Goal: Task Accomplishment & Management: Use online tool/utility

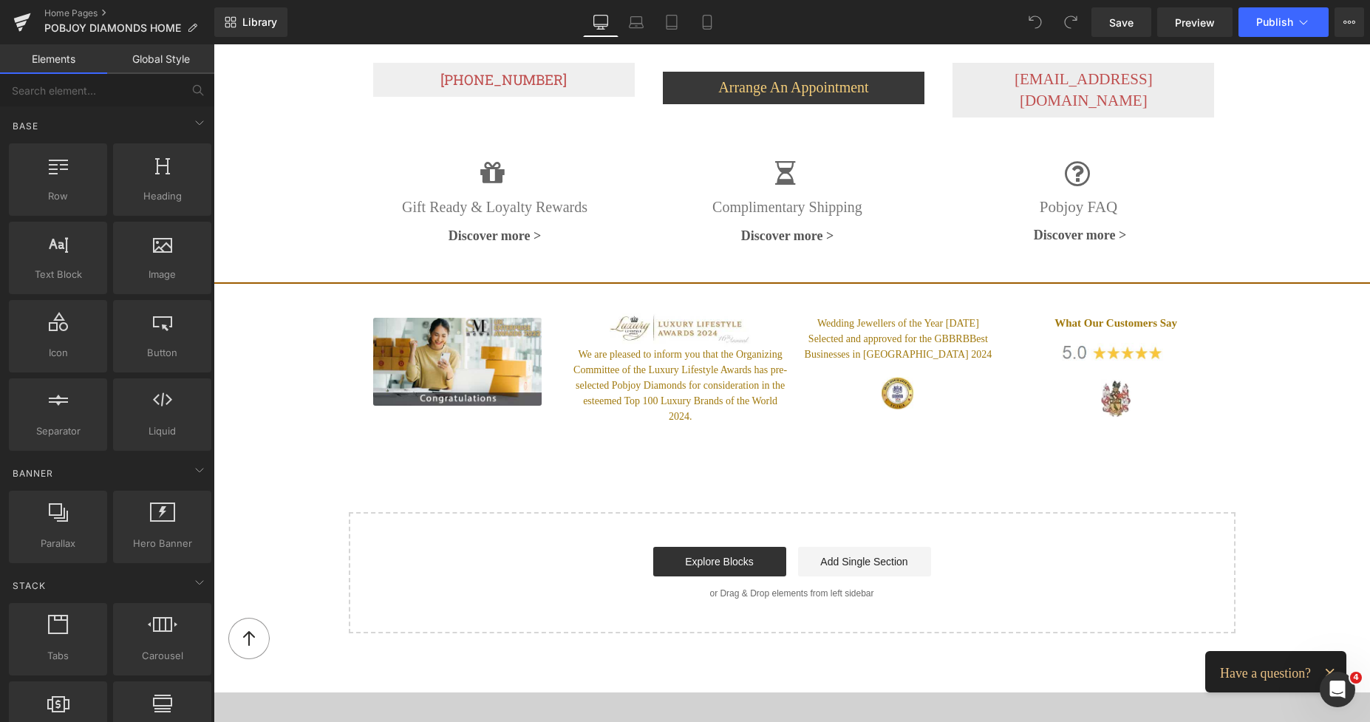
scroll to position [2627, 0]
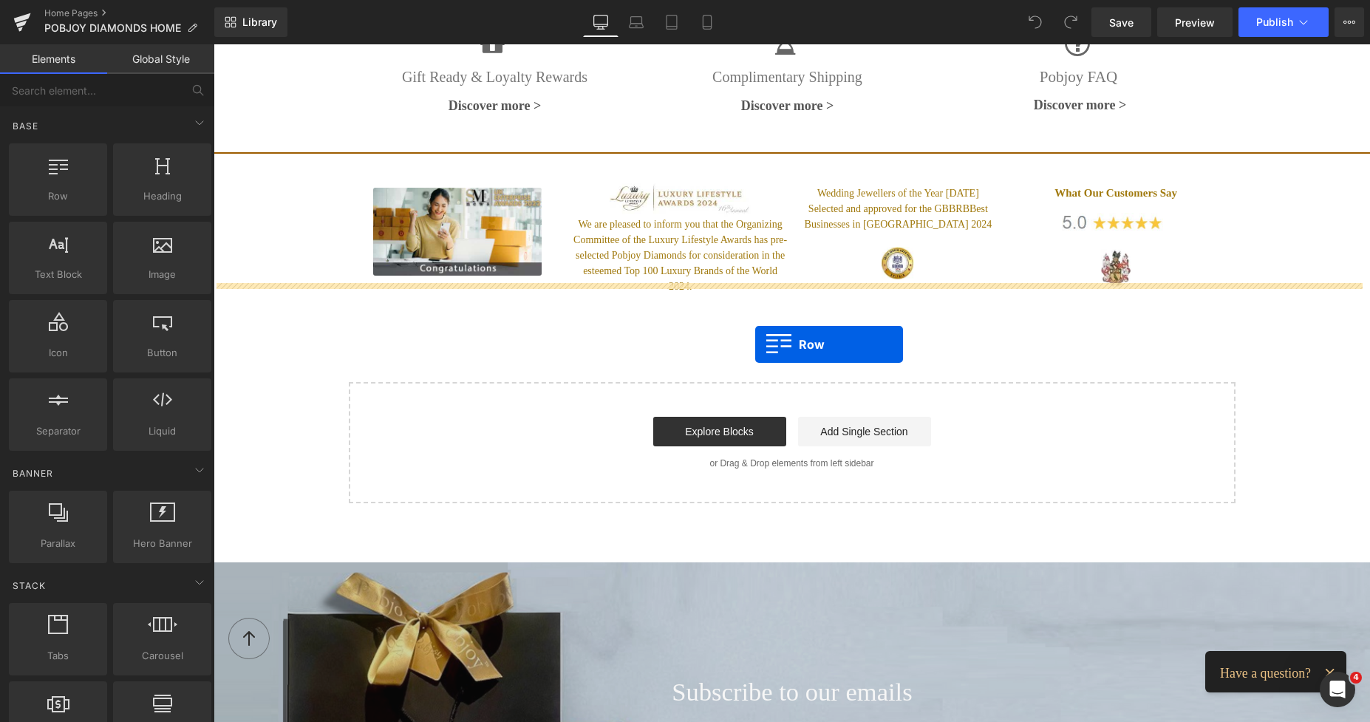
drag, startPoint x: 273, startPoint y: 227, endPoint x: 755, endPoint y: 344, distance: 495.8
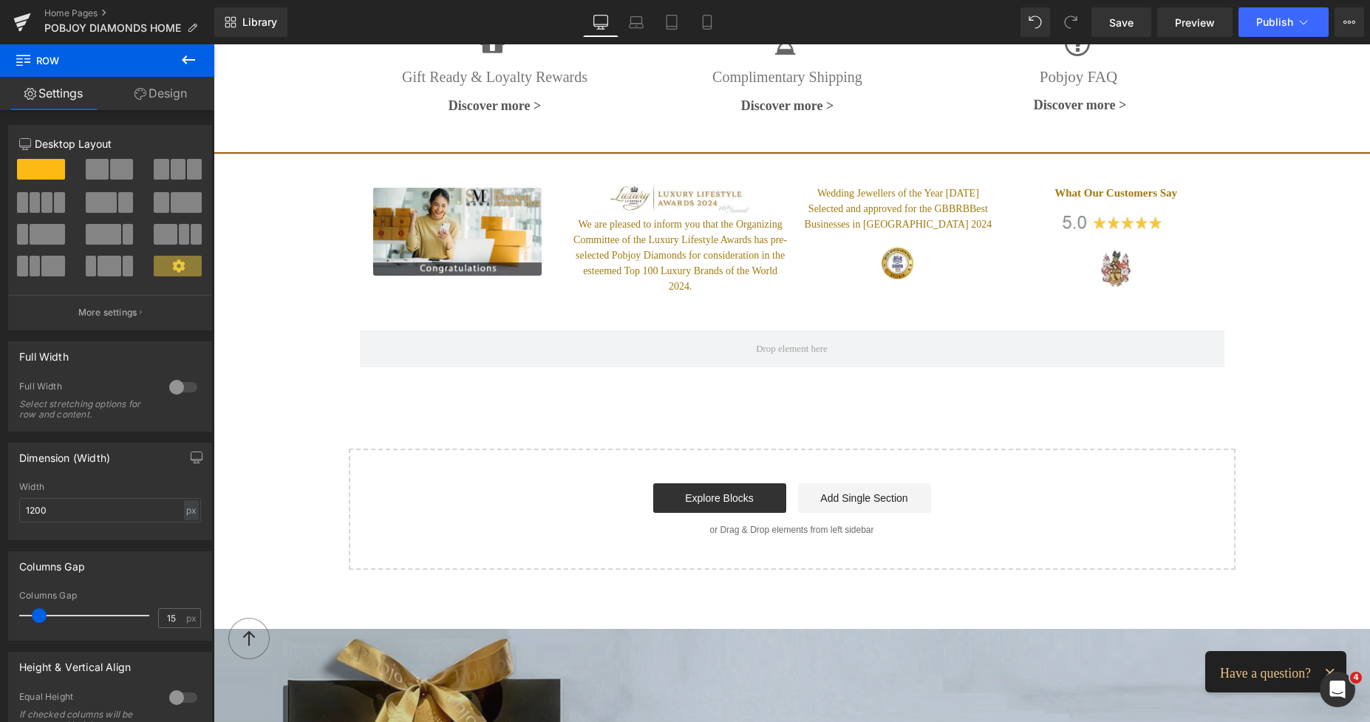
click at [184, 62] on icon at bounding box center [188, 59] width 13 height 9
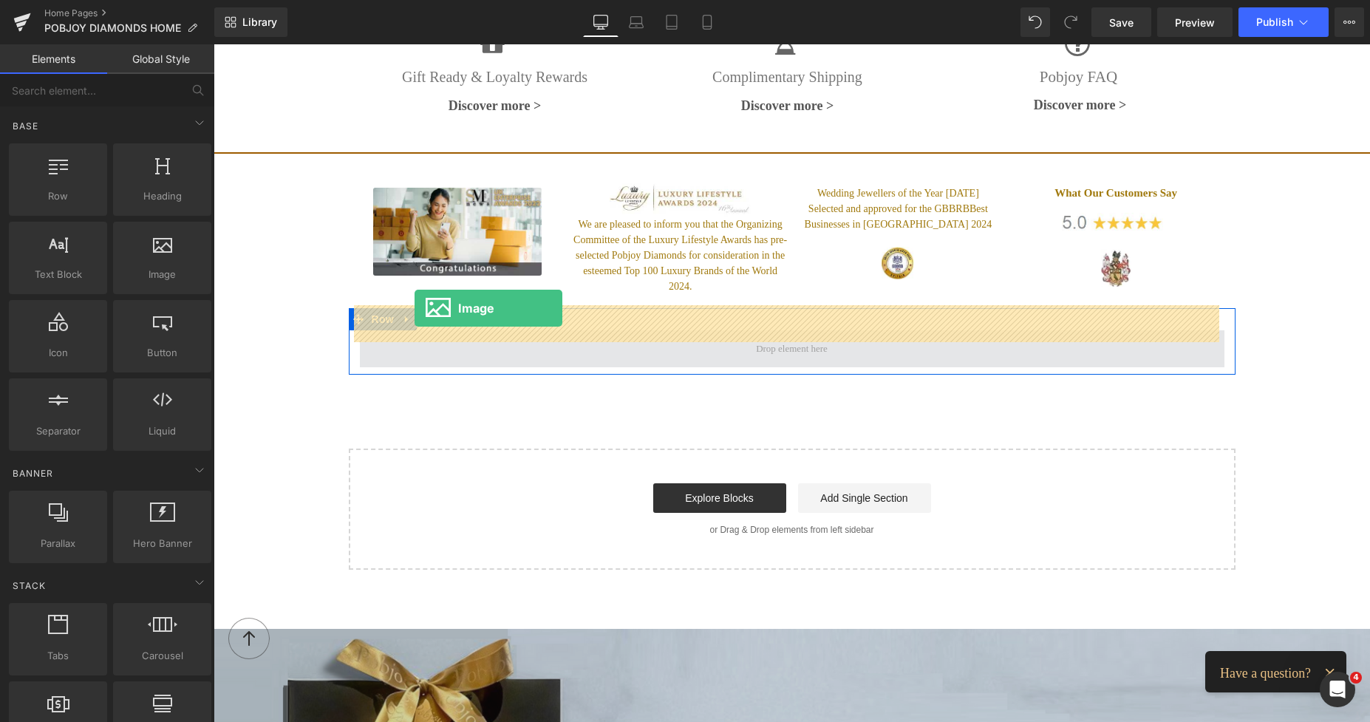
drag, startPoint x: 370, startPoint y: 285, endPoint x: 414, endPoint y: 308, distance: 49.9
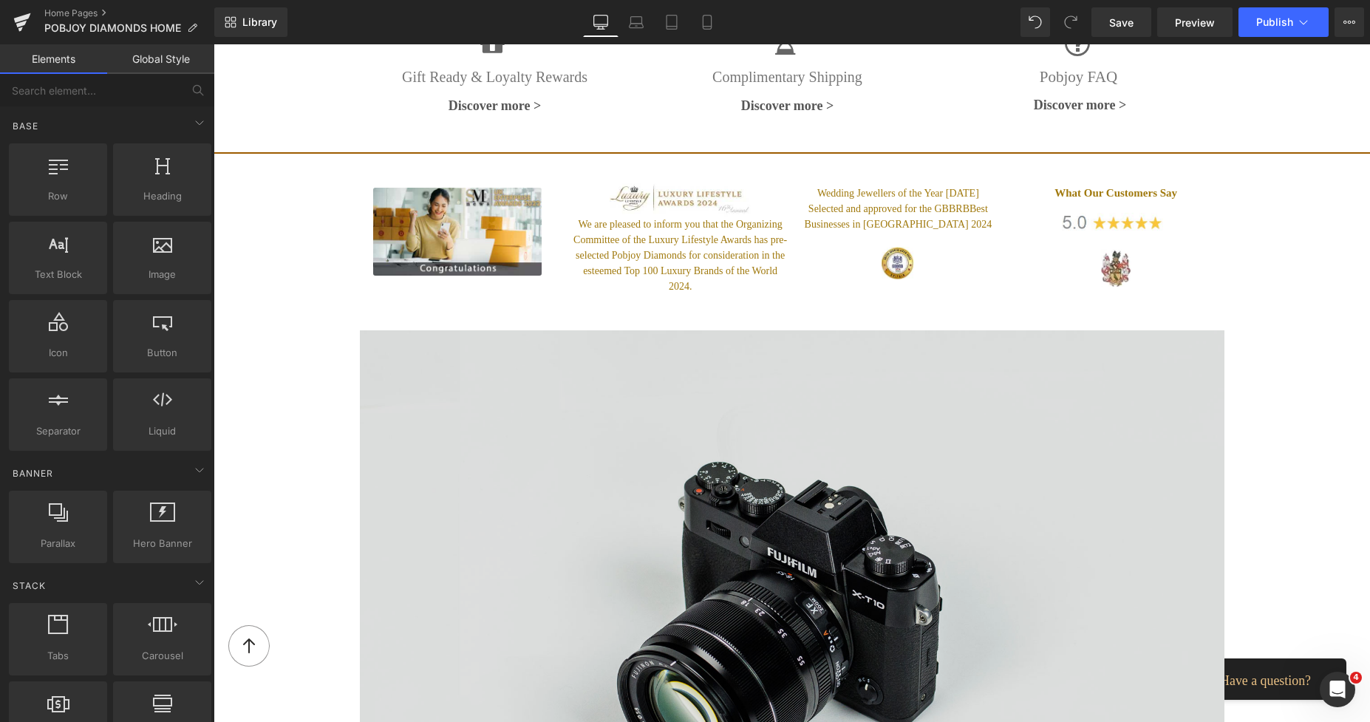
click at [410, 330] on img at bounding box center [792, 616] width 864 height 573
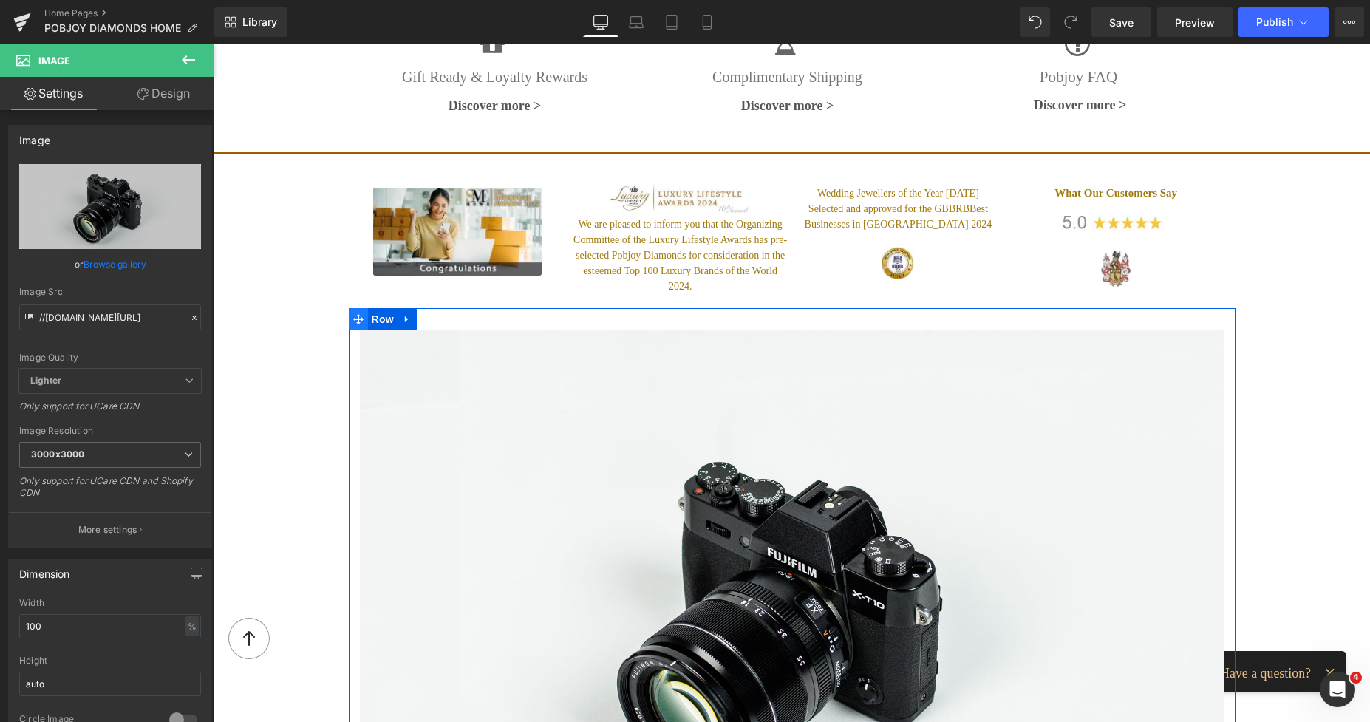
click at [353, 314] on icon at bounding box center [358, 319] width 10 height 11
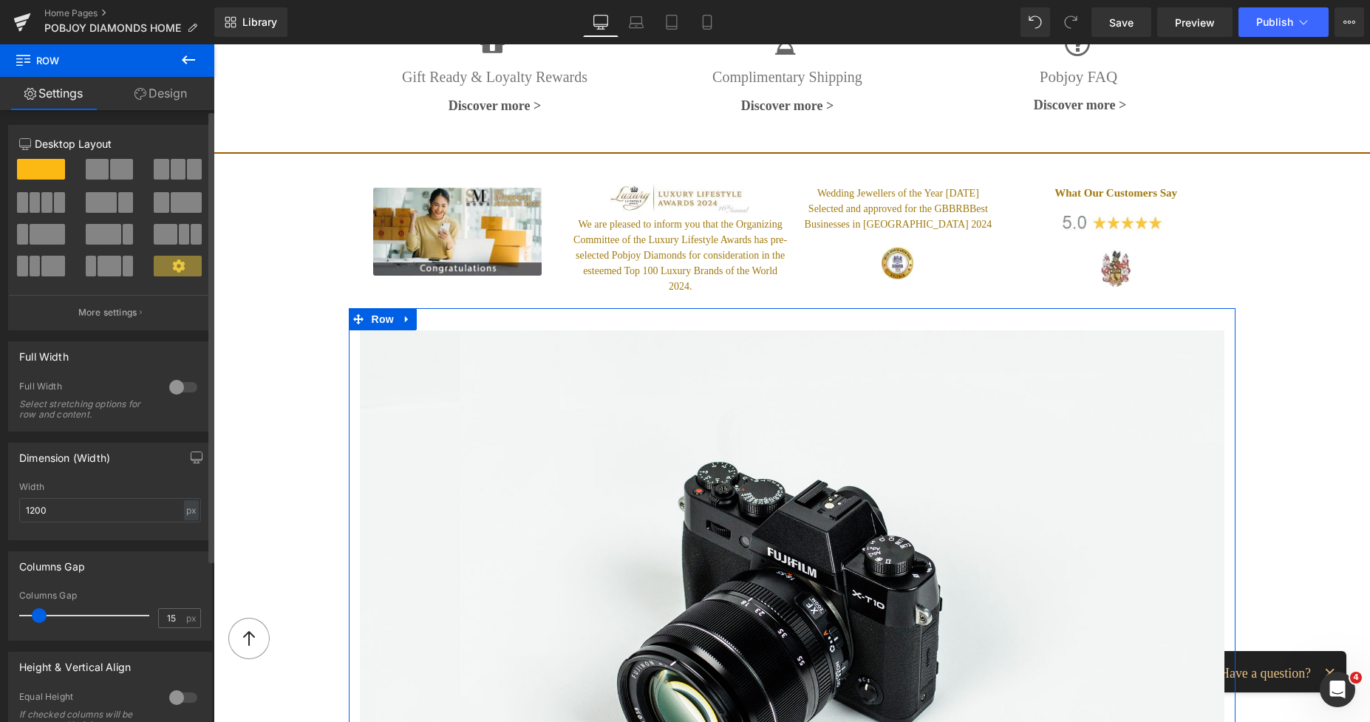
click at [121, 171] on span at bounding box center [121, 169] width 23 height 21
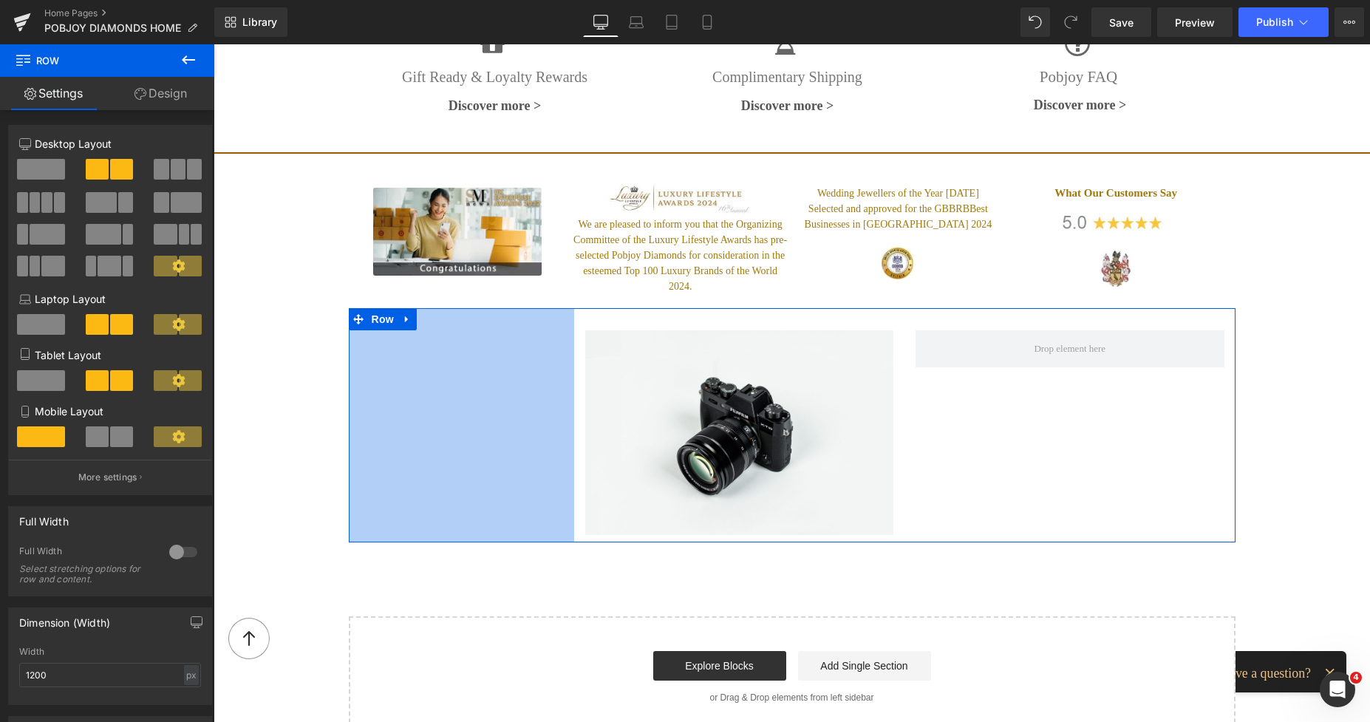
drag, startPoint x: 344, startPoint y: 322, endPoint x: 570, endPoint y: 308, distance: 225.8
click at [570, 308] on div "Image Row 305px" at bounding box center [792, 425] width 887 height 234
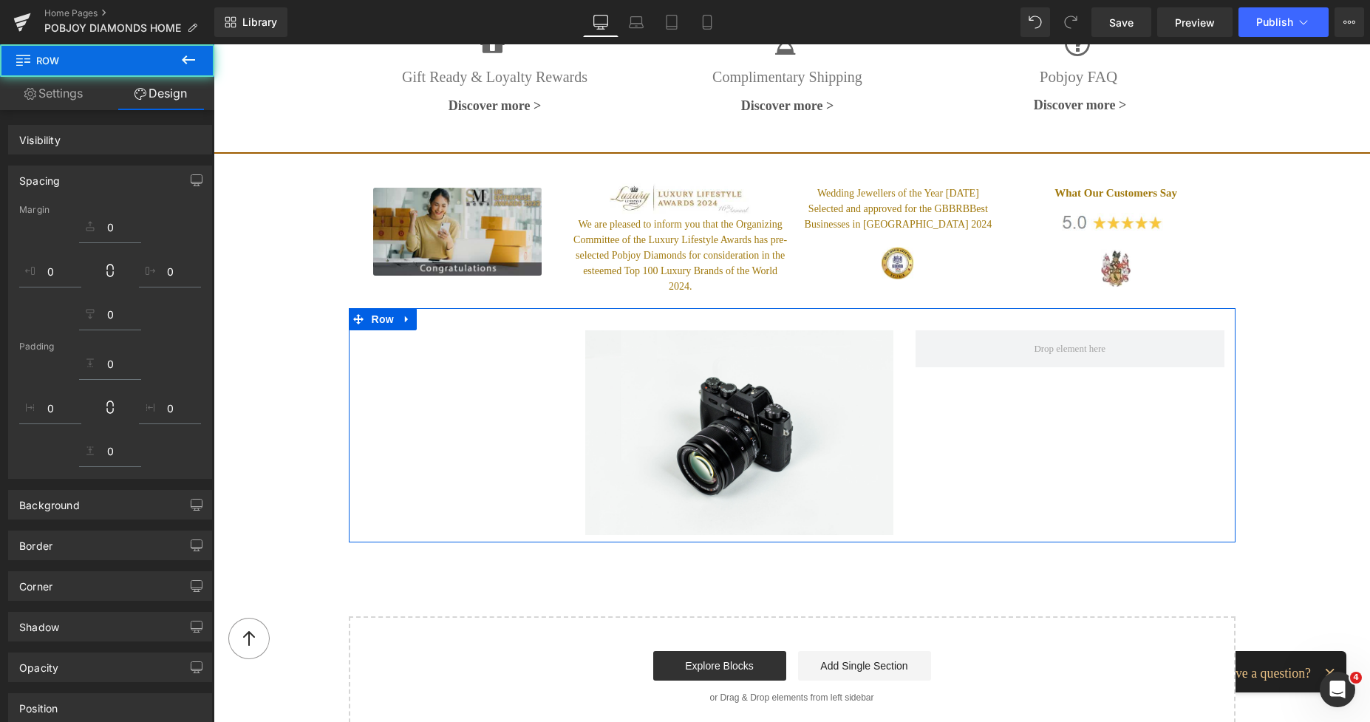
click at [608, 330] on img at bounding box center [739, 432] width 309 height 205
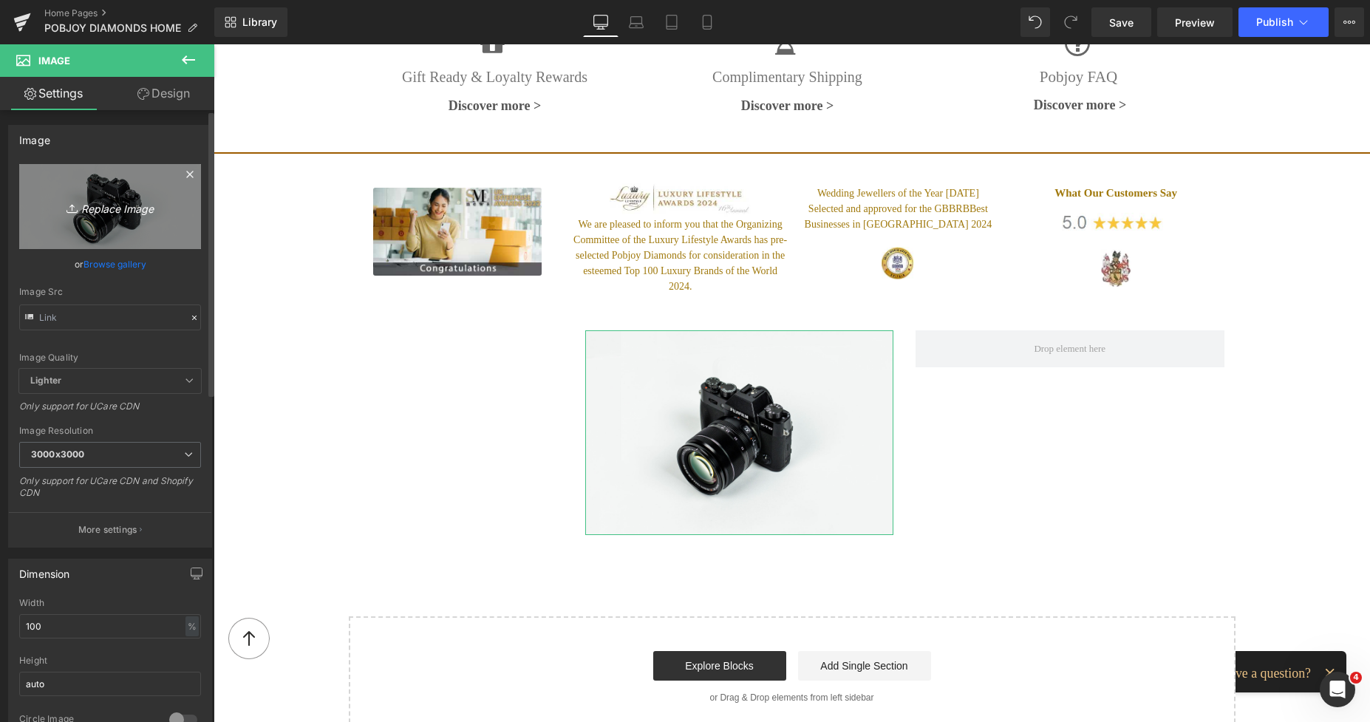
click at [125, 182] on link "Replace Image" at bounding box center [110, 206] width 182 height 85
type input "C:\fakepath\AMberArt1.png"
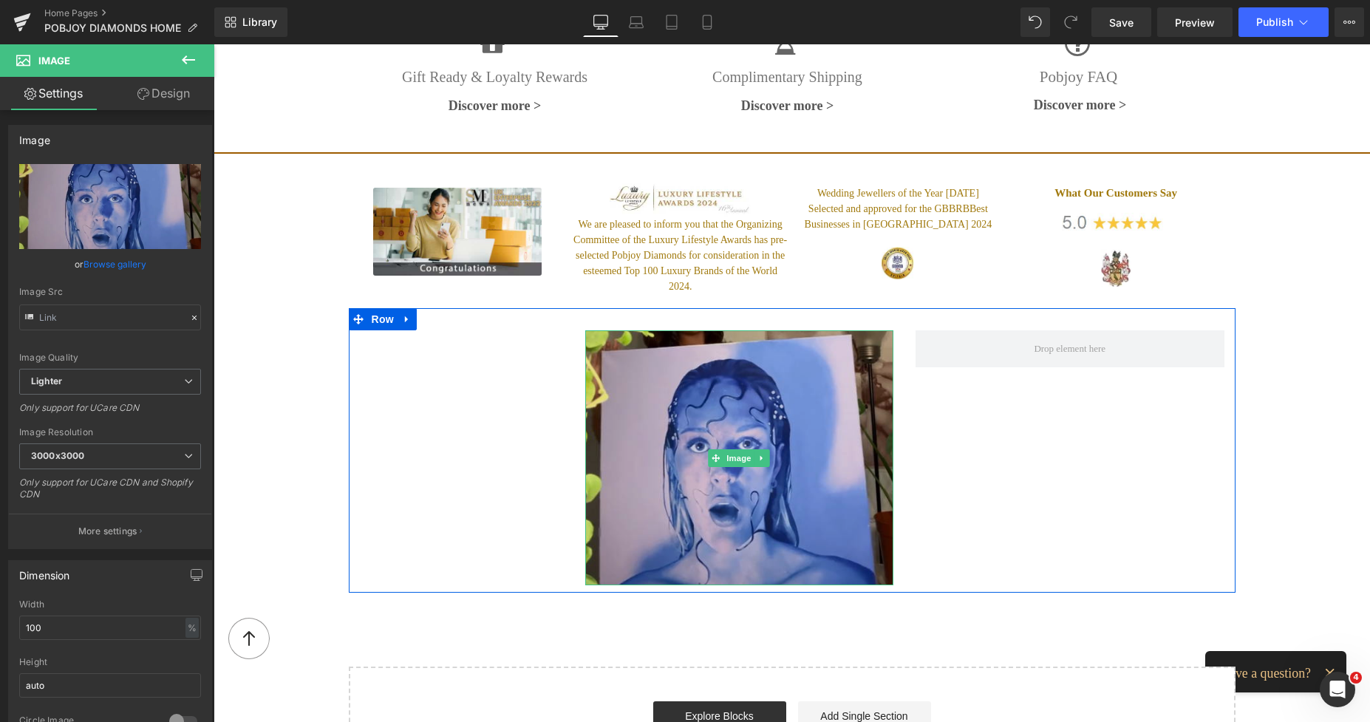
click at [793, 357] on img at bounding box center [739, 457] width 309 height 255
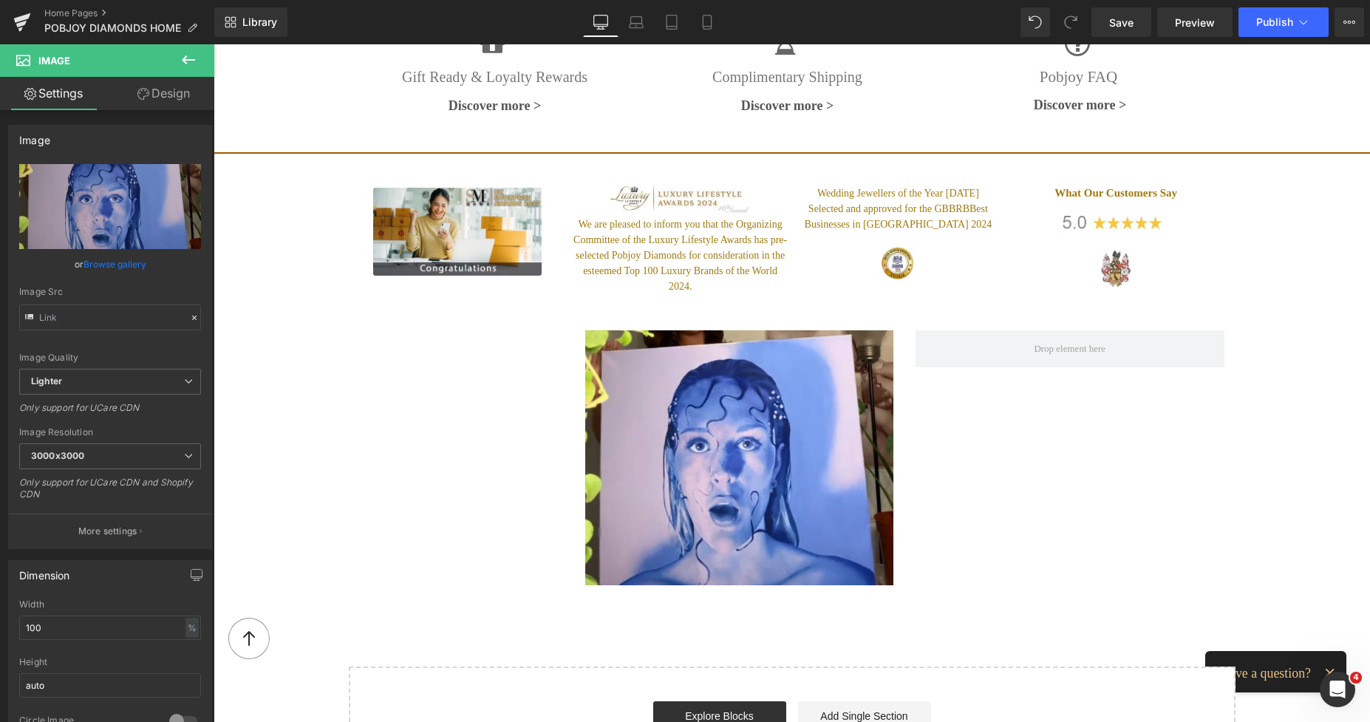
click at [189, 67] on icon at bounding box center [189, 60] width 18 height 18
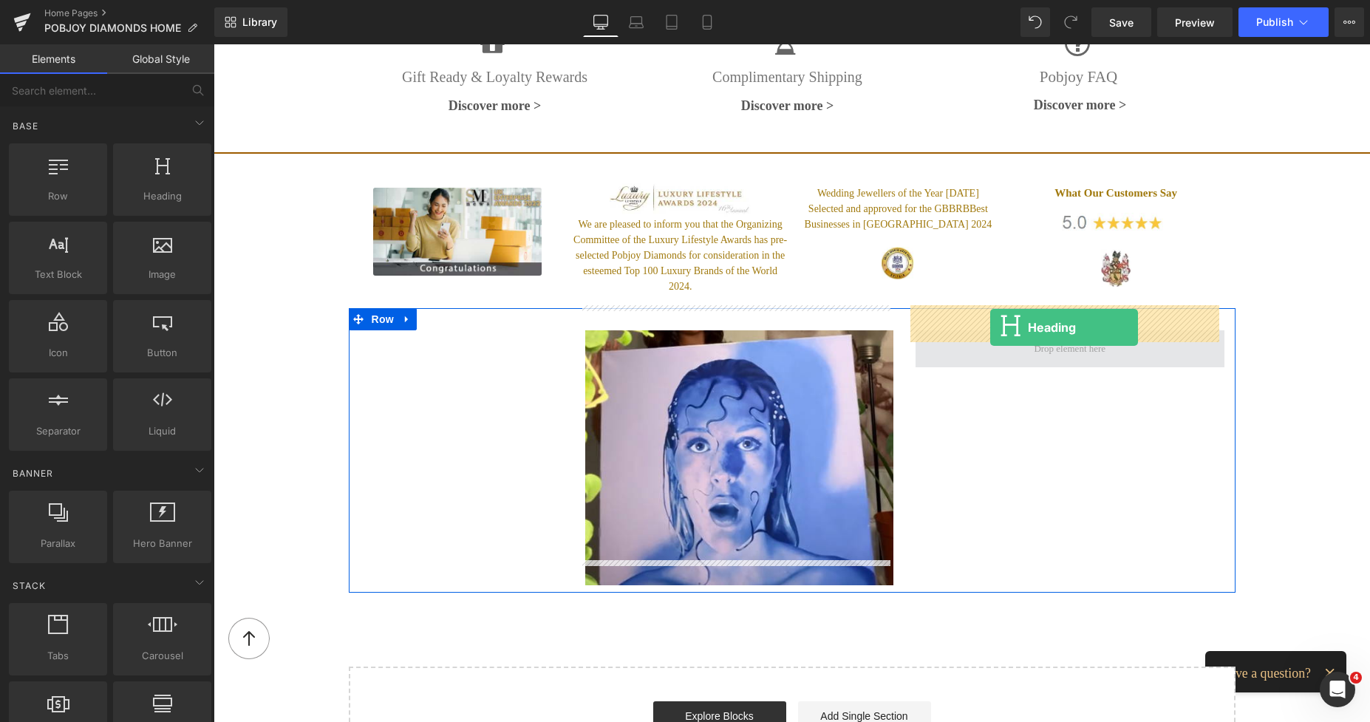
drag, startPoint x: 375, startPoint y: 239, endPoint x: 990, endPoint y: 327, distance: 621.8
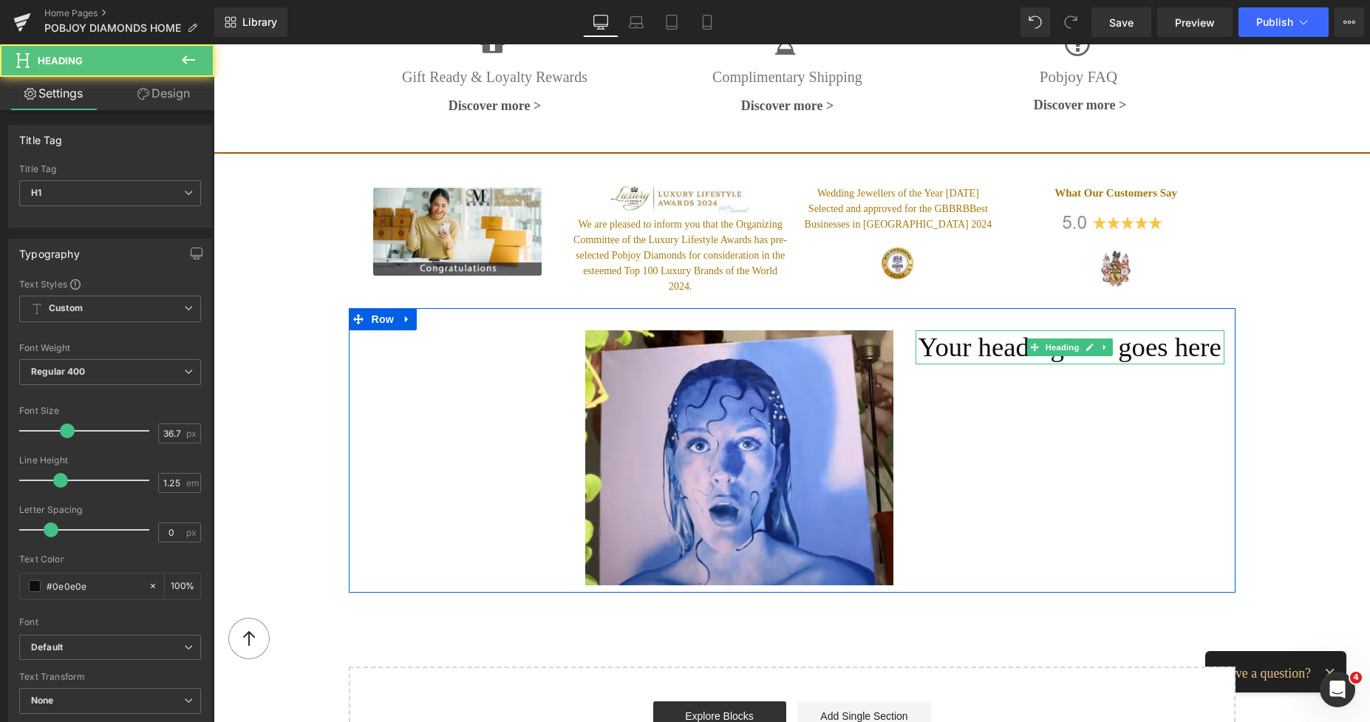
click at [988, 330] on h1 "Your heading text goes here" at bounding box center [1069, 347] width 309 height 34
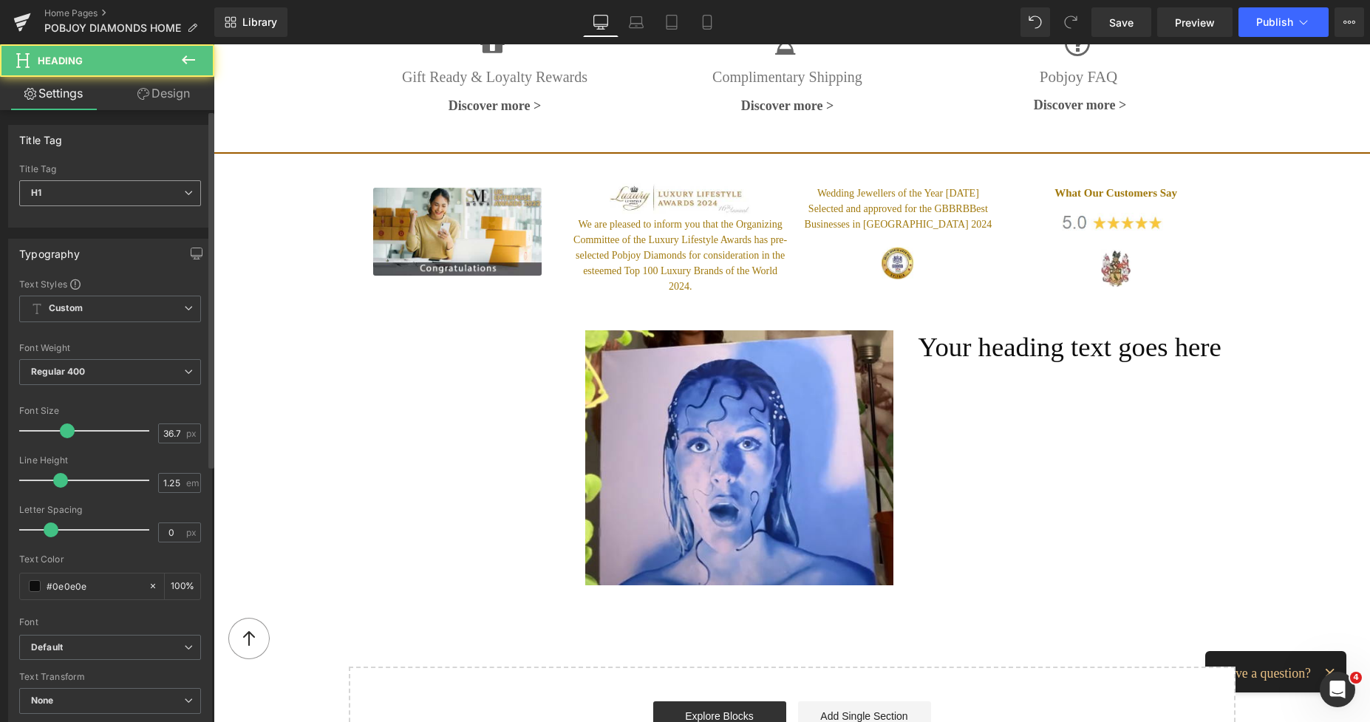
click at [119, 202] on span "H1" at bounding box center [110, 193] width 182 height 26
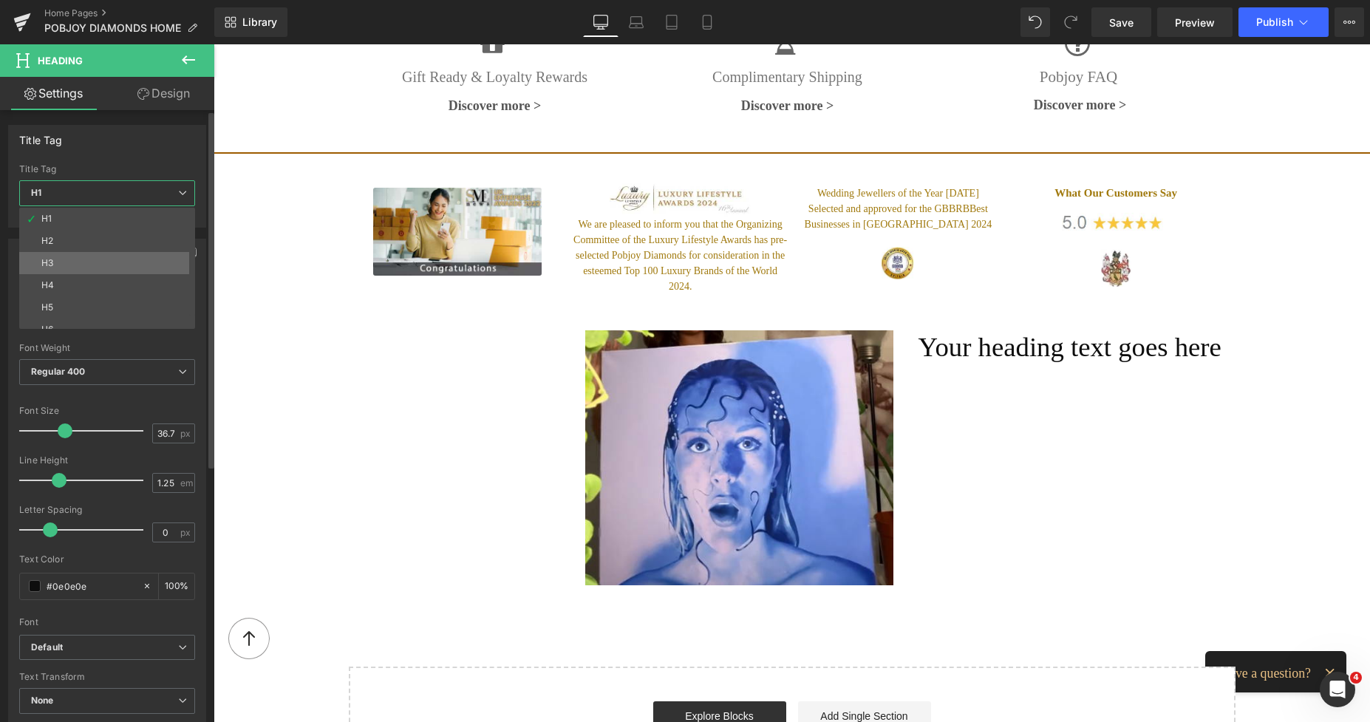
click at [75, 254] on li "H3" at bounding box center [110, 263] width 182 height 22
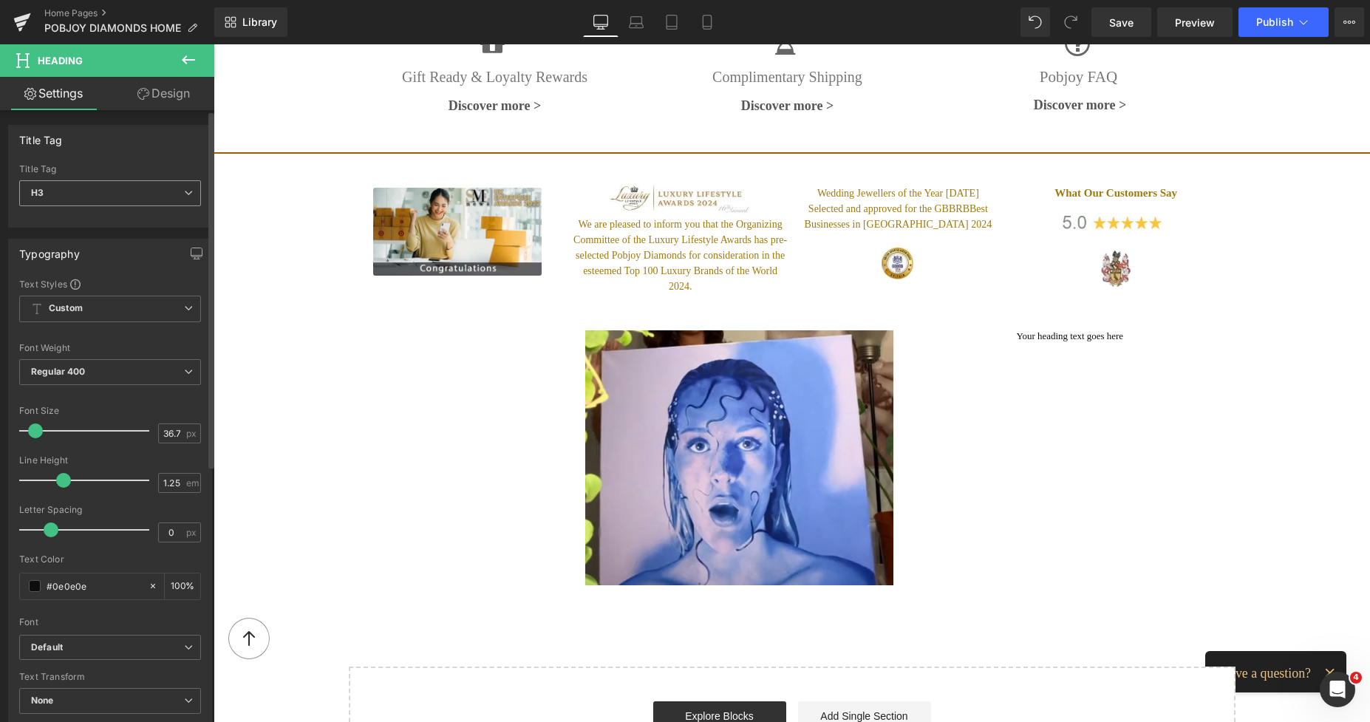
click at [84, 193] on span "H3" at bounding box center [110, 193] width 182 height 26
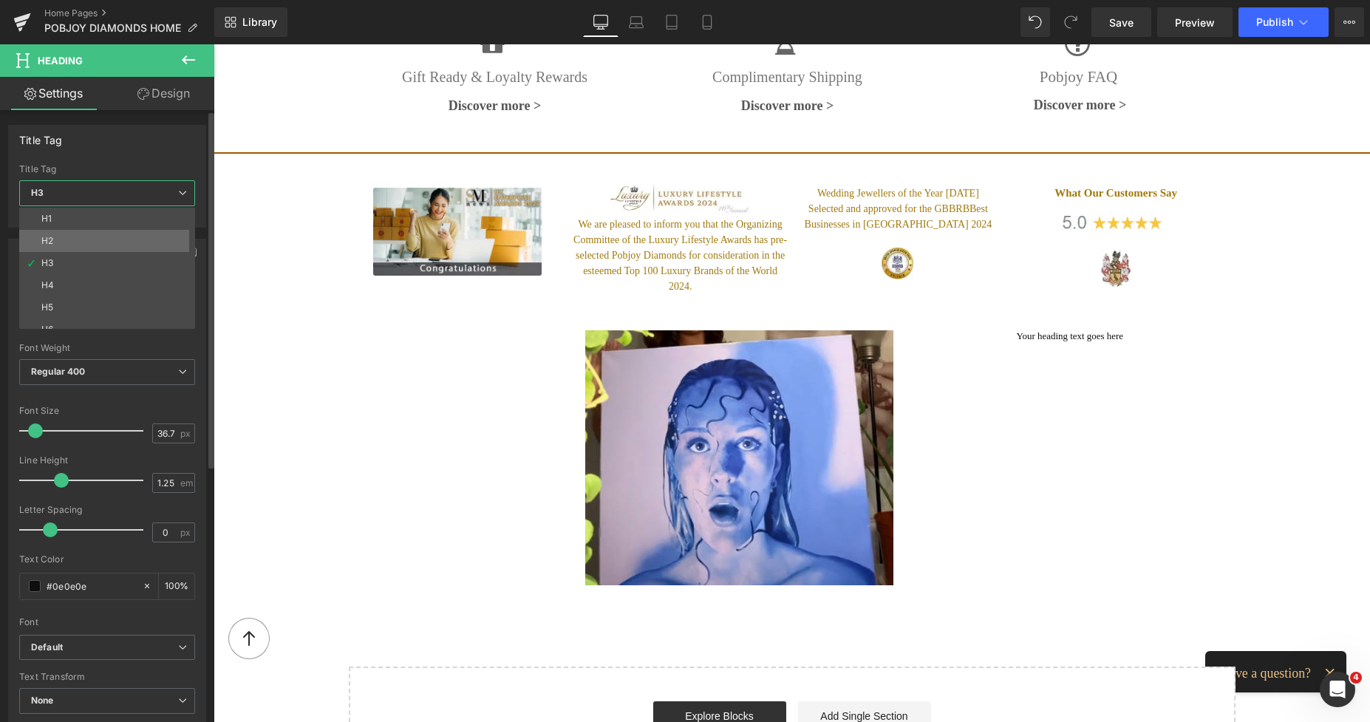
click at [71, 233] on li "H2" at bounding box center [110, 241] width 182 height 22
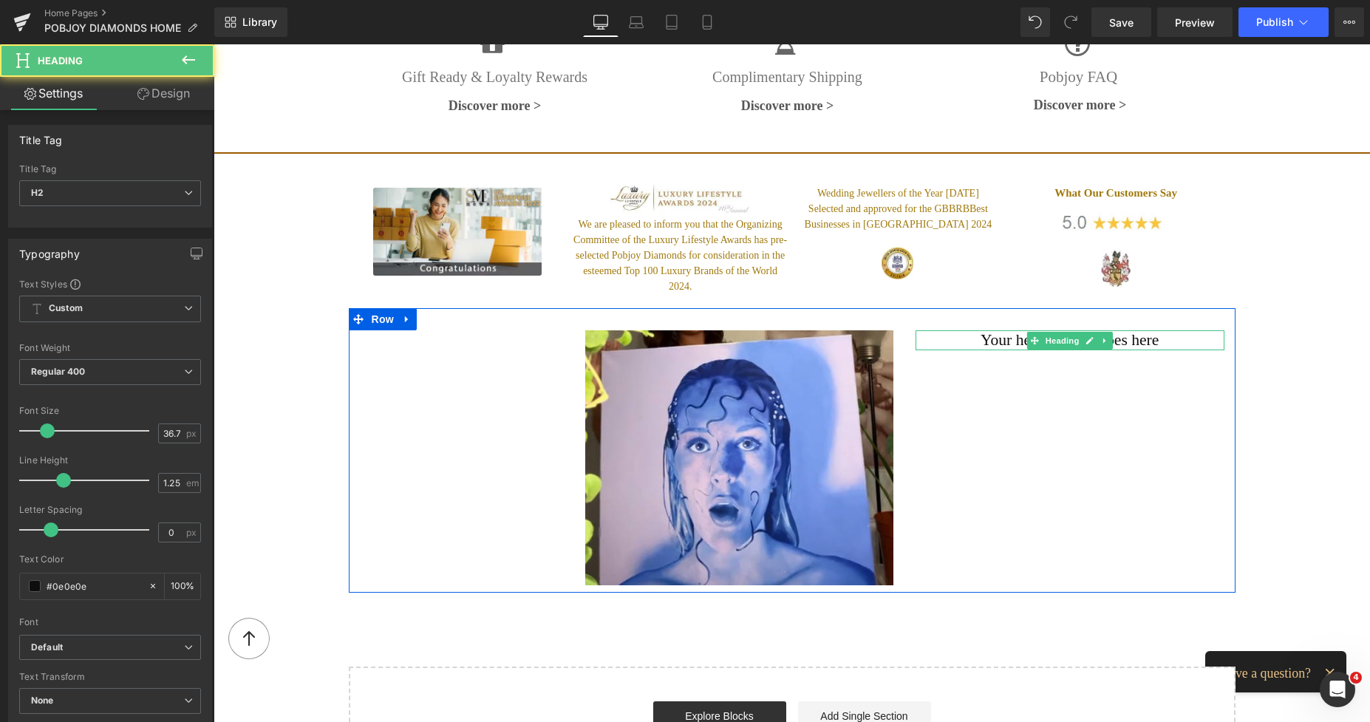
click at [1008, 330] on h2 "Your heading text goes here" at bounding box center [1069, 340] width 309 height 20
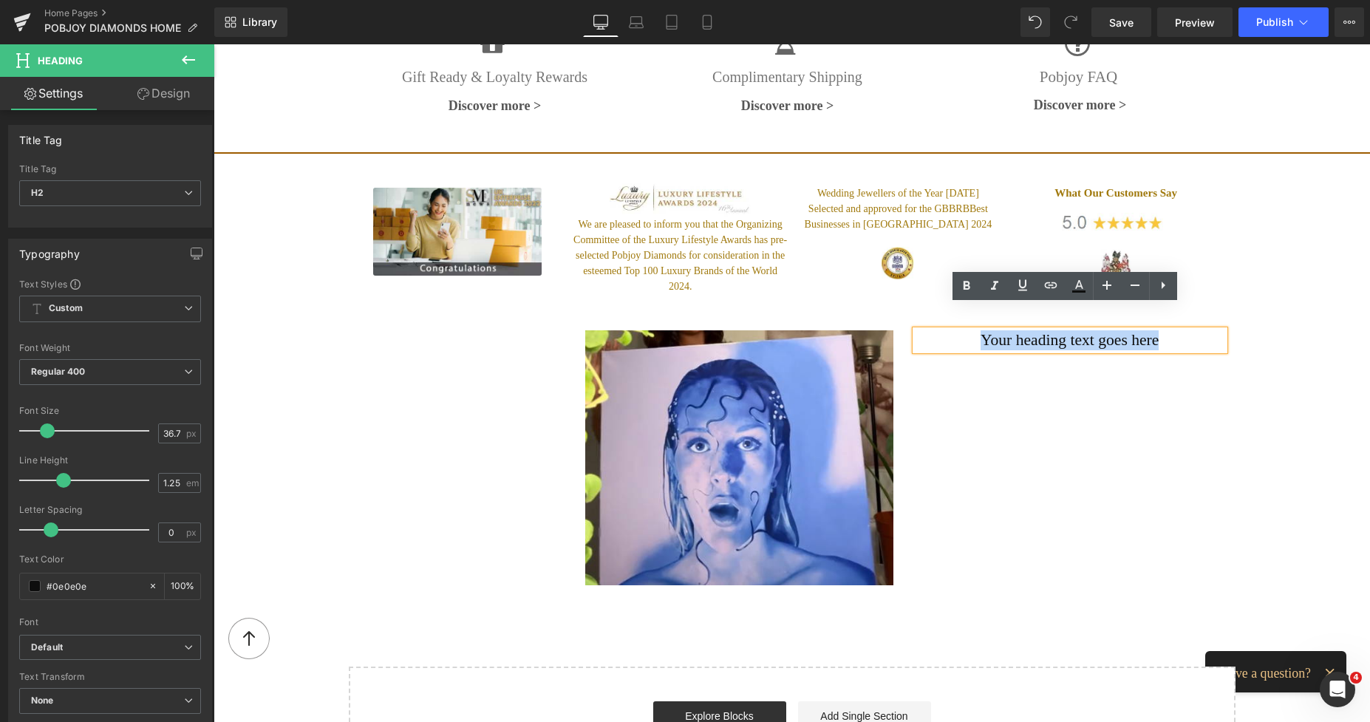
drag, startPoint x: 1150, startPoint y: 317, endPoint x: 969, endPoint y: 317, distance: 181.0
click at [969, 330] on h2 "Your heading text goes here" at bounding box center [1069, 340] width 309 height 20
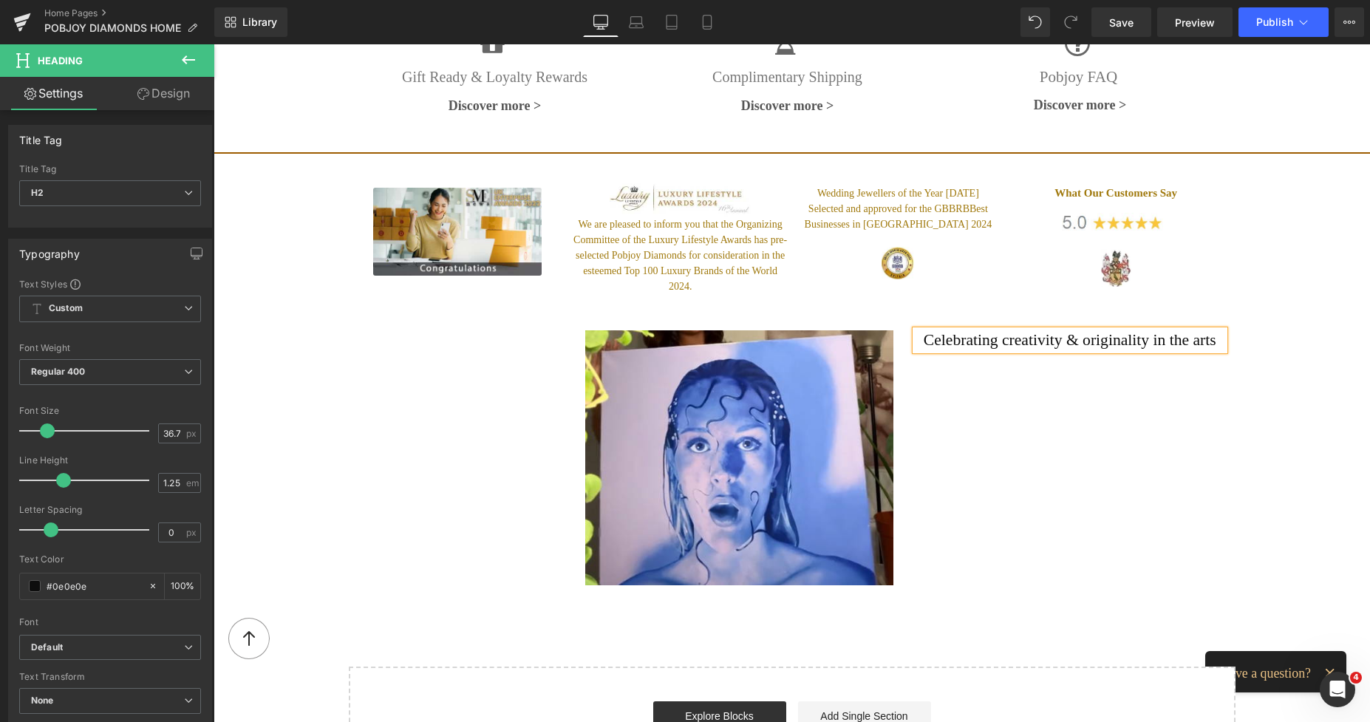
click at [1017, 330] on h2 "Celebrating creativity & originality in the arts" at bounding box center [1069, 340] width 309 height 20
click at [42, 427] on span at bounding box center [40, 430] width 15 height 15
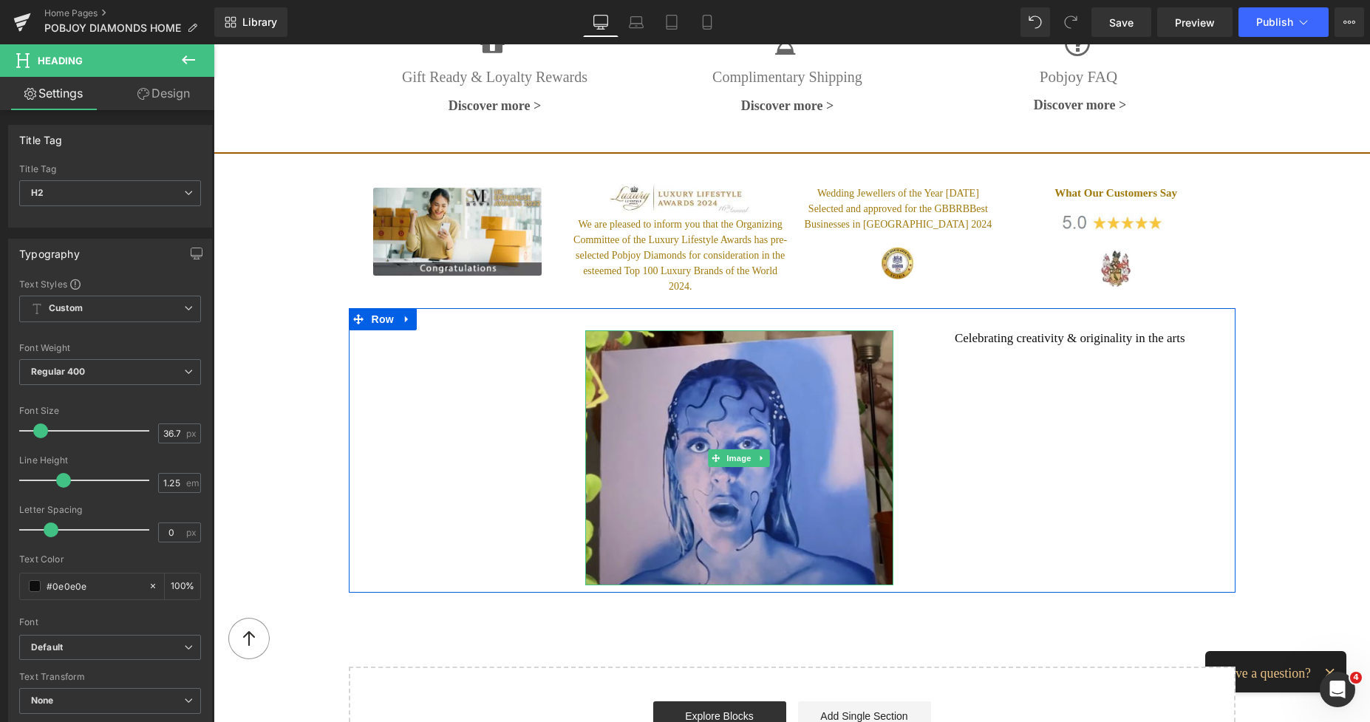
click at [646, 389] on img at bounding box center [739, 457] width 309 height 255
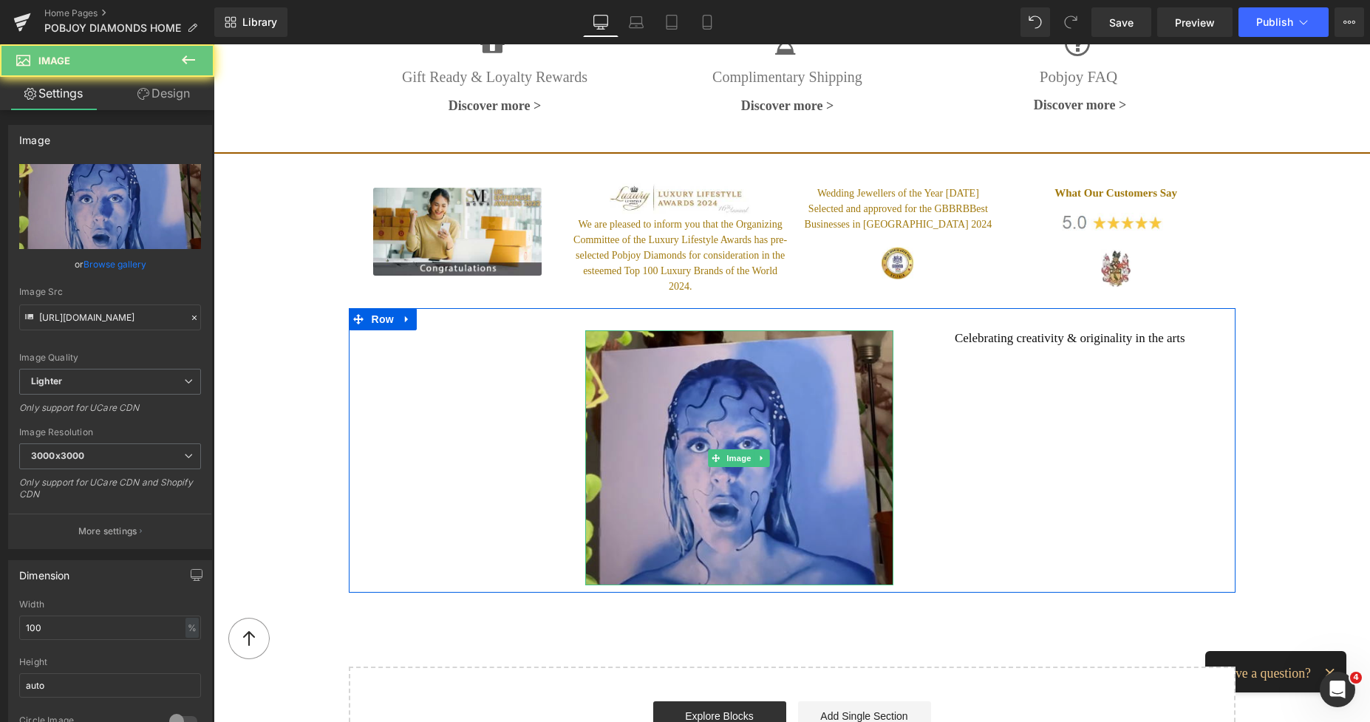
click at [646, 389] on img at bounding box center [739, 457] width 309 height 255
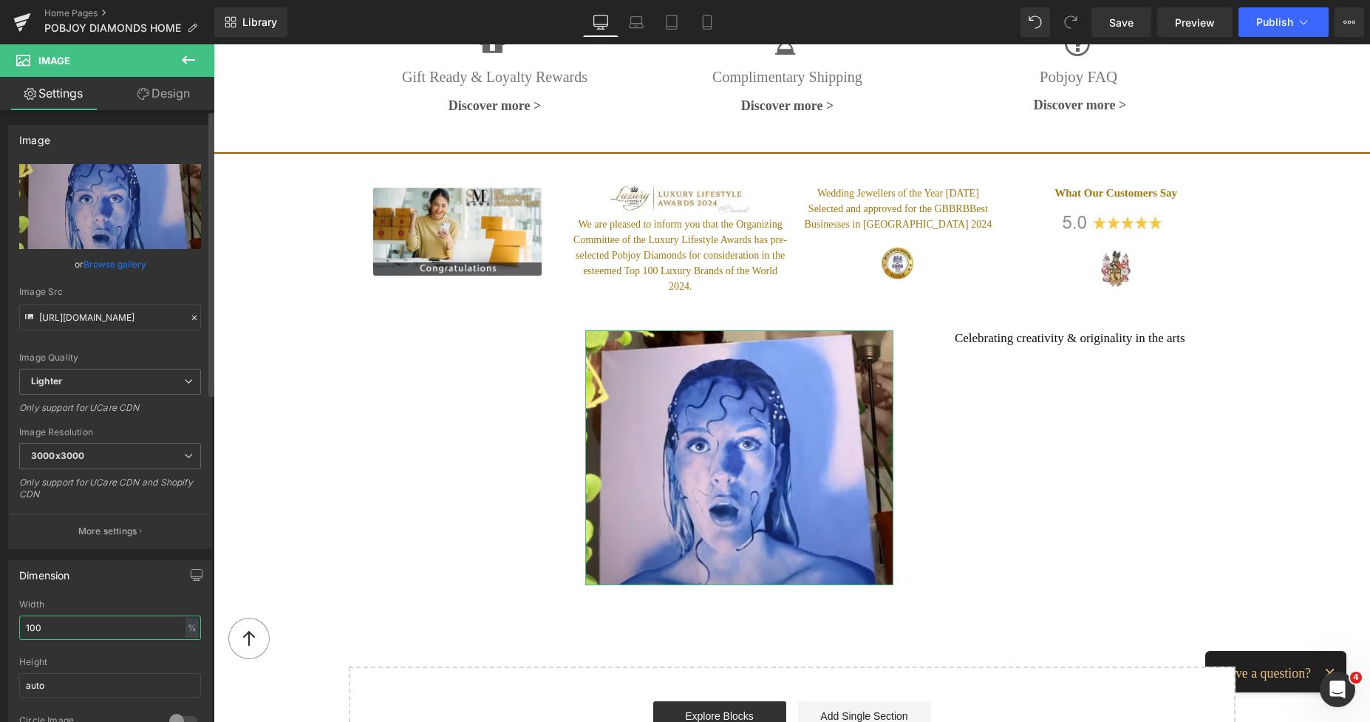
drag, startPoint x: 72, startPoint y: 616, endPoint x: 0, endPoint y: 623, distance: 72.0
click at [0, 623] on div "Dimension 100% Width 100 % % px auto Height auto 0 Circle Image" at bounding box center [110, 648] width 221 height 199
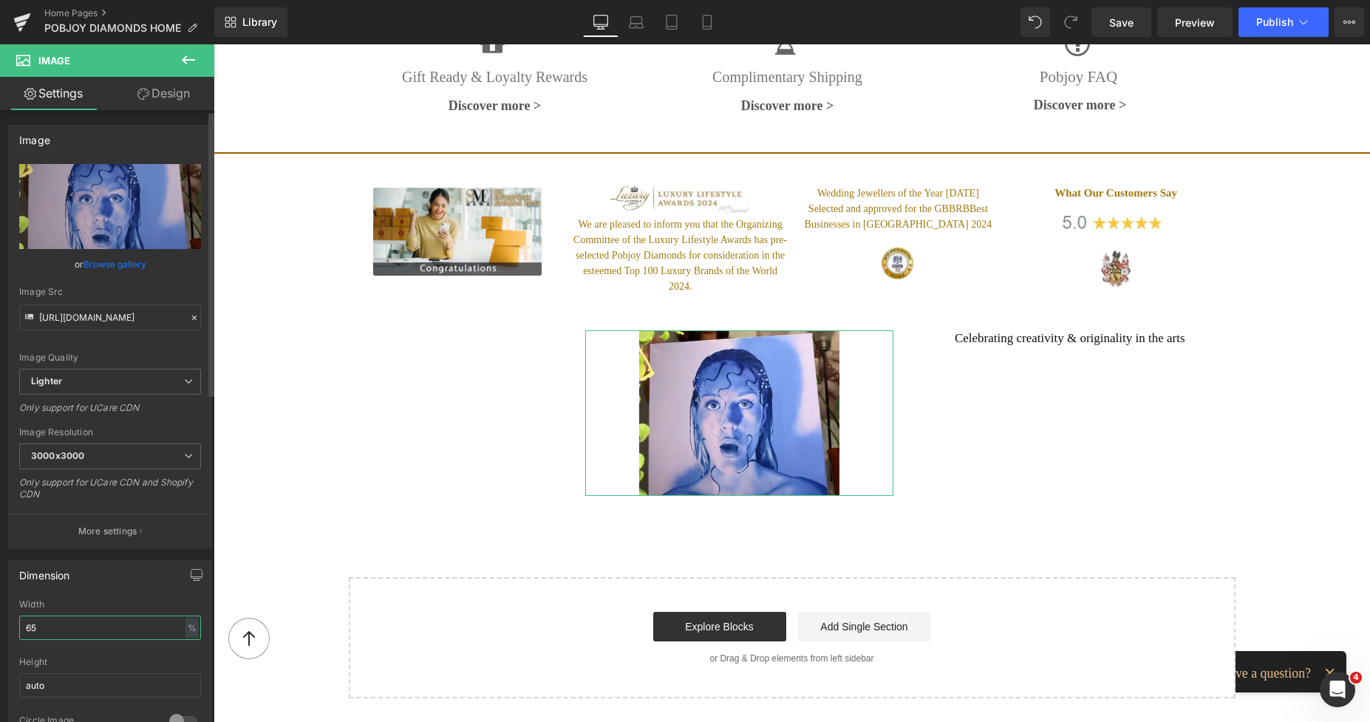
drag, startPoint x: 71, startPoint y: 629, endPoint x: 3, endPoint y: 634, distance: 68.1
click at [3, 634] on div "Dimension 100% Width 65 % % px auto Height auto 0 Circle Image" at bounding box center [110, 648] width 221 height 199
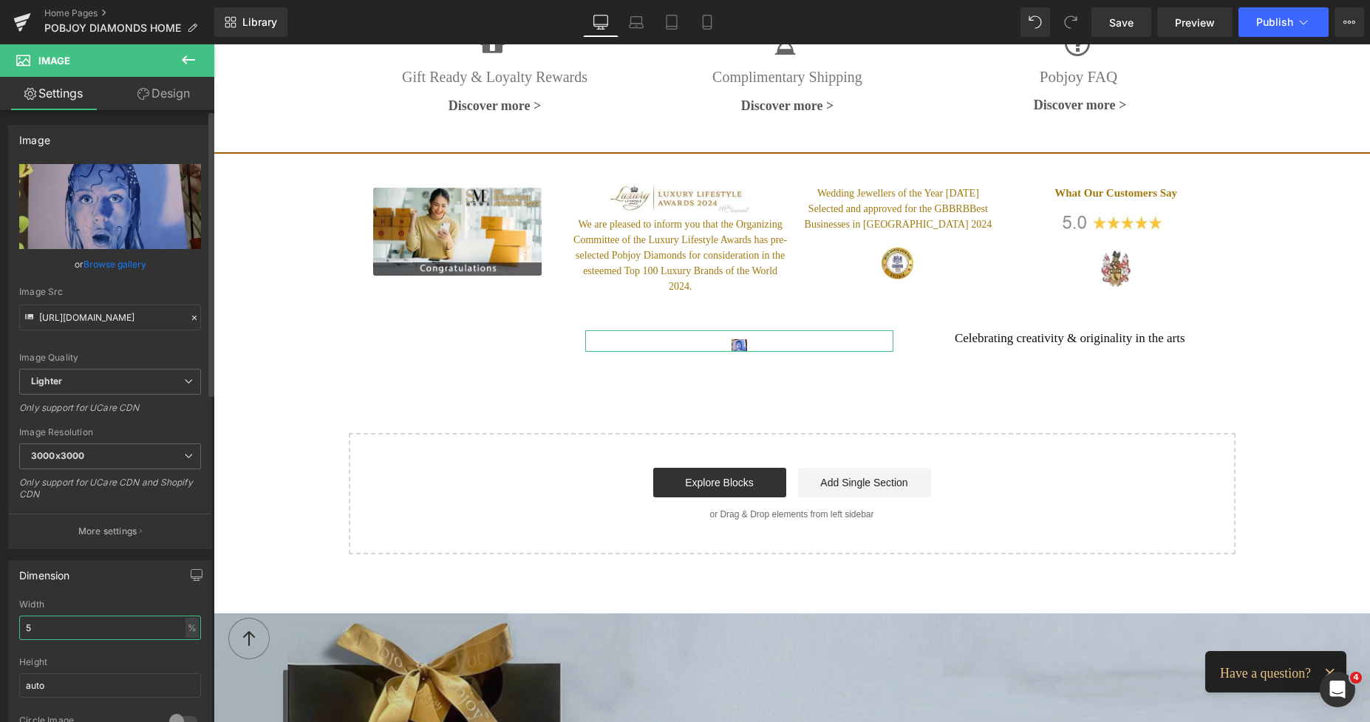
type input "50"
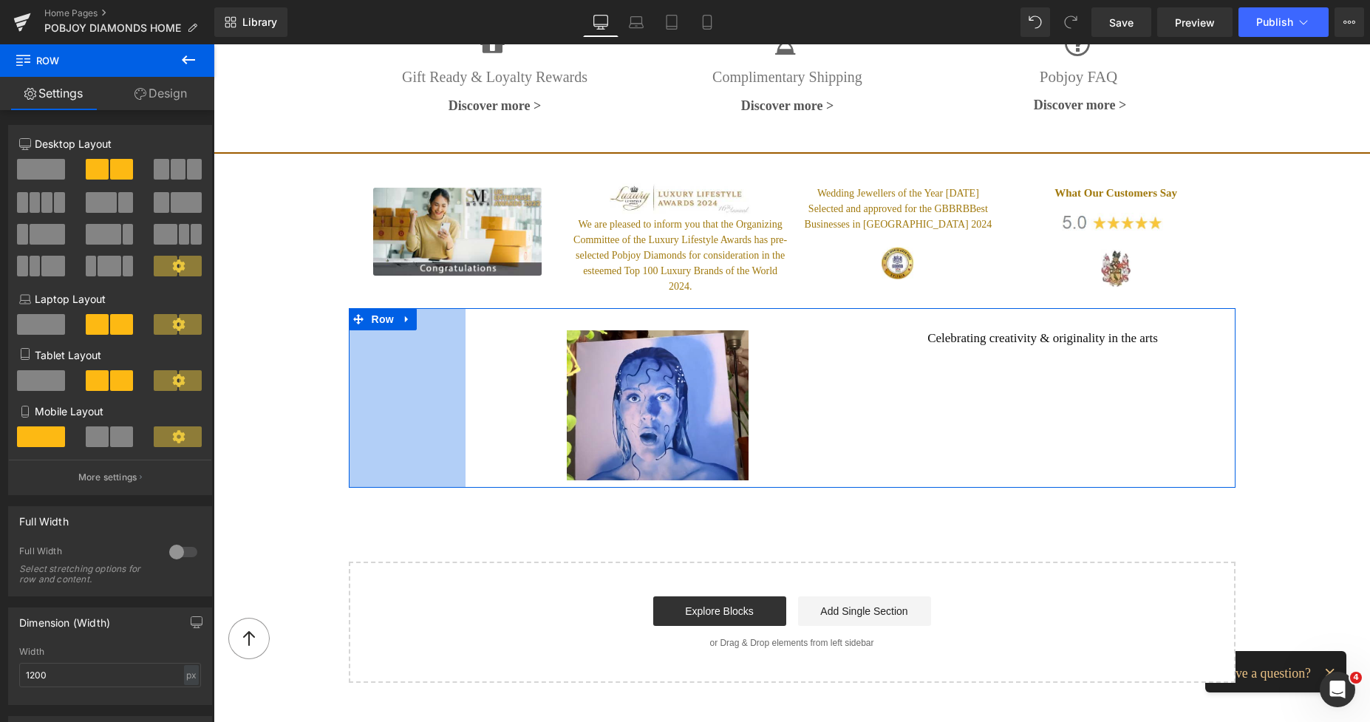
drag, startPoint x: 446, startPoint y: 353, endPoint x: 338, endPoint y: 363, distance: 109.0
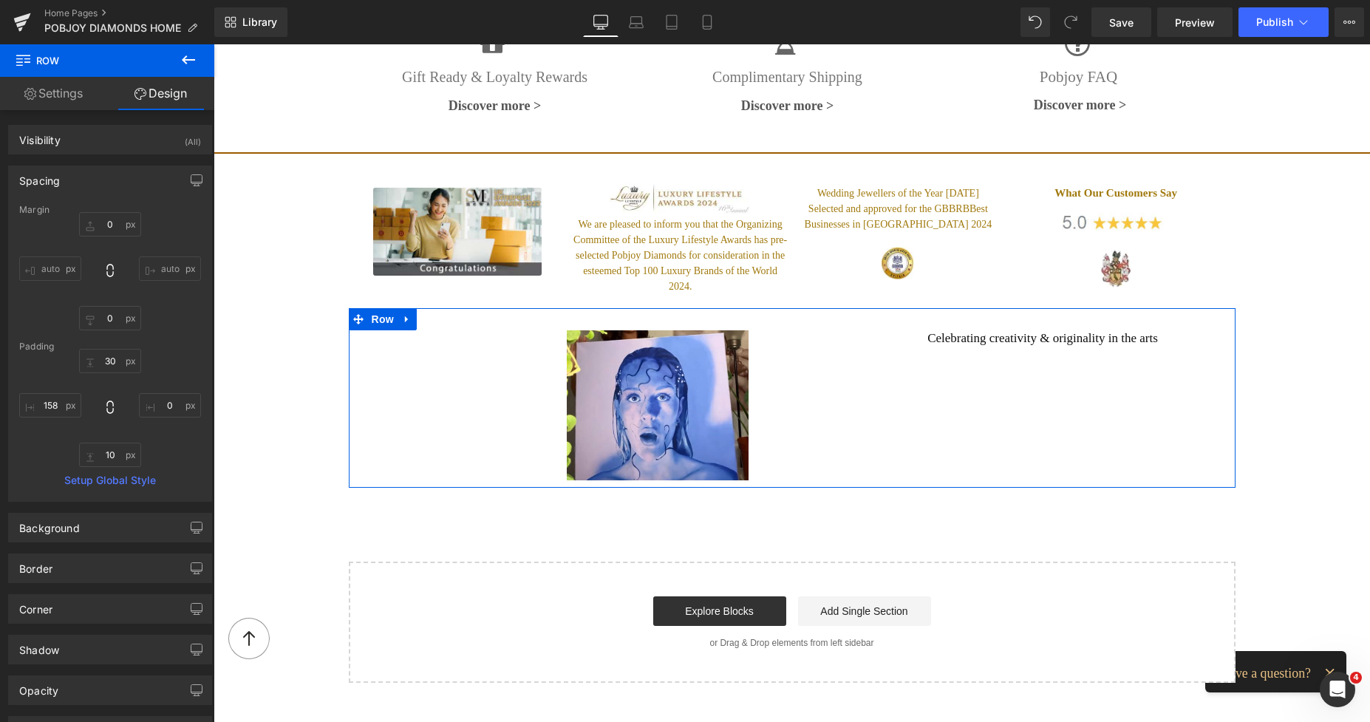
click at [1016, 330] on div "Celebrating creativity & originality in the arts Heading" at bounding box center [1042, 338] width 363 height 16
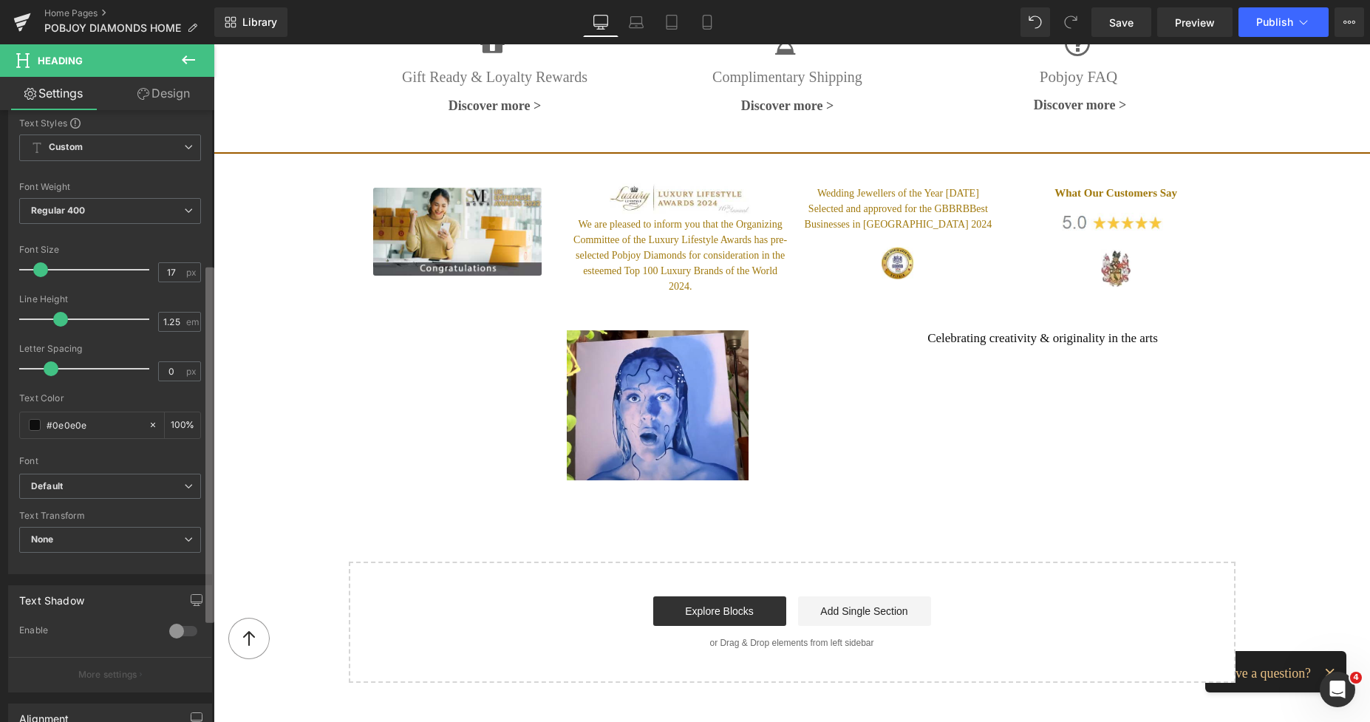
scroll to position [438, 0]
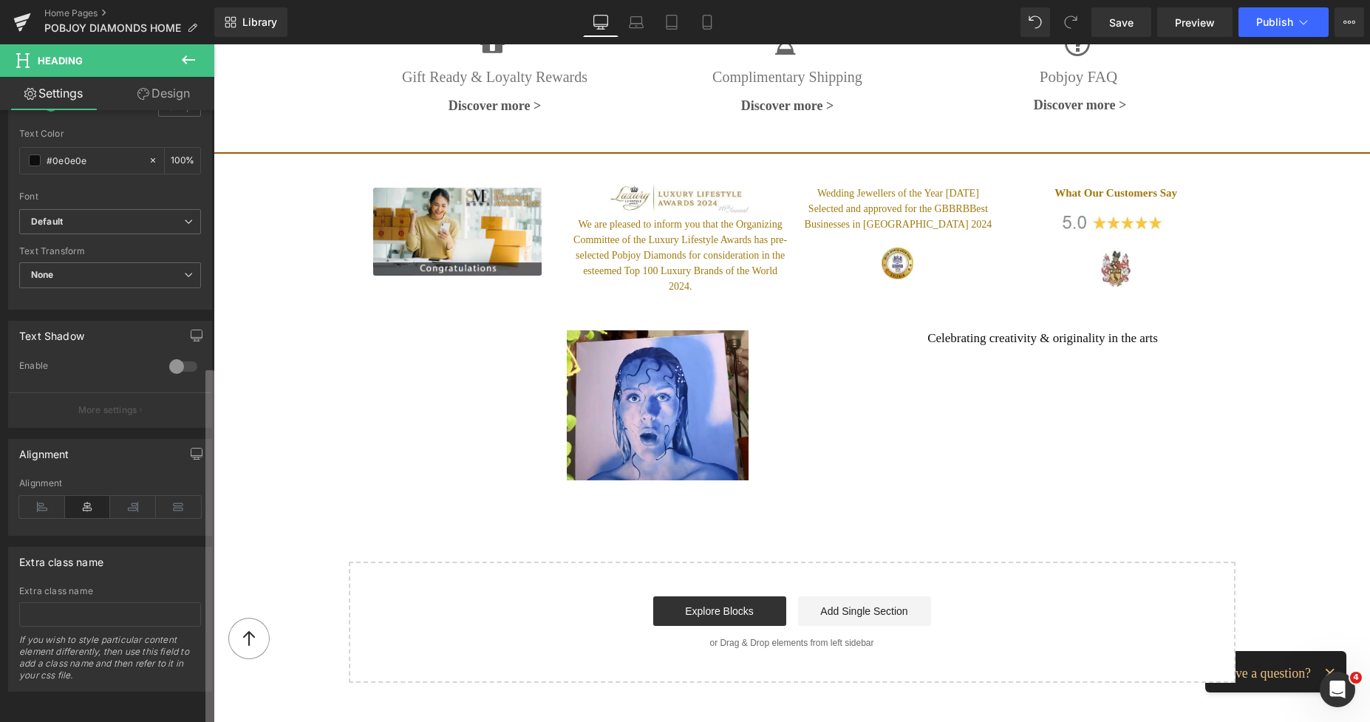
click at [174, 616] on div "Title Tag H1 H2 H3 H4 H5 H6 Title Tag H2 H1 H2 H3 H4 H5 H6 Typography Text Styl…" at bounding box center [107, 419] width 214 height 618
click at [33, 496] on icon at bounding box center [42, 507] width 46 height 22
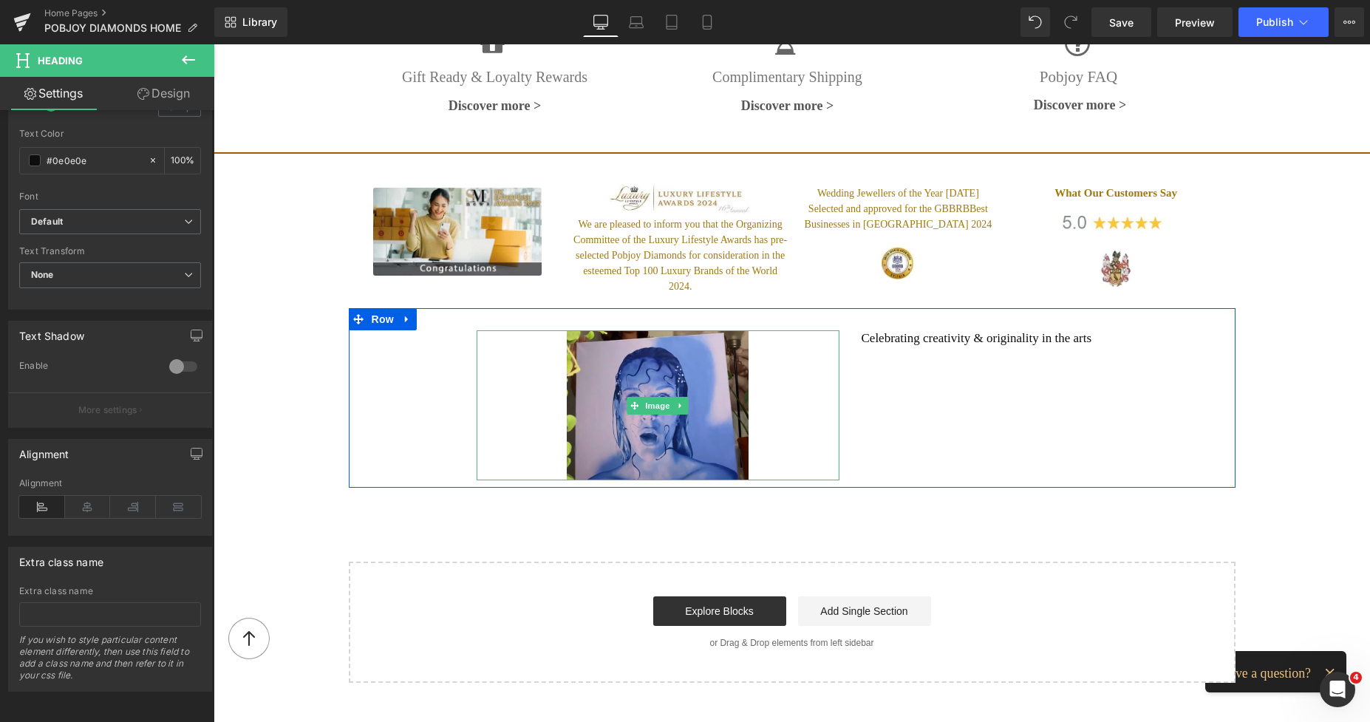
click at [724, 341] on img at bounding box center [658, 405] width 182 height 150
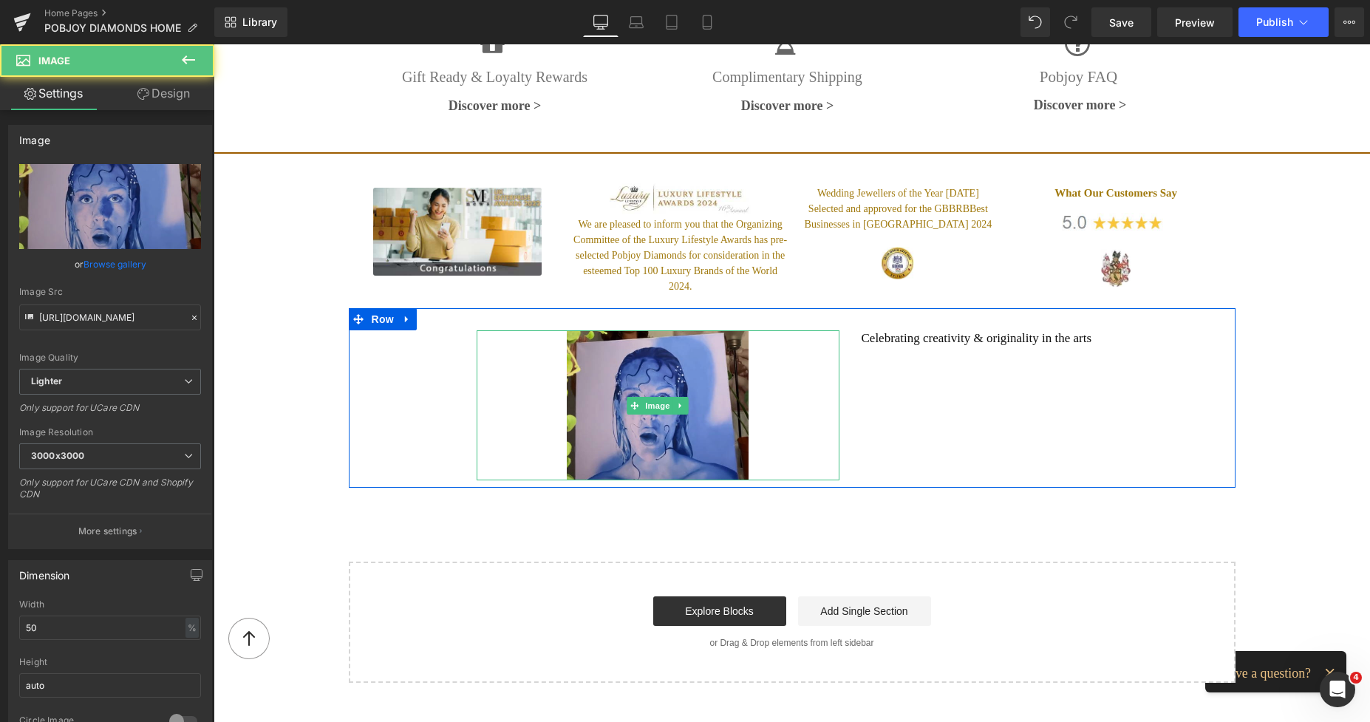
click at [587, 351] on img at bounding box center [658, 405] width 182 height 150
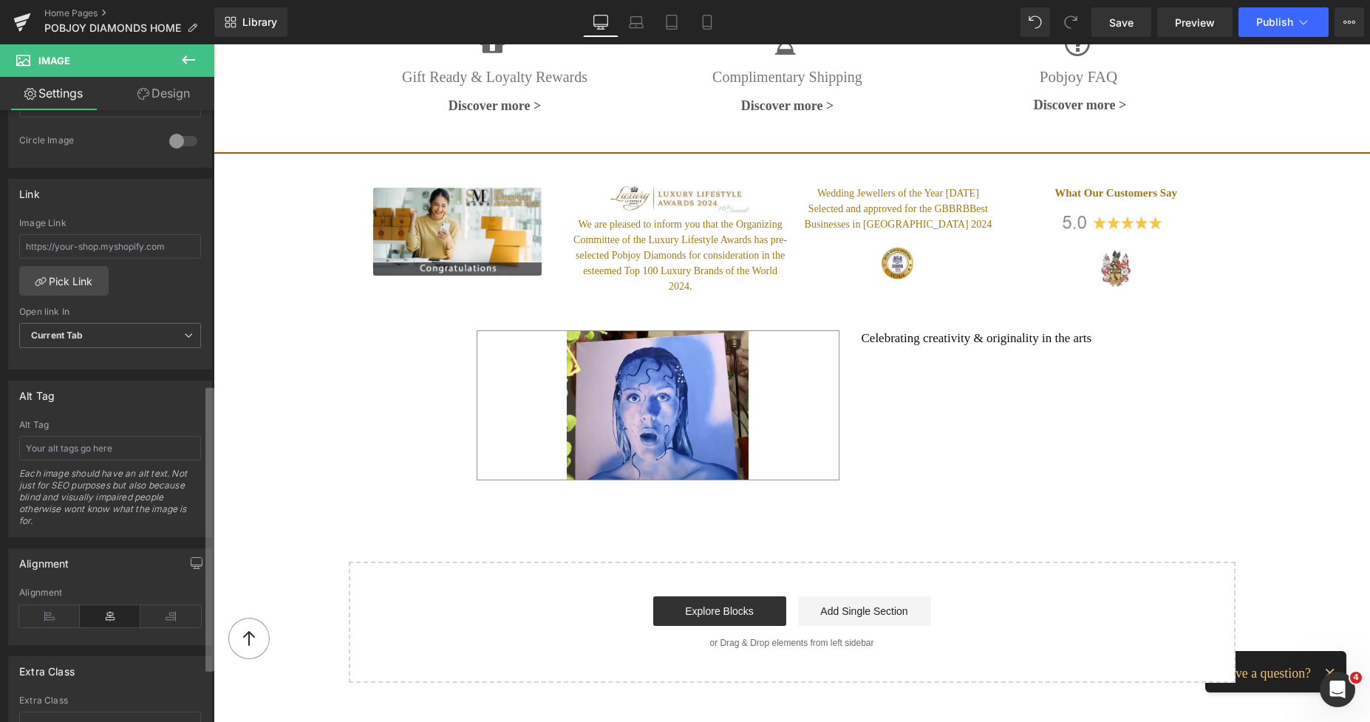
scroll to position [587, 0]
click at [196, 585] on div "Image [URL][DOMAIN_NAME] Replace Image Upload image or Browse gallery Image Src…" at bounding box center [107, 419] width 214 height 618
click at [168, 611] on icon at bounding box center [170, 609] width 61 height 22
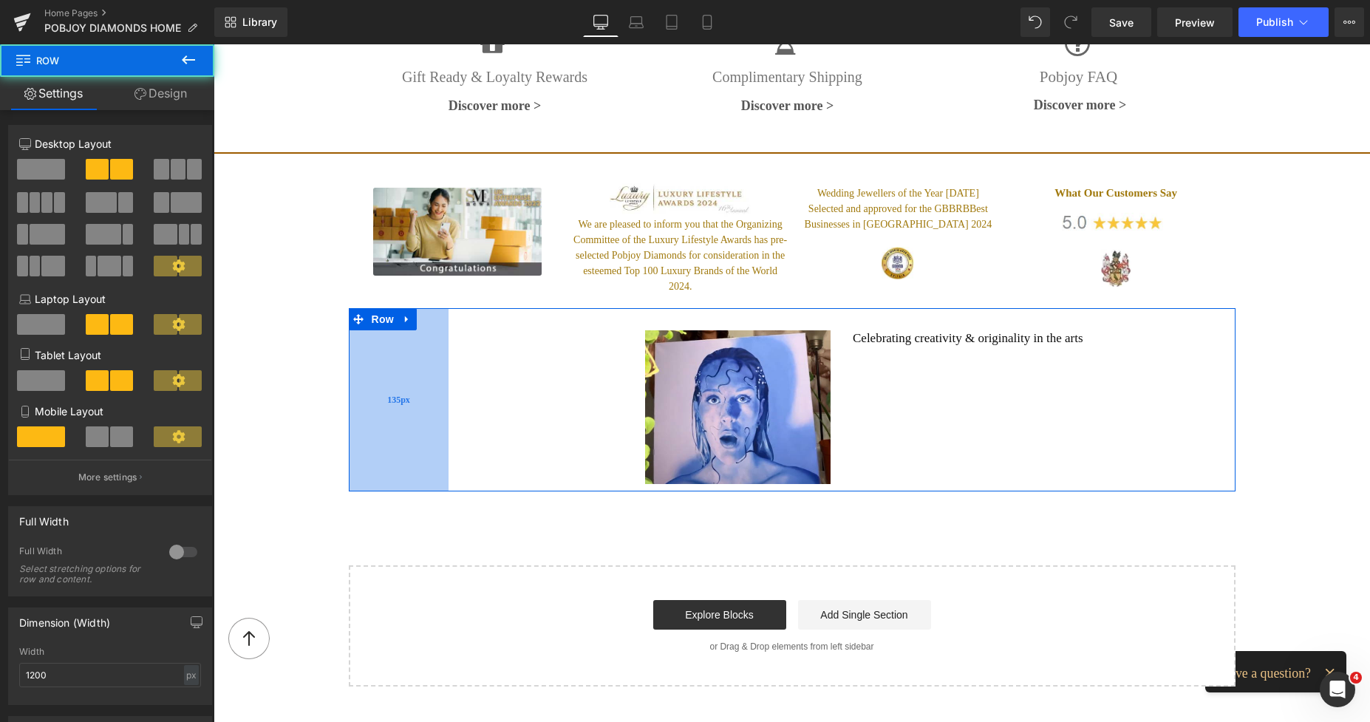
drag, startPoint x: 401, startPoint y: 361, endPoint x: 384, endPoint y: 359, distance: 17.1
click at [384, 359] on div "135px" at bounding box center [399, 399] width 100 height 183
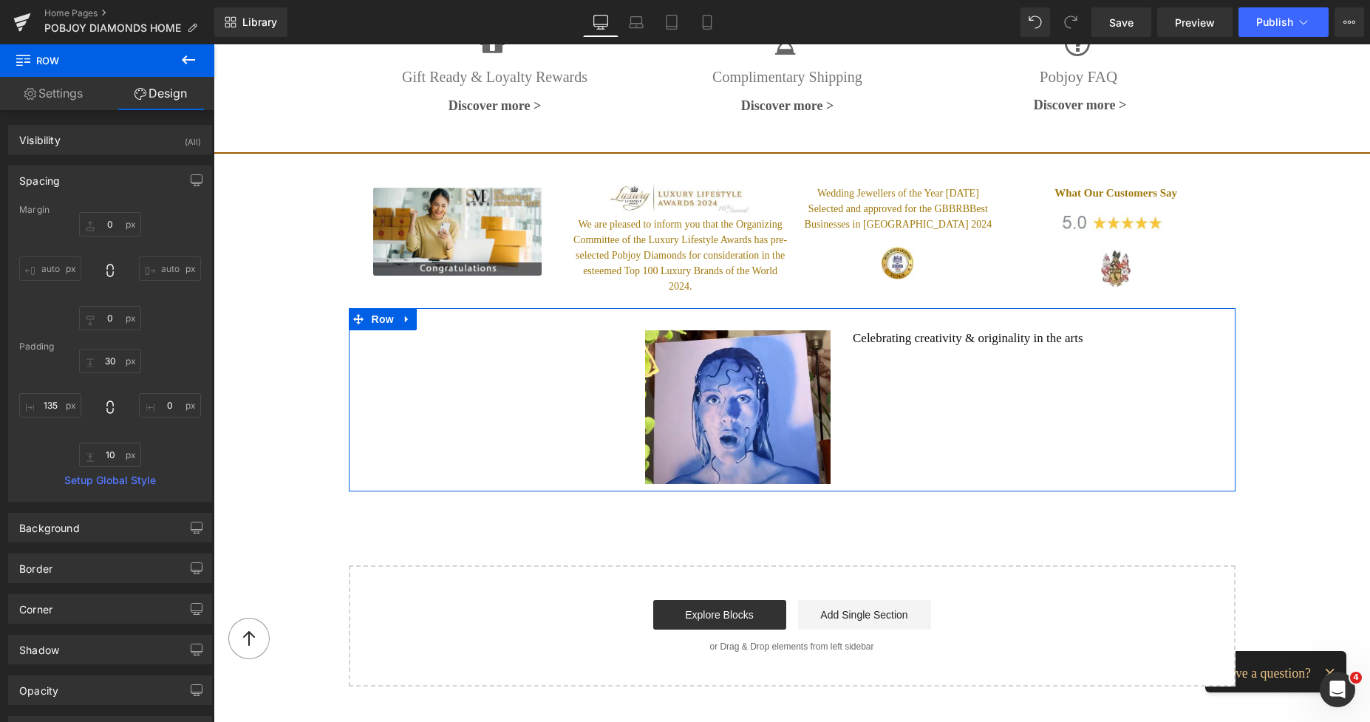
click at [73, 103] on link "Settings" at bounding box center [53, 93] width 107 height 33
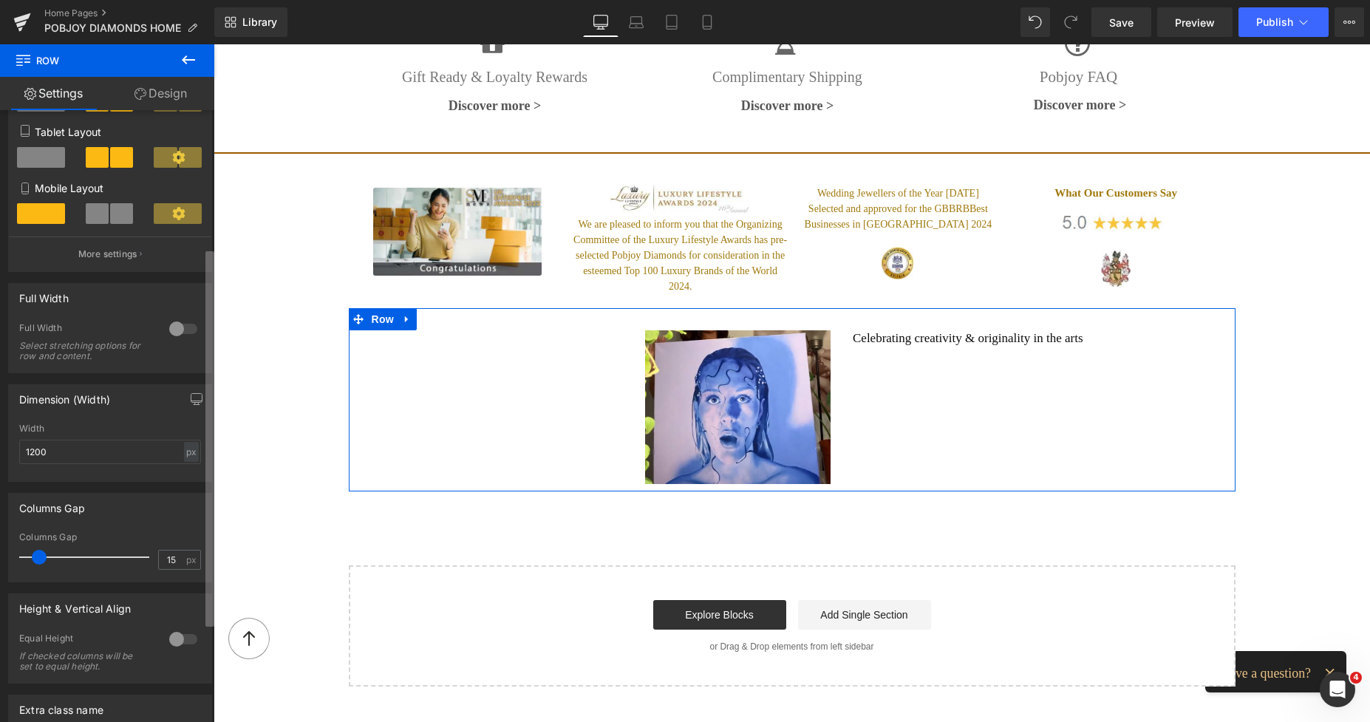
click at [202, 514] on div "6+6 6+6 12+12 Column Size Customizer 6+6 Desktop Layout Laptop Layout Tablet La…" at bounding box center [107, 419] width 214 height 618
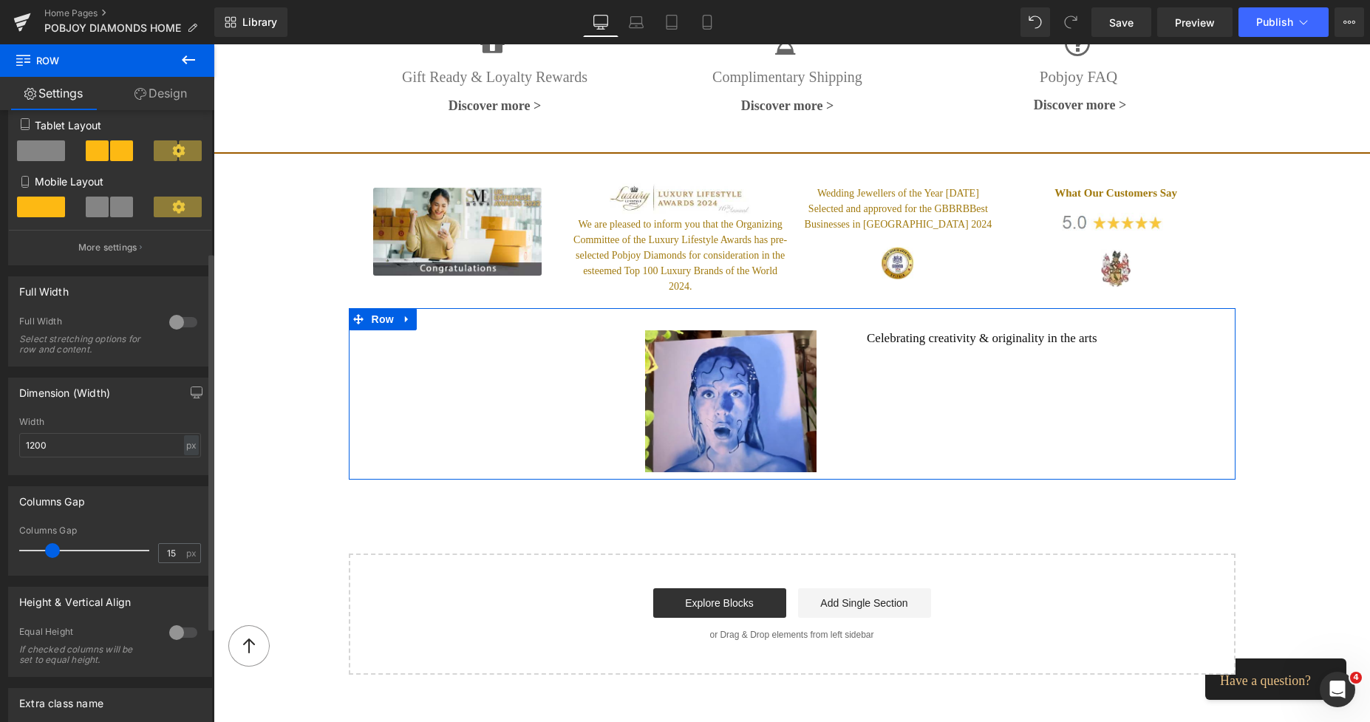
drag, startPoint x: 35, startPoint y: 547, endPoint x: 48, endPoint y: 550, distance: 13.6
click at [48, 550] on span at bounding box center [52, 550] width 15 height 15
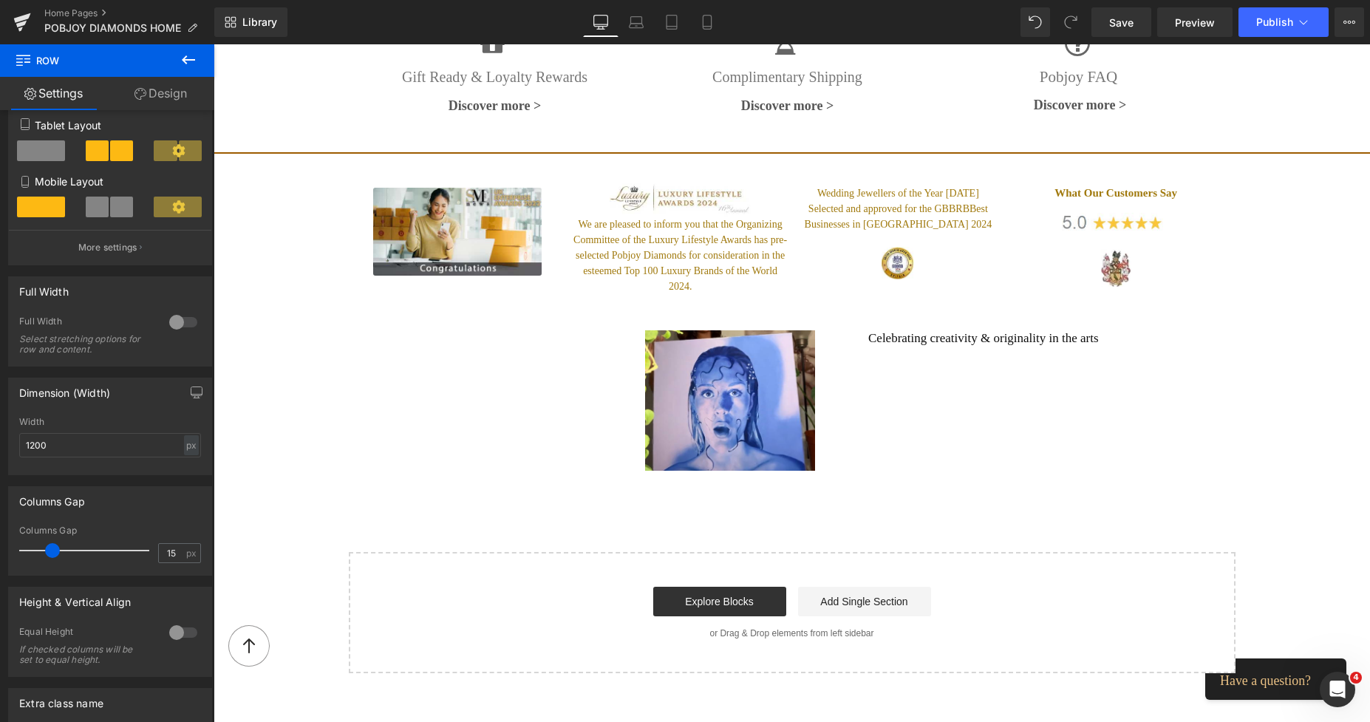
click at [369, 402] on div "Image Celebrating creativity & originality in the arts Heading Row 135px" at bounding box center [792, 393] width 887 height 170
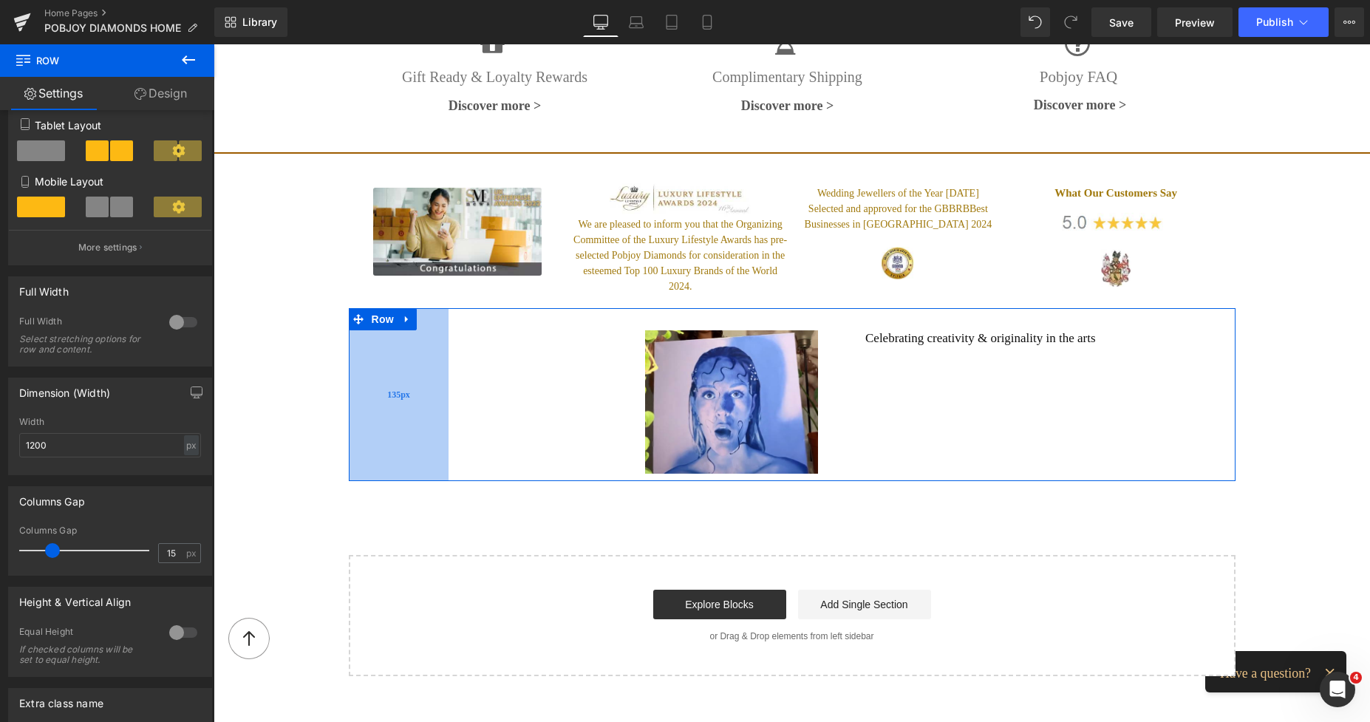
drag, startPoint x: 465, startPoint y: 395, endPoint x: 442, endPoint y: 390, distance: 23.5
click at [442, 390] on div "Image Celebrating creativity & originality in the arts Heading Row 135px" at bounding box center [792, 394] width 887 height 172
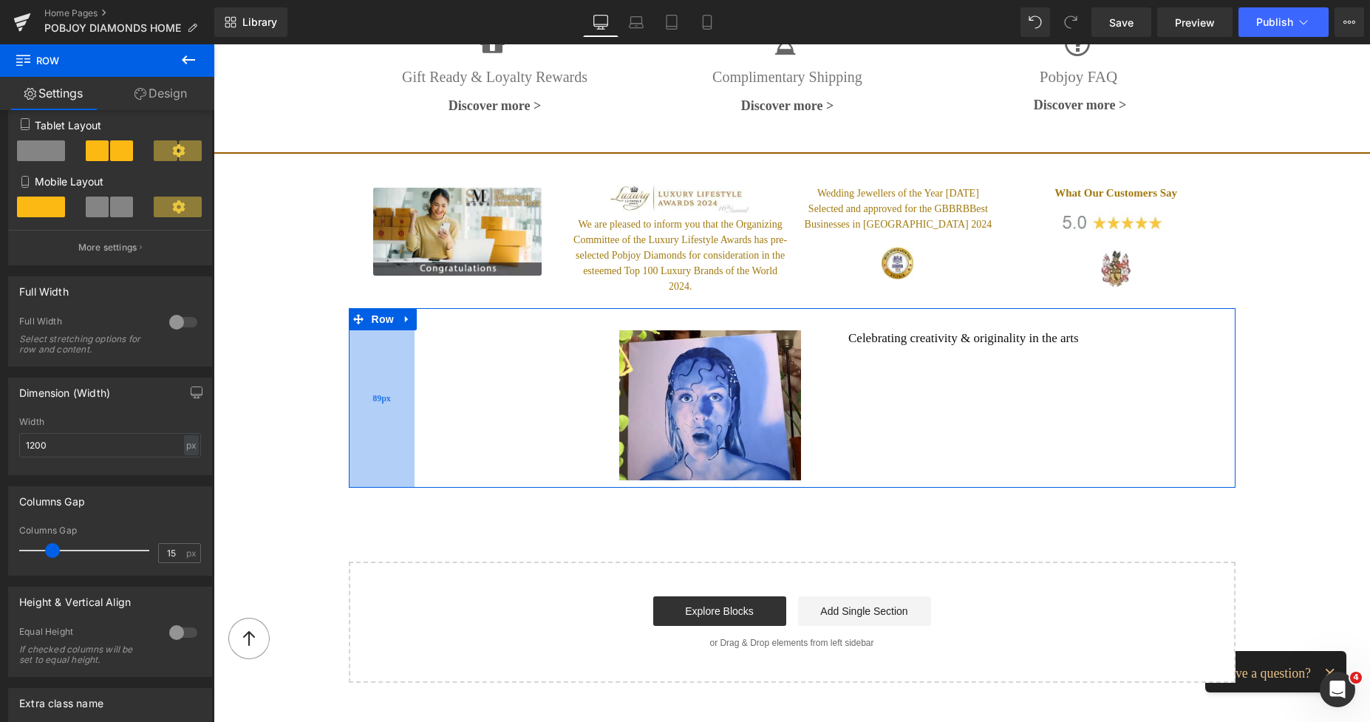
drag, startPoint x: 428, startPoint y: 389, endPoint x: 395, endPoint y: 385, distance: 34.2
click at [395, 385] on div "89px" at bounding box center [382, 398] width 66 height 180
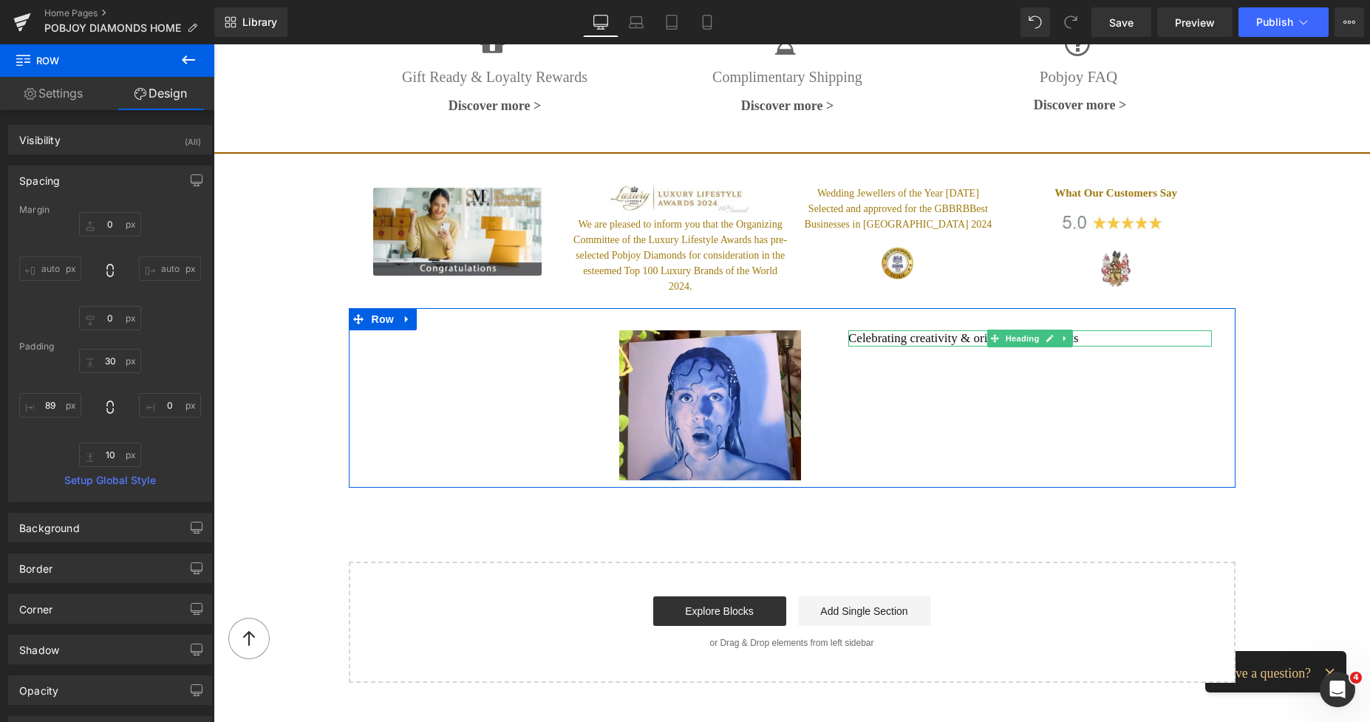
click at [888, 330] on h2 "Celebrating creativity & originality in the arts" at bounding box center [1029, 338] width 363 height 16
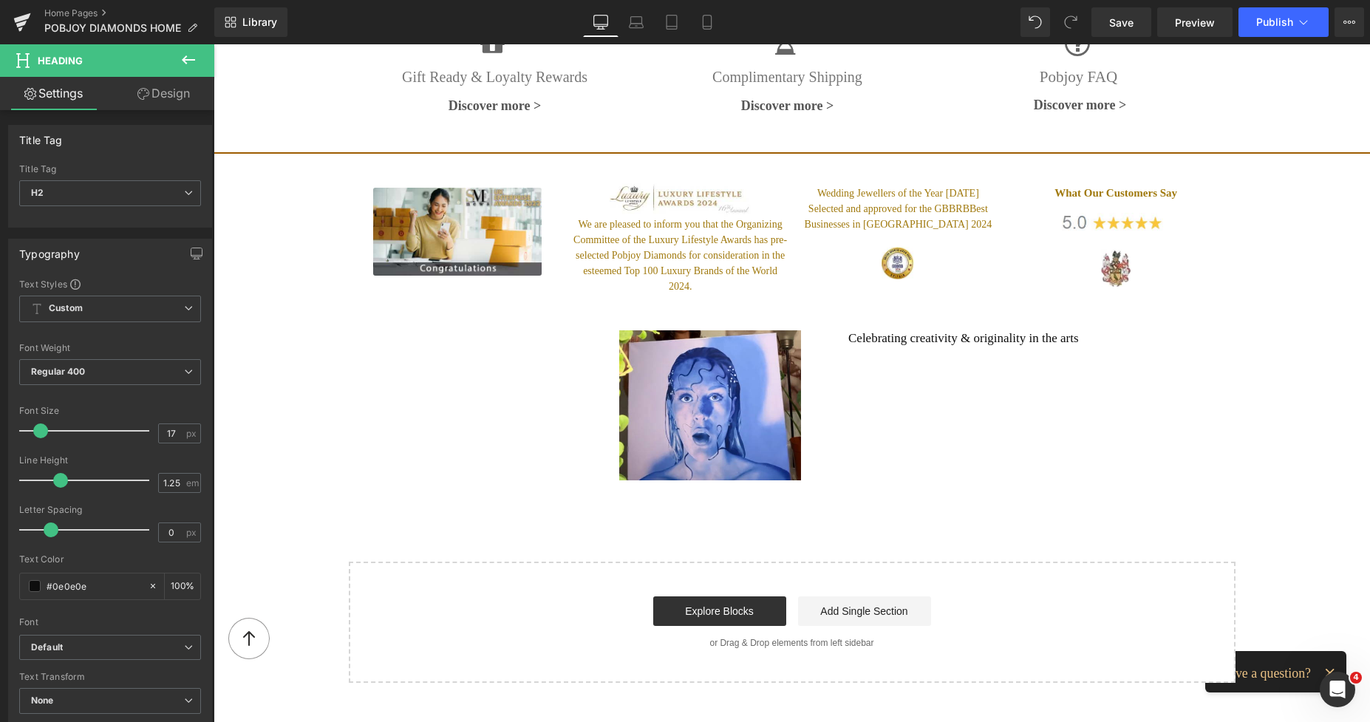
click at [191, 55] on icon at bounding box center [189, 60] width 18 height 18
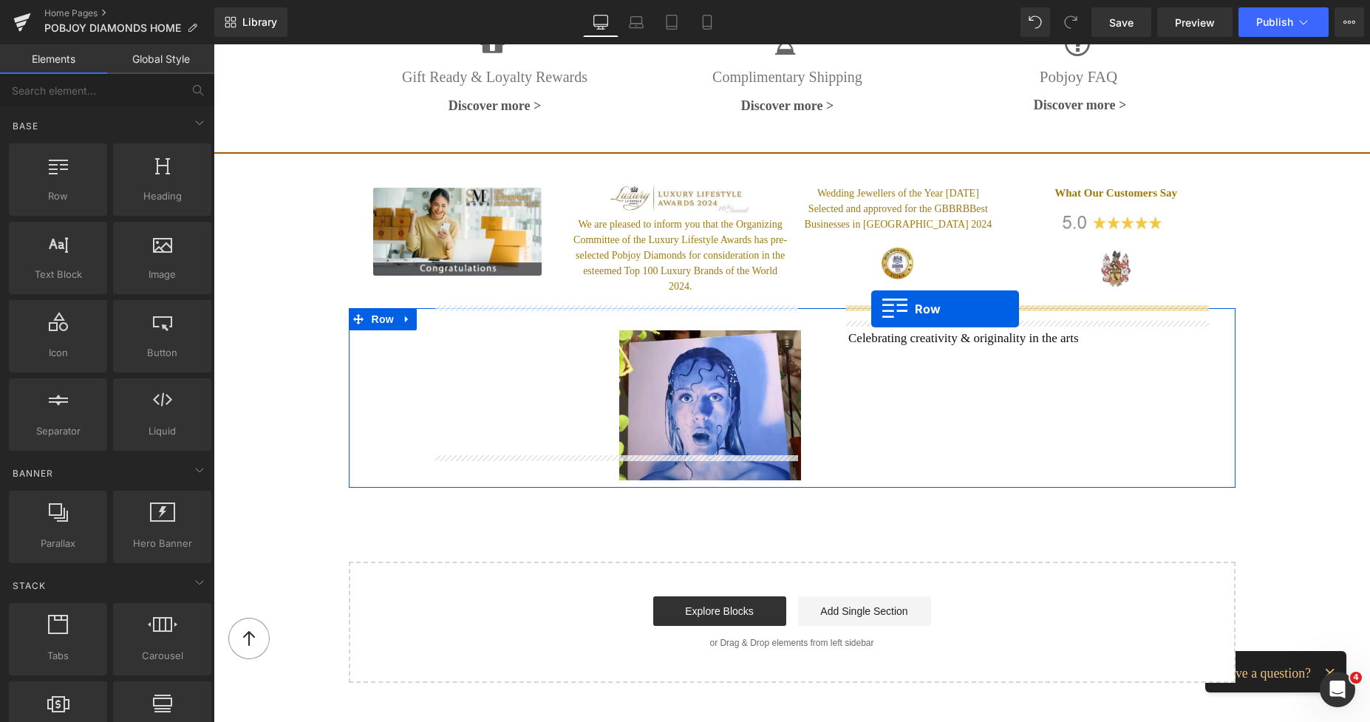
drag, startPoint x: 282, startPoint y: 223, endPoint x: 871, endPoint y: 309, distance: 595.0
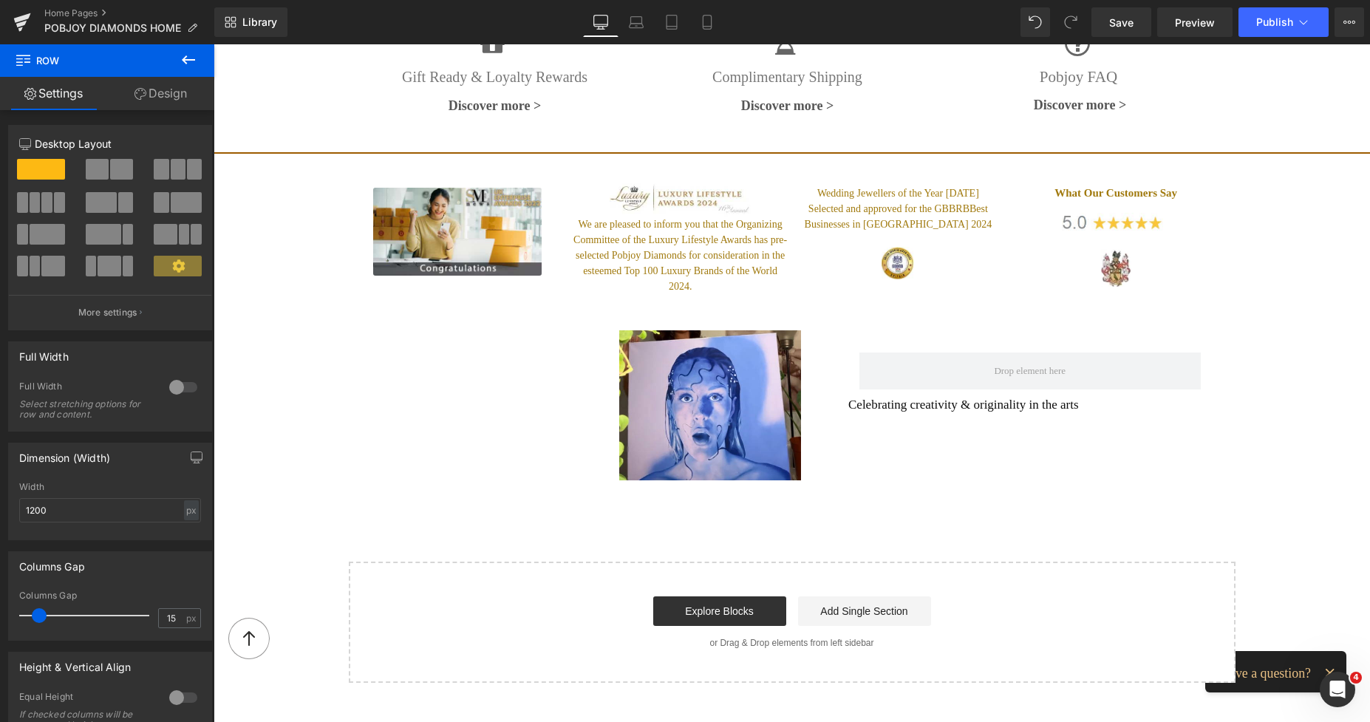
click at [201, 69] on button at bounding box center [189, 60] width 52 height 33
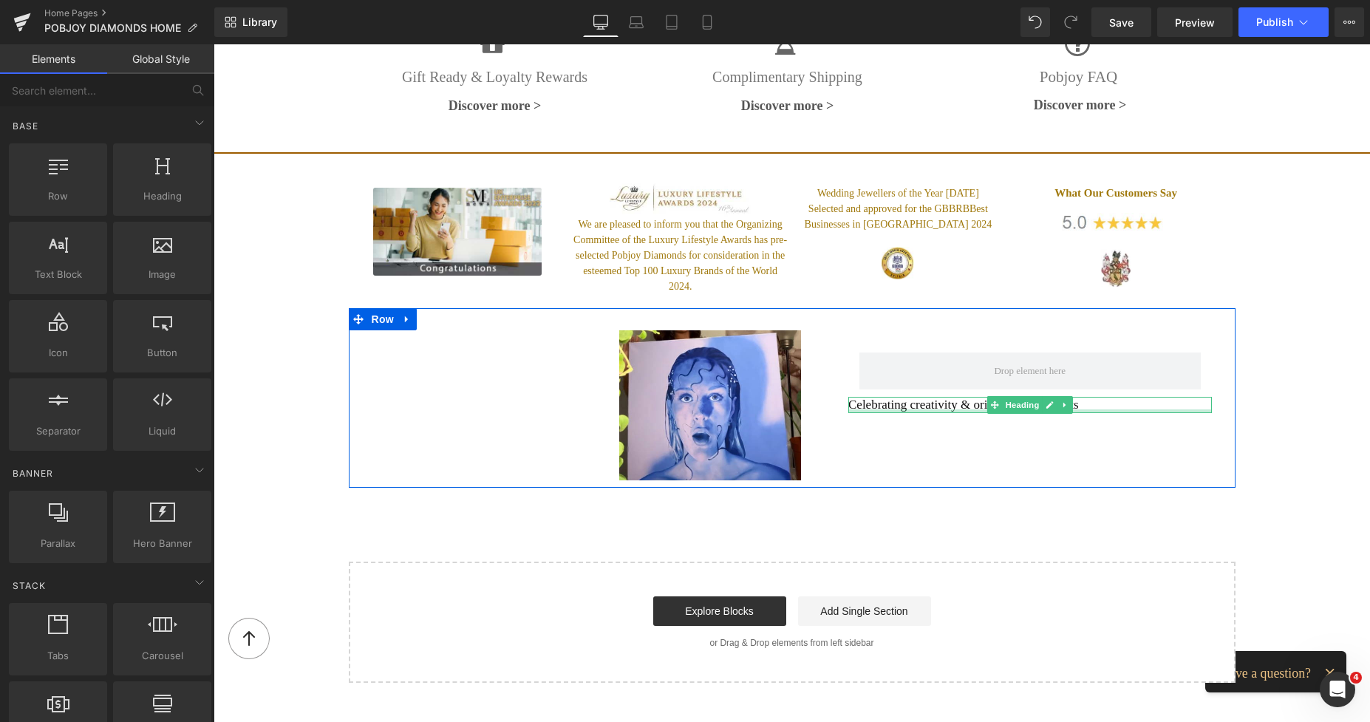
click at [898, 409] on div at bounding box center [1029, 411] width 363 height 4
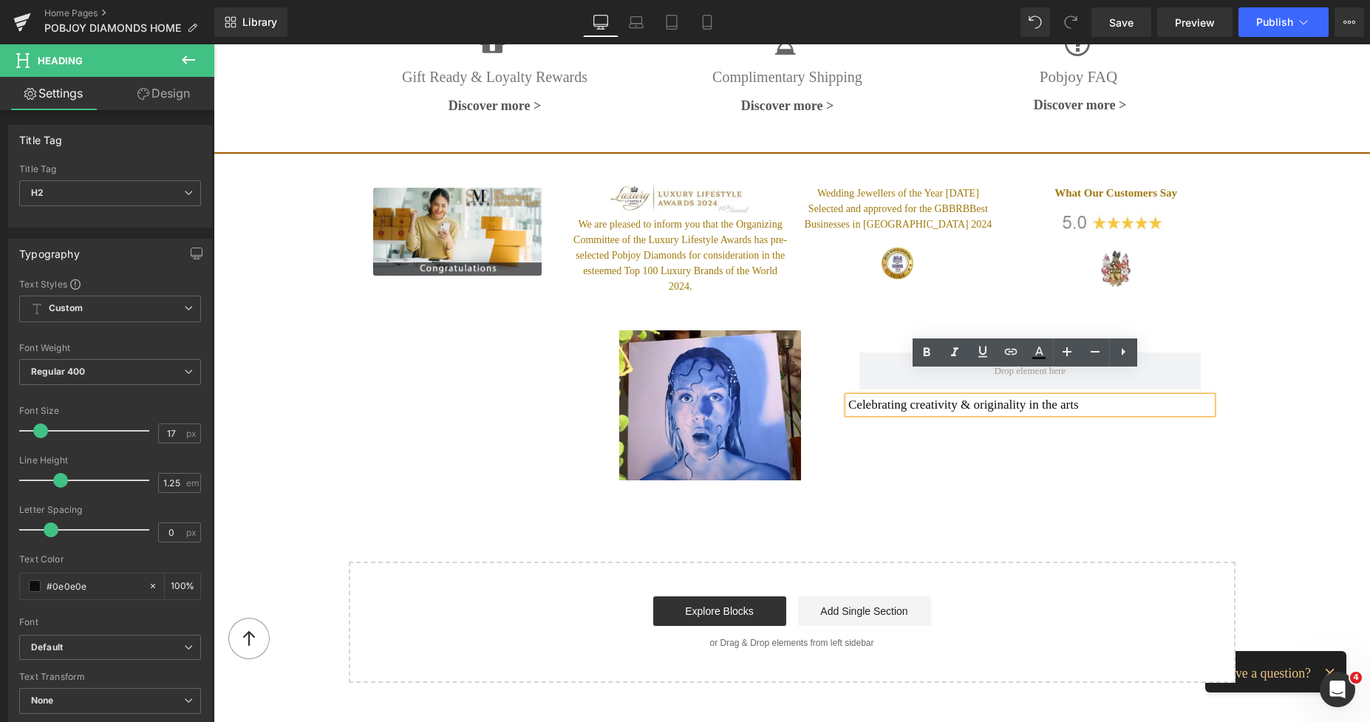
click at [876, 421] on div "Image Row Celebrating creativity & originality in the arts Heading Row 89px" at bounding box center [792, 398] width 887 height 180
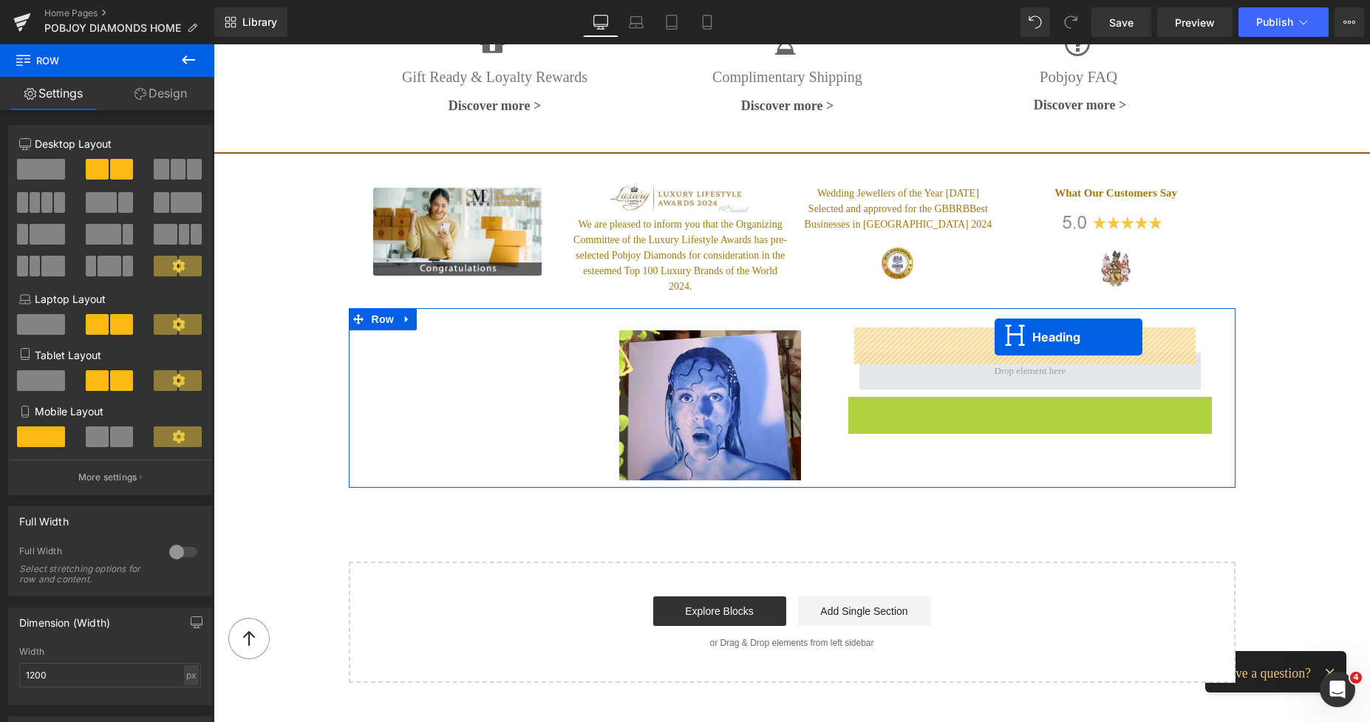
drag, startPoint x: 990, startPoint y: 380, endPoint x: 994, endPoint y: 337, distance: 43.1
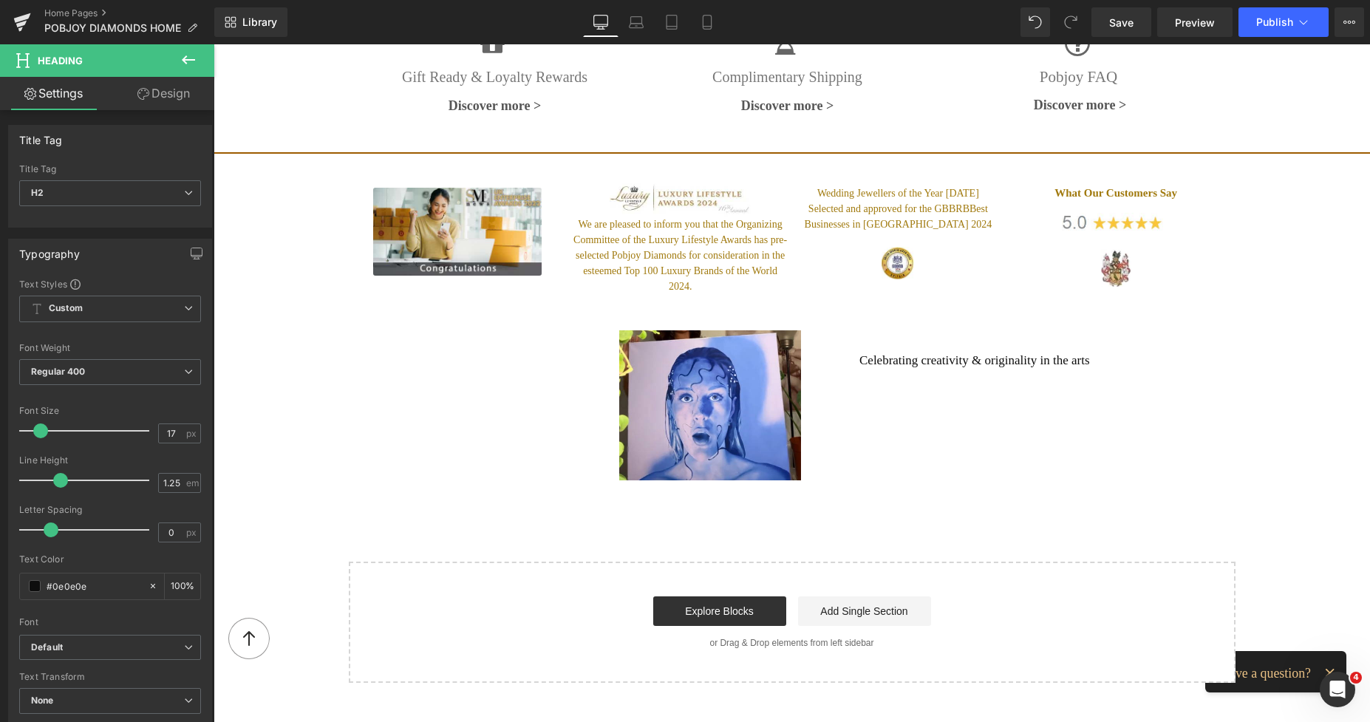
click at [193, 66] on icon at bounding box center [189, 60] width 18 height 18
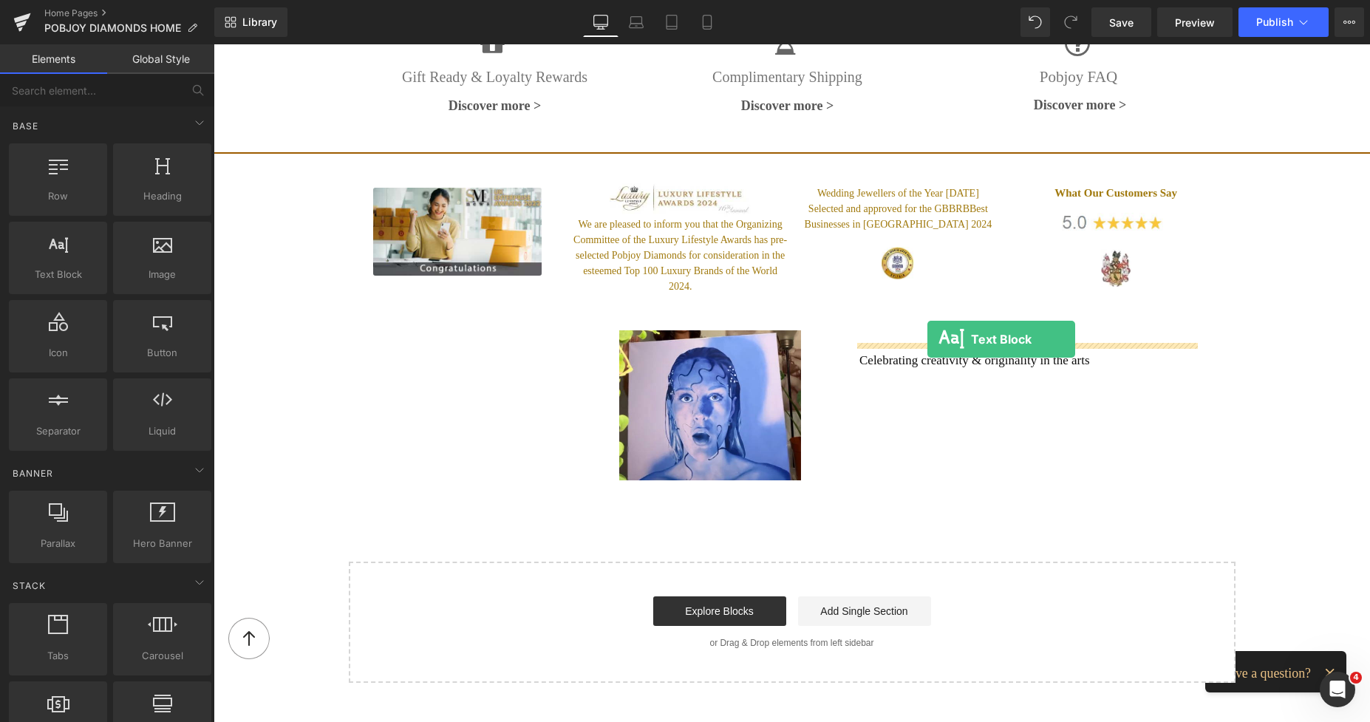
drag, startPoint x: 275, startPoint y: 295, endPoint x: 927, endPoint y: 339, distance: 653.9
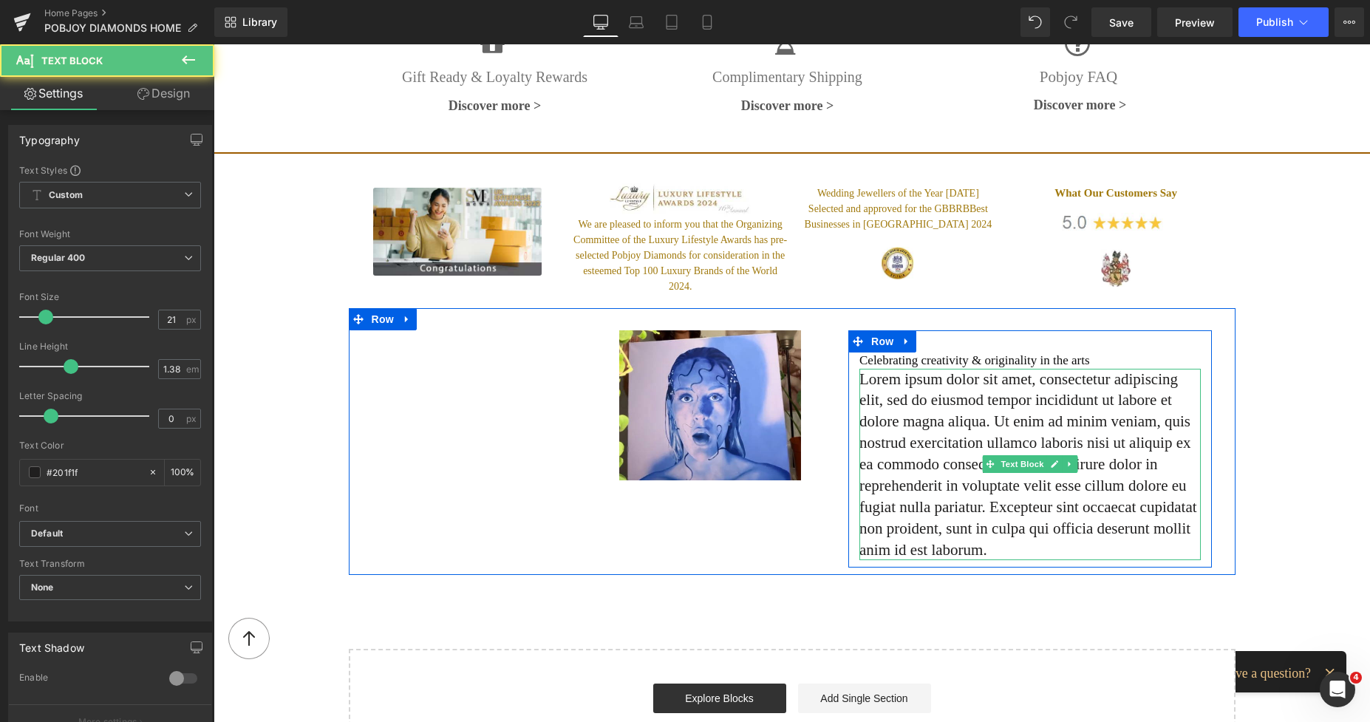
click at [949, 372] on p "Lorem ipsum dolor sit amet, consectetur adipiscing elit, sed do eiusmod tempor …" at bounding box center [1029, 465] width 341 height 192
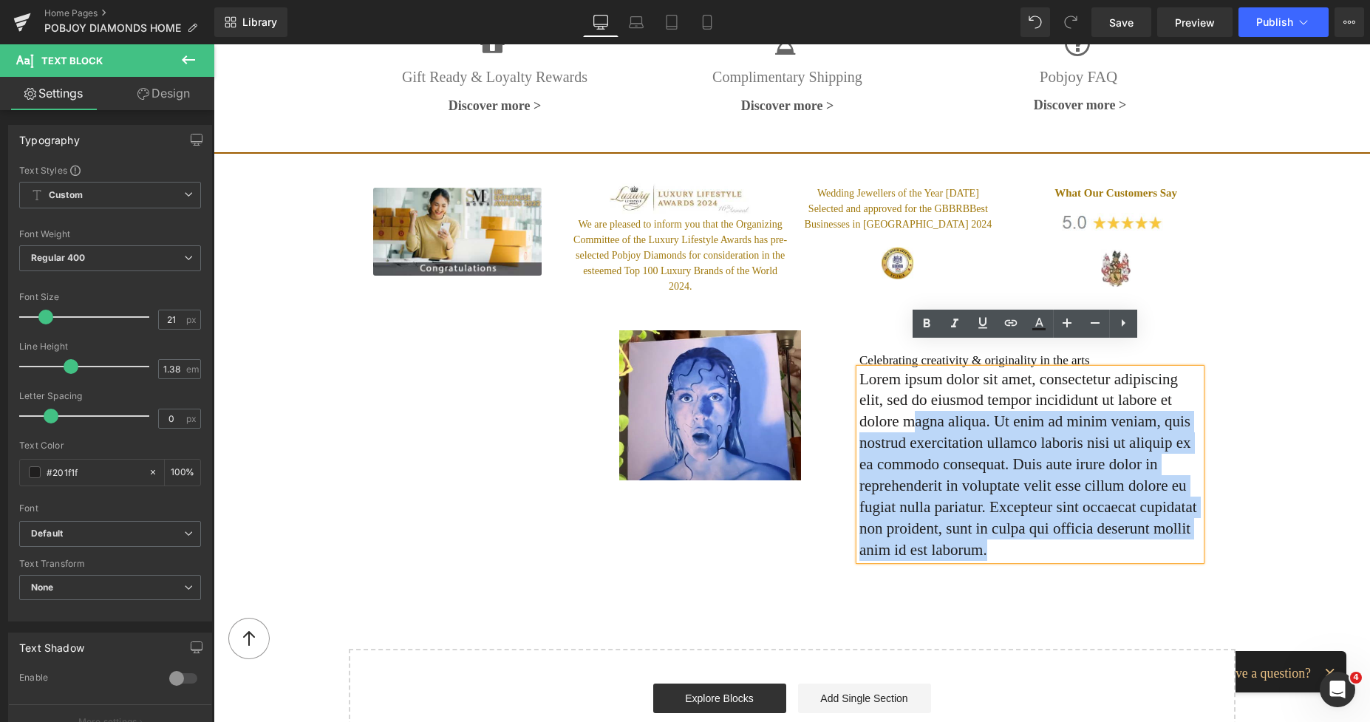
drag, startPoint x: 979, startPoint y: 524, endPoint x: 861, endPoint y: 395, distance: 174.6
click at [861, 395] on p "Lorem ipsum dolor sit amet, consectetur adipiscing elit, sed do eiusmod tempor …" at bounding box center [1029, 465] width 341 height 192
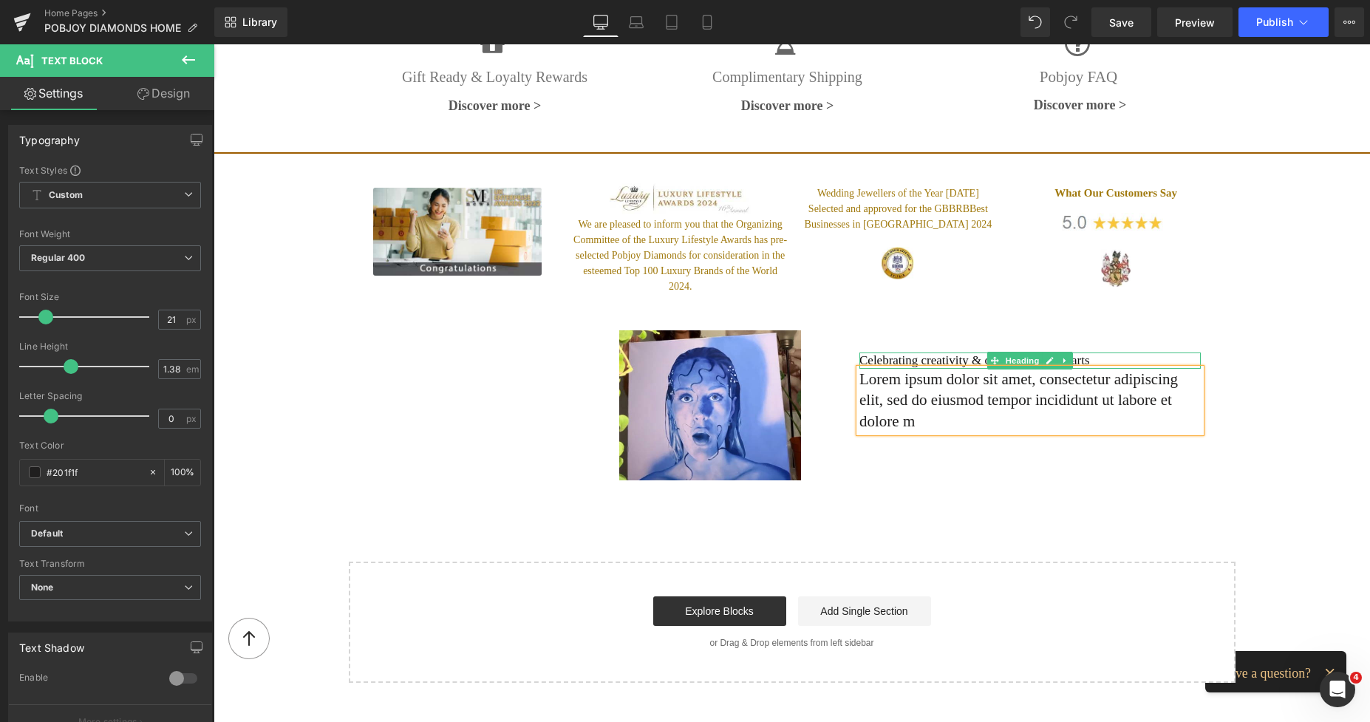
click at [884, 352] on h2 "Celebrating creativity & originality in the arts" at bounding box center [1029, 360] width 341 height 16
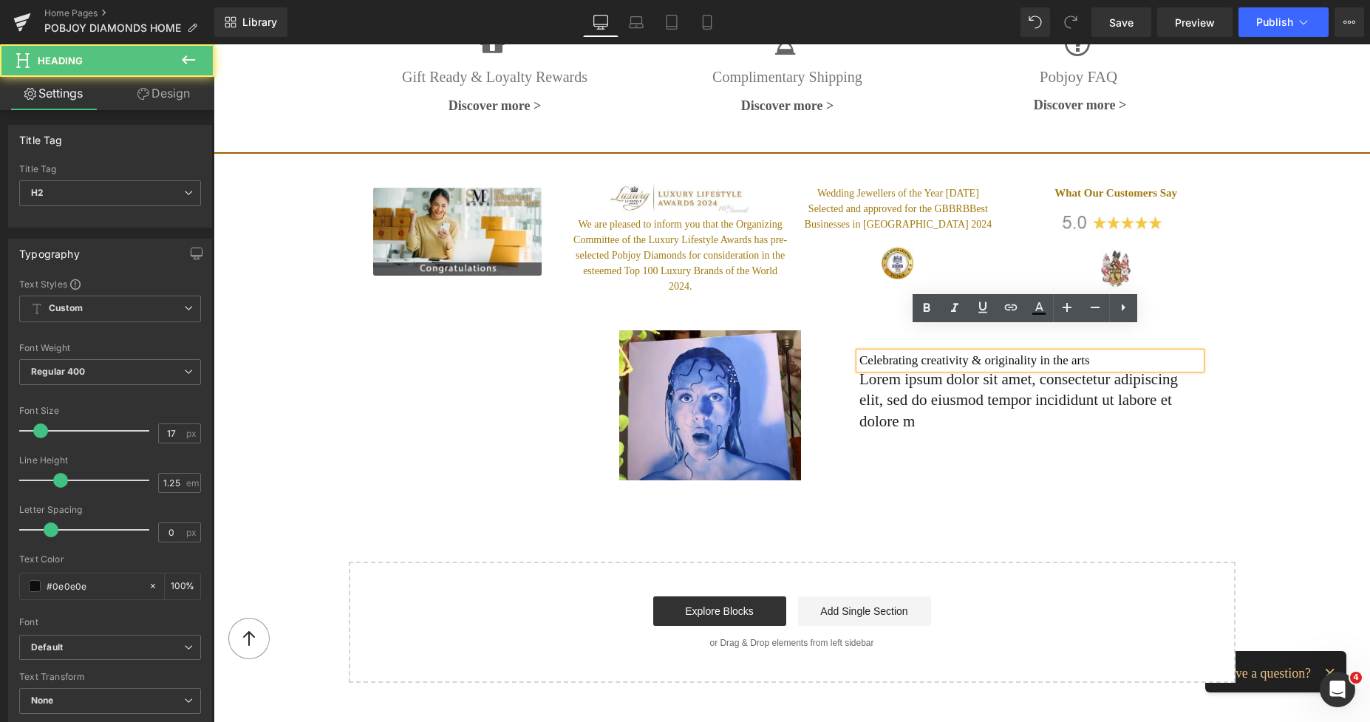
click at [851, 364] on div "Celebrating creativity & originality in the arts Heading Lorem ipsum dolor sit …" at bounding box center [1029, 392] width 363 height 80
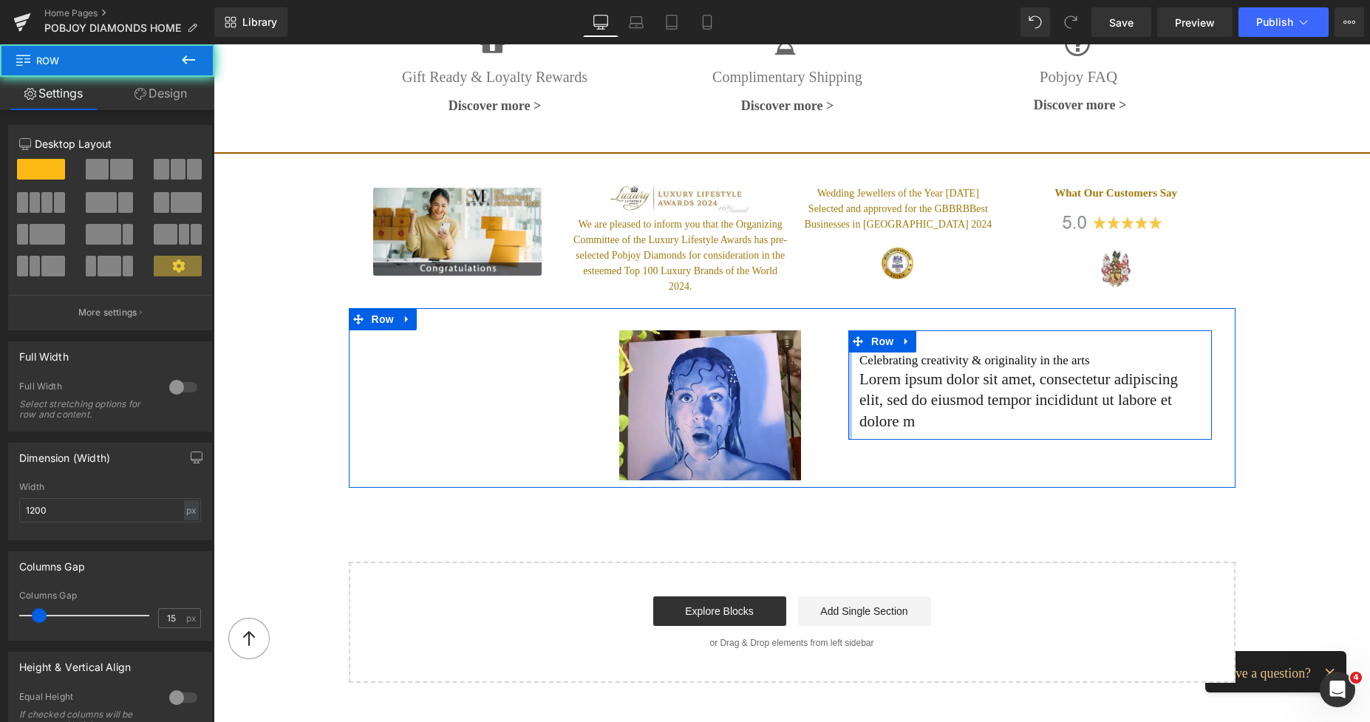
click at [848, 362] on div "Celebrating creativity & originality in the arts Heading Lorem ipsum dolor sit …" at bounding box center [1029, 384] width 363 height 109
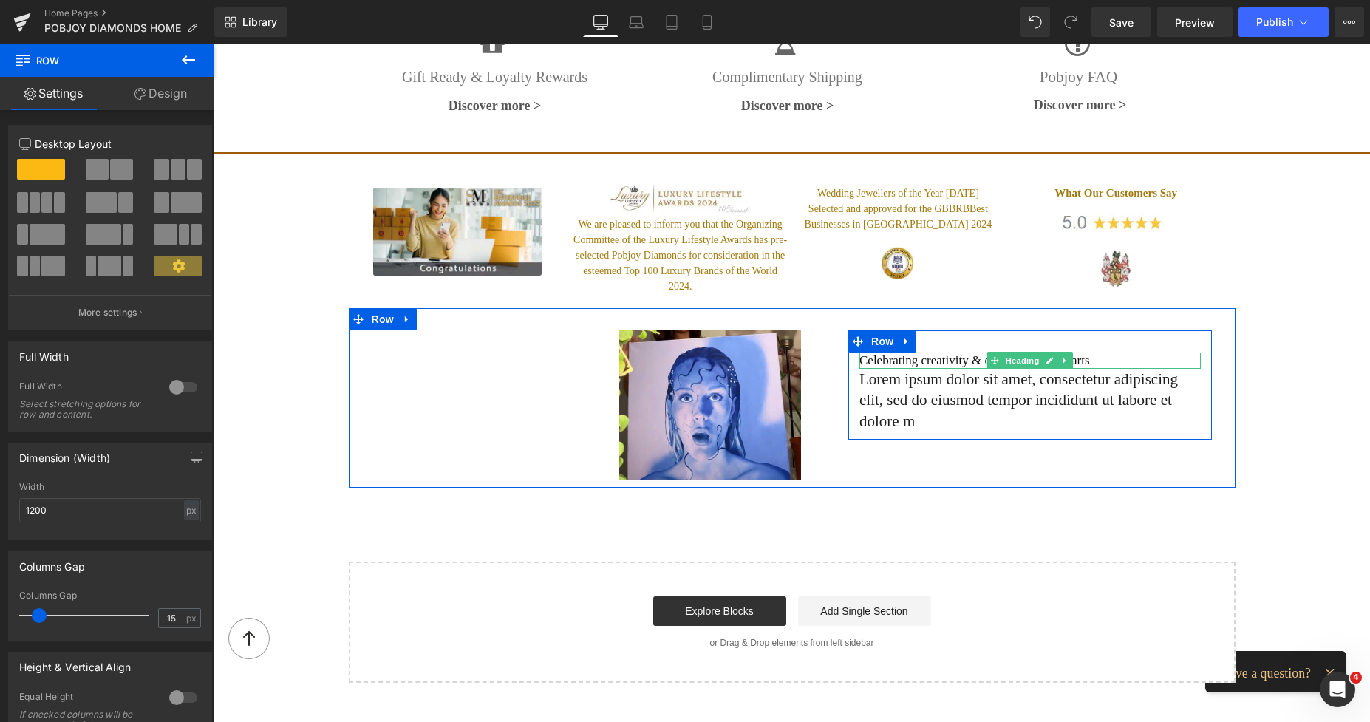
click at [930, 352] on h2 "Celebrating creativity & originality in the arts" at bounding box center [1029, 360] width 341 height 16
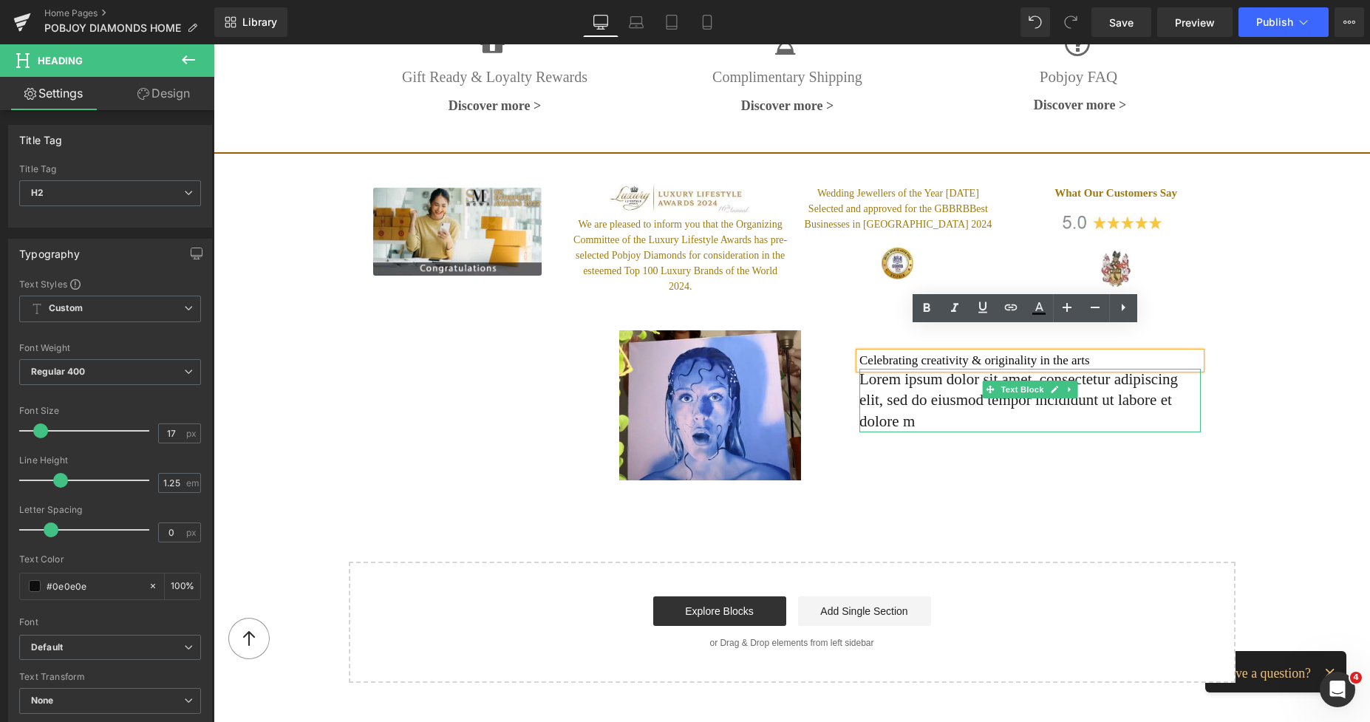
click at [916, 369] on p "Lorem ipsum dolor sit amet, consectetur adipiscing elit, sed do eiusmod tempor …" at bounding box center [1029, 401] width 341 height 64
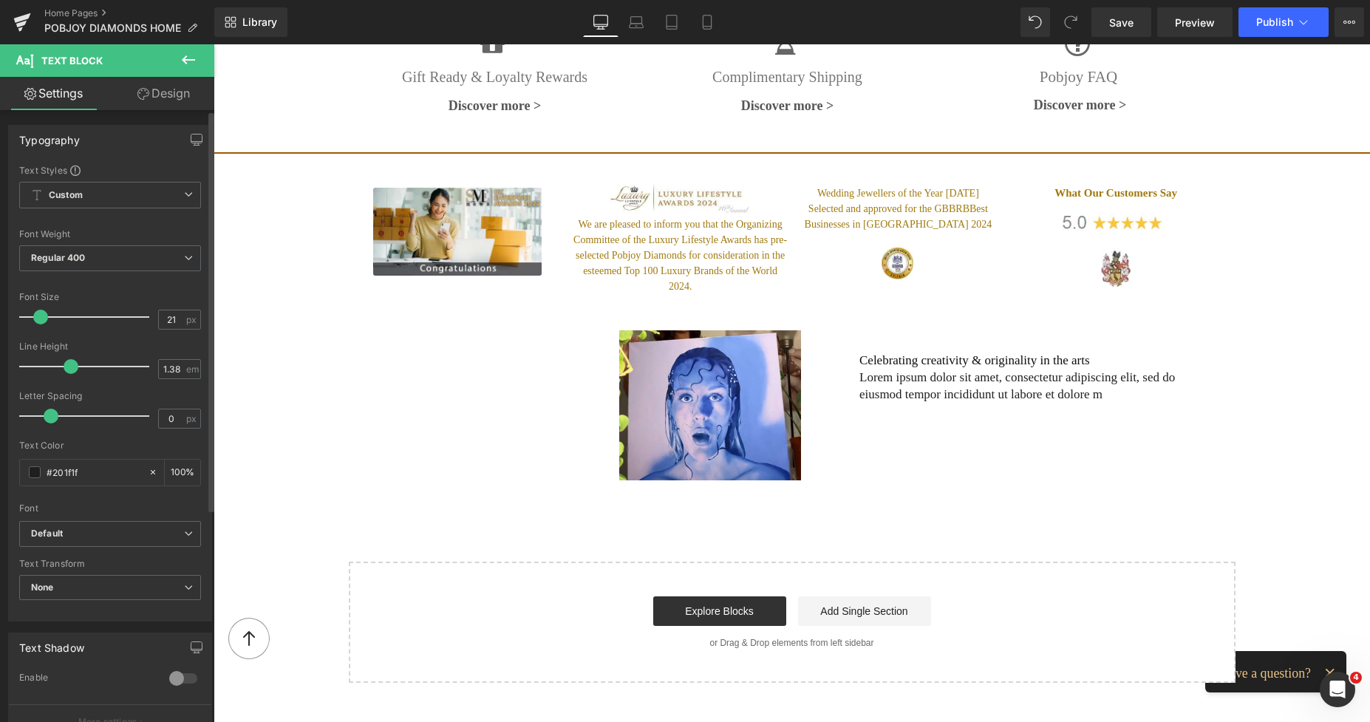
click at [41, 312] on span at bounding box center [40, 317] width 15 height 15
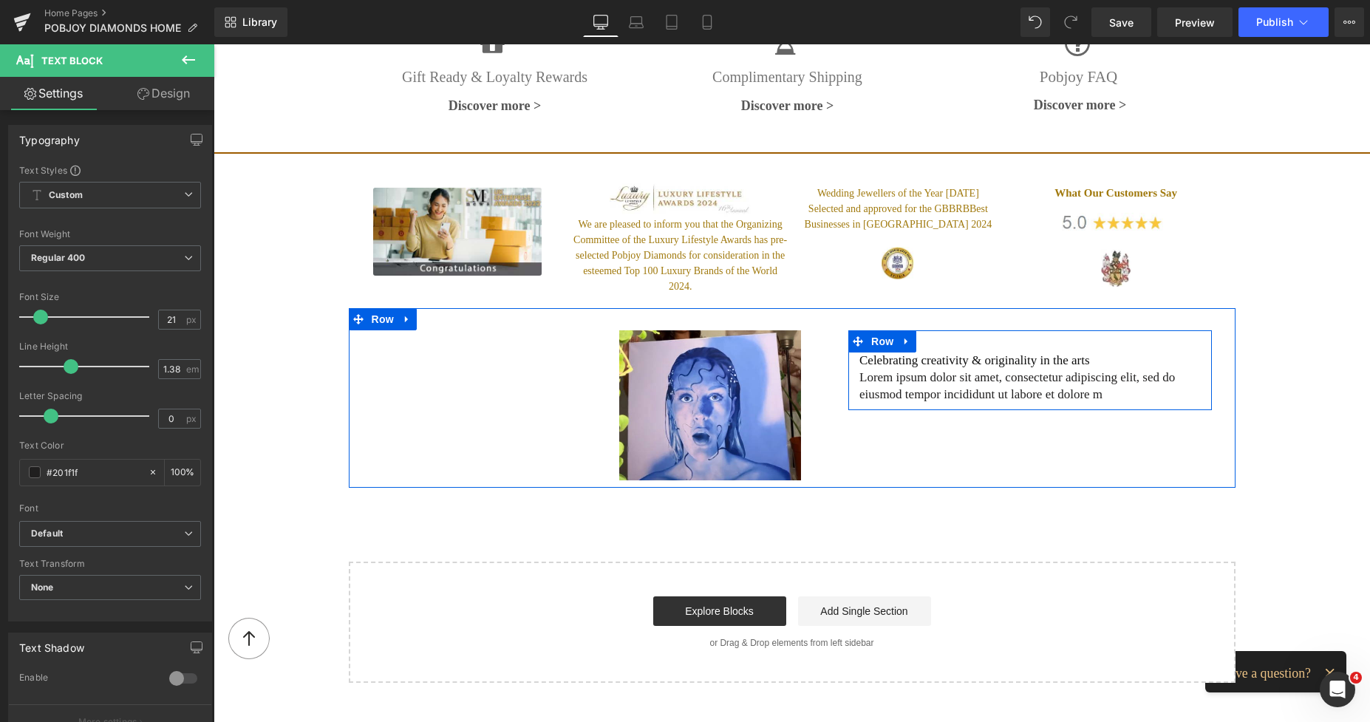
click at [889, 352] on h2 "Celebrating creativity & originality in the arts" at bounding box center [1029, 360] width 341 height 16
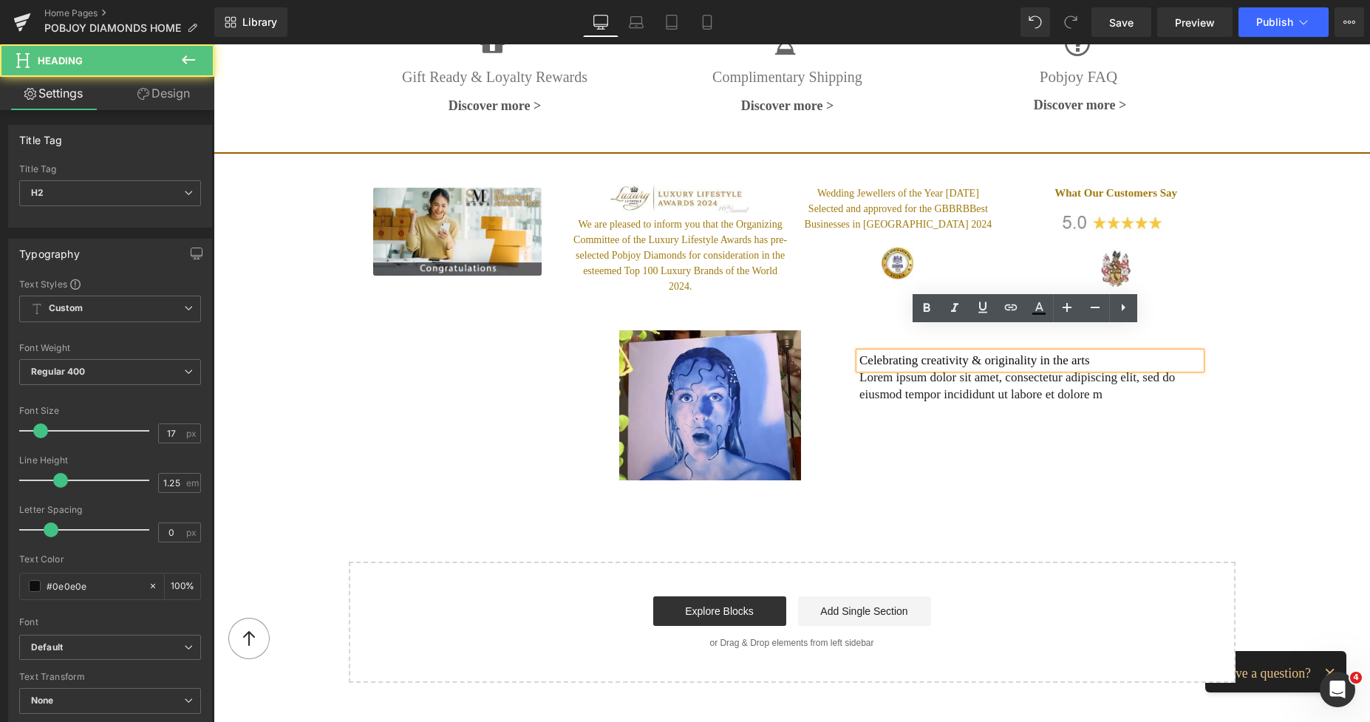
click at [1074, 352] on h2 "Celebrating creativity & originality in the arts" at bounding box center [1029, 360] width 341 height 16
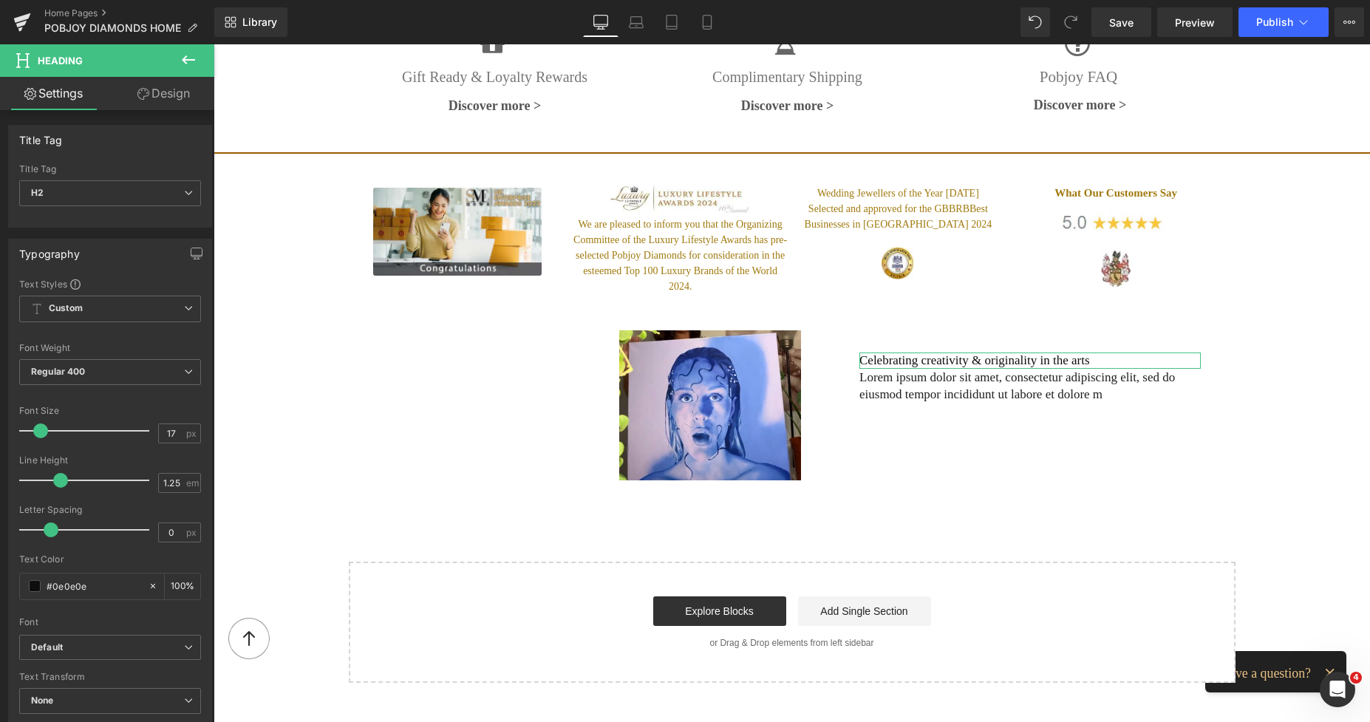
click at [173, 97] on link "Design" at bounding box center [163, 93] width 107 height 33
click at [0, 0] on div "Spacing" at bounding box center [0, 0] width 0 height 0
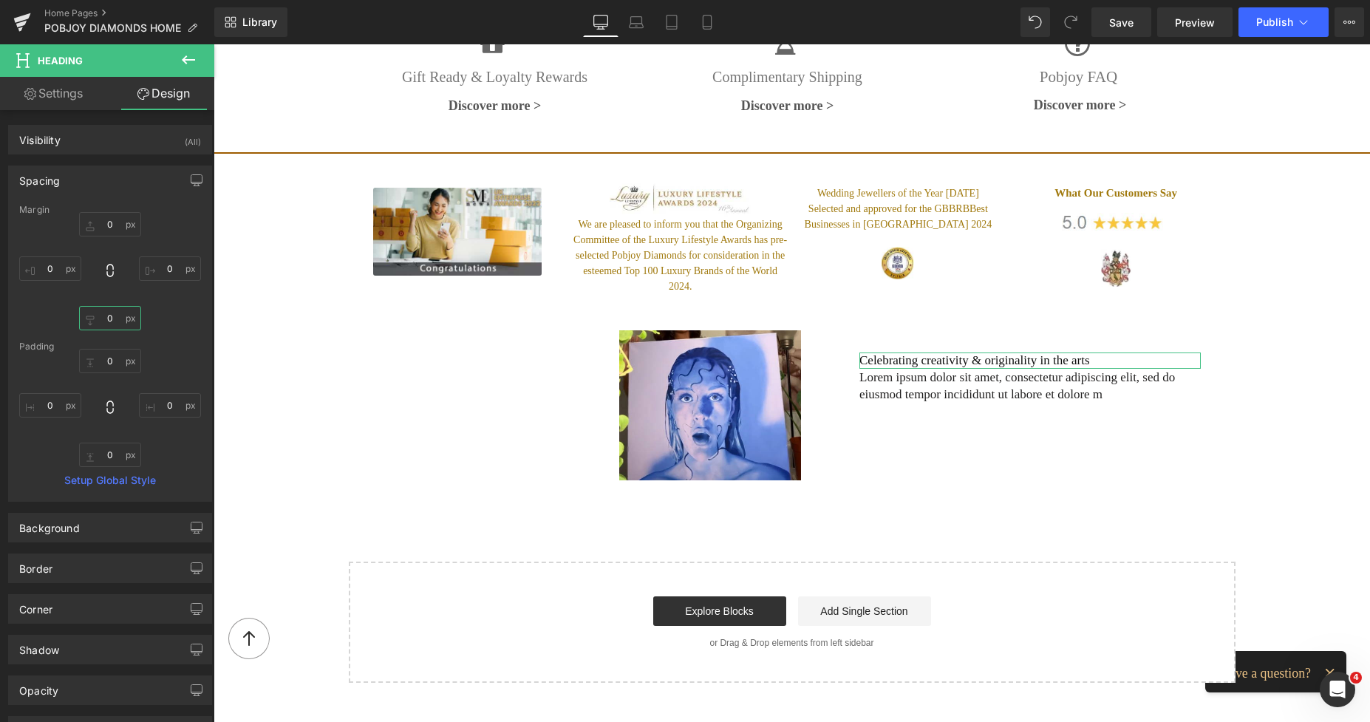
click at [104, 316] on input "text" at bounding box center [110, 318] width 62 height 24
type input "9"
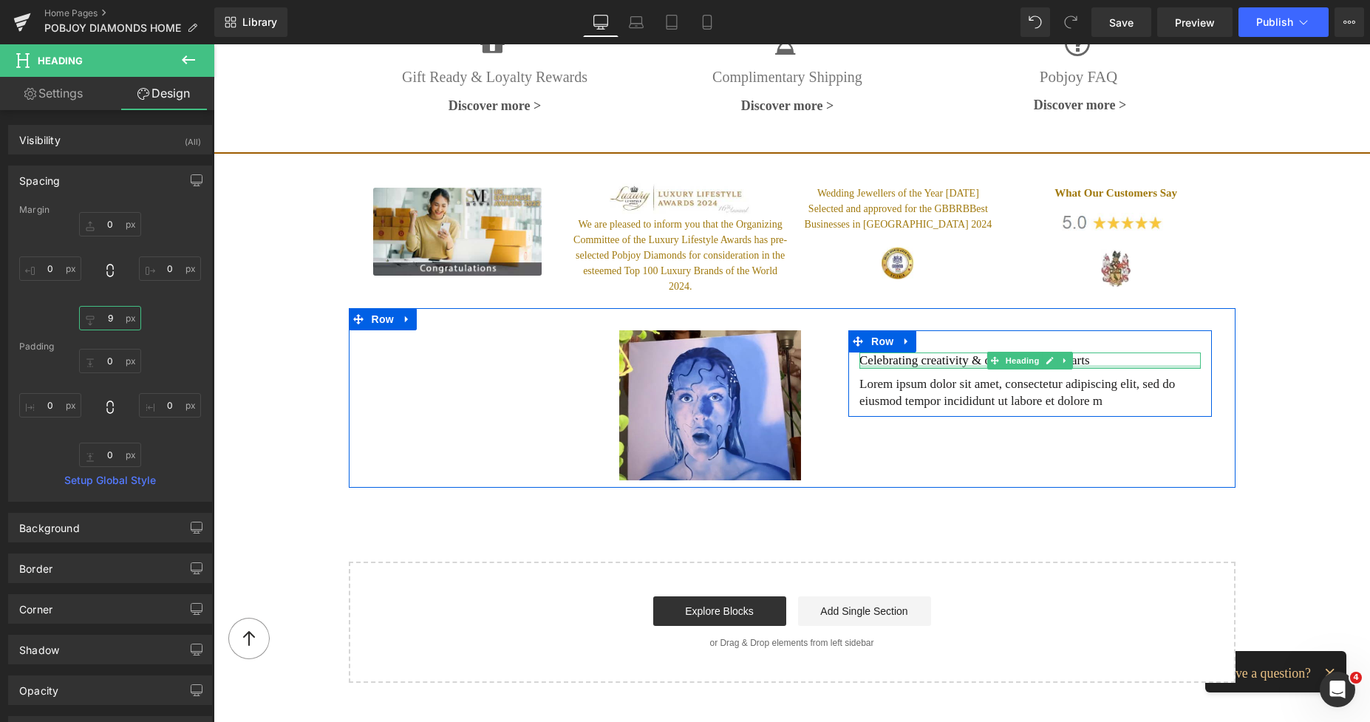
click at [862, 365] on div at bounding box center [1029, 367] width 341 height 4
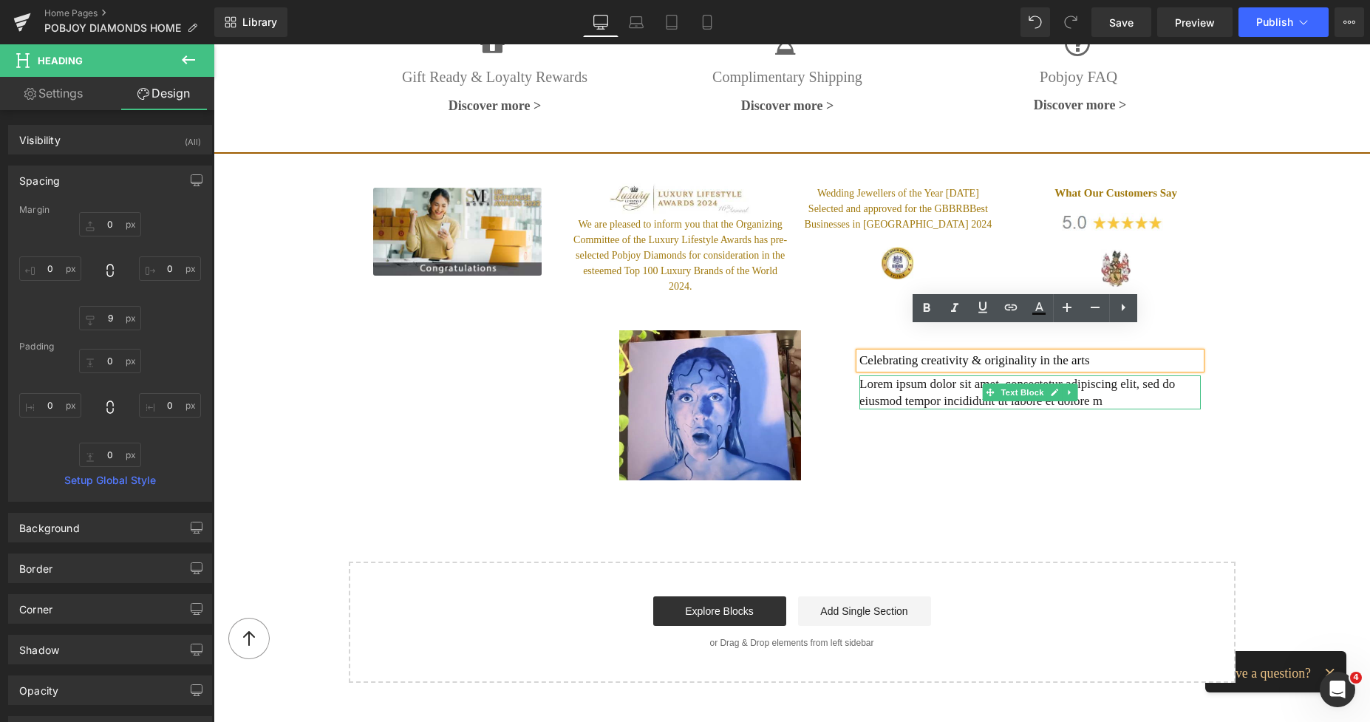
click at [867, 375] on p "Lorem ipsum dolor sit amet, consectetur adipiscing elit, sed do eiusmod tempor …" at bounding box center [1029, 392] width 341 height 35
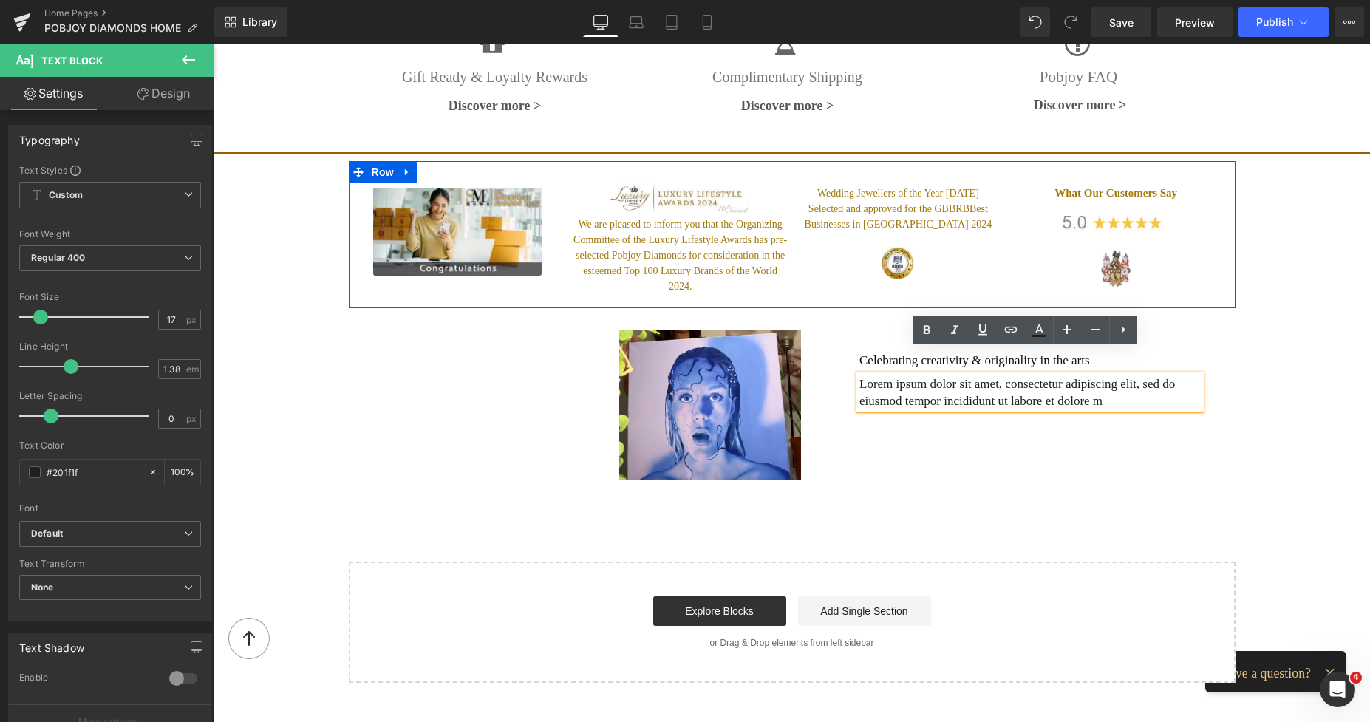
click at [864, 206] on span "Best Businesses in [GEOGRAPHIC_DATA] 2024" at bounding box center [899, 216] width 188 height 27
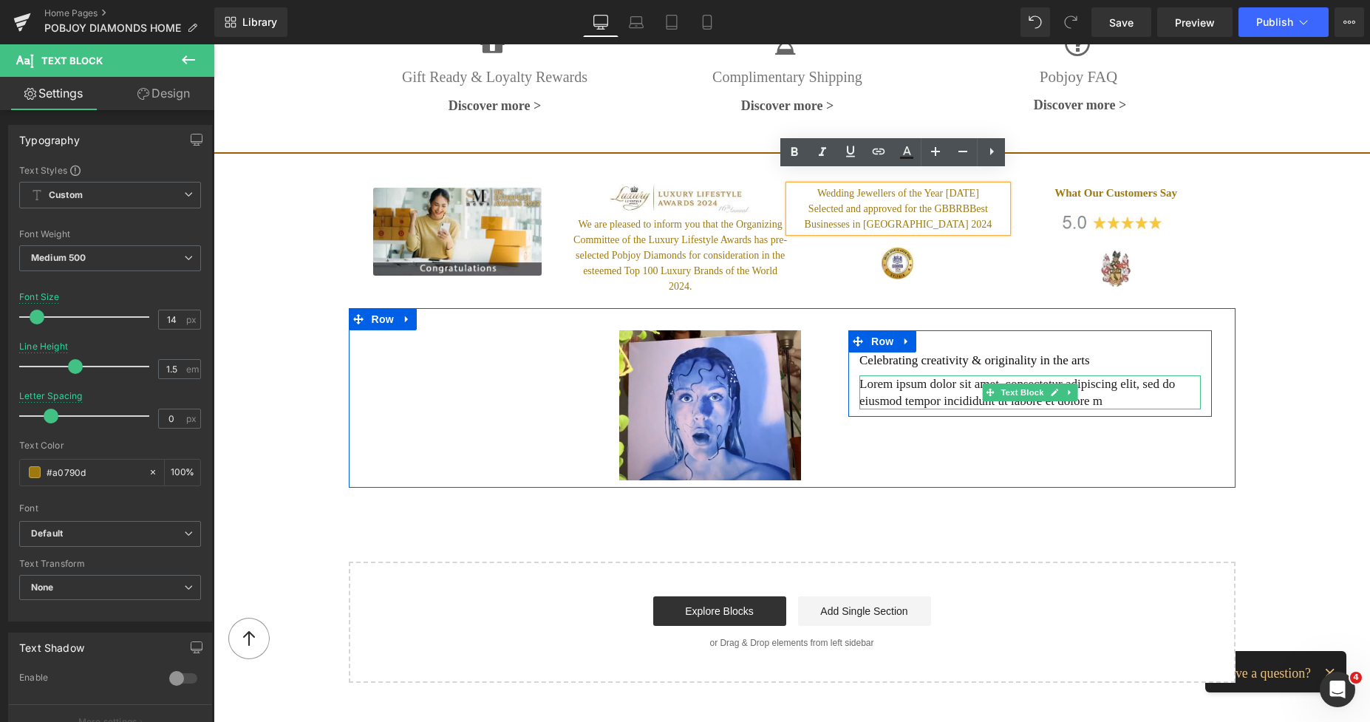
click at [867, 375] on p "Lorem ipsum dolor sit amet, consectetur adipiscing elit, sed do eiusmod tempor …" at bounding box center [1029, 392] width 341 height 35
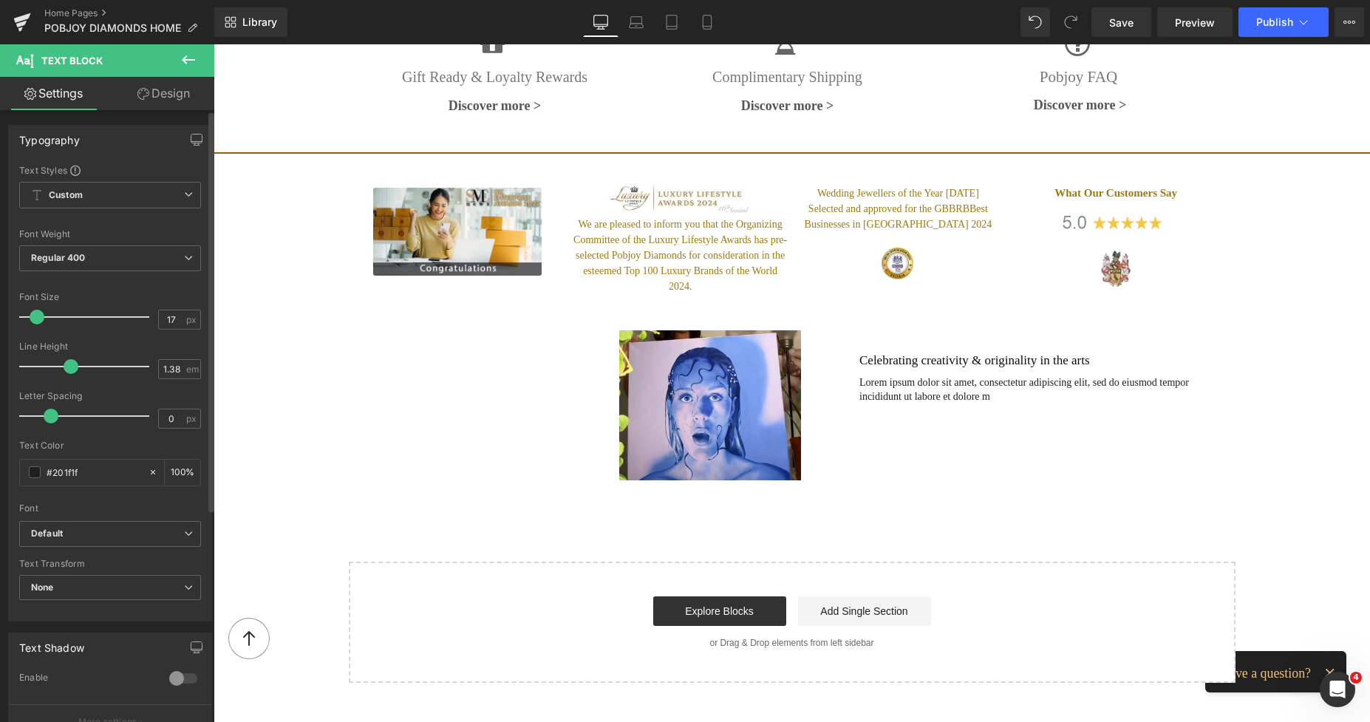
click at [39, 315] on span at bounding box center [37, 317] width 15 height 15
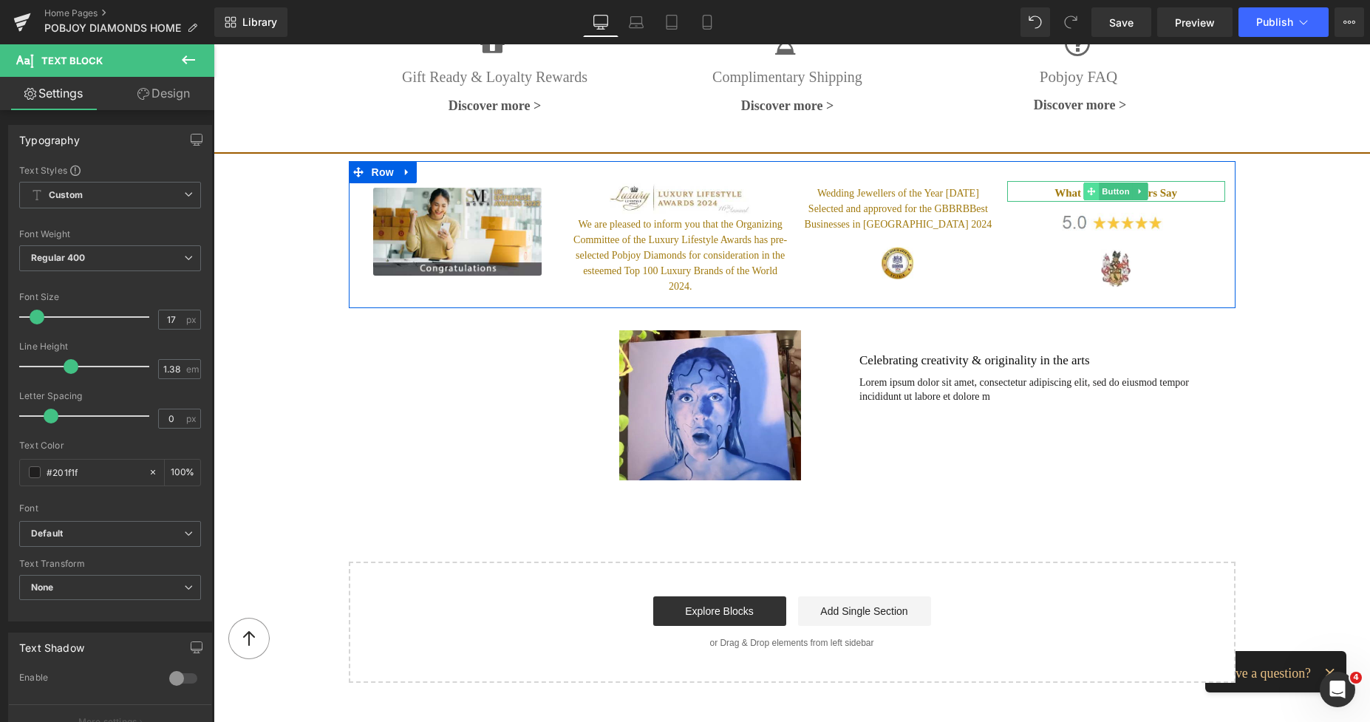
click at [1091, 182] on span at bounding box center [1092, 191] width 16 height 18
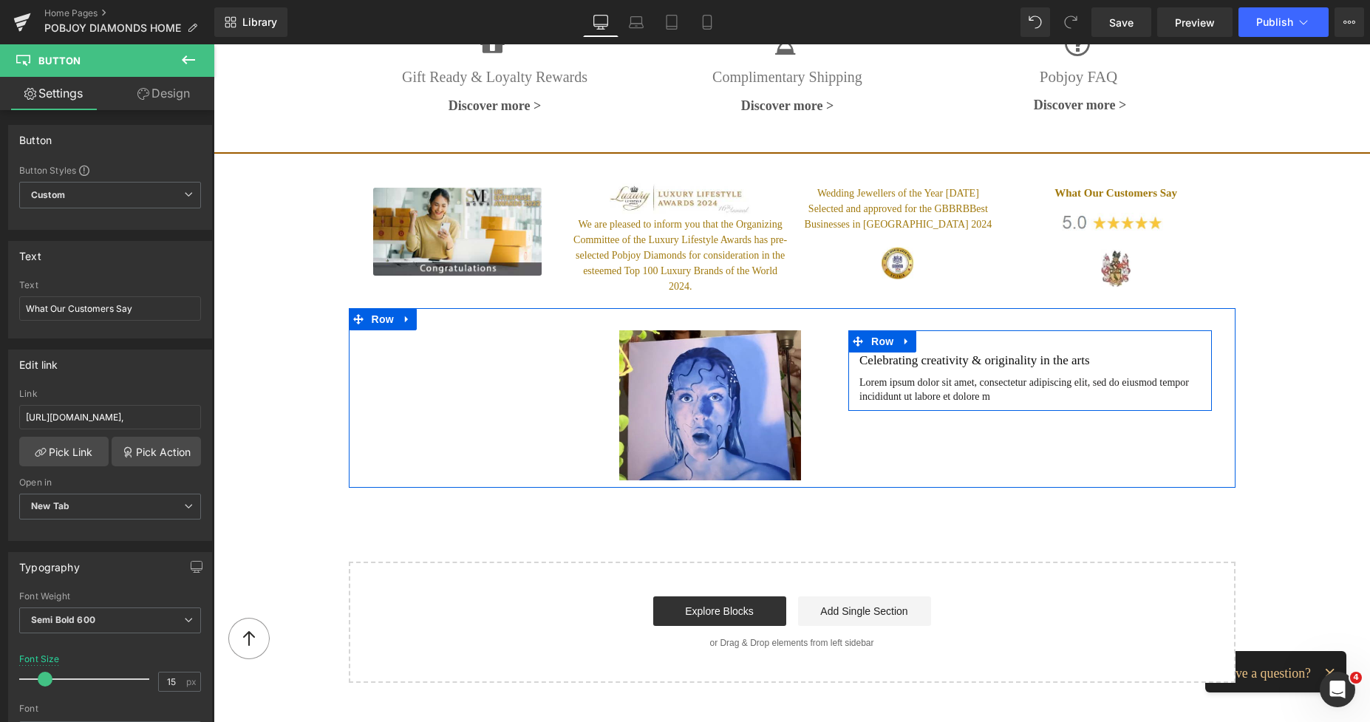
click at [214, 44] on div at bounding box center [214, 44] width 0 height 0
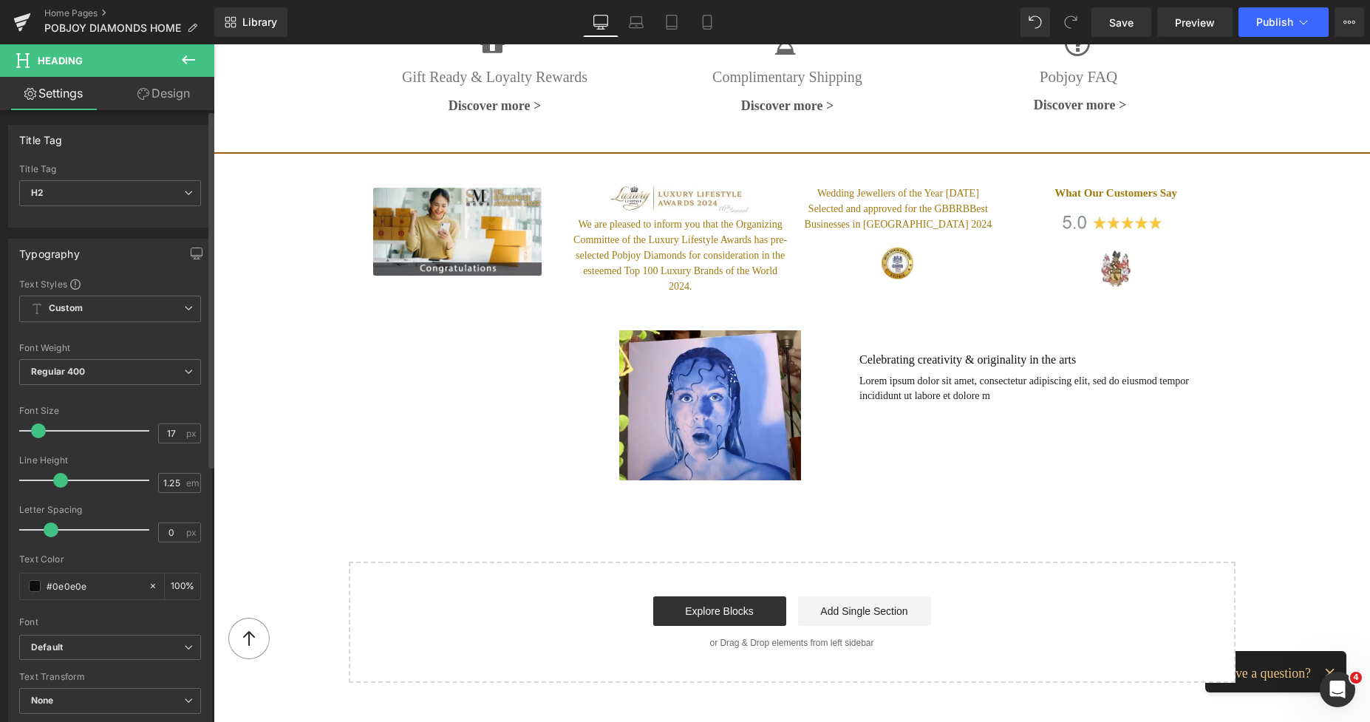
click at [38, 432] on span at bounding box center [38, 430] width 15 height 15
click at [39, 432] on span at bounding box center [40, 430] width 15 height 15
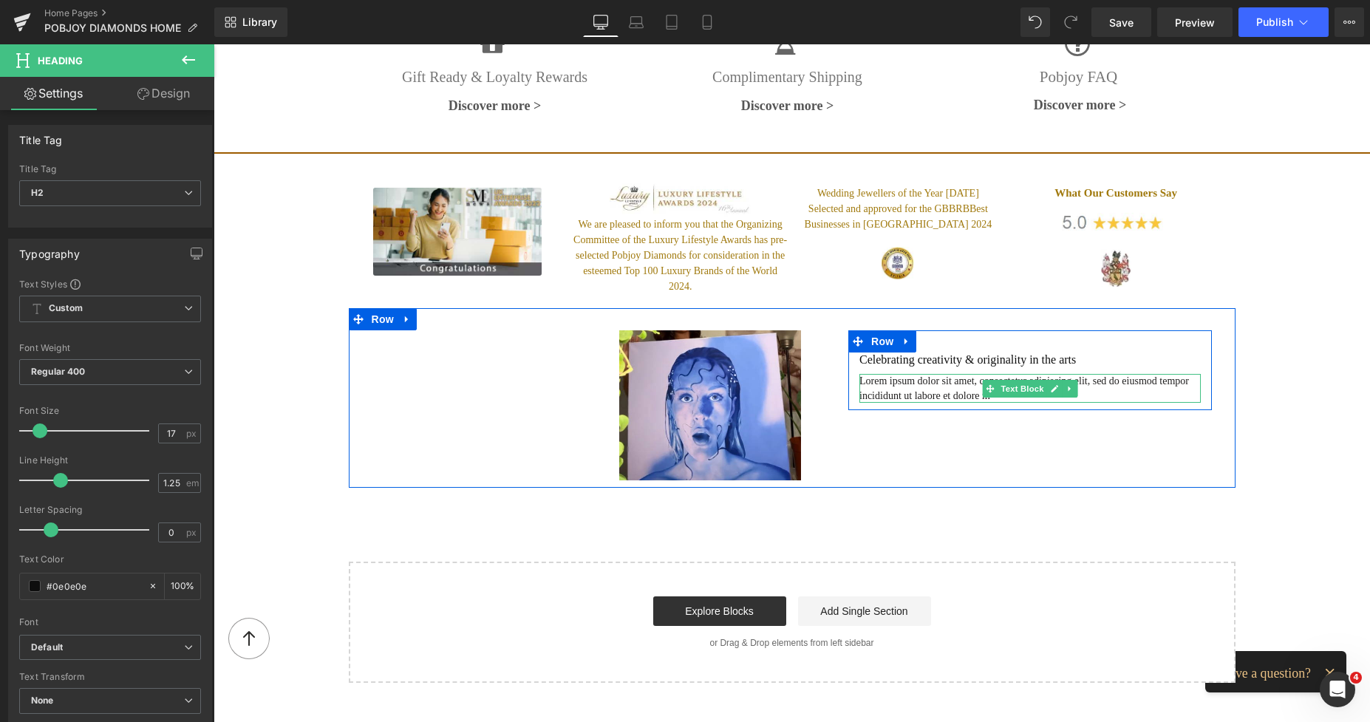
click at [886, 374] on p "Lorem ipsum dolor sit amet, consectetur adipiscing elit, sed do eiusmod tempor …" at bounding box center [1029, 388] width 341 height 29
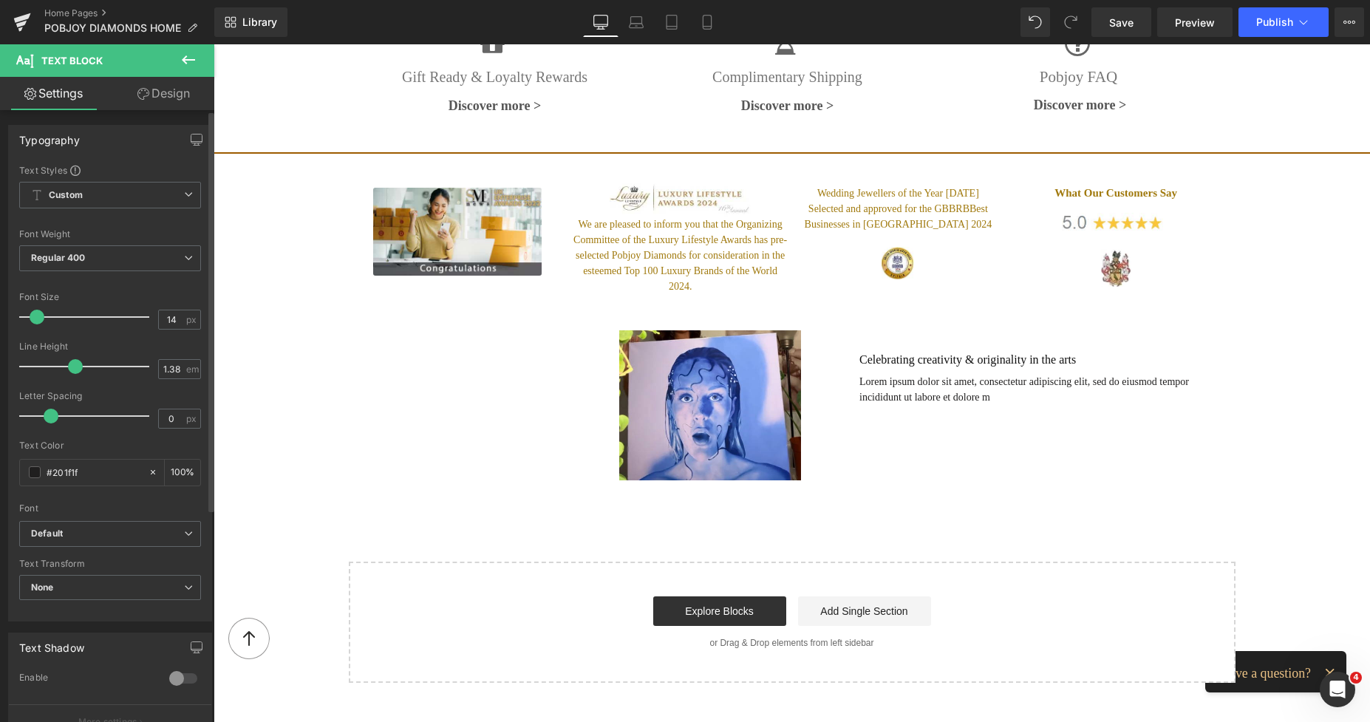
click at [77, 366] on span at bounding box center [75, 366] width 15 height 15
click at [76, 366] on span at bounding box center [75, 366] width 15 height 15
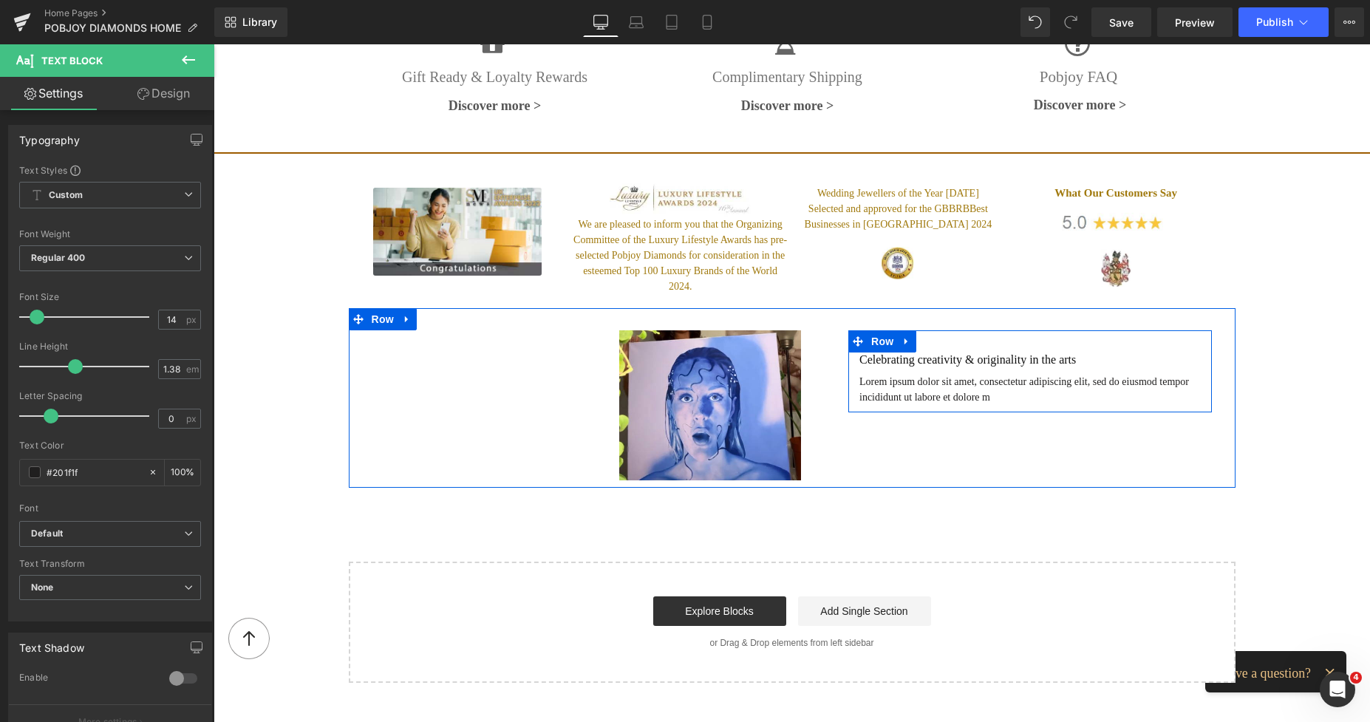
click at [868, 352] on h2 "Celebrating creativity & originality in the arts" at bounding box center [1029, 359] width 341 height 15
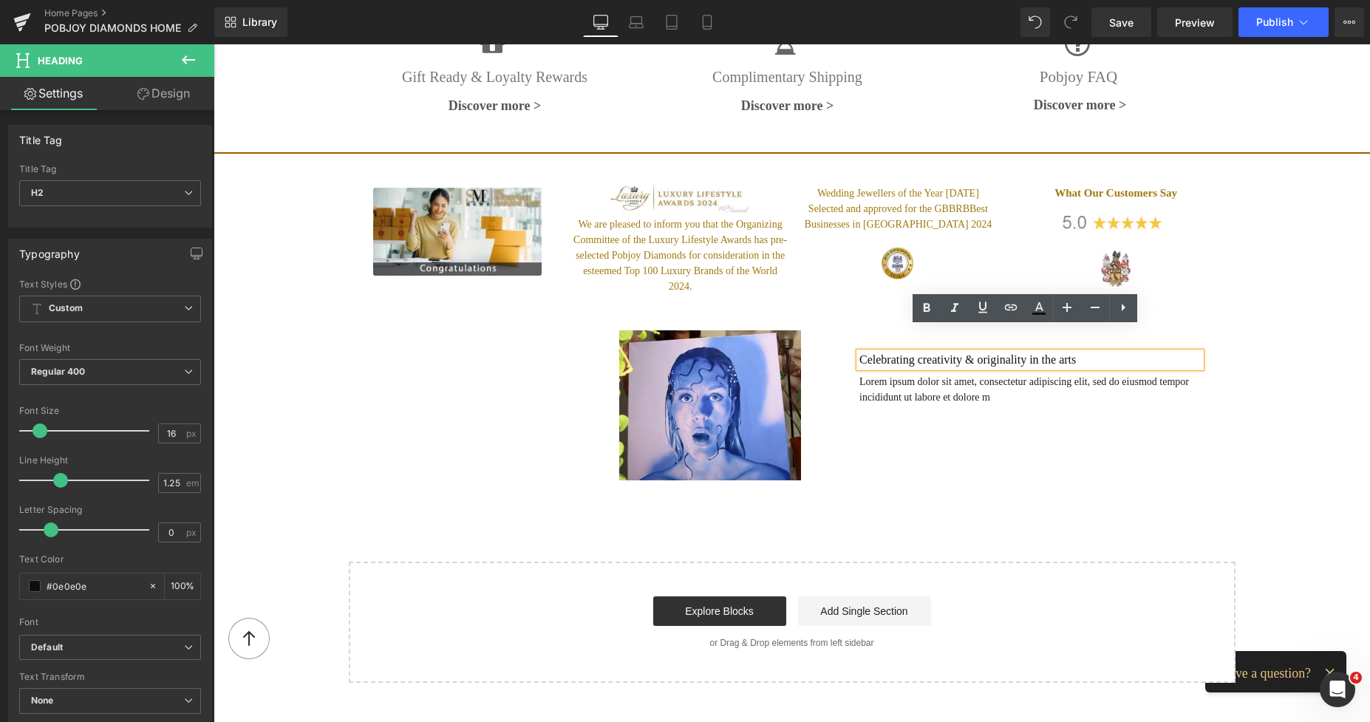
click at [841, 401] on div "Image Celebrating creativity & originality in the arts Heading Lorem ipsum dolo…" at bounding box center [792, 398] width 887 height 180
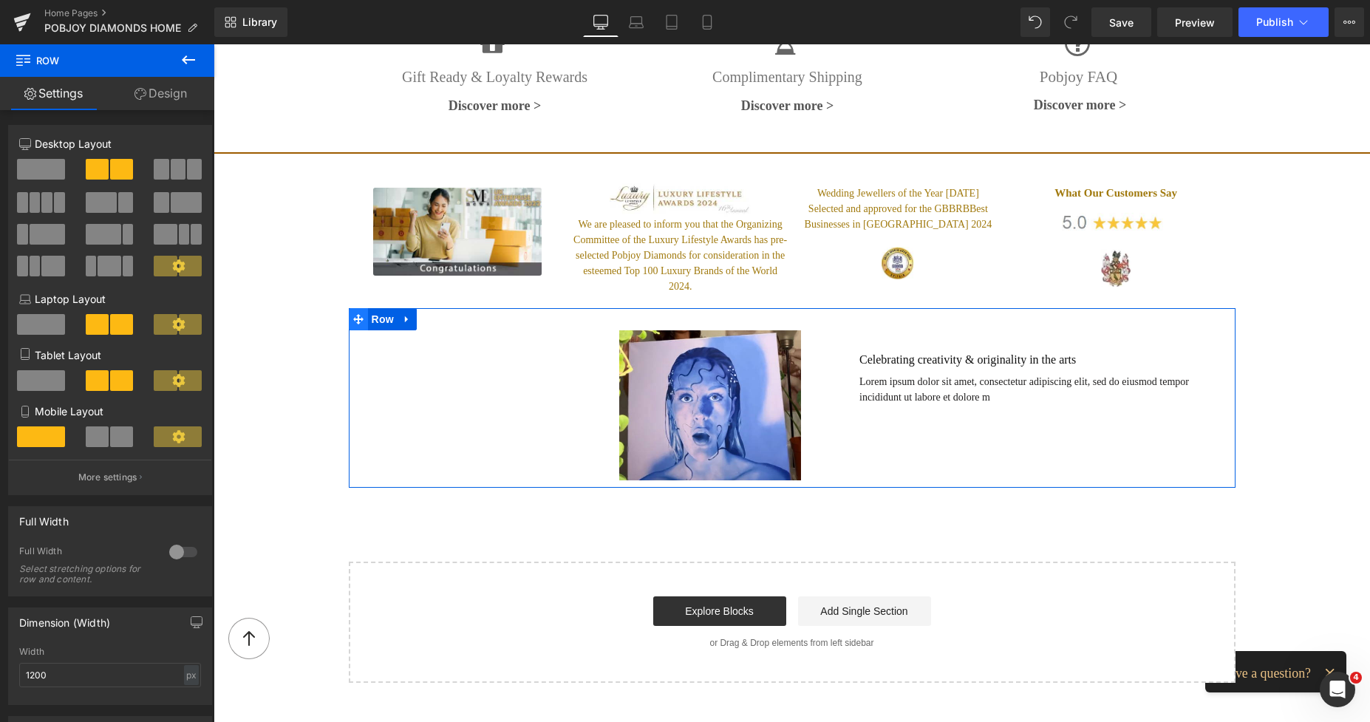
click at [356, 314] on icon at bounding box center [358, 319] width 10 height 10
click at [180, 104] on link "Design" at bounding box center [160, 93] width 107 height 33
click at [0, 0] on div "Background" at bounding box center [0, 0] width 0 height 0
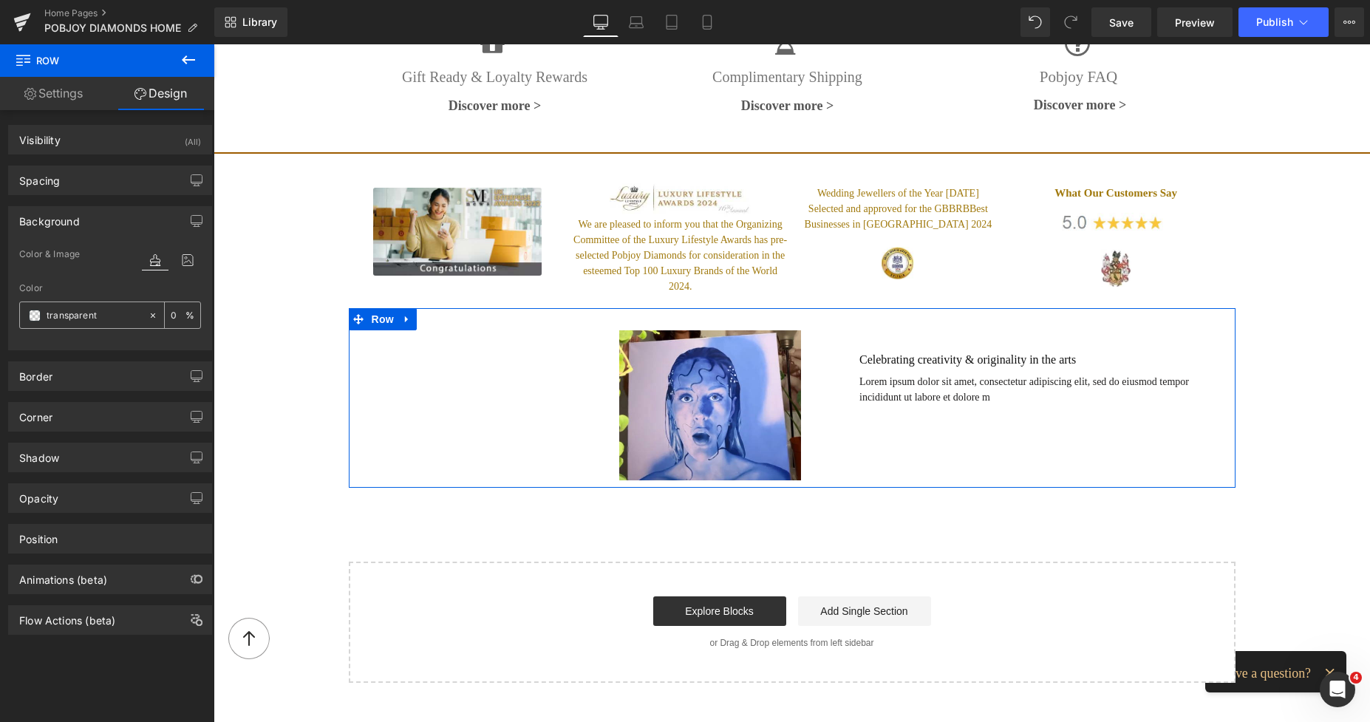
click at [34, 317] on span at bounding box center [35, 316] width 12 height 12
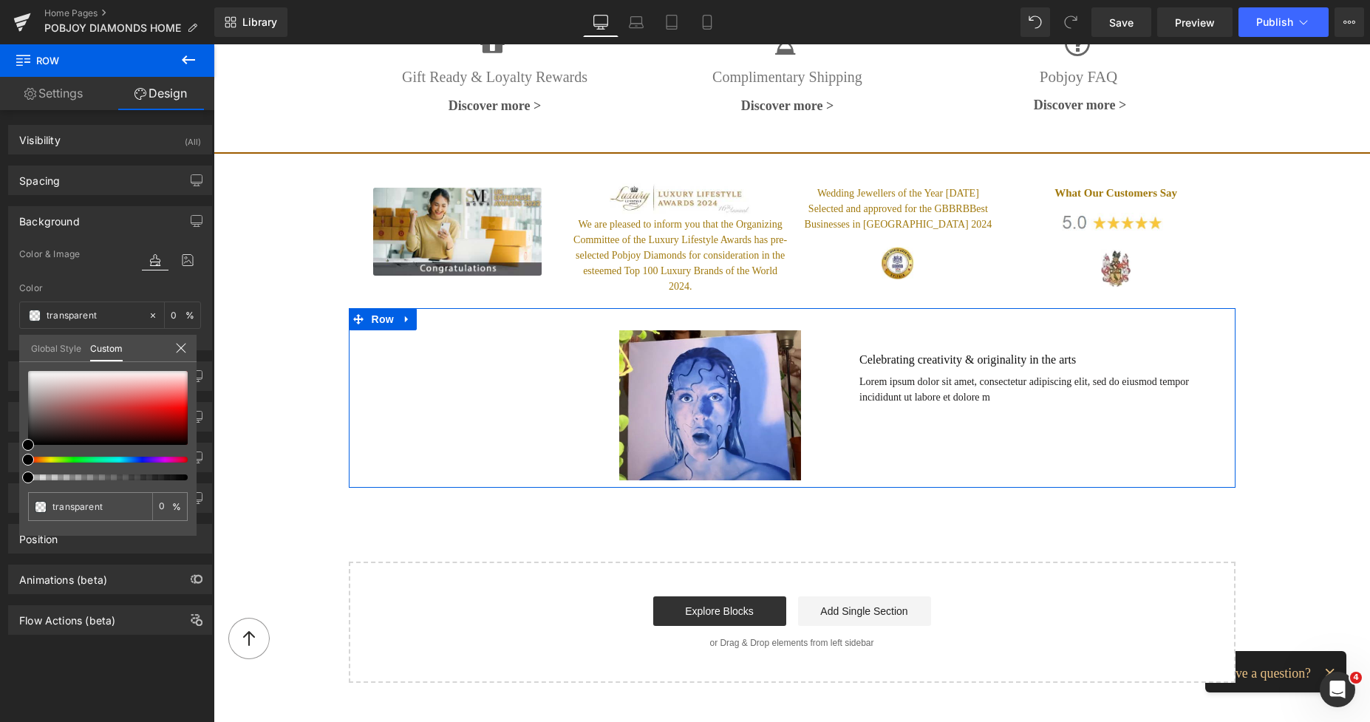
click at [126, 462] on div at bounding box center [108, 425] width 160 height 109
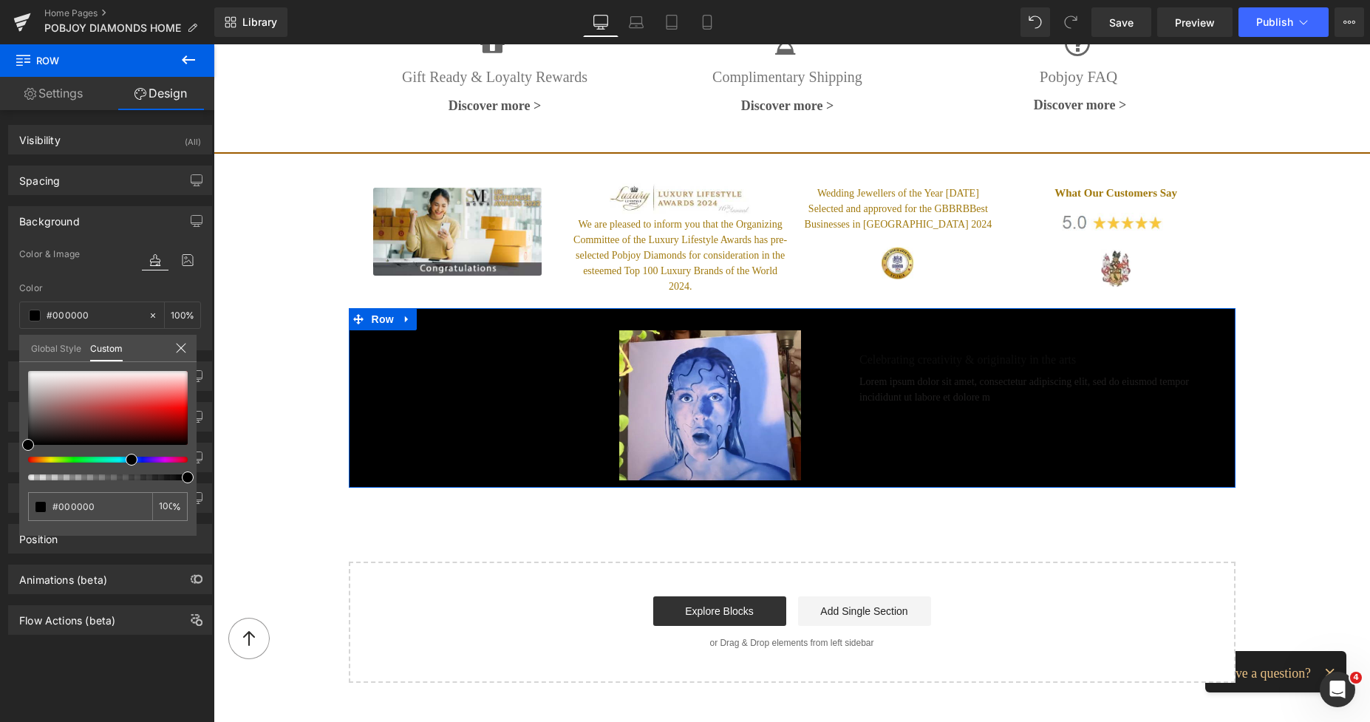
click at [126, 460] on div at bounding box center [102, 460] width 160 height 6
drag, startPoint x: 132, startPoint y: 457, endPoint x: 114, endPoint y: 451, distance: 19.2
click at [114, 451] on div at bounding box center [108, 425] width 160 height 109
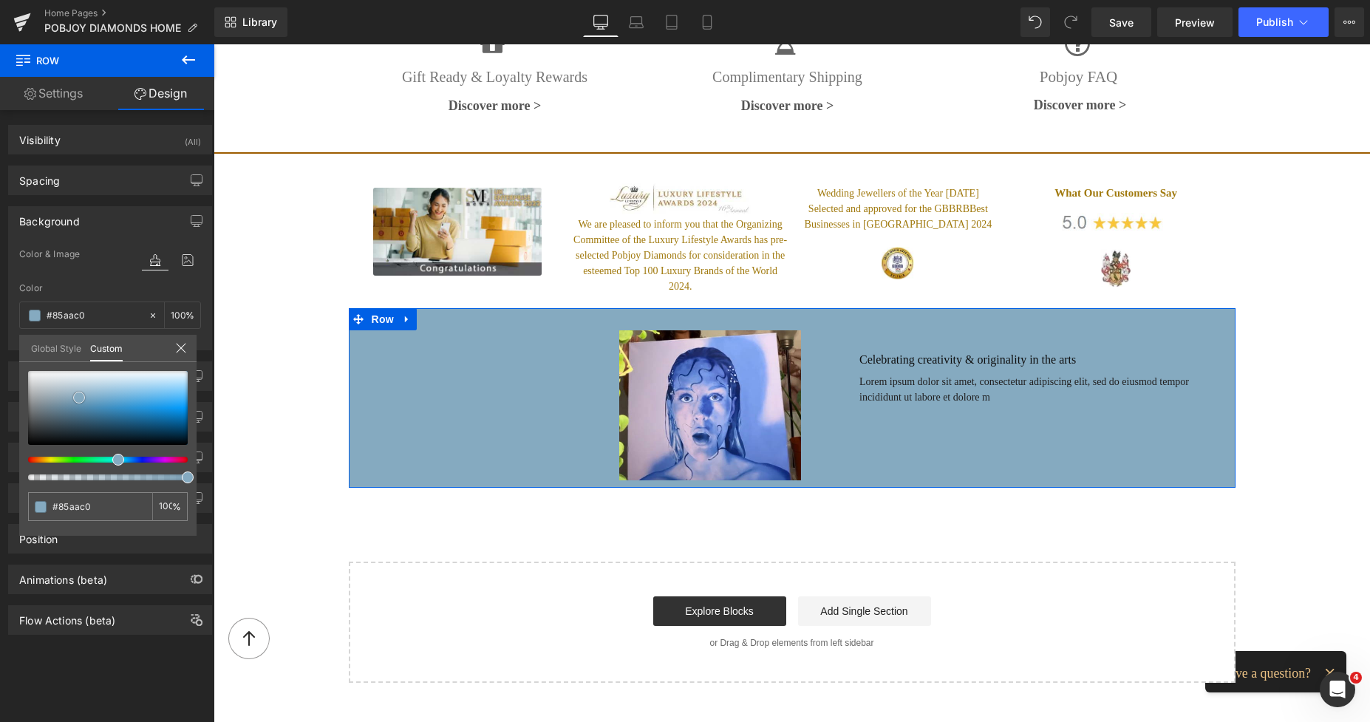
click at [79, 397] on div at bounding box center [108, 408] width 160 height 74
click at [69, 378] on div at bounding box center [108, 408] width 160 height 74
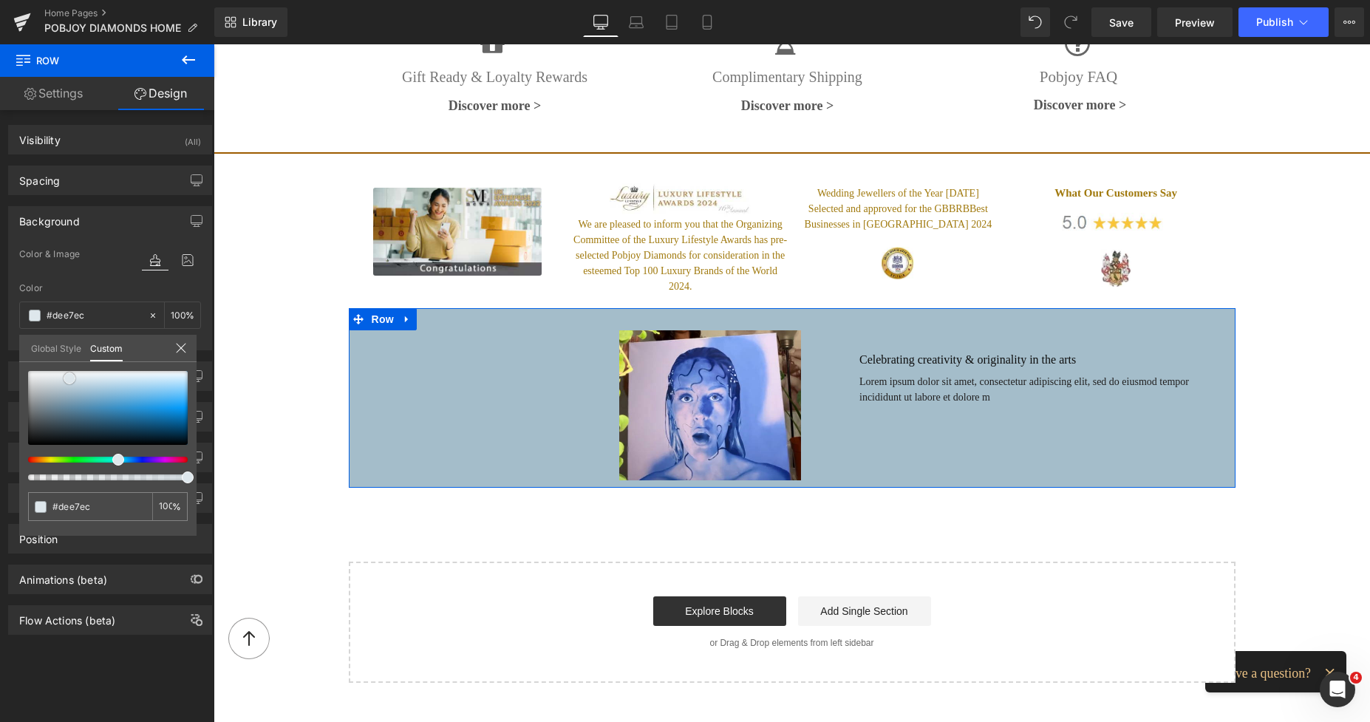
click at [74, 392] on div at bounding box center [108, 408] width 160 height 74
click at [89, 389] on div at bounding box center [108, 408] width 160 height 74
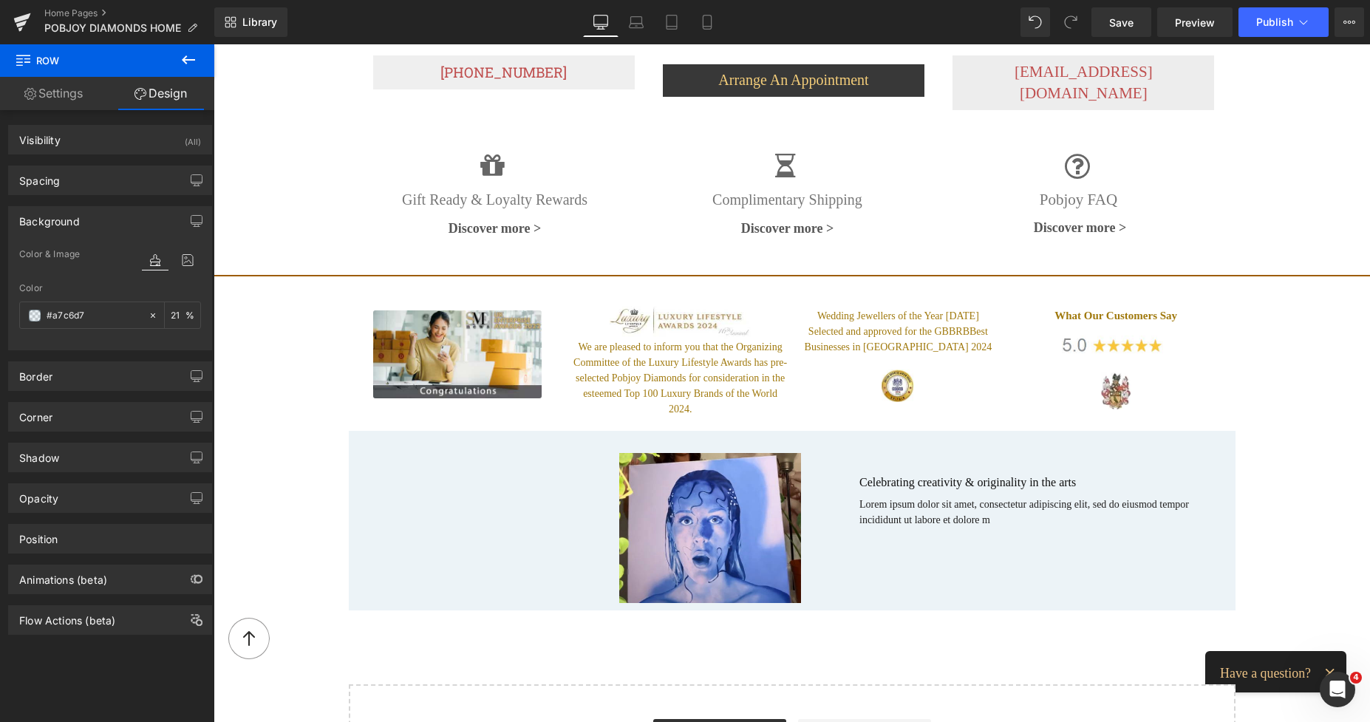
scroll to position [2579, 0]
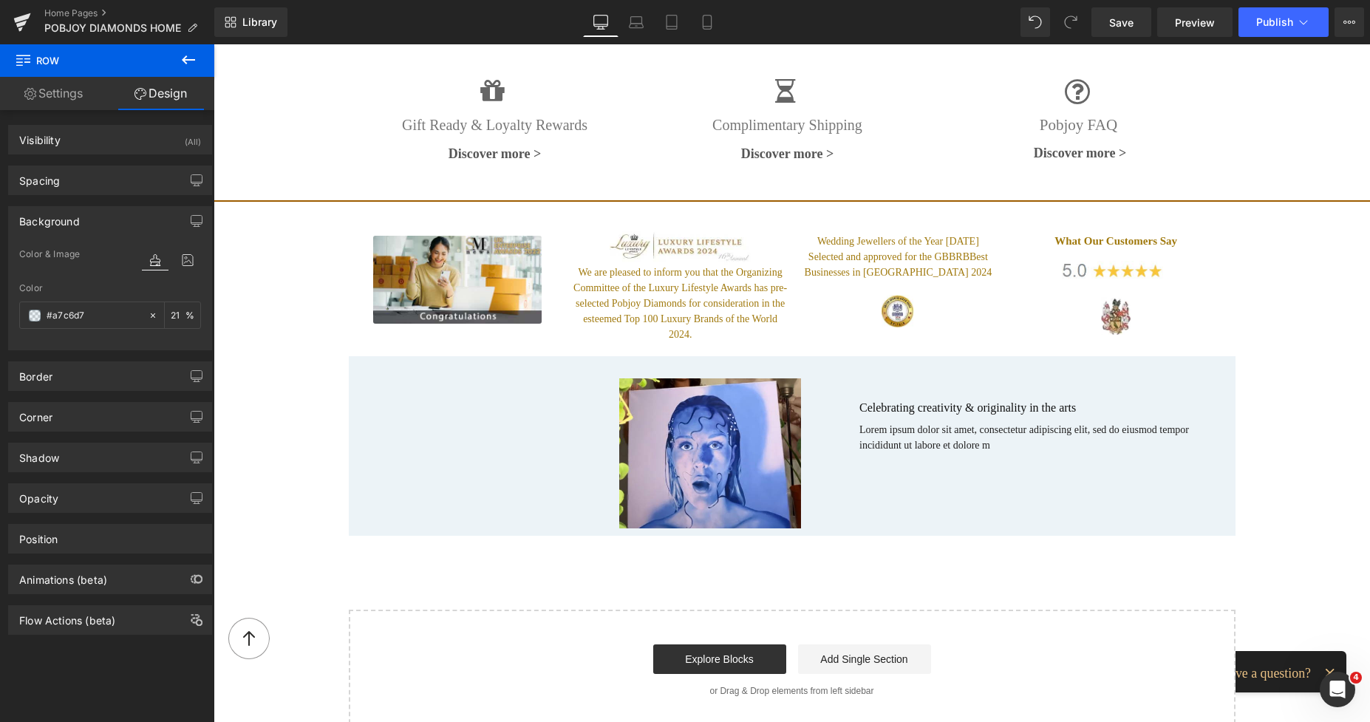
type input "21"
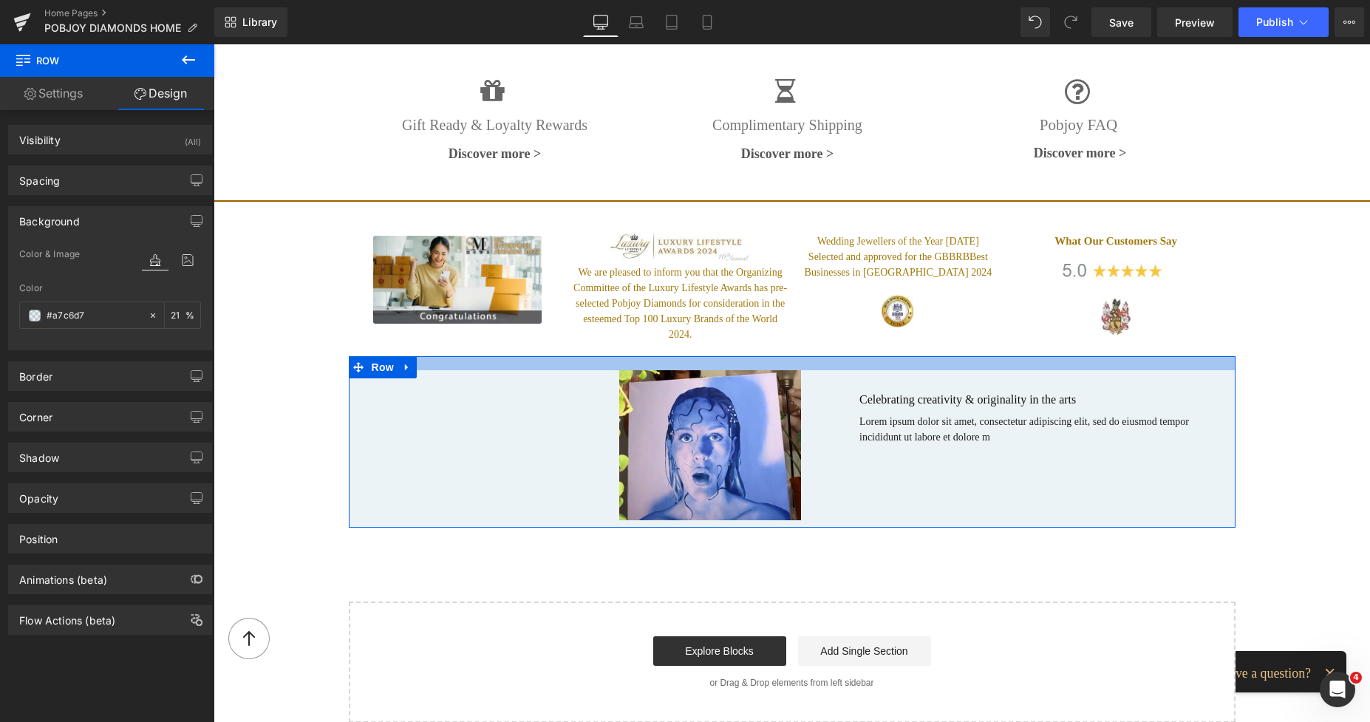
drag, startPoint x: 737, startPoint y: 340, endPoint x: 731, endPoint y: 332, distance: 9.6
click at [731, 356] on div at bounding box center [792, 363] width 887 height 14
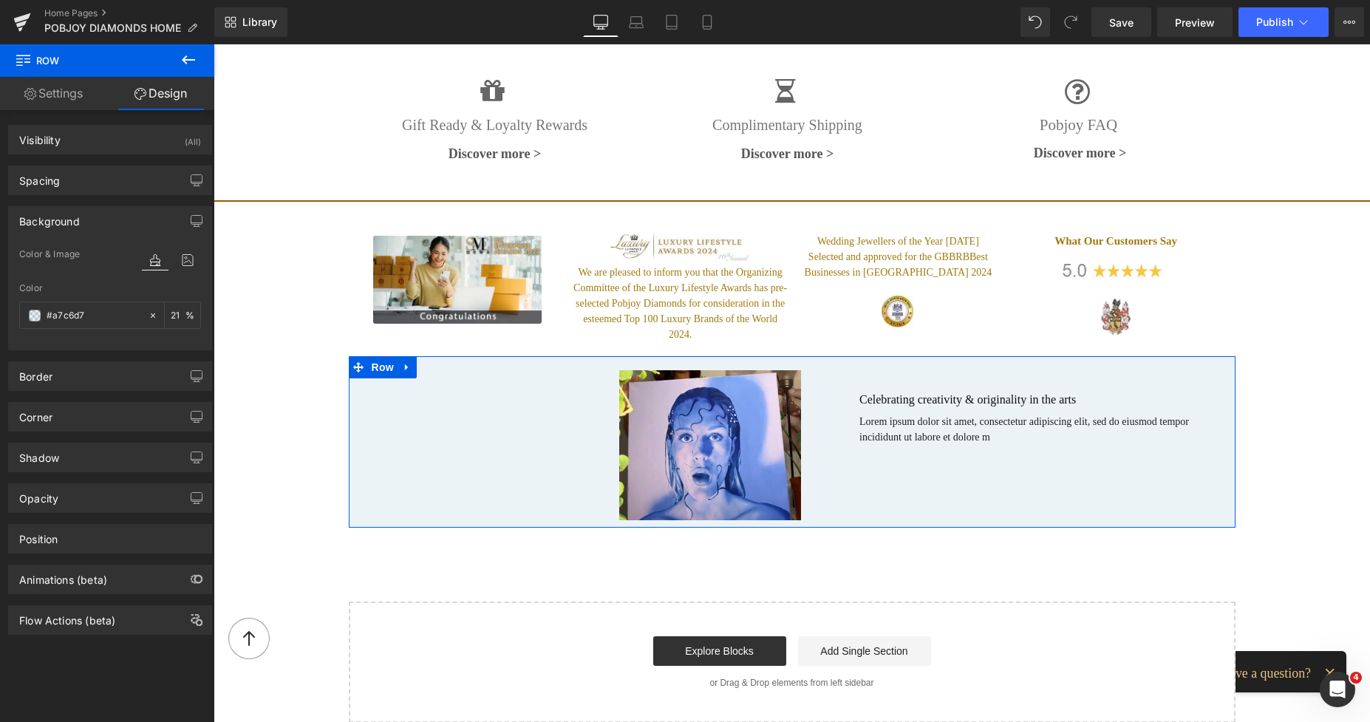
click at [415, 393] on div "Image" at bounding box center [619, 445] width 411 height 150
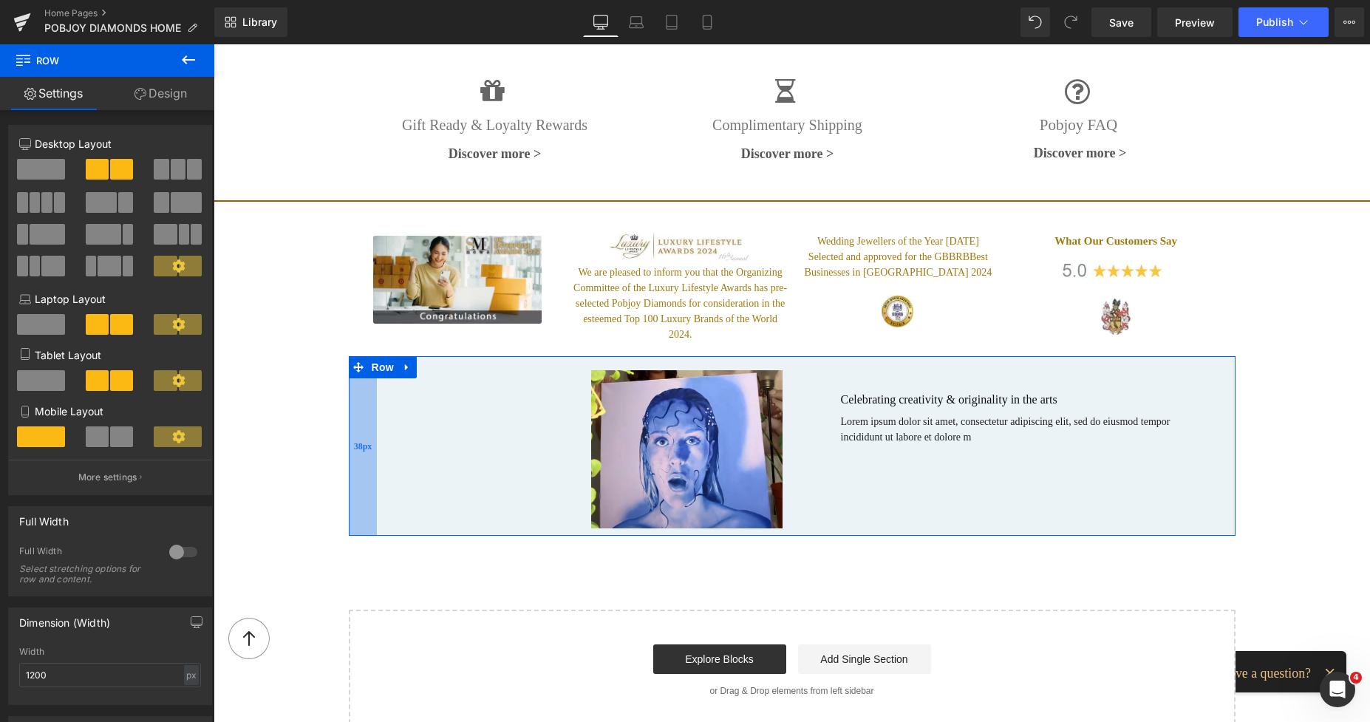
drag, startPoint x: 400, startPoint y: 393, endPoint x: 363, endPoint y: 386, distance: 38.4
click at [363, 386] on div "38px" at bounding box center [363, 445] width 28 height 179
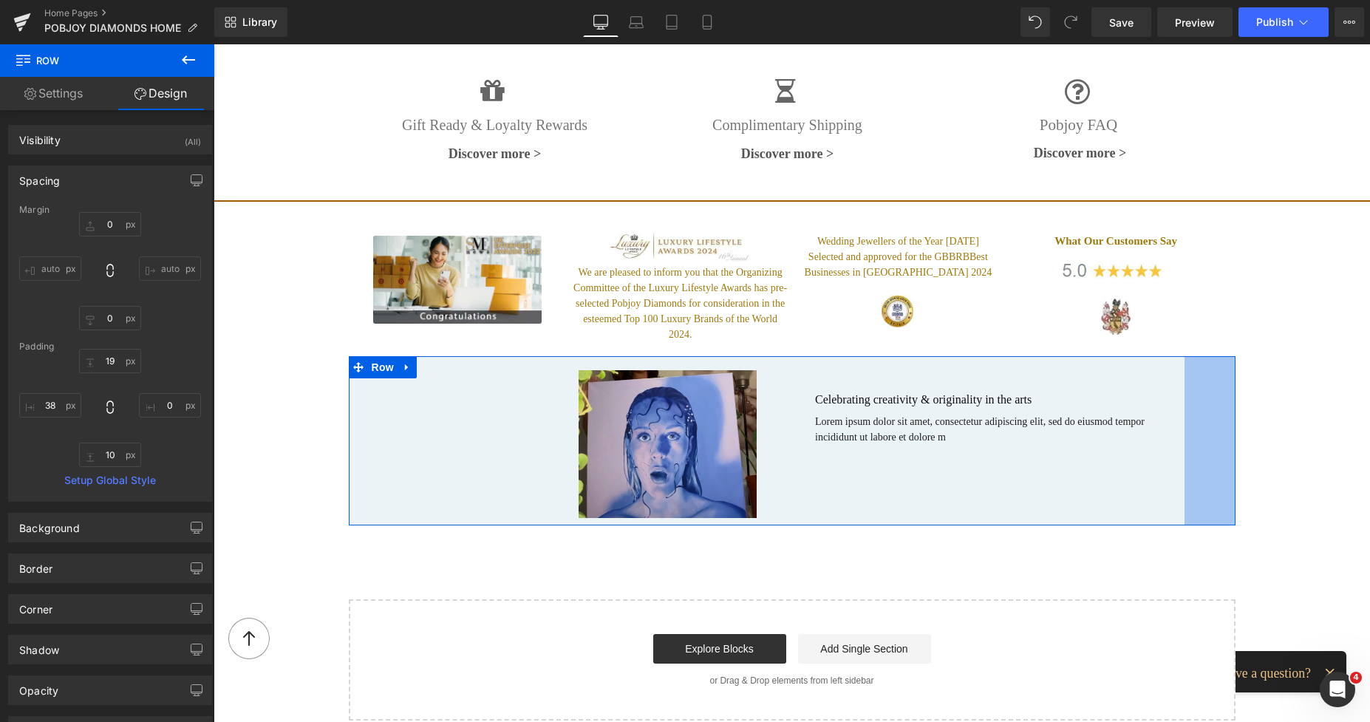
drag, startPoint x: 1227, startPoint y: 385, endPoint x: 658, endPoint y: 363, distance: 570.0
click at [1175, 388] on div "Image Celebrating creativity & originality in the arts Heading Lorem ipsum dolo…" at bounding box center [792, 440] width 887 height 168
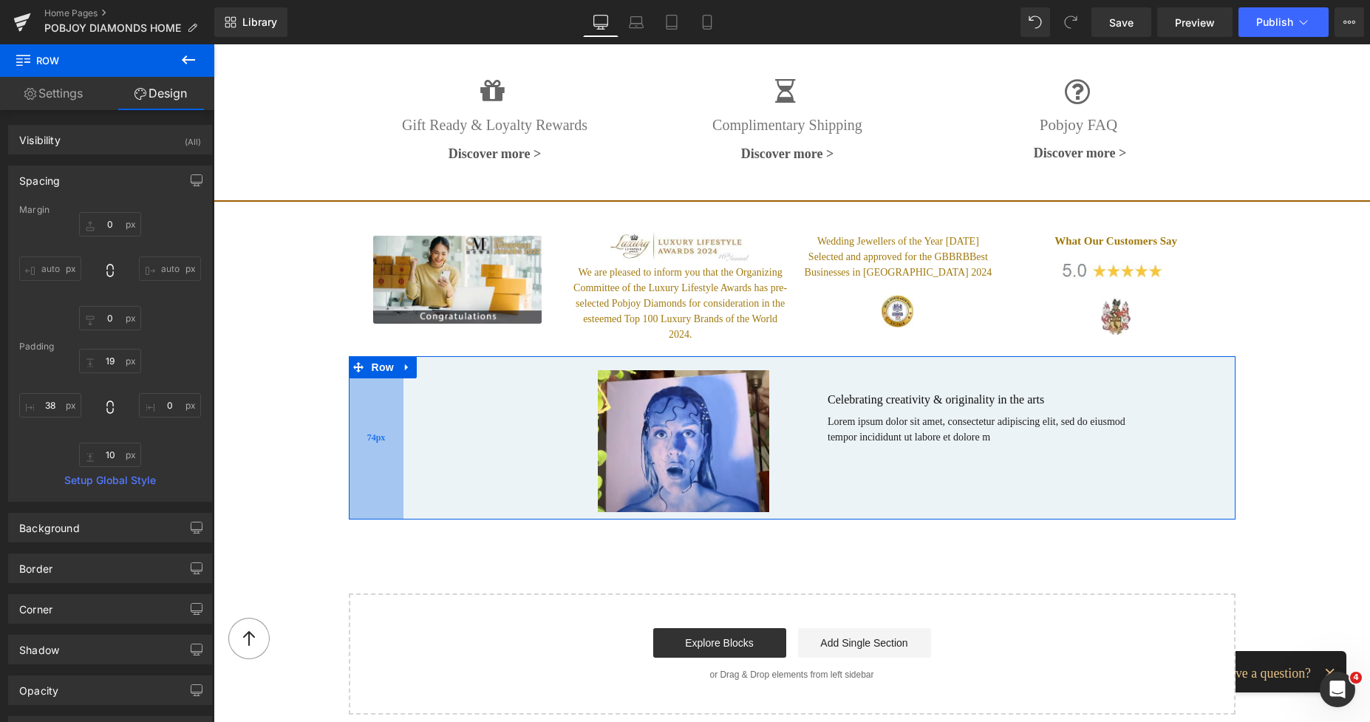
drag, startPoint x: 355, startPoint y: 386, endPoint x: 381, endPoint y: 392, distance: 27.4
click at [381, 392] on div "74px" at bounding box center [376, 437] width 55 height 163
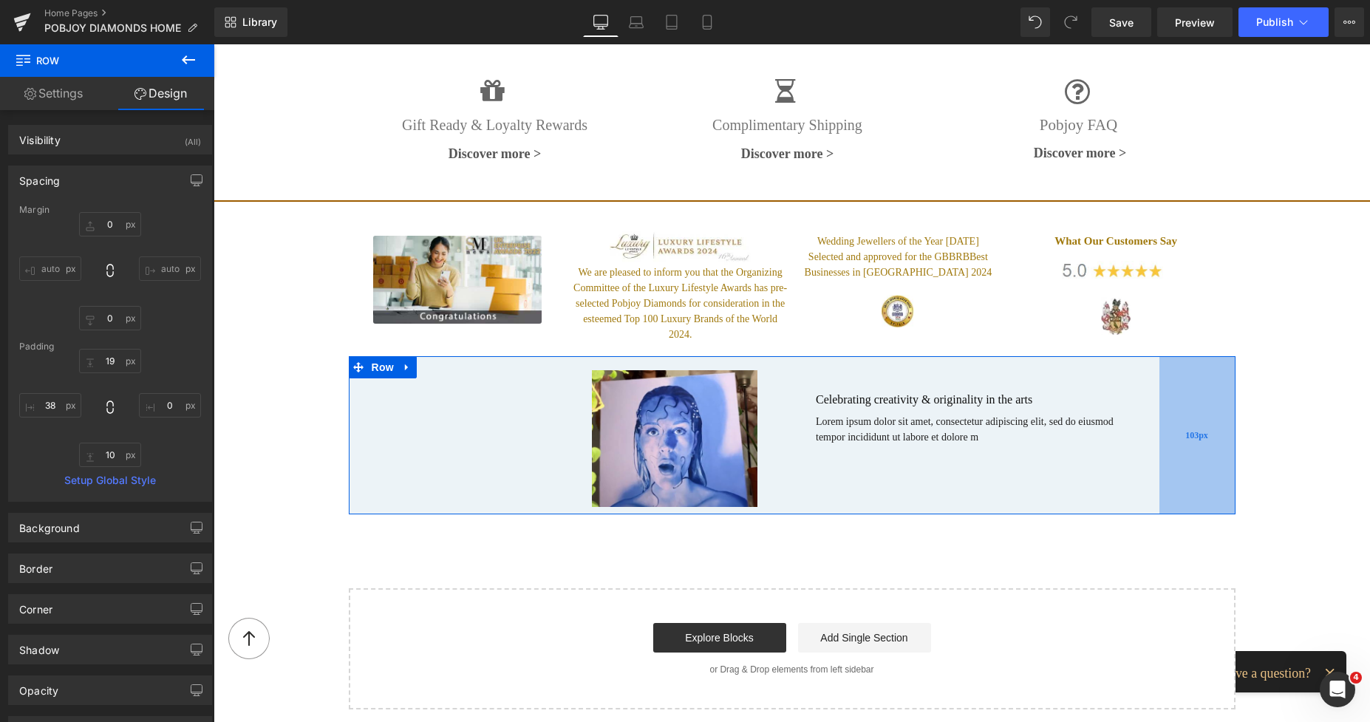
drag, startPoint x: 1205, startPoint y: 380, endPoint x: 1181, endPoint y: 377, distance: 23.9
click at [1181, 377] on div "103px" at bounding box center [1197, 435] width 76 height 158
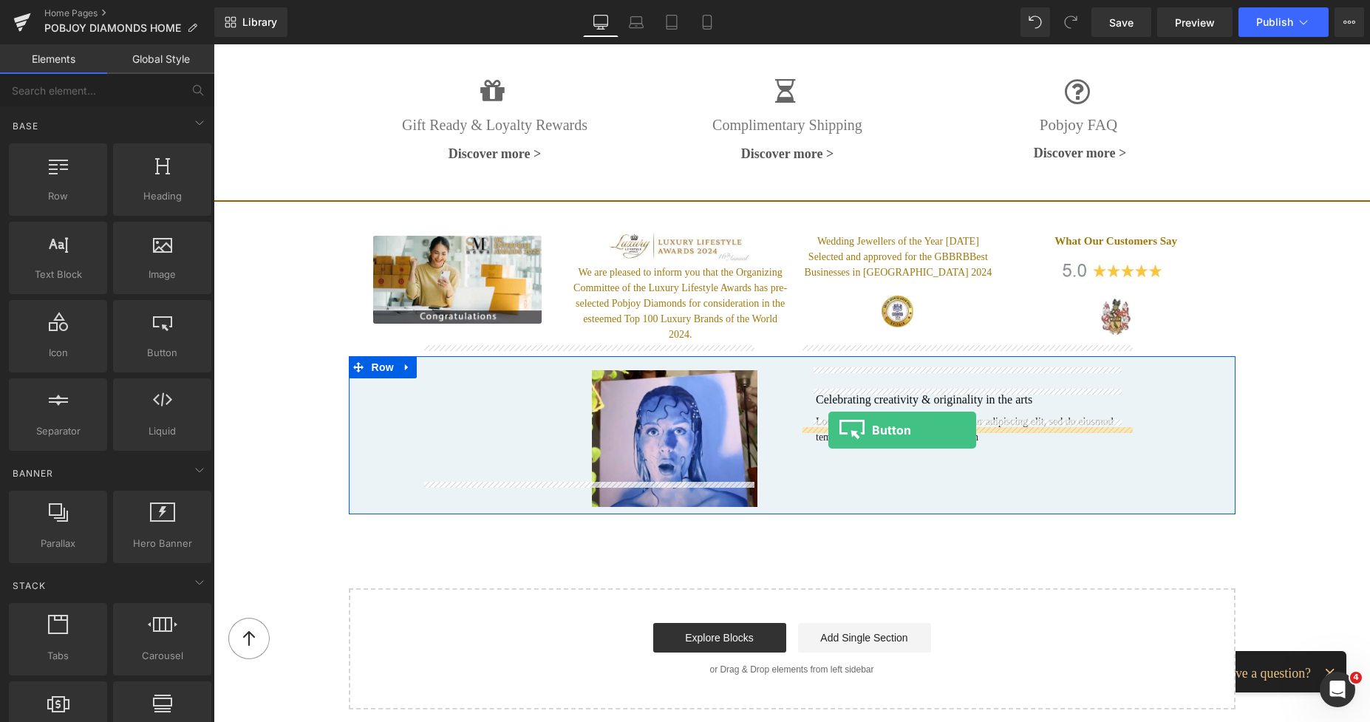
drag, startPoint x: 373, startPoint y: 386, endPoint x: 828, endPoint y: 430, distance: 457.2
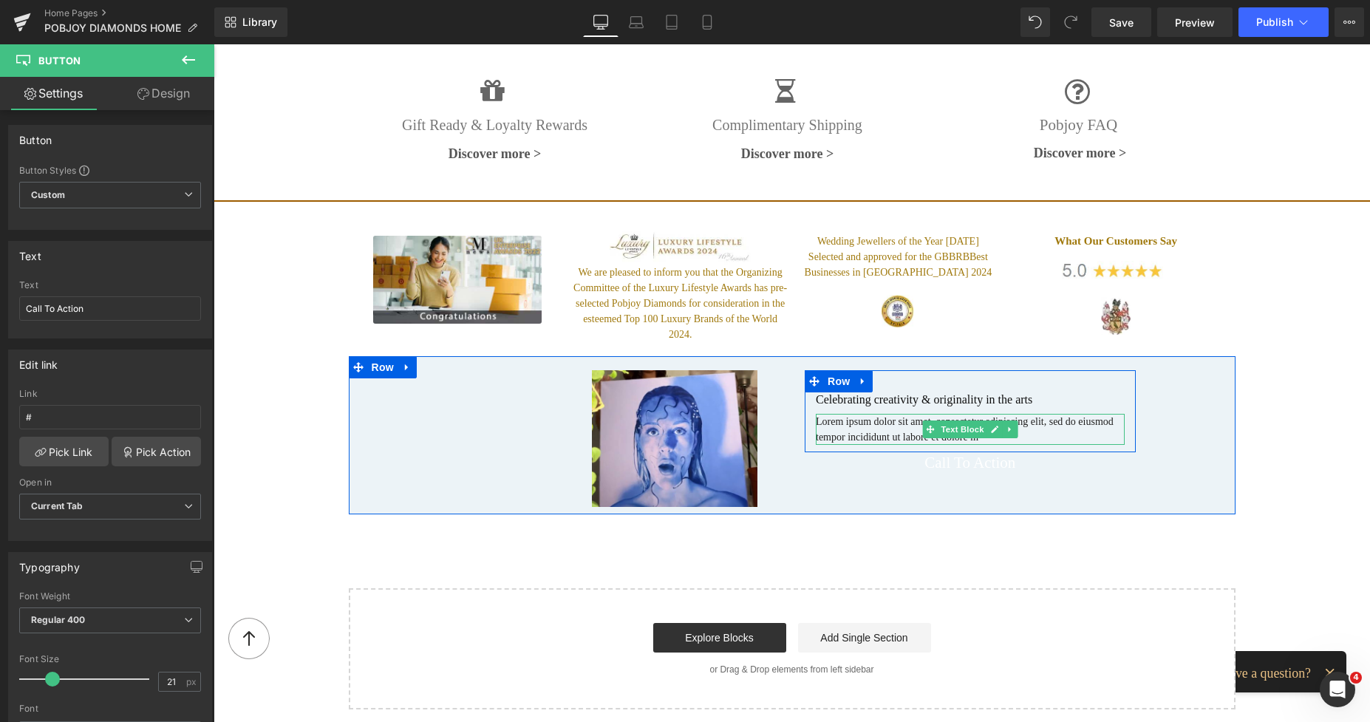
click at [853, 392] on h2 "Celebrating creativity & originality in the arts" at bounding box center [970, 399] width 309 height 15
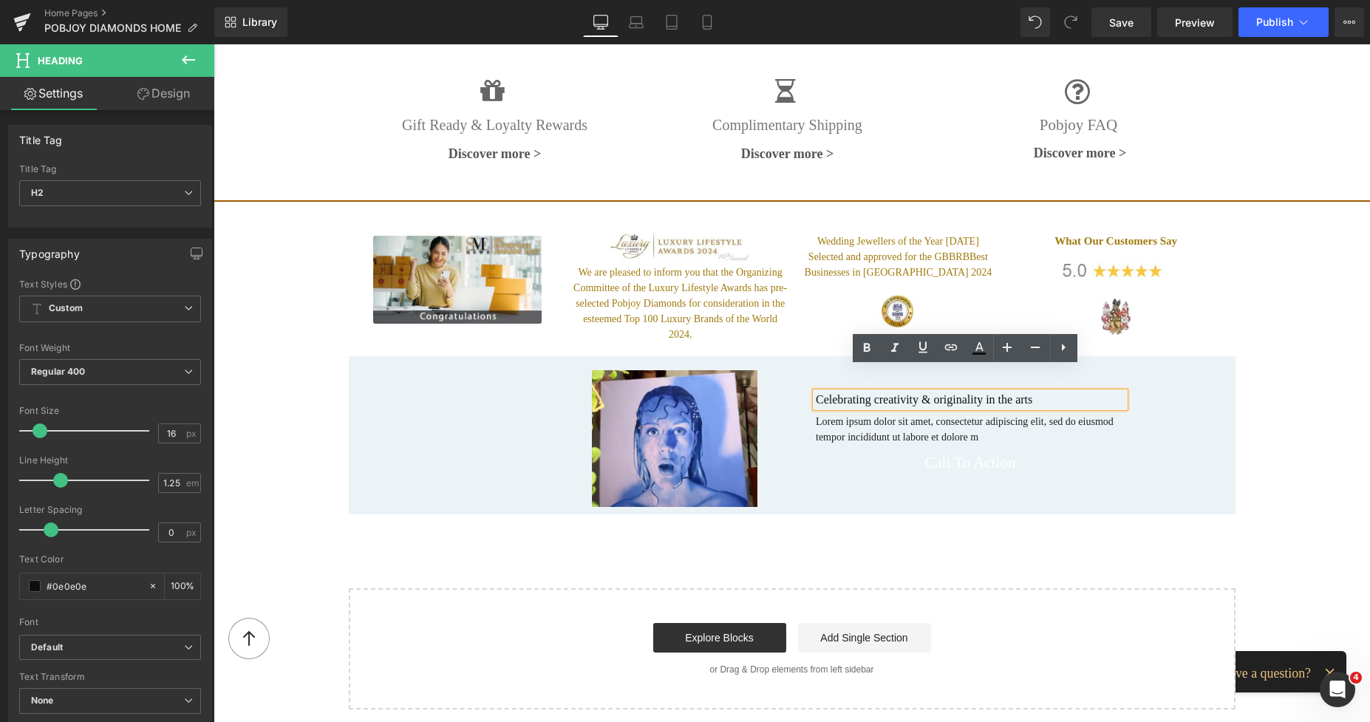
click at [816, 392] on div "Celebrating creativity & originality in the arts" at bounding box center [970, 399] width 309 height 15
click at [805, 392] on div "Celebrating creativity & originality in the arts Heading Lorem ipsum dolor sit …" at bounding box center [970, 418] width 331 height 52
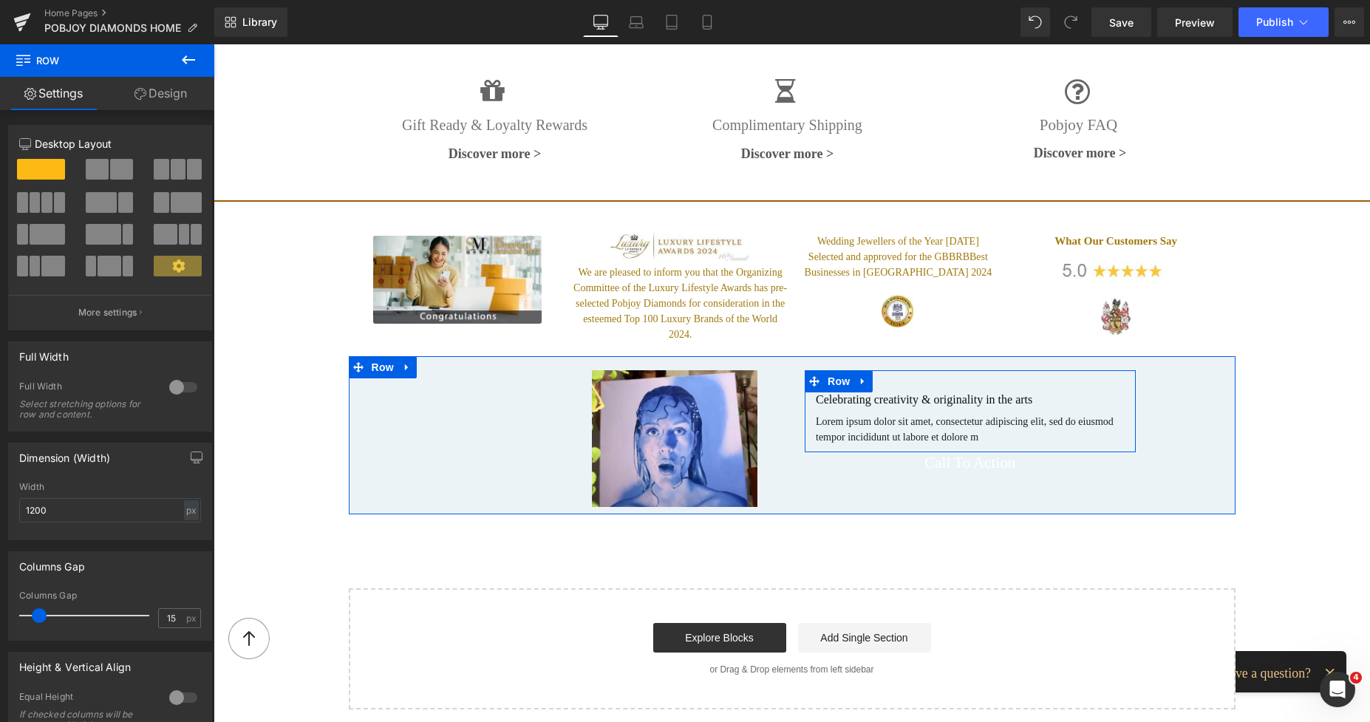
click at [806, 392] on div "Celebrating creativity & originality in the arts Heading Lorem ipsum dolor sit …" at bounding box center [970, 418] width 331 height 52
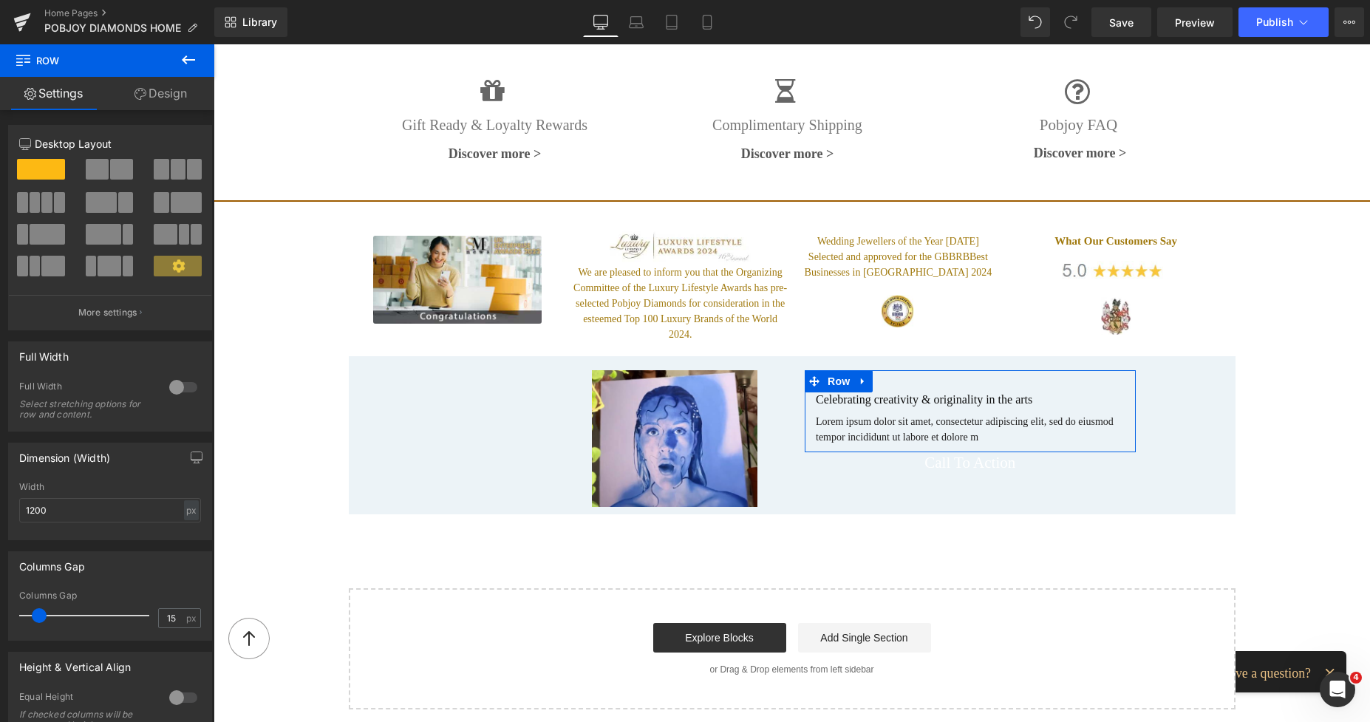
click at [169, 98] on link "Design" at bounding box center [160, 93] width 107 height 33
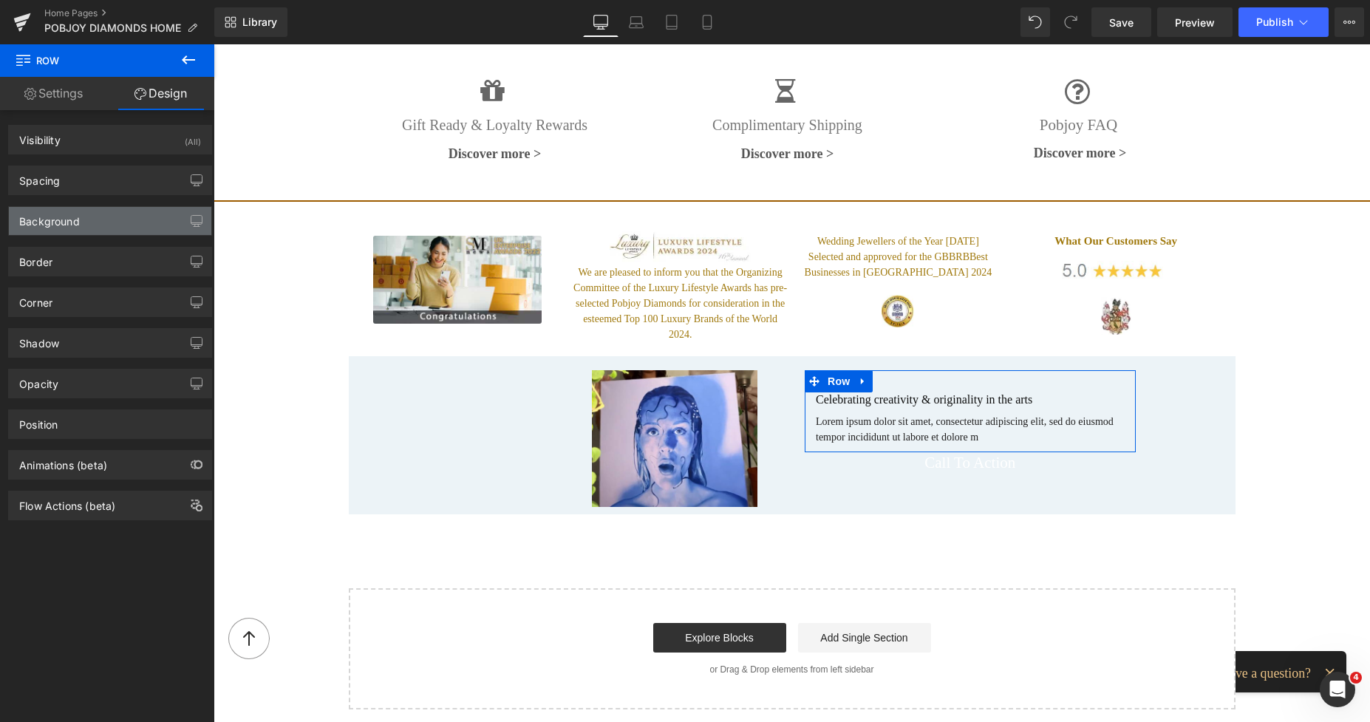
click at [61, 224] on div "Background" at bounding box center [49, 217] width 61 height 21
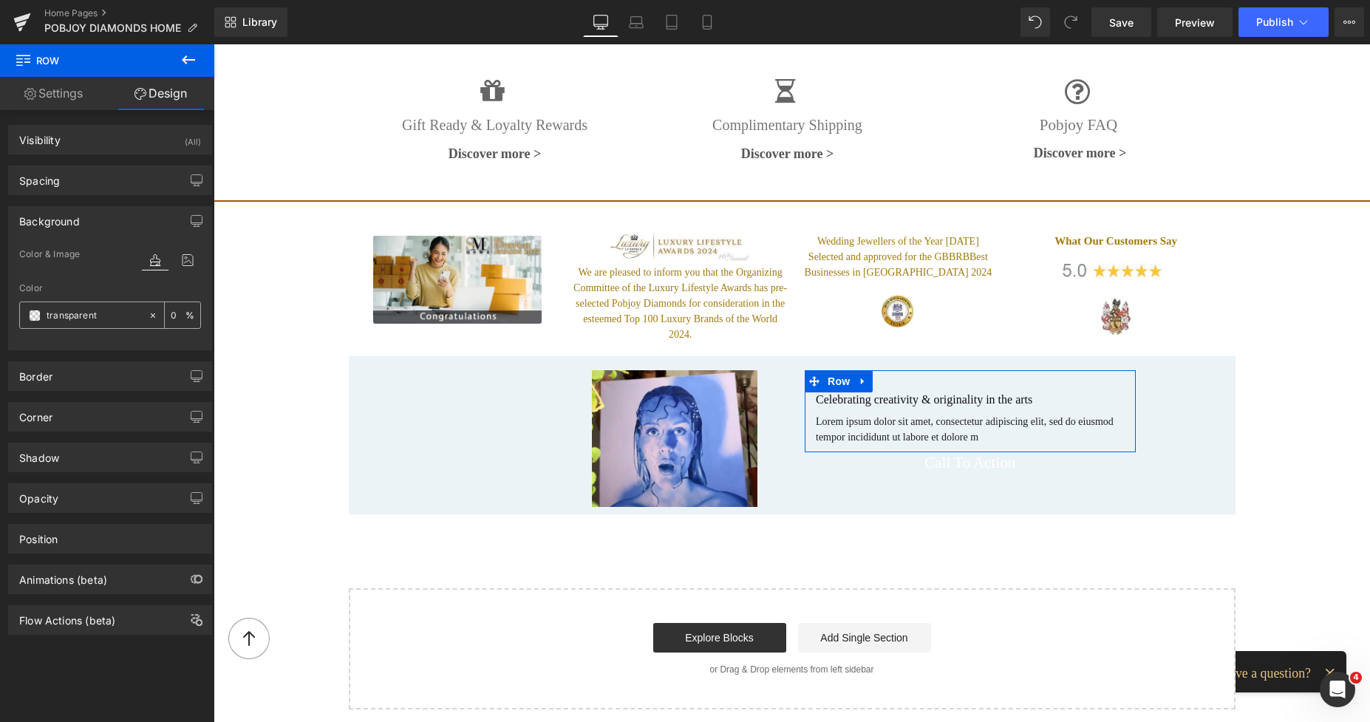
click at [31, 313] on span at bounding box center [35, 316] width 12 height 12
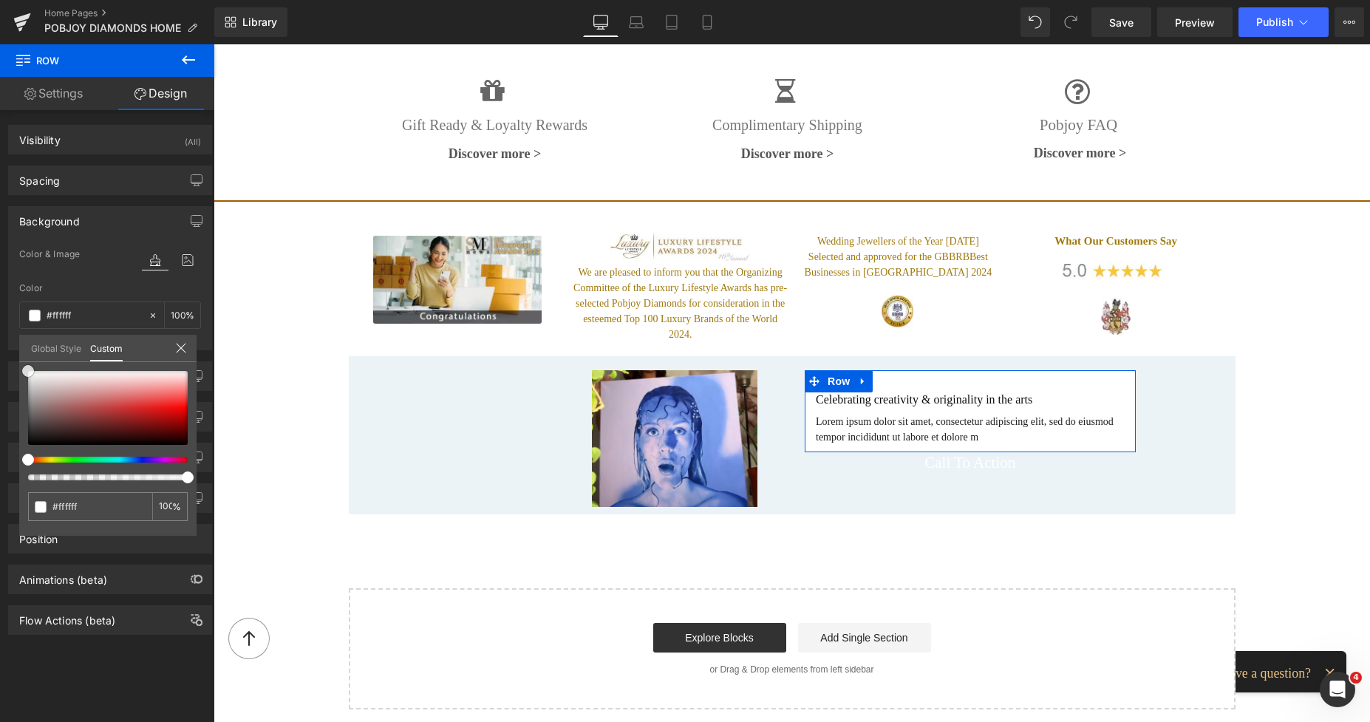
drag, startPoint x: 35, startPoint y: 376, endPoint x: 17, endPoint y: 366, distance: 20.2
click at [17, 350] on div "Background Color & Image color Color % Image Replace Image Upload image or Brow…" at bounding box center [110, 272] width 221 height 155
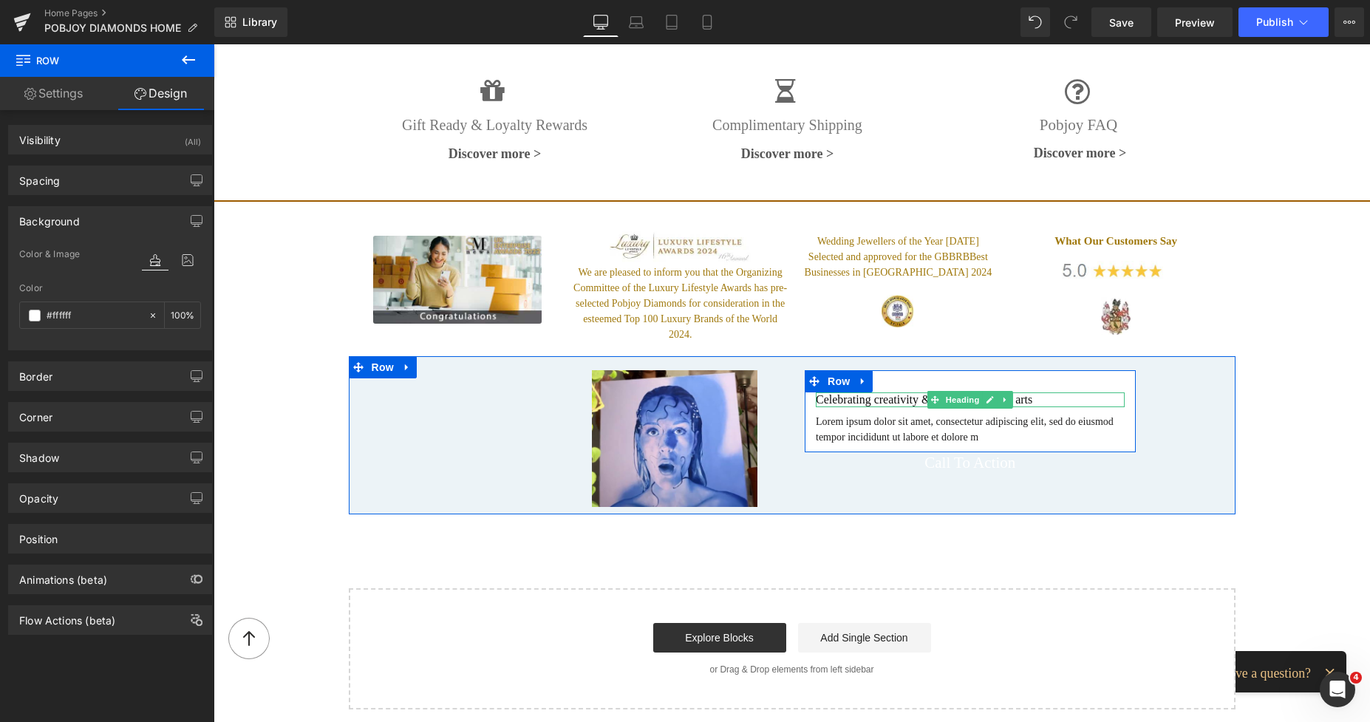
click at [947, 391] on span "Heading" at bounding box center [962, 400] width 40 height 18
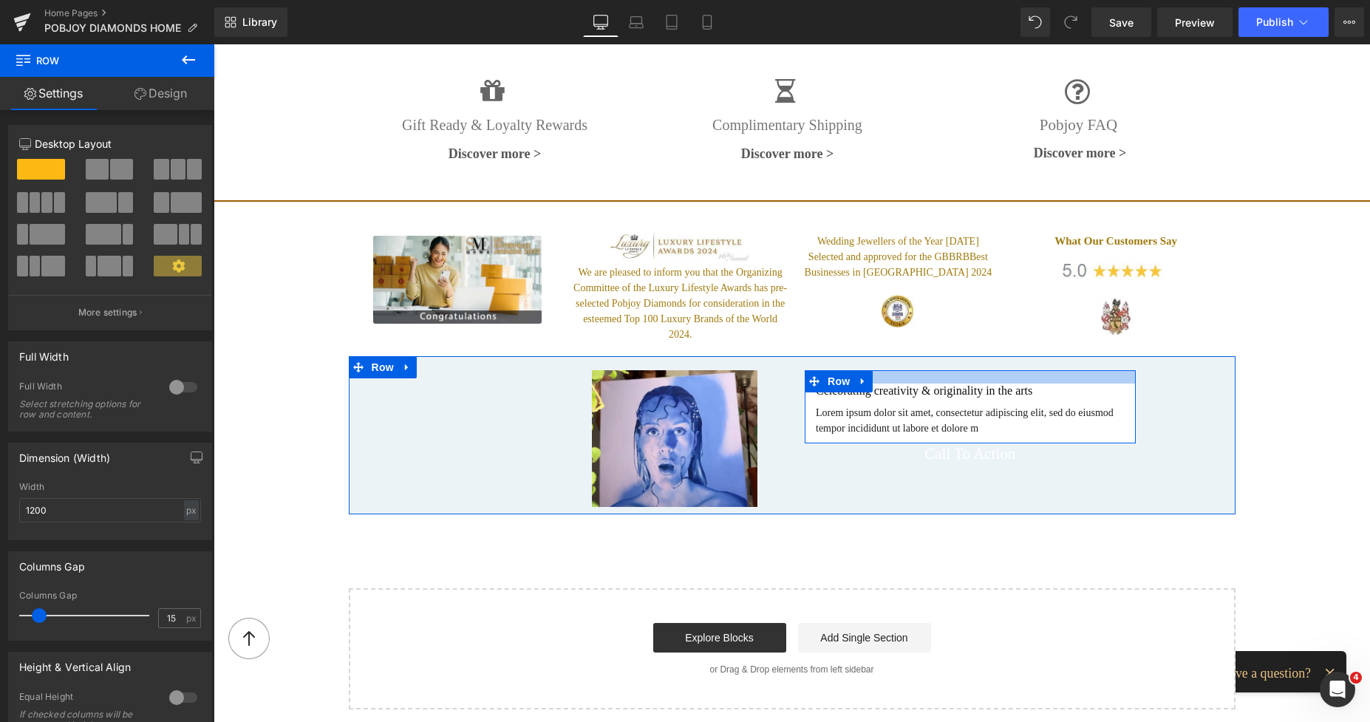
drag, startPoint x: 947, startPoint y: 358, endPoint x: 944, endPoint y: 349, distance: 9.3
click at [944, 370] on div at bounding box center [970, 376] width 331 height 13
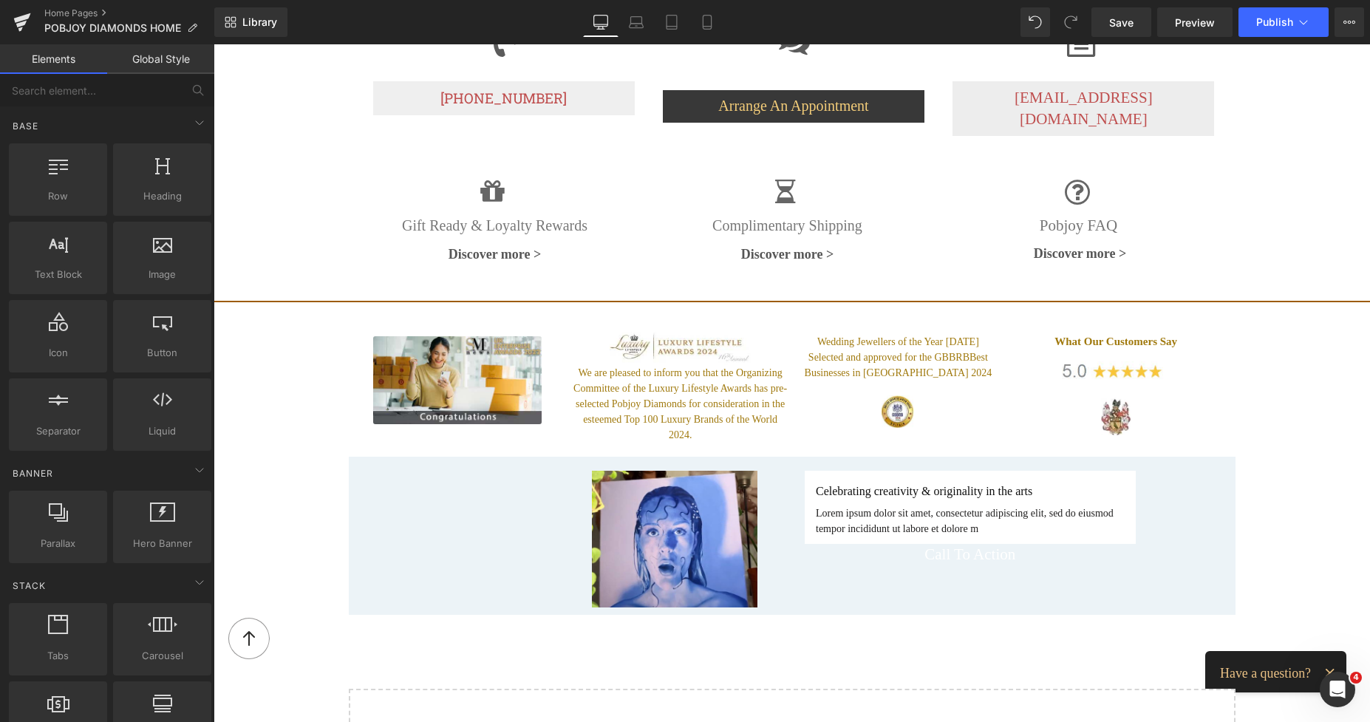
scroll to position [2534, 0]
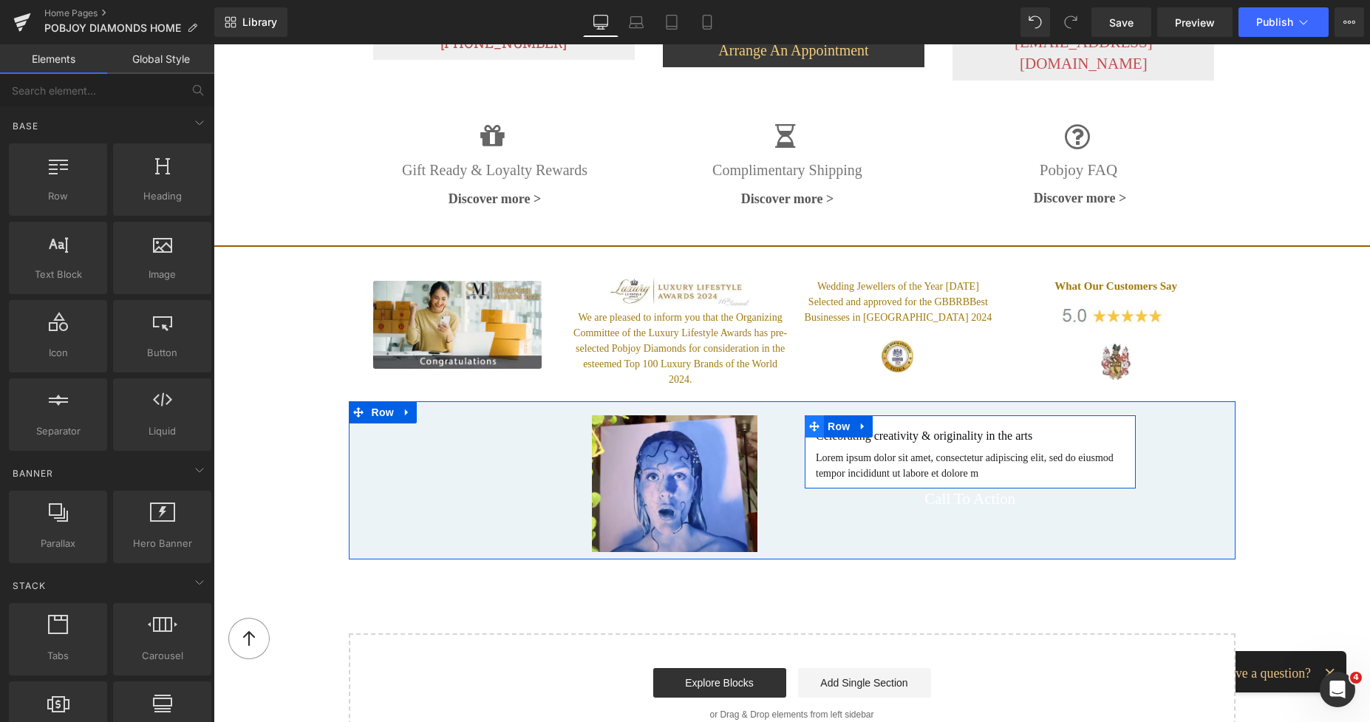
click at [808, 415] on span at bounding box center [814, 426] width 19 height 22
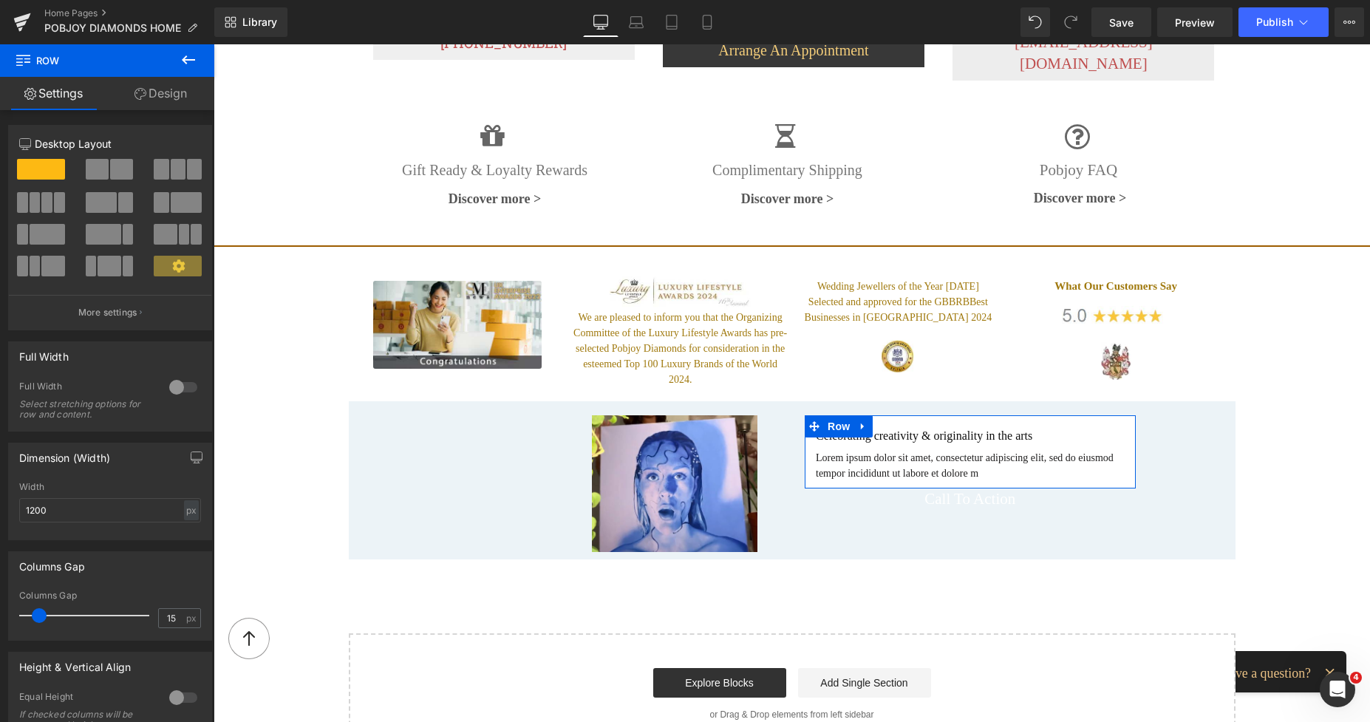
click at [162, 92] on link "Design" at bounding box center [160, 93] width 107 height 33
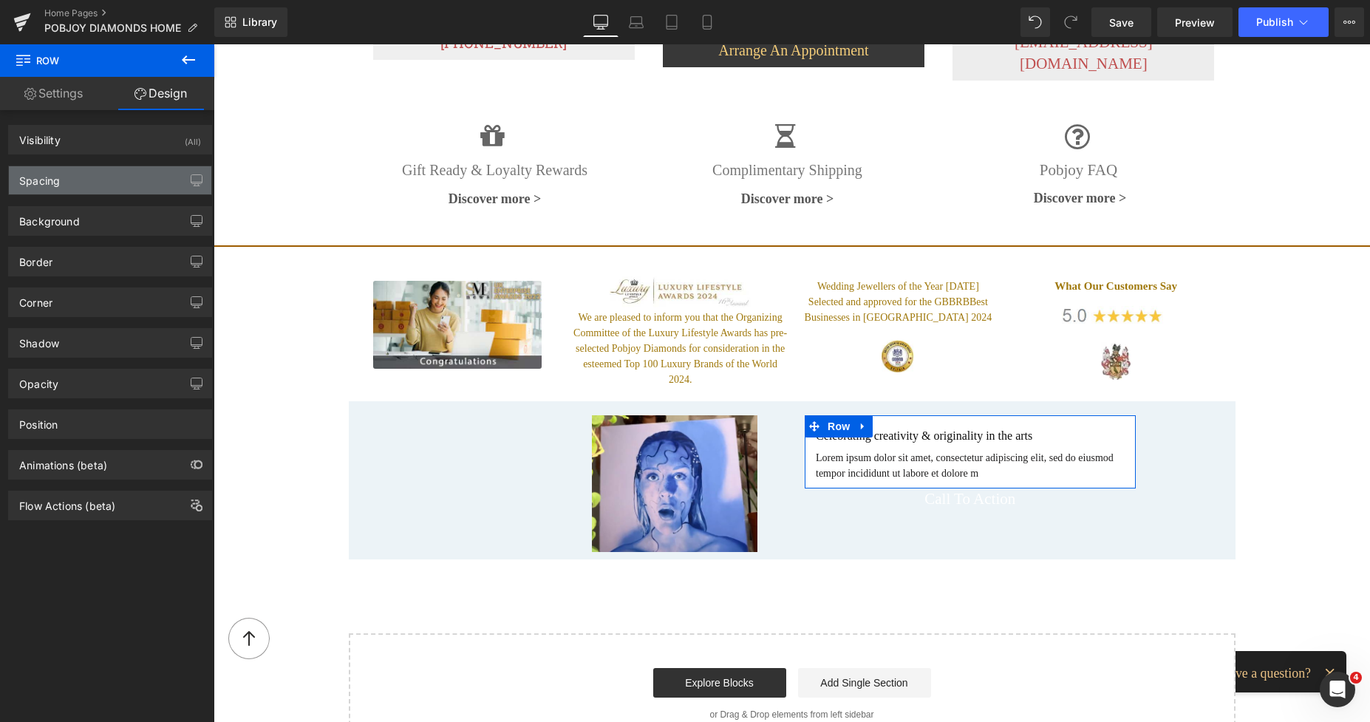
click at [63, 171] on div "Spacing" at bounding box center [110, 180] width 202 height 28
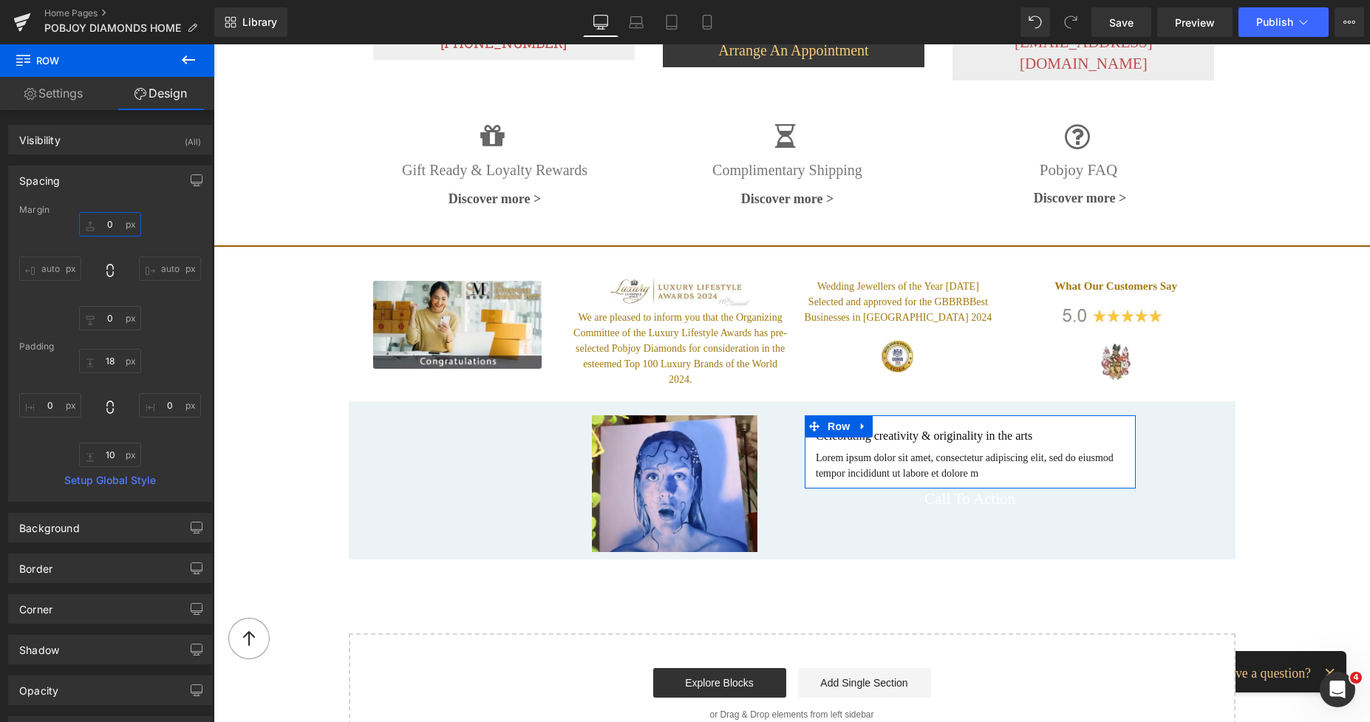
click at [107, 229] on input "text" at bounding box center [110, 224] width 62 height 24
type input "23"
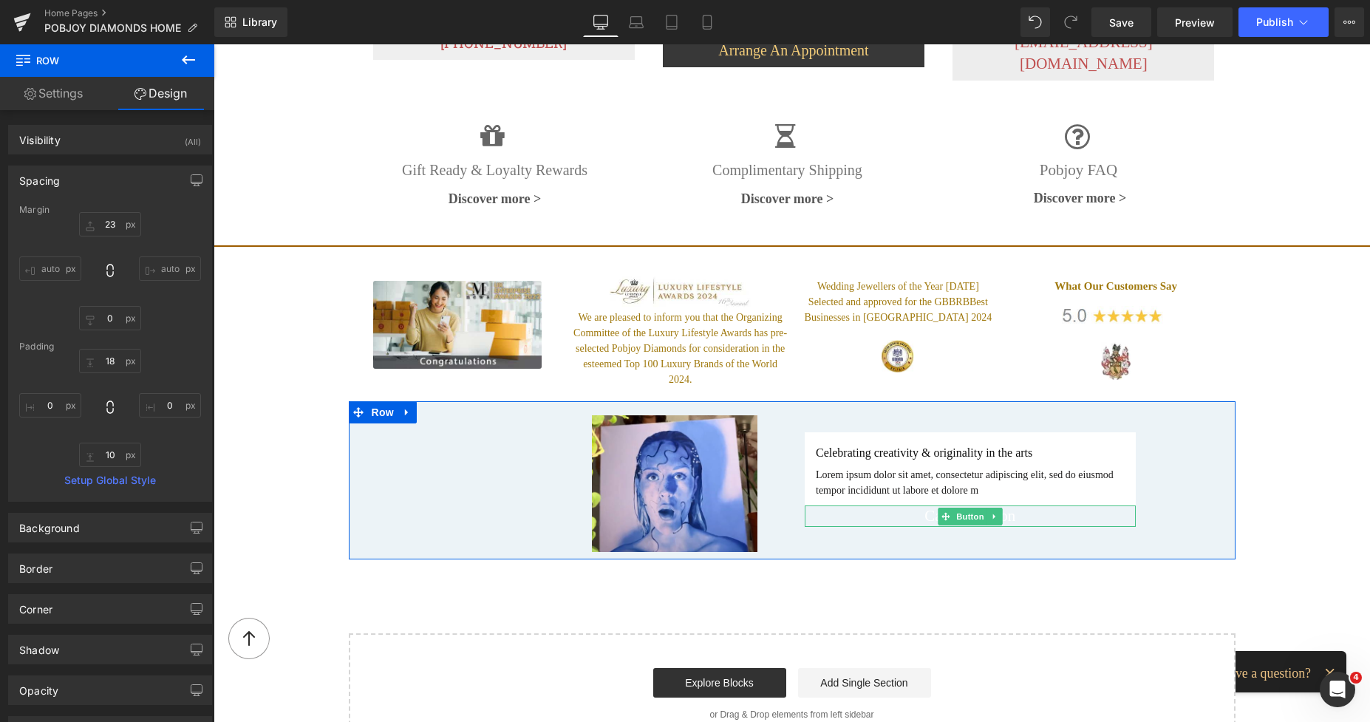
click at [964, 508] on span "Button" at bounding box center [970, 517] width 34 height 18
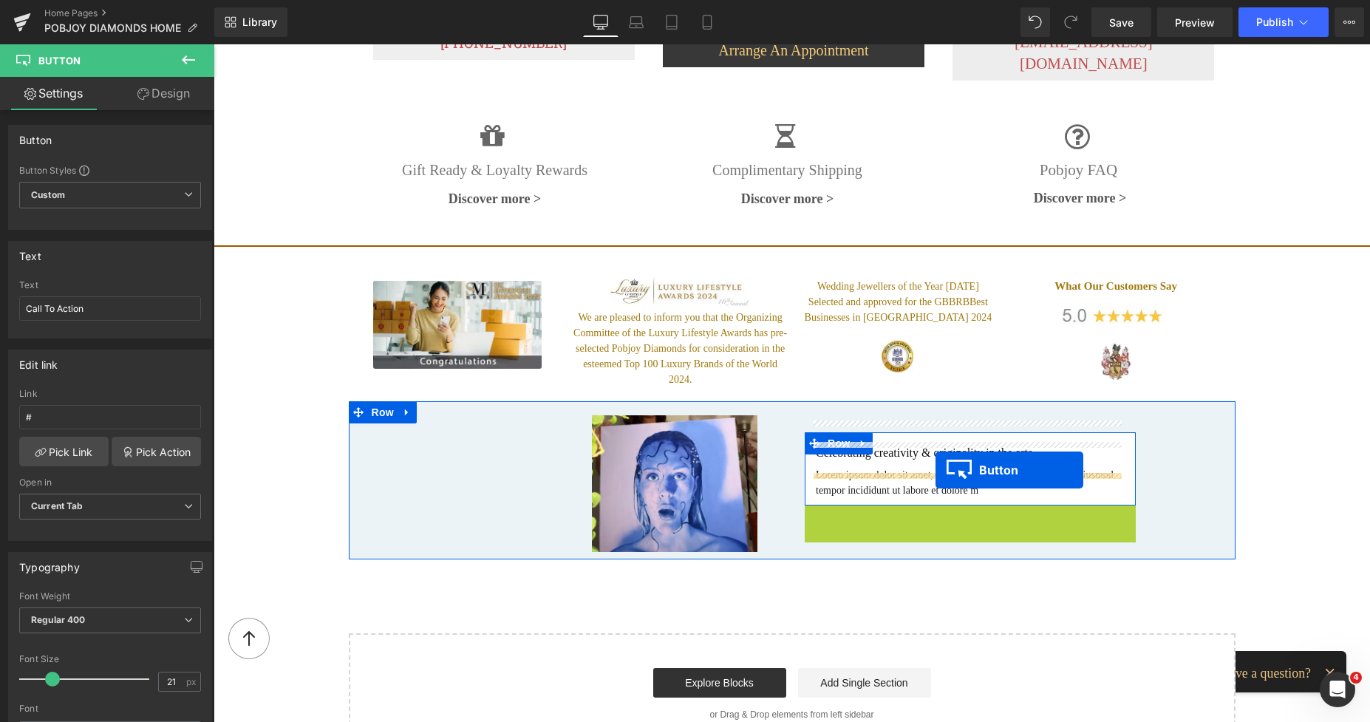
drag, startPoint x: 938, startPoint y: 488, endPoint x: 935, endPoint y: 470, distance: 18.6
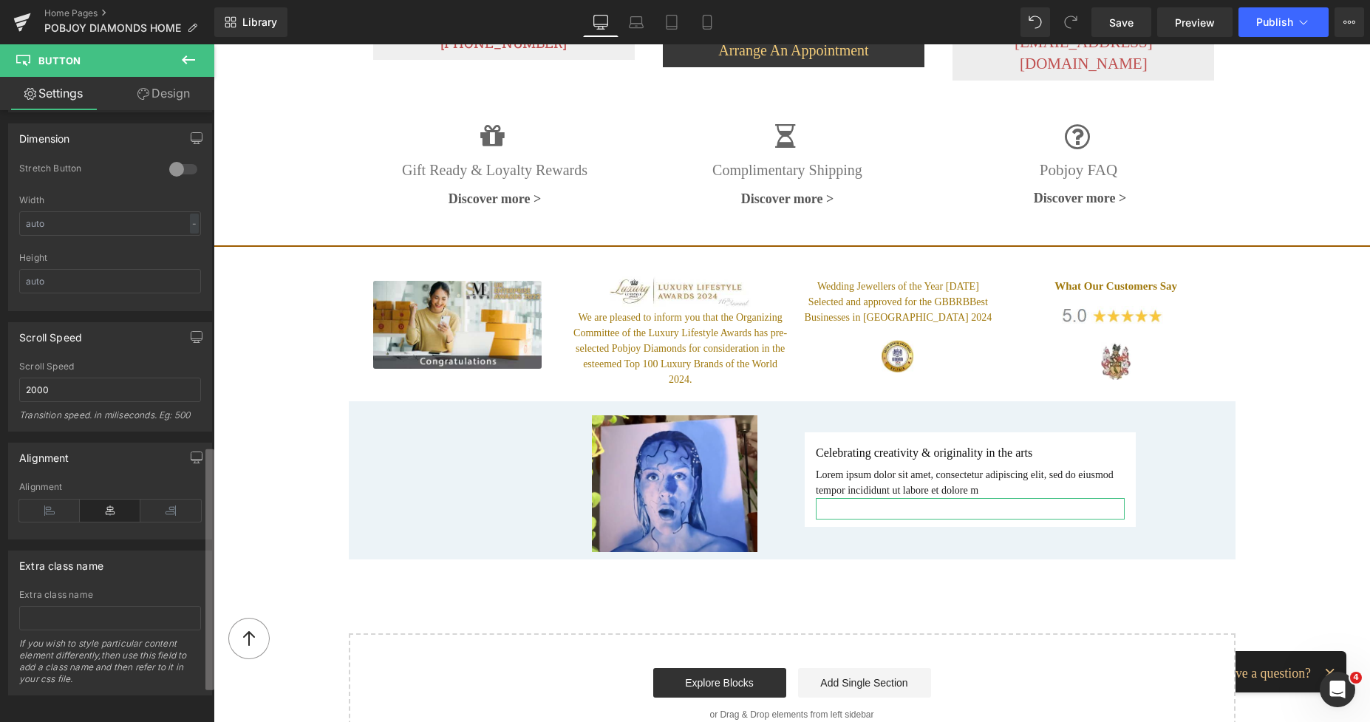
scroll to position [920, 0]
click at [175, 705] on div "Button Button Styles Custom Custom Setup Global Style Custom Setup Global Style…" at bounding box center [107, 419] width 214 height 618
click at [45, 513] on icon at bounding box center [49, 509] width 61 height 22
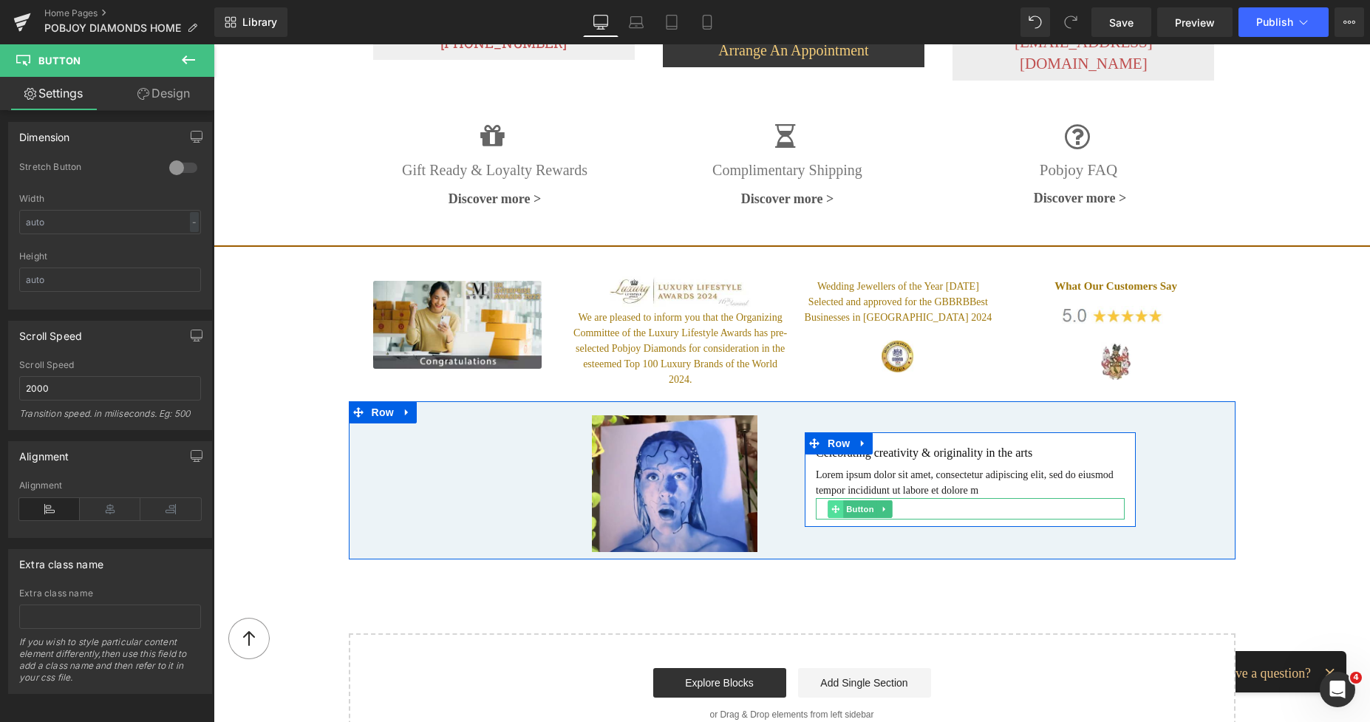
click at [835, 500] on span at bounding box center [835, 509] width 16 height 18
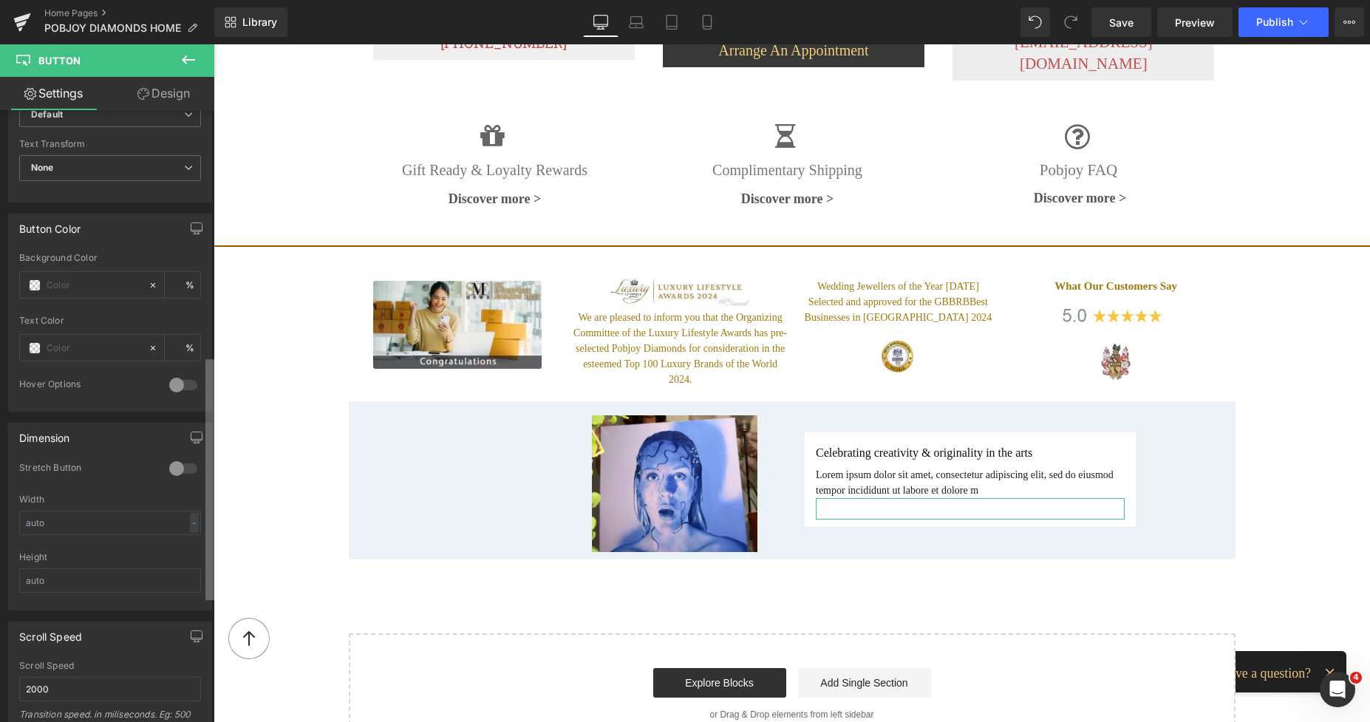
scroll to position [617, 0]
click at [187, 376] on div "Button Button Styles Custom Custom Setup Global Style Custom Setup Global Style…" at bounding box center [107, 419] width 214 height 618
click at [34, 349] on span at bounding box center [35, 350] width 12 height 12
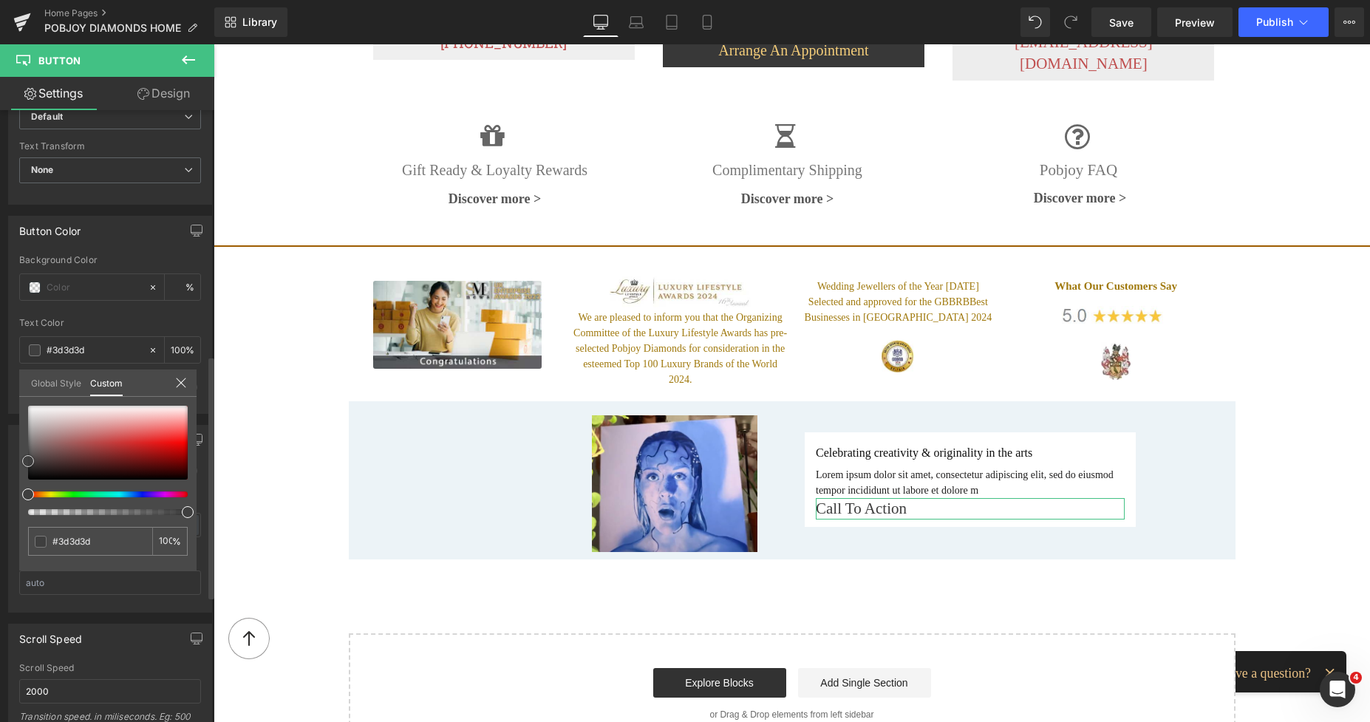
drag, startPoint x: 27, startPoint y: 479, endPoint x: 21, endPoint y: 460, distance: 19.6
click at [21, 460] on div "none 0 %" at bounding box center [107, 488] width 177 height 165
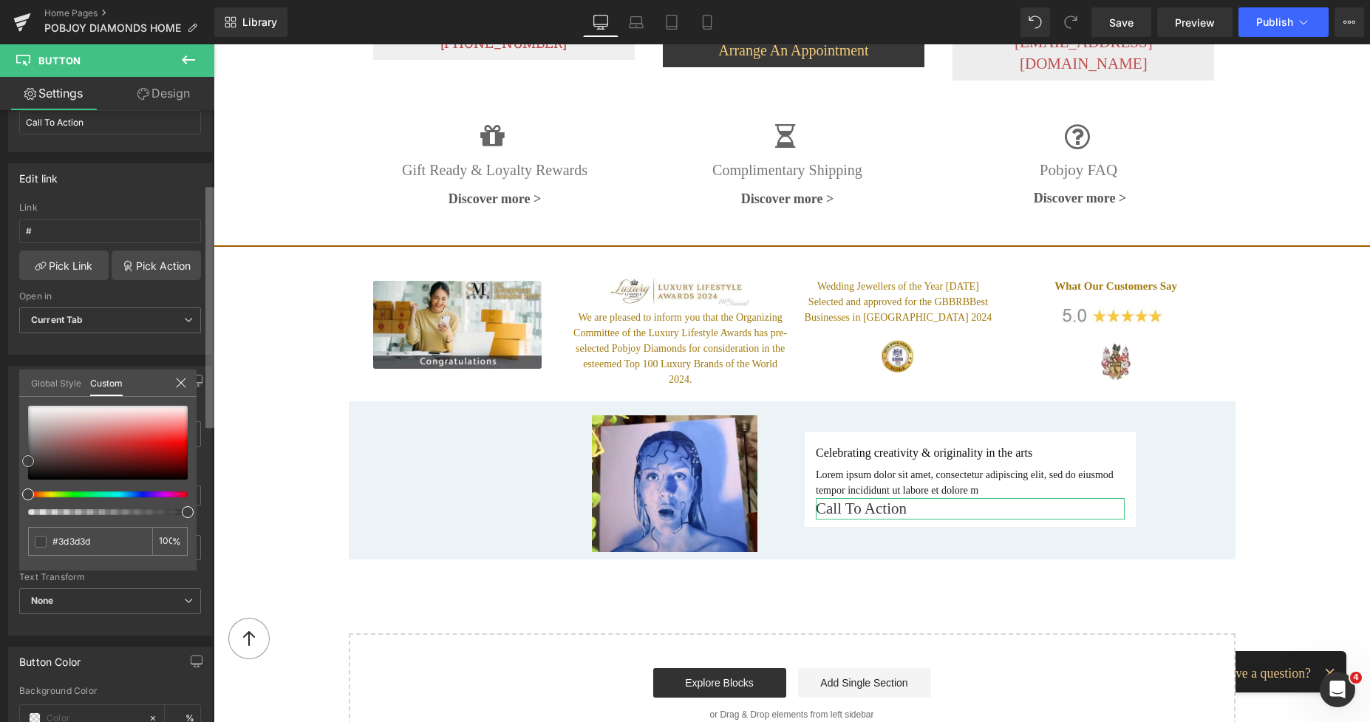
scroll to position [109, 0]
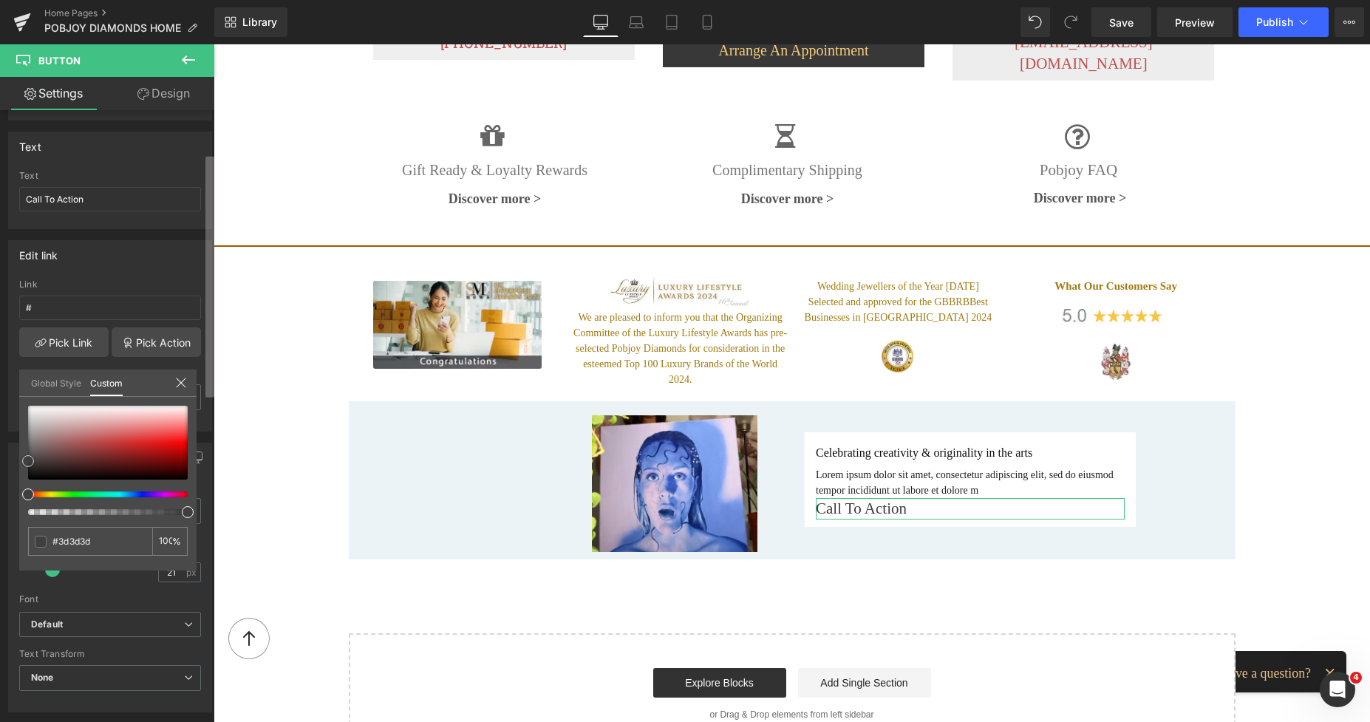
click at [202, 177] on div "Button Button Styles Custom Custom Setup Global Style Custom Setup Global Style…" at bounding box center [107, 419] width 214 height 618
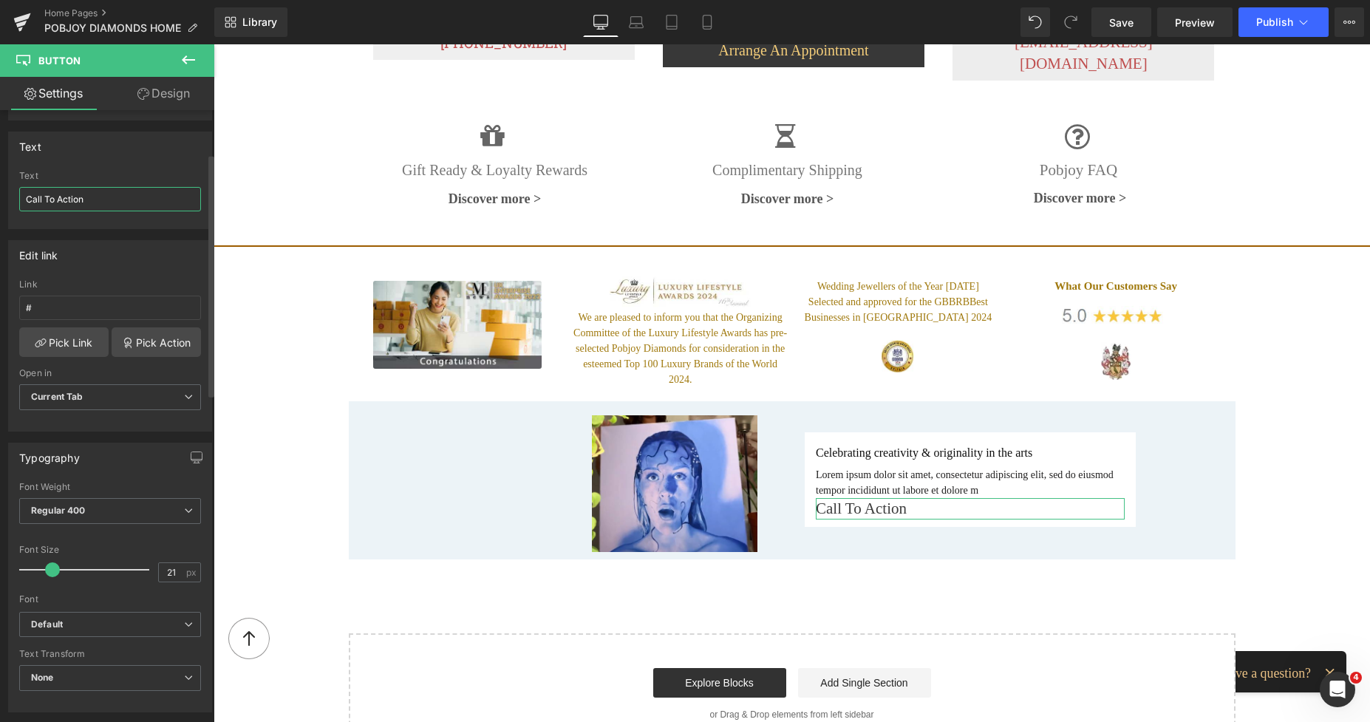
drag, startPoint x: 86, startPoint y: 199, endPoint x: 21, endPoint y: 194, distance: 65.2
click at [21, 194] on input "Call To Action" at bounding box center [110, 199] width 182 height 24
type input "Discover more"
click at [37, 311] on input "#" at bounding box center [110, 308] width 182 height 24
drag, startPoint x: 45, startPoint y: 311, endPoint x: 7, endPoint y: 305, distance: 38.1
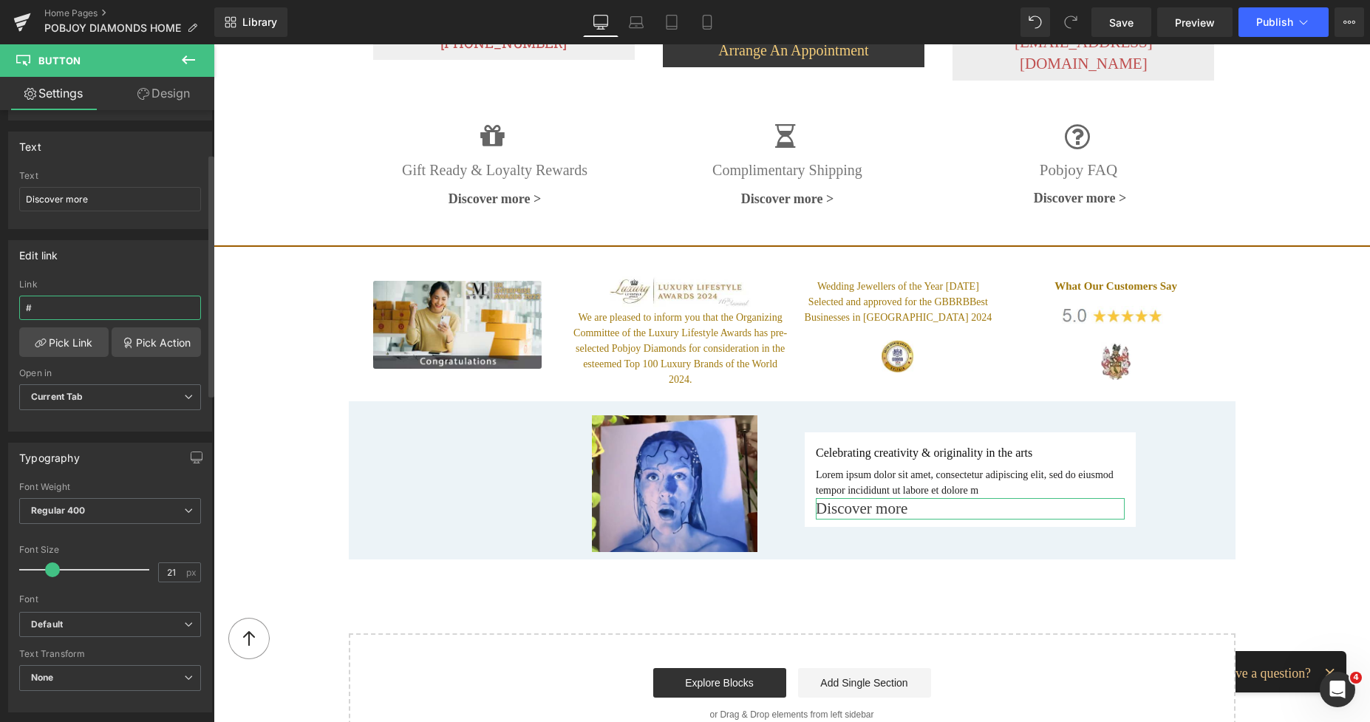
click at [7, 305] on div "Edit link # Link # Pick Link Pick Action Current Tab New Tab Open in Current Ta…" at bounding box center [110, 330] width 221 height 202
paste input "[URL][DOMAIN_NAME]"
type input "[URL][DOMAIN_NAME]"
click at [153, 400] on span "Current Tab" at bounding box center [110, 397] width 182 height 26
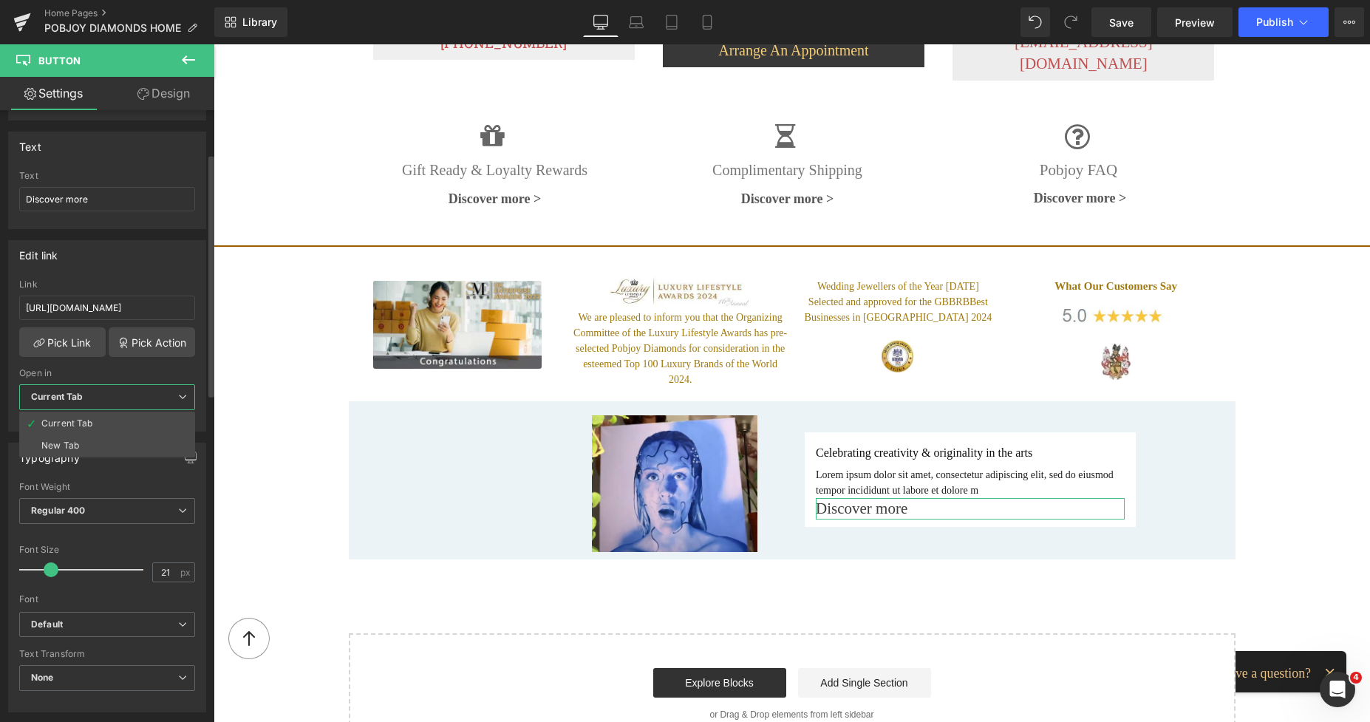
scroll to position [0, 0]
click at [95, 441] on li "New Tab" at bounding box center [107, 445] width 176 height 22
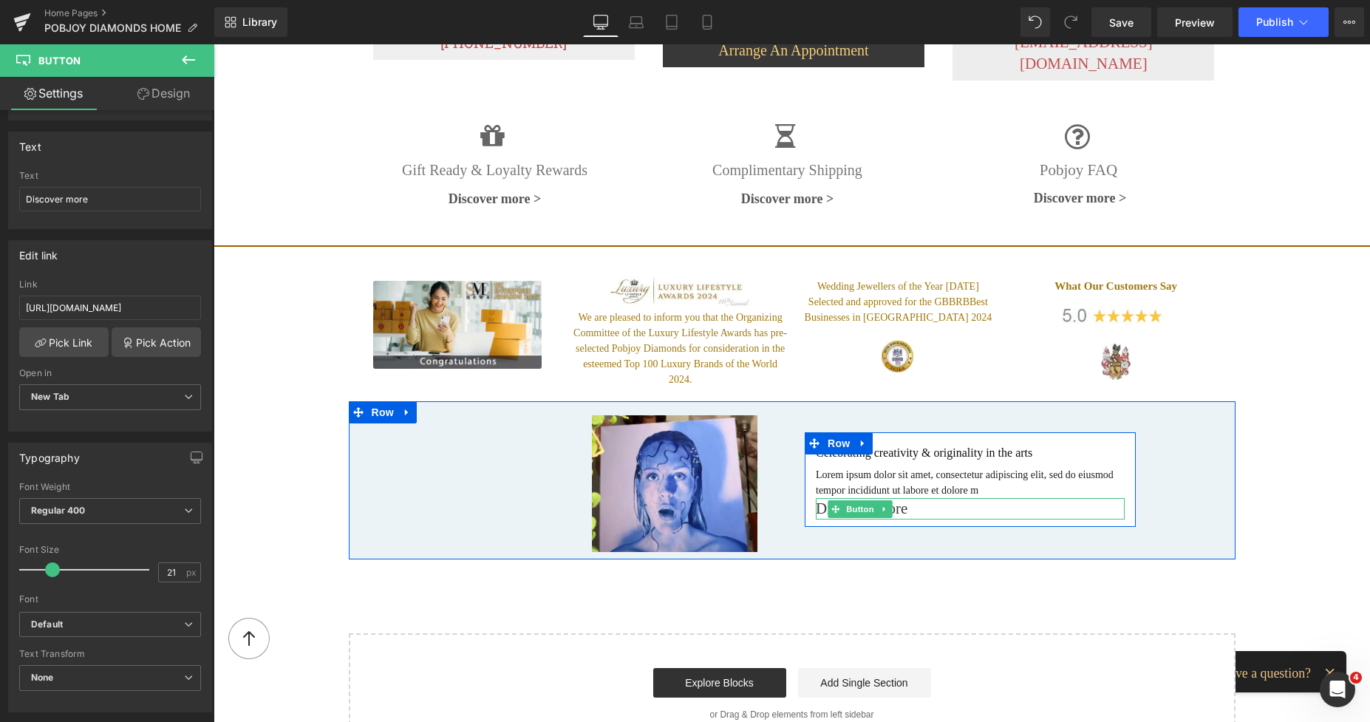
click at [837, 500] on span at bounding box center [836, 509] width 16 height 18
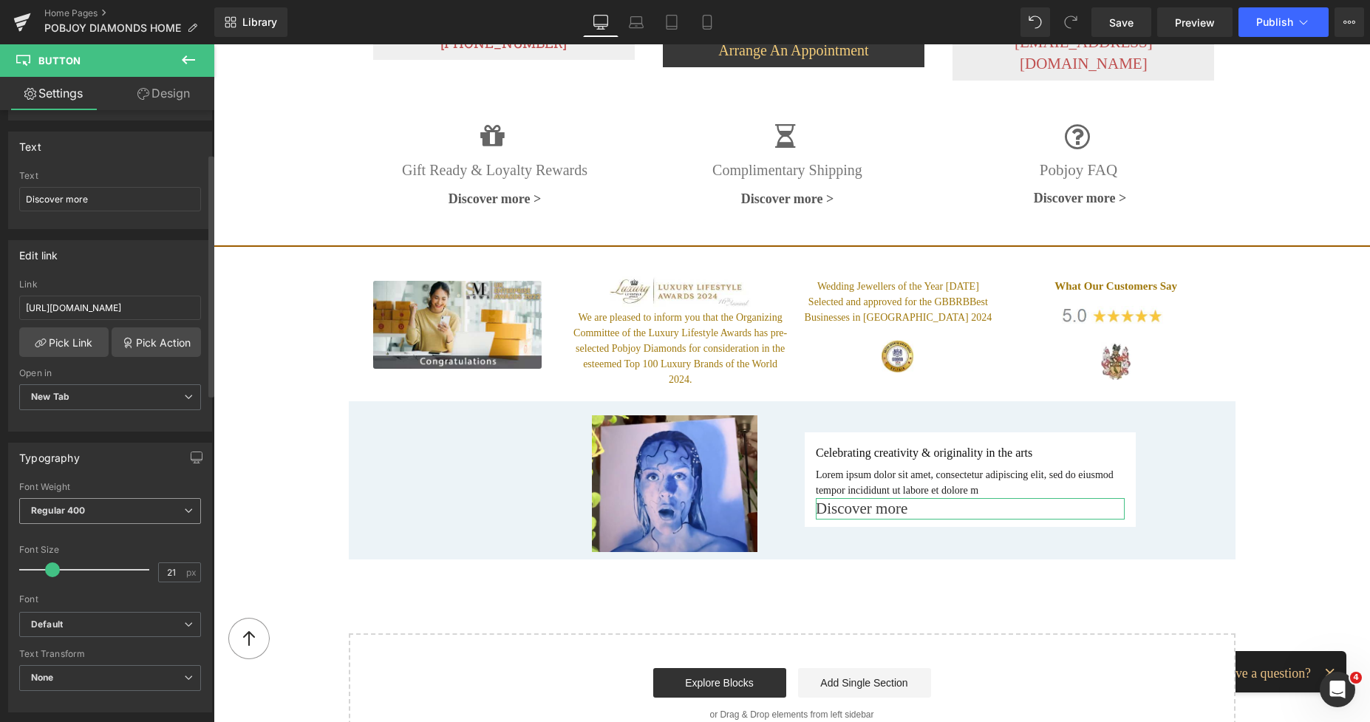
click at [72, 514] on b "Regular 400" at bounding box center [58, 510] width 55 height 11
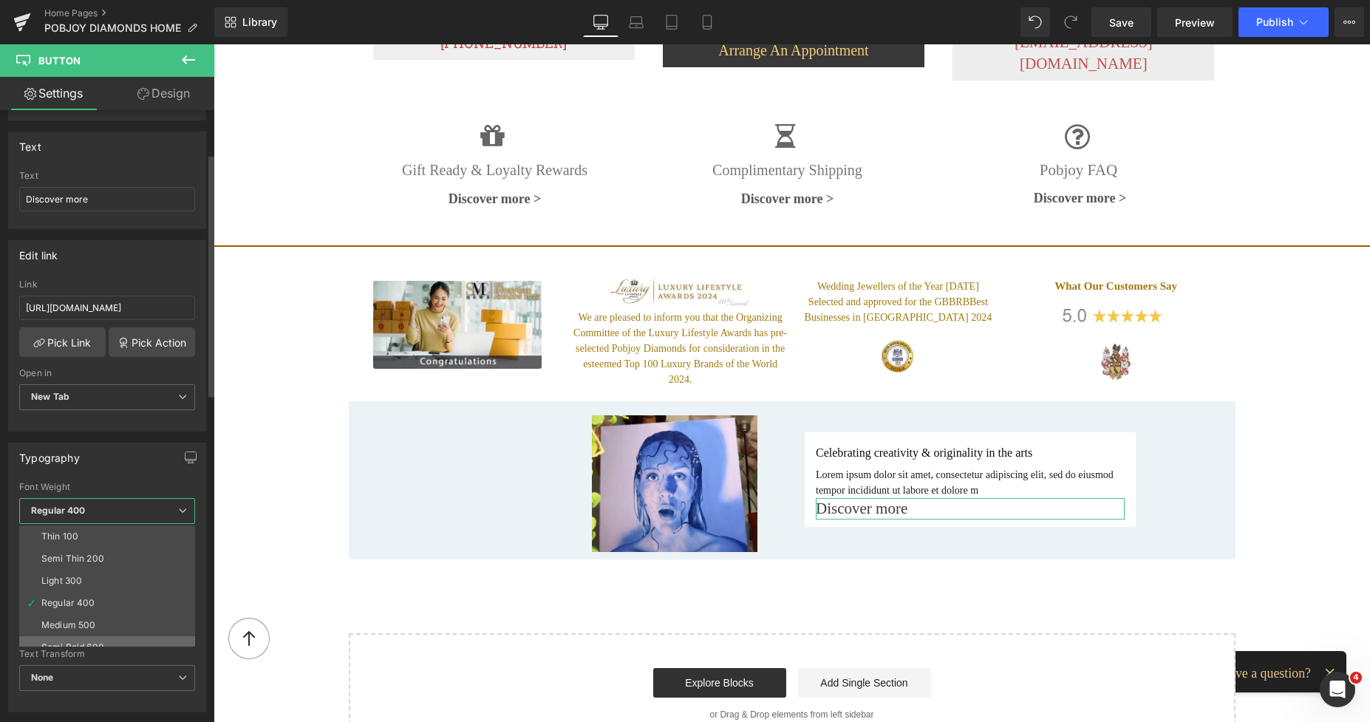
click at [93, 640] on li "Semi Bold 600" at bounding box center [110, 647] width 182 height 22
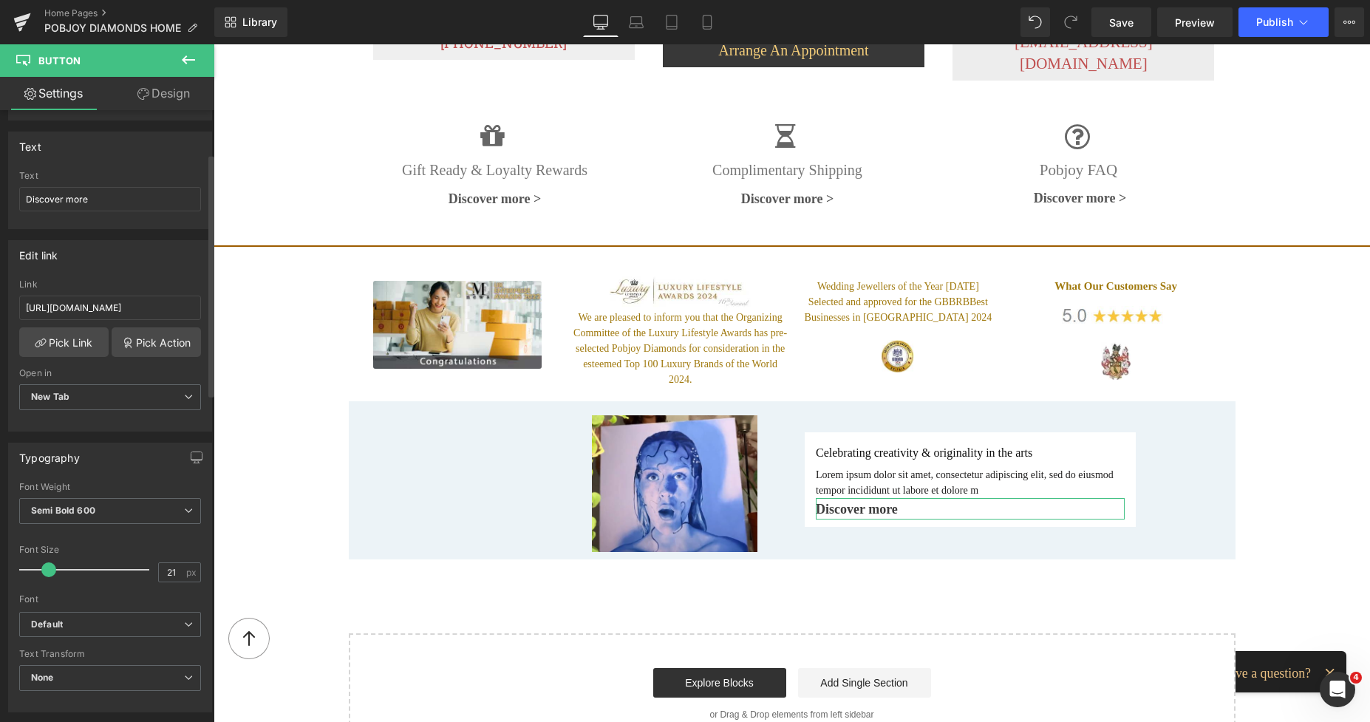
click at [52, 567] on span at bounding box center [48, 569] width 15 height 15
click at [180, 92] on link "Design" at bounding box center [163, 93] width 107 height 33
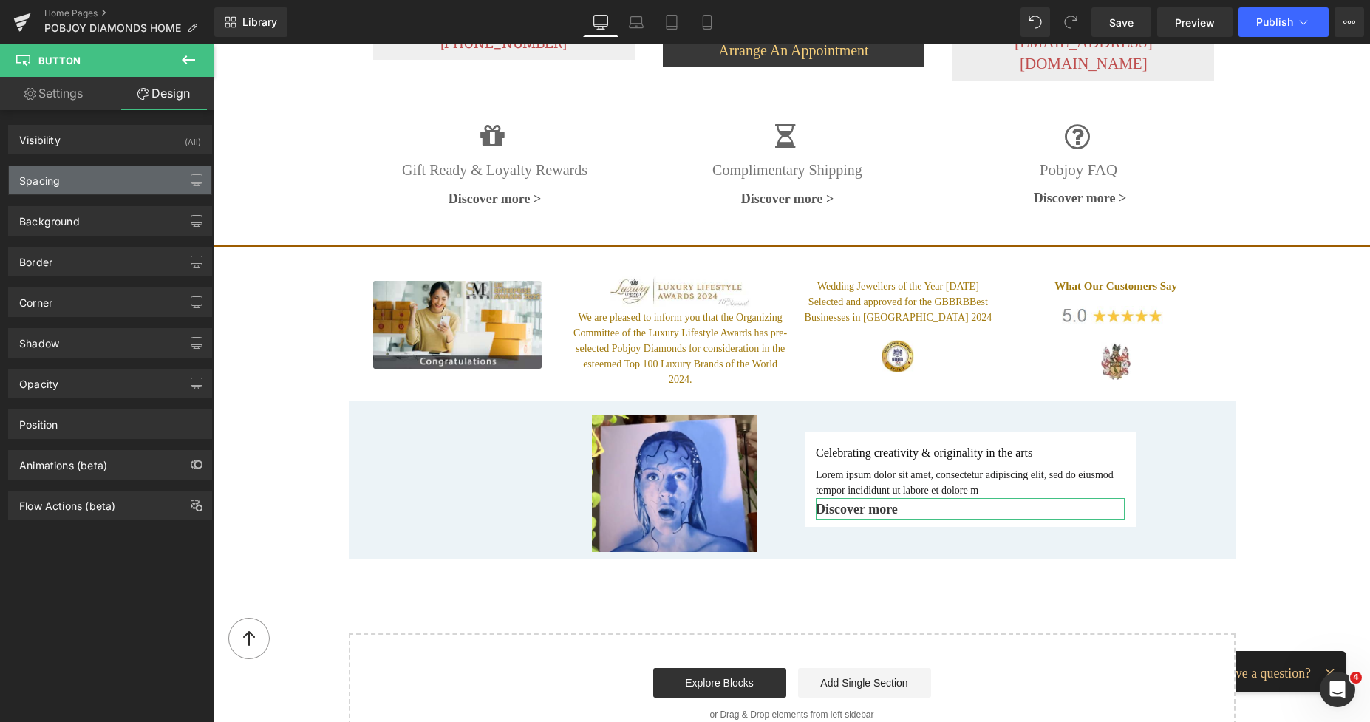
click at [66, 187] on div "Spacing" at bounding box center [110, 180] width 202 height 28
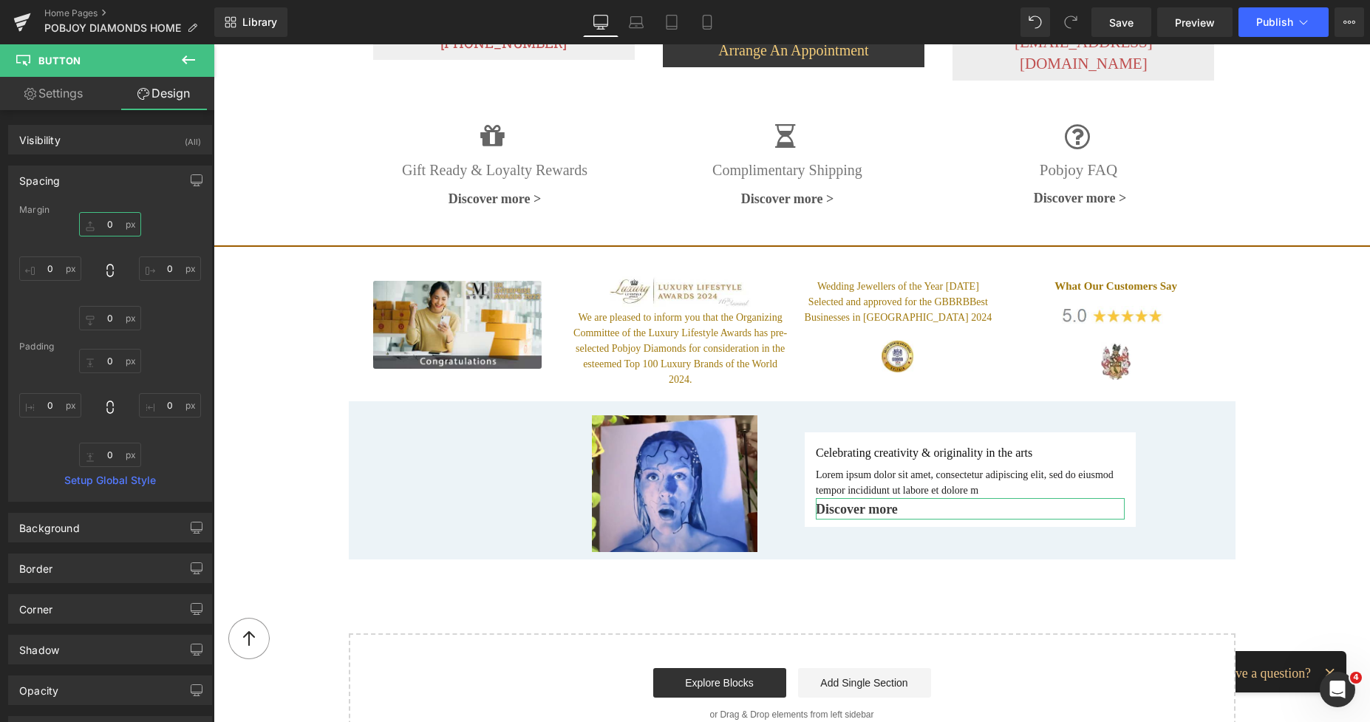
click at [104, 227] on input "text" at bounding box center [110, 224] width 62 height 24
type input "8"
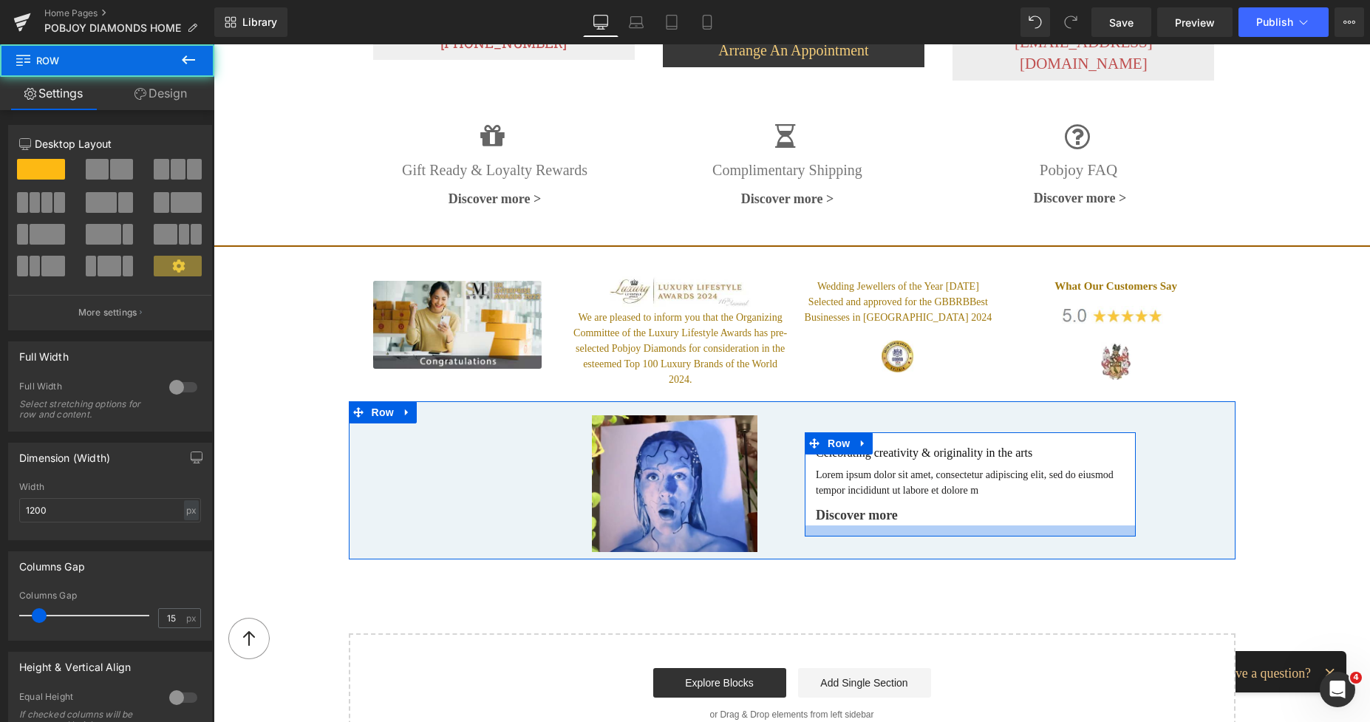
click at [985, 525] on div at bounding box center [970, 530] width 331 height 11
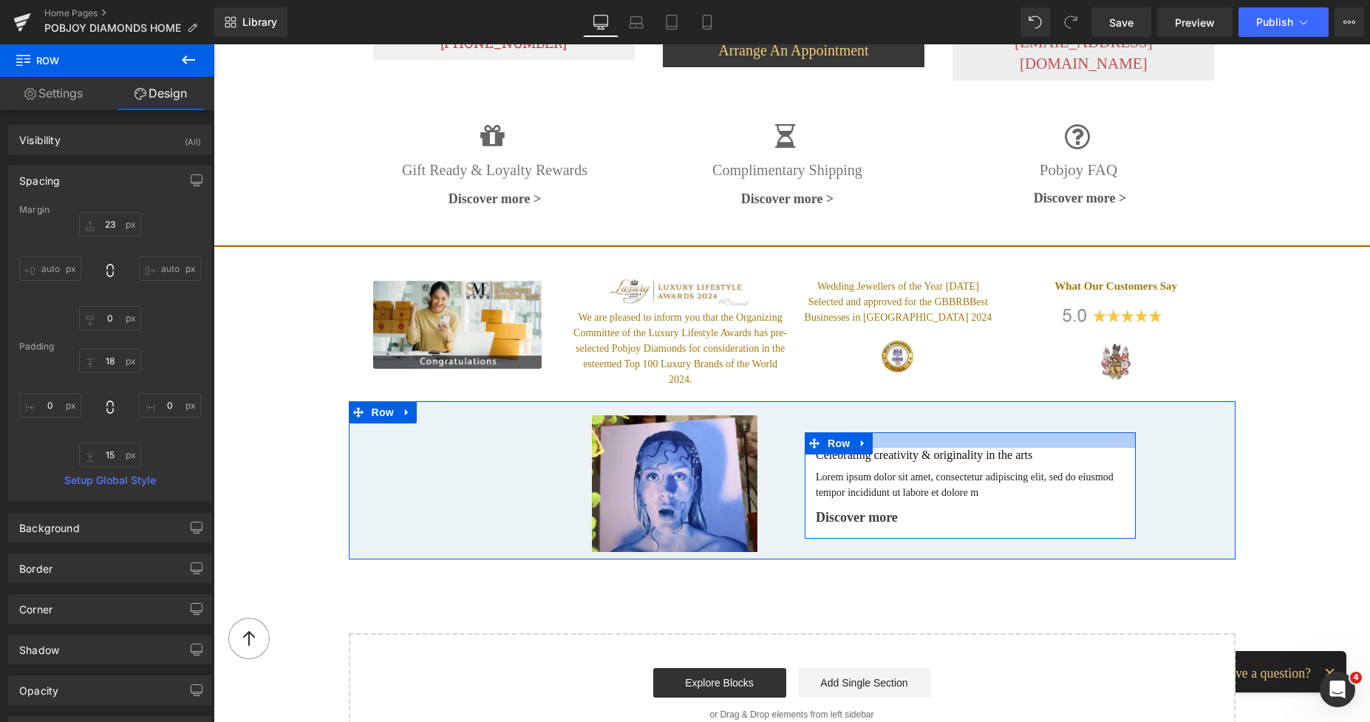
click at [1028, 432] on div at bounding box center [970, 440] width 331 height 16
drag, startPoint x: 799, startPoint y: 439, endPoint x: 810, endPoint y: 441, distance: 10.6
click at [810, 441] on div "Celebrating creativity & originality in the arts Heading Lorem ipsum dolor sit …" at bounding box center [970, 485] width 331 height 106
drag, startPoint x: 1129, startPoint y: 440, endPoint x: 1119, endPoint y: 437, distance: 10.8
click at [1119, 437] on div "Celebrating creativity & originality in the arts Heading Lorem ipsum dolor sit …" at bounding box center [970, 485] width 331 height 106
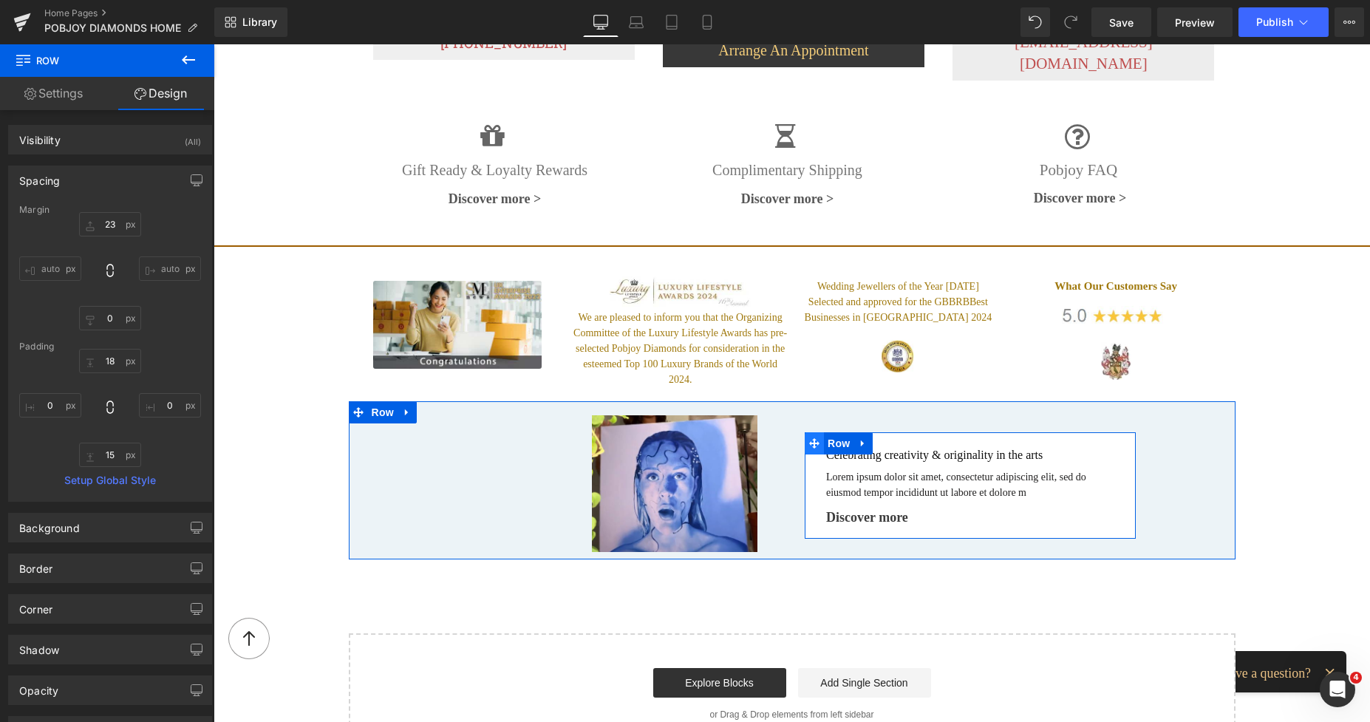
click at [810, 438] on icon at bounding box center [814, 443] width 10 height 10
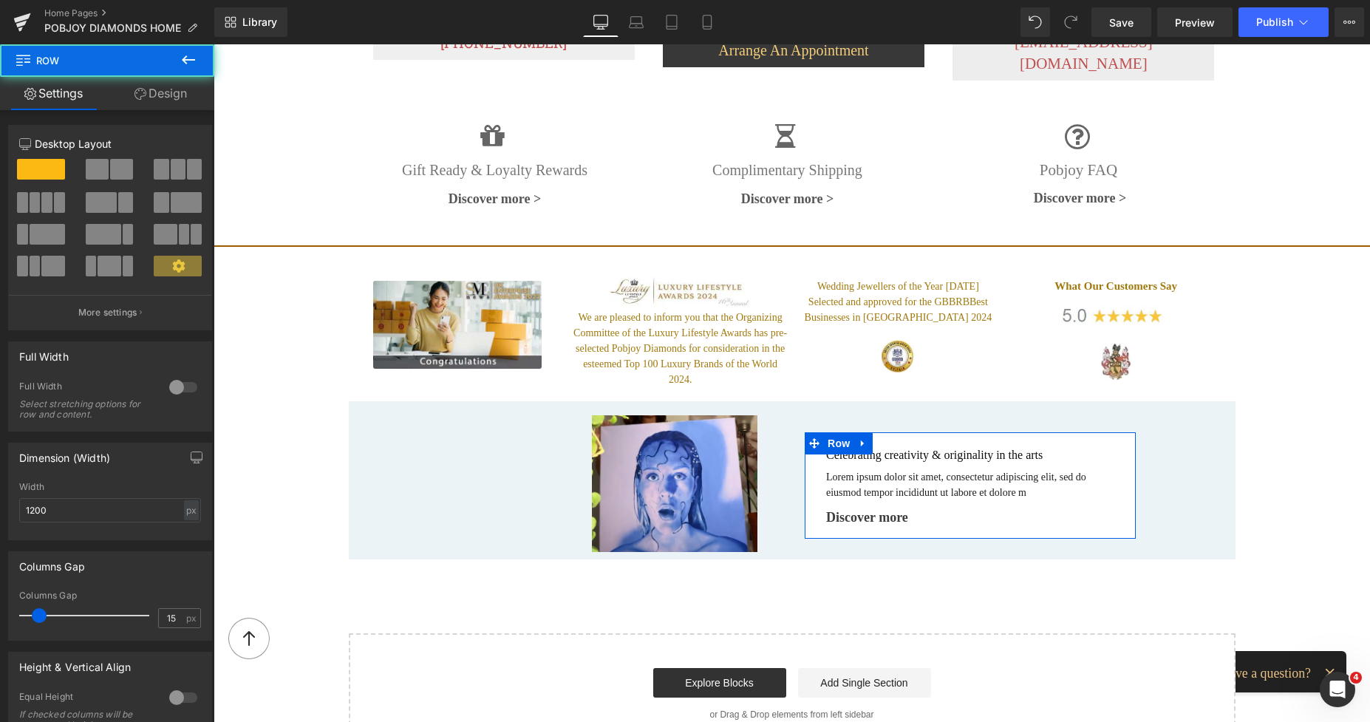
click at [172, 88] on link "Design" at bounding box center [160, 93] width 107 height 33
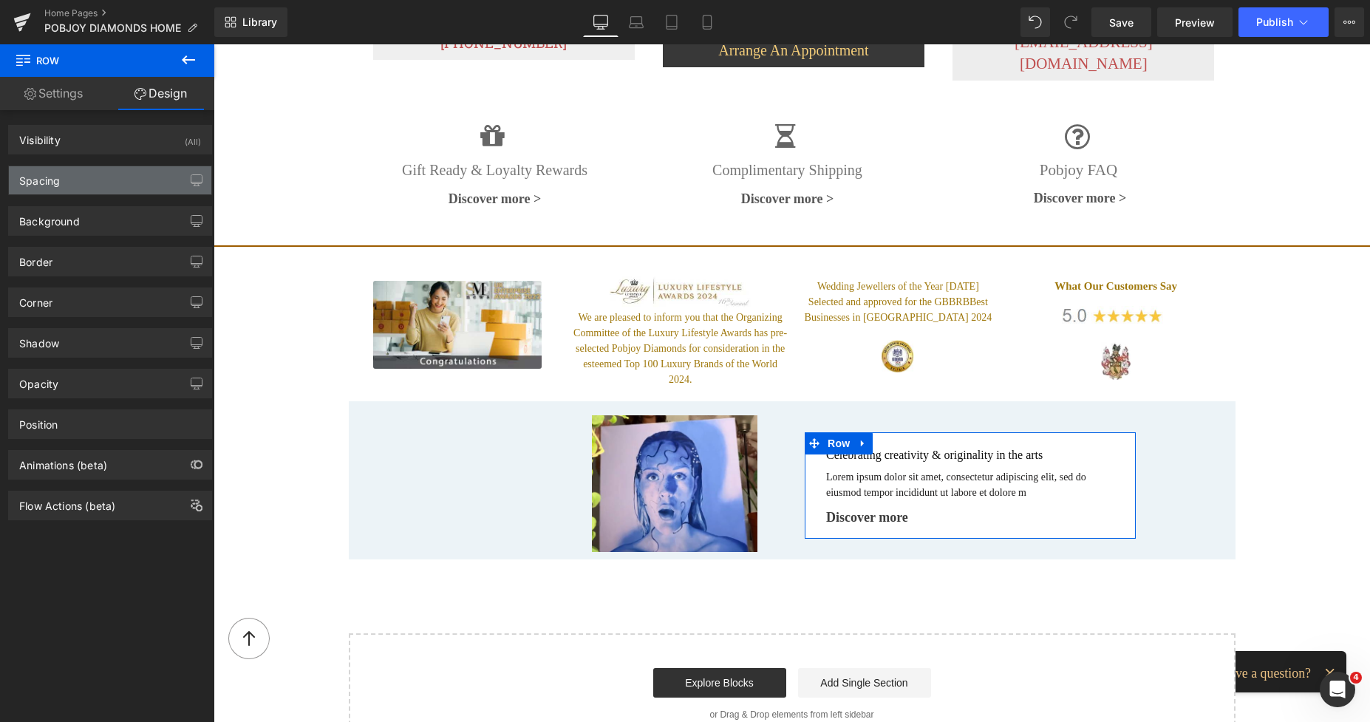
click at [80, 175] on div "Spacing" at bounding box center [110, 180] width 202 height 28
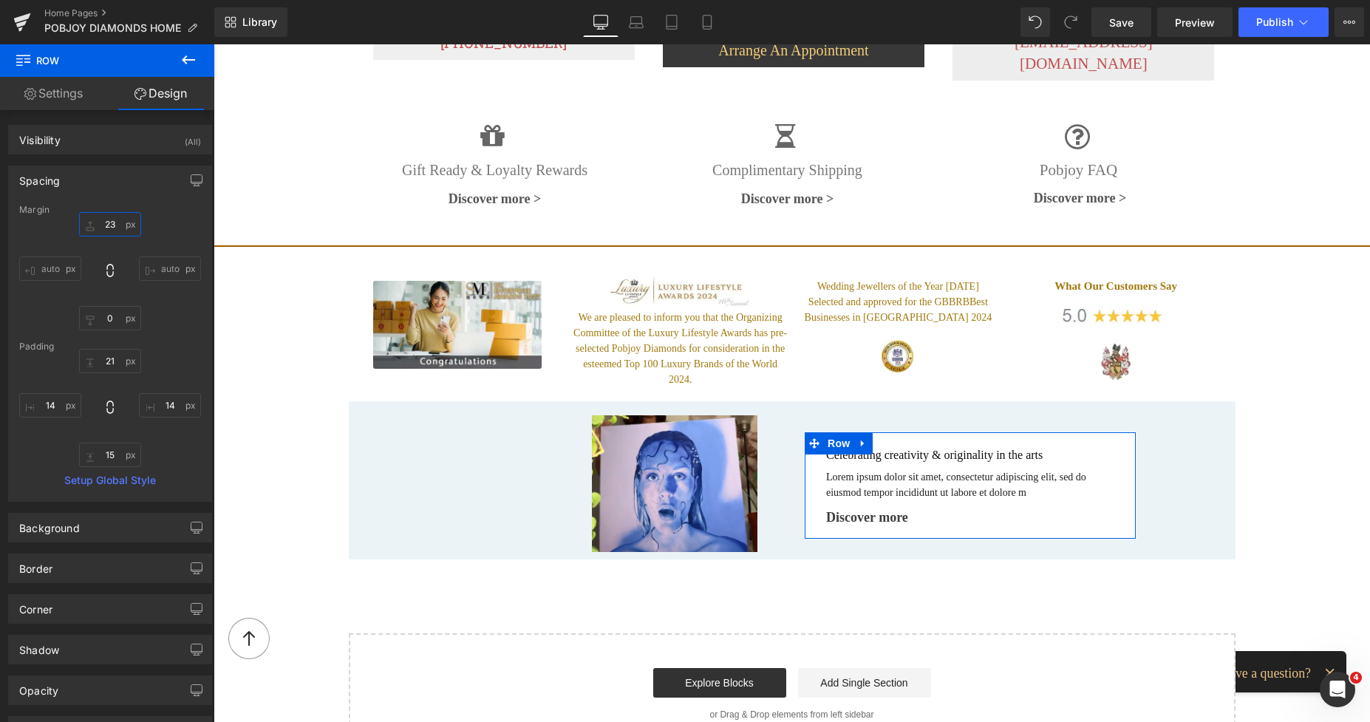
click at [107, 227] on input "text" at bounding box center [110, 224] width 62 height 24
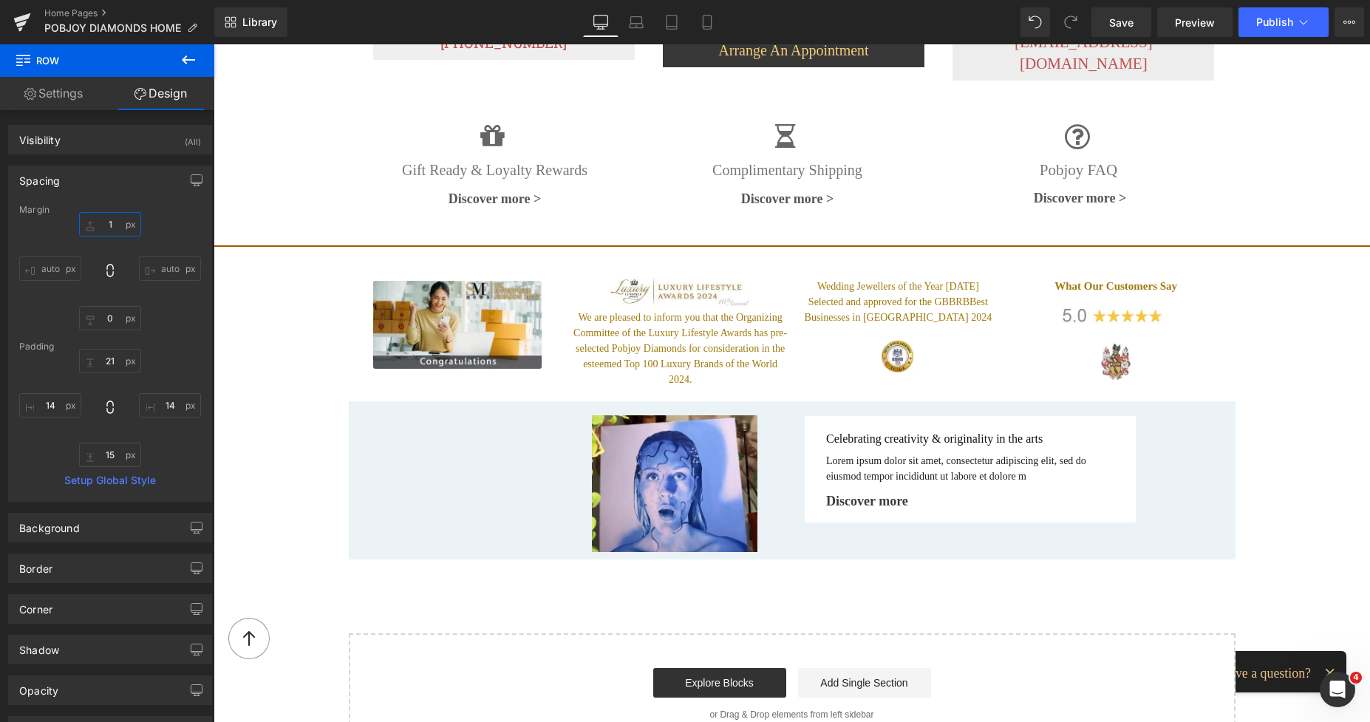
type input "15"
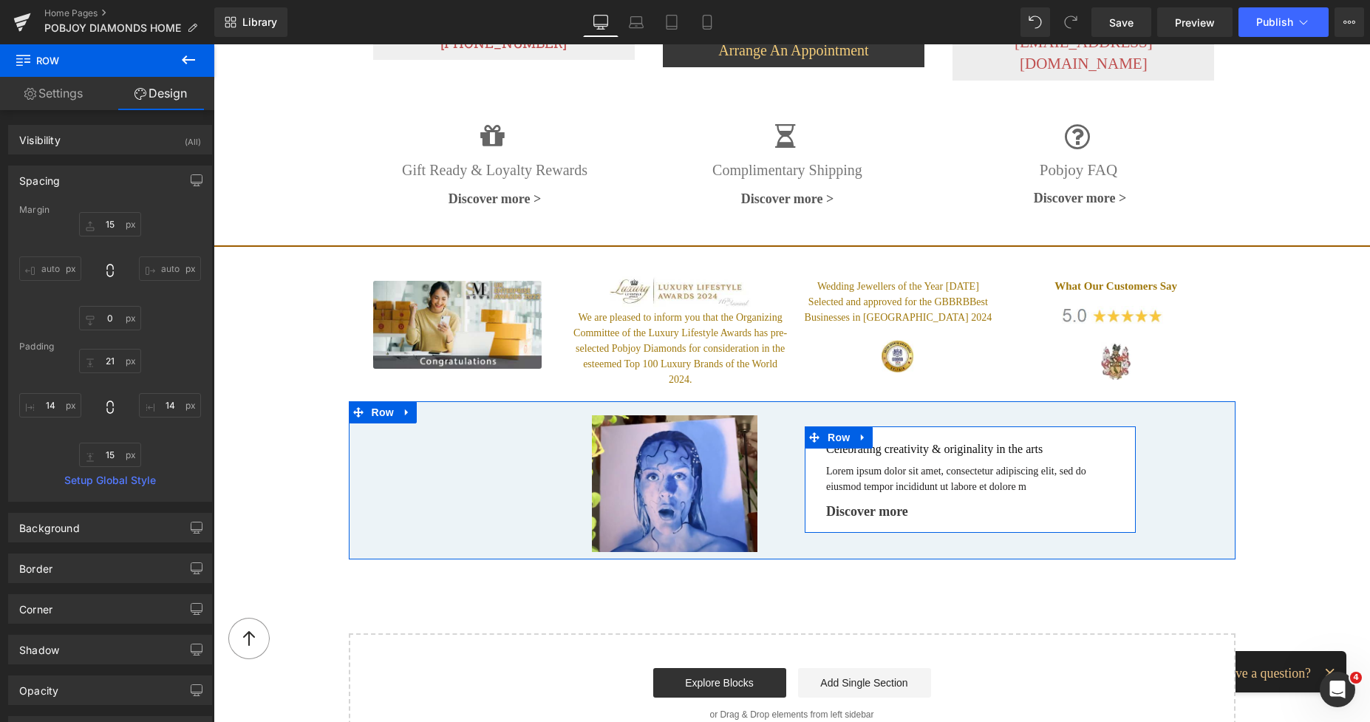
click at [852, 463] on p "Lorem ipsum dolor sit amet, consectetur adipiscing elit, sed do eiusmod tempor …" at bounding box center [970, 478] width 288 height 31
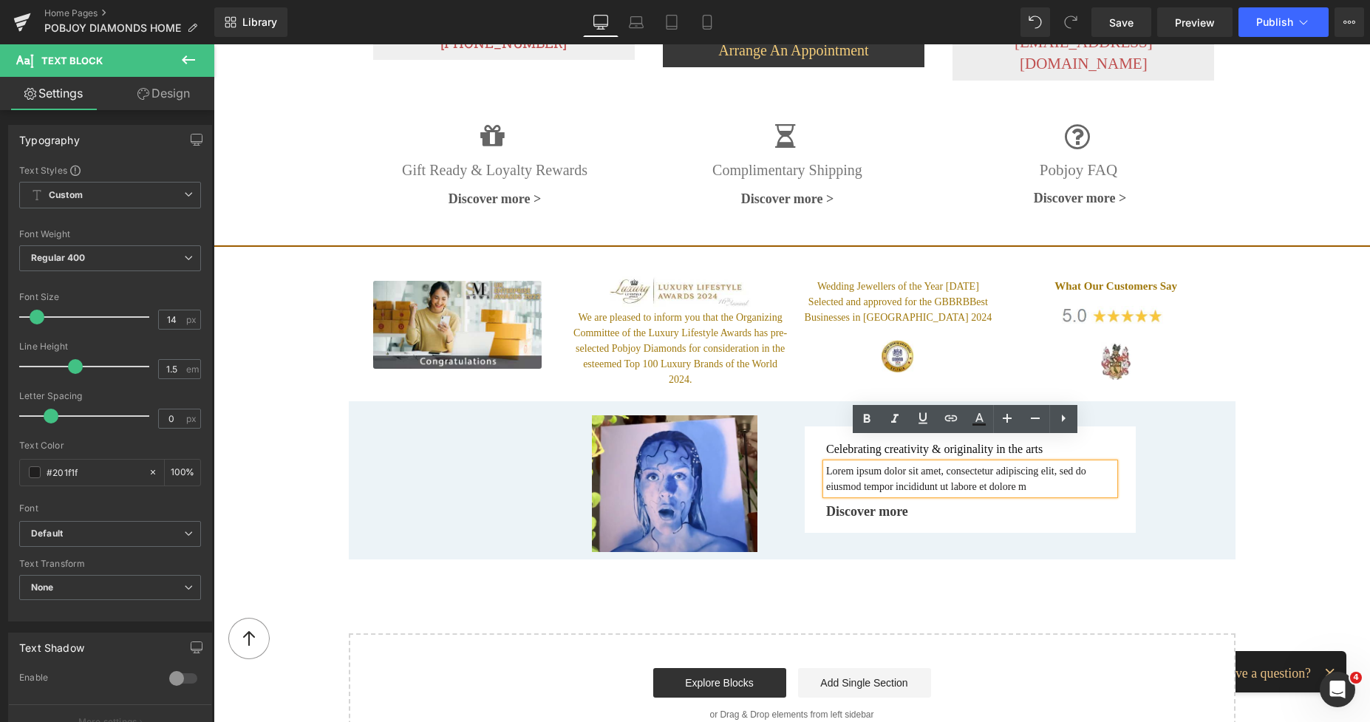
drag, startPoint x: 986, startPoint y: 463, endPoint x: 820, endPoint y: 447, distance: 167.0
click at [826, 463] on div "Lorem ipsum dolor sit amet, consectetur adipiscing elit, sed do eiusmod tempor …" at bounding box center [970, 478] width 288 height 31
drag, startPoint x: 821, startPoint y: 448, endPoint x: 1001, endPoint y: 474, distance: 182.1
click at [1001, 474] on div "Celebrating creativity & originality in the arts Heading Lorem ipsum dolor sit …" at bounding box center [970, 482] width 310 height 80
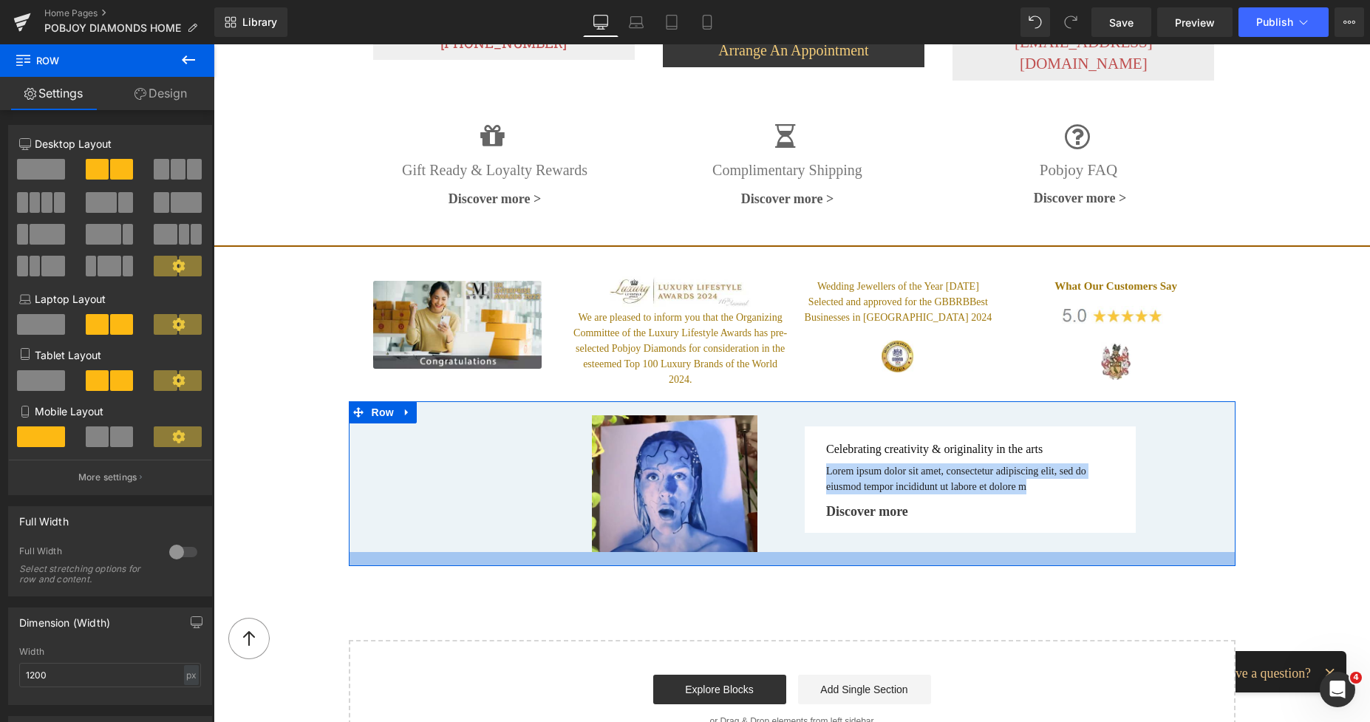
drag, startPoint x: 740, startPoint y: 531, endPoint x: 746, endPoint y: 538, distance: 9.4
click at [746, 552] on div at bounding box center [792, 559] width 887 height 14
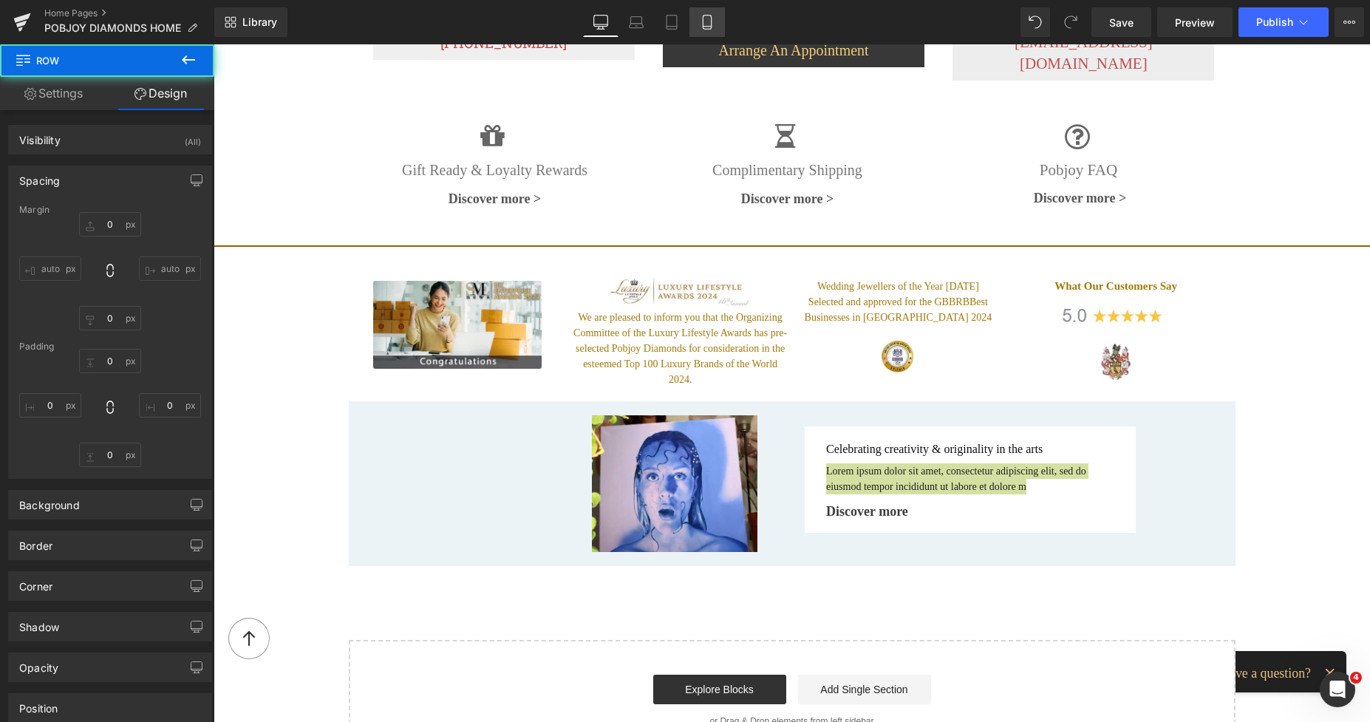
click at [705, 27] on icon at bounding box center [707, 27] width 8 height 0
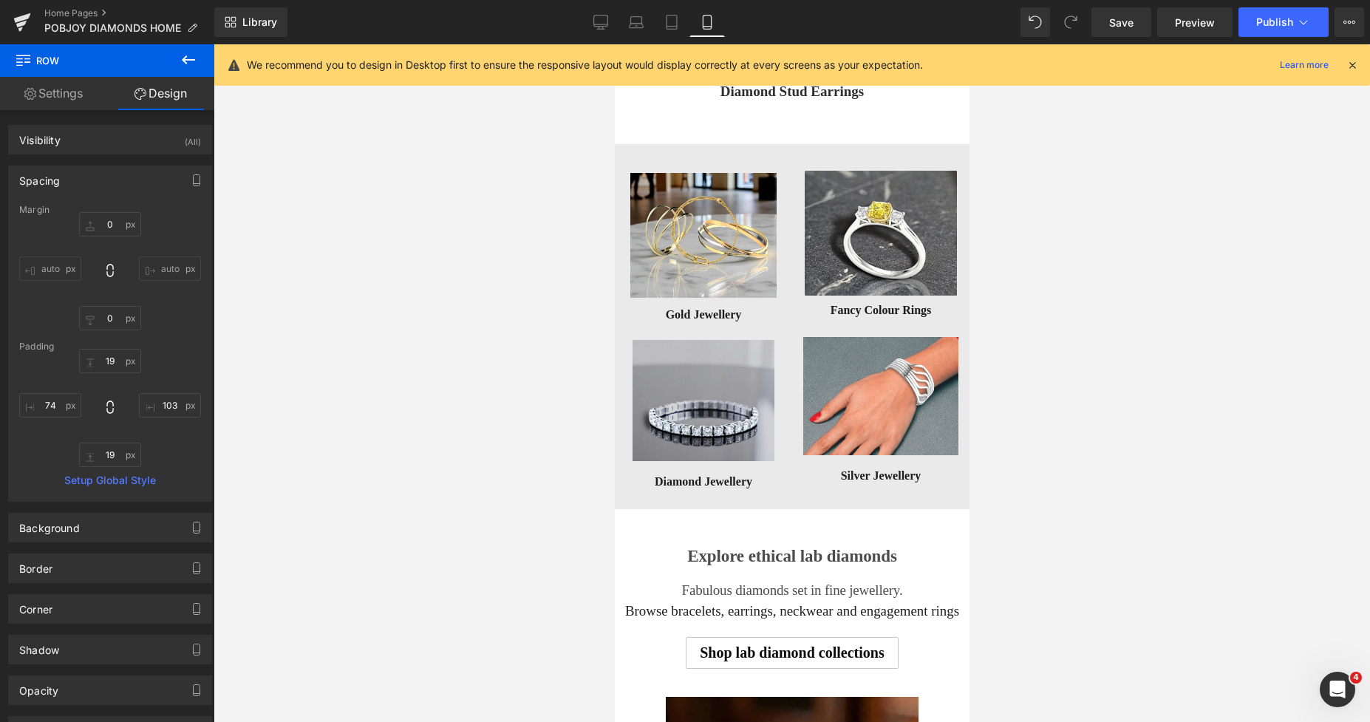
scroll to position [7648, 0]
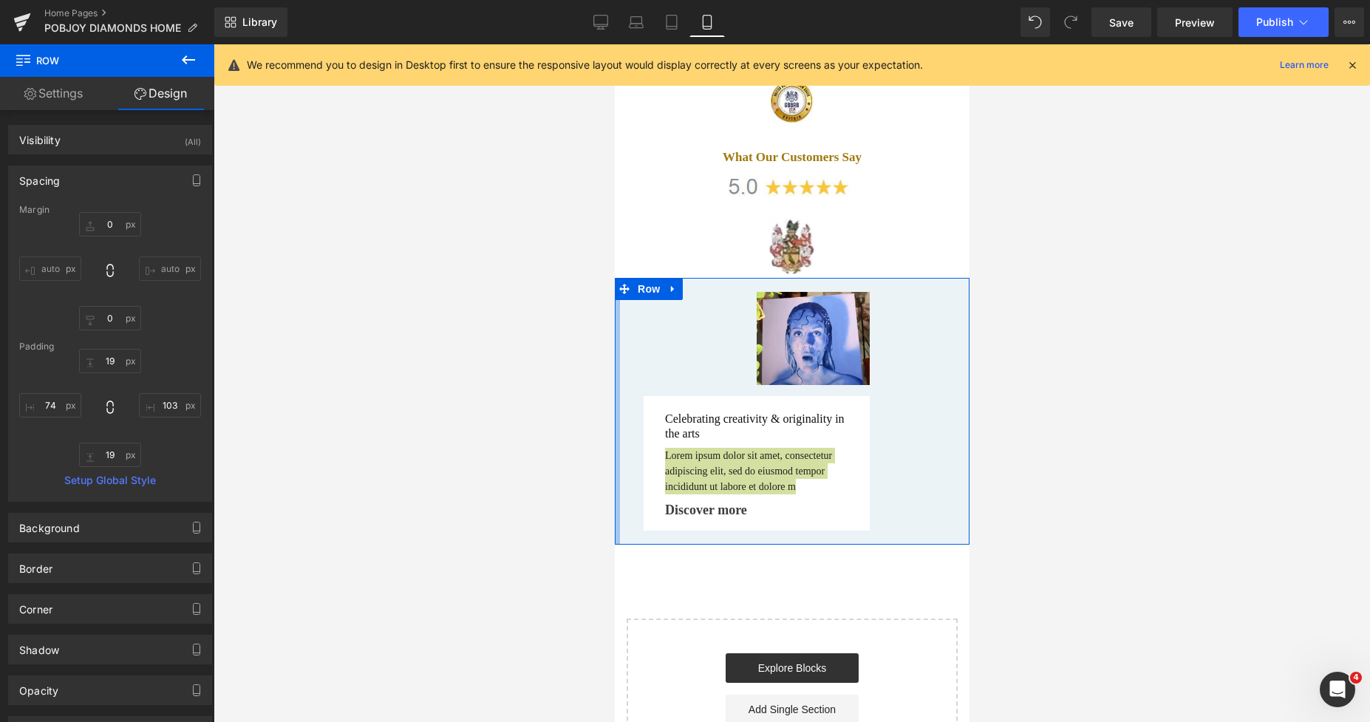
drag, startPoint x: 49, startPoint y: 262, endPoint x: 607, endPoint y: 315, distance: 560.3
click at [168, 407] on input "text" at bounding box center [170, 405] width 62 height 24
type input "7"
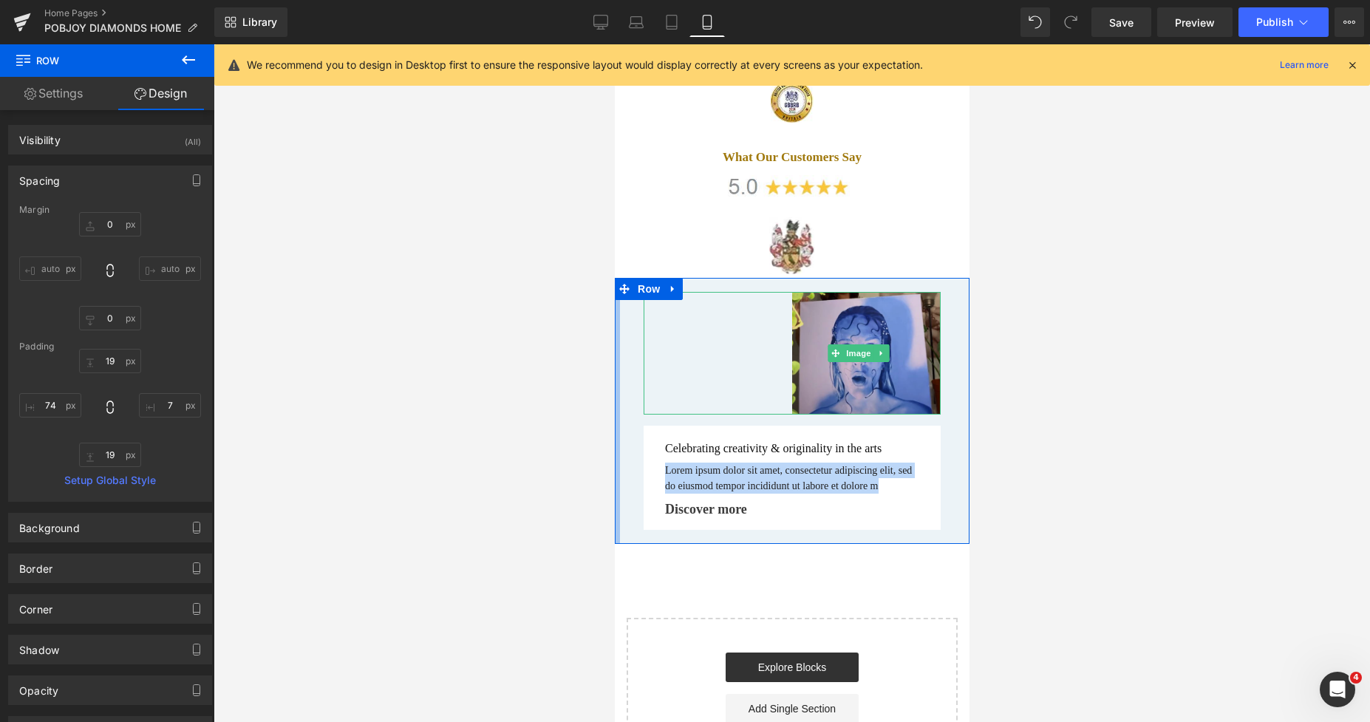
click at [806, 319] on img at bounding box center [865, 353] width 148 height 123
click at [791, 311] on img at bounding box center [865, 353] width 148 height 123
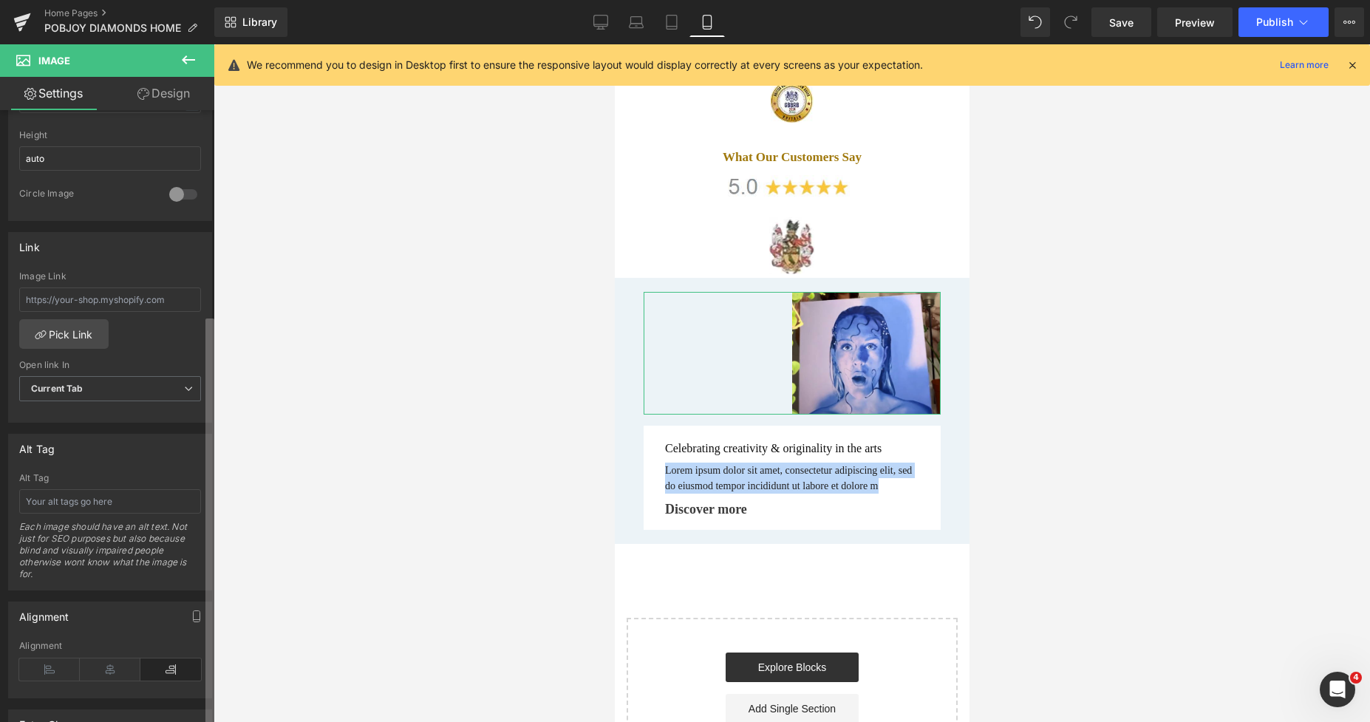
click at [194, 680] on div "Image [URL][DOMAIN_NAME] Replace Image Upload image or Browse gallery Image Src…" at bounding box center [107, 419] width 214 height 618
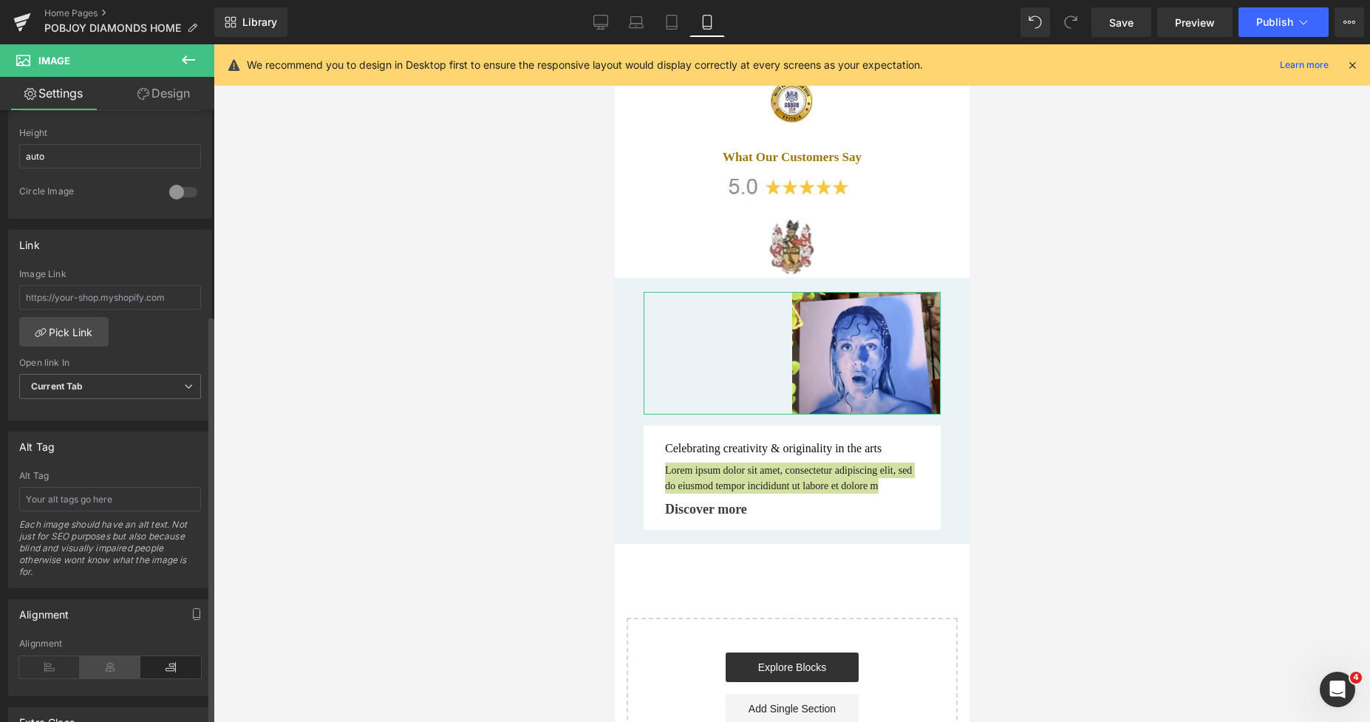
click at [101, 664] on icon at bounding box center [110, 667] width 61 height 22
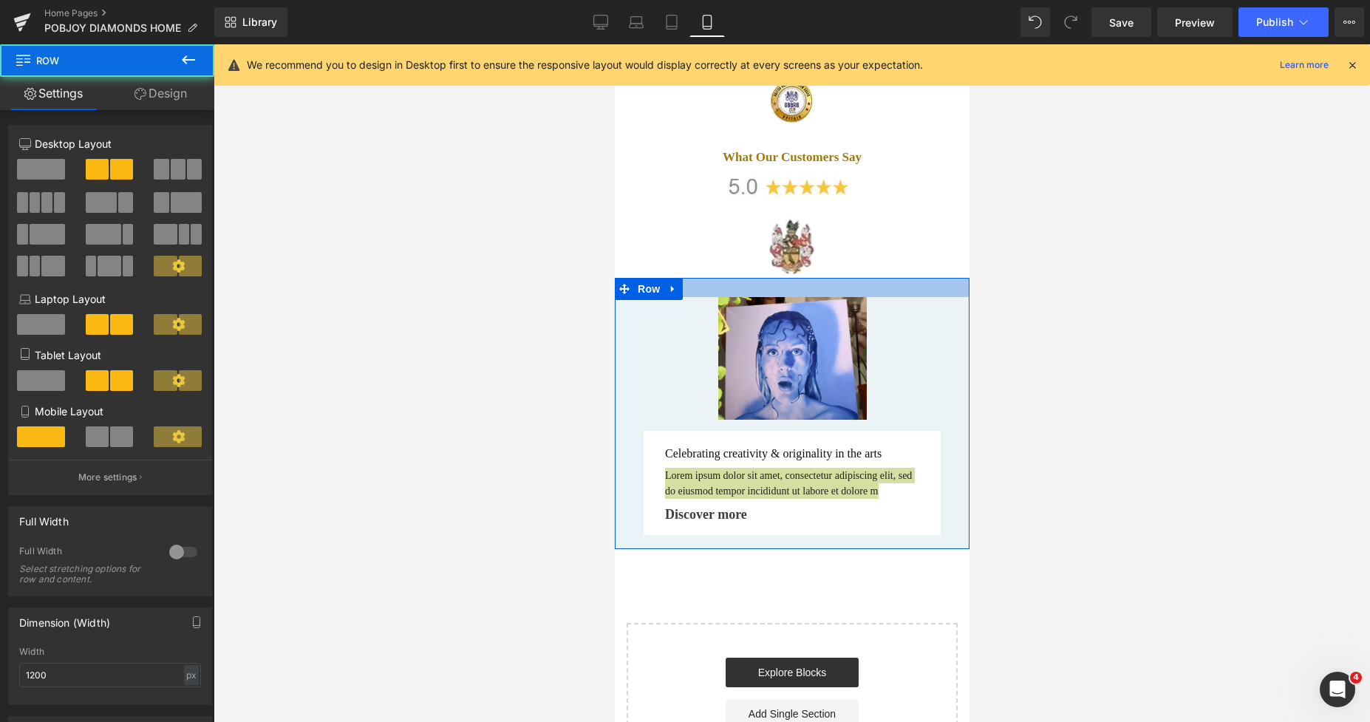
click at [823, 278] on div at bounding box center [791, 287] width 355 height 19
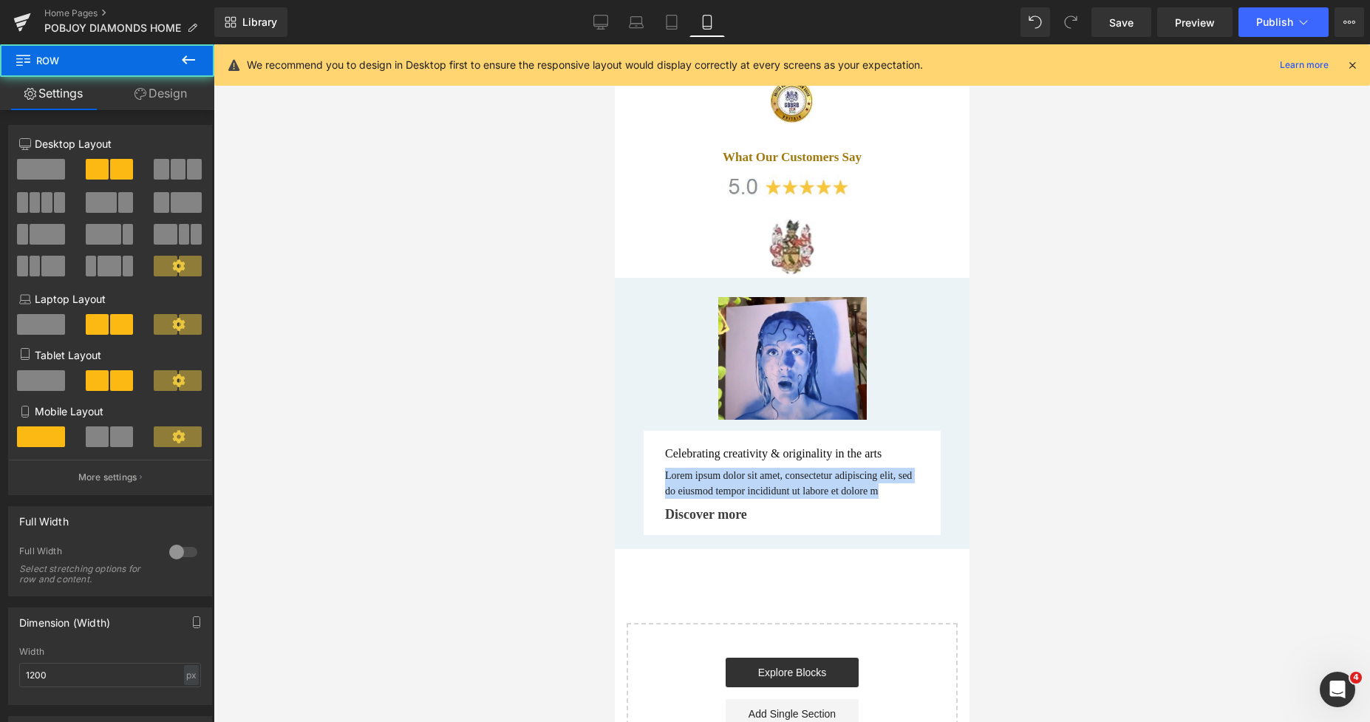
click at [835, 239] on link at bounding box center [791, 245] width 355 height 57
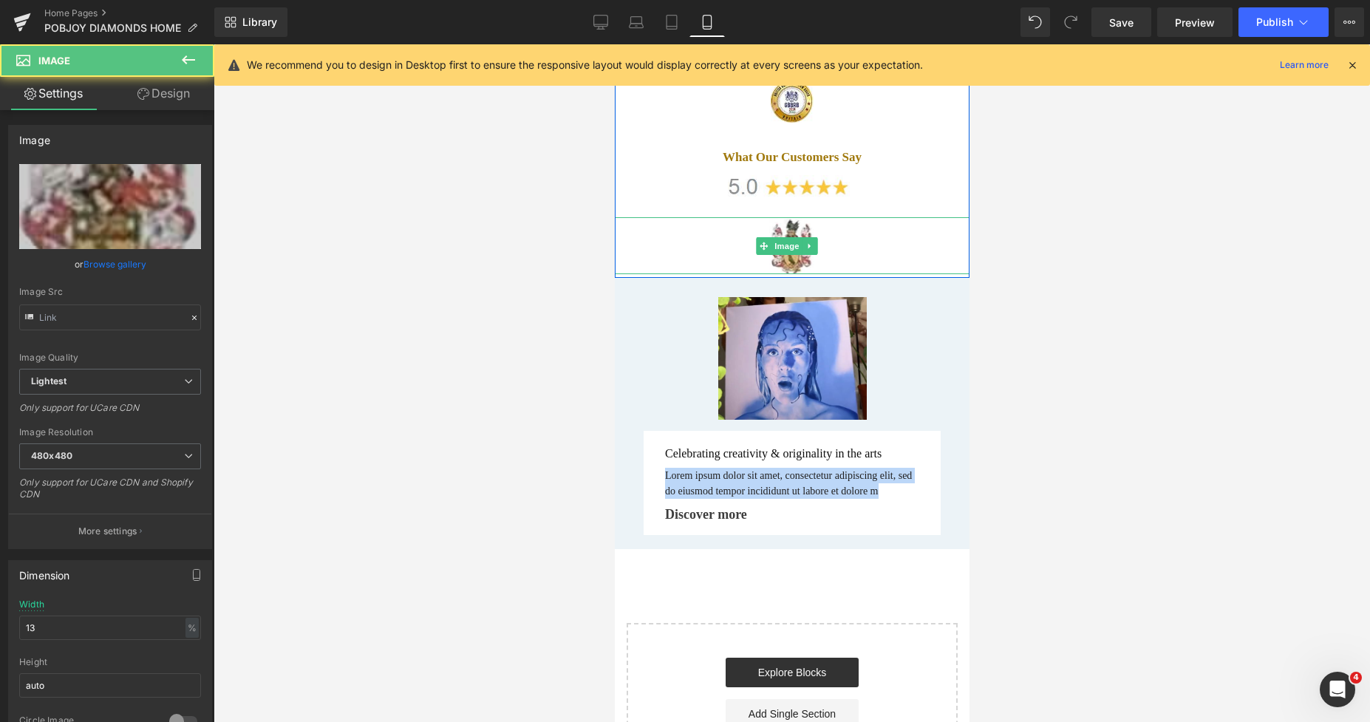
click at [833, 228] on link at bounding box center [791, 245] width 355 height 57
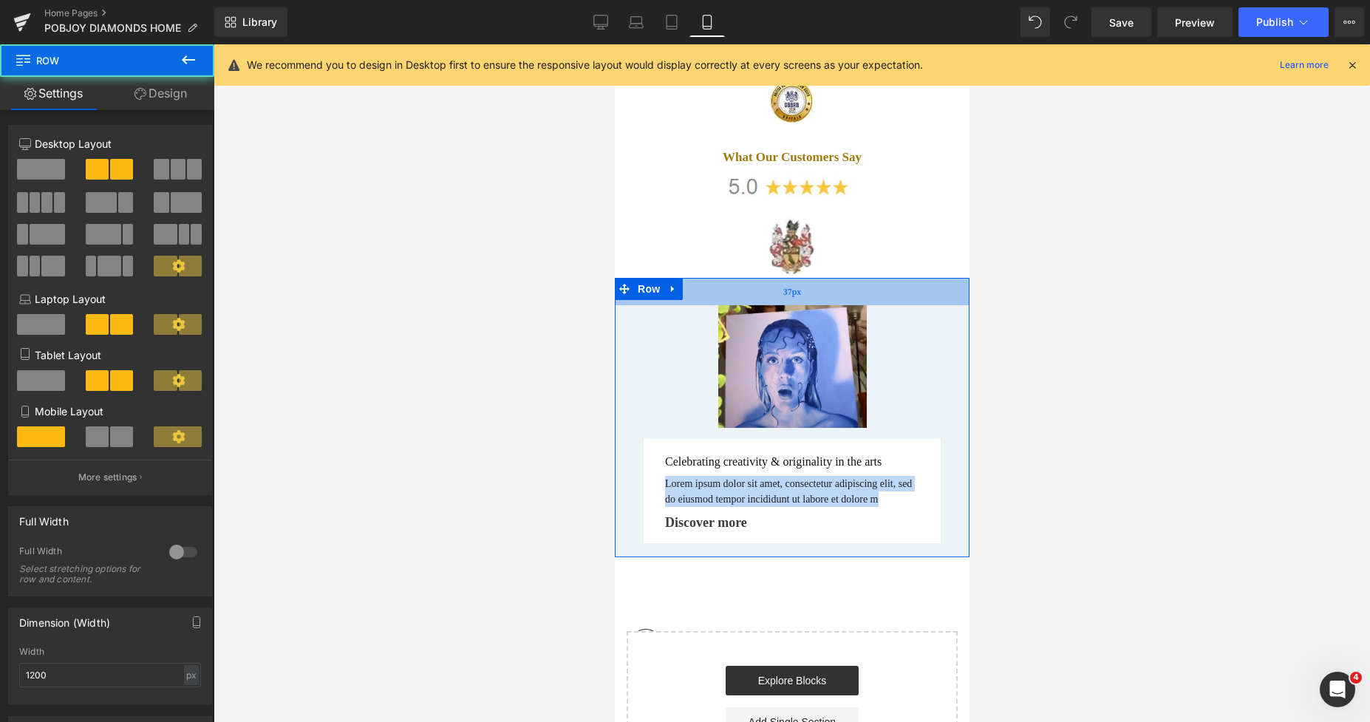
drag, startPoint x: 830, startPoint y: 258, endPoint x: 835, endPoint y: 266, distance: 9.3
click at [835, 278] on div "37px" at bounding box center [791, 291] width 355 height 27
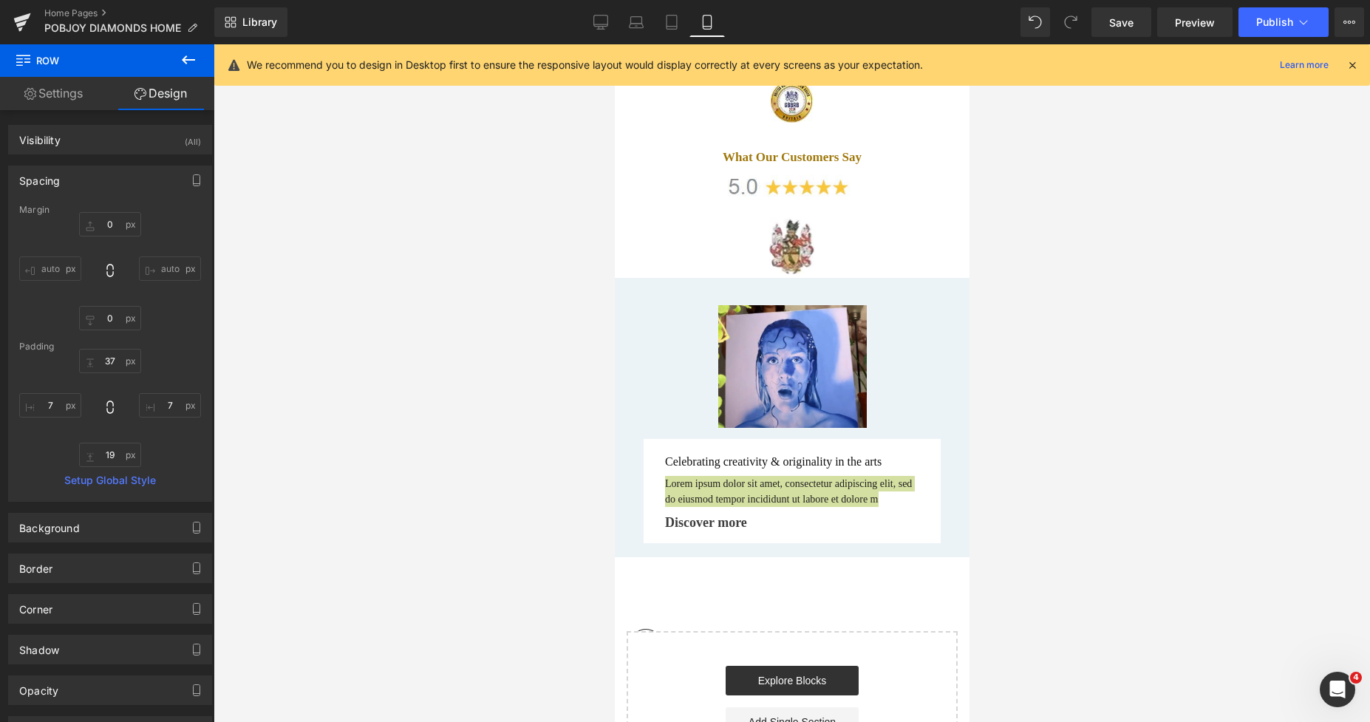
click at [1075, 418] on div at bounding box center [792, 382] width 1156 height 677
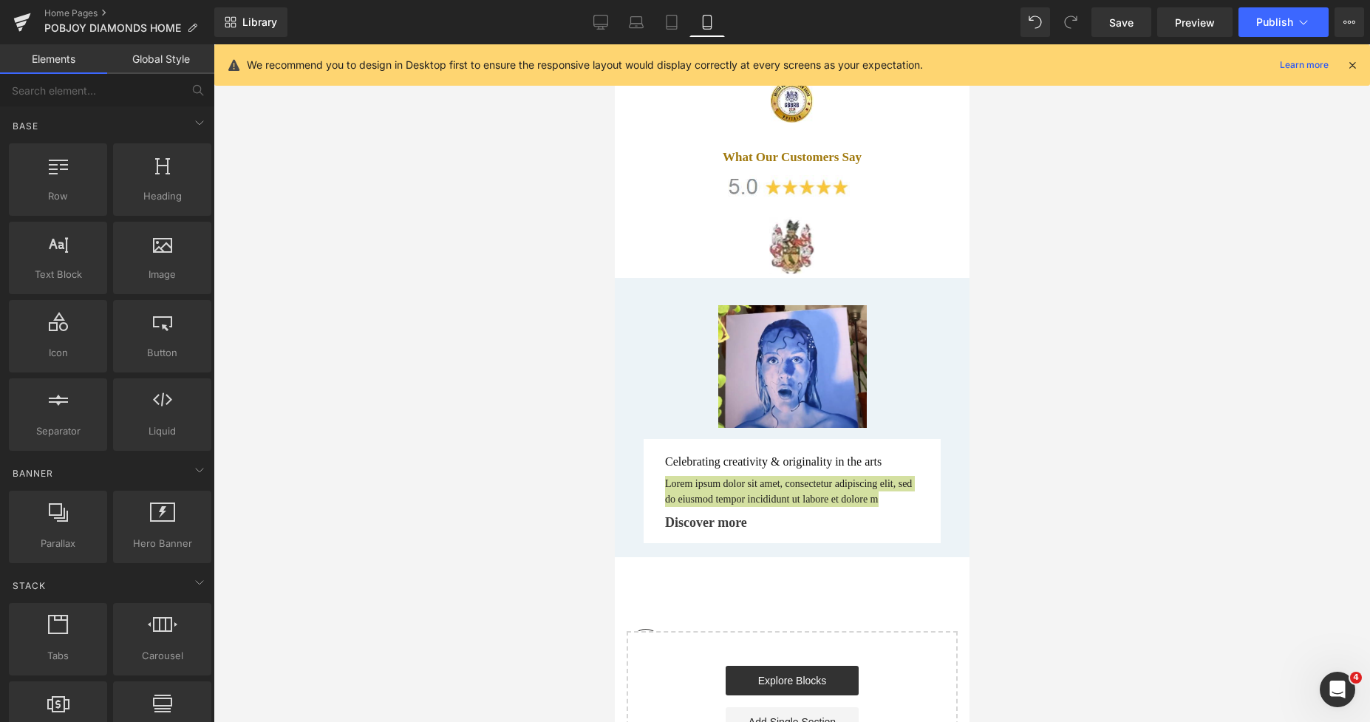
click at [1018, 454] on div at bounding box center [792, 382] width 1156 height 677
click at [866, 476] on p "Lorem ipsum dolor sit amet, consectetur adipiscing elit, sed do eiusmod tempor …" at bounding box center [791, 491] width 254 height 31
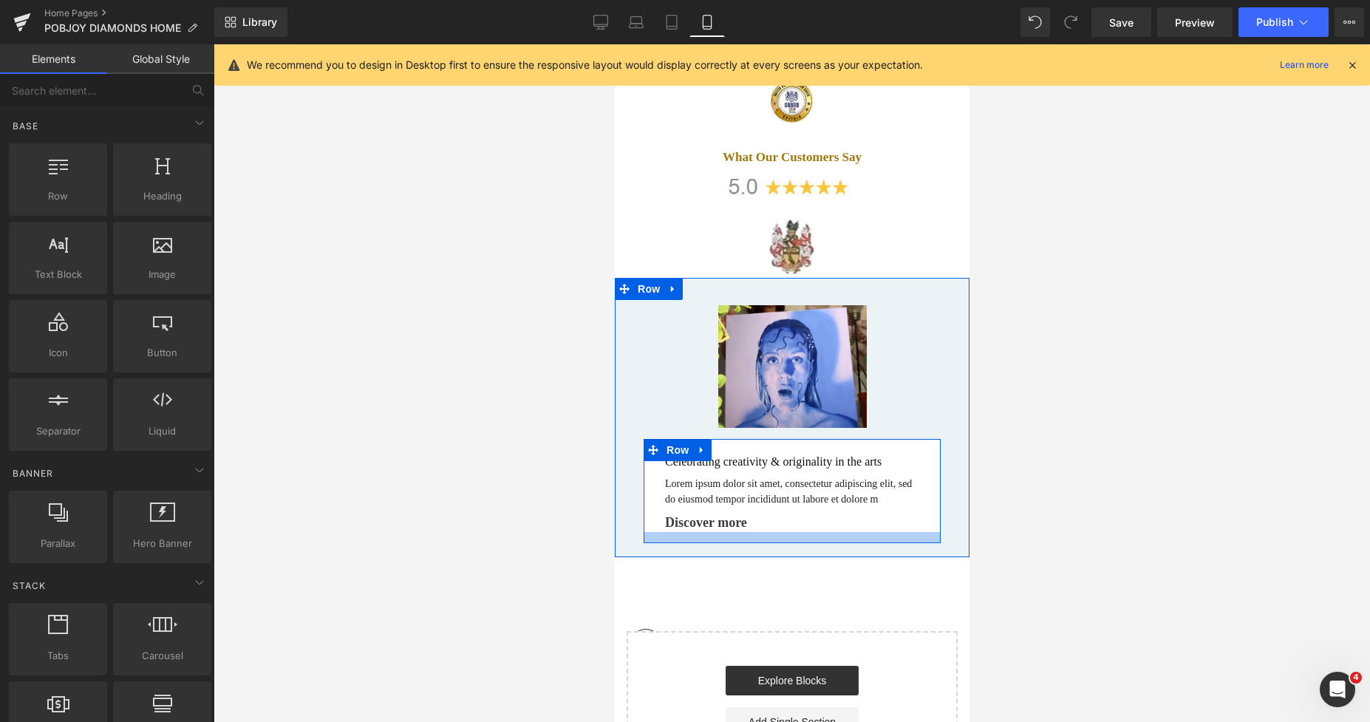
click at [706, 532] on div at bounding box center [791, 537] width 297 height 11
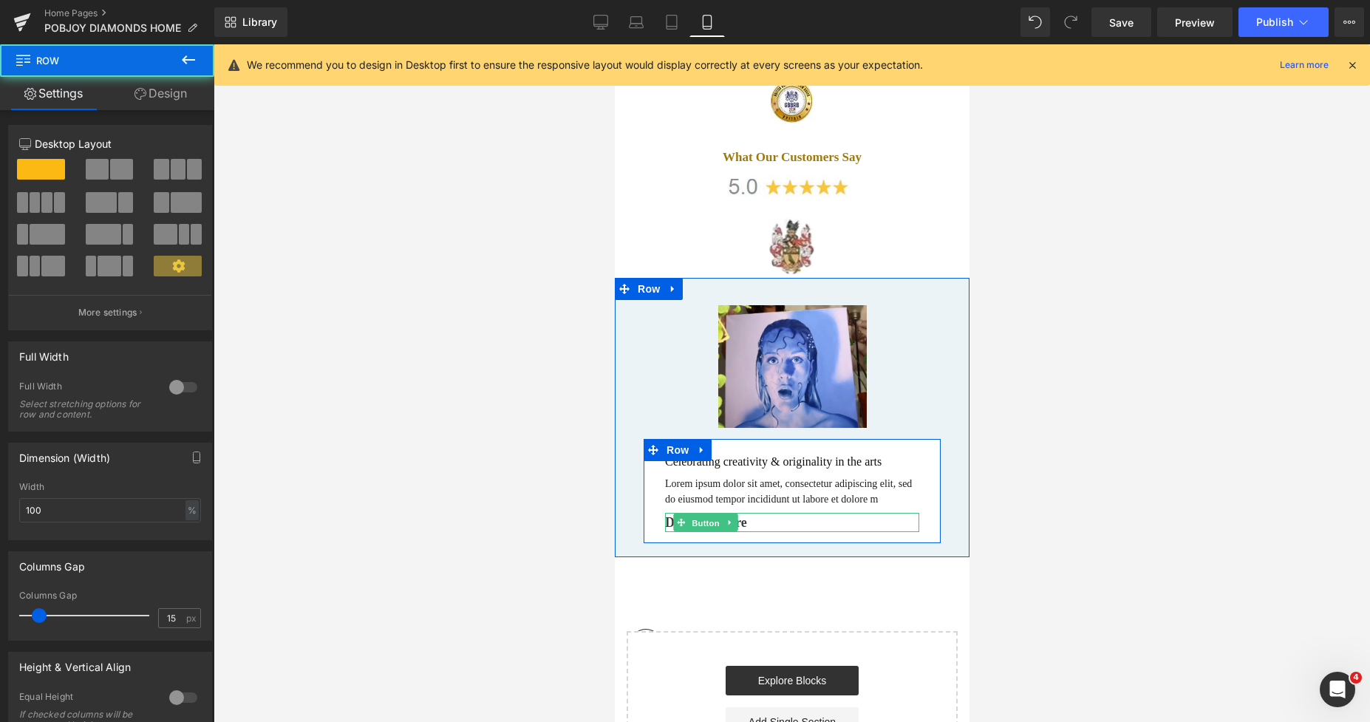
click at [701, 514] on span "Button" at bounding box center [706, 523] width 34 height 18
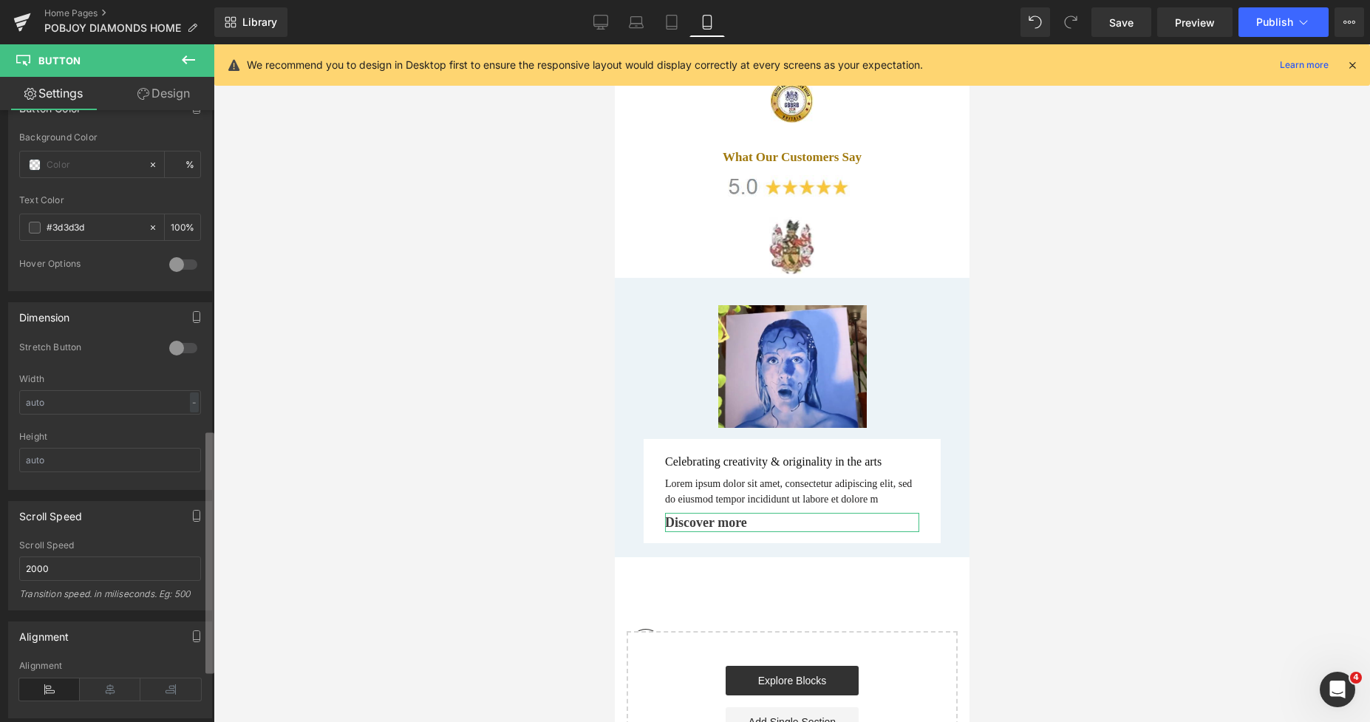
scroll to position [809, 0]
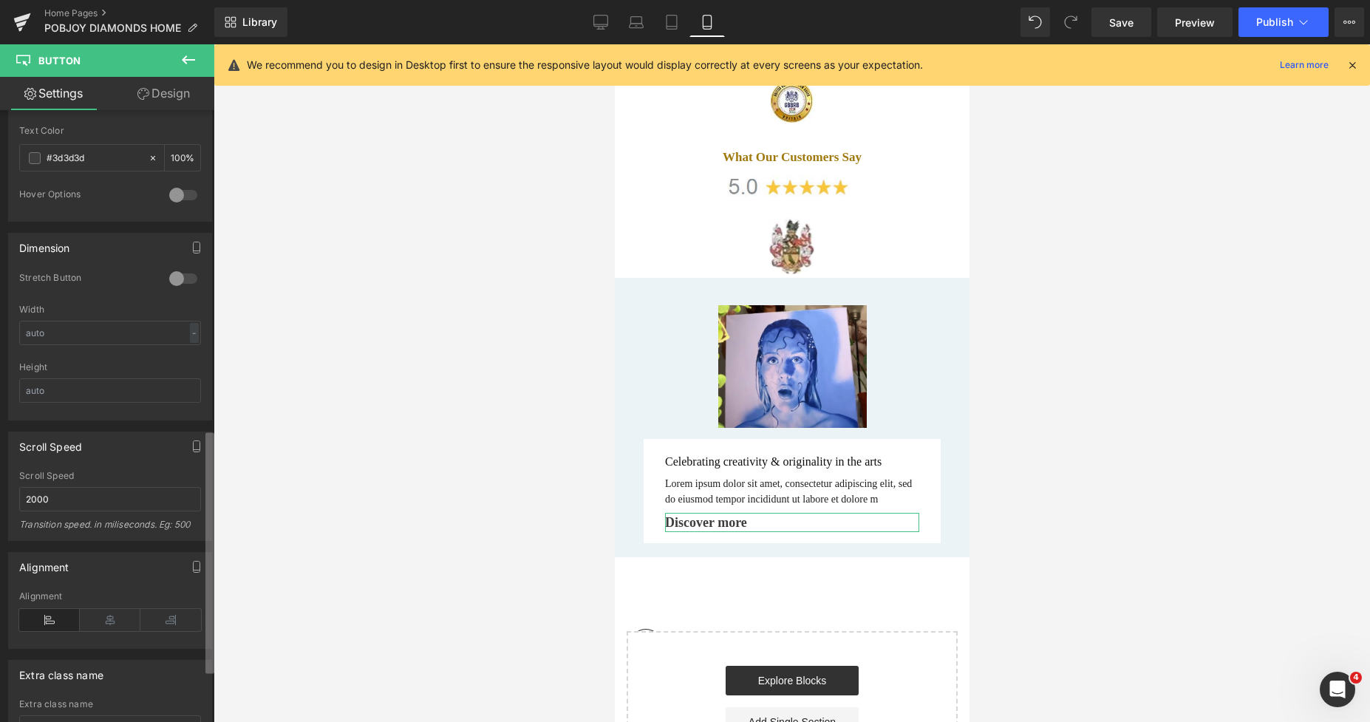
click at [201, 663] on div "Button Button Styles Custom Custom Setup Global Style Custom Setup Global Style…" at bounding box center [107, 419] width 214 height 618
click at [100, 623] on icon at bounding box center [110, 620] width 61 height 22
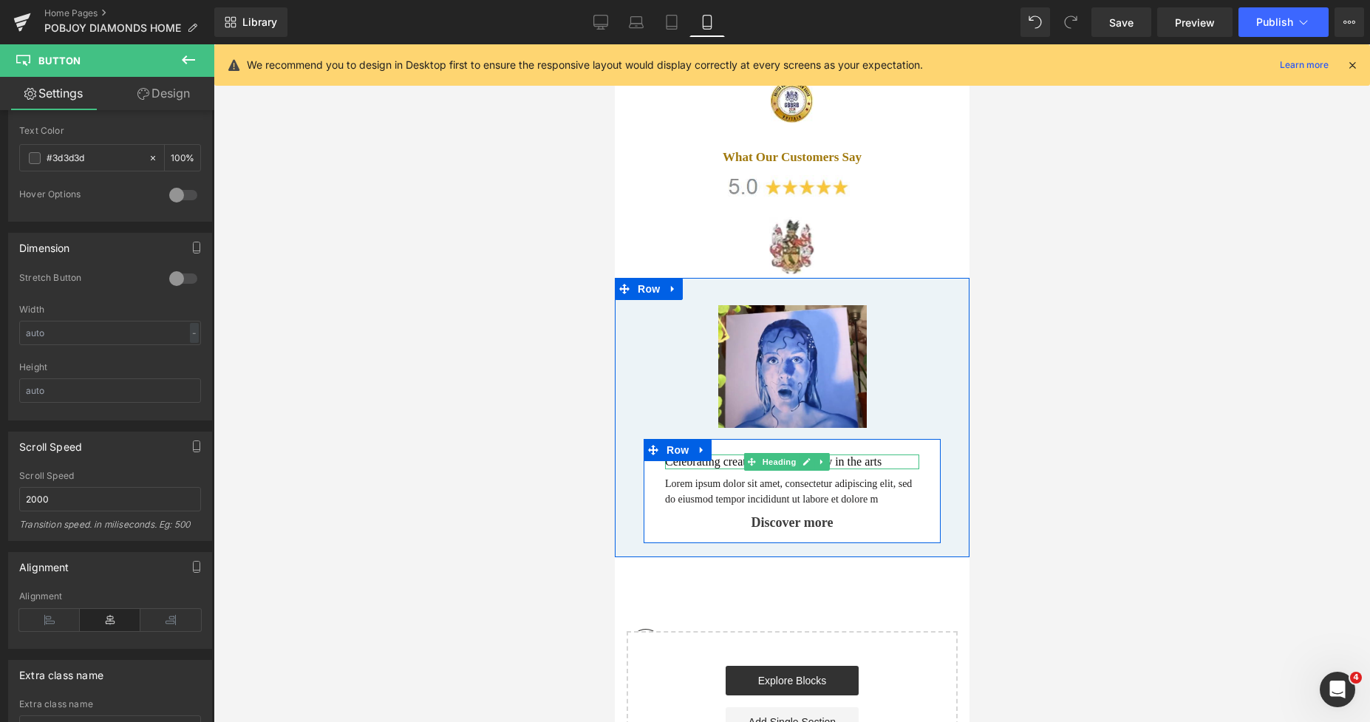
click at [861, 454] on h2 "Celebrating creativity & originality in the arts" at bounding box center [791, 461] width 254 height 15
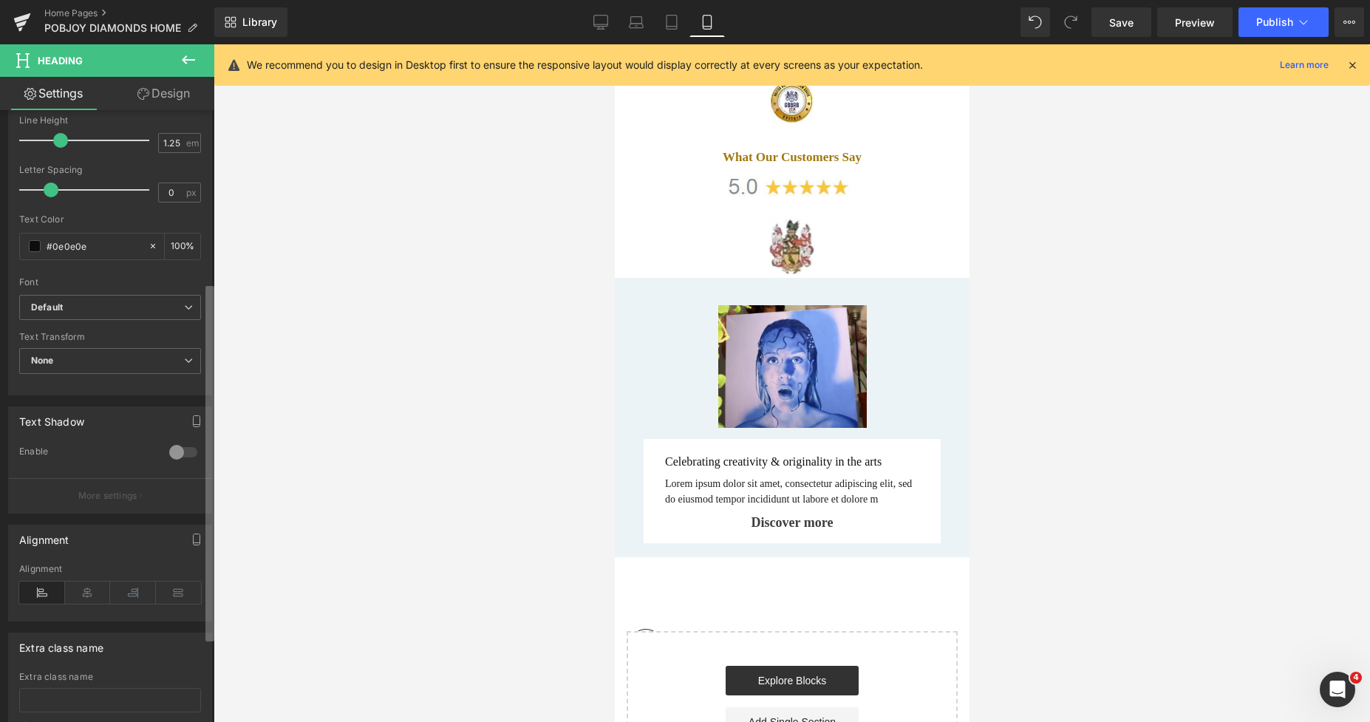
scroll to position [360, 0]
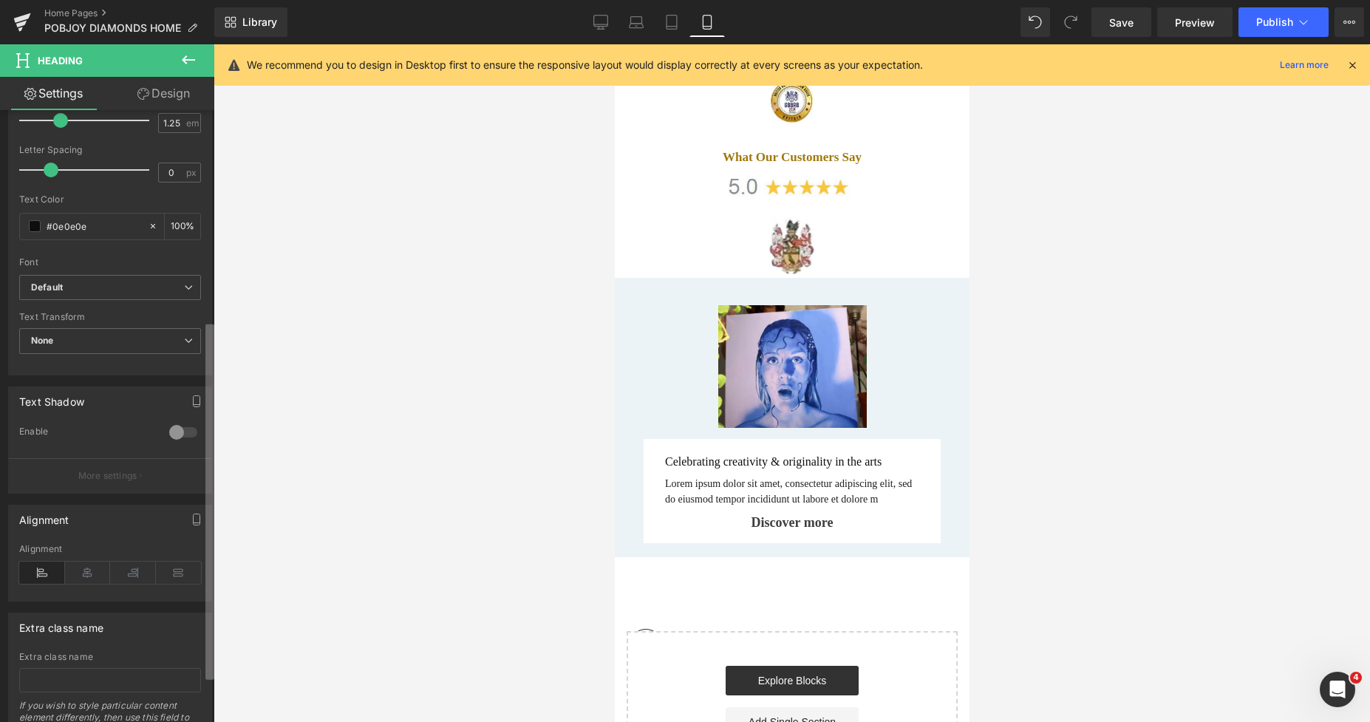
click at [188, 643] on div "Title Tag H1 H2 H3 H4 H5 H6 Title Tag H2 H1 H2 H3 H4 H5 H6 Typography Text Styl…" at bounding box center [107, 419] width 214 height 618
click at [81, 577] on icon at bounding box center [88, 572] width 46 height 22
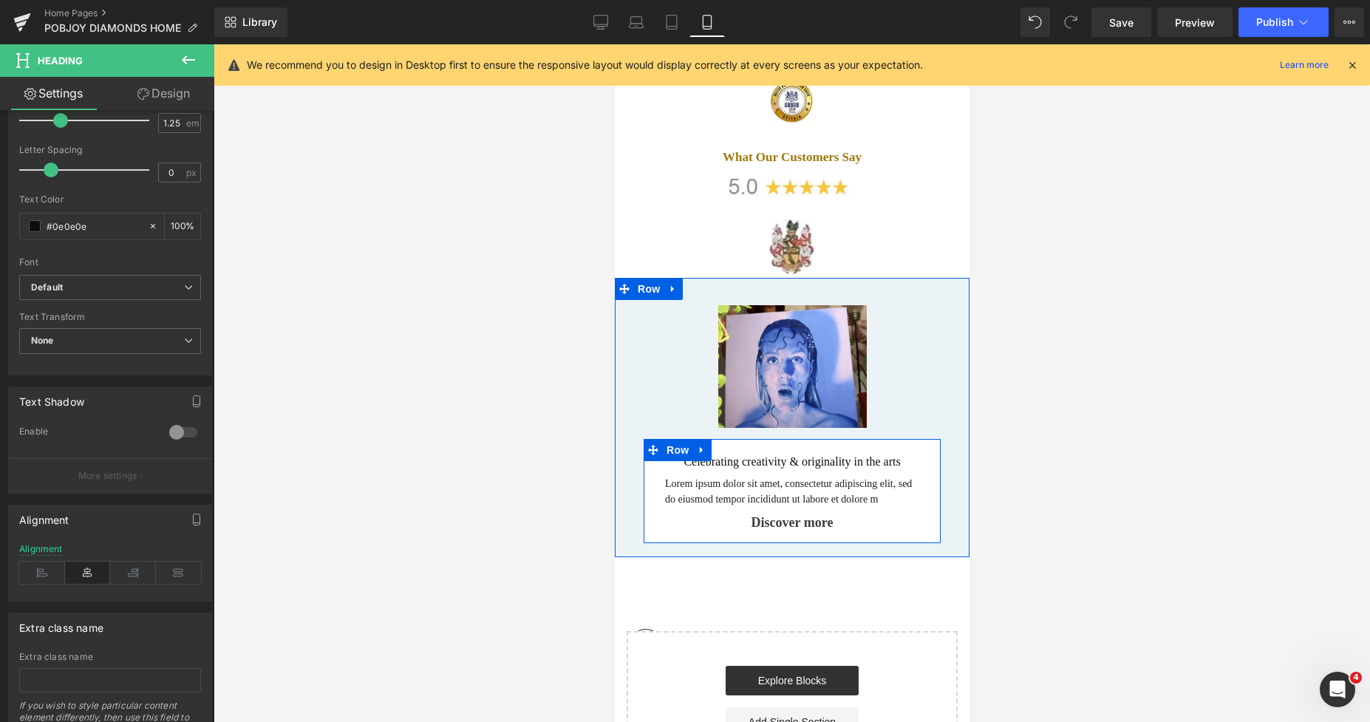
click at [700, 476] on p "Lorem ipsum dolor sit amet, consectetur adipiscing elit, sed do eiusmod tempor …" at bounding box center [791, 491] width 254 height 31
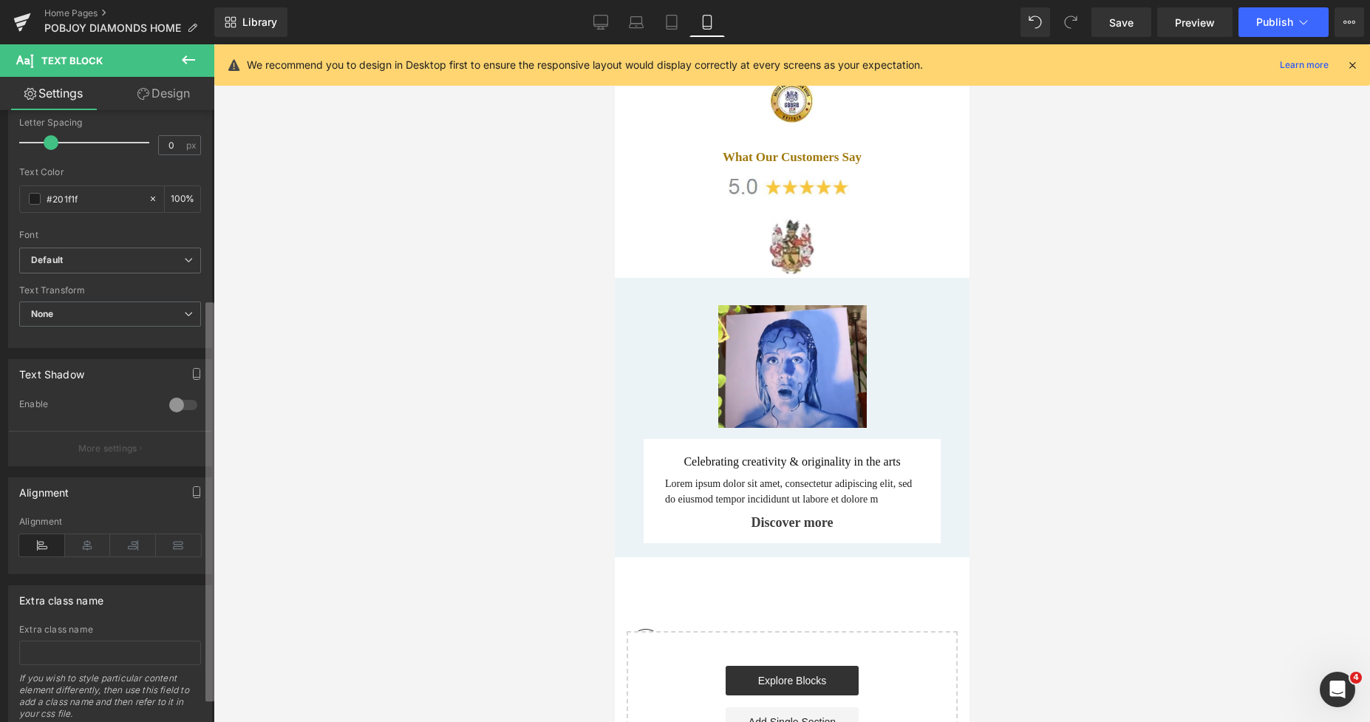
scroll to position [289, 0]
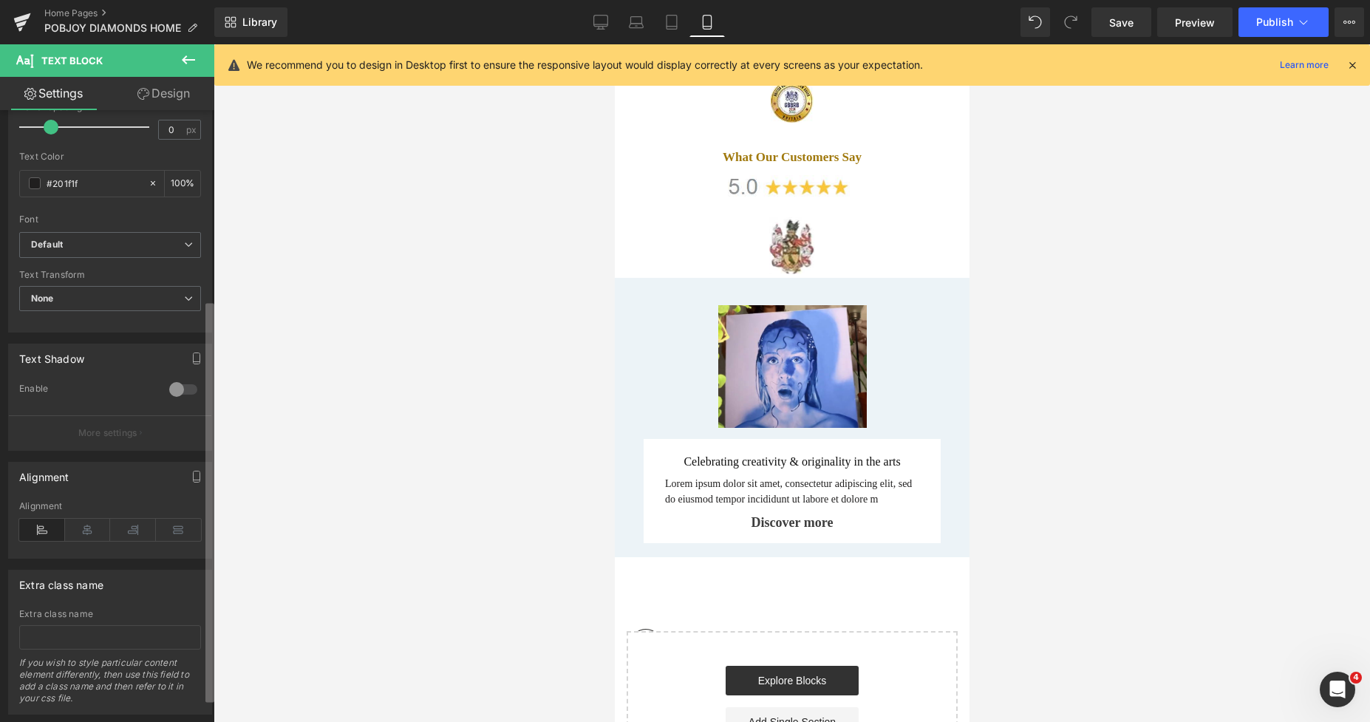
click at [187, 598] on div "Typography Text Styles Custom Custom Setup Global Style Custom Setup Global Sty…" at bounding box center [107, 419] width 214 height 618
click at [92, 527] on icon at bounding box center [88, 530] width 46 height 22
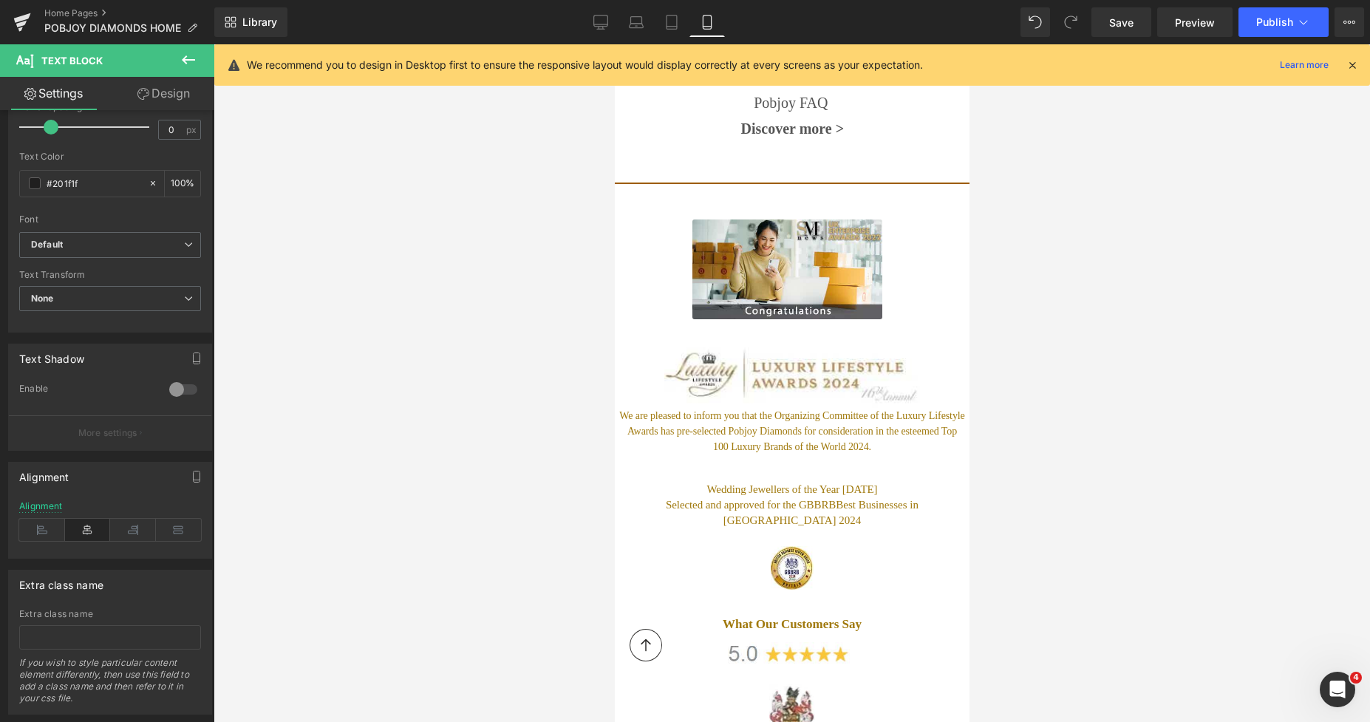
scroll to position [7160, 0]
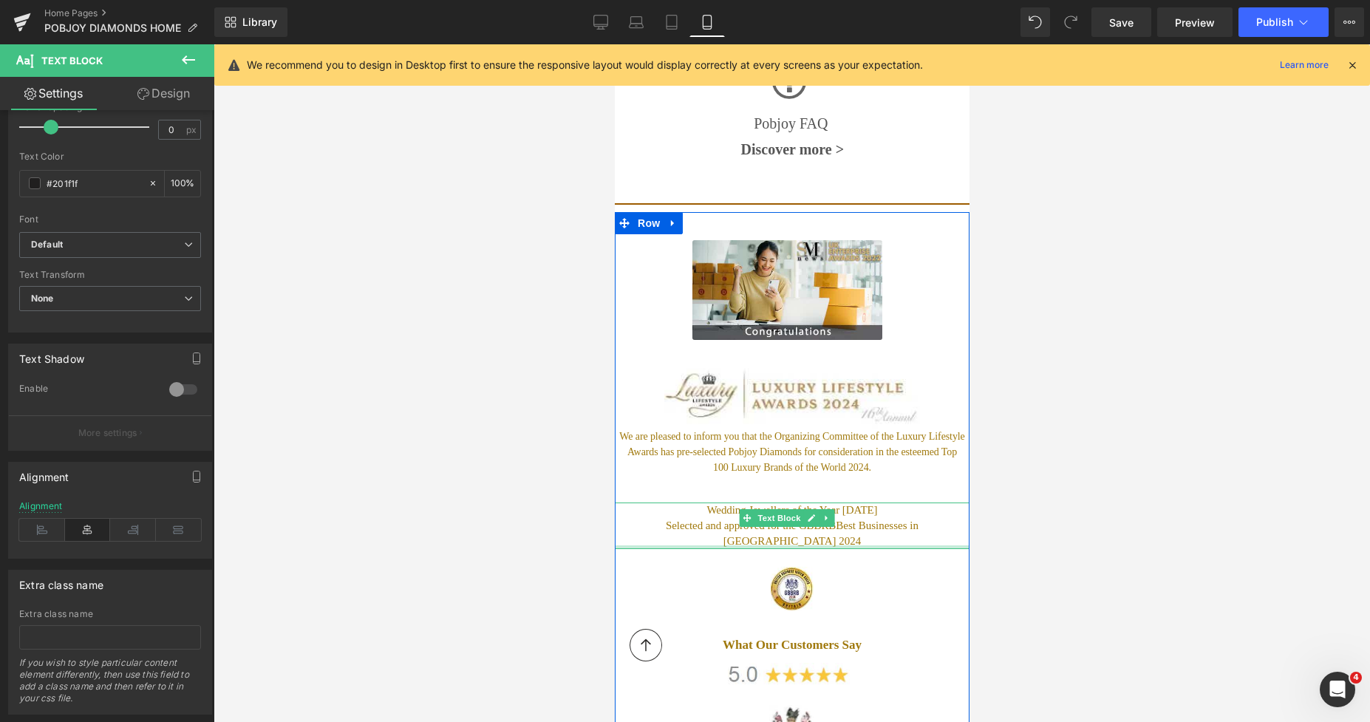
click at [855, 545] on div at bounding box center [791, 547] width 355 height 4
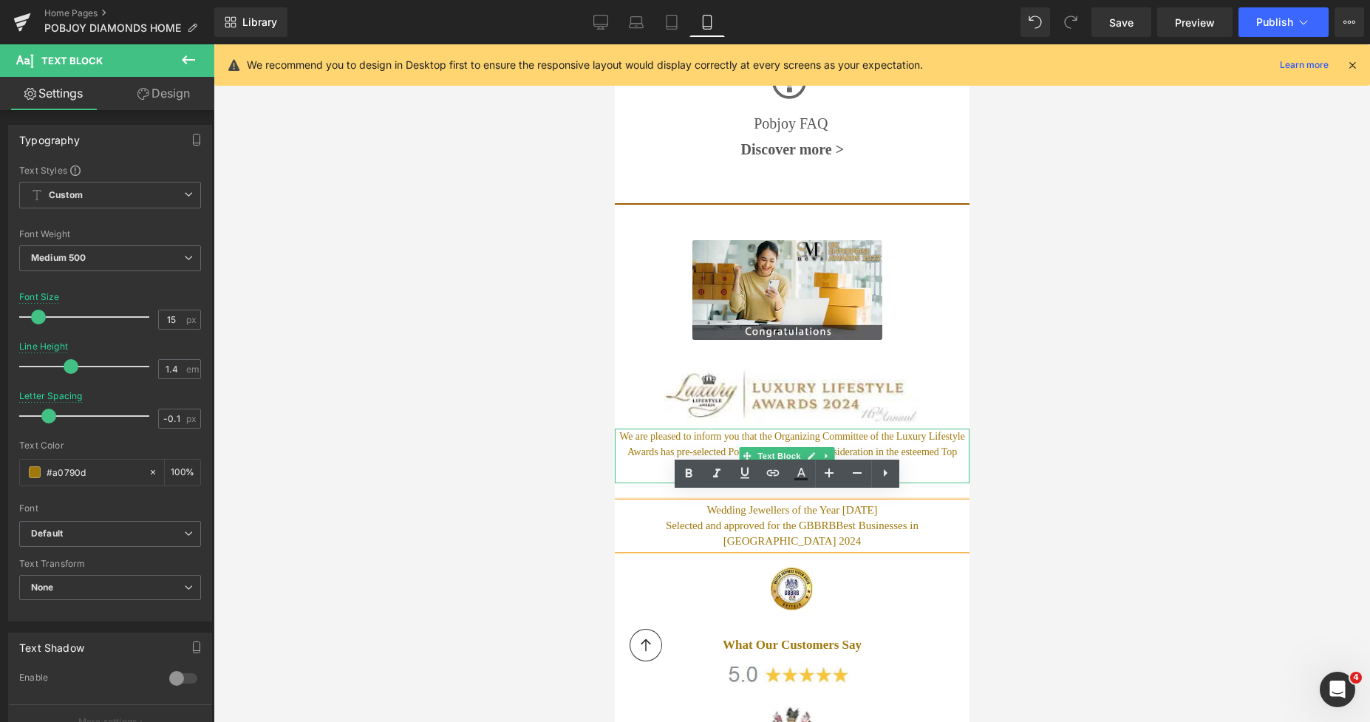
click at [844, 428] on p "We are pleased to inform you that the Organizing Committee of the Luxury Lifest…" at bounding box center [791, 451] width 347 height 47
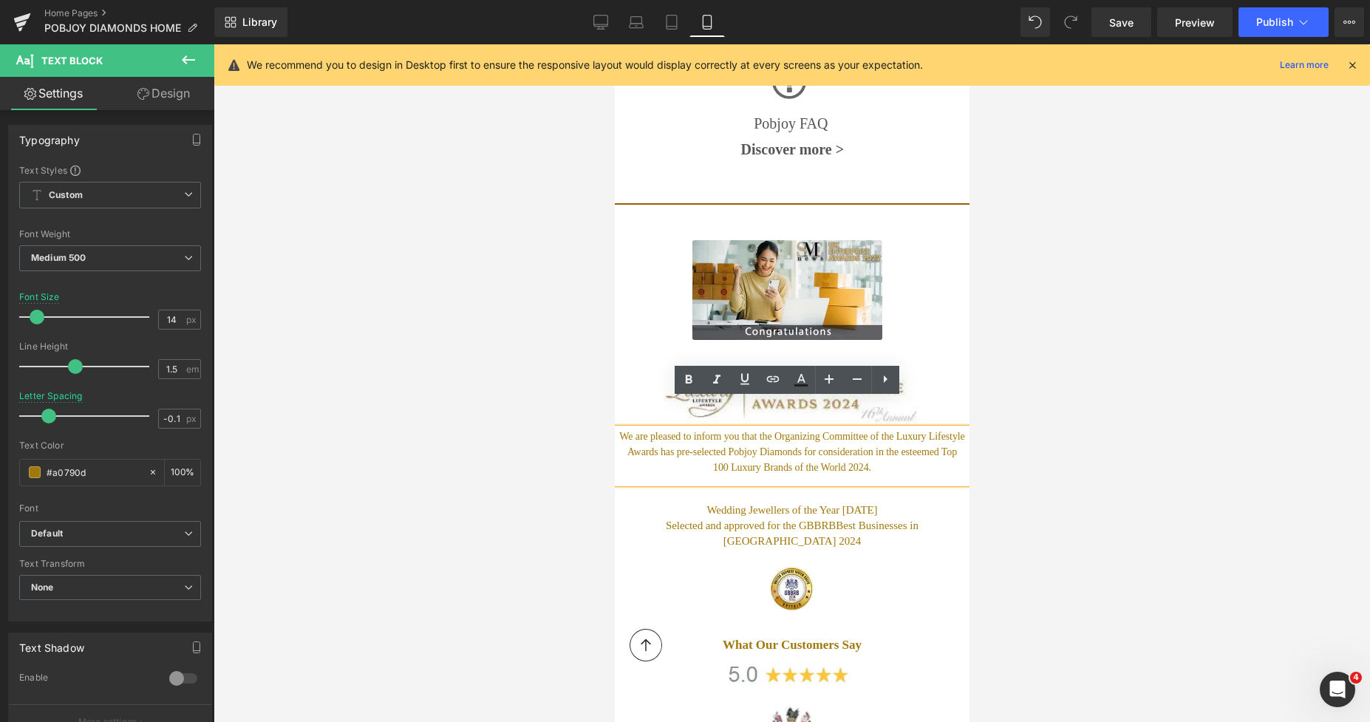
scroll to position [7292, 0]
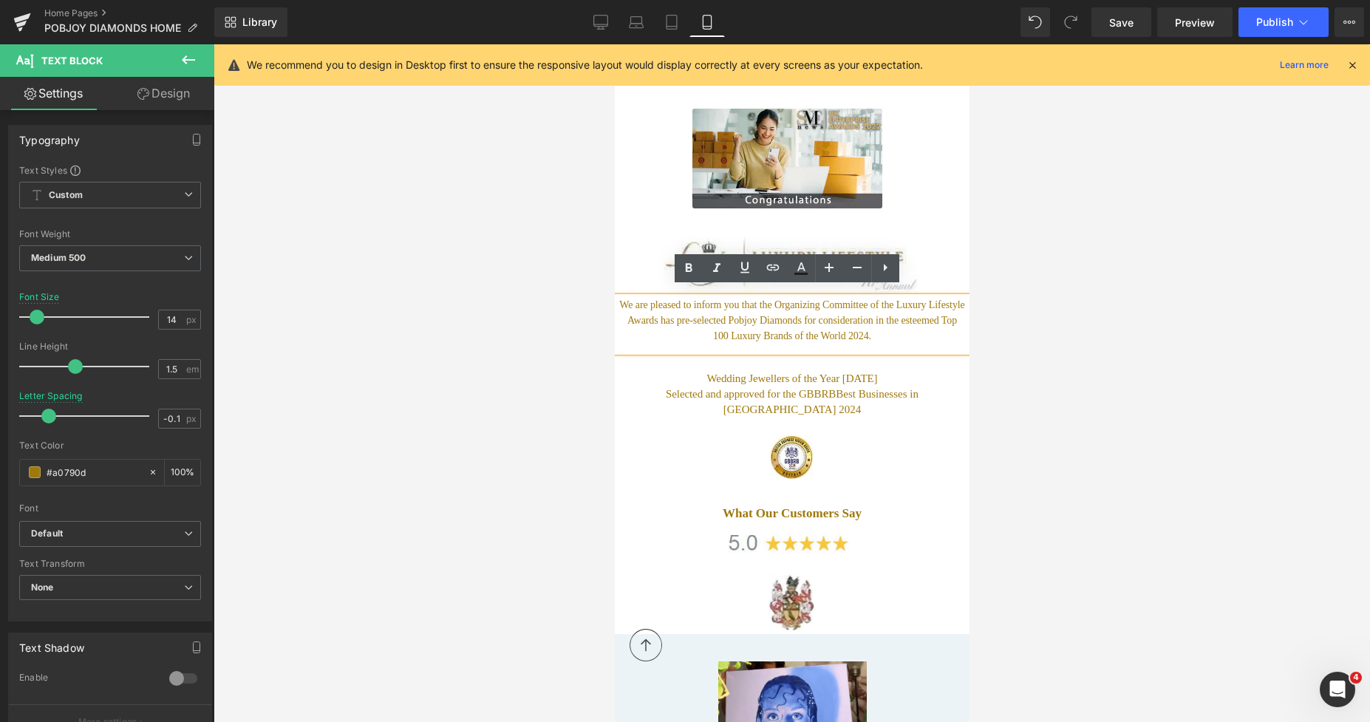
click at [1065, 545] on div at bounding box center [792, 382] width 1156 height 677
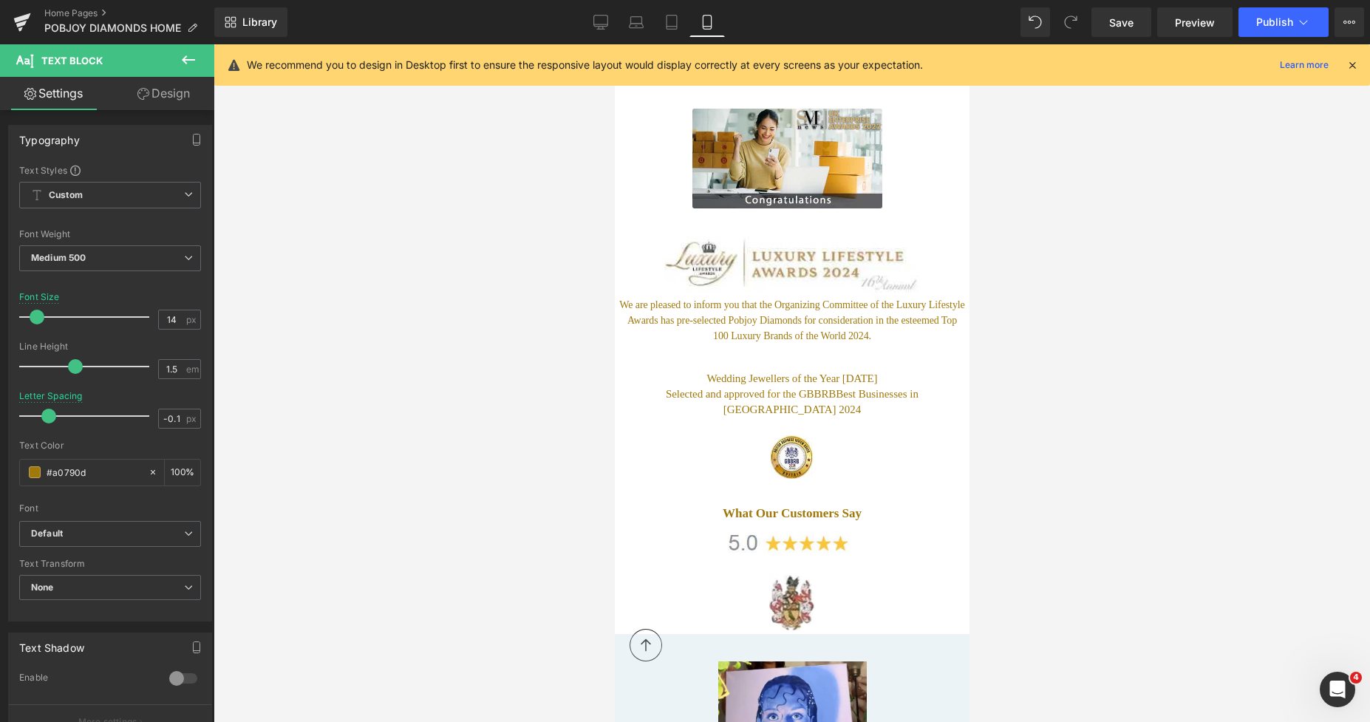
scroll to position [7655, 0]
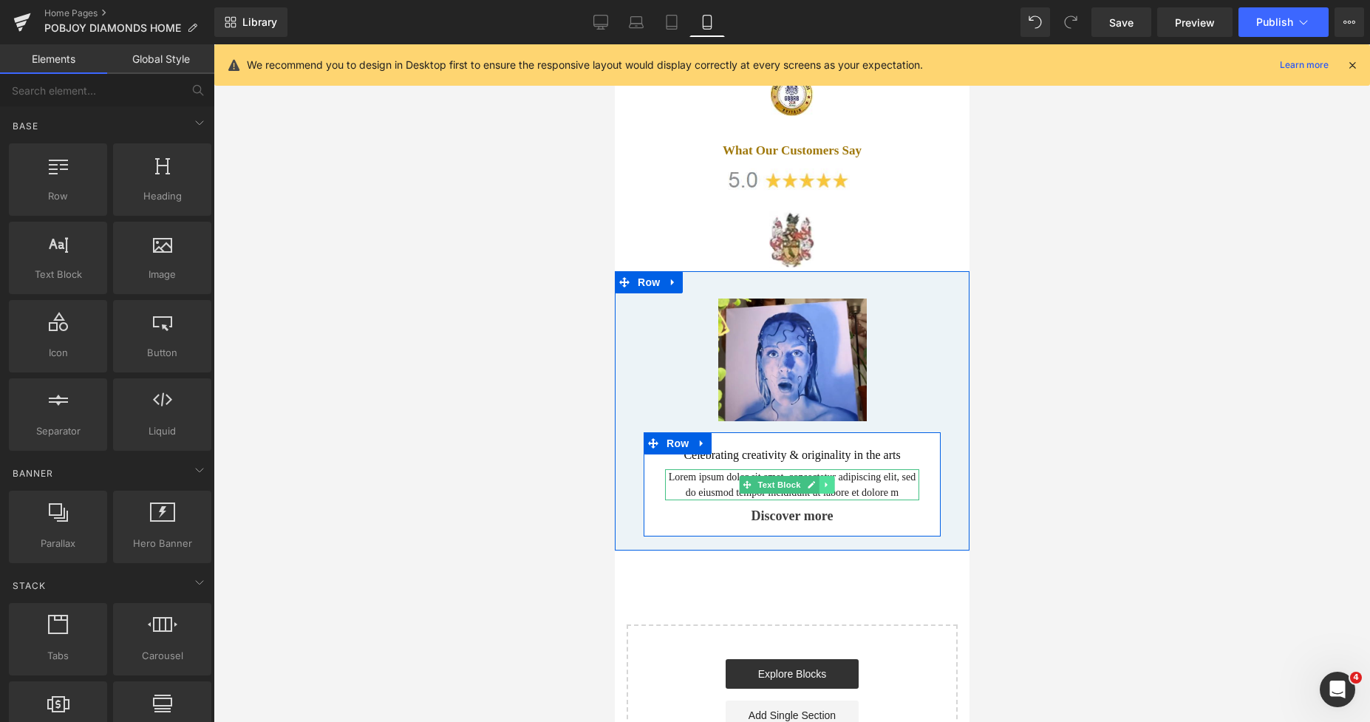
click at [827, 480] on icon at bounding box center [826, 484] width 8 height 9
click at [690, 469] on p "Lorem ipsum dolor sit amet, consectetur adipiscing elit, sed do eiusmod tempor …" at bounding box center [791, 484] width 254 height 31
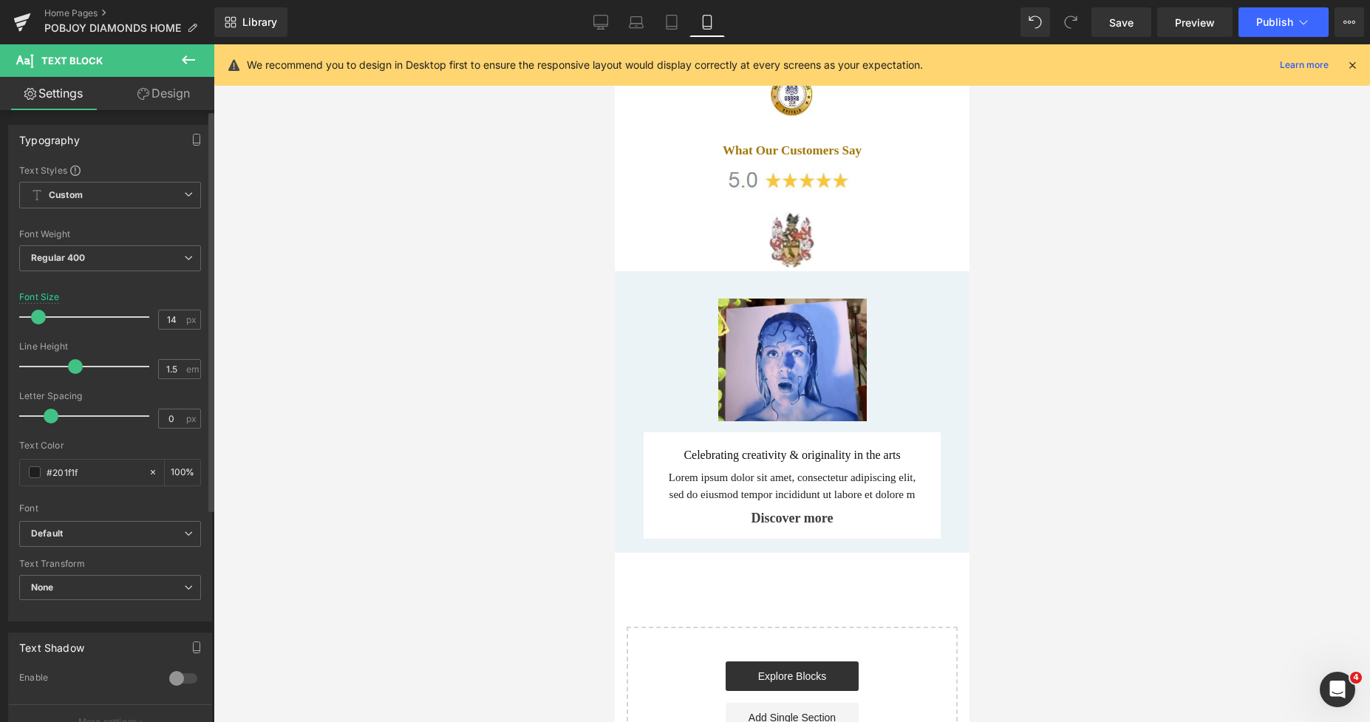
click at [38, 315] on span at bounding box center [38, 317] width 15 height 15
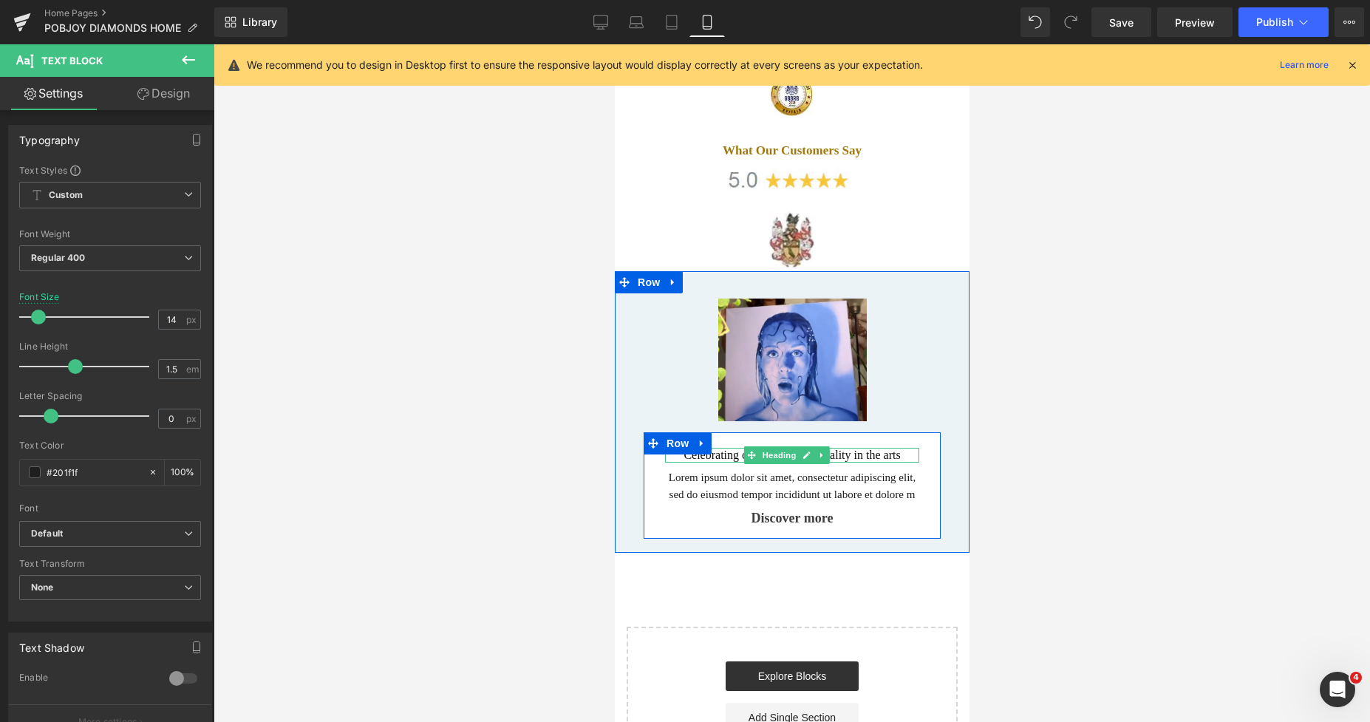
click at [754, 446] on span at bounding box center [751, 455] width 16 height 18
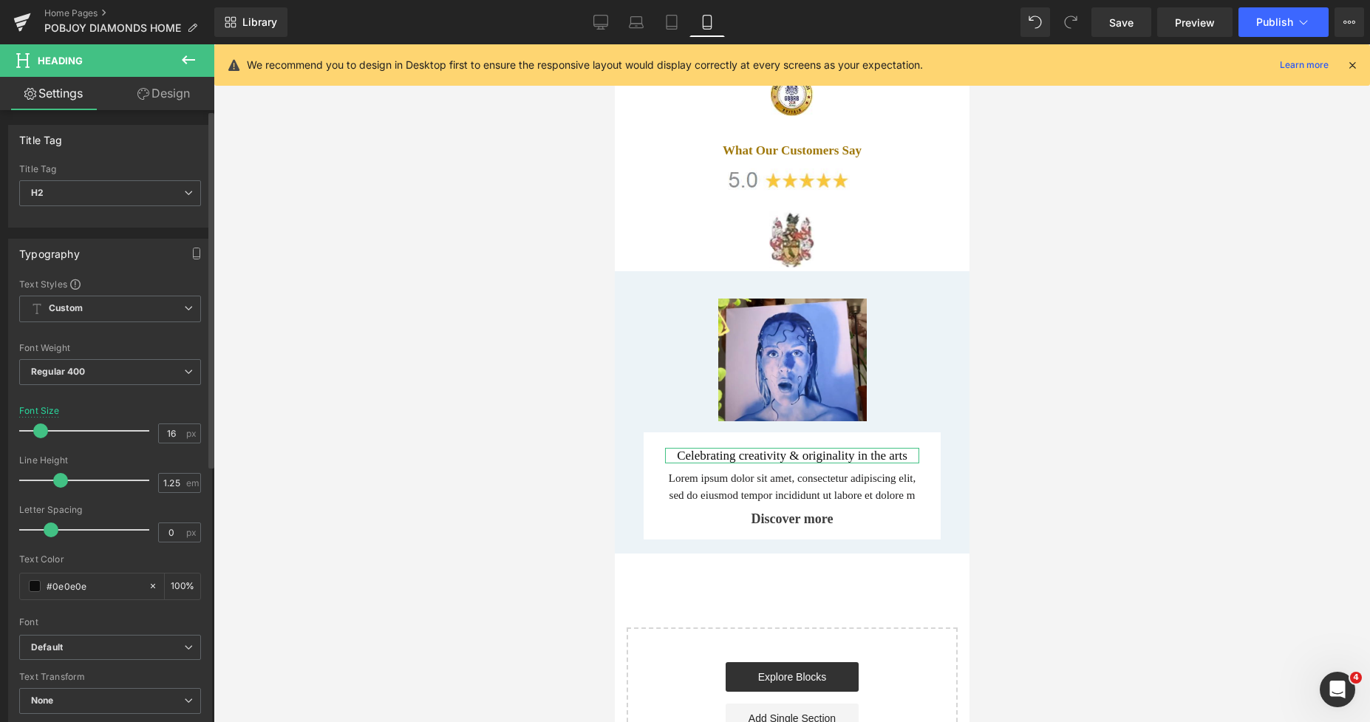
click at [38, 433] on span at bounding box center [40, 430] width 15 height 15
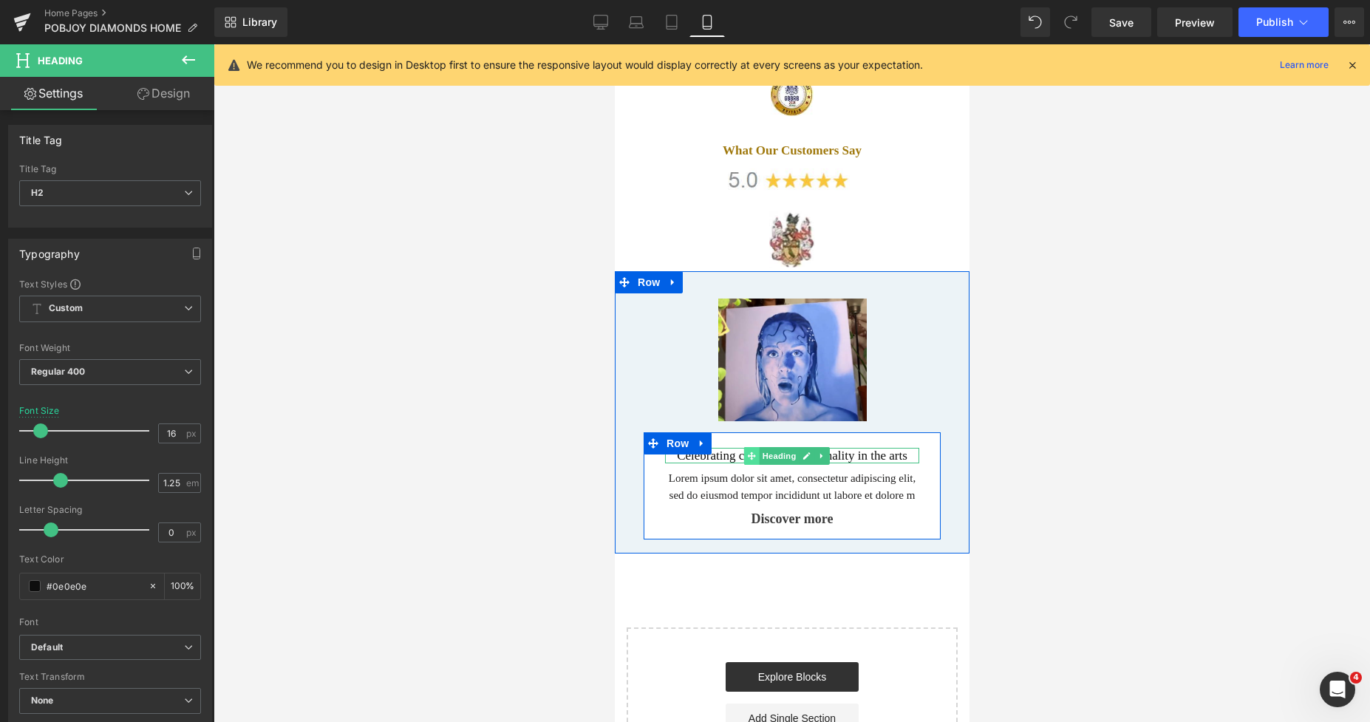
click at [750, 451] on icon at bounding box center [751, 455] width 8 height 8
click at [735, 448] on h2 "Celebrating creativity & originality in the arts" at bounding box center [791, 456] width 254 height 16
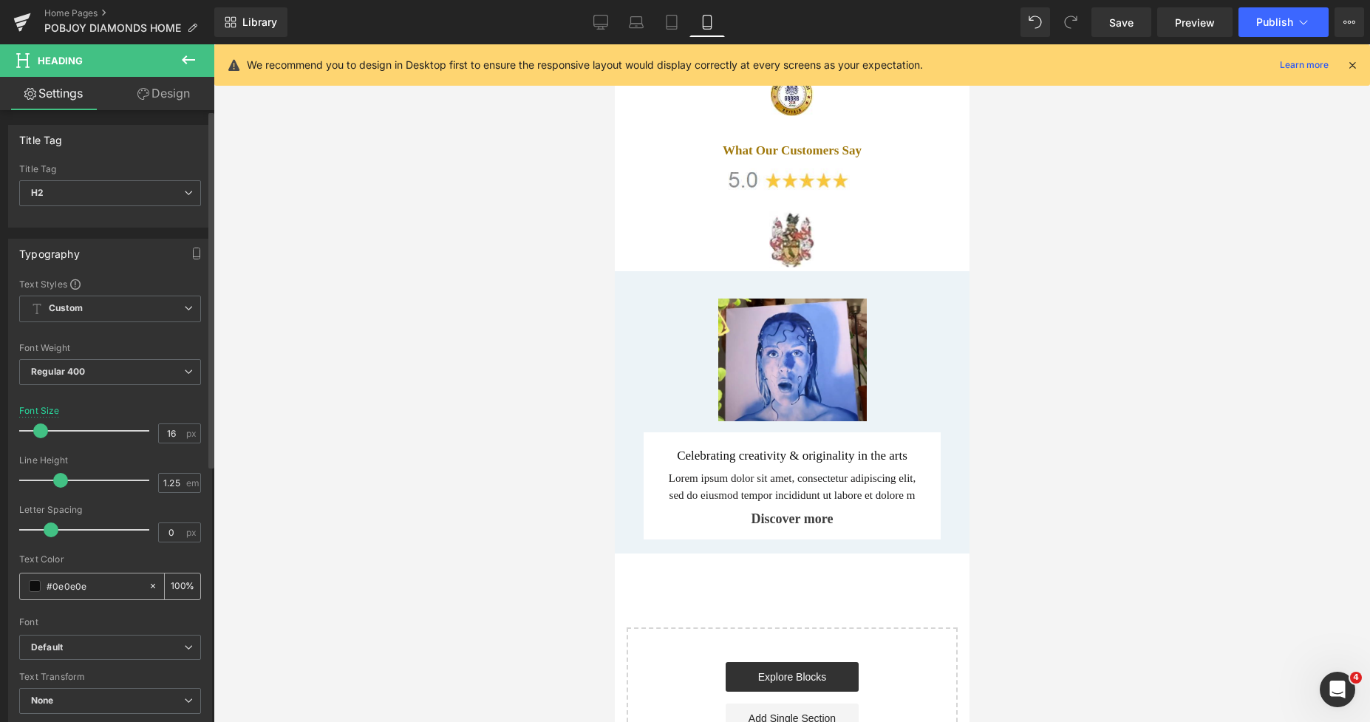
click at [31, 582] on span at bounding box center [35, 586] width 12 height 12
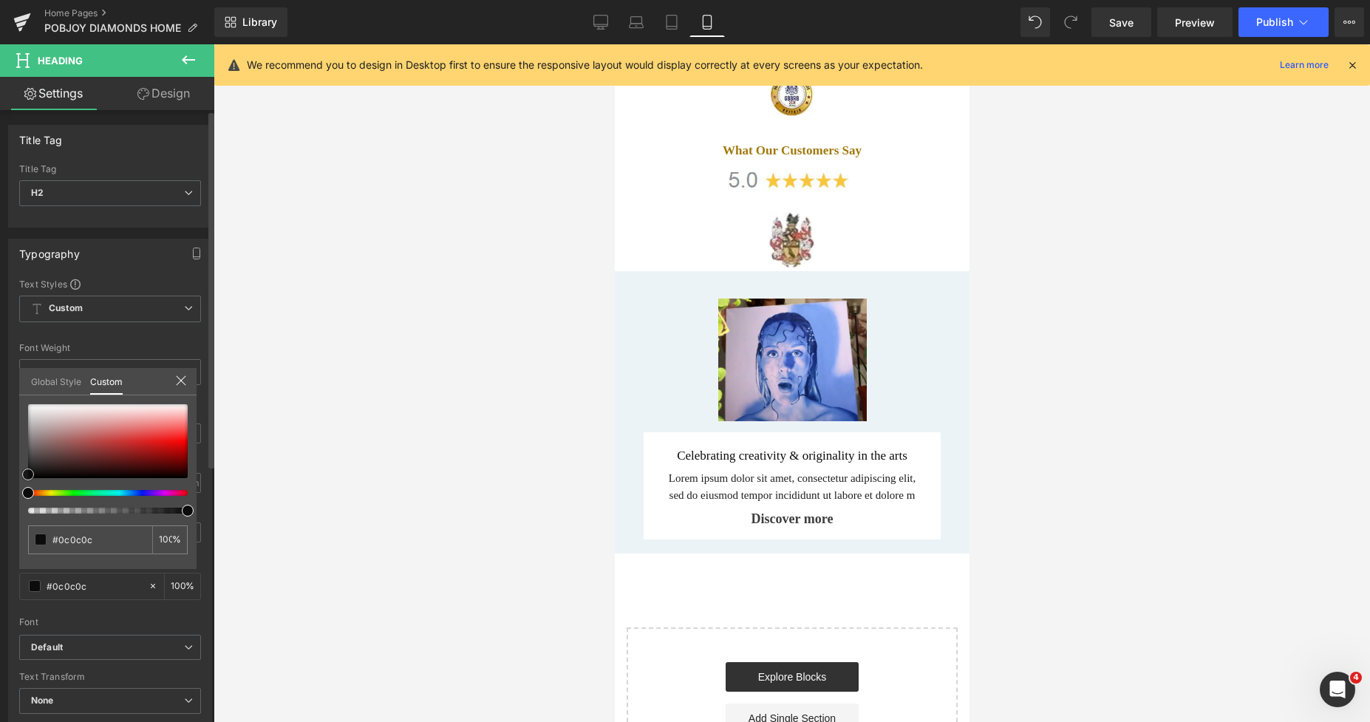
click at [24, 477] on span at bounding box center [28, 474] width 12 height 12
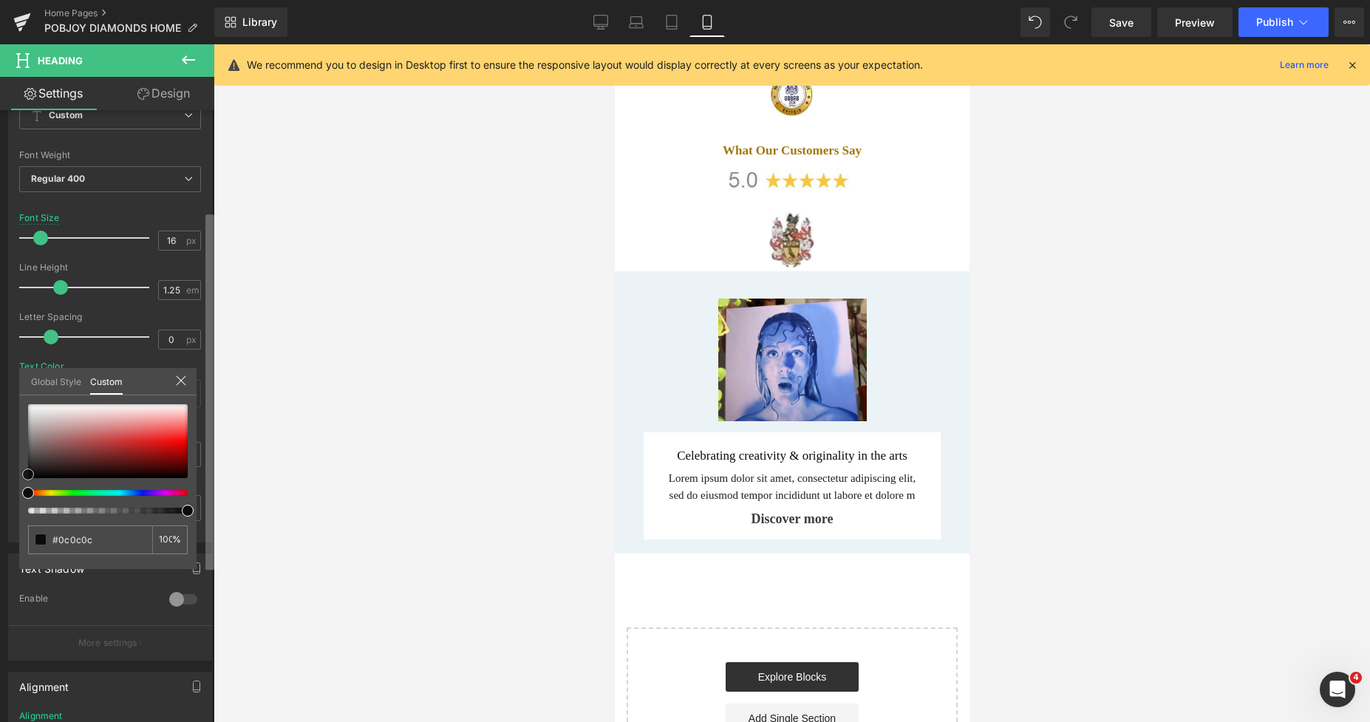
scroll to position [214, 0]
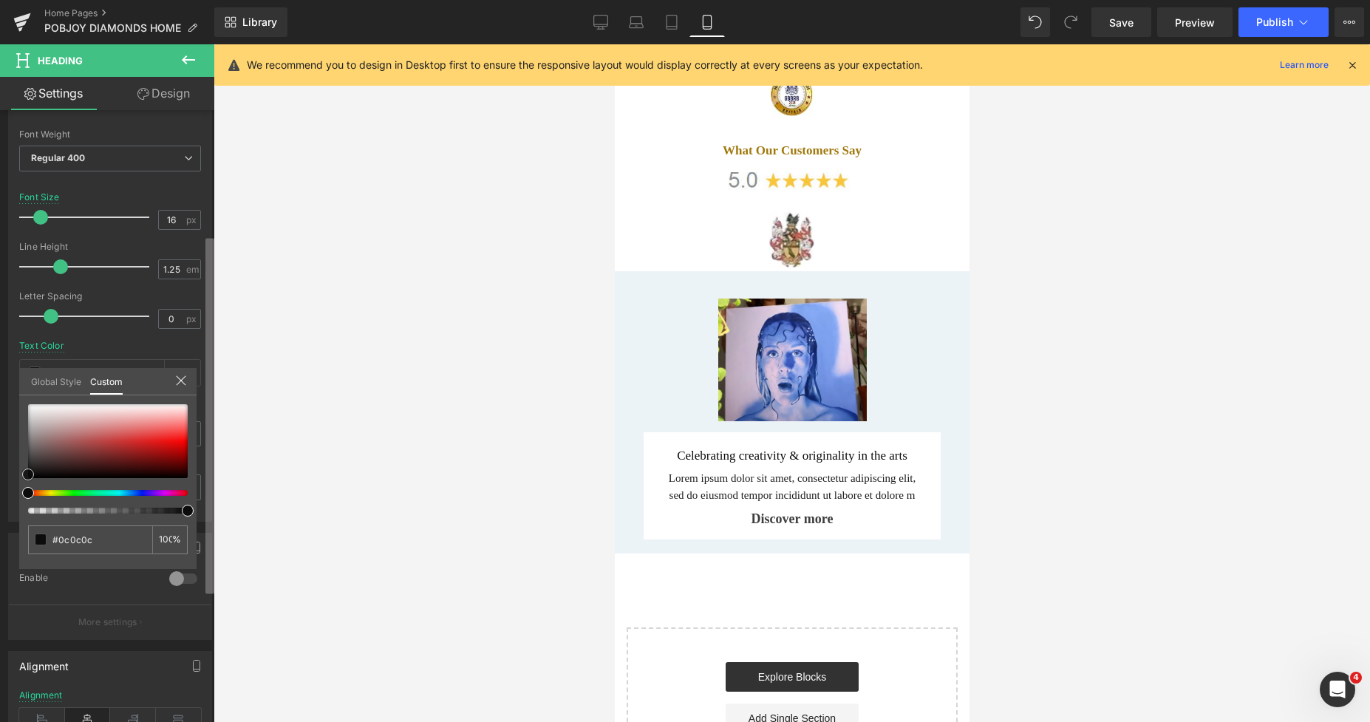
click at [211, 440] on b at bounding box center [209, 416] width 9 height 355
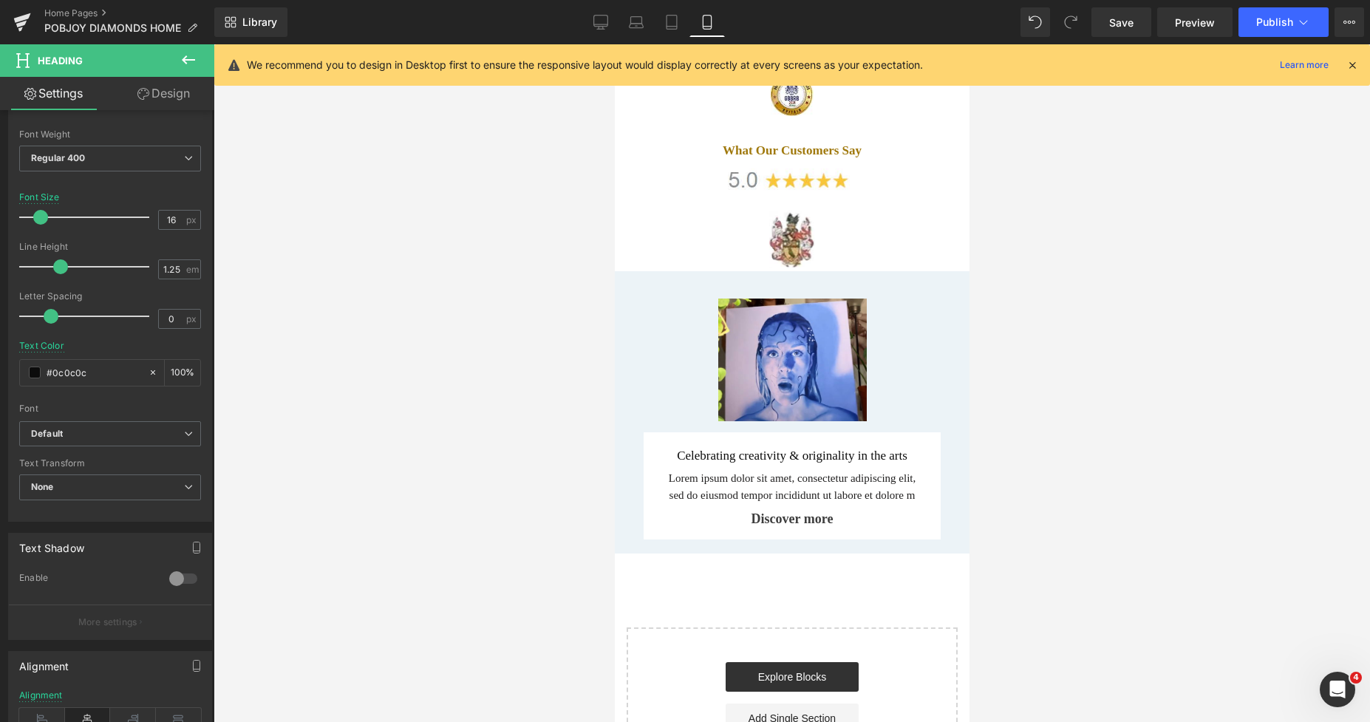
click at [344, 412] on div at bounding box center [792, 382] width 1156 height 677
click at [154, 151] on span "Regular 400" at bounding box center [110, 159] width 182 height 26
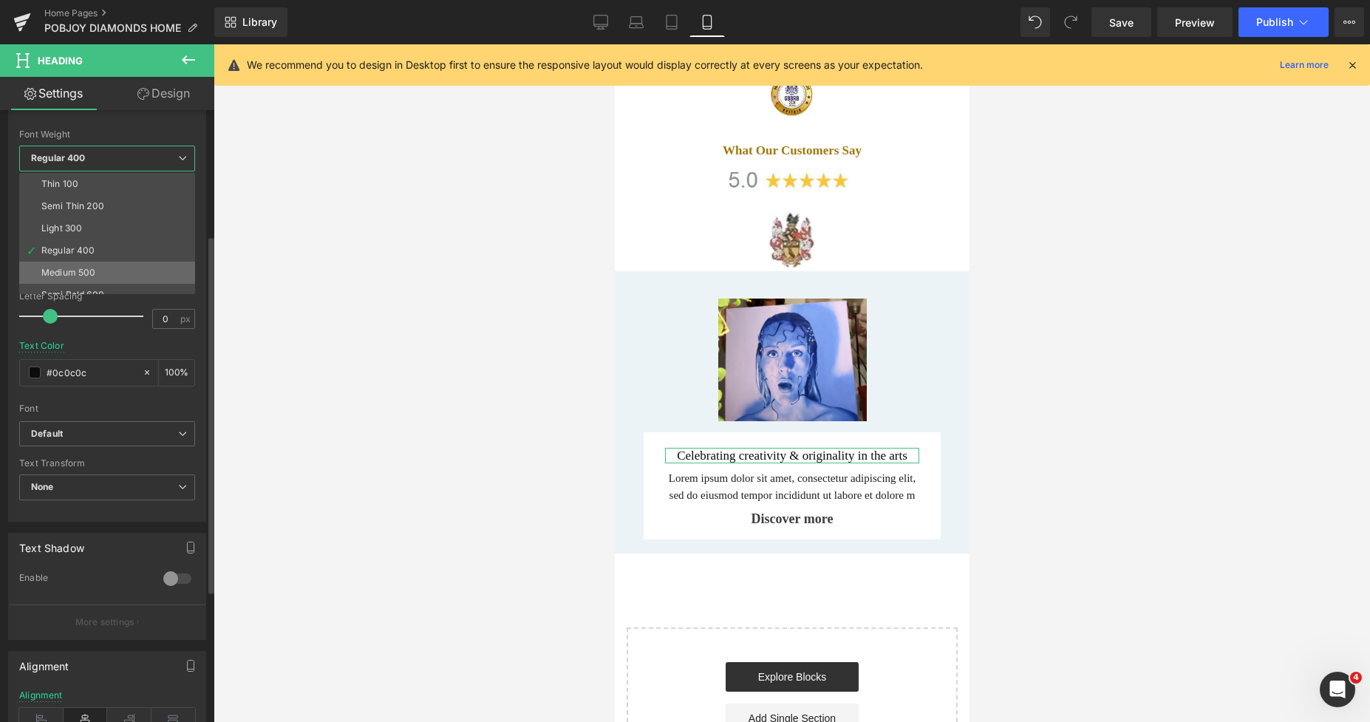
click at [83, 269] on div "Medium 500" at bounding box center [68, 272] width 54 height 10
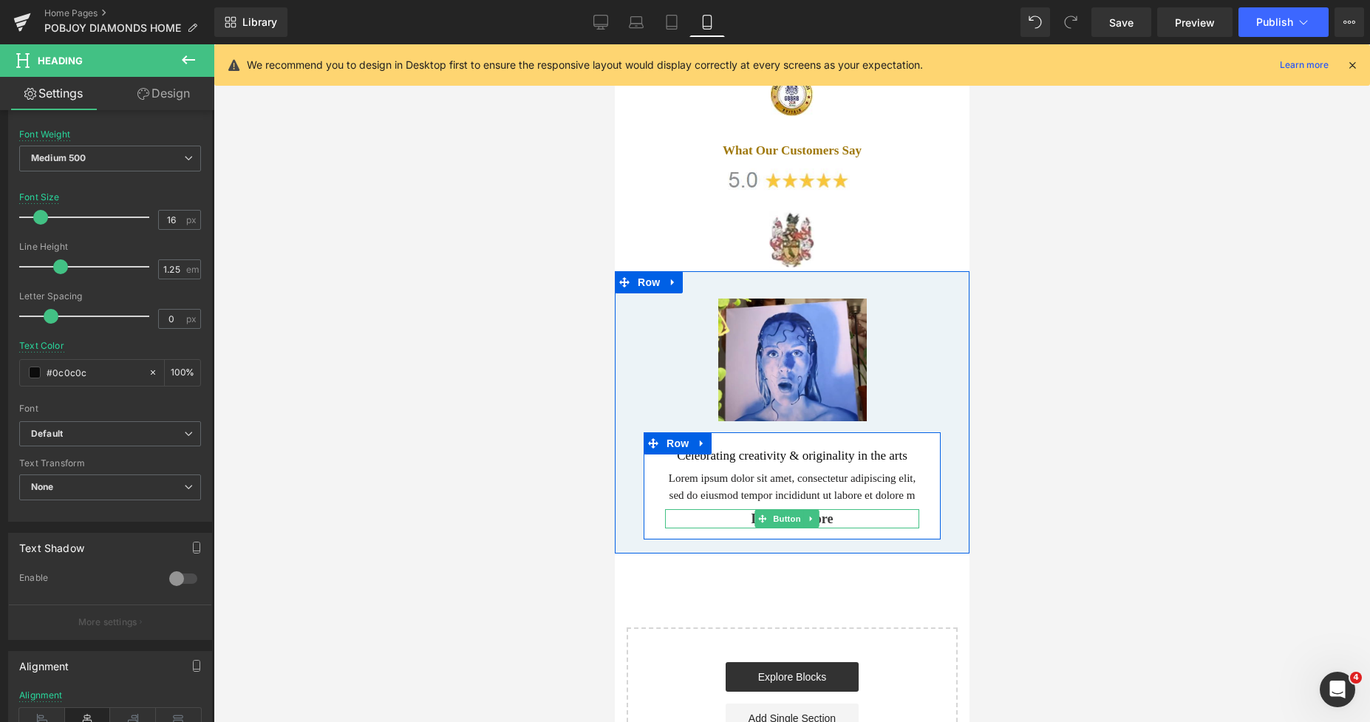
click at [696, 470] on p "Lorem ipsum dolor sit amet, consectetur adipiscing elit, sed do eiusmod tempor …" at bounding box center [791, 486] width 254 height 33
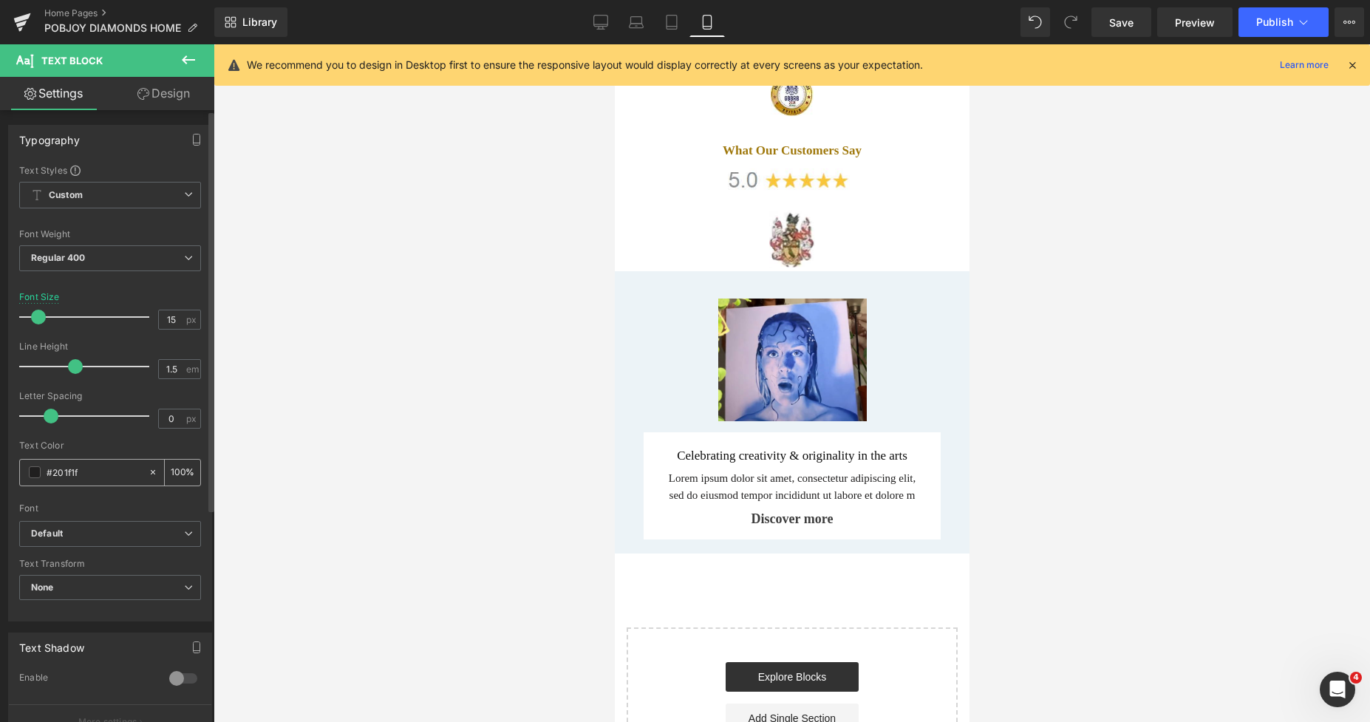
click at [30, 477] on span at bounding box center [35, 472] width 12 height 12
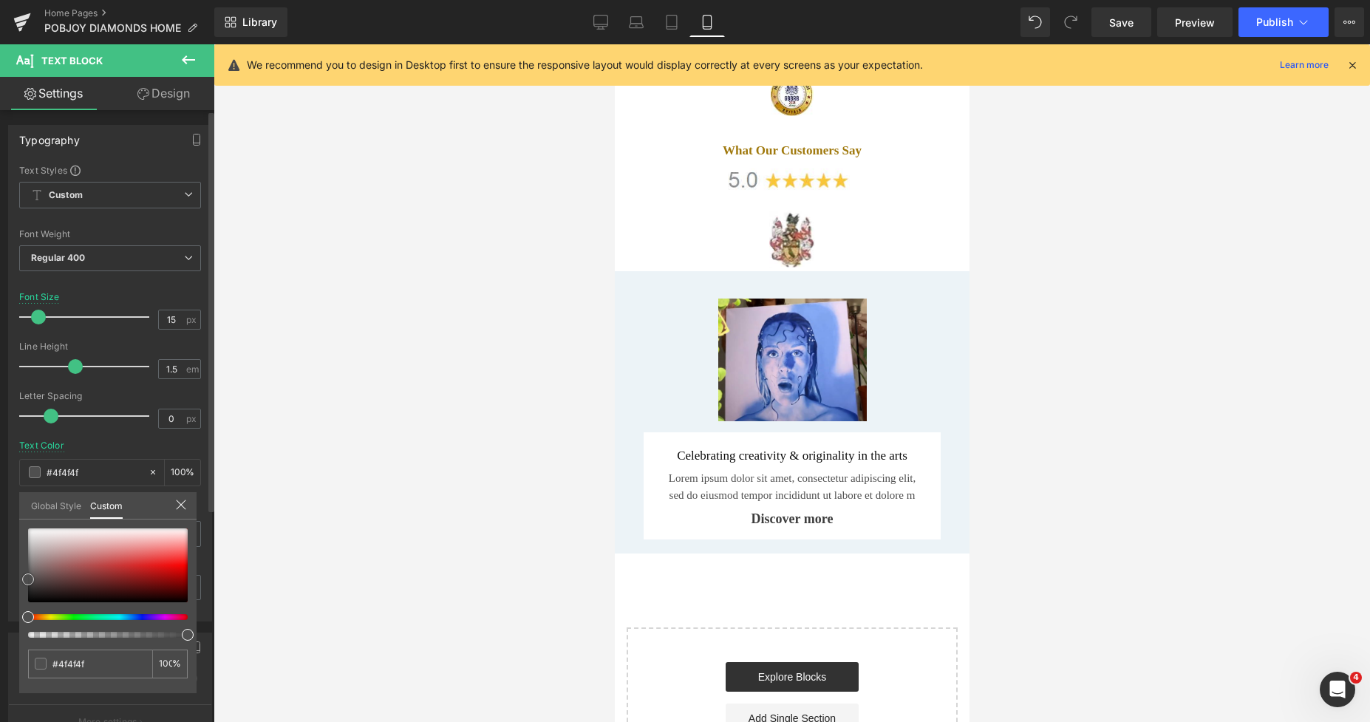
drag, startPoint x: 30, startPoint y: 591, endPoint x: 25, endPoint y: 577, distance: 15.0
click at [25, 577] on span at bounding box center [28, 579] width 12 height 12
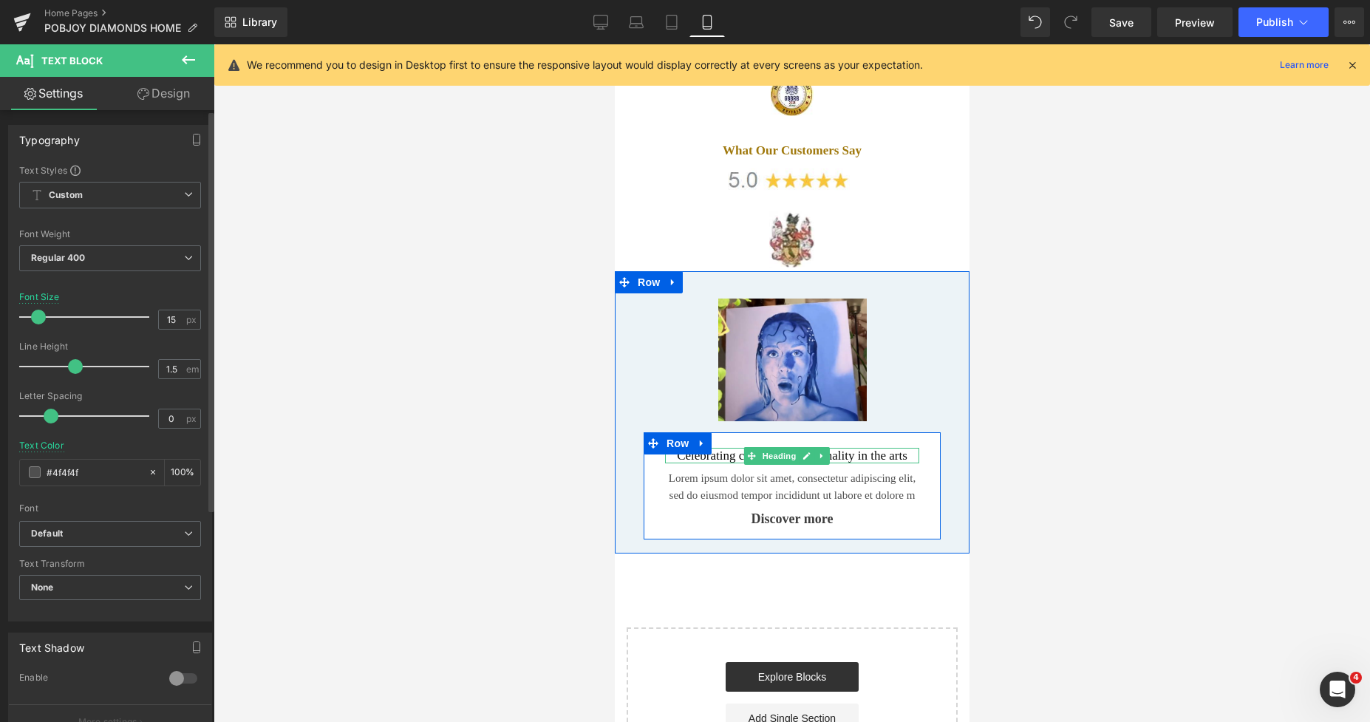
click at [683, 448] on h2 "Celebrating creativity & originality in the arts" at bounding box center [791, 456] width 254 height 16
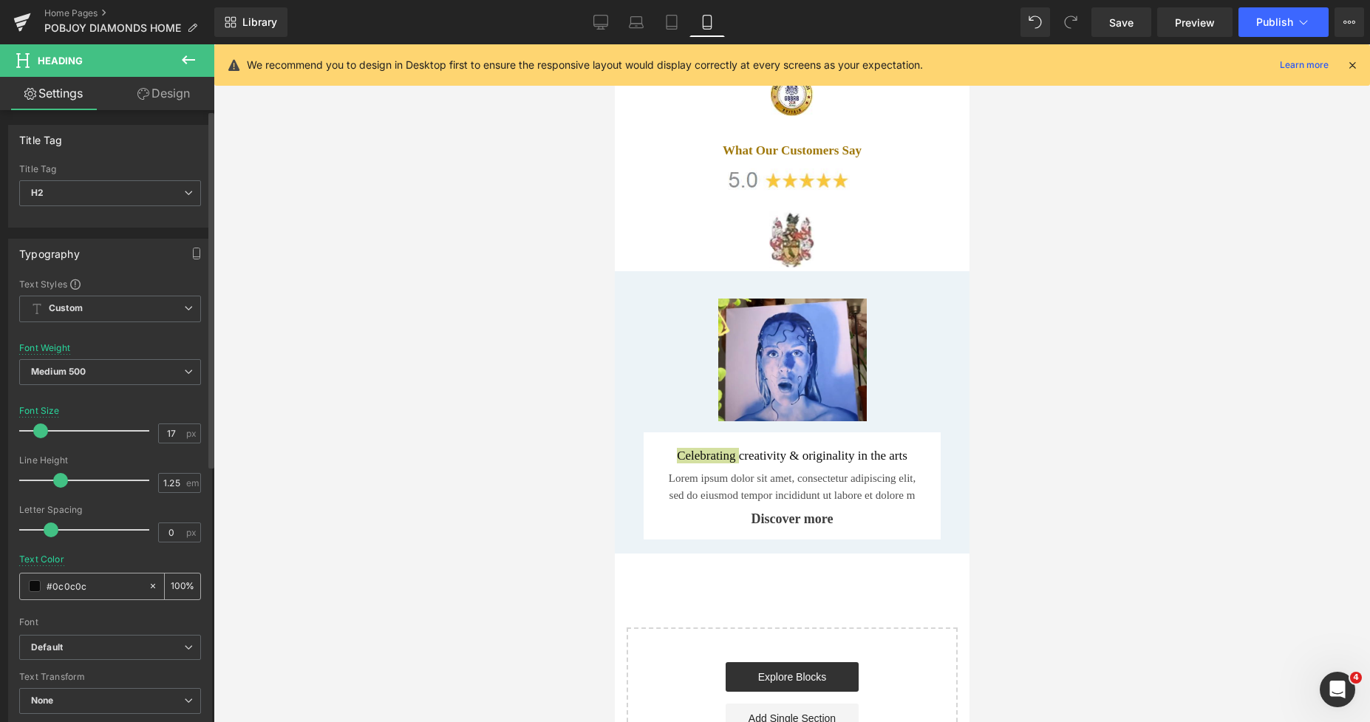
click at [33, 584] on span at bounding box center [35, 586] width 12 height 12
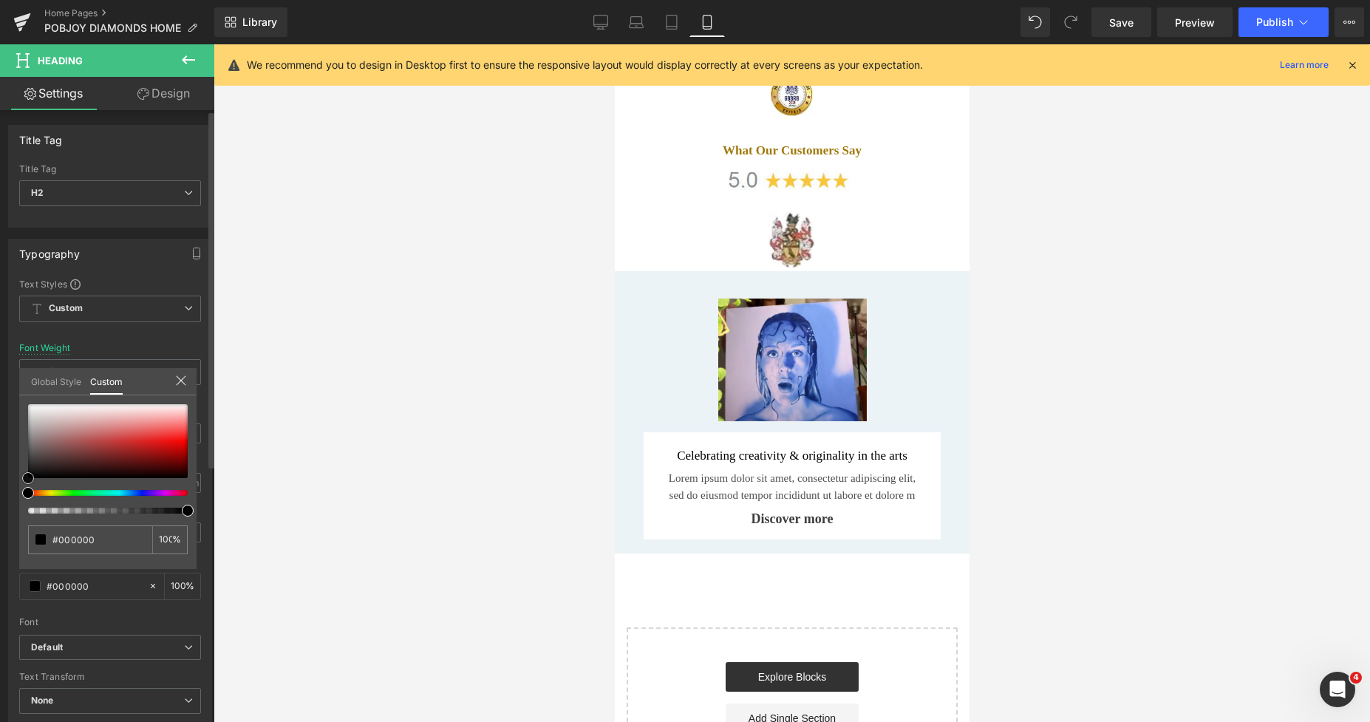
click at [23, 482] on div "#0c0c0c 100 %" at bounding box center [107, 486] width 177 height 165
click at [393, 449] on div at bounding box center [792, 382] width 1156 height 677
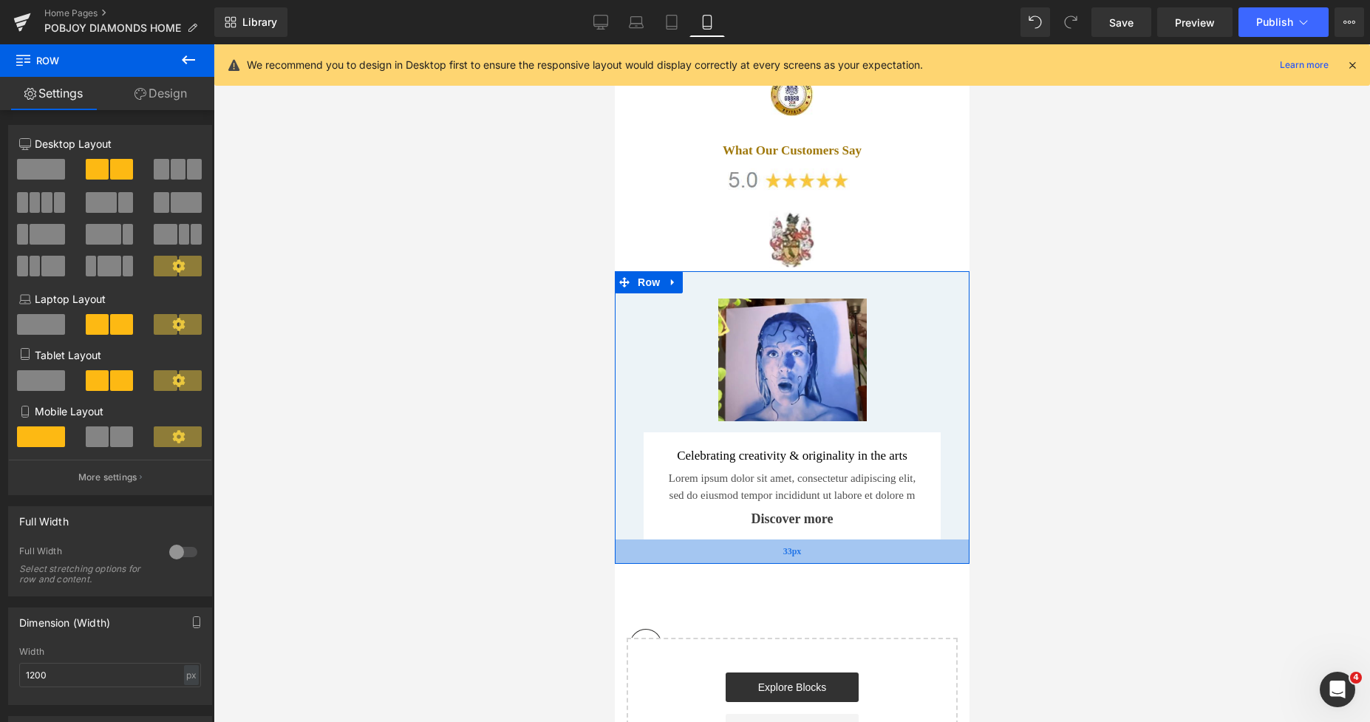
drag, startPoint x: 826, startPoint y: 514, endPoint x: 830, endPoint y: 525, distance: 11.3
click at [830, 539] on div "33px" at bounding box center [791, 551] width 355 height 24
click at [1062, 452] on div at bounding box center [792, 382] width 1156 height 677
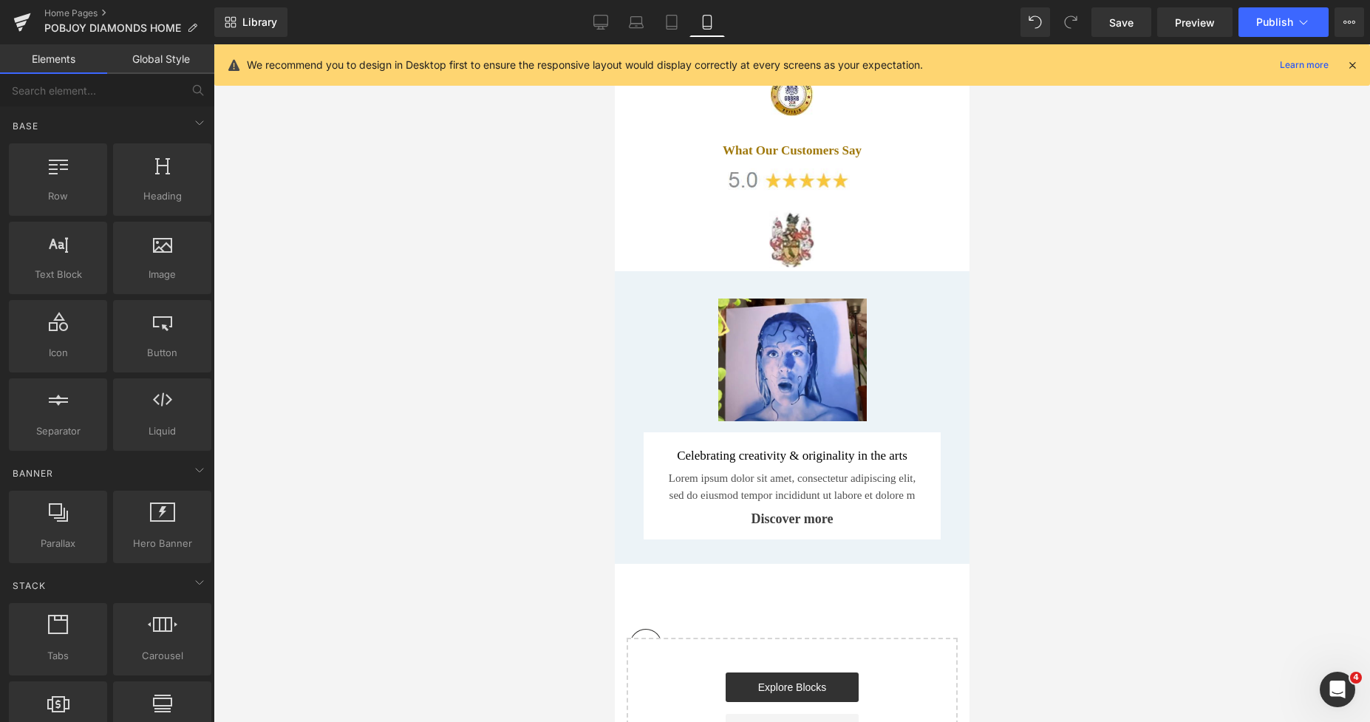
scroll to position [6433, 0]
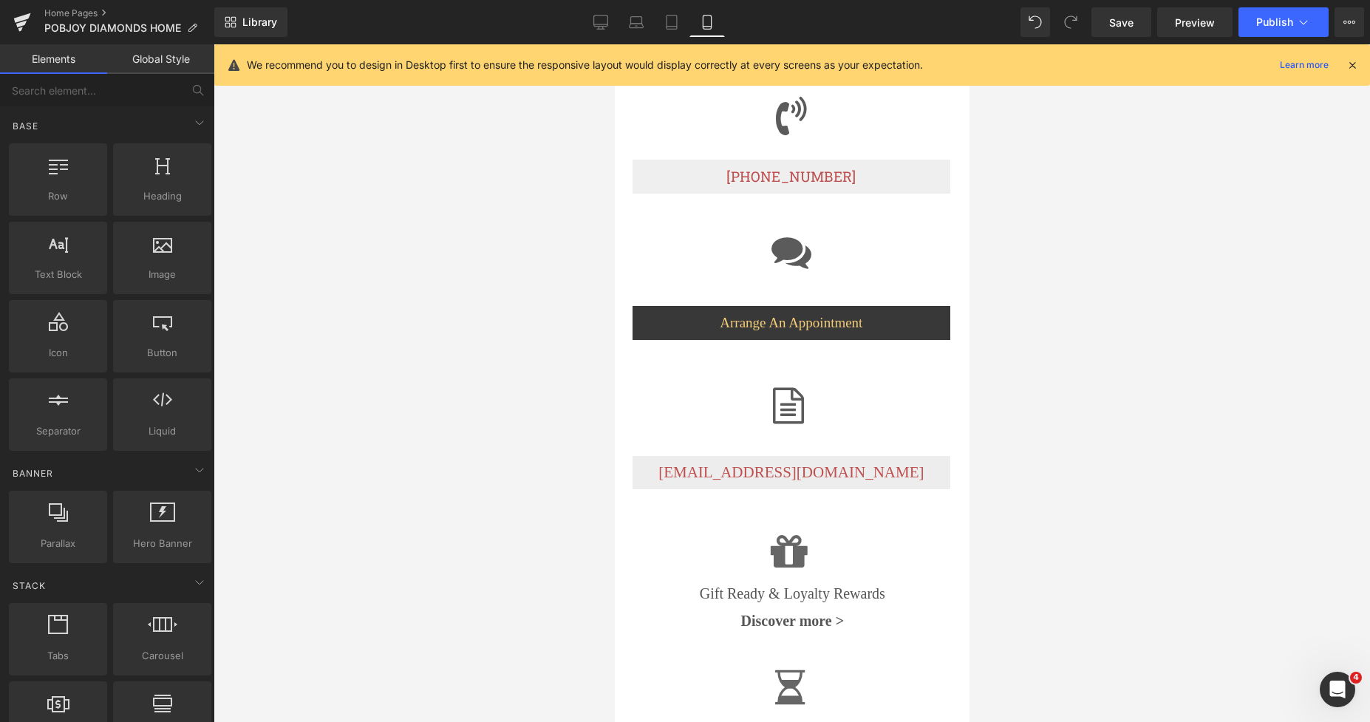
drag, startPoint x: 962, startPoint y: 615, endPoint x: 1311, endPoint y: 46, distance: 668.3
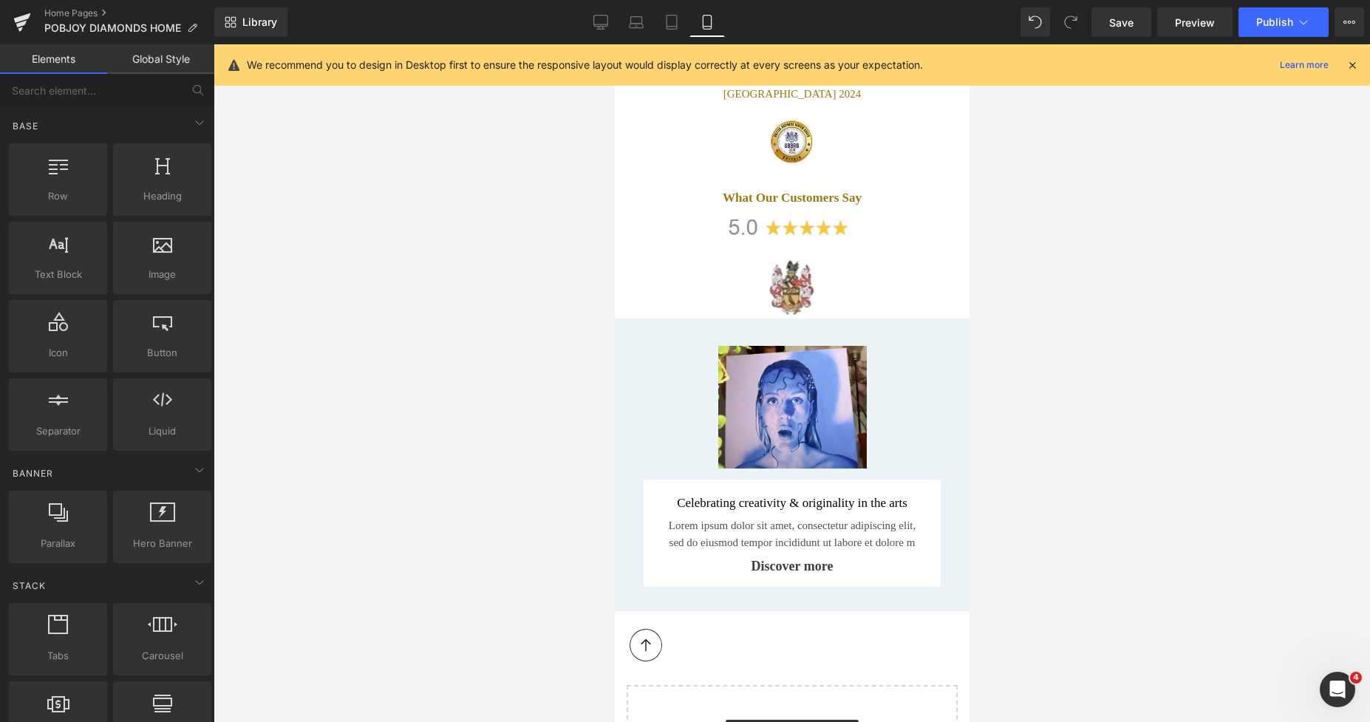
scroll to position [7596, 0]
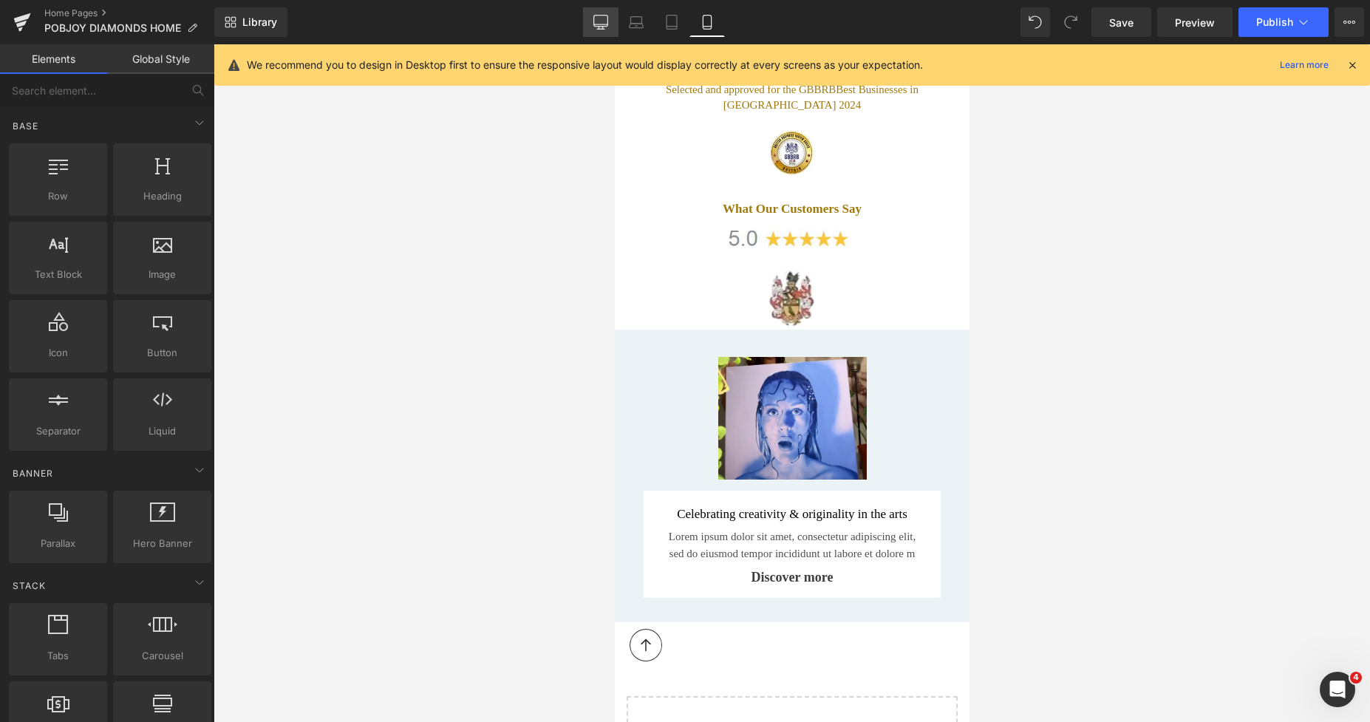
click at [595, 19] on icon at bounding box center [600, 22] width 15 height 15
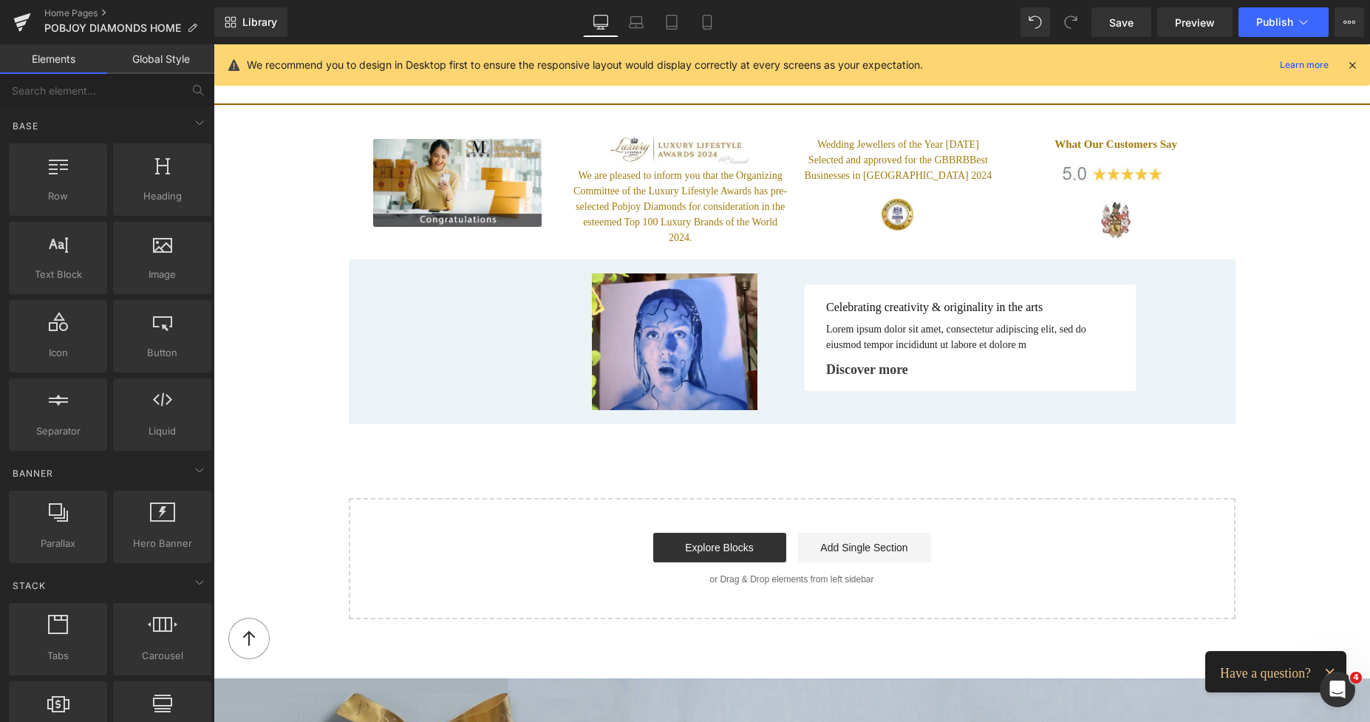
scroll to position [2569, 0]
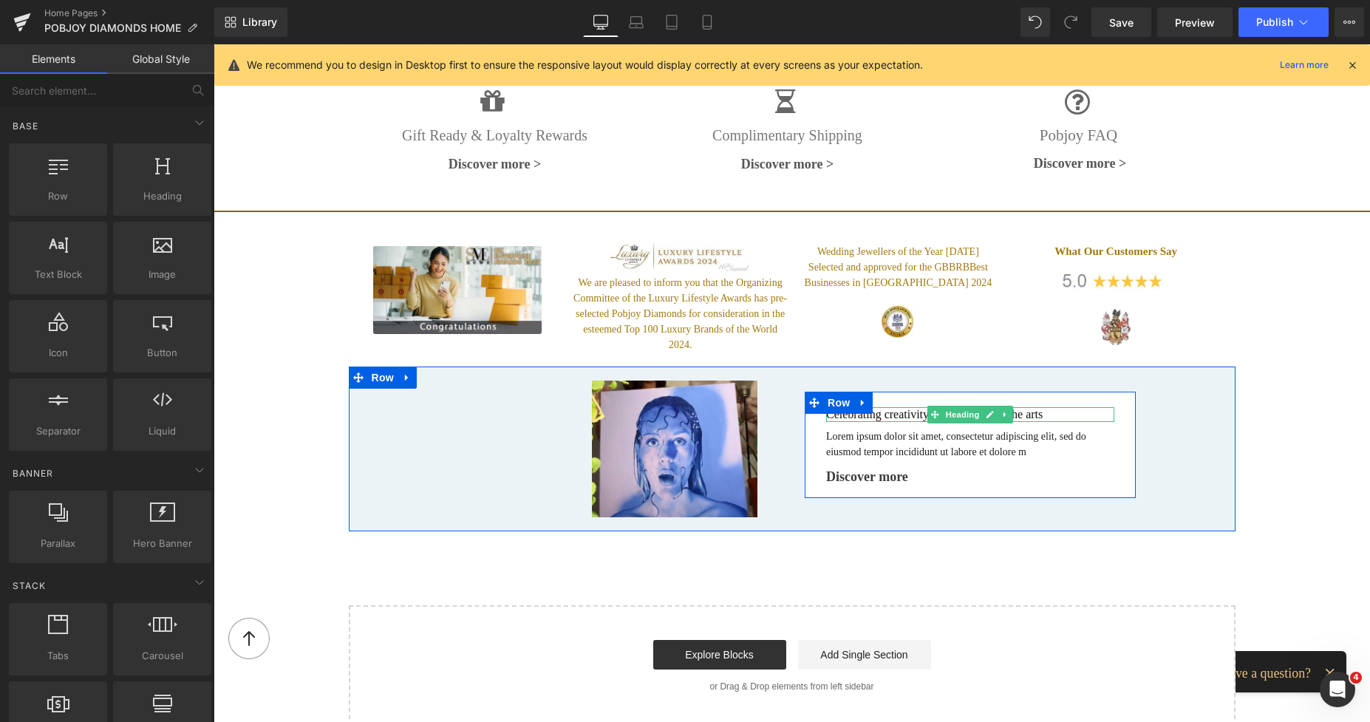
click at [894, 407] on h2 "Celebrating creativity & originality in the arts" at bounding box center [970, 414] width 288 height 15
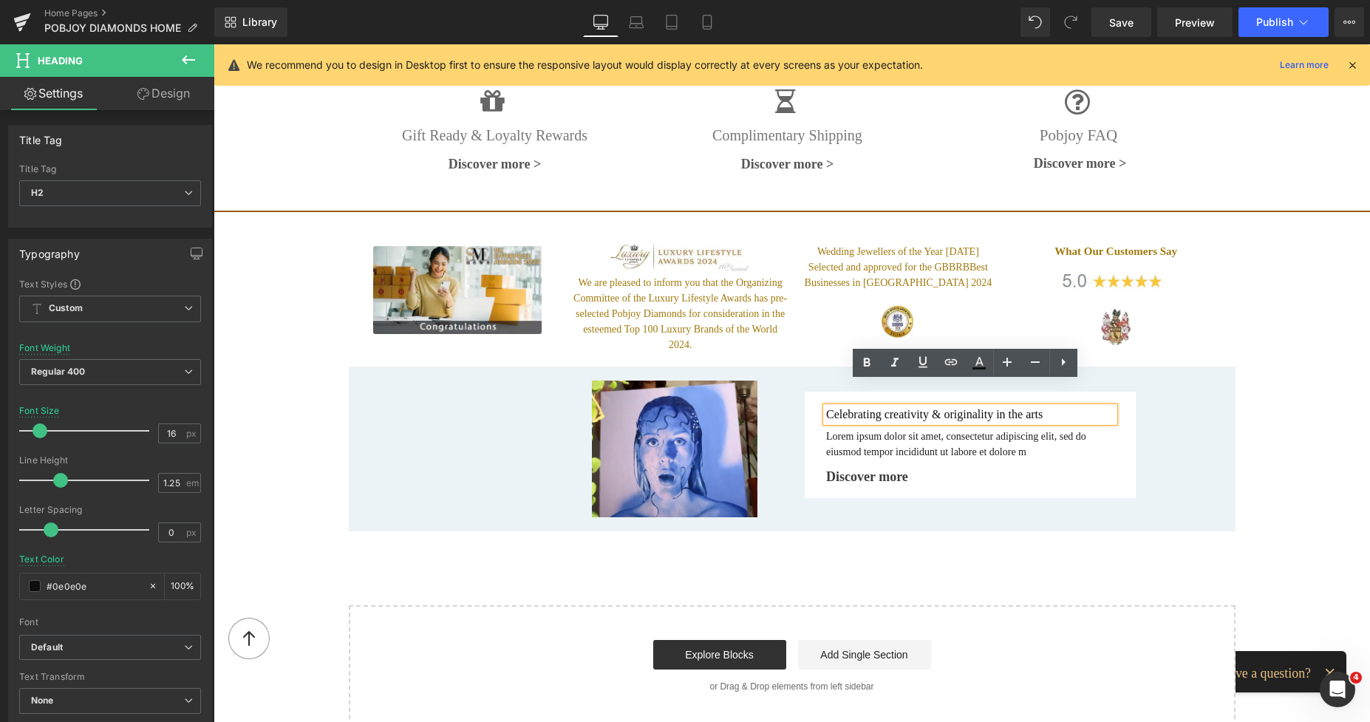
click at [878, 407] on h2 "Celebrating creativity & originality in the arts" at bounding box center [970, 414] width 288 height 15
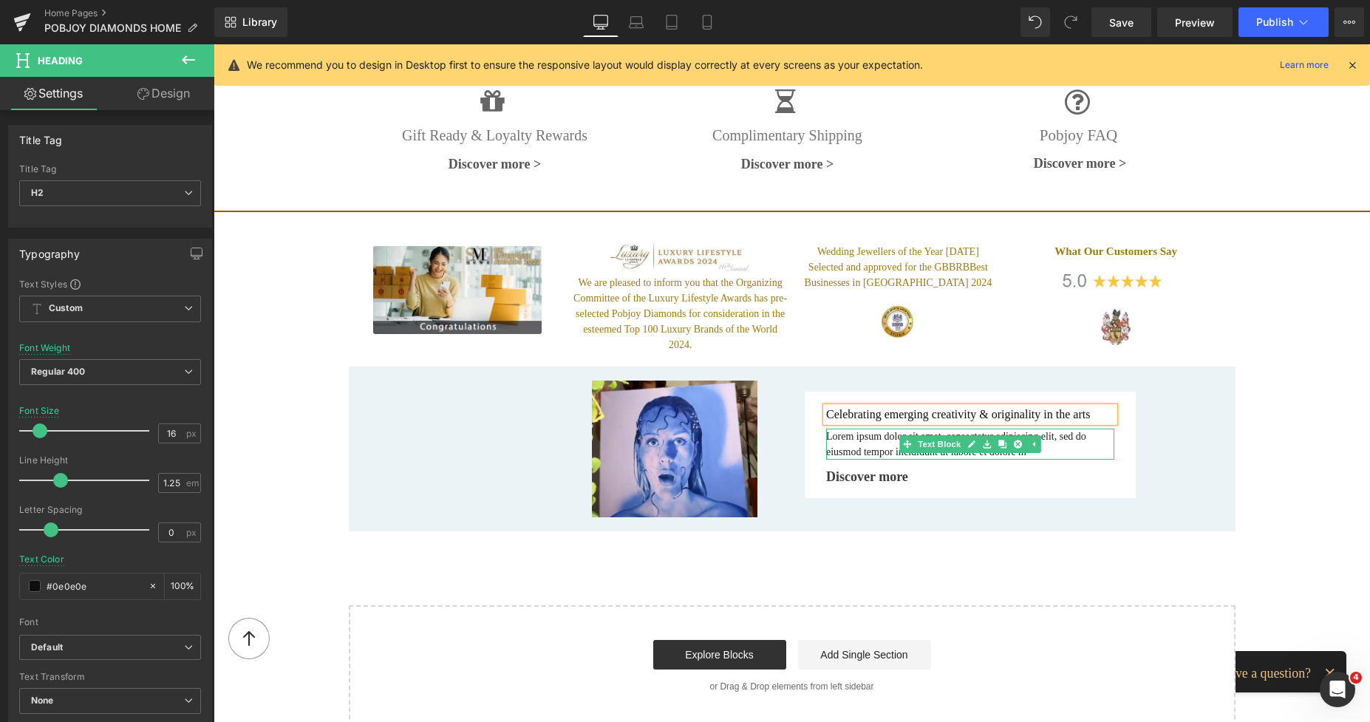
click at [853, 428] on p "Lorem ipsum dolor sit amet, consectetur adipiscing elit, sed do eiusmod tempor …" at bounding box center [970, 443] width 288 height 31
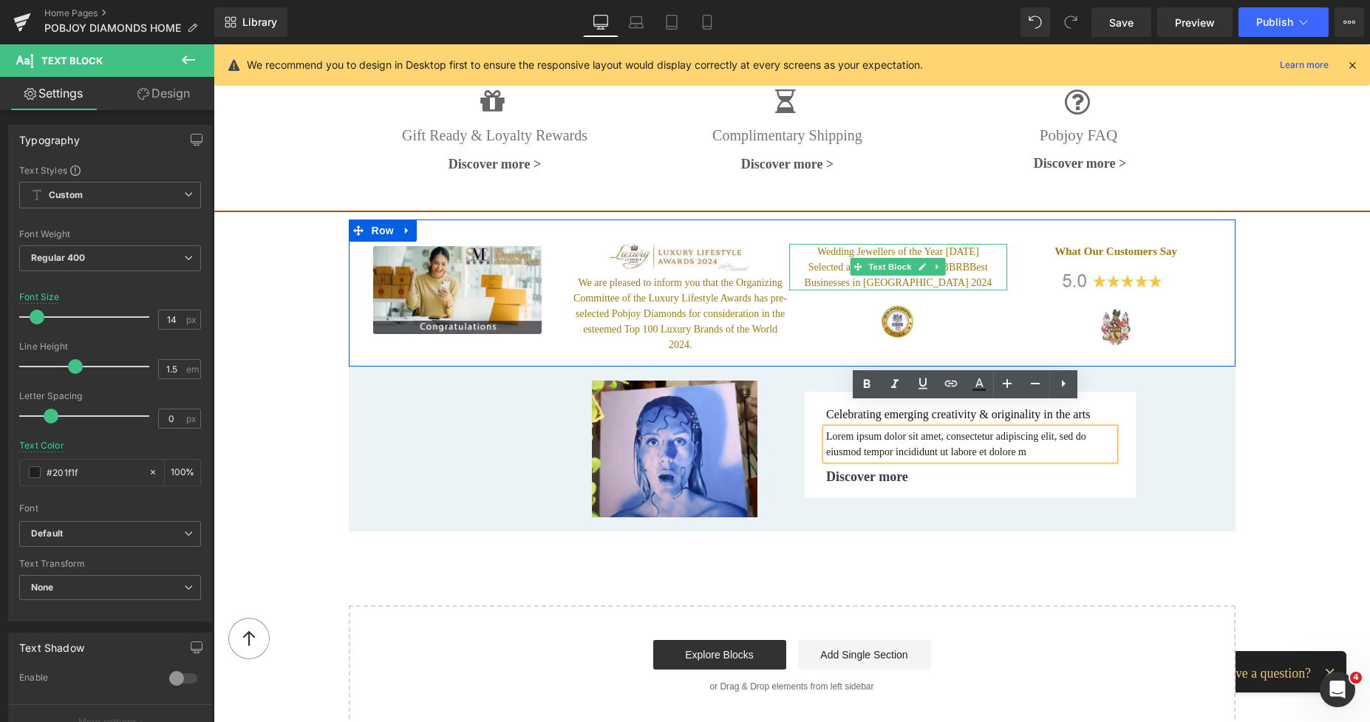
click at [858, 264] on span "Best Businesses in [GEOGRAPHIC_DATA] 2024" at bounding box center [899, 275] width 188 height 27
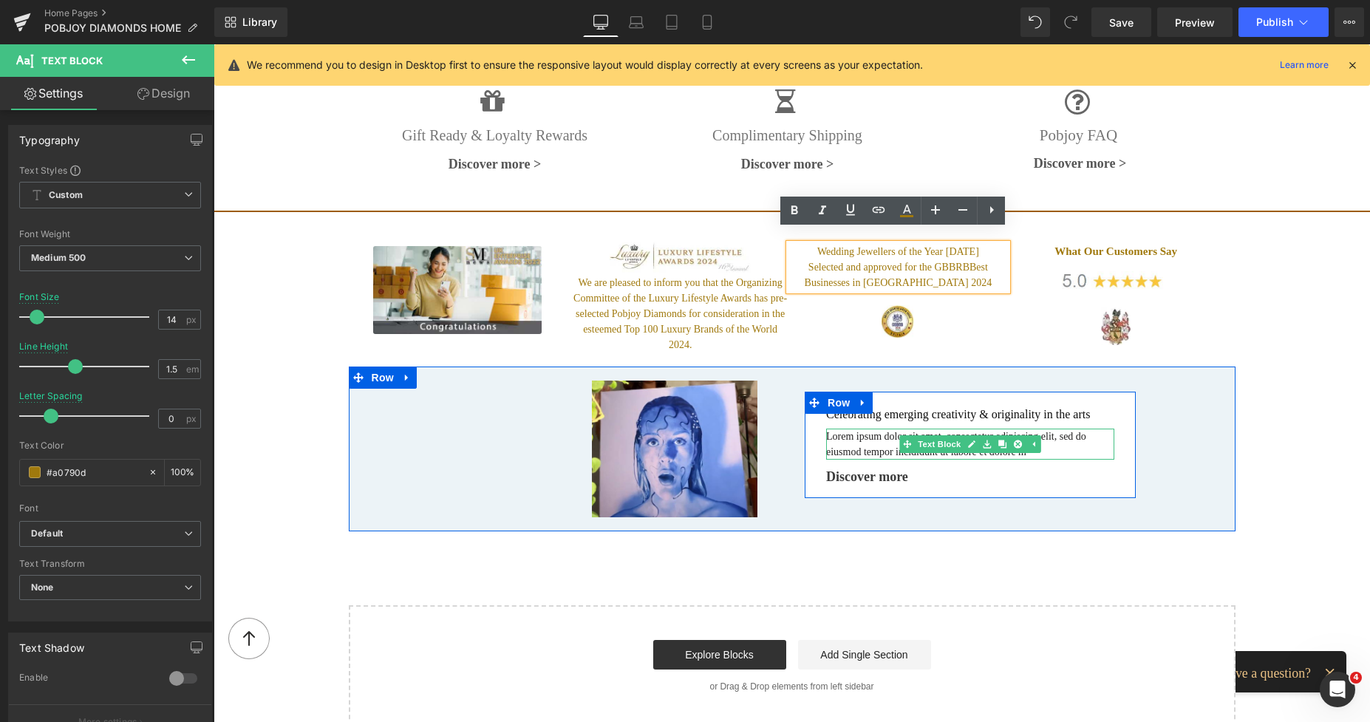
click at [870, 428] on p "Lorem ipsum dolor sit amet, consectetur adipiscing elit, sed do eiusmod tempor …" at bounding box center [970, 443] width 288 height 31
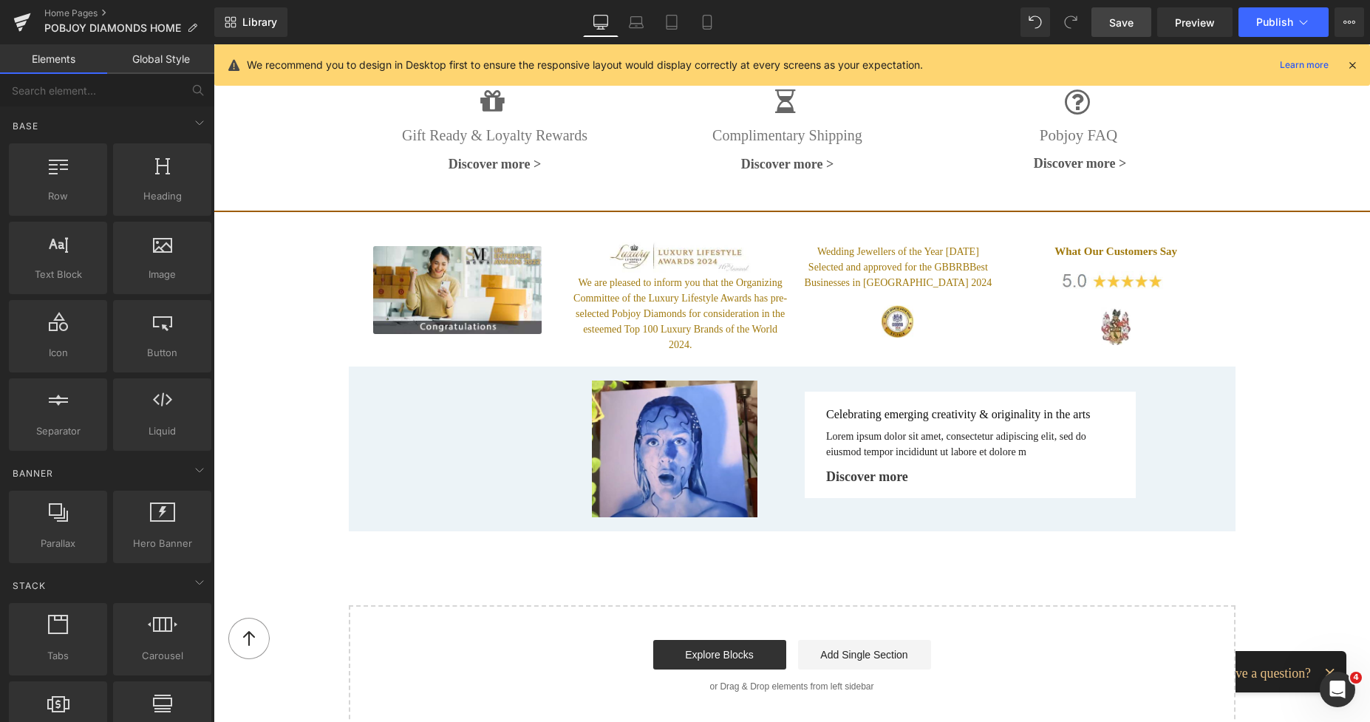
click at [1114, 26] on span "Save" at bounding box center [1121, 23] width 24 height 16
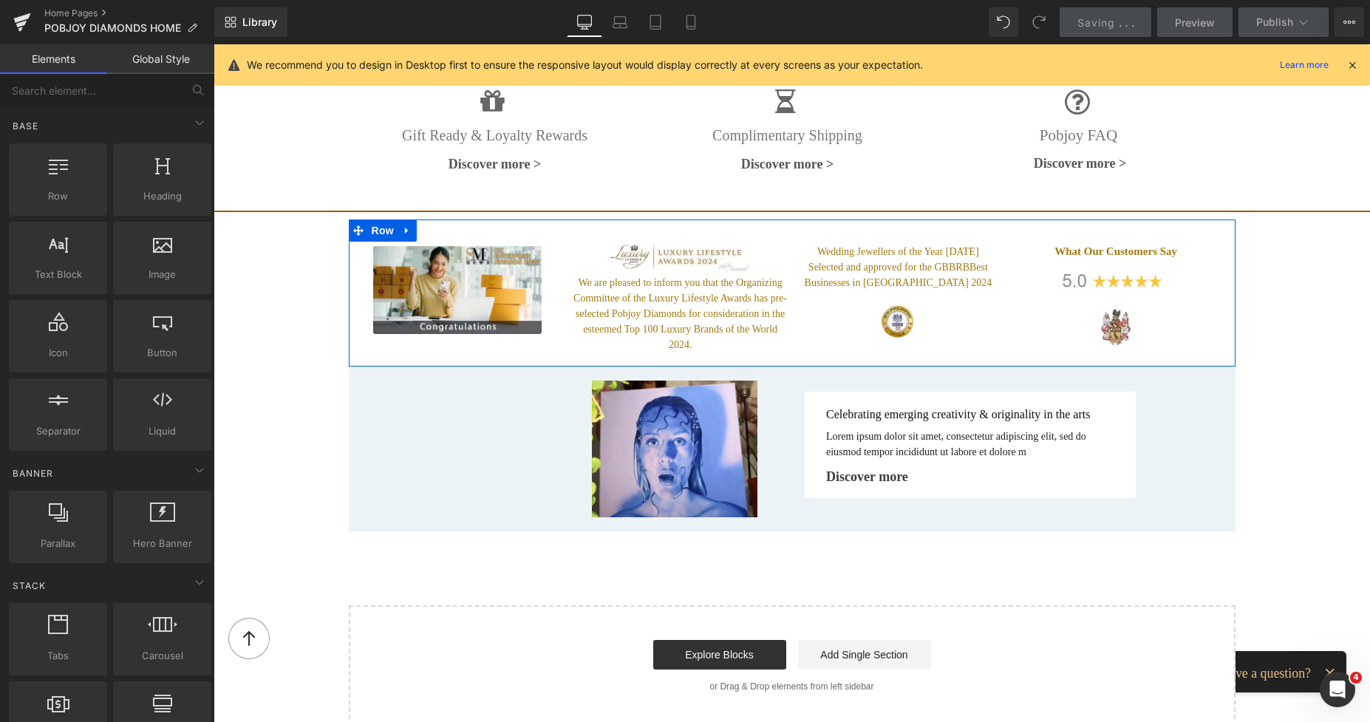
click at [943, 363] on div at bounding box center [792, 365] width 887 height 4
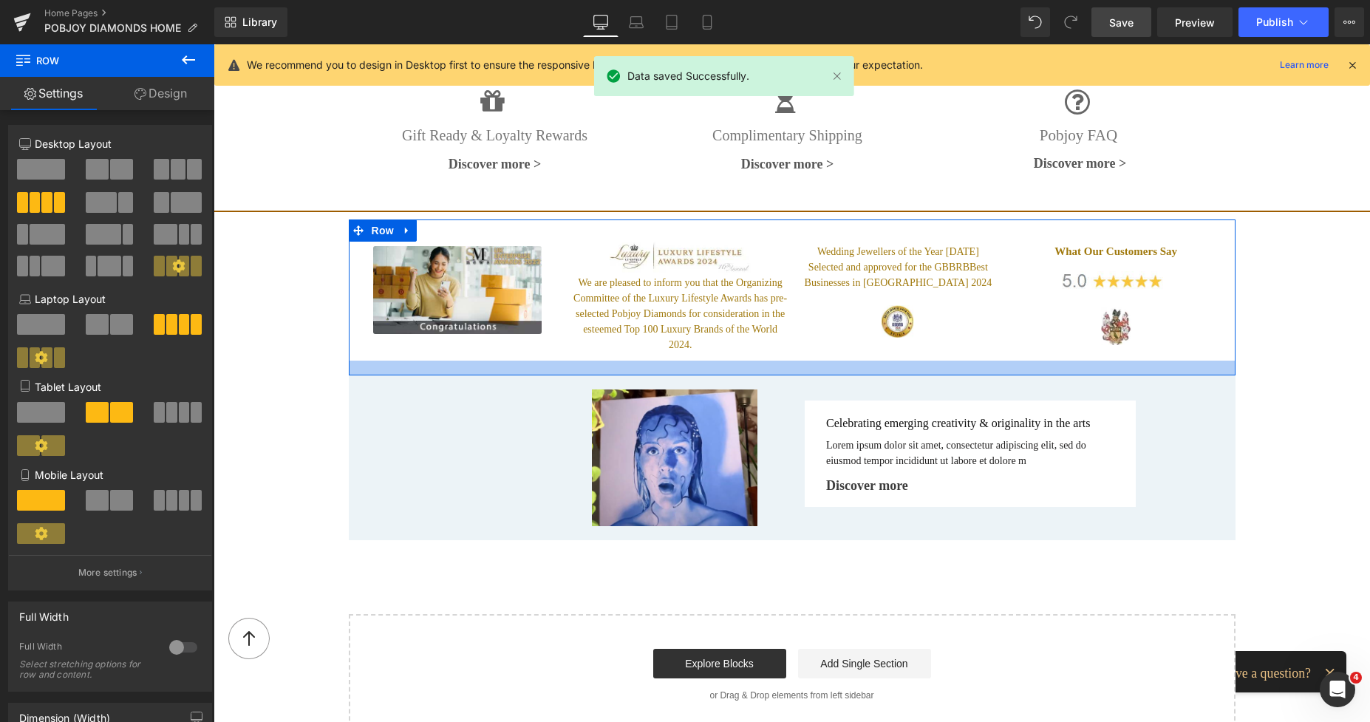
drag, startPoint x: 943, startPoint y: 338, endPoint x: 952, endPoint y: 346, distance: 12.5
click at [952, 361] on div at bounding box center [792, 368] width 887 height 15
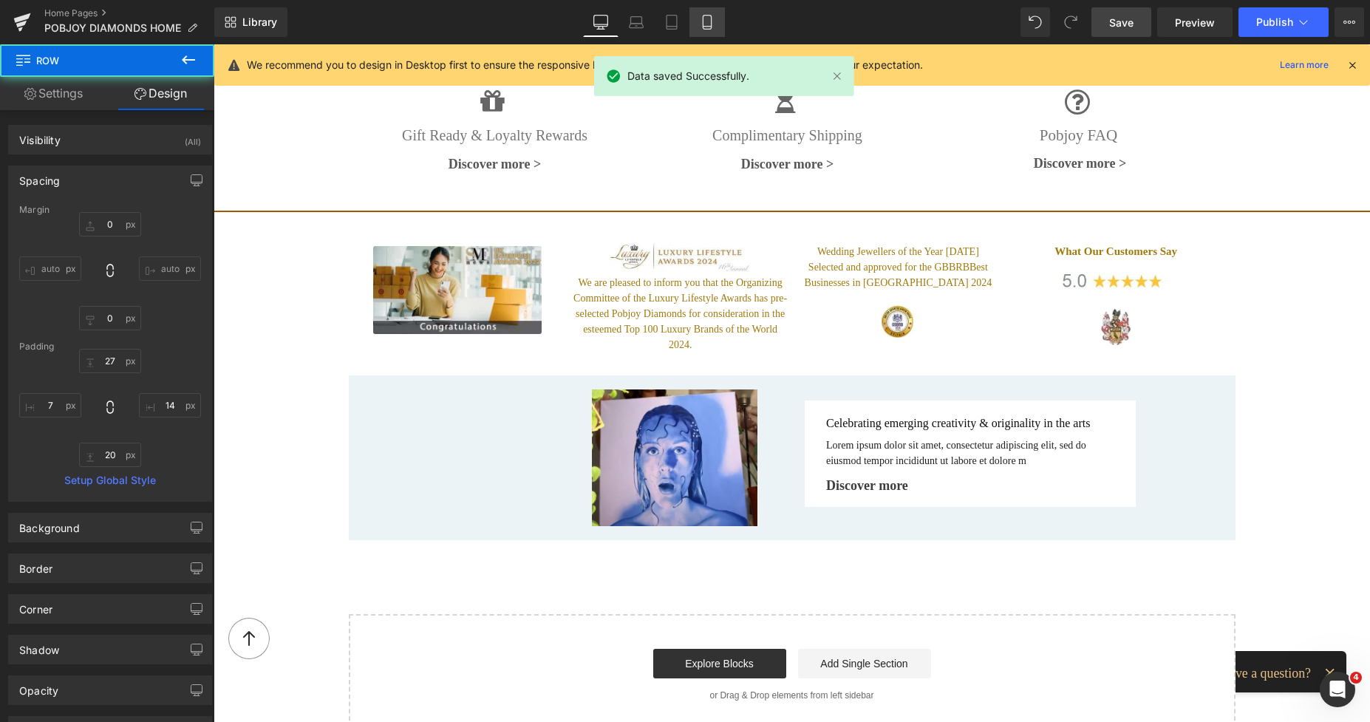
click at [706, 16] on icon at bounding box center [707, 23] width 8 height 14
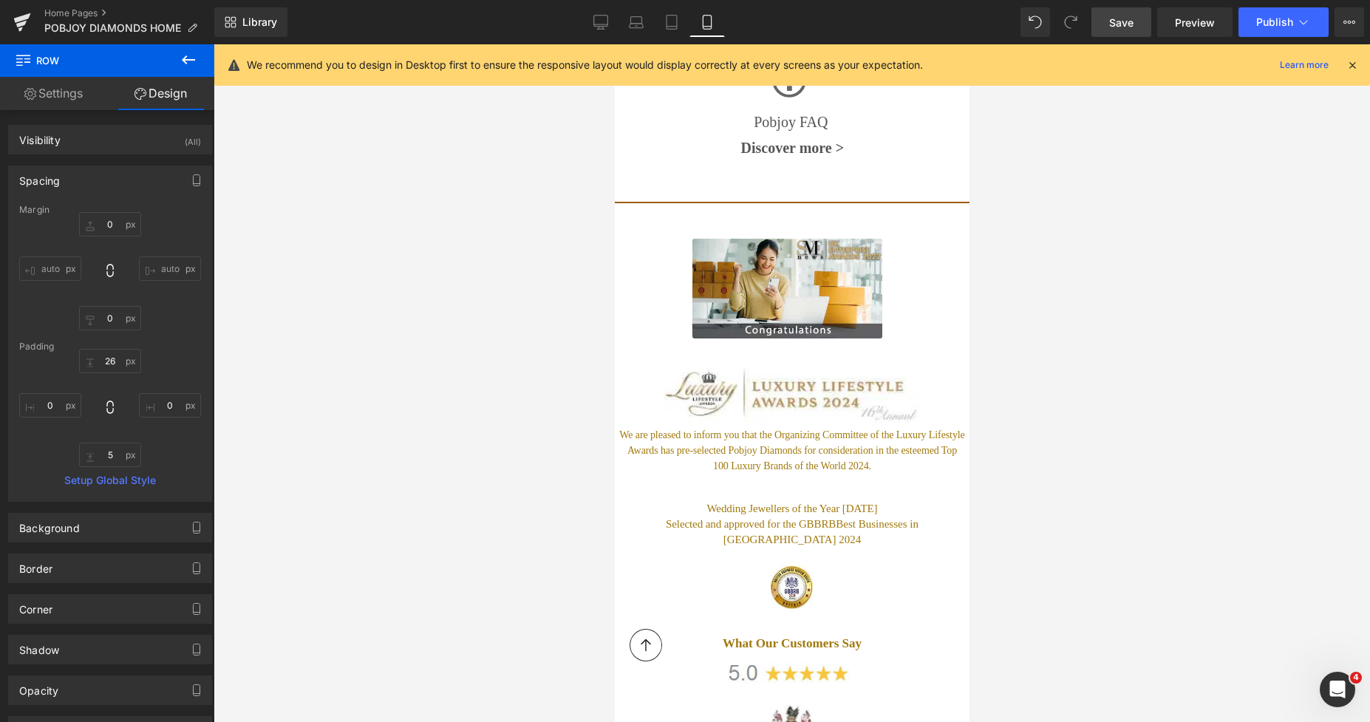
scroll to position [7358, 0]
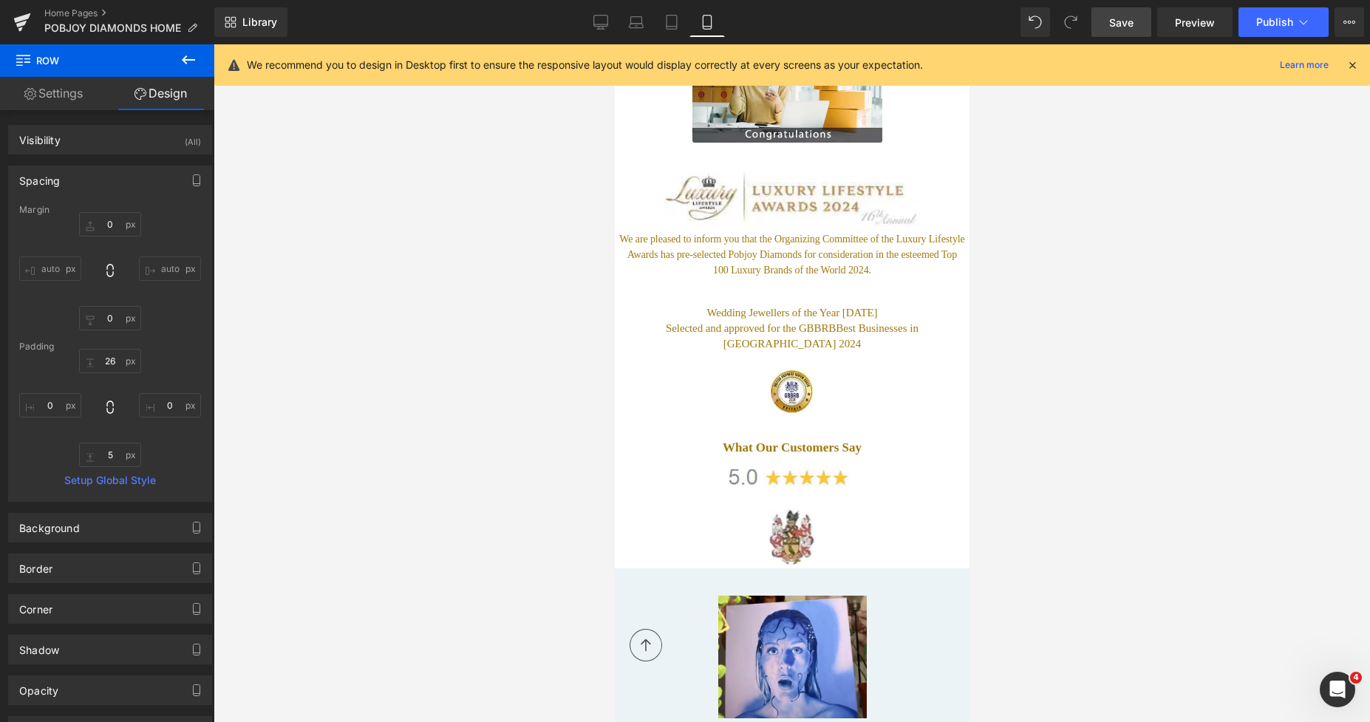
drag, startPoint x: 966, startPoint y: 568, endPoint x: 1535, endPoint y: 44, distance: 773.3
click at [847, 373] on div "Image Image We are pleased to inform you that the Organizing Committee of the L…" at bounding box center [791, 291] width 355 height 553
click at [841, 508] on link at bounding box center [791, 536] width 355 height 57
click at [700, 508] on link at bounding box center [791, 536] width 355 height 57
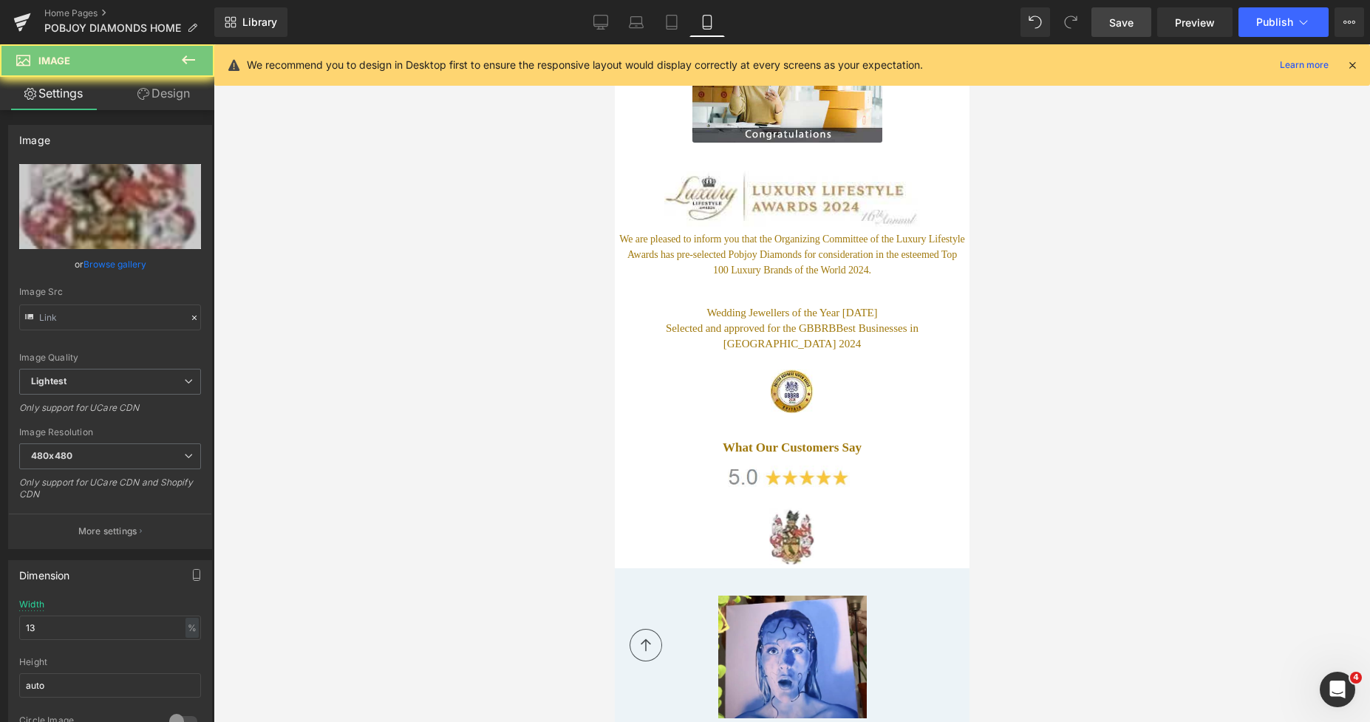
scroll to position [7520, 0]
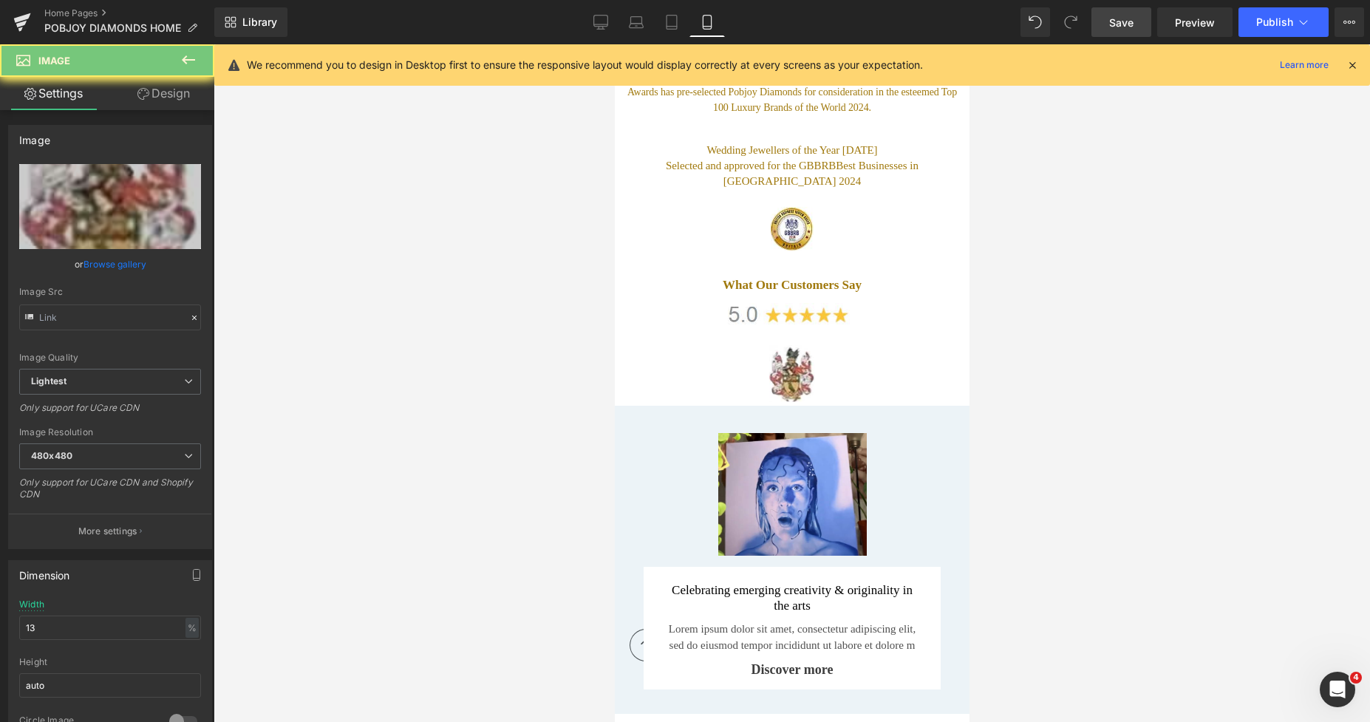
click at [614, 44] on div at bounding box center [614, 44] width 0 height 0
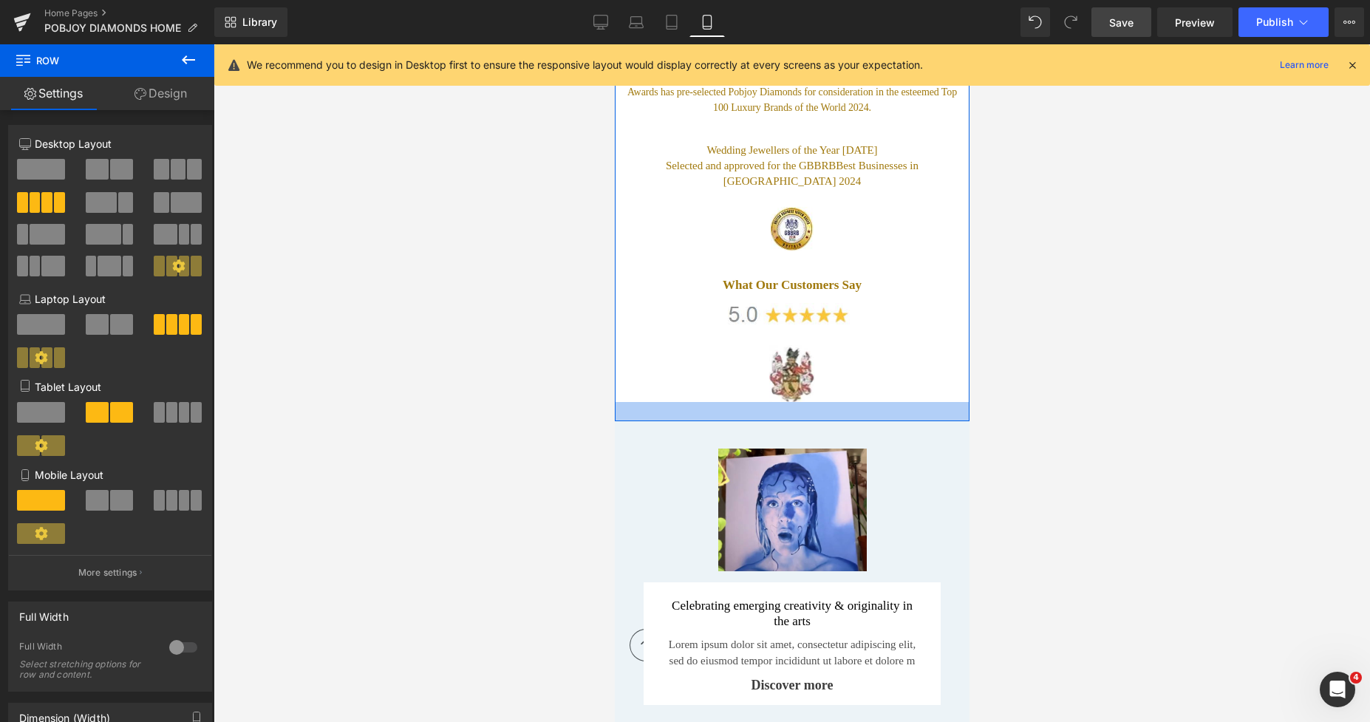
drag, startPoint x: 846, startPoint y: 374, endPoint x: 855, endPoint y: 389, distance: 17.9
click at [855, 402] on div at bounding box center [791, 411] width 355 height 19
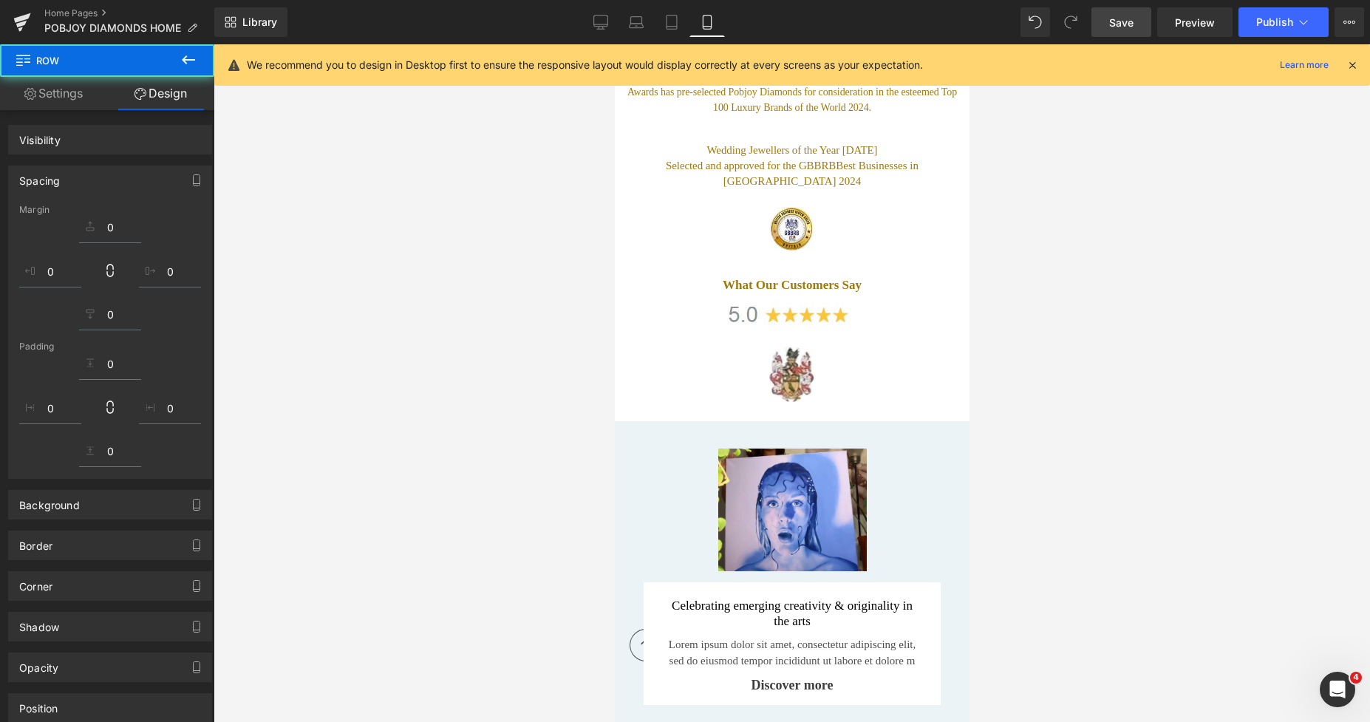
click at [1089, 344] on div at bounding box center [792, 382] width 1156 height 677
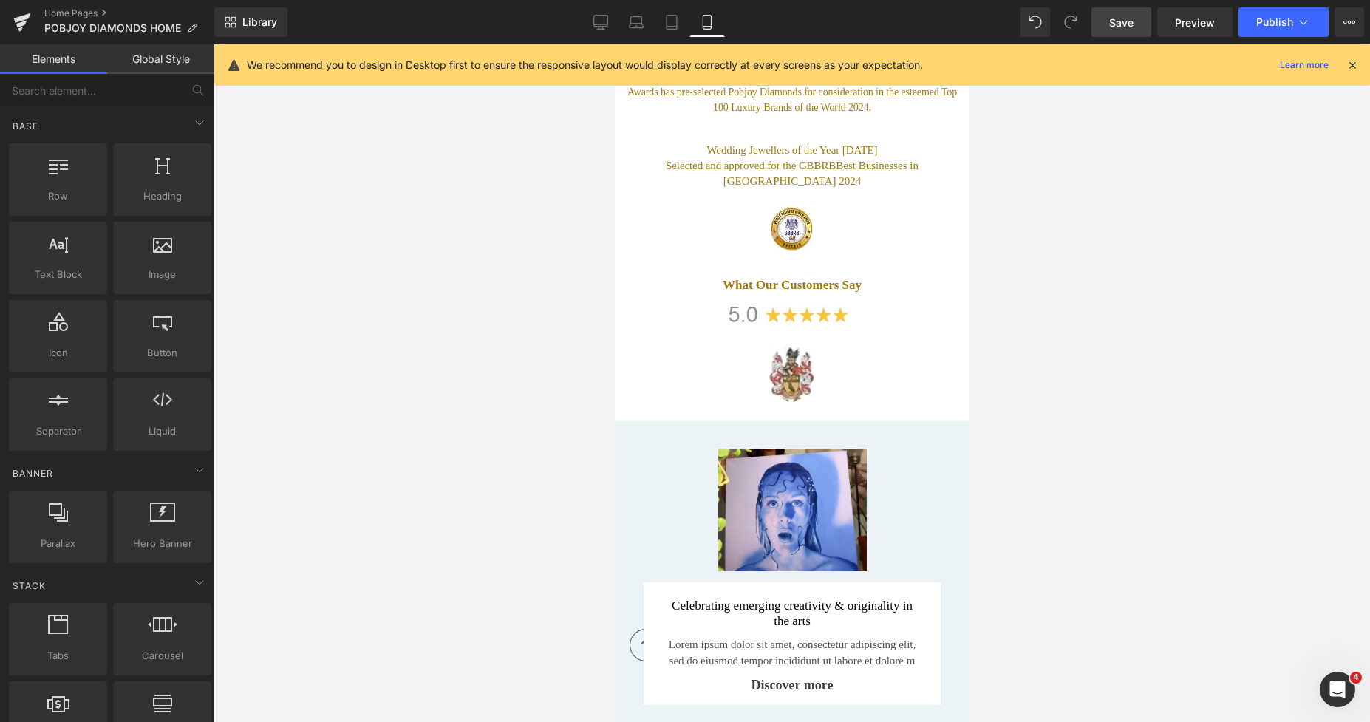
click at [1126, 23] on span "Save" at bounding box center [1121, 23] width 24 height 16
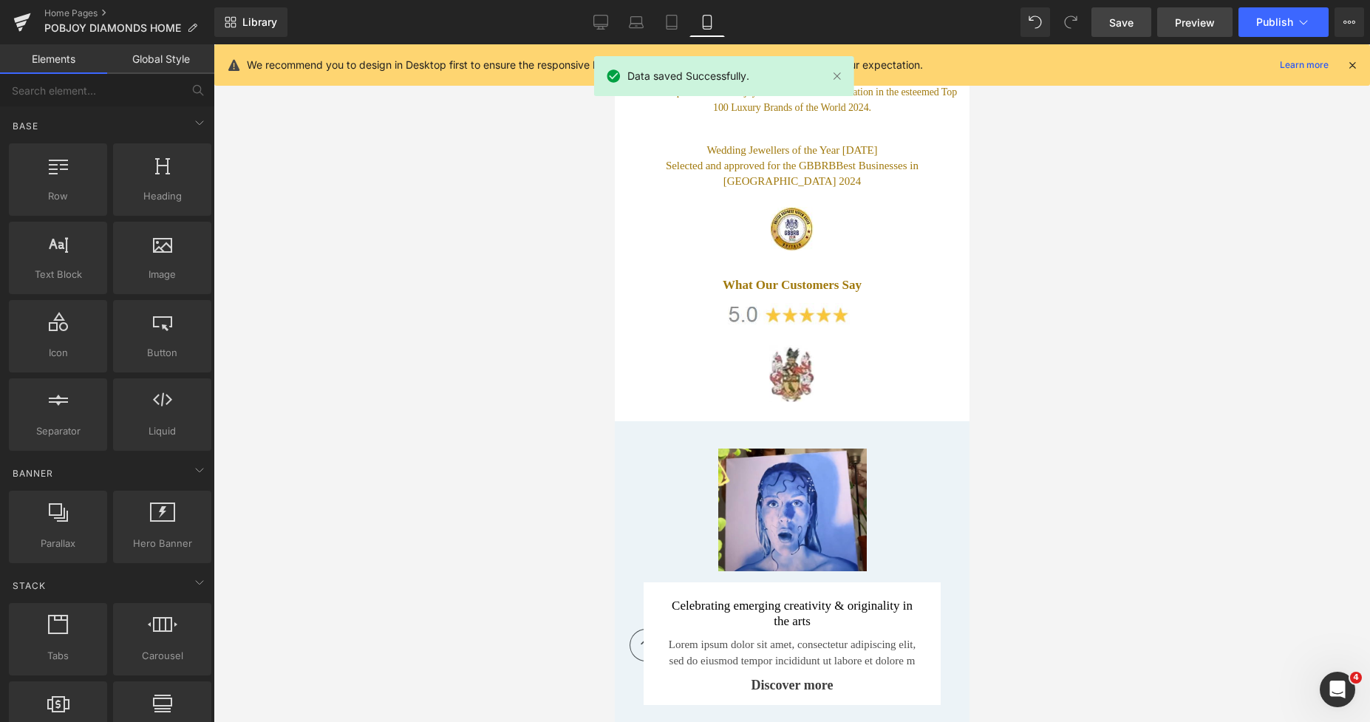
click at [1193, 18] on span "Preview" at bounding box center [1195, 23] width 40 height 16
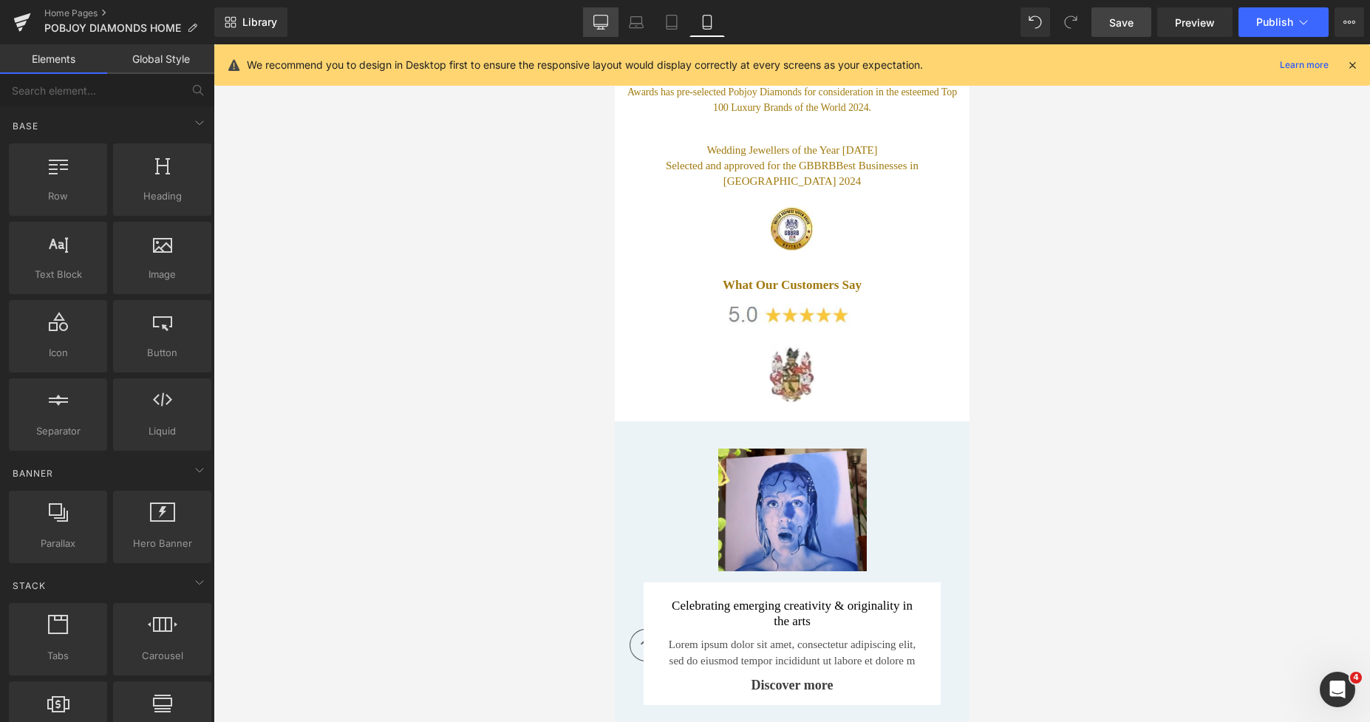
click at [601, 20] on icon at bounding box center [600, 22] width 15 height 15
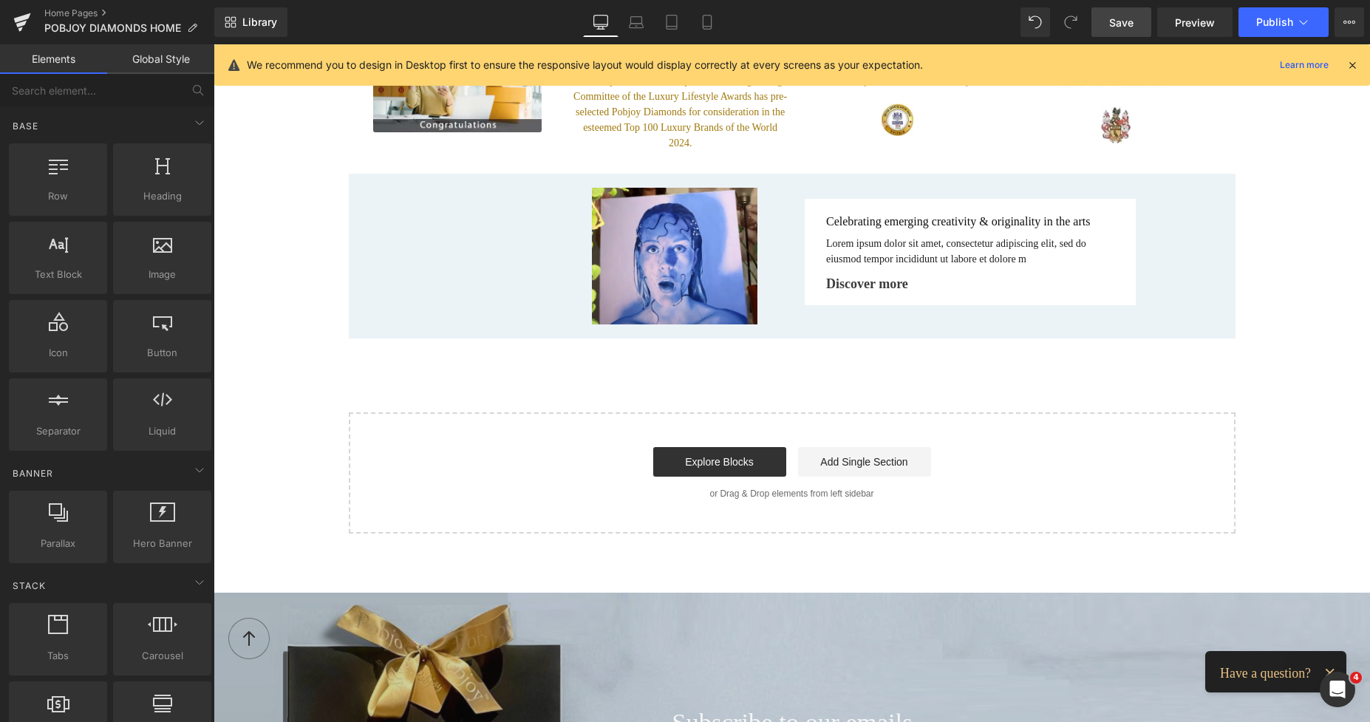
scroll to position [2697, 0]
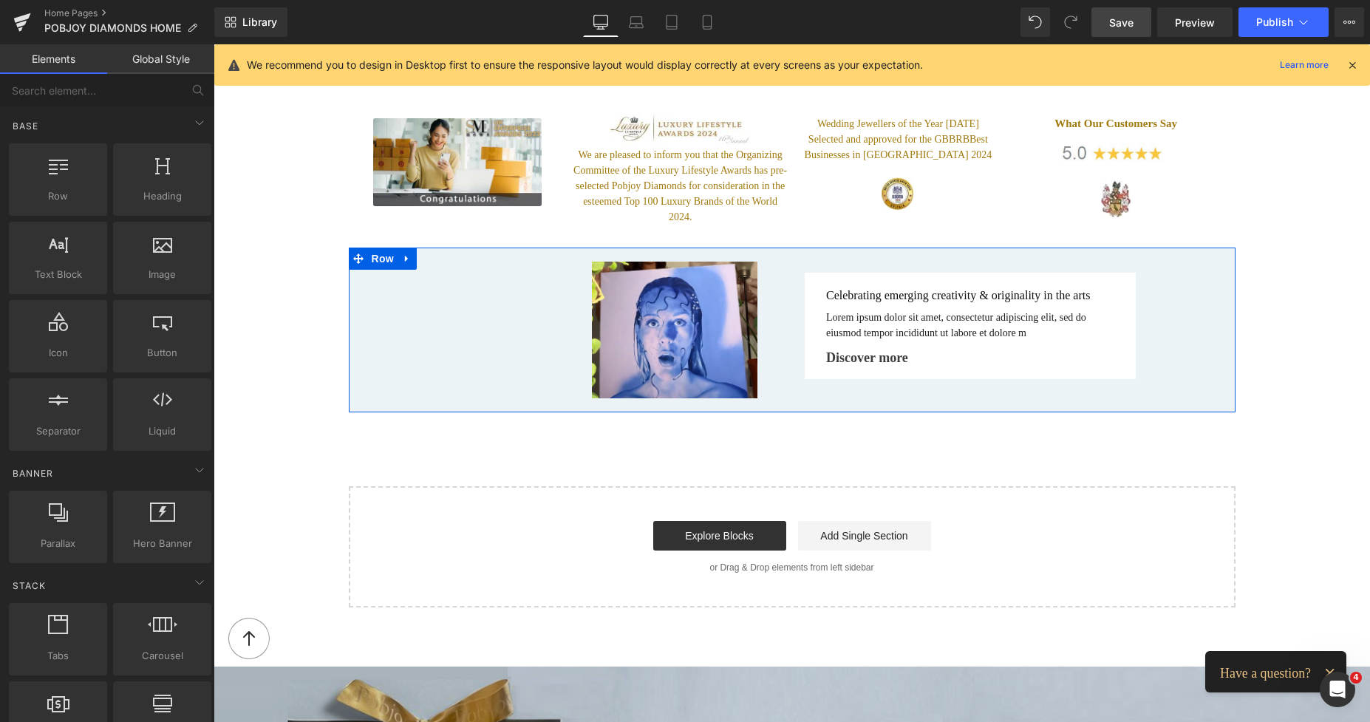
click at [385, 315] on div "Image Celebrating emerging creativity & originality in the arts Heading Lorem i…" at bounding box center [792, 329] width 887 height 165
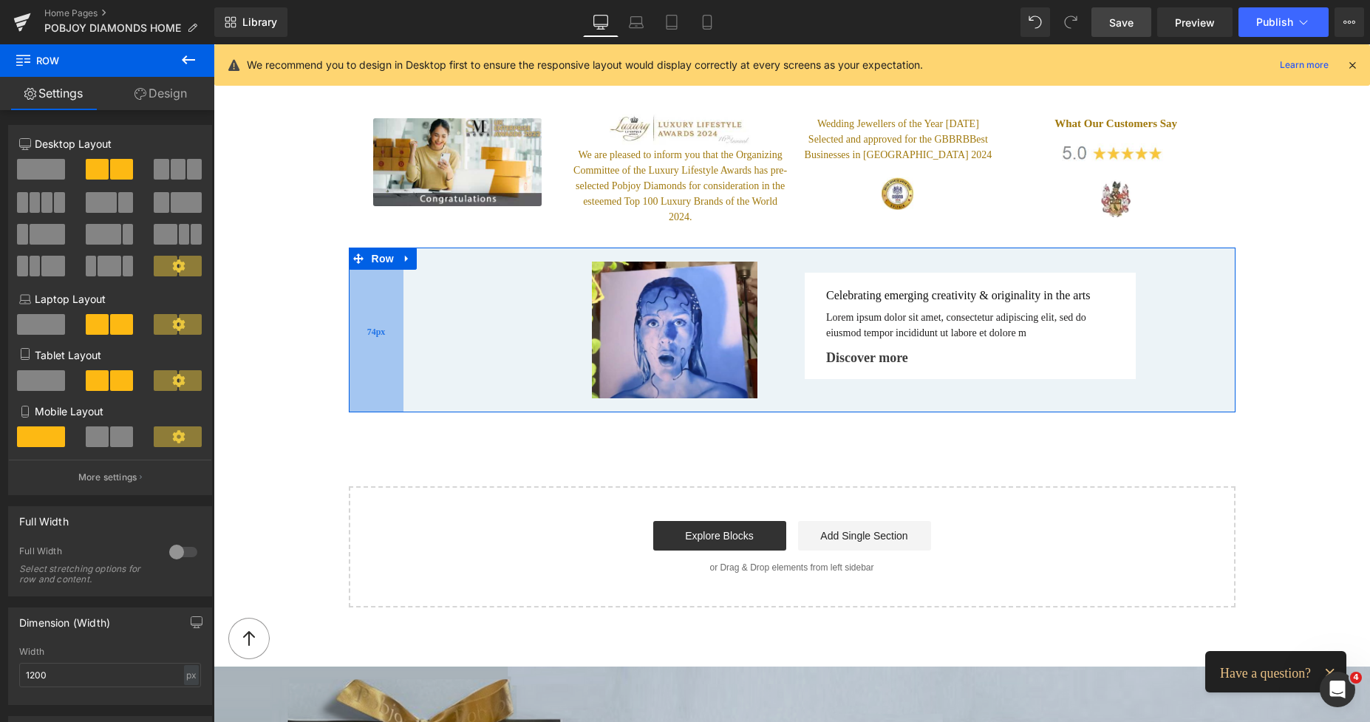
click at [349, 304] on div "74px" at bounding box center [376, 329] width 55 height 165
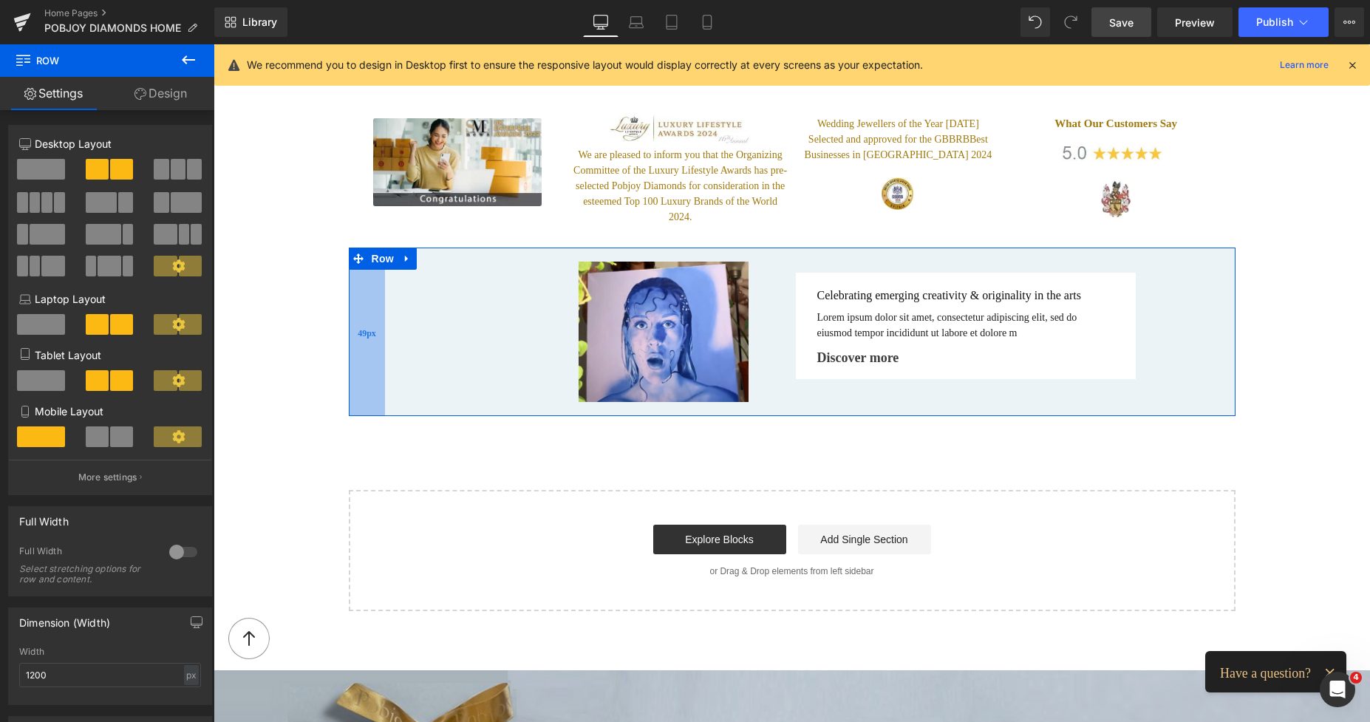
drag, startPoint x: 383, startPoint y: 309, endPoint x: 365, endPoint y: 310, distance: 18.5
click at [365, 310] on div "49px" at bounding box center [367, 331] width 36 height 168
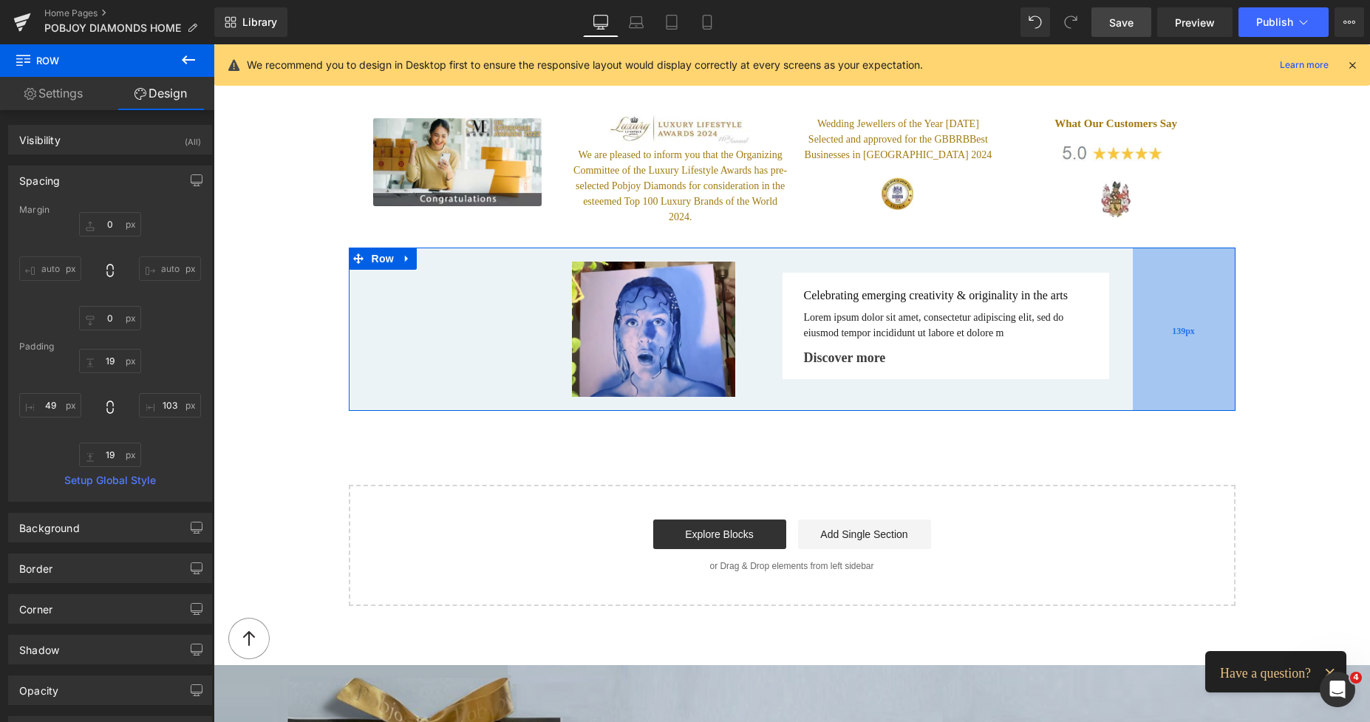
drag, startPoint x: 1198, startPoint y: 279, endPoint x: 1171, endPoint y: 281, distance: 26.7
click at [1171, 281] on div "139px" at bounding box center [1184, 328] width 103 height 163
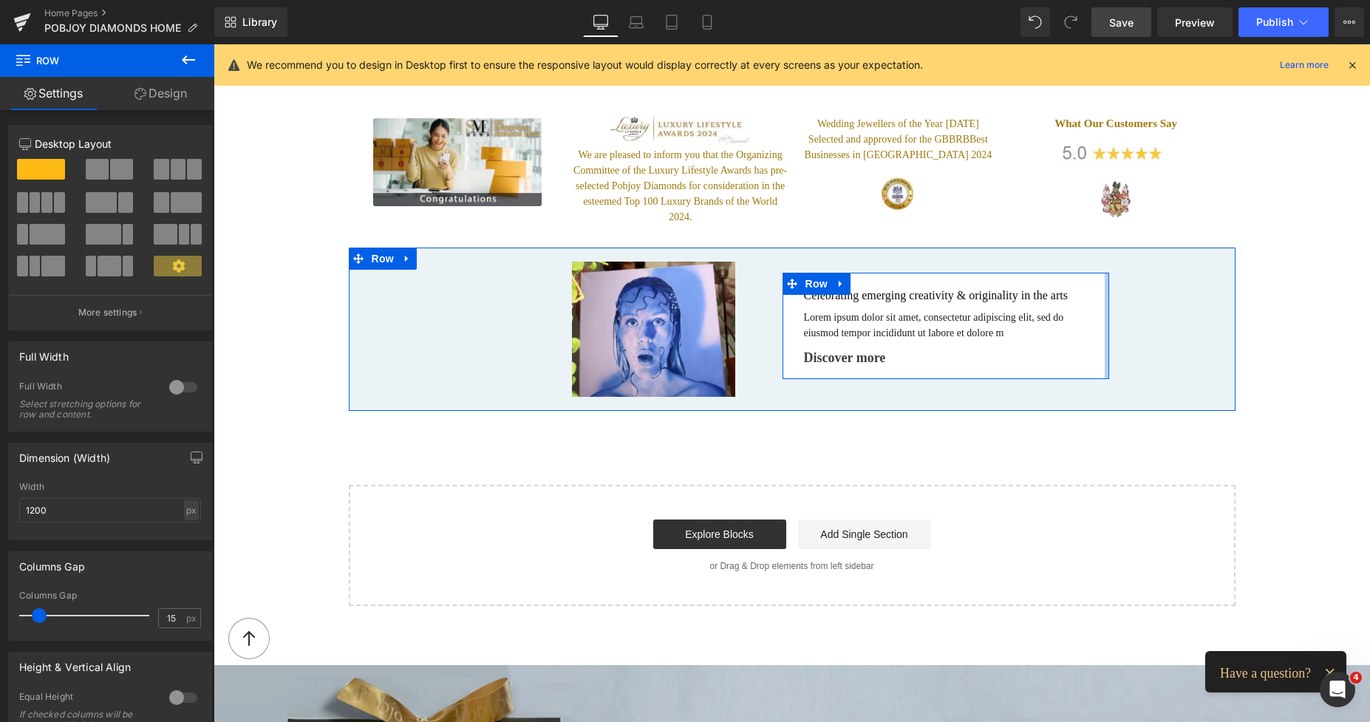
click at [1104, 279] on div at bounding box center [1106, 326] width 4 height 106
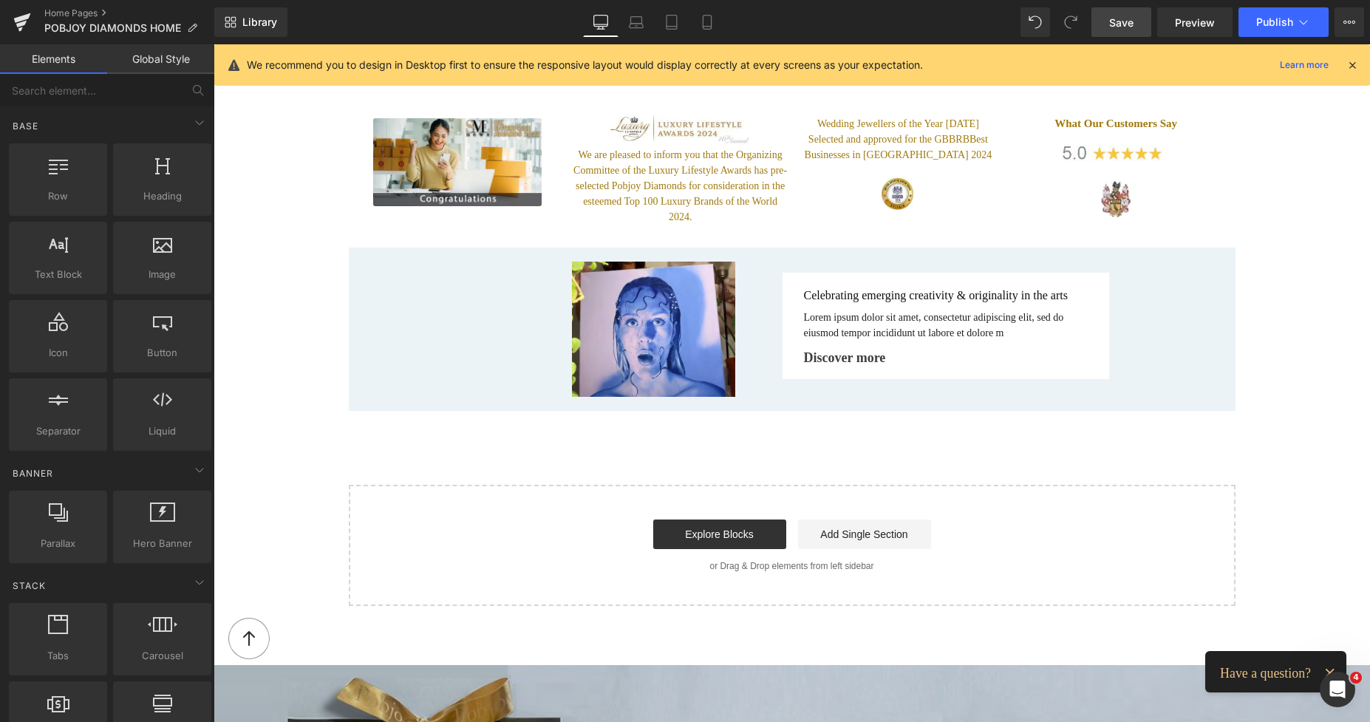
click at [1117, 27] on span "Save" at bounding box center [1121, 23] width 24 height 16
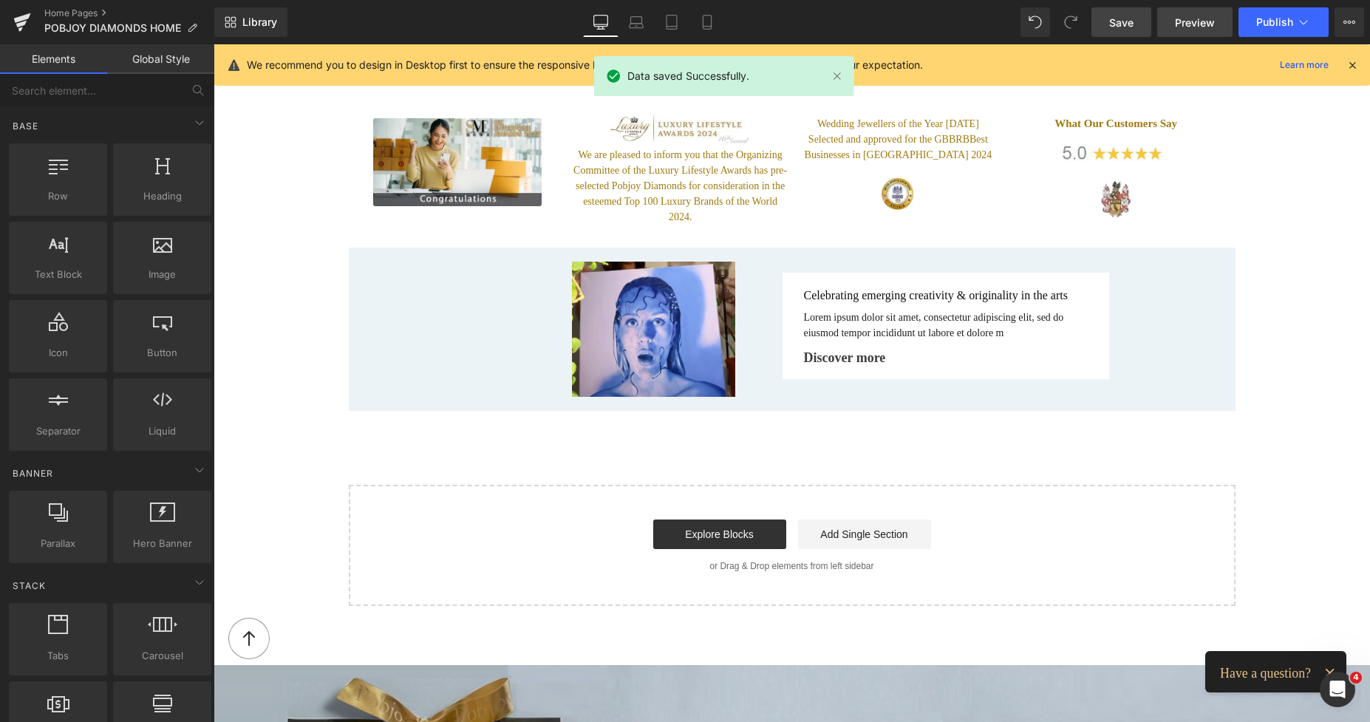
click at [1184, 24] on span "Preview" at bounding box center [1195, 23] width 40 height 16
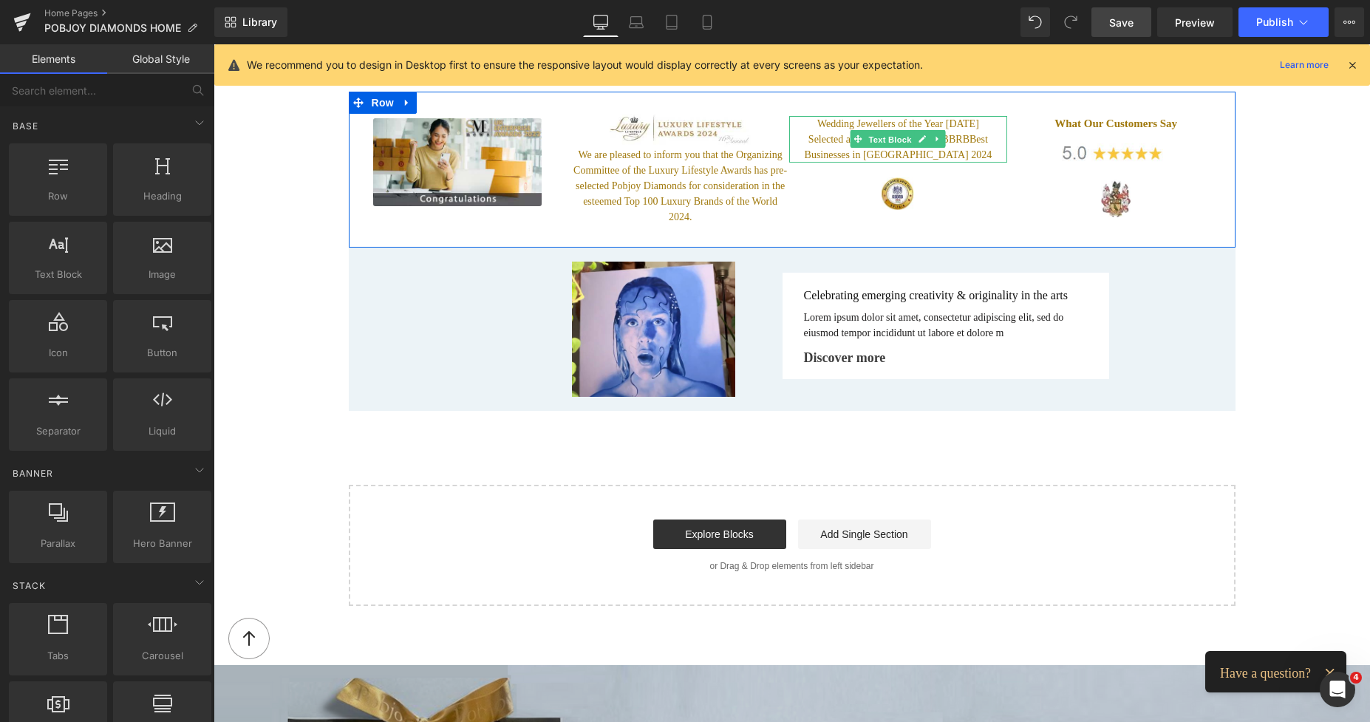
click at [869, 131] on span "Text Block" at bounding box center [890, 140] width 49 height 18
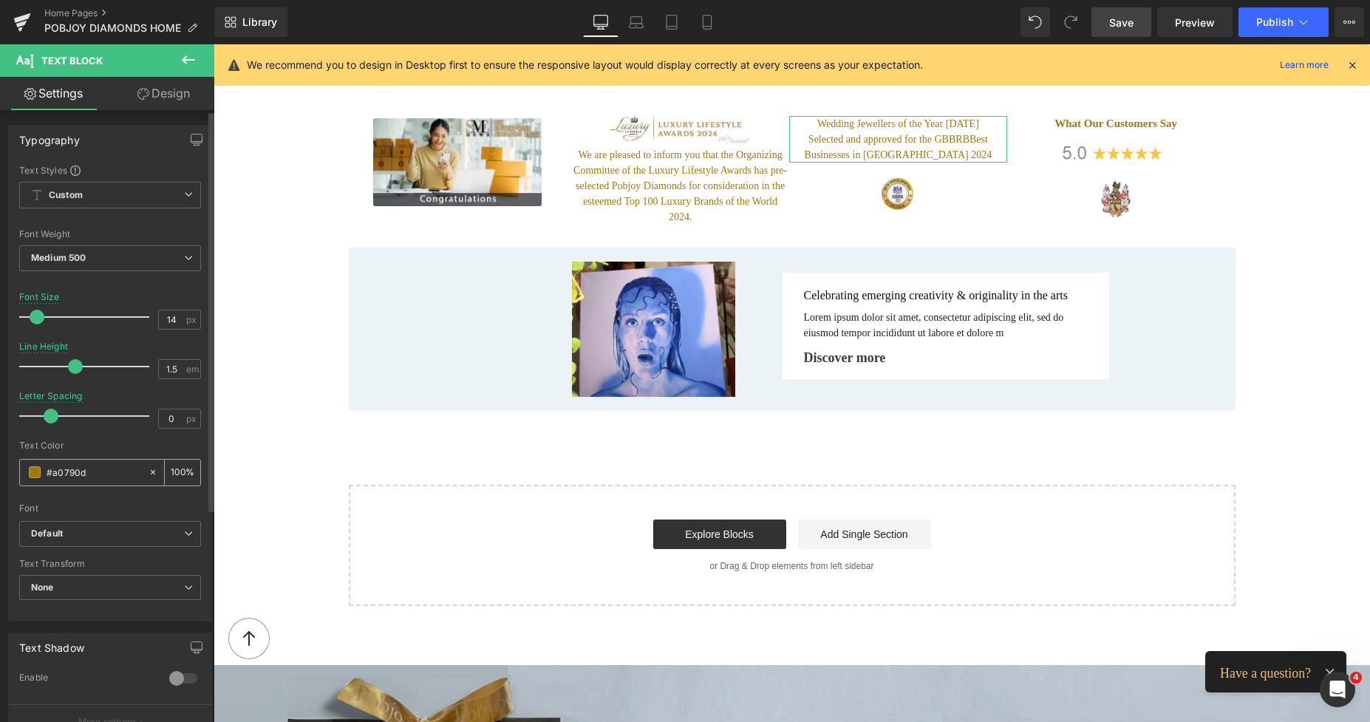
click at [106, 465] on input "#a0790d" at bounding box center [94, 472] width 95 height 16
drag, startPoint x: 102, startPoint y: 470, endPoint x: 46, endPoint y: 469, distance: 56.2
click at [46, 469] on div "#a0790d" at bounding box center [84, 473] width 128 height 26
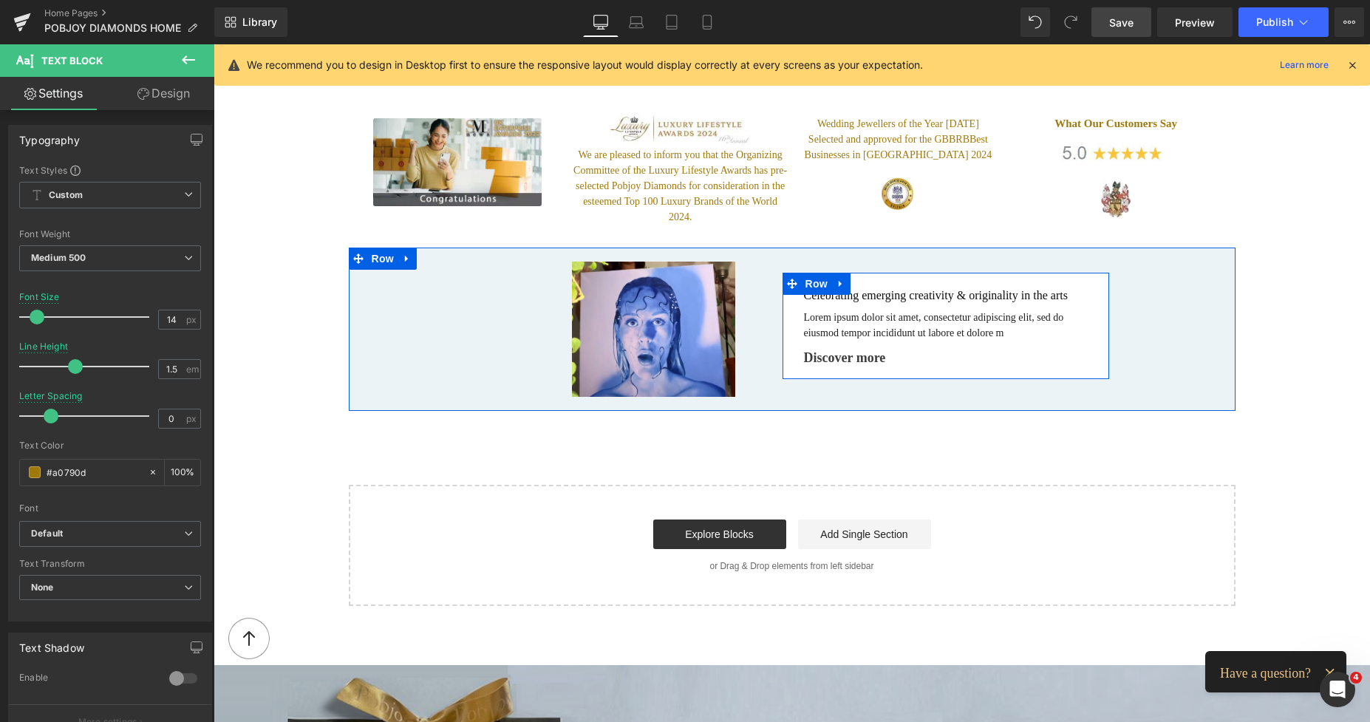
click at [901, 288] on div "Celebrating emerging creativity & originality in the arts Heading" at bounding box center [949, 295] width 290 height 15
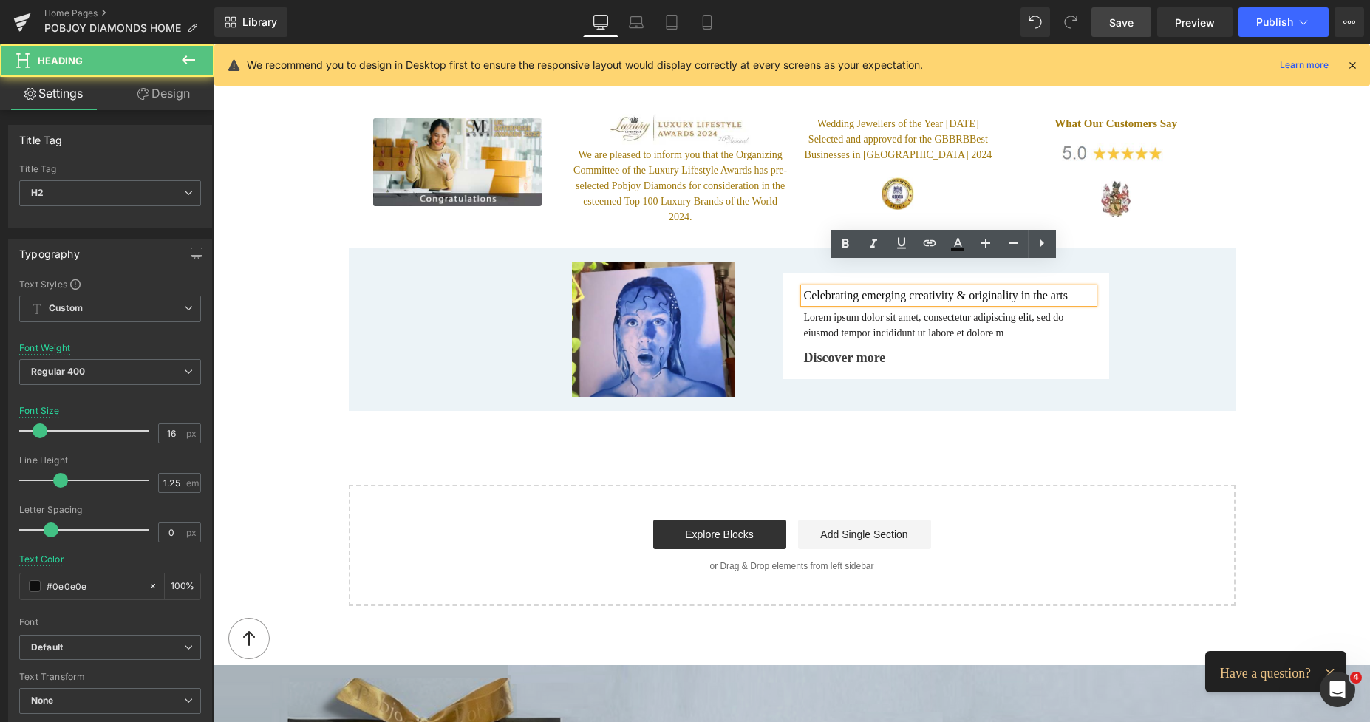
click at [892, 288] on h2 "Celebrating emerging creativity & originality in the arts" at bounding box center [949, 295] width 290 height 15
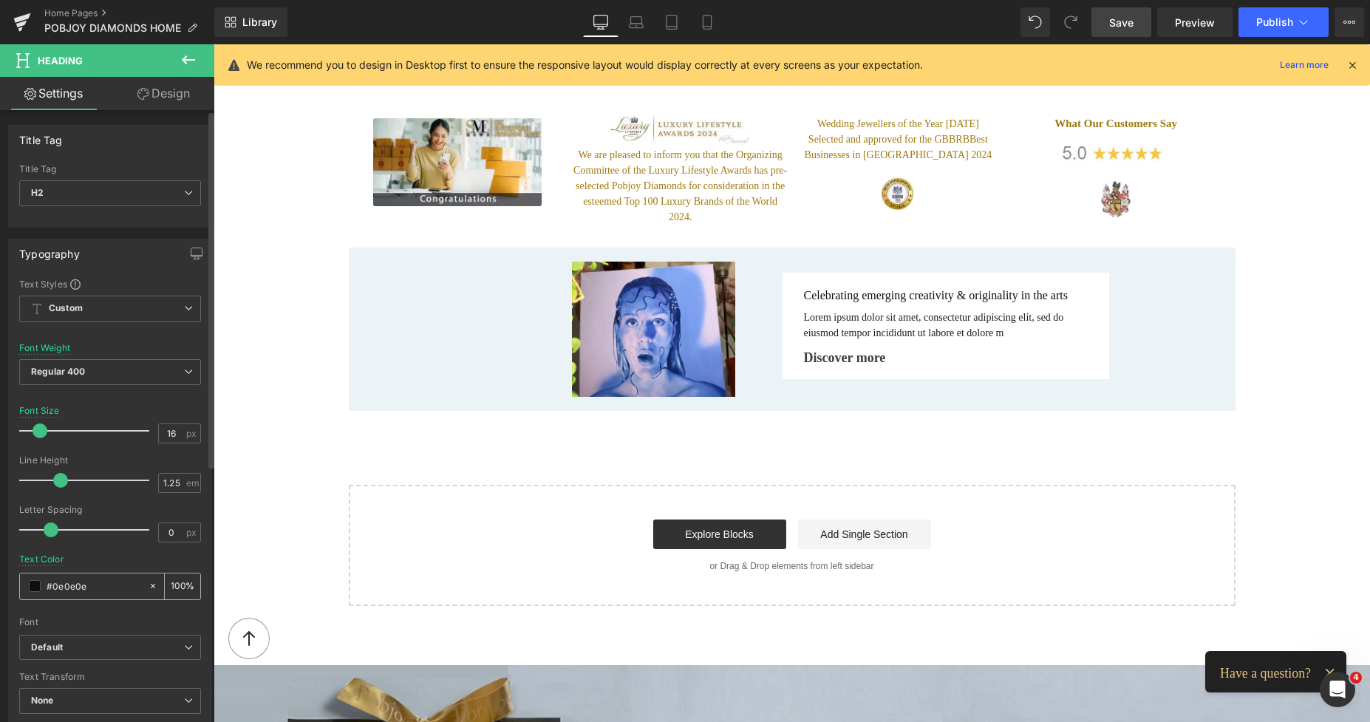
drag, startPoint x: 90, startPoint y: 589, endPoint x: 43, endPoint y: 586, distance: 47.4
click at [43, 586] on div "#0e0e0e" at bounding box center [84, 586] width 128 height 26
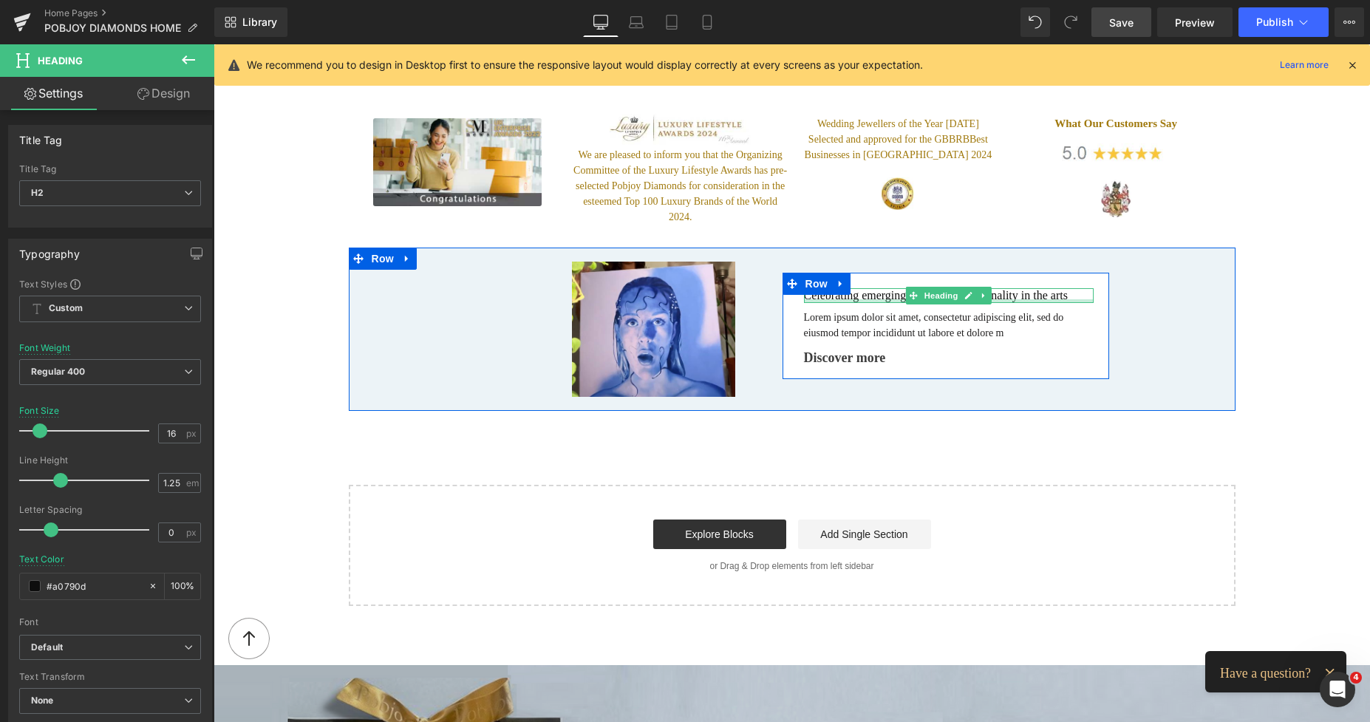
type input "#a0790d"
click at [884, 310] on div "Lorem ipsum dolor sit amet, consectetur adipiscing elit, sed do eiusmod tempor …" at bounding box center [949, 325] width 290 height 31
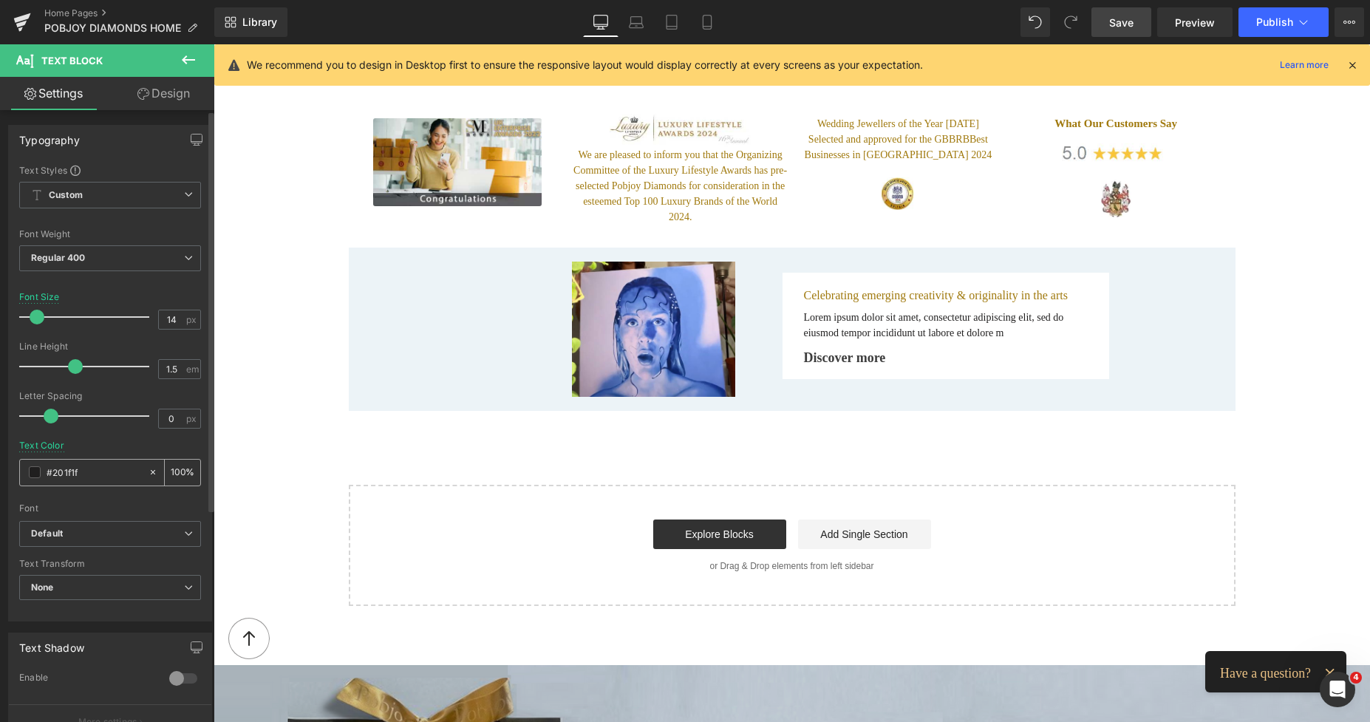
drag, startPoint x: 90, startPoint y: 471, endPoint x: 46, endPoint y: 472, distance: 44.3
click at [46, 472] on div "#201f1f" at bounding box center [84, 473] width 128 height 26
drag, startPoint x: 47, startPoint y: 472, endPoint x: 85, endPoint y: 466, distance: 38.9
click at [85, 466] on input "#201f1f" at bounding box center [94, 472] width 95 height 16
drag, startPoint x: 83, startPoint y: 473, endPoint x: 42, endPoint y: 474, distance: 41.4
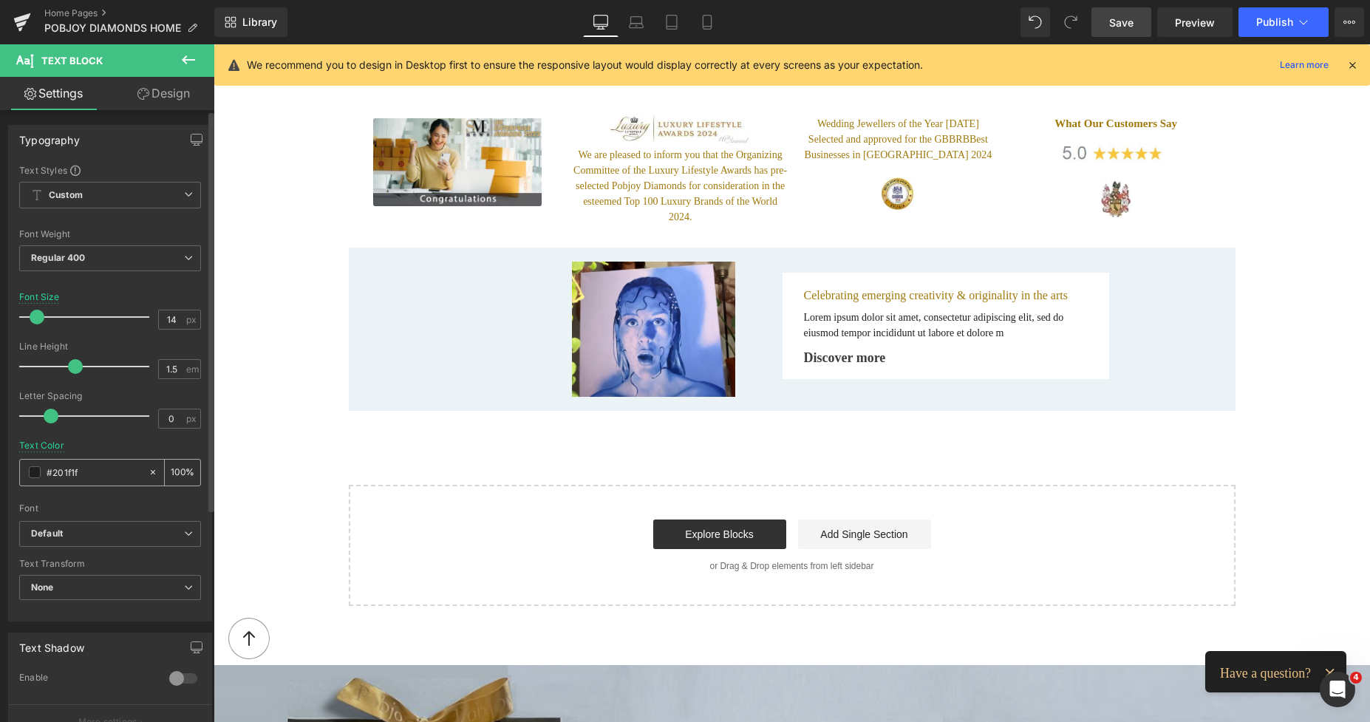
click at [42, 474] on div "#201f1f" at bounding box center [84, 473] width 128 height 26
paste input "a0790d"
type input "#a0790d"
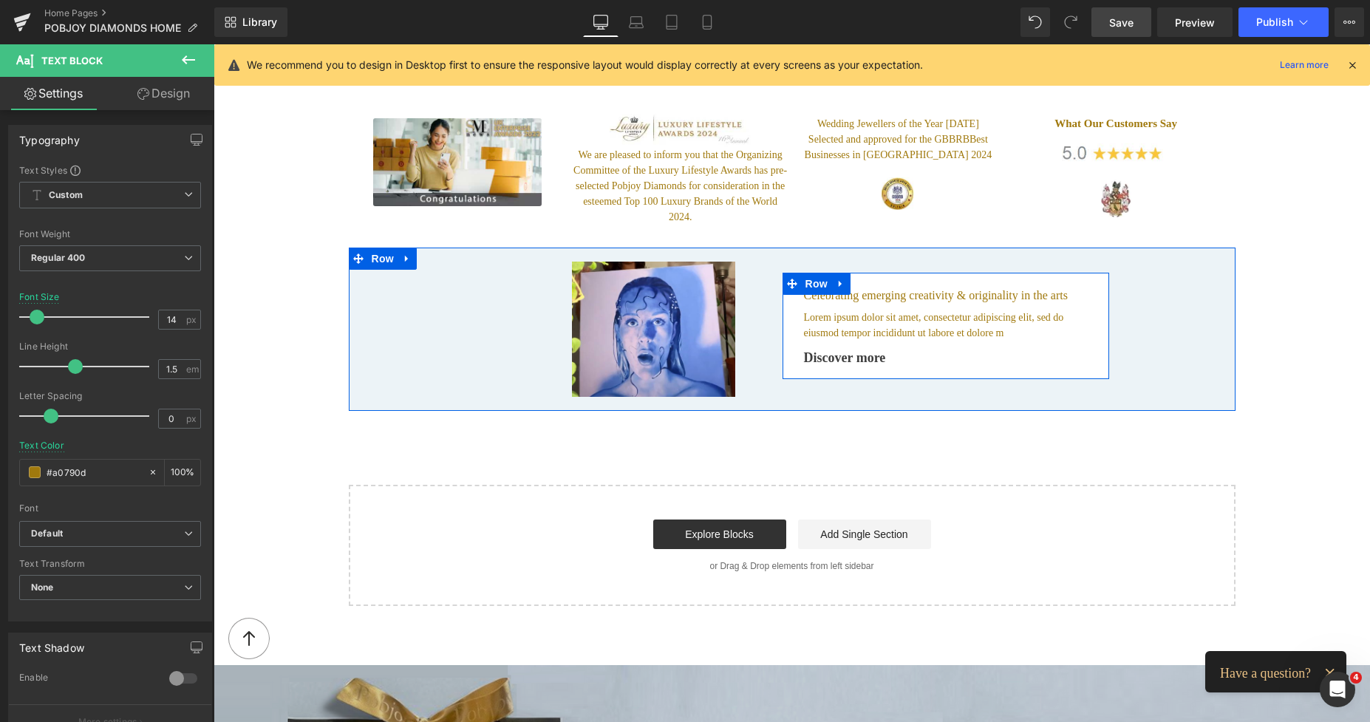
click at [816, 353] on icon at bounding box center [820, 357] width 8 height 8
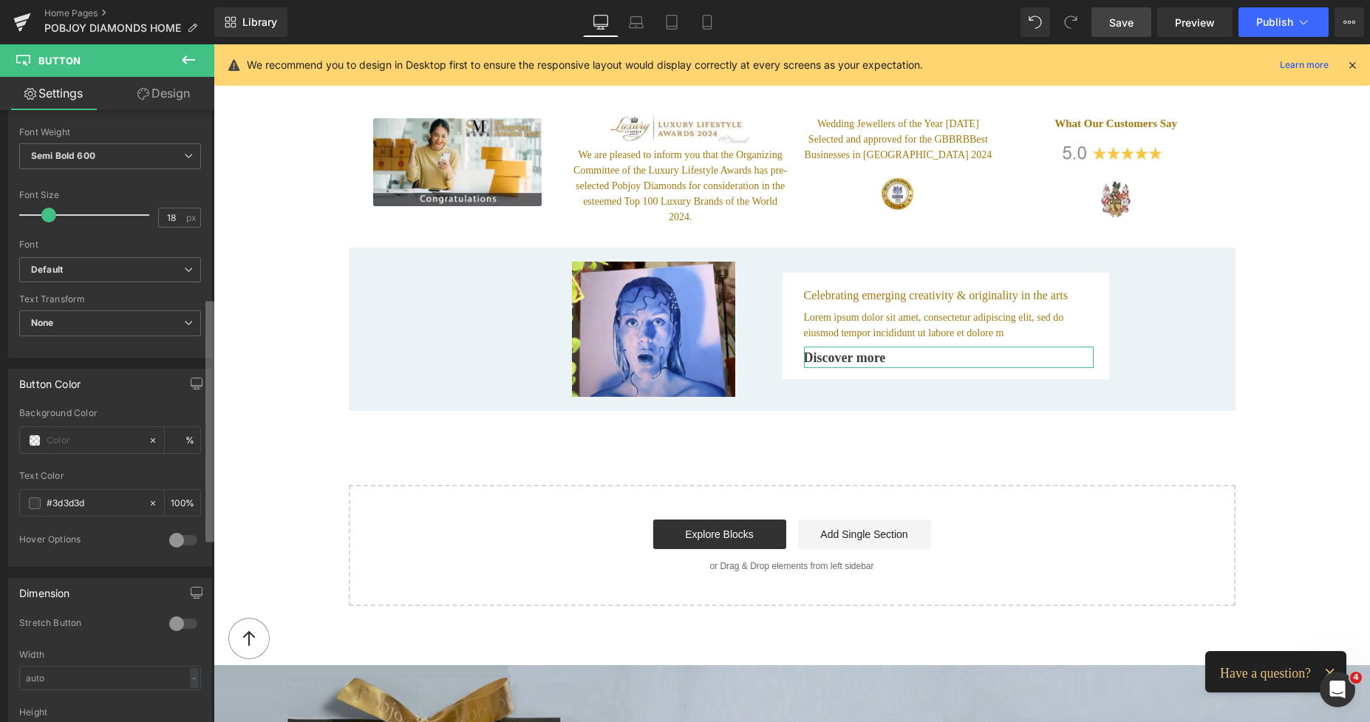
scroll to position [473, 0]
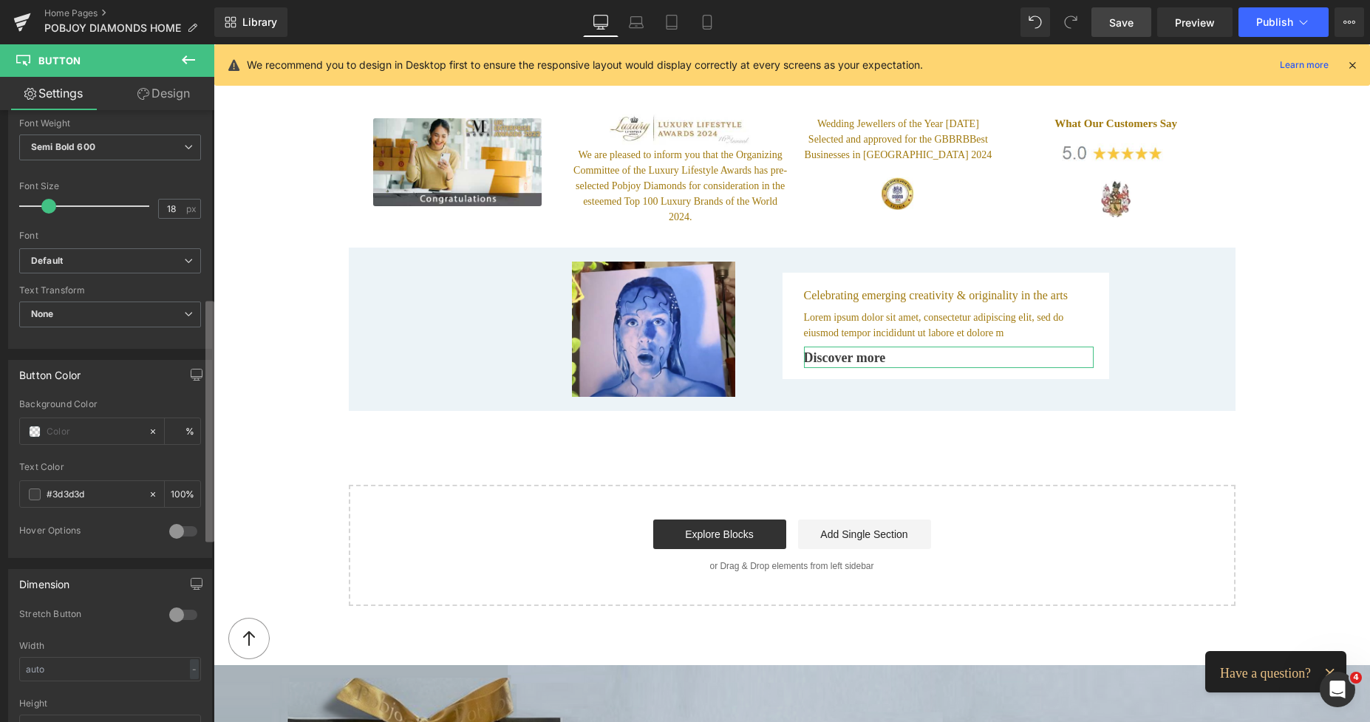
click at [168, 530] on div "Button Button Styles Custom Custom Setup Global Style Custom Setup Global Style…" at bounding box center [107, 419] width 214 height 618
click at [92, 495] on input "#3d3d3d" at bounding box center [94, 494] width 95 height 16
drag, startPoint x: 92, startPoint y: 495, endPoint x: 62, endPoint y: 495, distance: 29.6
click at [62, 495] on input "#3d3d3d" at bounding box center [94, 494] width 95 height 16
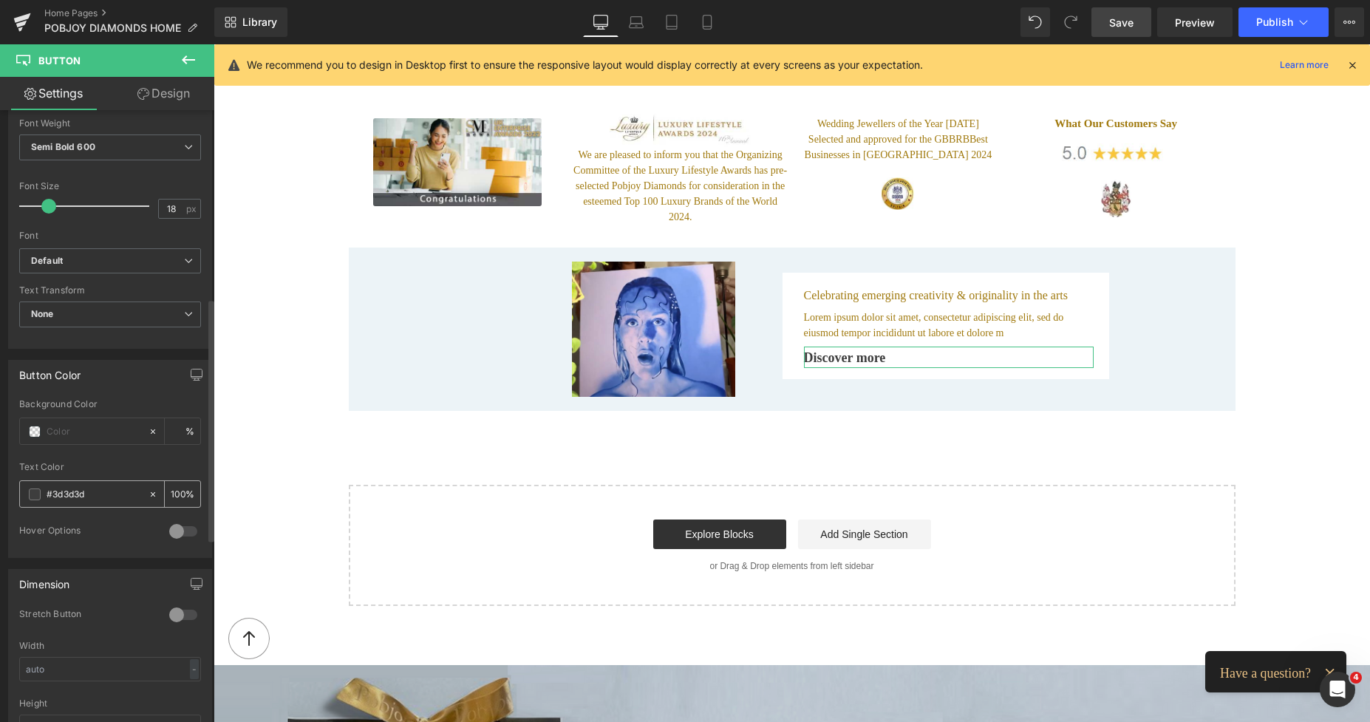
click at [97, 494] on input "#3d3d3d" at bounding box center [94, 494] width 95 height 16
drag, startPoint x: 97, startPoint y: 494, endPoint x: 31, endPoint y: 498, distance: 65.9
click at [31, 498] on div "#3d3d3d" at bounding box center [84, 494] width 128 height 26
paste input "a0790"
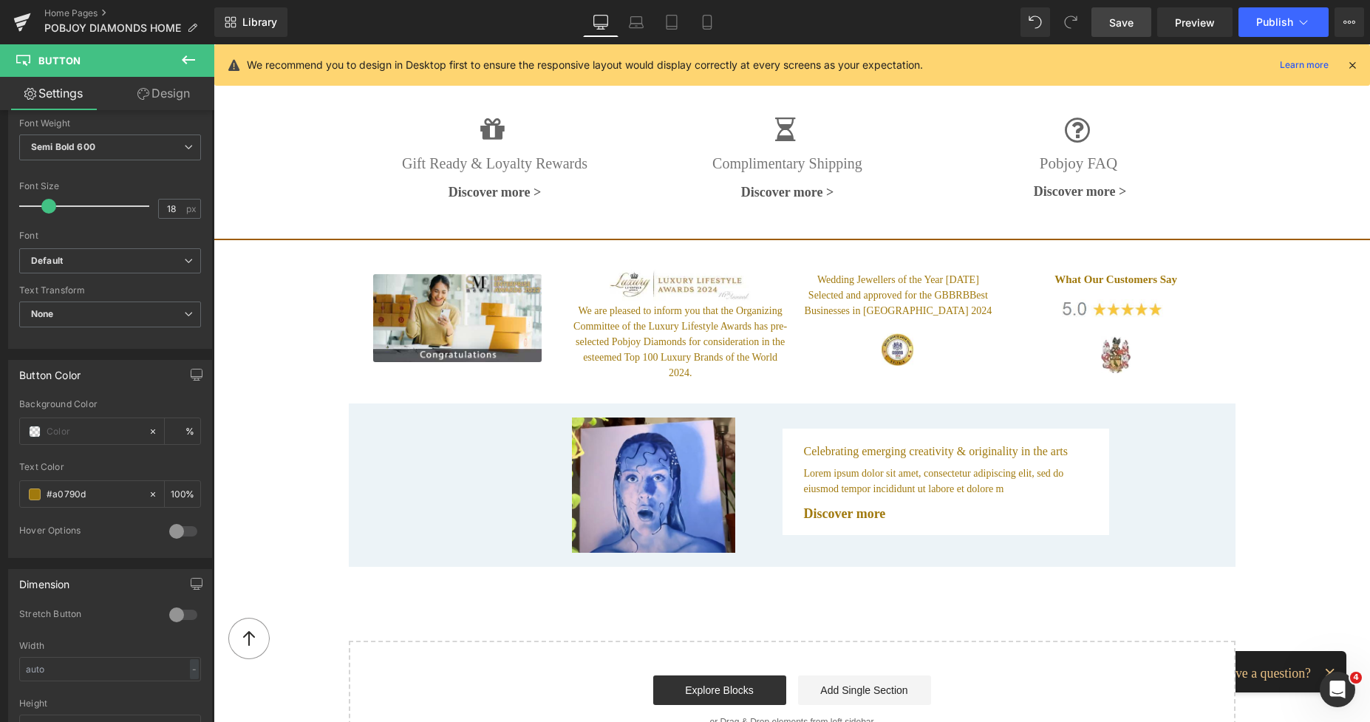
scroll to position [2476, 0]
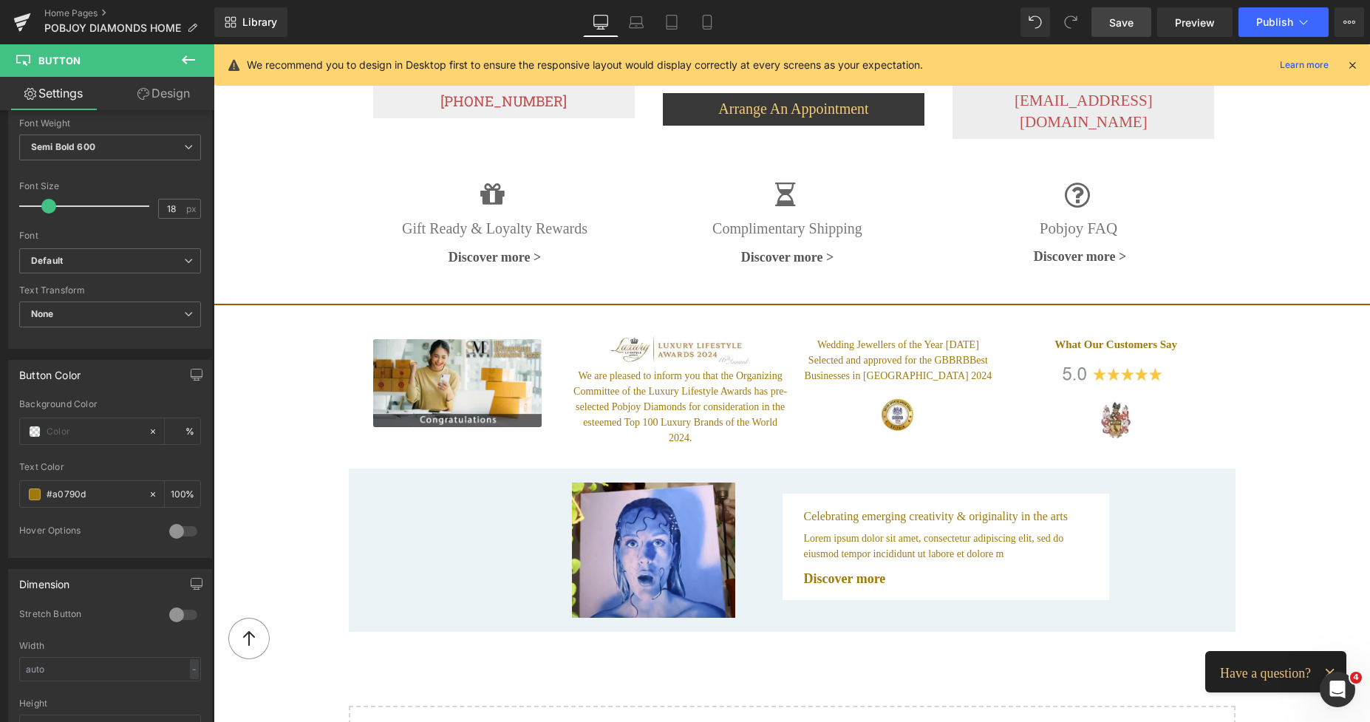
type input "#a0790d"
click at [1103, 18] on link "Save" at bounding box center [1121, 22] width 60 height 30
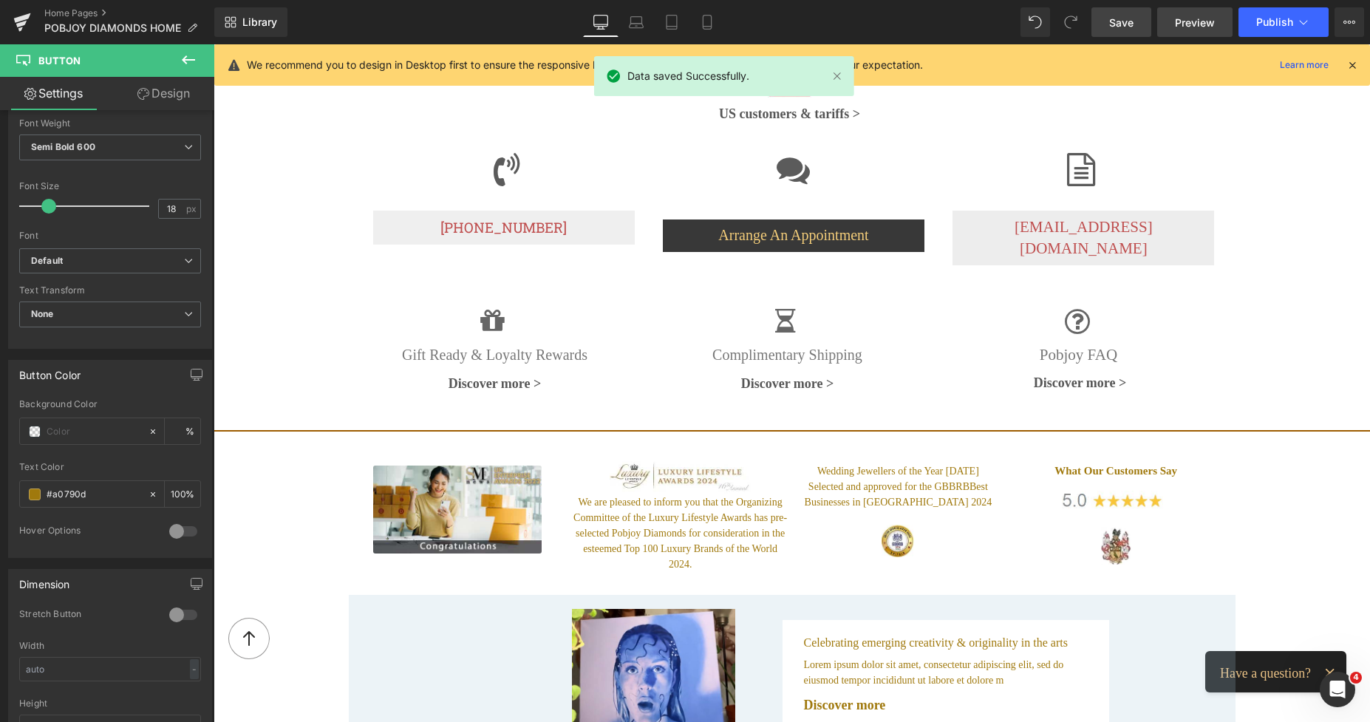
click at [1186, 20] on span "Preview" at bounding box center [1195, 23] width 40 height 16
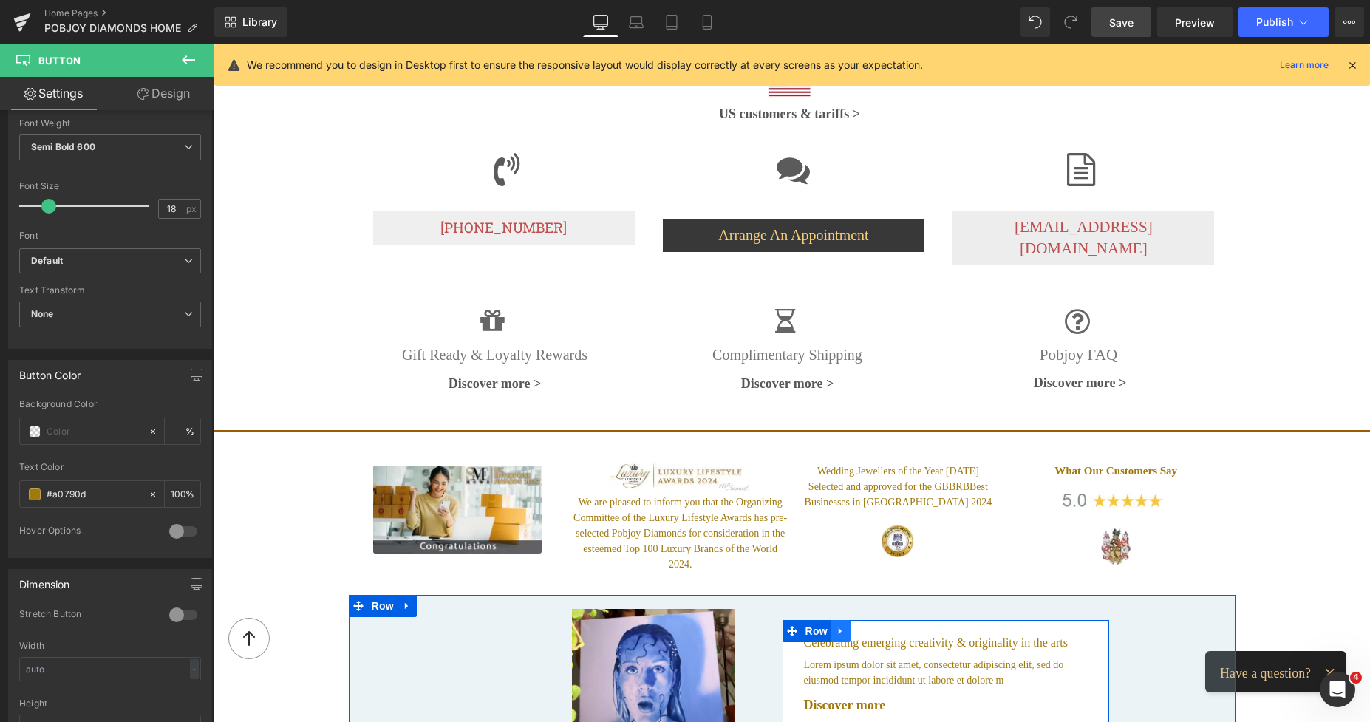
click at [831, 620] on link at bounding box center [840, 631] width 19 height 22
click at [951, 635] on span "Heading" at bounding box center [941, 644] width 40 height 18
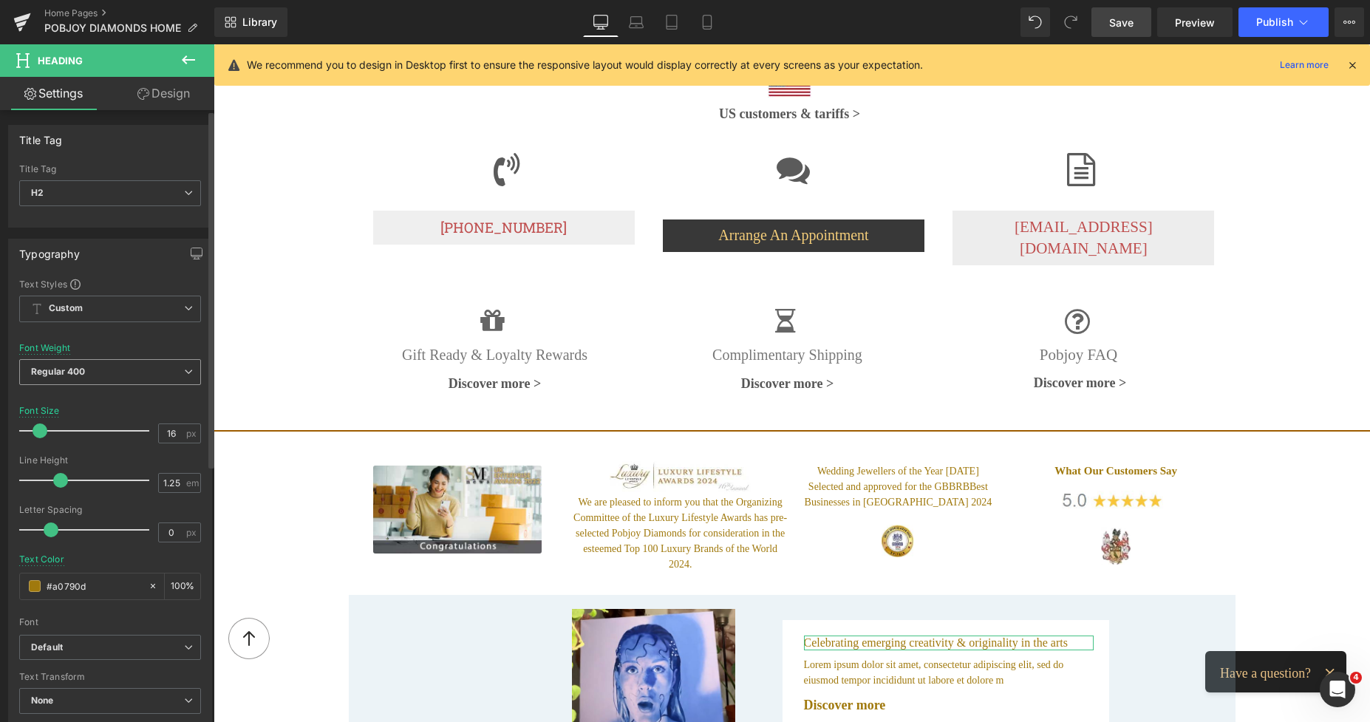
click at [104, 369] on span "Regular 400" at bounding box center [110, 372] width 182 height 26
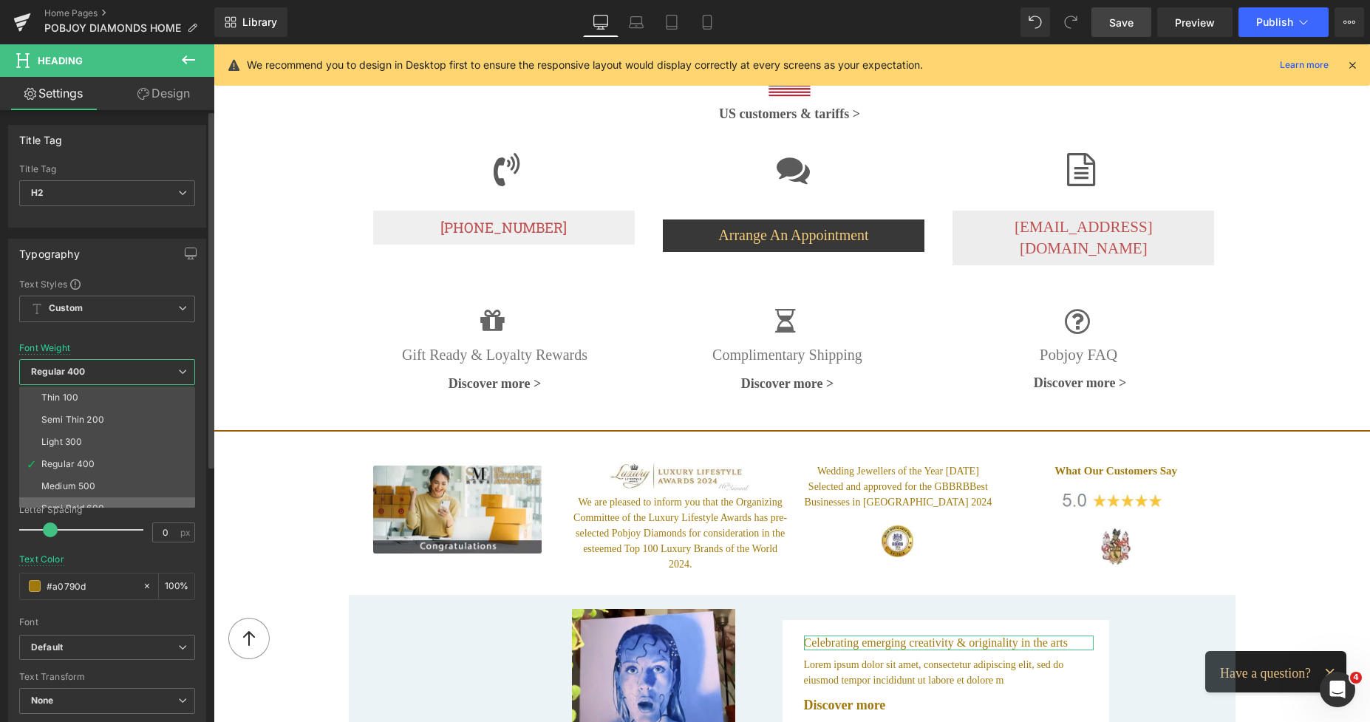
click at [85, 501] on li "Semi Bold 600" at bounding box center [110, 508] width 182 height 22
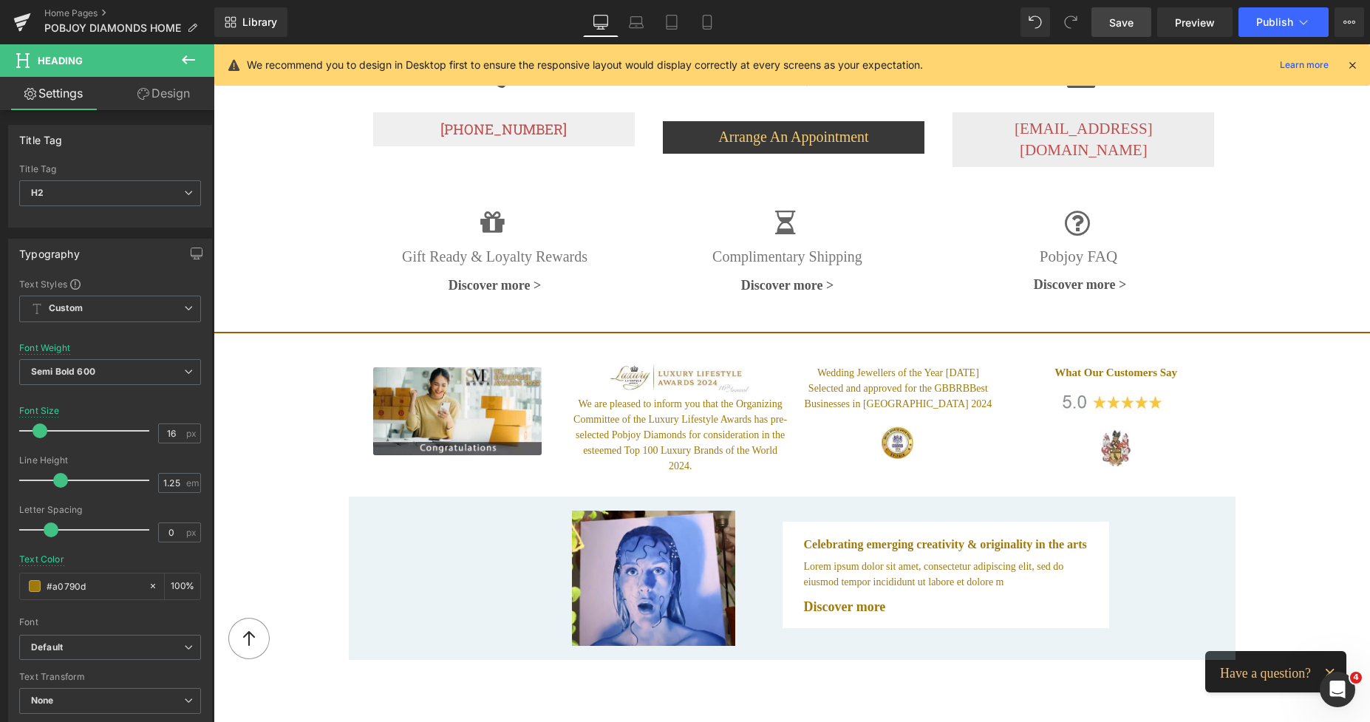
scroll to position [2494, 0]
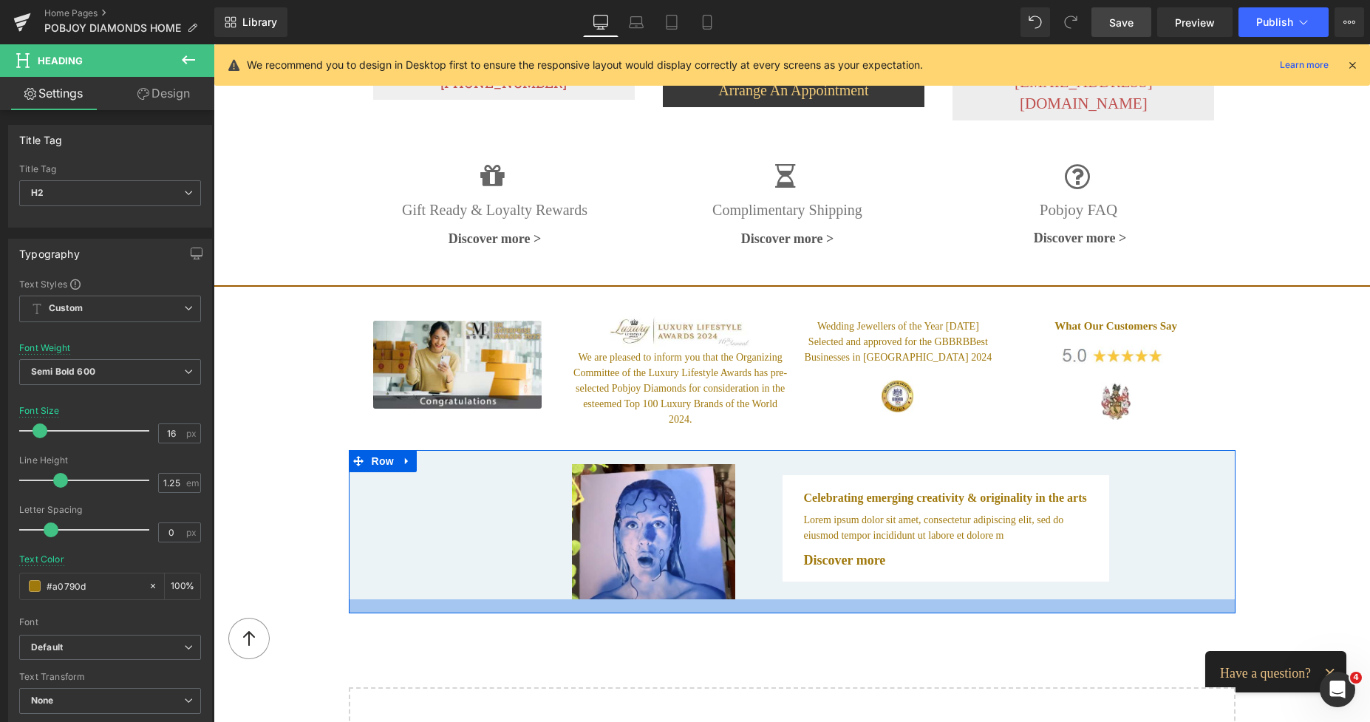
click at [794, 599] on div at bounding box center [792, 606] width 887 height 14
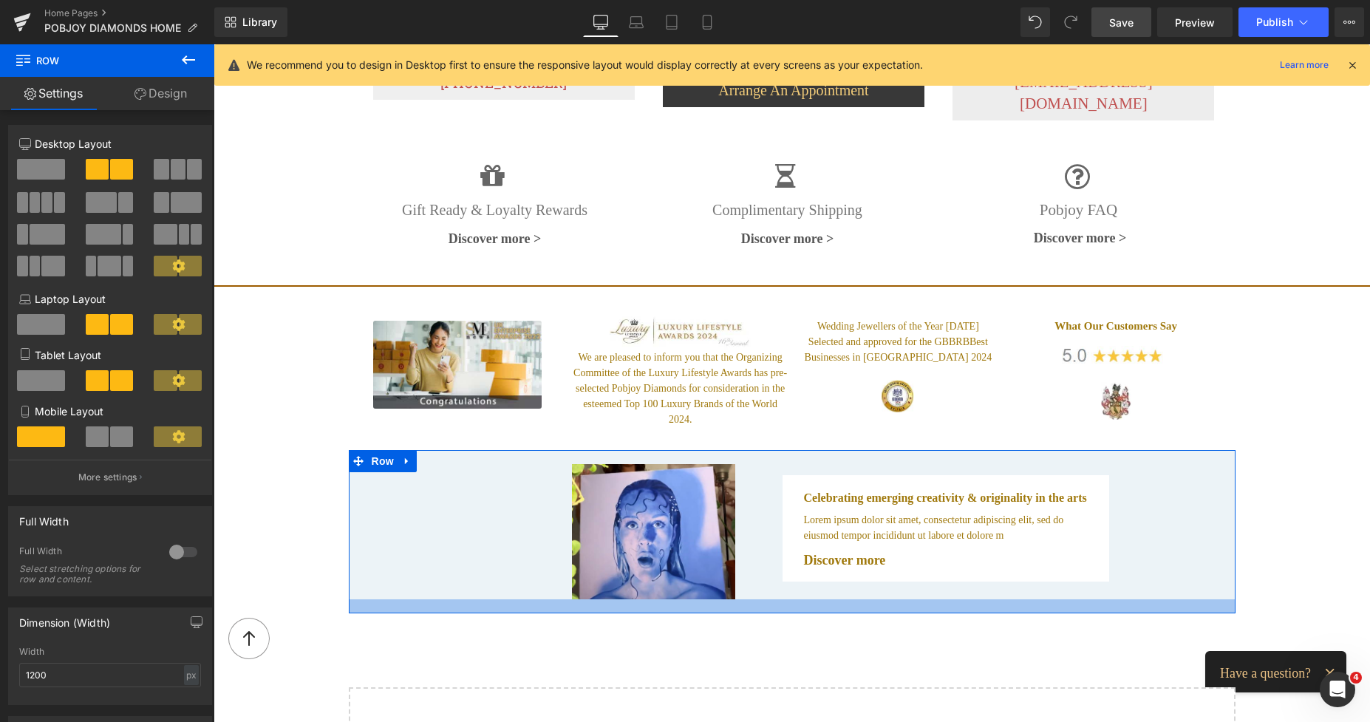
click at [776, 599] on div at bounding box center [792, 606] width 887 height 14
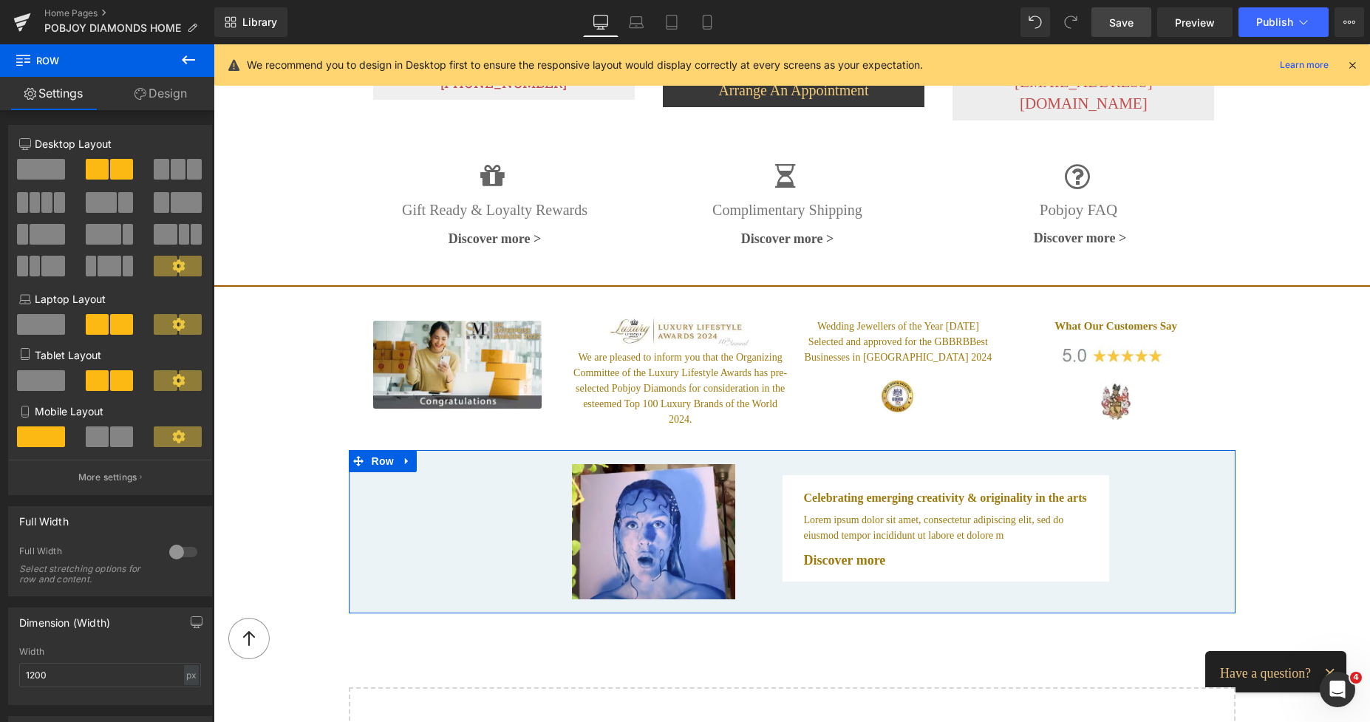
click at [173, 101] on link "Design" at bounding box center [160, 93] width 107 height 33
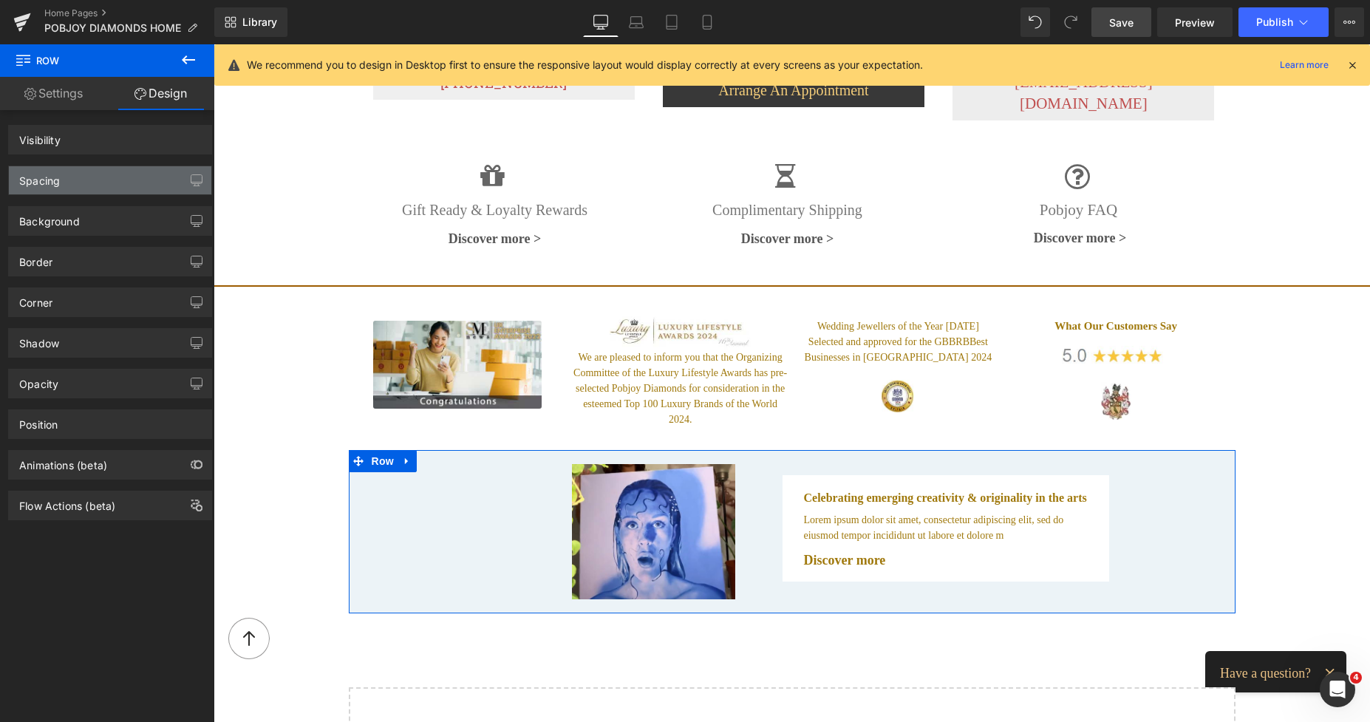
click at [93, 177] on div "Spacing" at bounding box center [110, 180] width 202 height 28
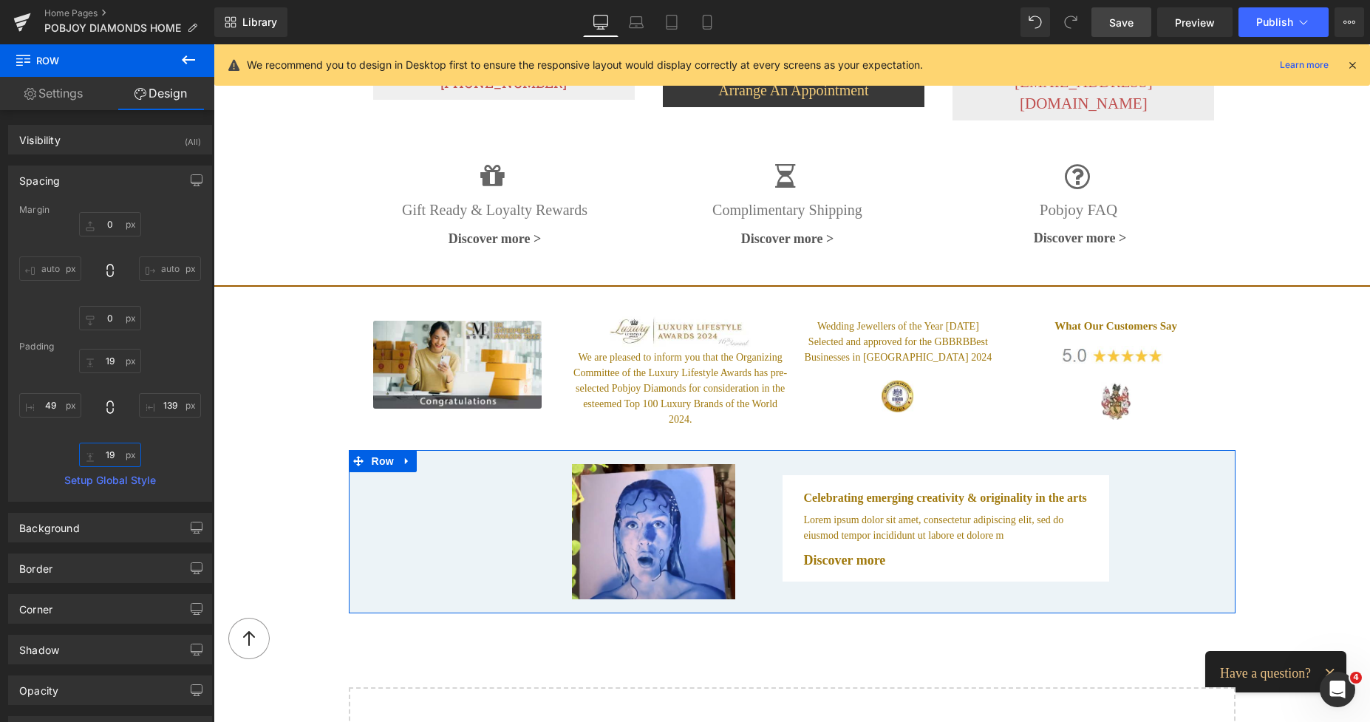
click at [103, 457] on input "19" at bounding box center [110, 455] width 62 height 24
type input "5"
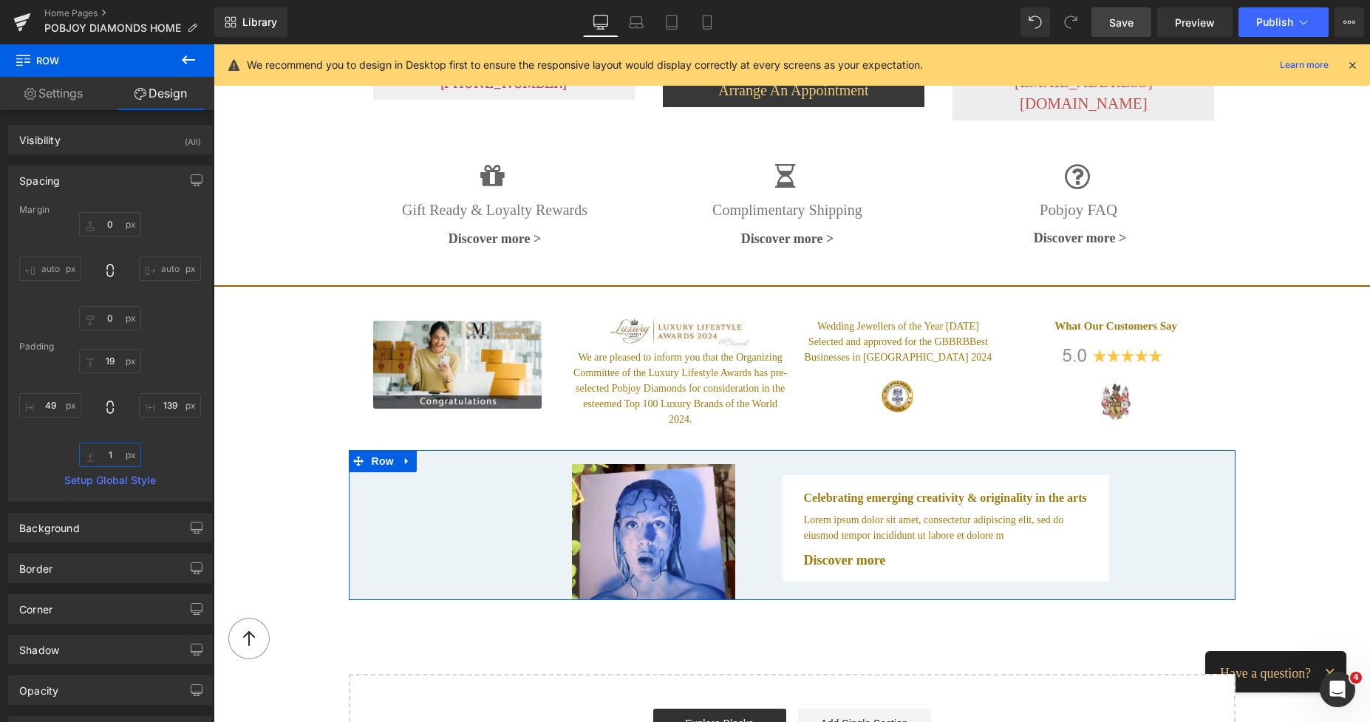
type input "19"
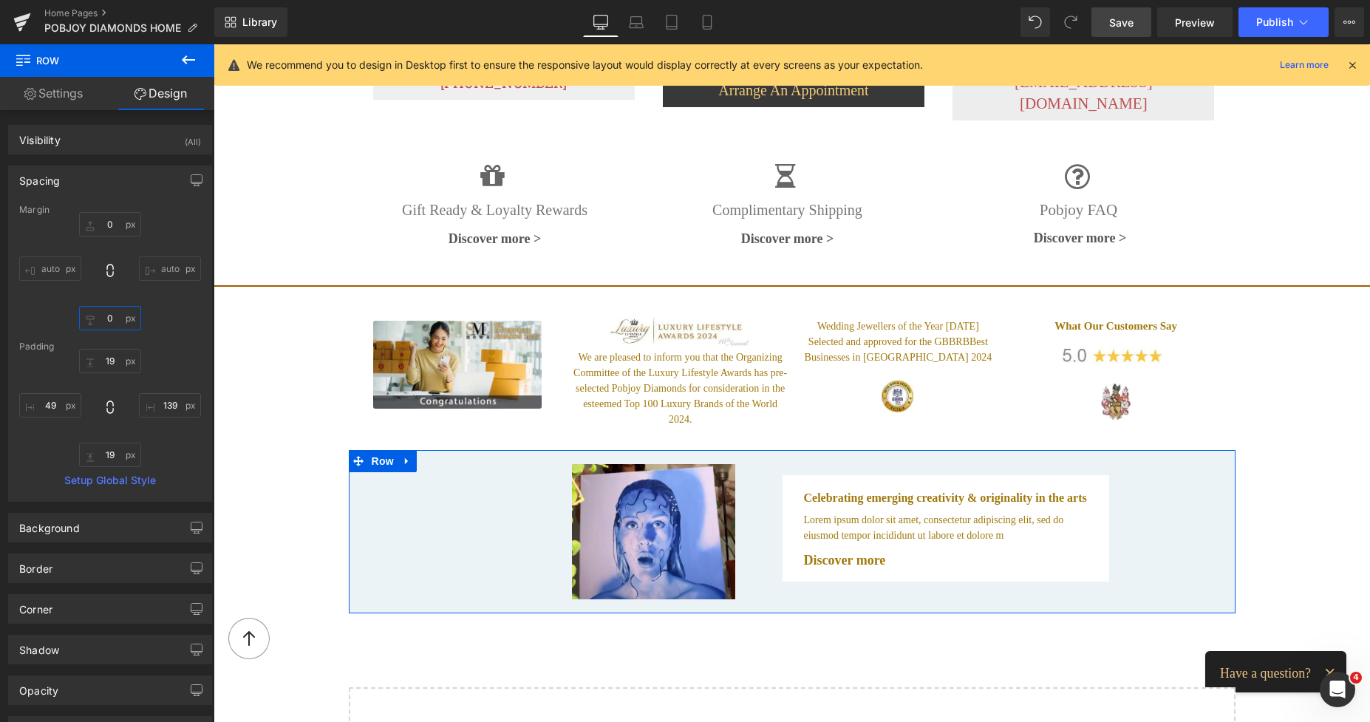
click at [109, 320] on input "0" at bounding box center [110, 318] width 62 height 24
click at [1029, 475] on div at bounding box center [945, 483] width 327 height 16
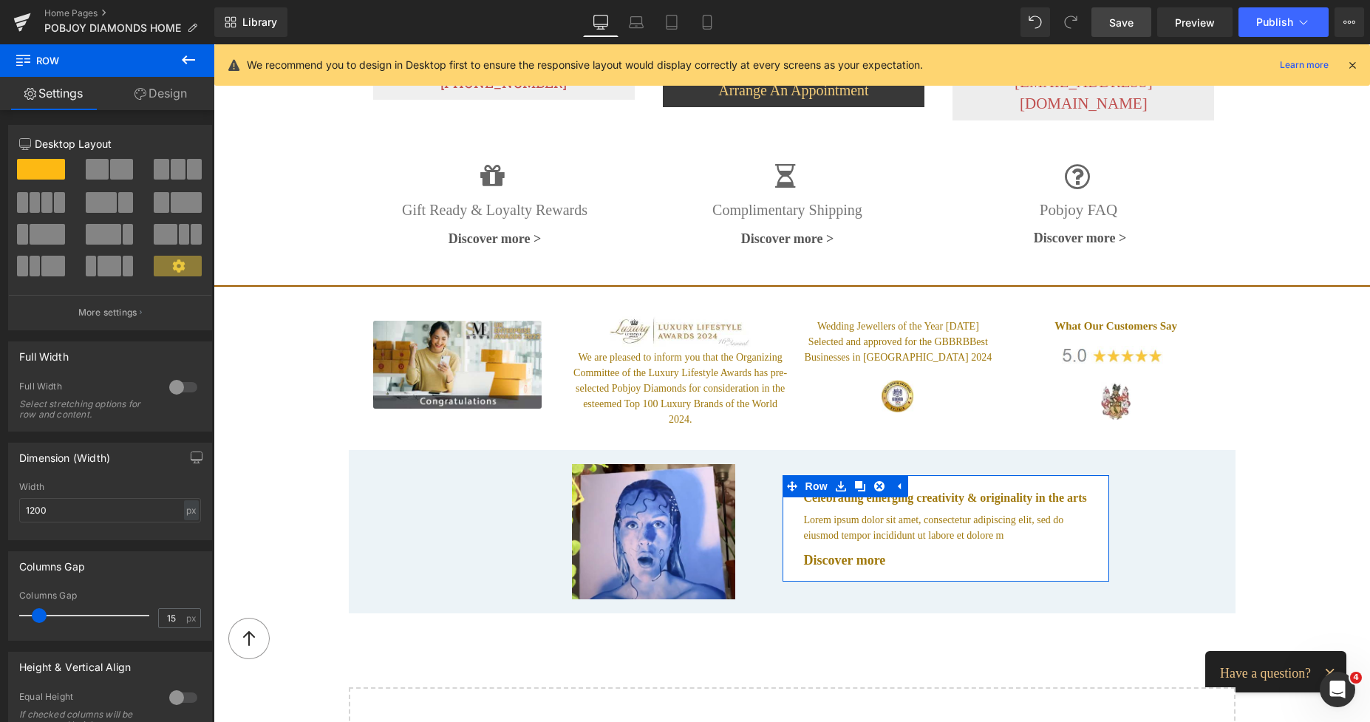
click at [173, 101] on link "Design" at bounding box center [160, 93] width 107 height 33
click at [0, 0] on div "Spacing" at bounding box center [0, 0] width 0 height 0
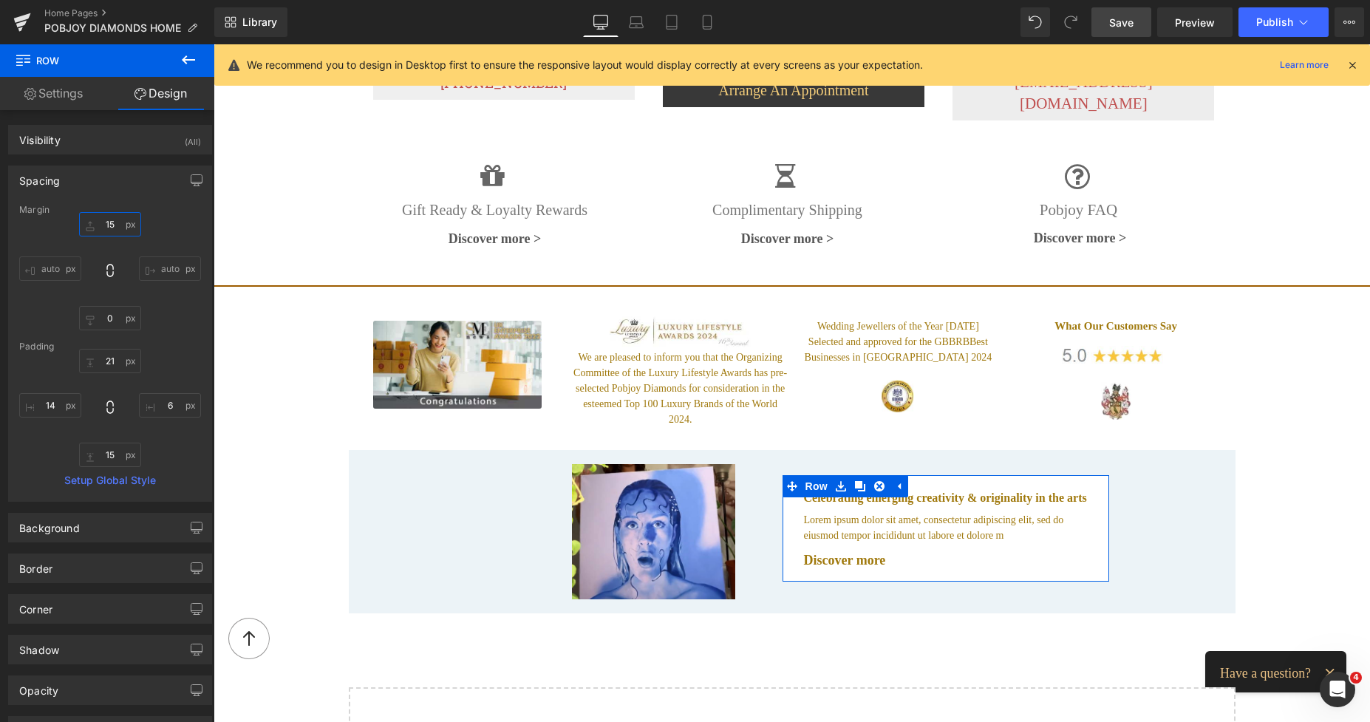
click at [115, 236] on input "text" at bounding box center [110, 224] width 62 height 24
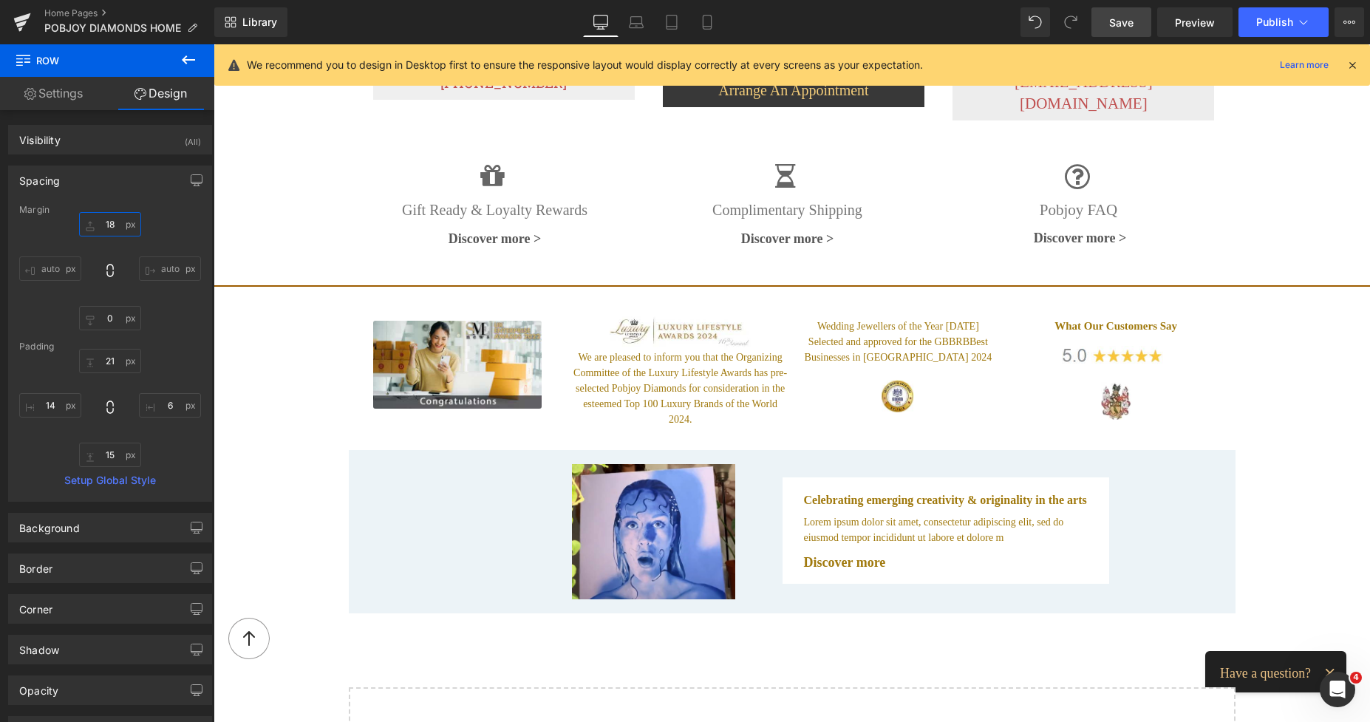
type input "18"
click at [1124, 19] on span "Save" at bounding box center [1121, 23] width 24 height 16
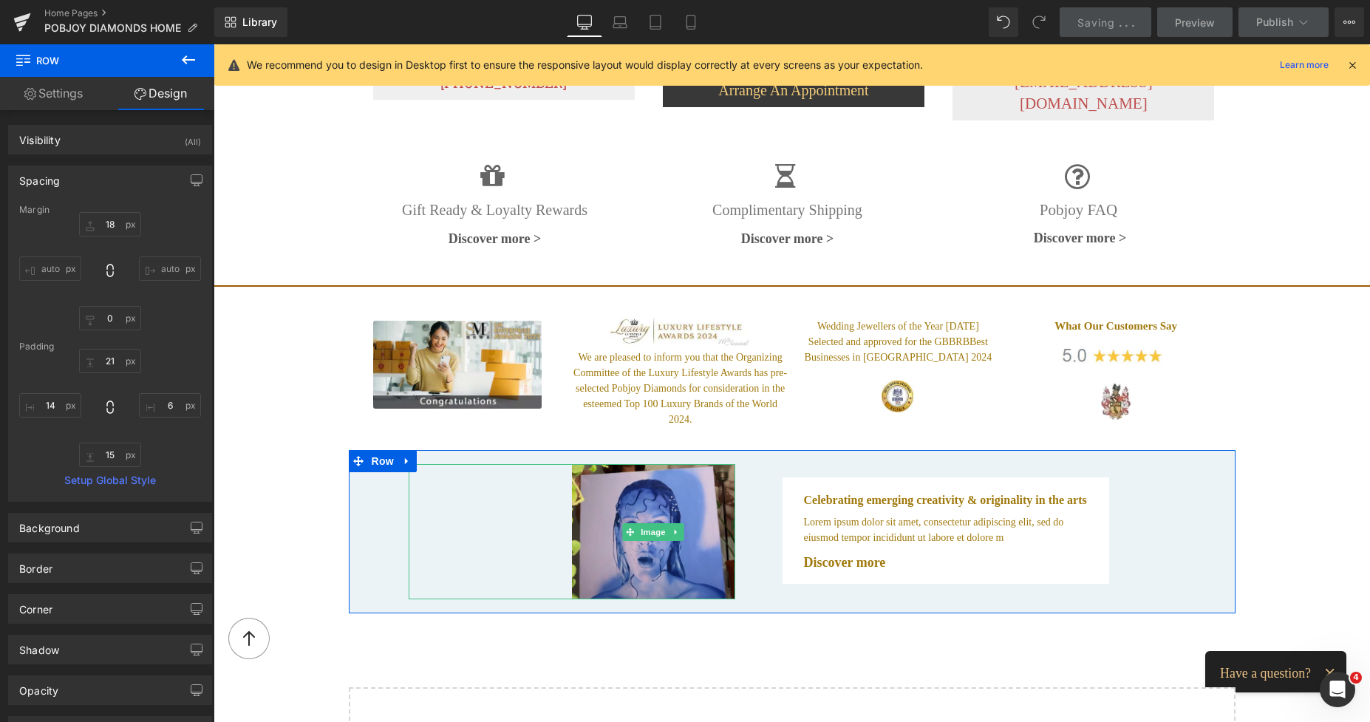
click at [614, 467] on img at bounding box center [653, 531] width 163 height 135
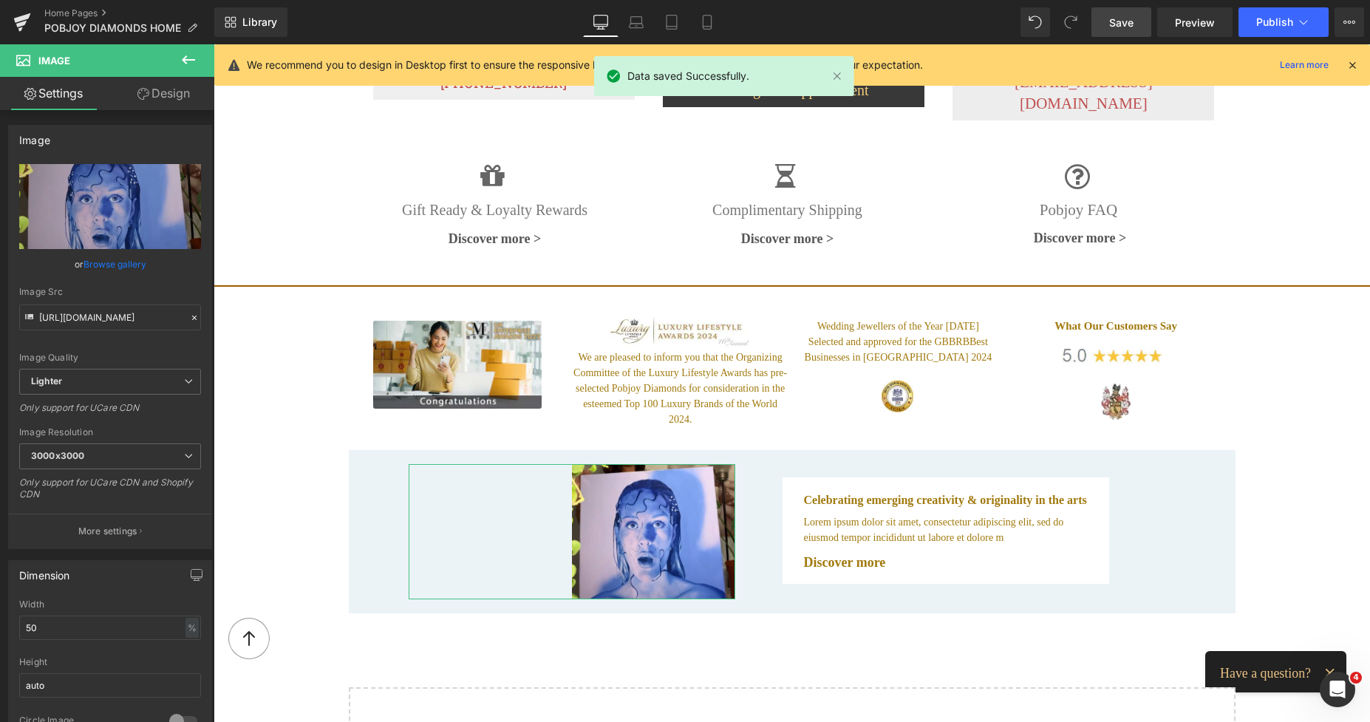
click at [178, 94] on link "Design" at bounding box center [163, 93] width 107 height 33
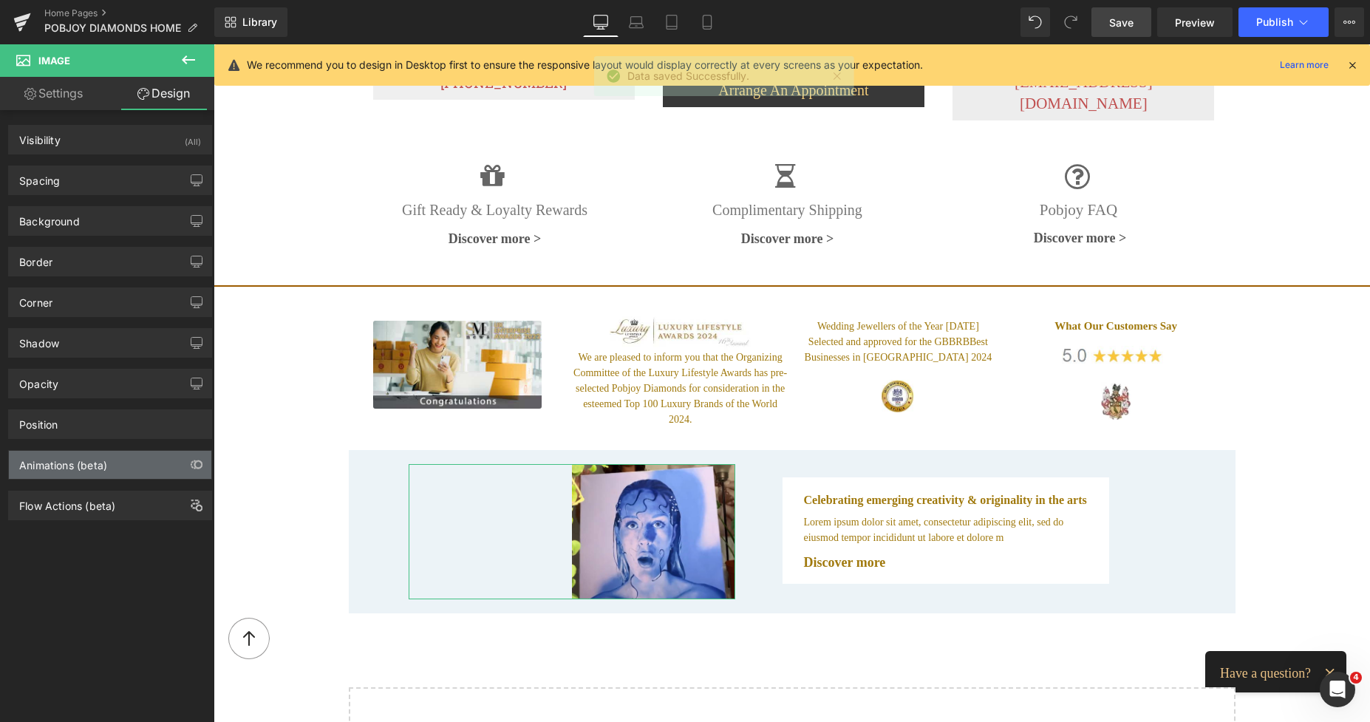
click at [83, 472] on div "Animations (beta)" at bounding box center [110, 465] width 202 height 28
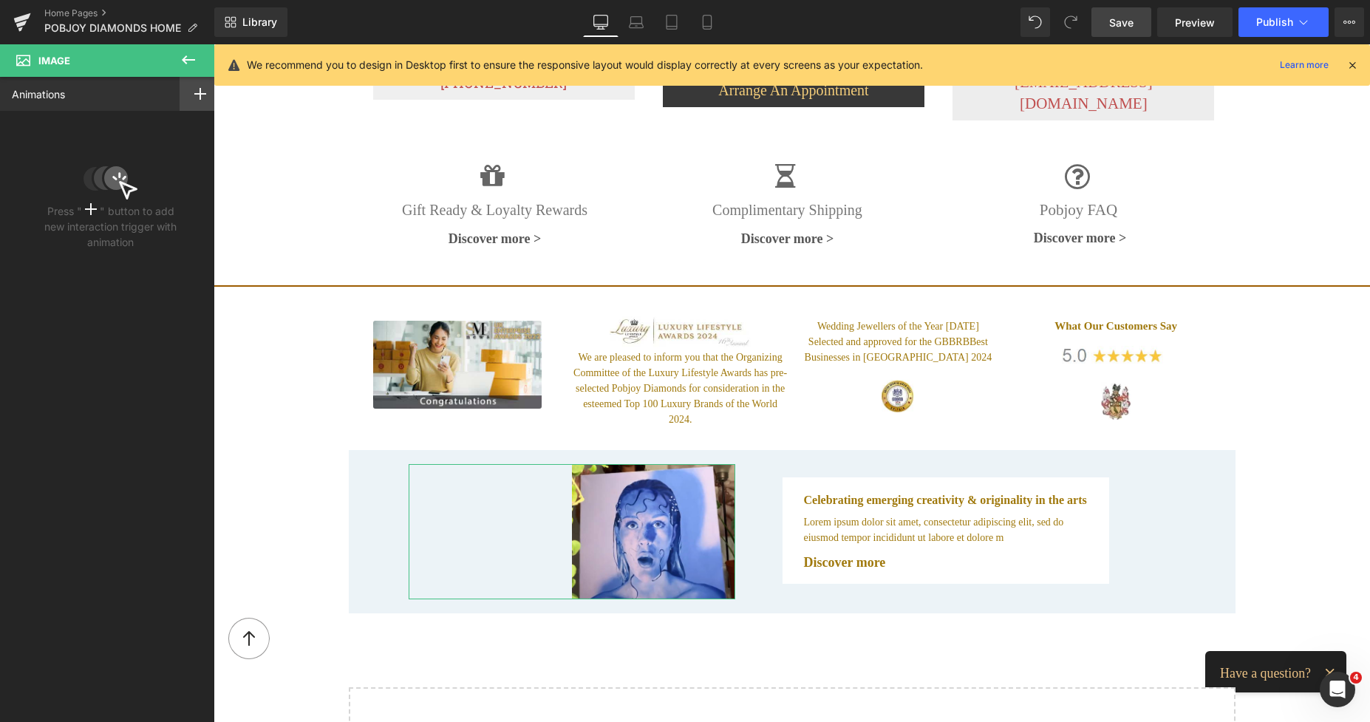
click at [199, 98] on rect at bounding box center [199, 94] width 1 height 12
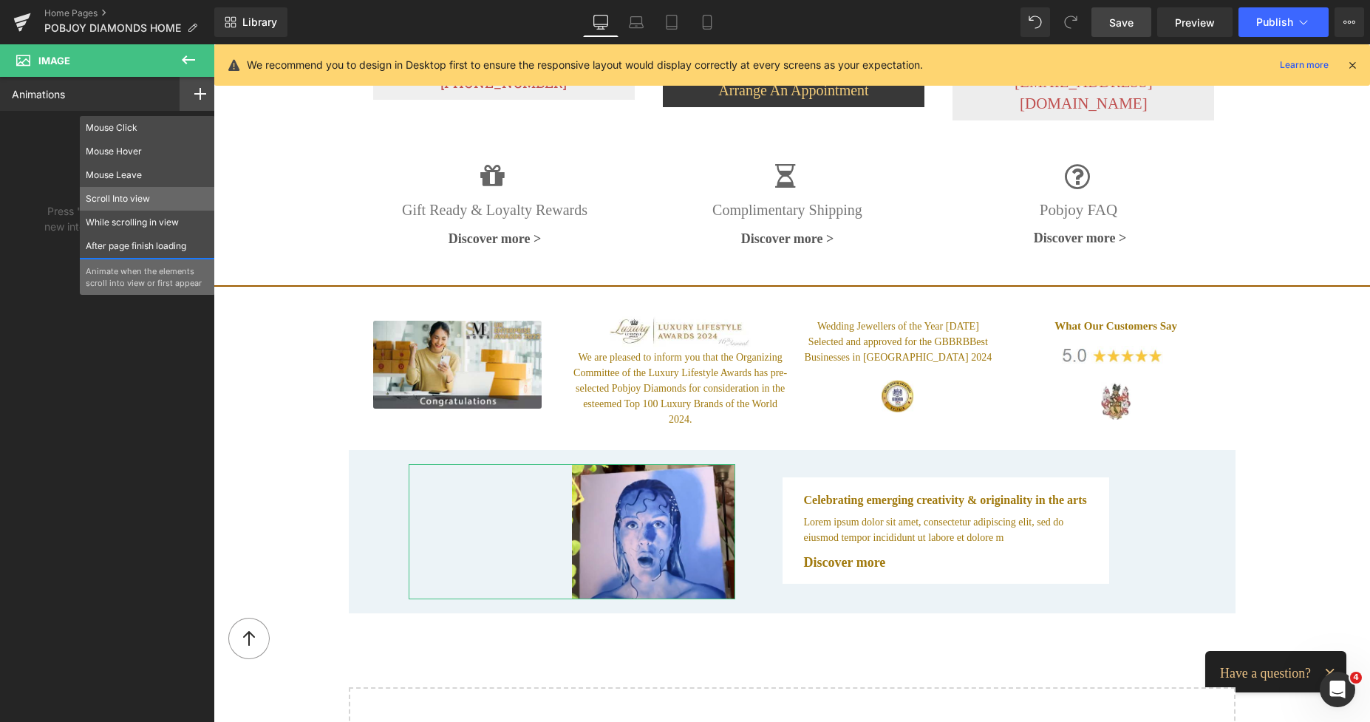
click at [139, 203] on p "Scroll Into view" at bounding box center [147, 198] width 123 height 13
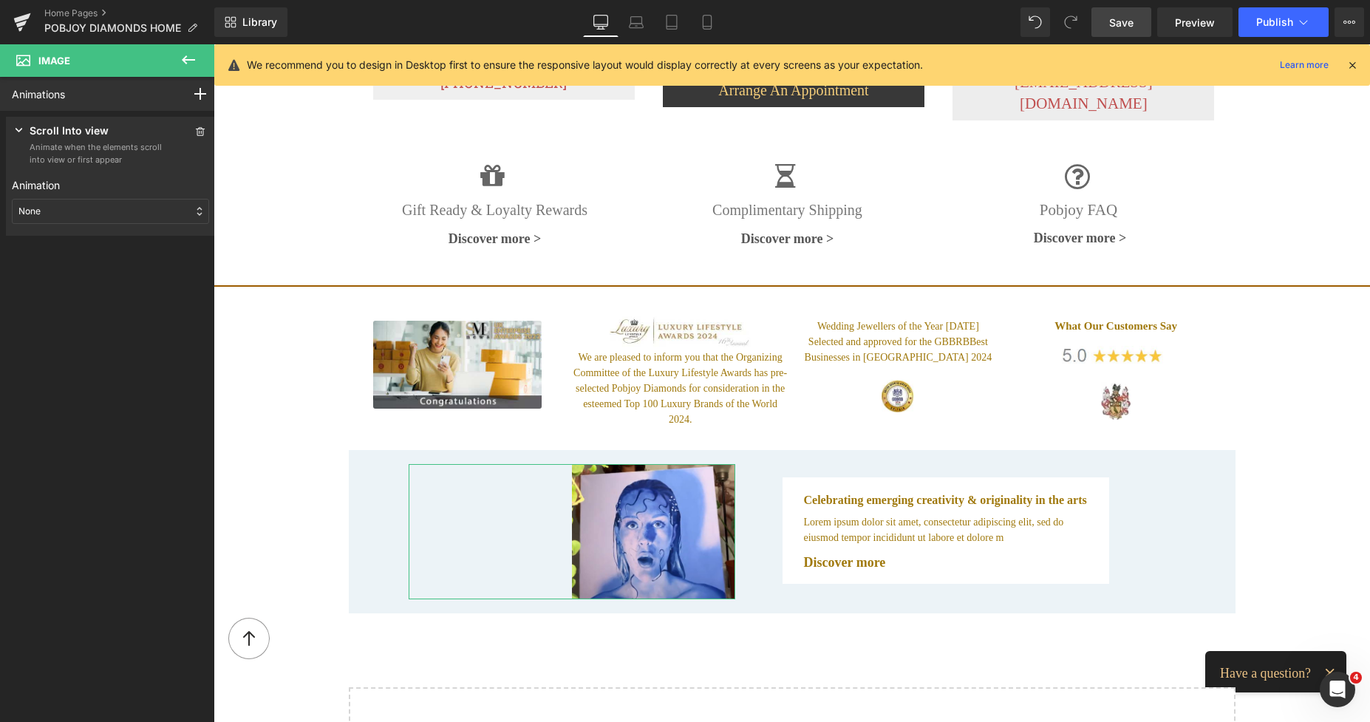
click at [123, 208] on div "None" at bounding box center [110, 211] width 197 height 25
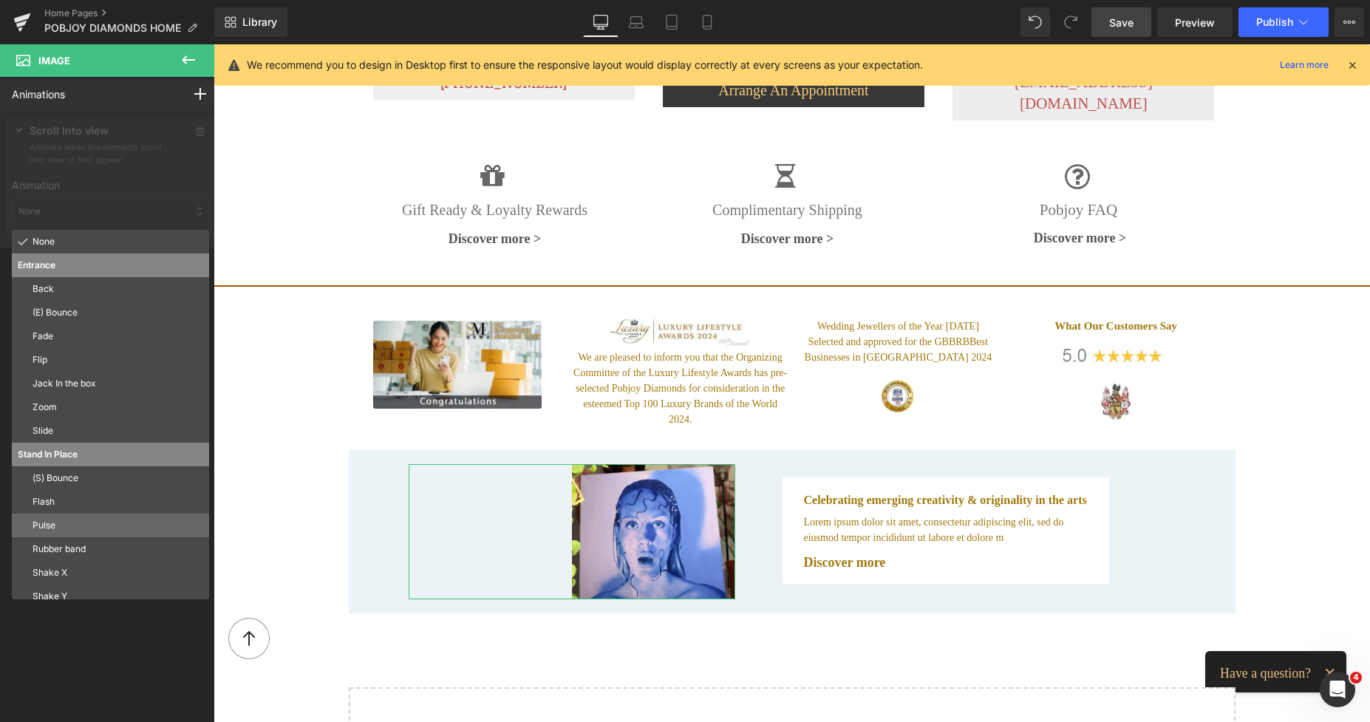
click at [55, 523] on p "Pulse" at bounding box center [118, 525] width 171 height 13
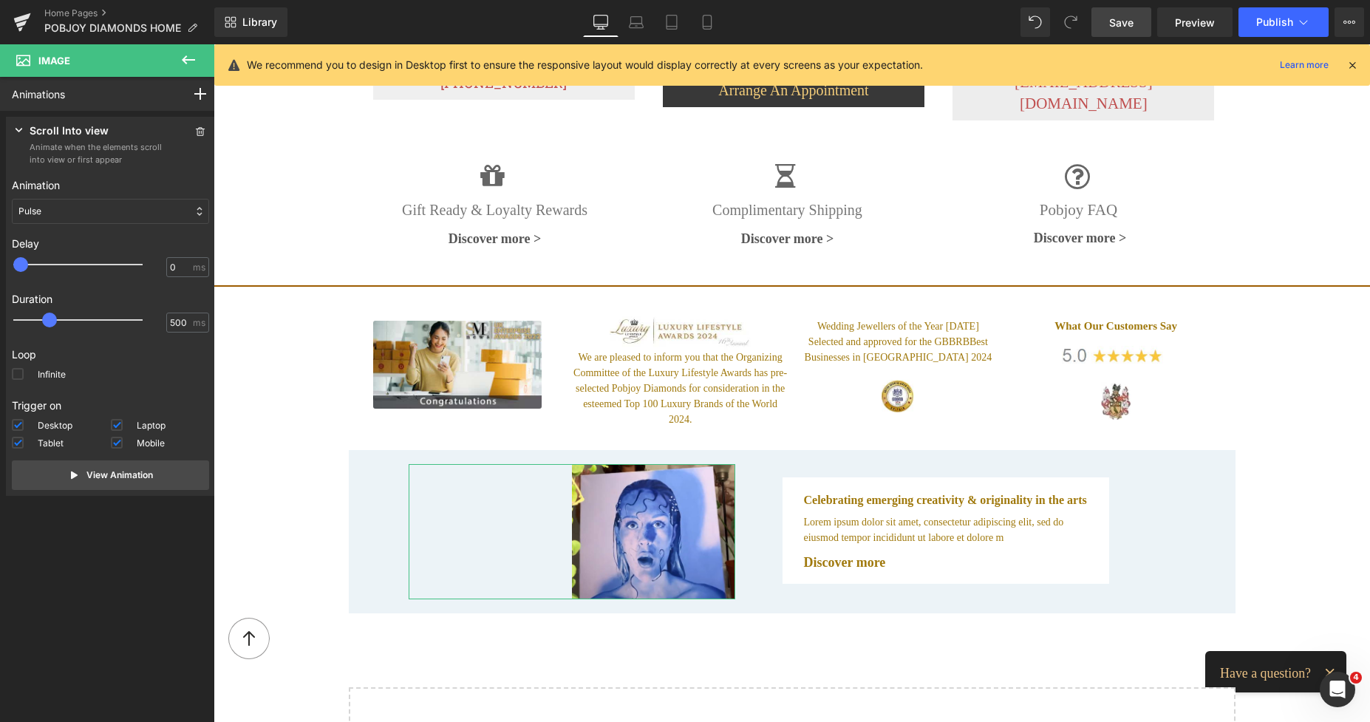
click at [105, 220] on div "Pulse" at bounding box center [110, 211] width 197 height 25
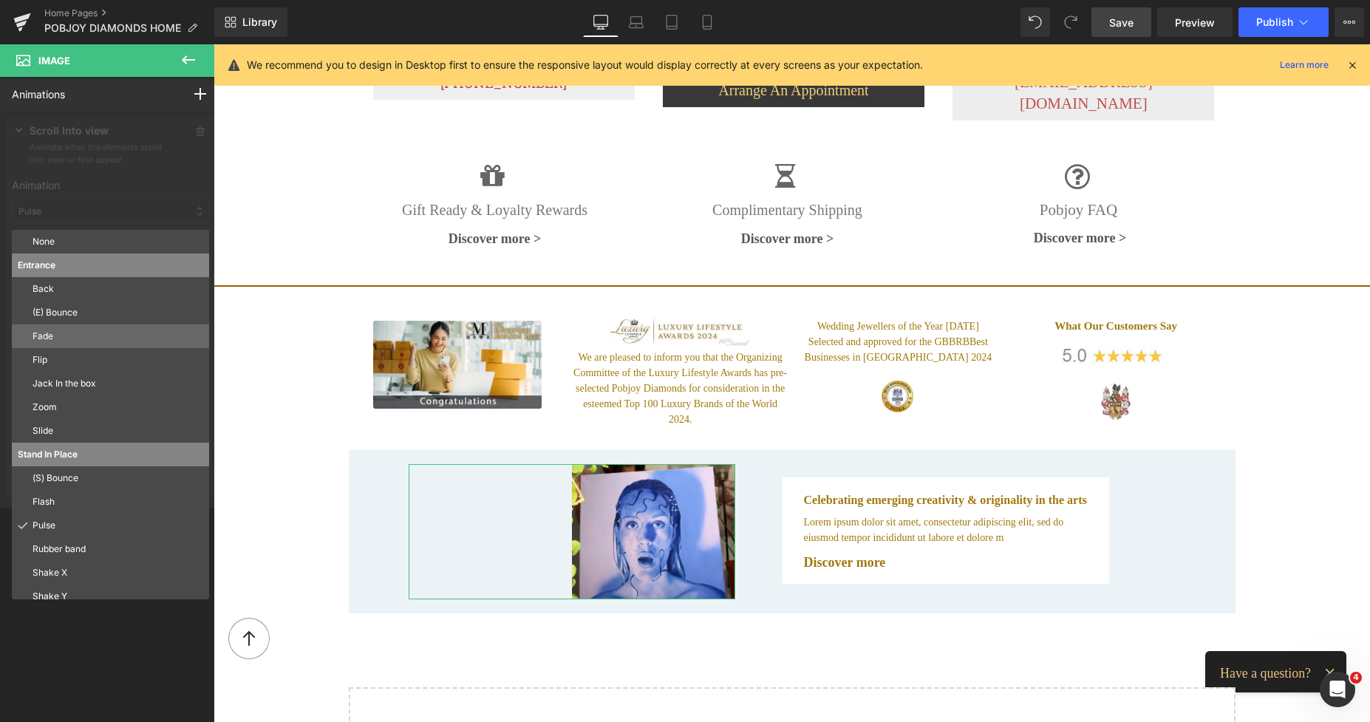
click at [66, 340] on p "Fade" at bounding box center [118, 335] width 171 height 13
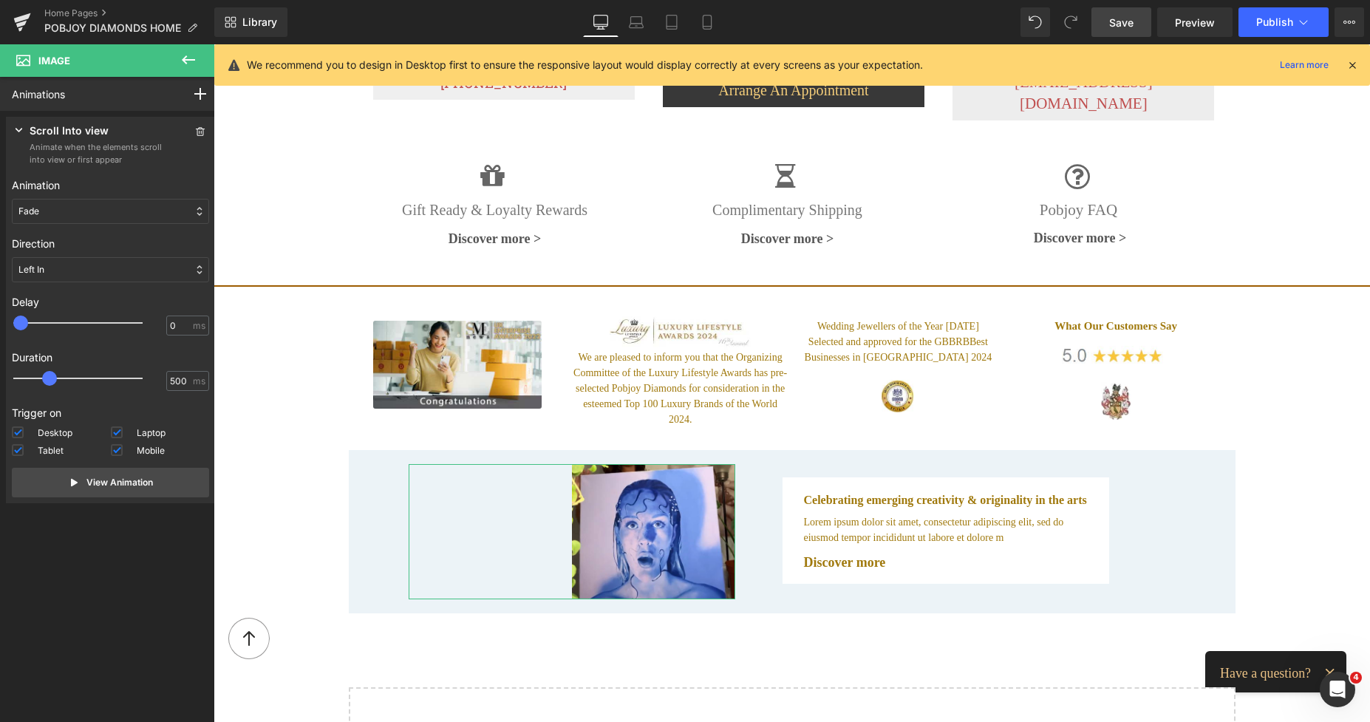
click at [81, 275] on div "Left In" at bounding box center [110, 269] width 197 height 25
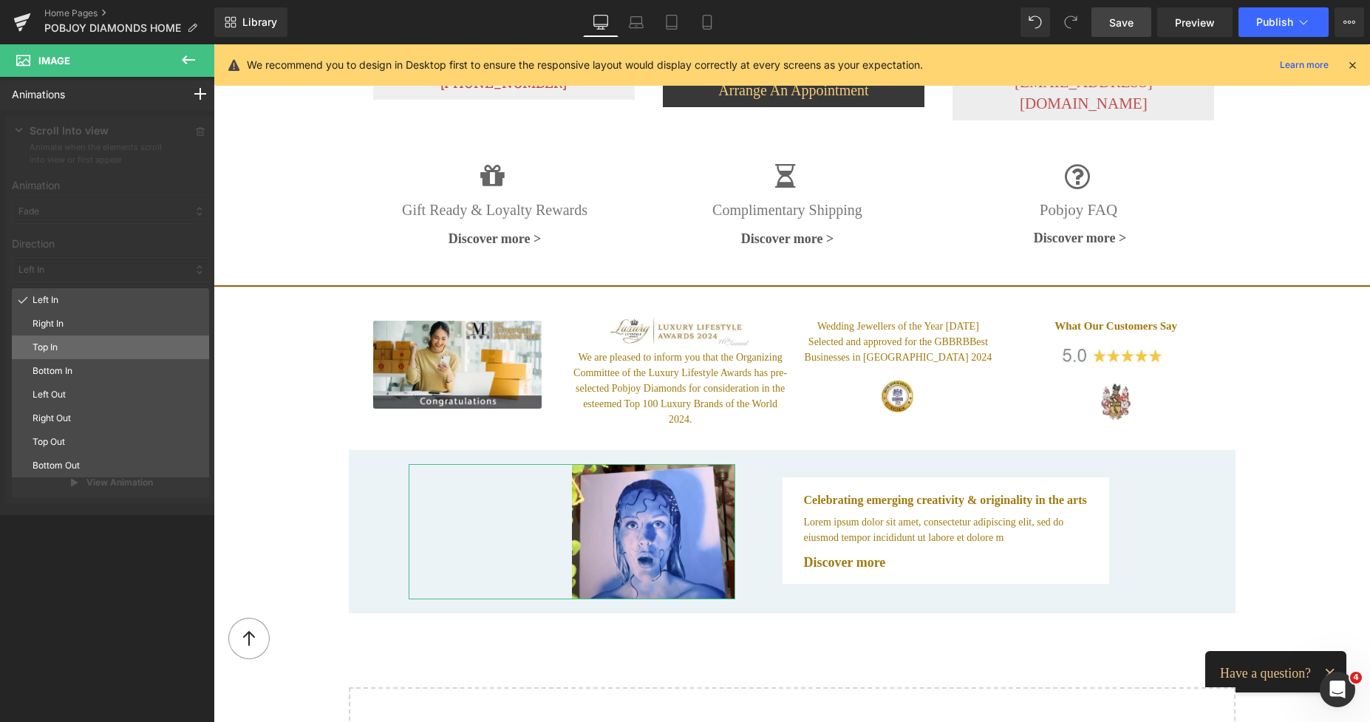
click at [64, 342] on p "Top In" at bounding box center [118, 347] width 171 height 13
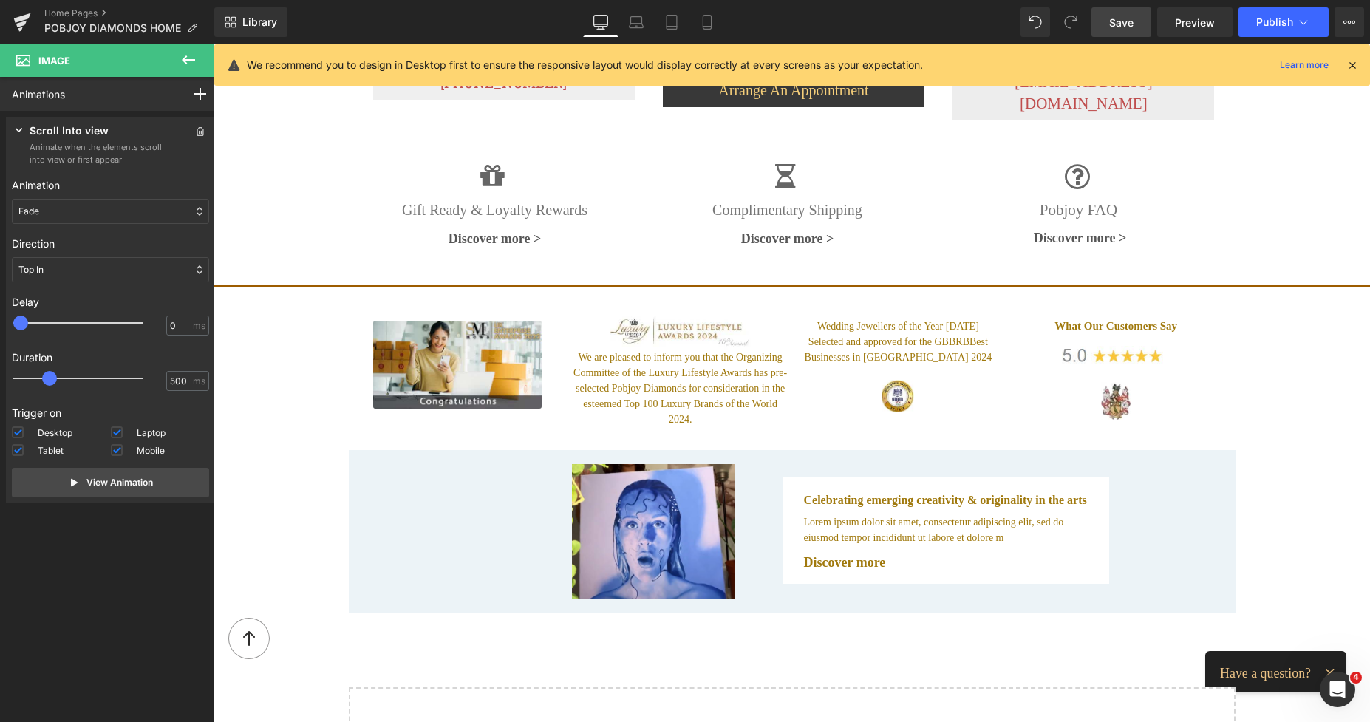
click at [1125, 25] on span "Save" at bounding box center [1121, 23] width 24 height 16
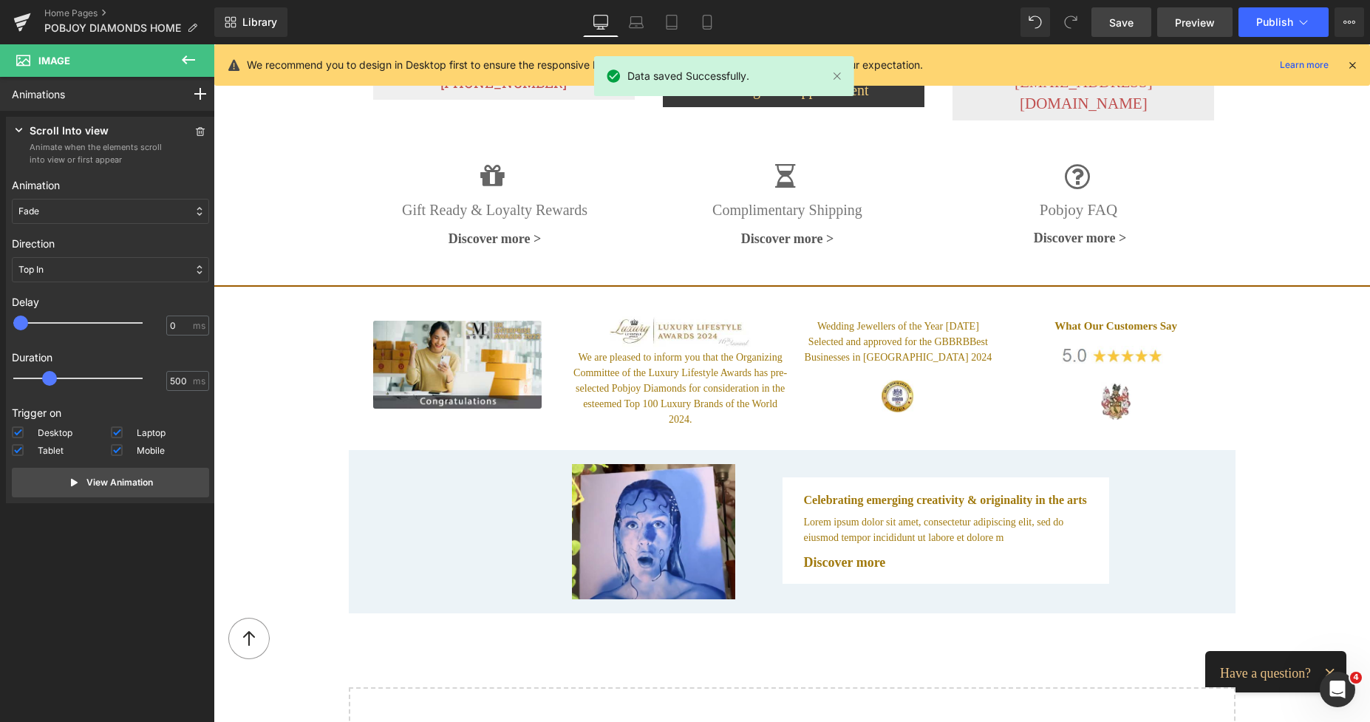
click at [1195, 27] on span "Preview" at bounding box center [1195, 23] width 40 height 16
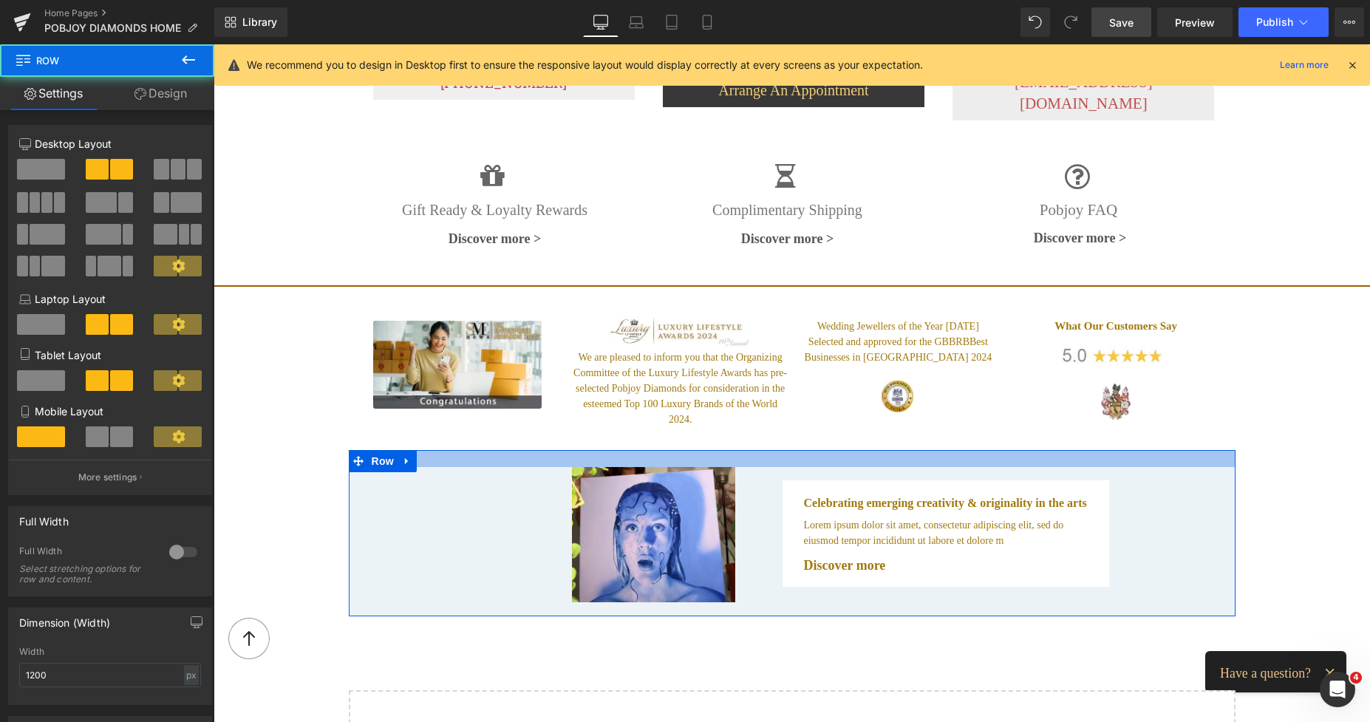
click at [810, 450] on div at bounding box center [792, 458] width 887 height 17
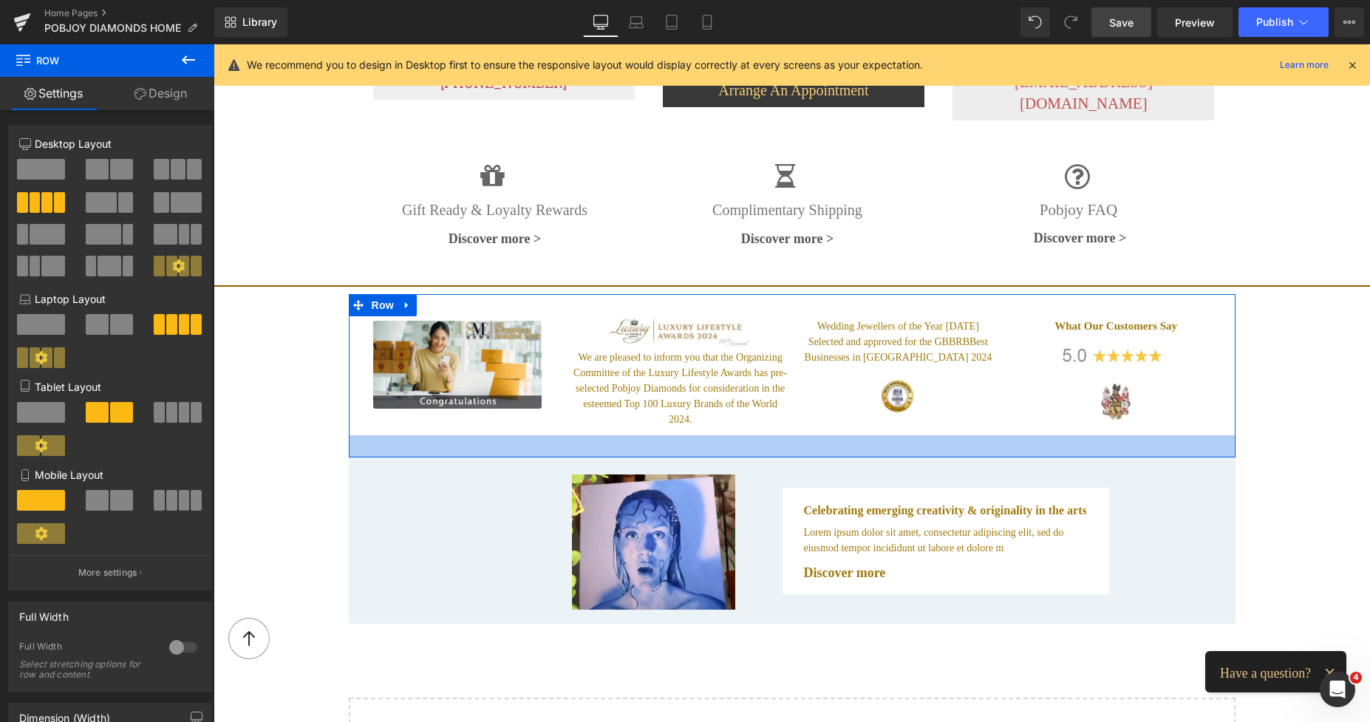
drag, startPoint x: 805, startPoint y: 415, endPoint x: 813, endPoint y: 423, distance: 11.5
click at [813, 435] on div at bounding box center [792, 446] width 887 height 22
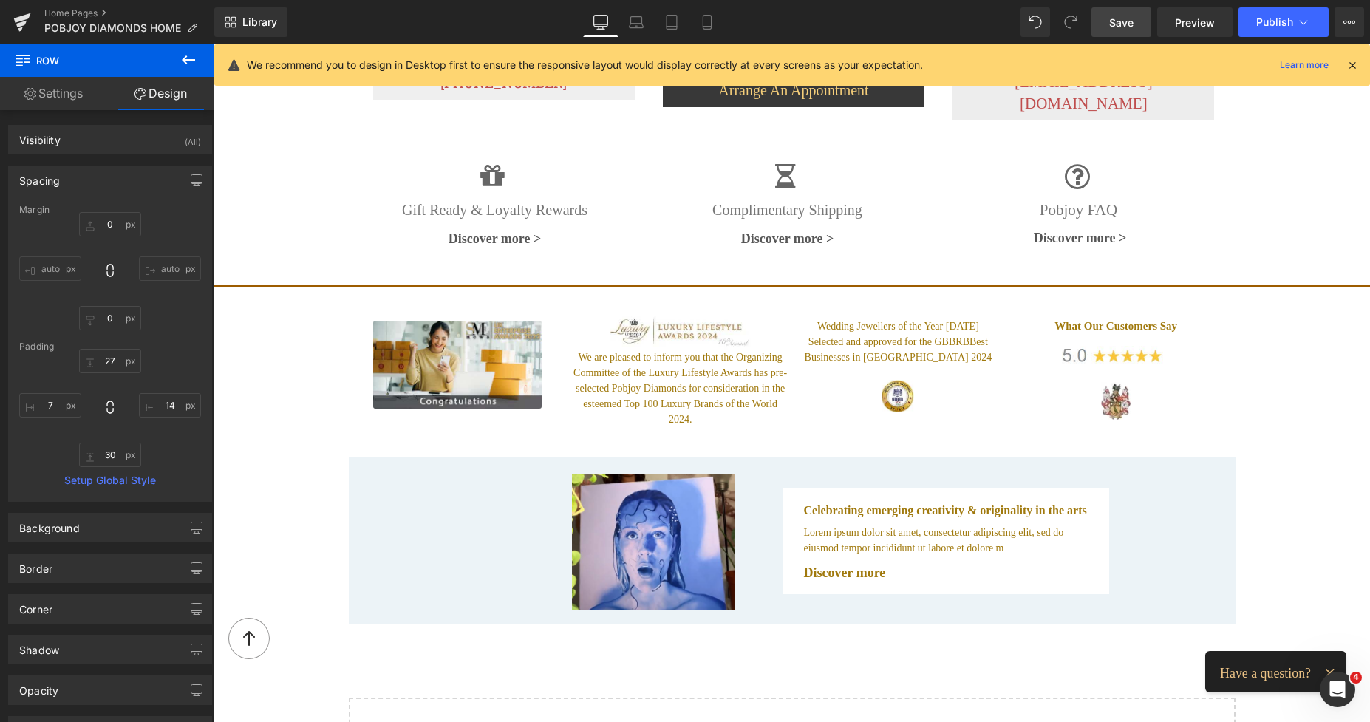
click at [1120, 16] on span "Save" at bounding box center [1121, 23] width 24 height 16
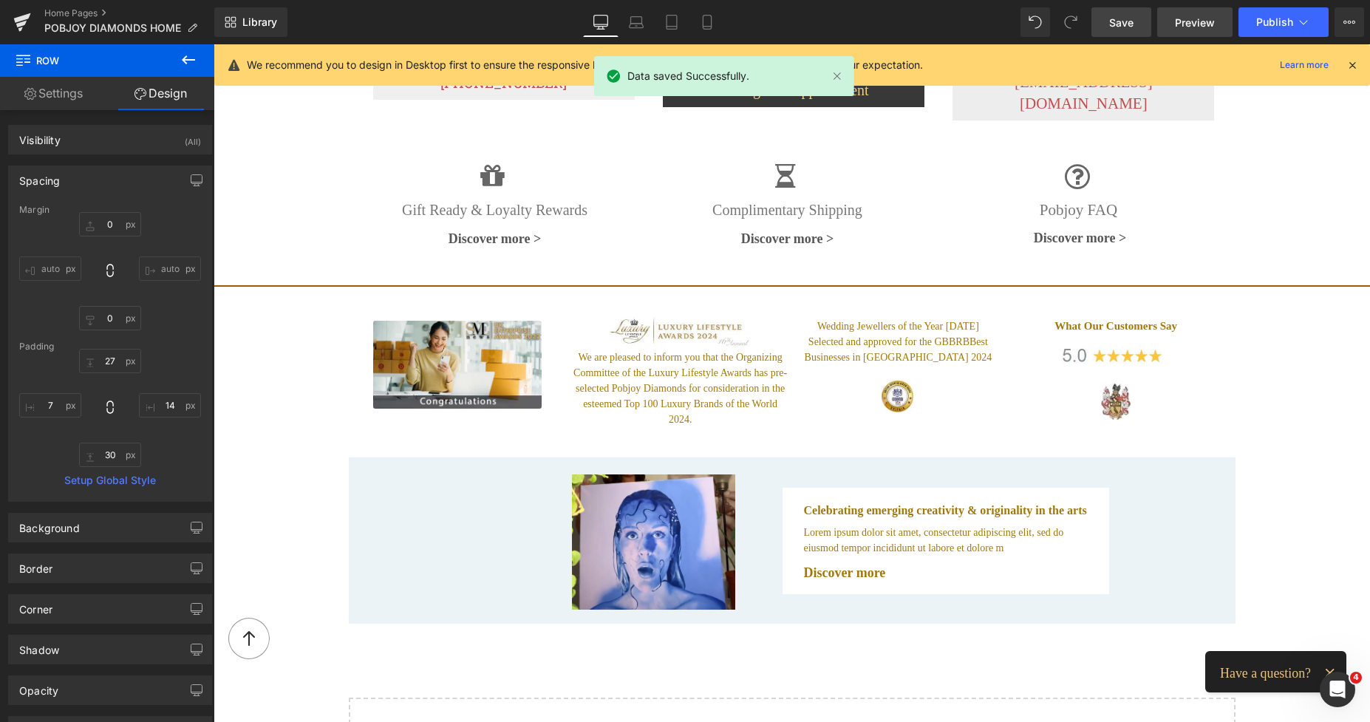
click at [1193, 15] on span "Preview" at bounding box center [1195, 23] width 40 height 16
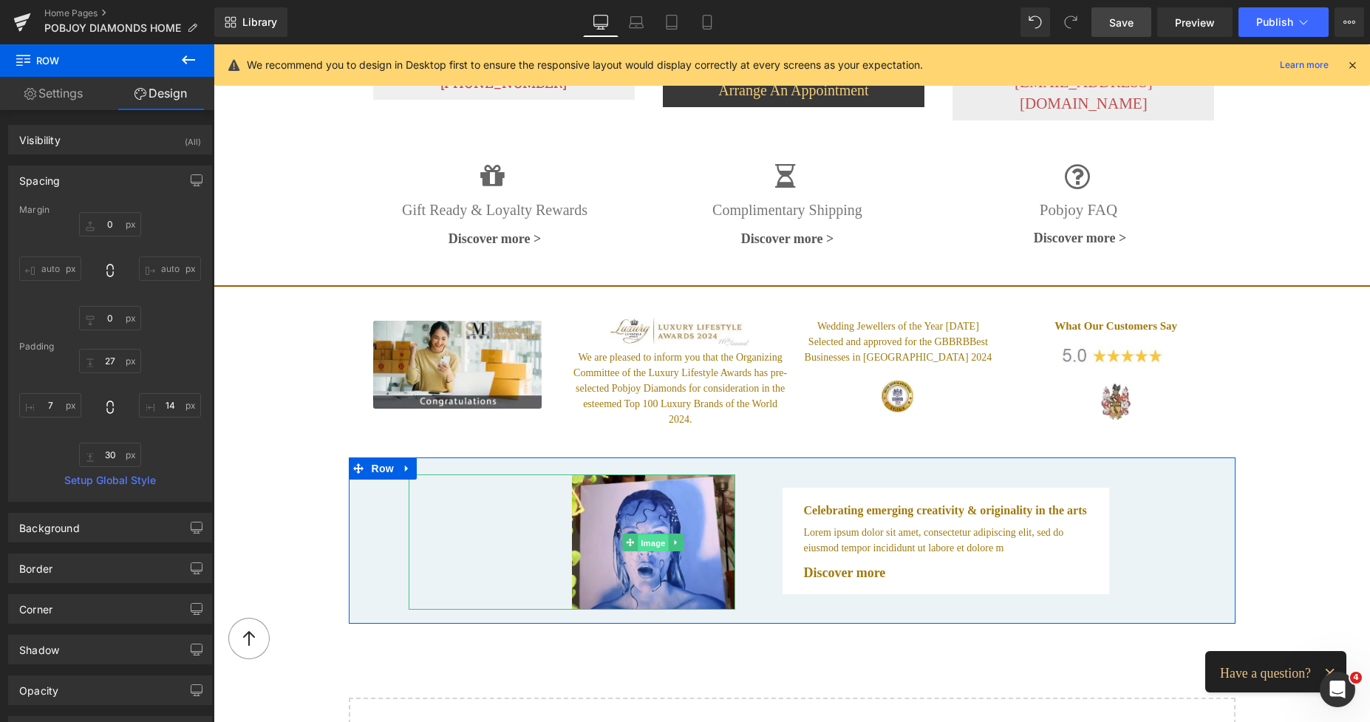
click at [638, 533] on span "Image" at bounding box center [653, 542] width 31 height 18
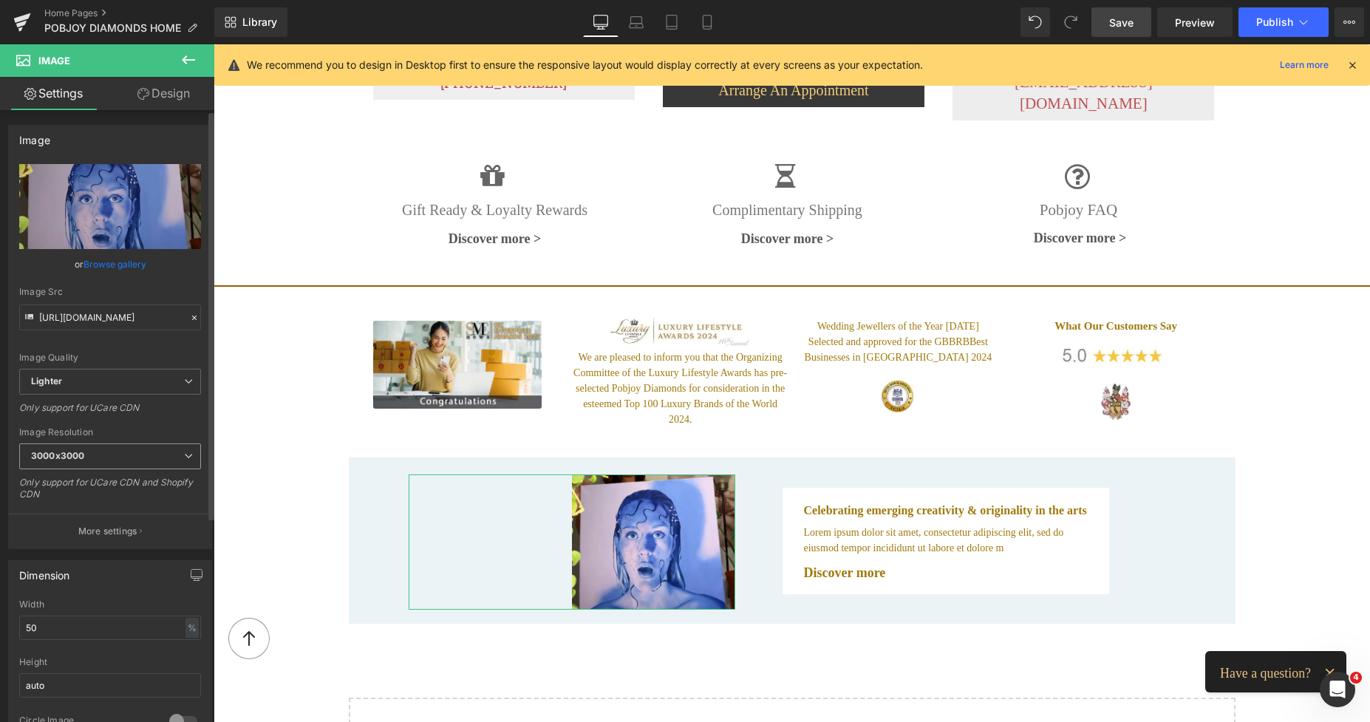
click at [96, 471] on div "3000x3000 100x100 240x240 480x480 576x576 640x640 768x768 800x800 960x960 1024x…" at bounding box center [110, 459] width 182 height 33
click at [95, 460] on span "3000x3000" at bounding box center [110, 456] width 182 height 26
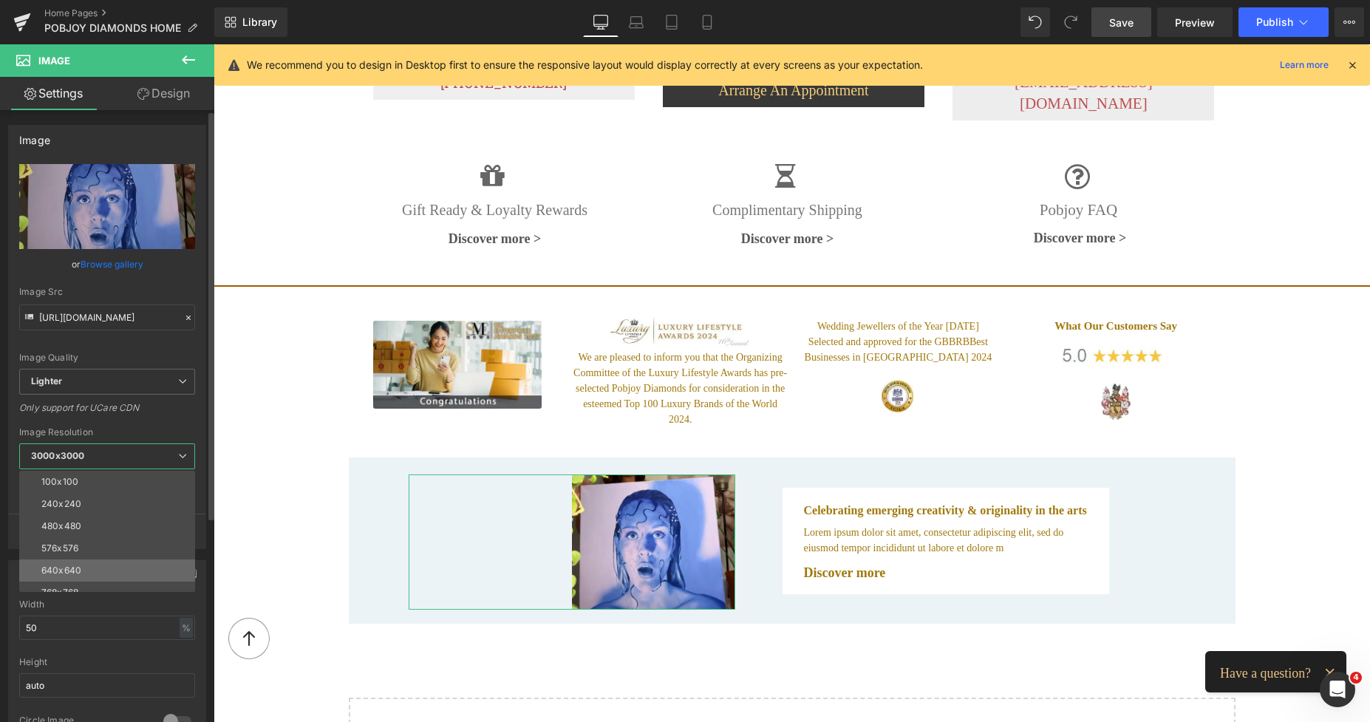
click at [74, 560] on li "640x640" at bounding box center [110, 570] width 182 height 22
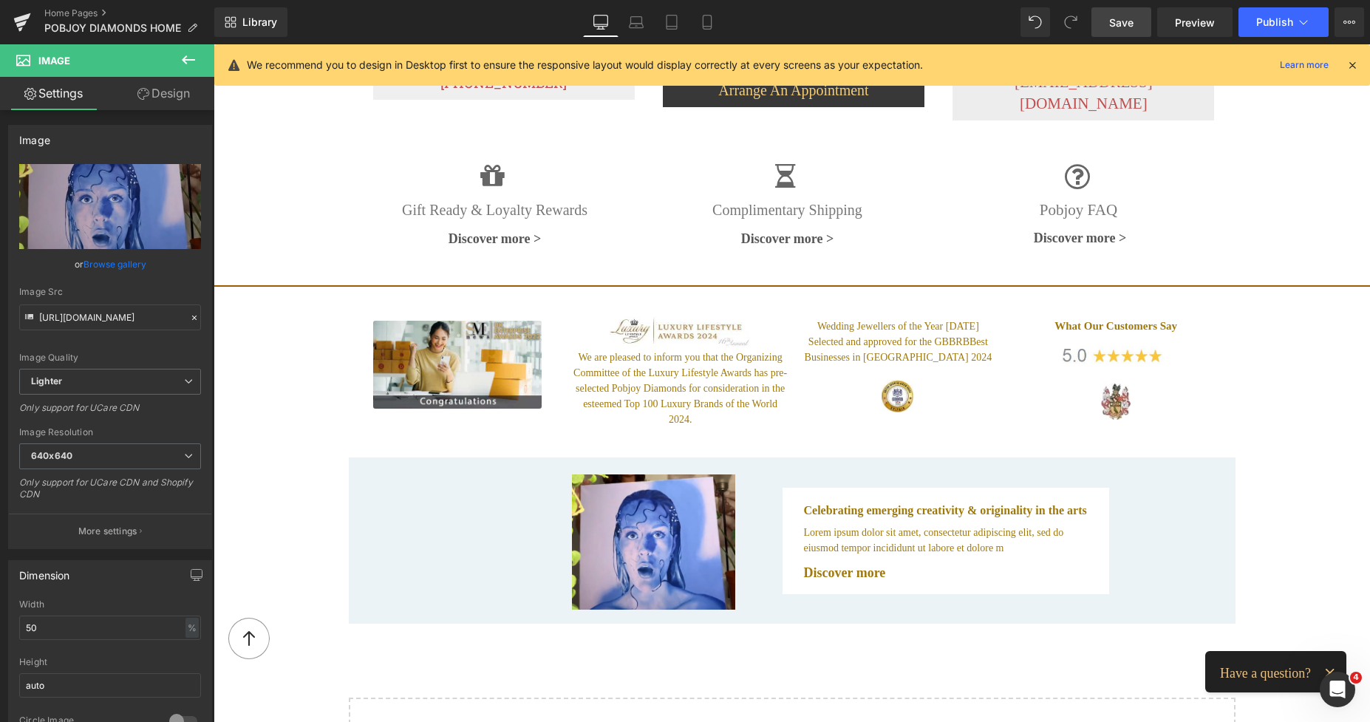
click at [1121, 27] on span "Save" at bounding box center [1121, 23] width 24 height 16
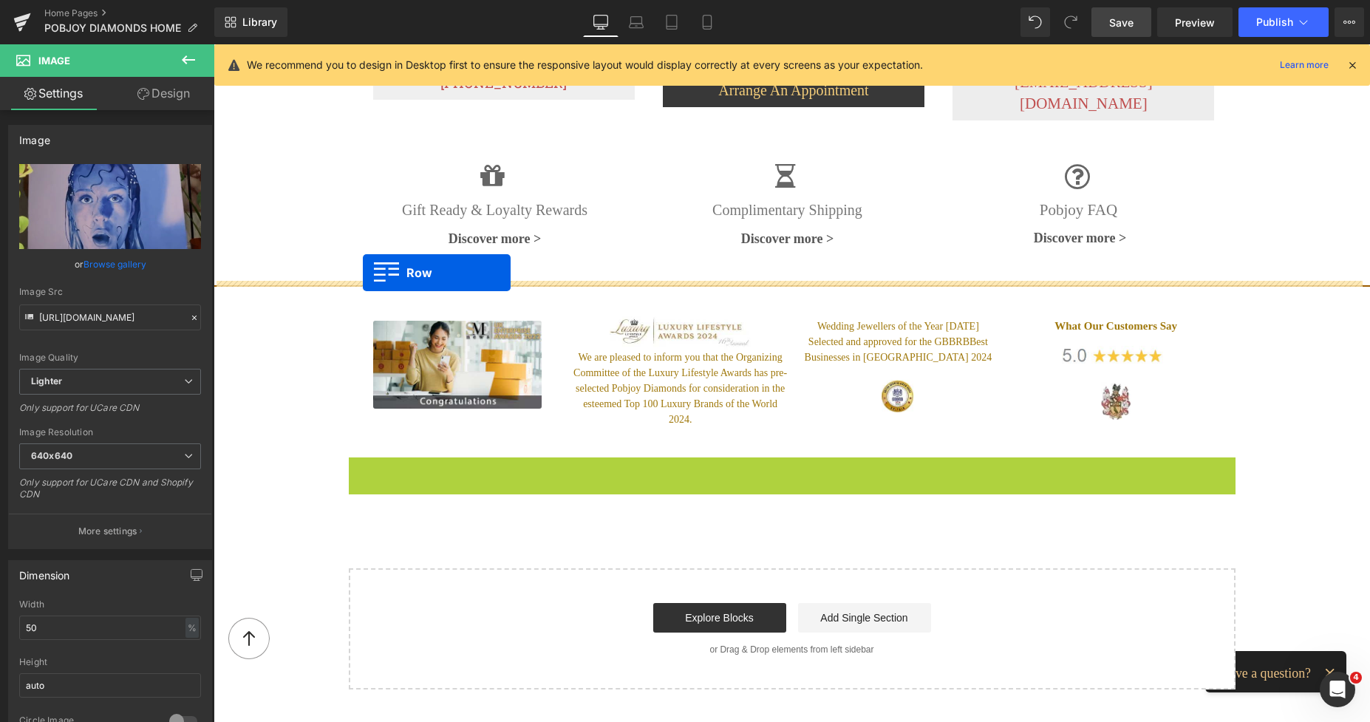
drag, startPoint x: 351, startPoint y: 445, endPoint x: 363, endPoint y: 273, distance: 172.5
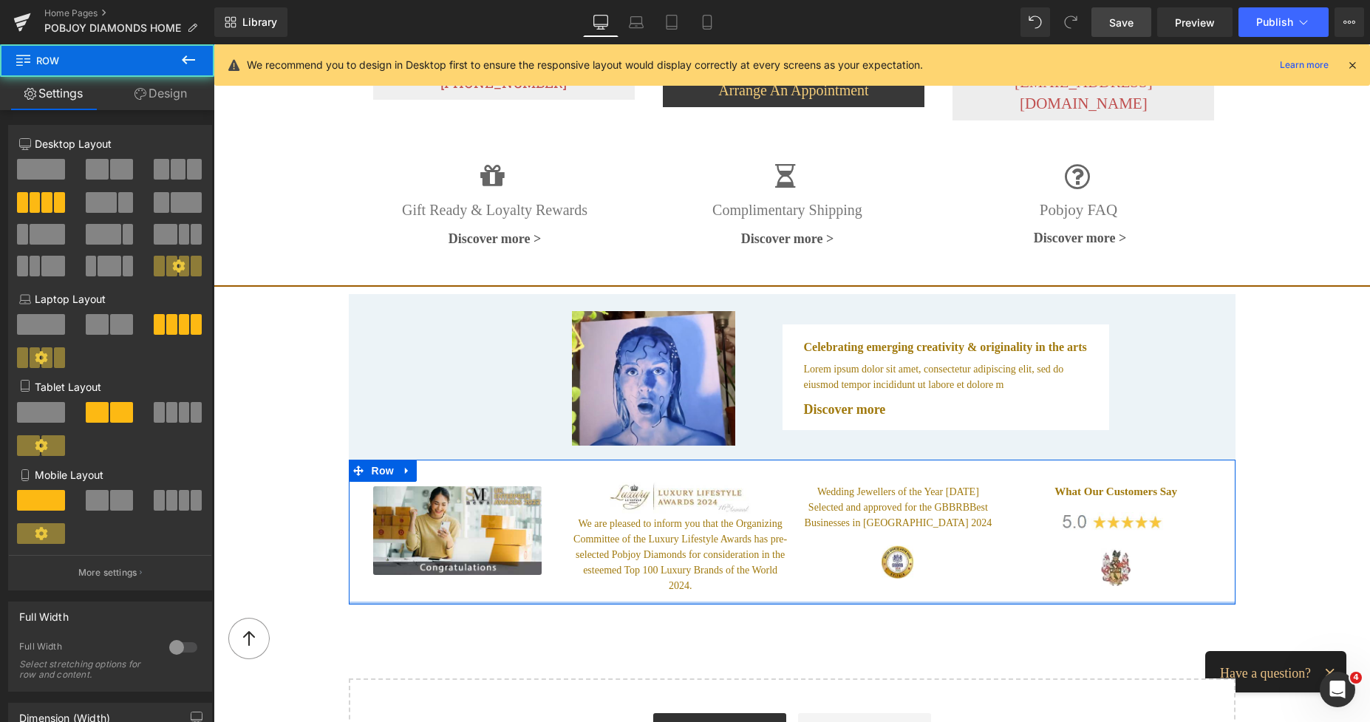
drag, startPoint x: 957, startPoint y: 592, endPoint x: 948, endPoint y: 573, distance: 21.5
click at [948, 573] on div "Image Image We are pleased to inform you that the Organizing Committee of the L…" at bounding box center [792, 532] width 887 height 145
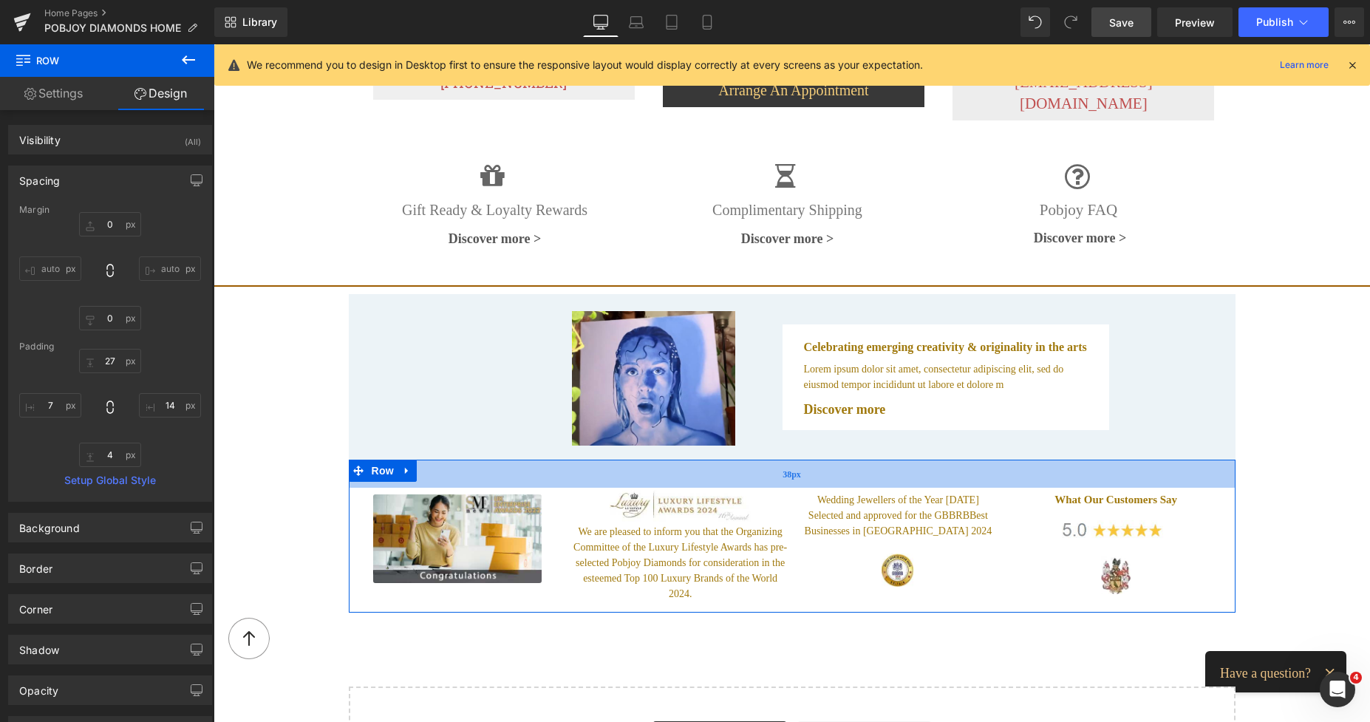
drag, startPoint x: 1024, startPoint y: 451, endPoint x: 1030, endPoint y: 459, distance: 10.0
click at [1030, 460] on div "38px" at bounding box center [792, 474] width 887 height 28
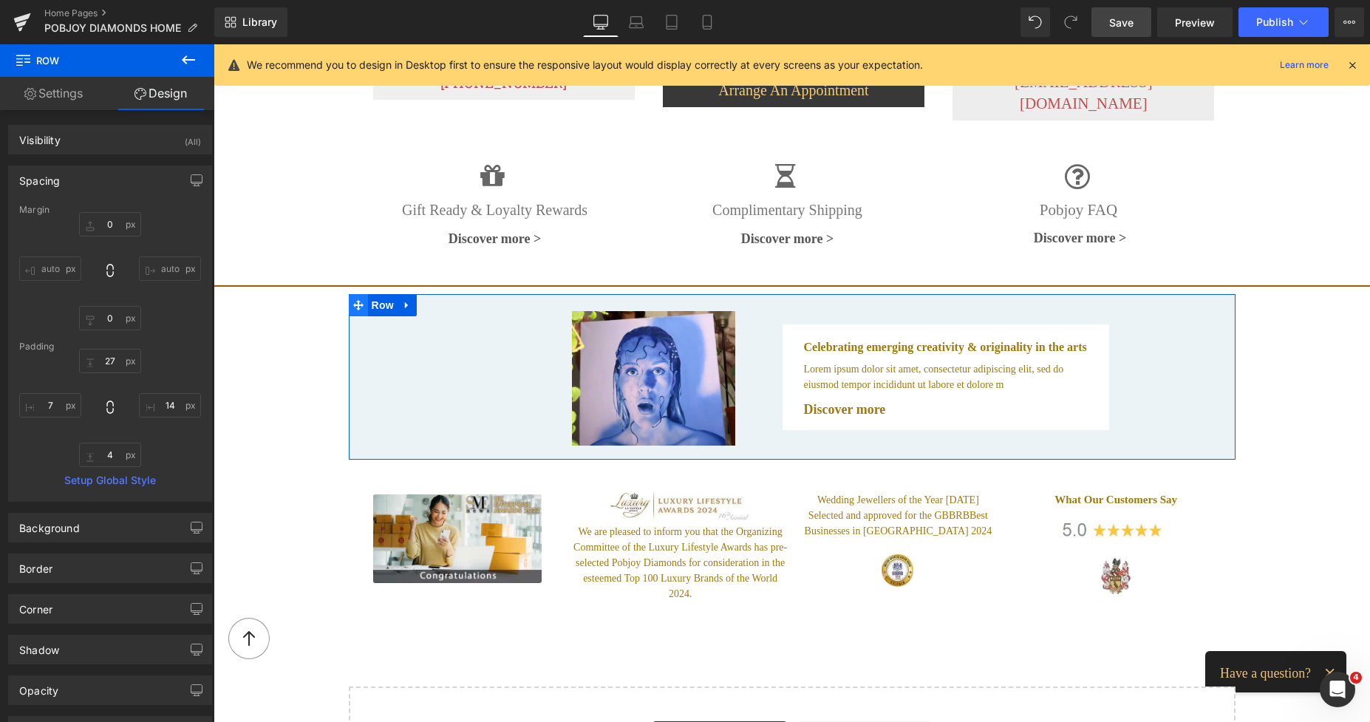
click at [355, 299] on icon at bounding box center [358, 304] width 10 height 11
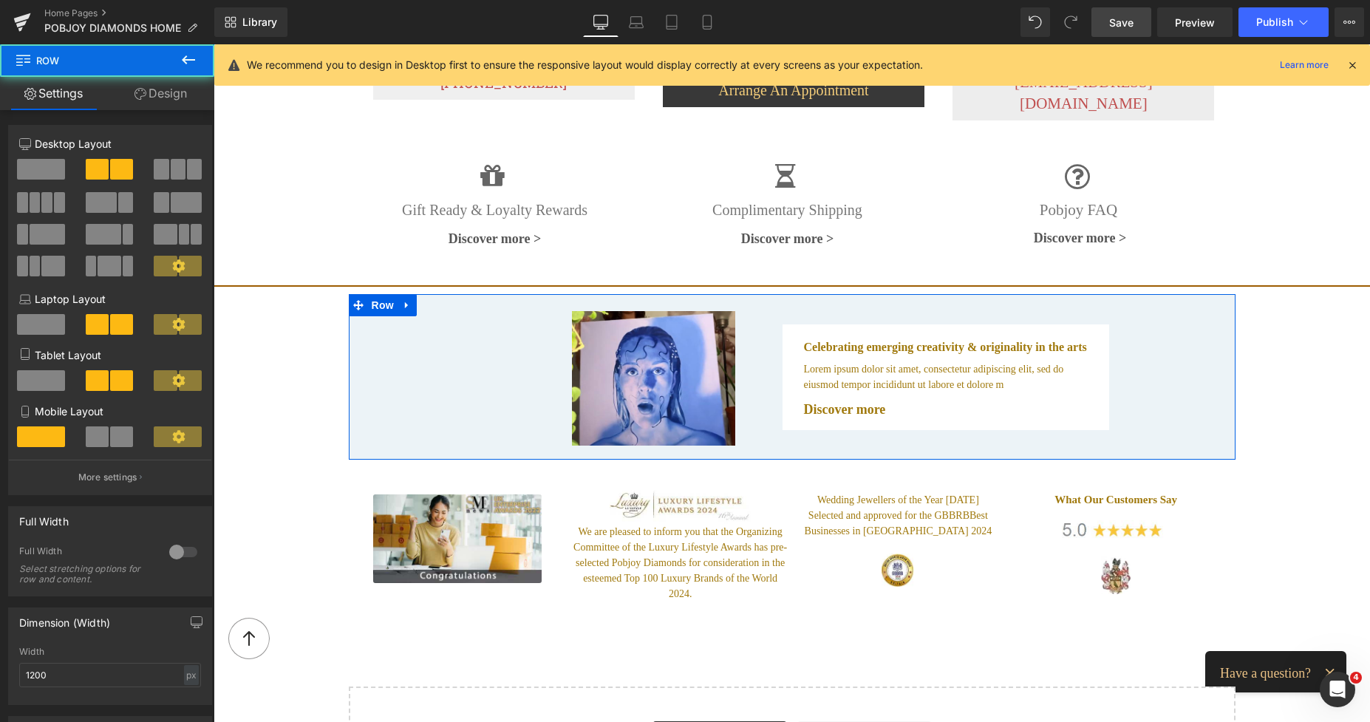
click at [165, 94] on link "Design" at bounding box center [160, 93] width 107 height 33
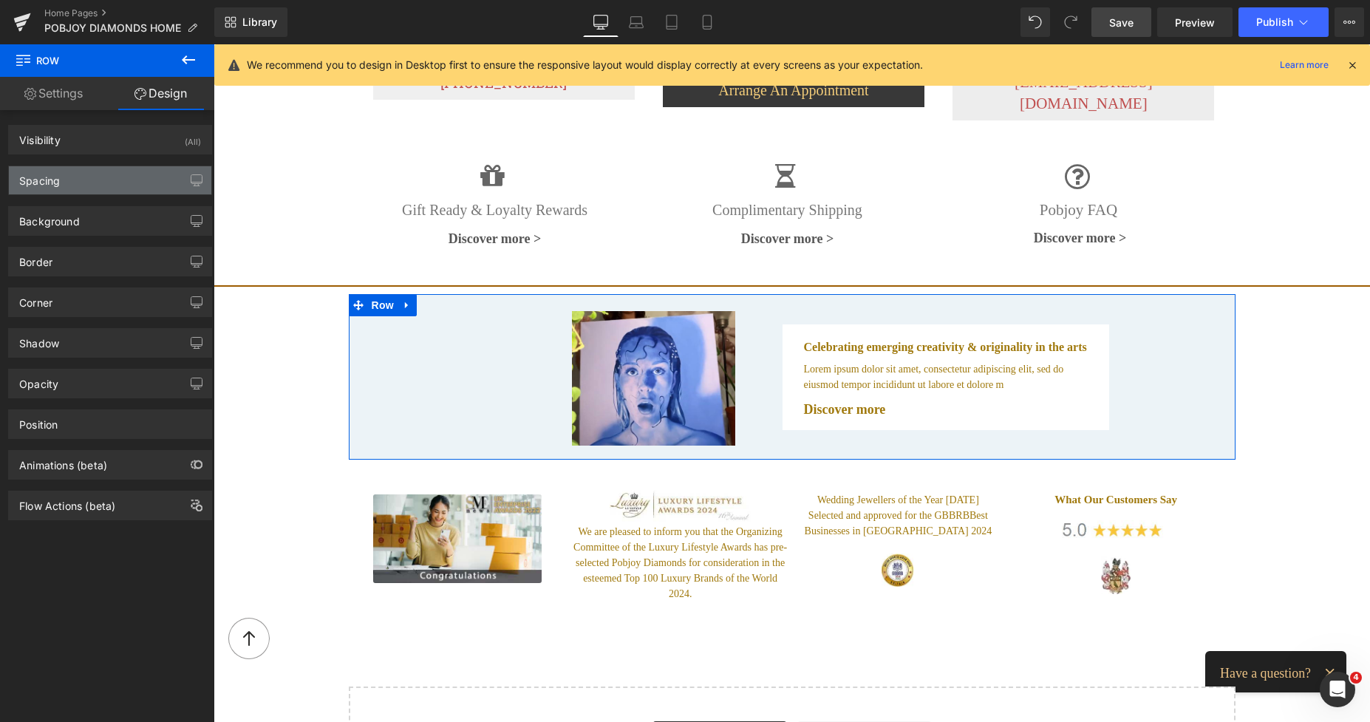
click at [86, 180] on div "Spacing" at bounding box center [110, 180] width 202 height 28
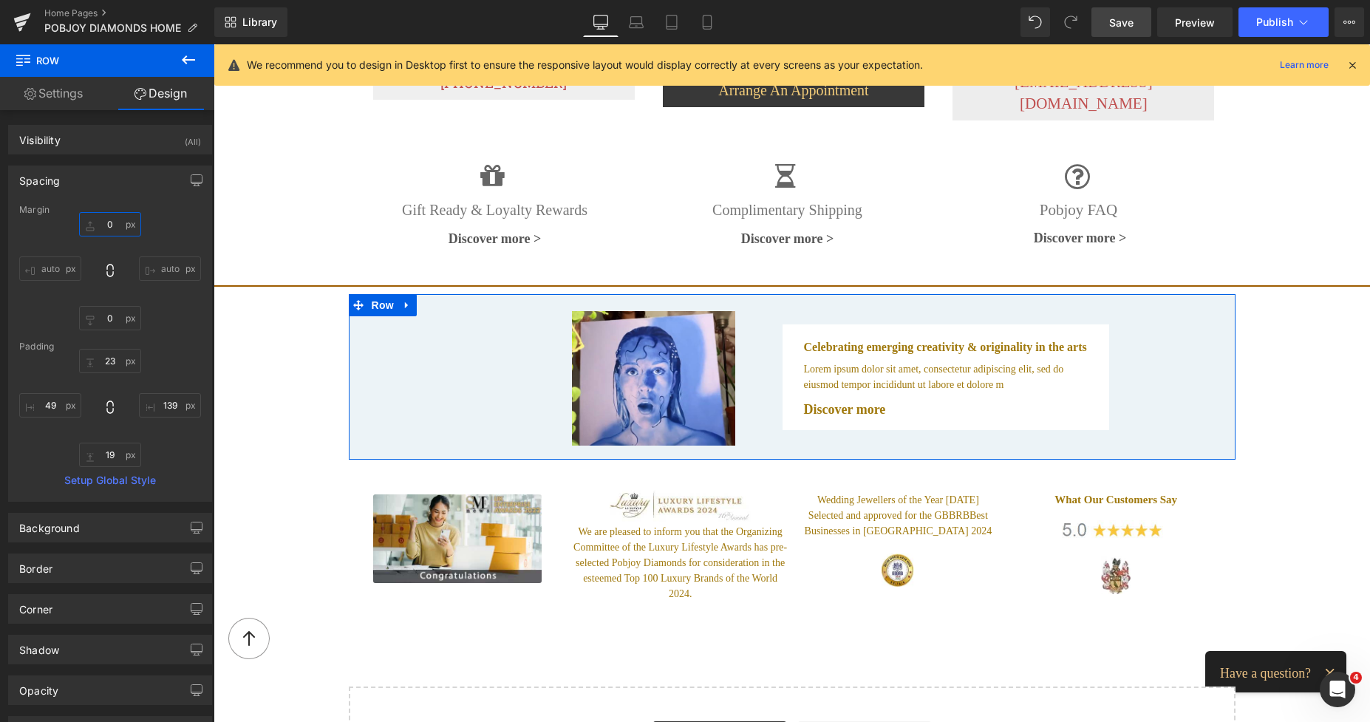
click at [107, 216] on input "text" at bounding box center [110, 224] width 62 height 24
type input "12"
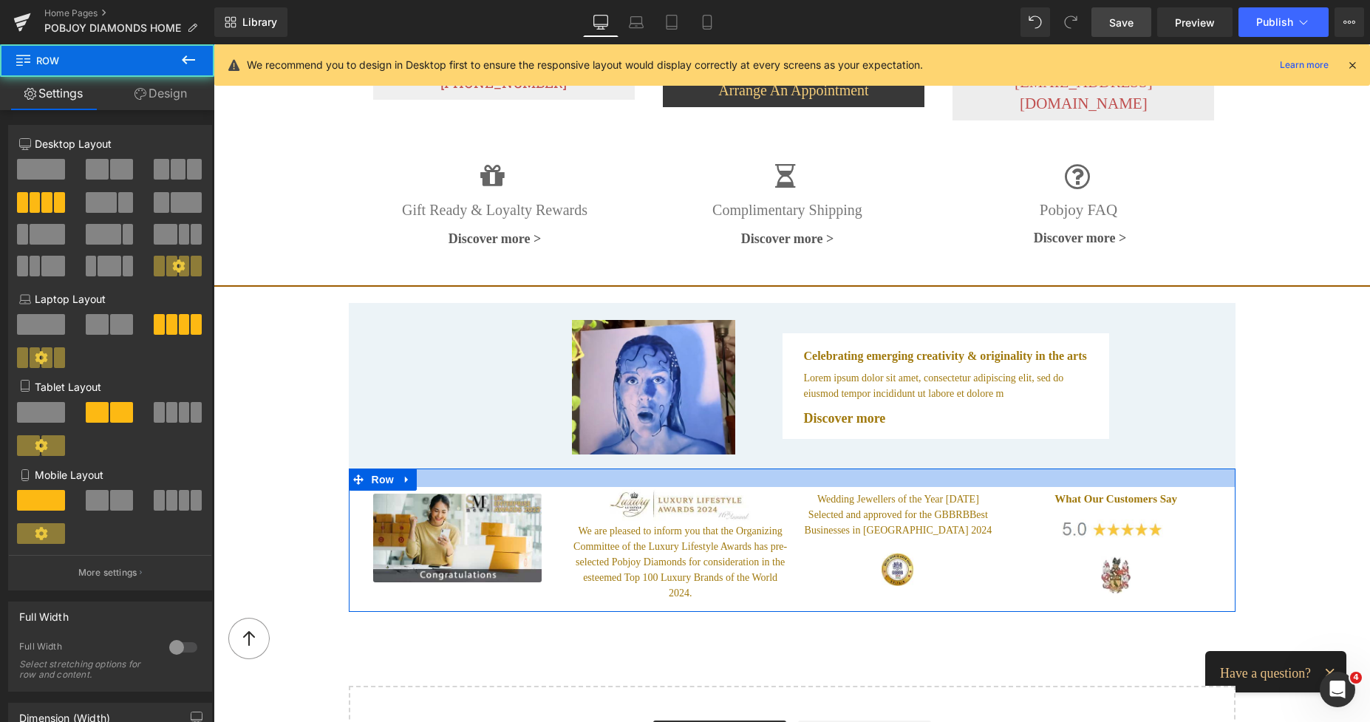
drag, startPoint x: 946, startPoint y: 465, endPoint x: 942, endPoint y: 456, distance: 10.6
click at [942, 468] on div at bounding box center [792, 477] width 887 height 18
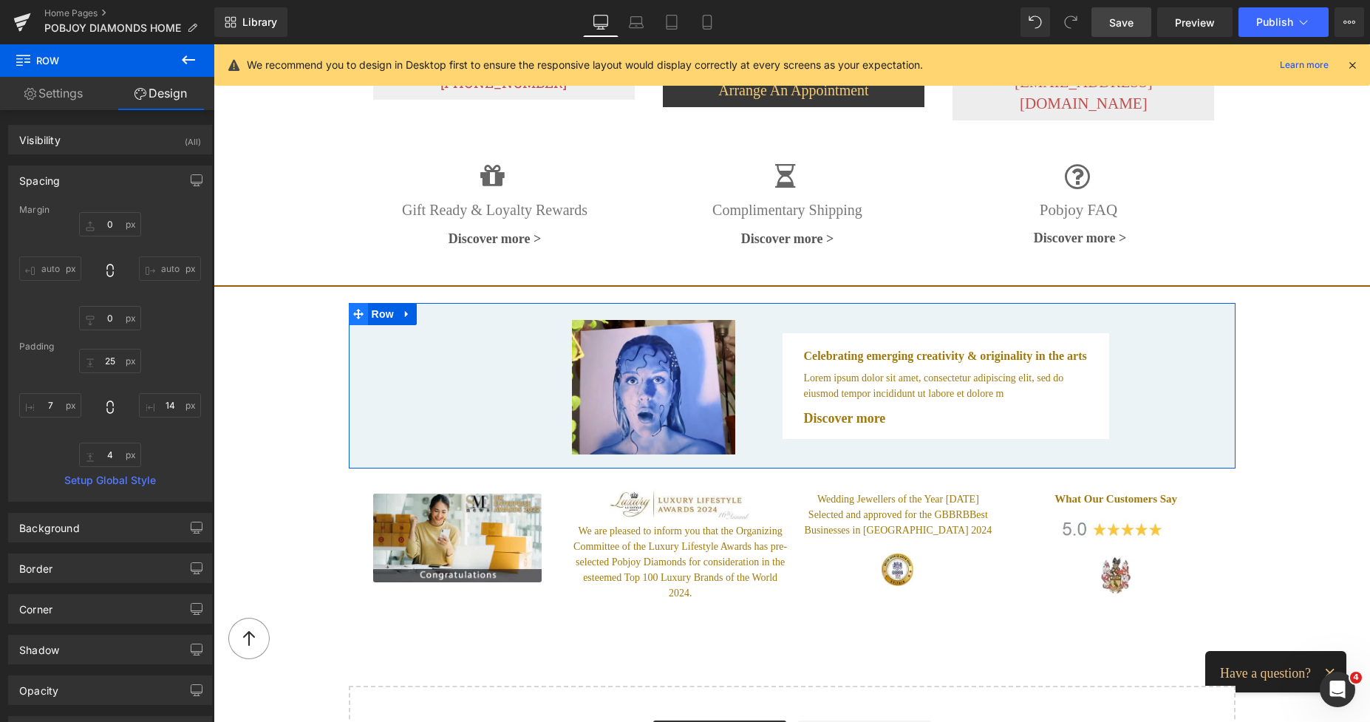
click at [361, 303] on span at bounding box center [358, 314] width 19 height 22
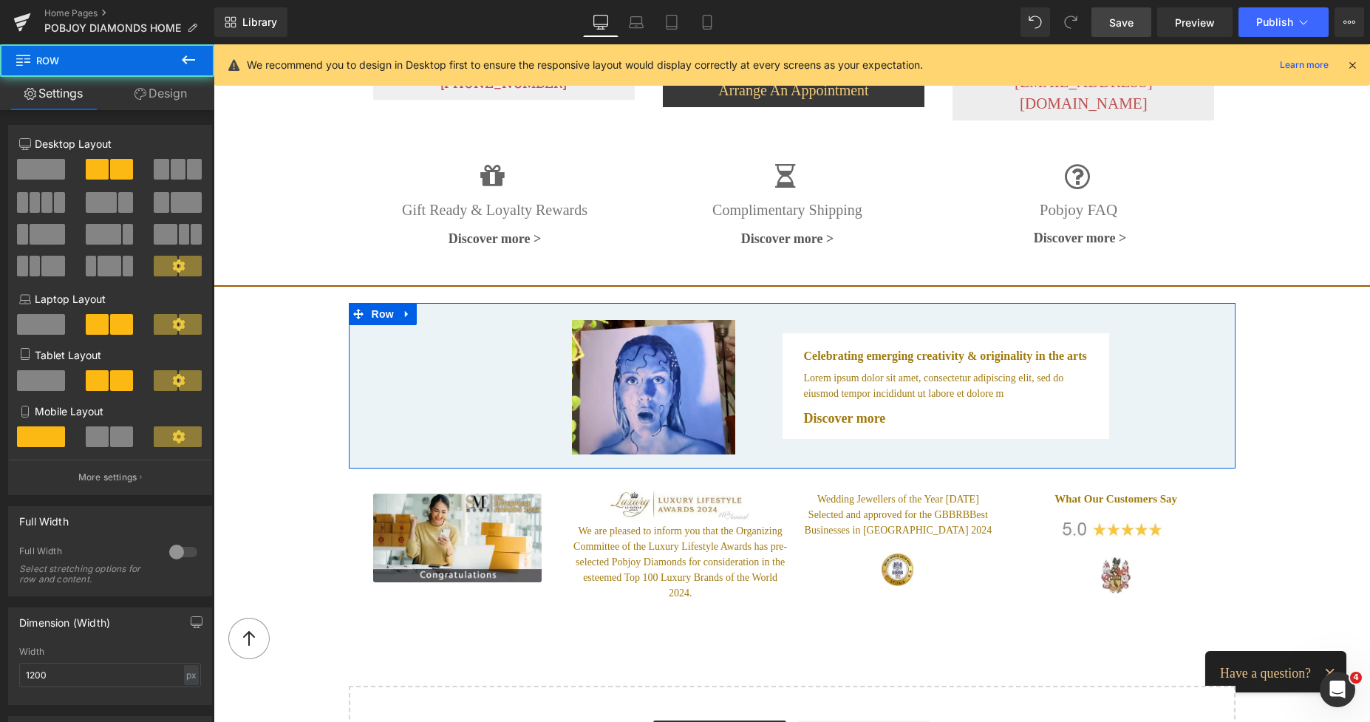
click at [182, 101] on link "Design" at bounding box center [160, 93] width 107 height 33
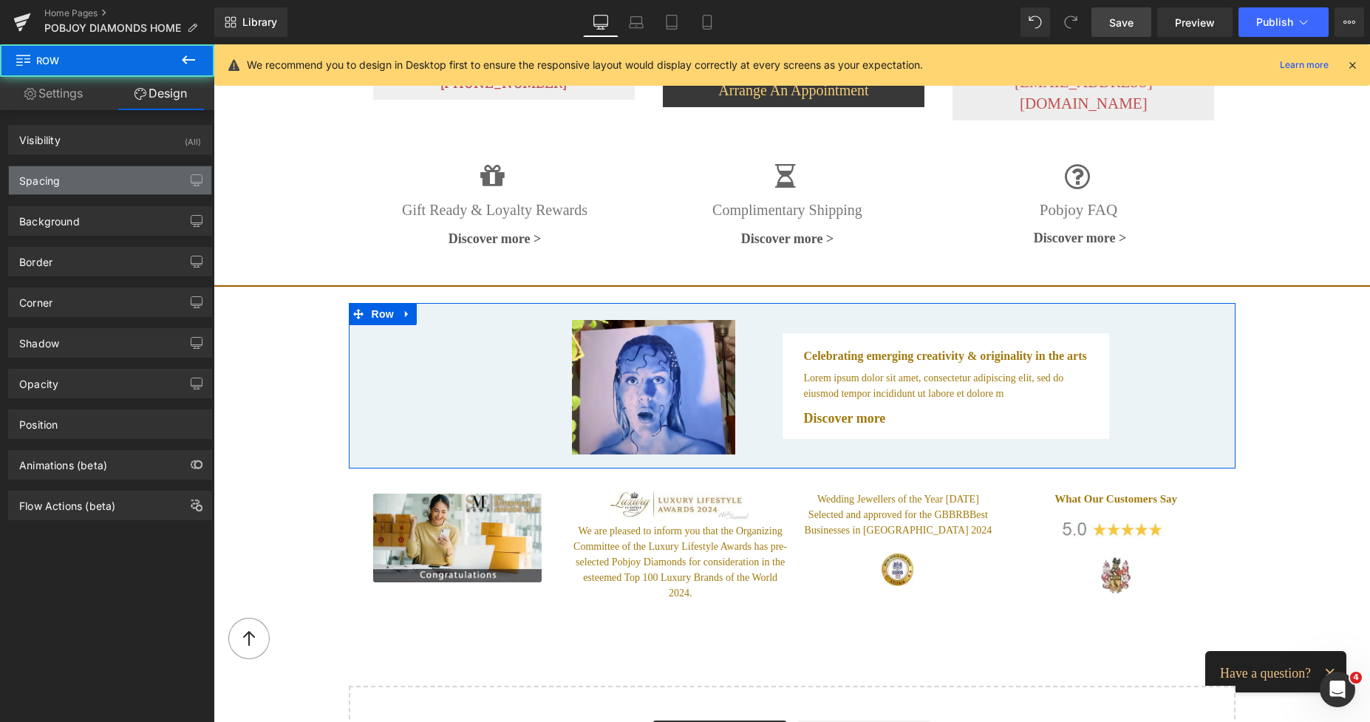
click at [95, 171] on div "Spacing" at bounding box center [110, 180] width 202 height 28
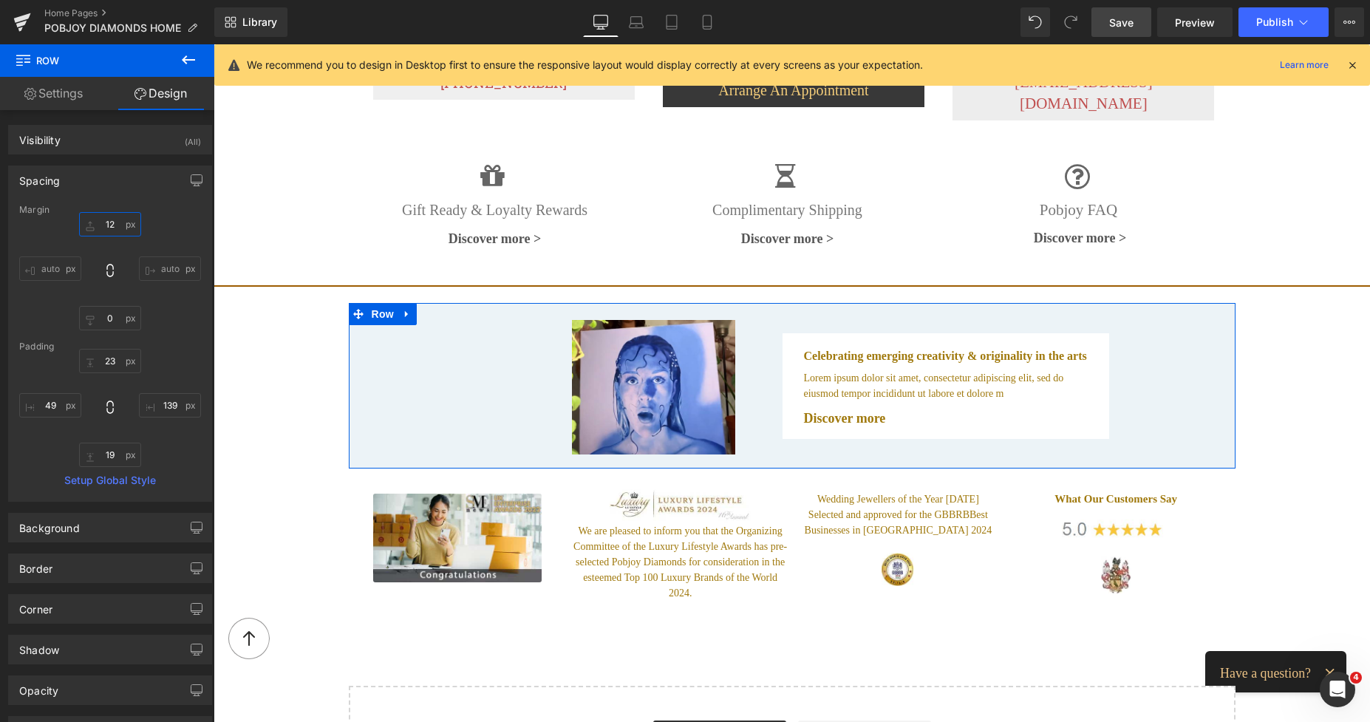
click at [108, 223] on input "text" at bounding box center [110, 224] width 62 height 24
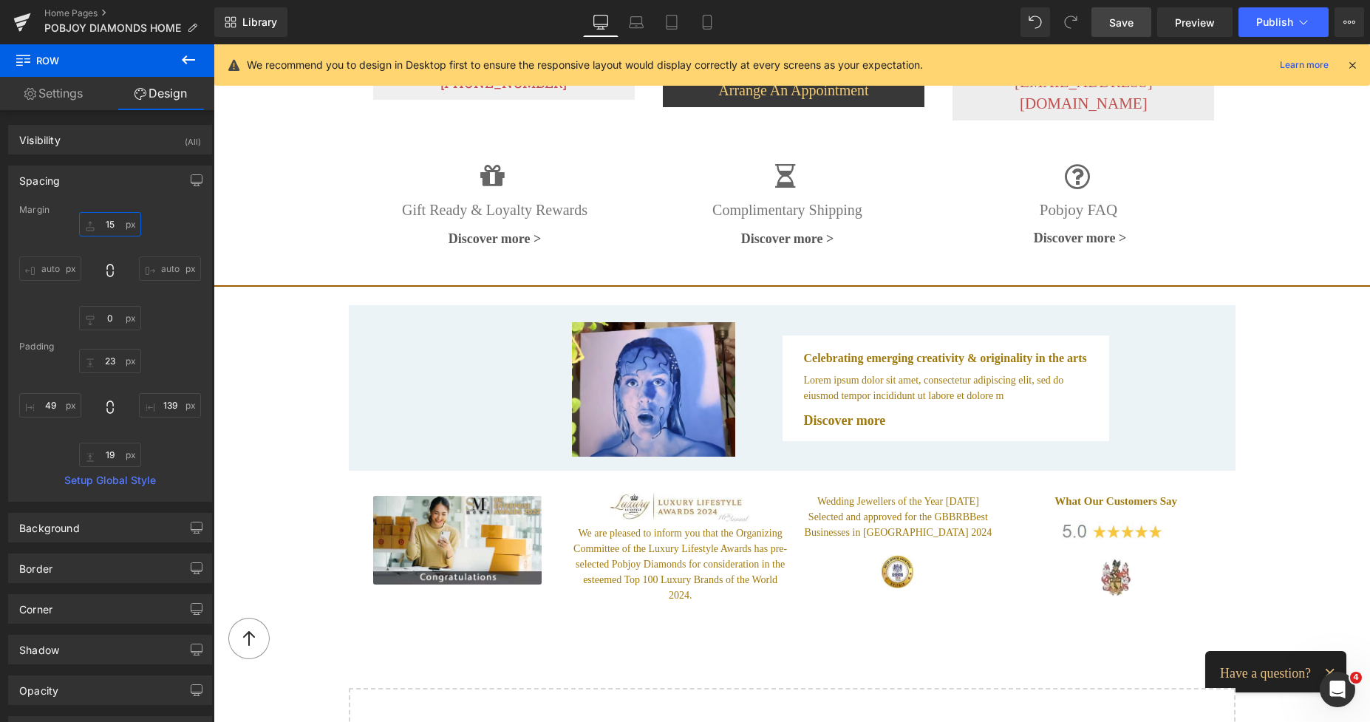
type input "15"
drag, startPoint x: 1125, startPoint y: 23, endPoint x: 646, endPoint y: 160, distance: 498.1
click at [1125, 23] on span "Save" at bounding box center [1121, 23] width 24 height 16
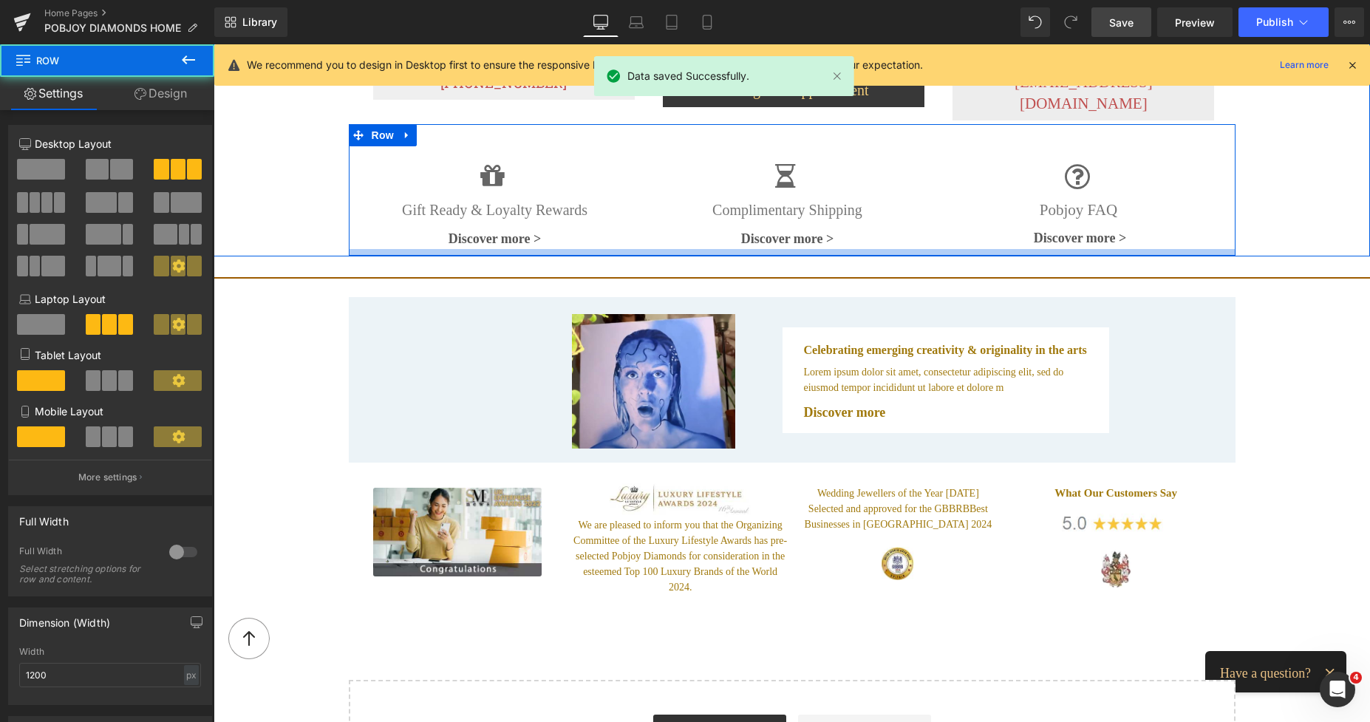
drag, startPoint x: 834, startPoint y: 248, endPoint x: 977, endPoint y: 185, distance: 156.8
click at [830, 249] on div at bounding box center [792, 252] width 887 height 7
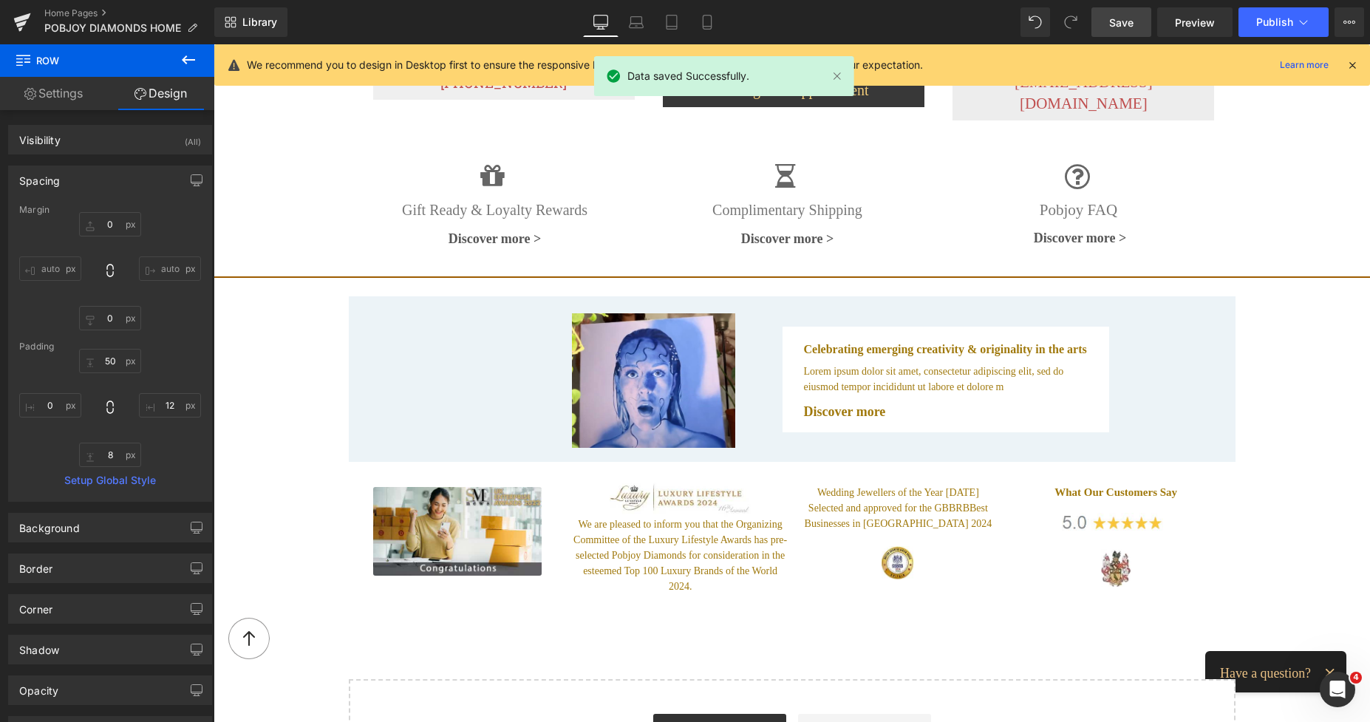
click at [1118, 27] on span "Save" at bounding box center [1121, 23] width 24 height 16
click at [1184, 25] on span "Preview" at bounding box center [1195, 23] width 40 height 16
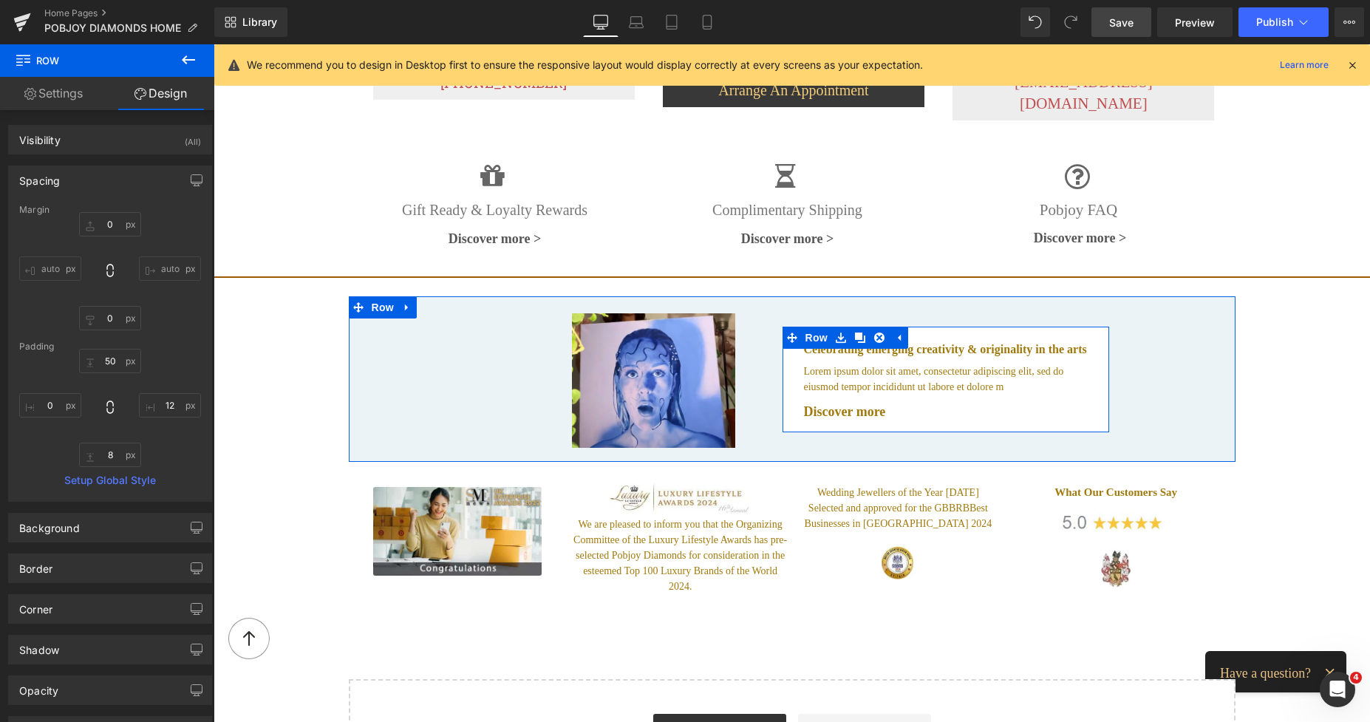
click at [793, 352] on div "Celebrating emerging creativity & originality in the arts Heading Lorem ipsum d…" at bounding box center [949, 382] width 312 height 80
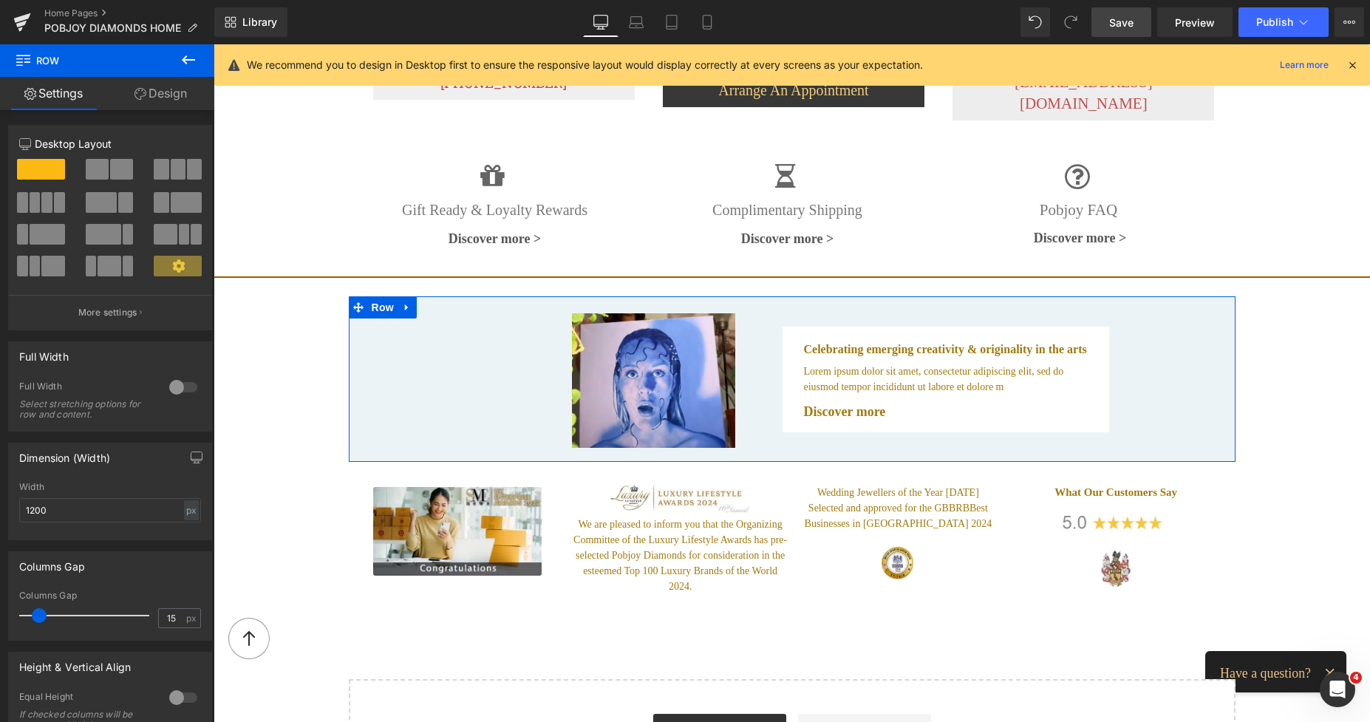
click at [793, 363] on div "Celebrating emerging creativity & originality in the arts Heading Lorem ipsum d…" at bounding box center [949, 382] width 312 height 80
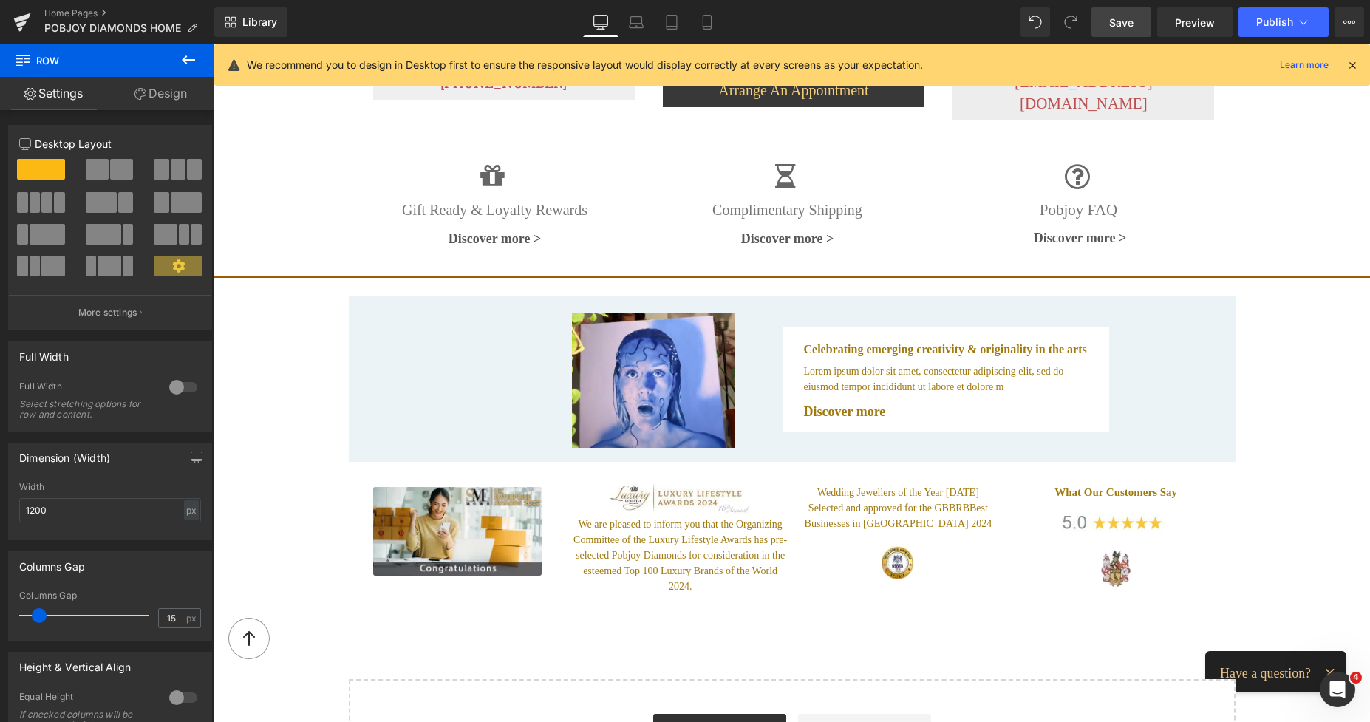
click at [189, 58] on icon at bounding box center [189, 60] width 18 height 18
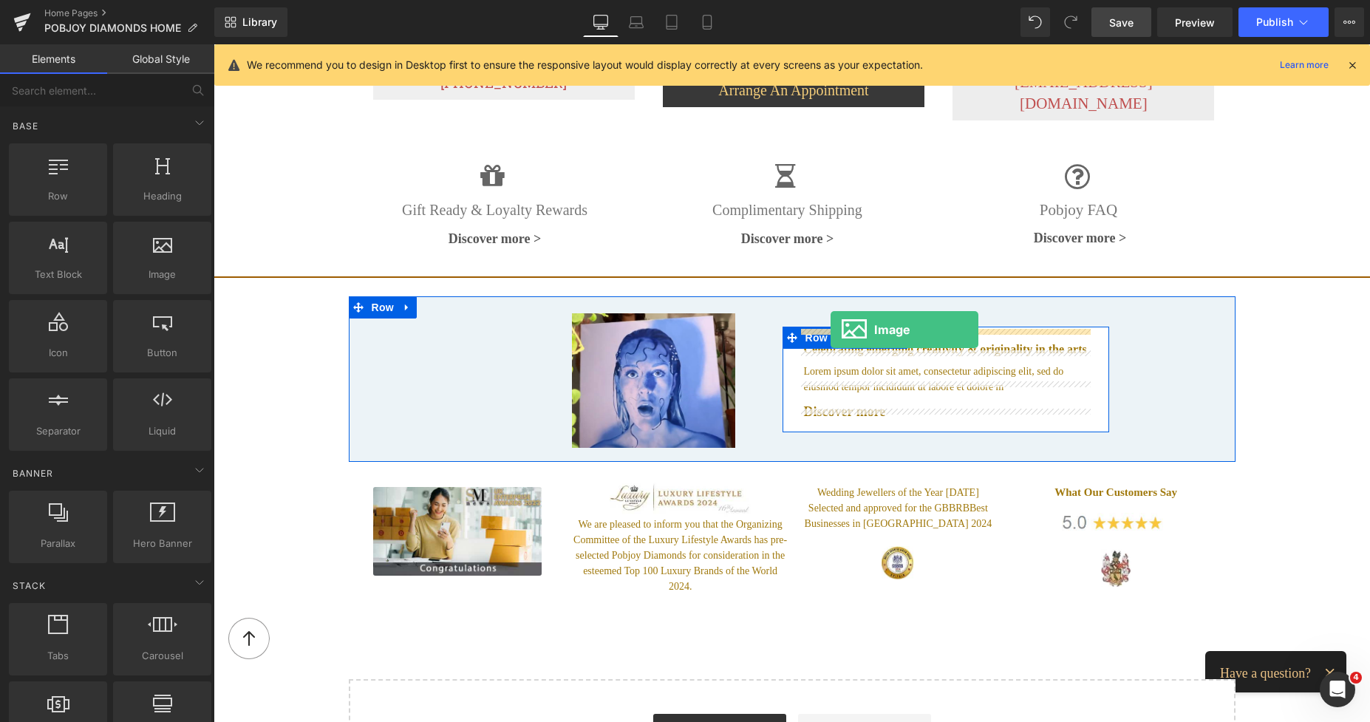
drag, startPoint x: 366, startPoint y: 298, endPoint x: 830, endPoint y: 329, distance: 465.0
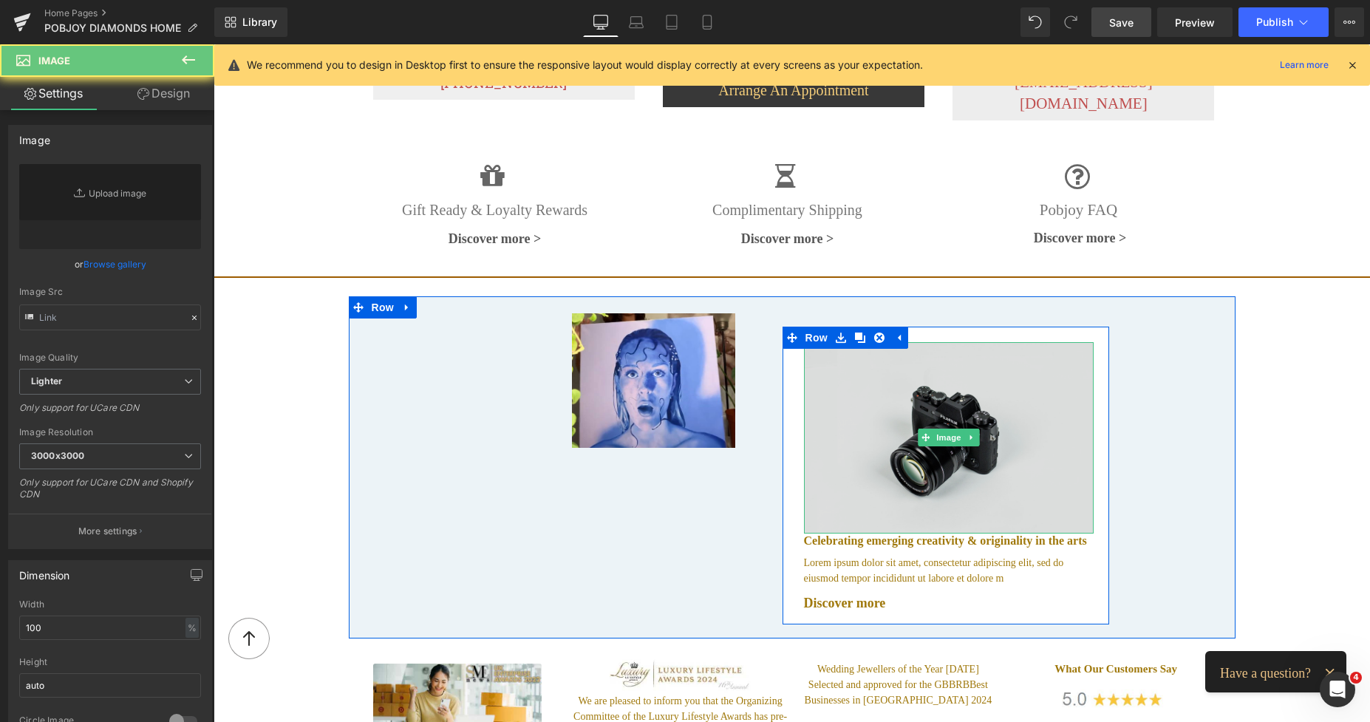
click at [841, 360] on img at bounding box center [949, 438] width 290 height 192
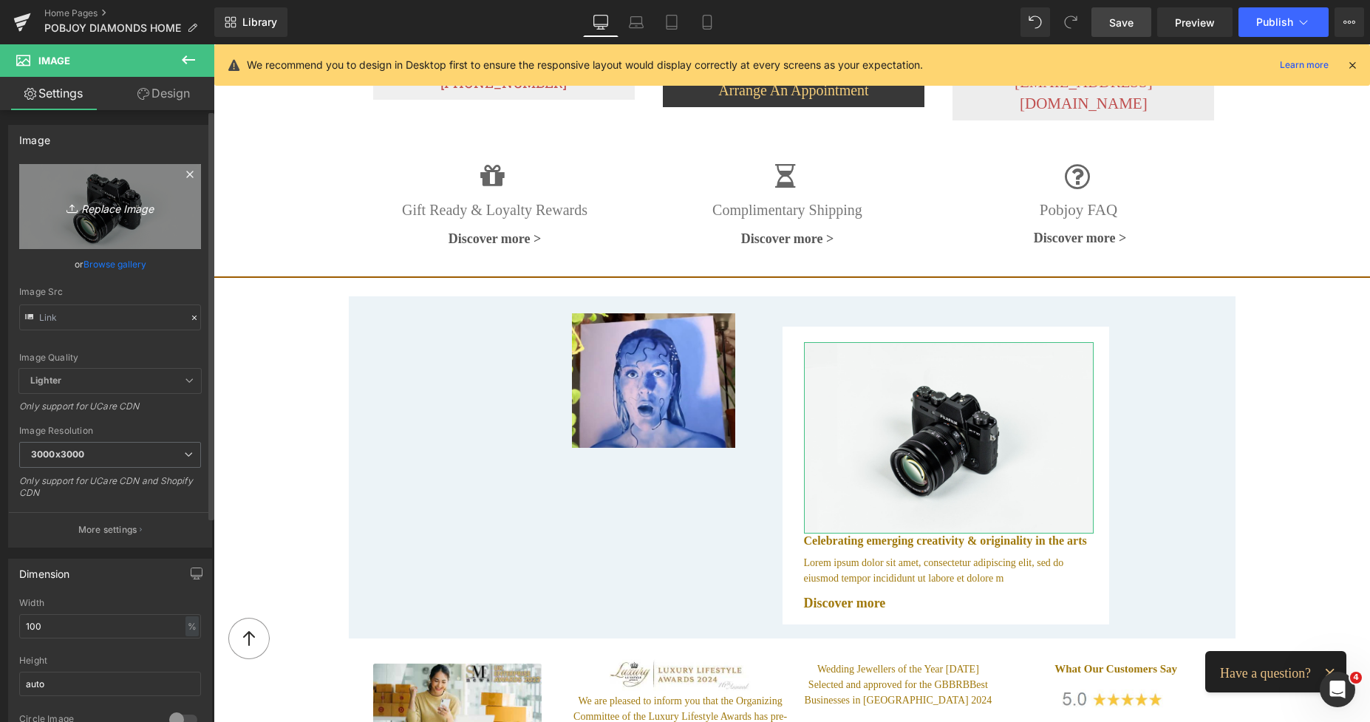
click at [130, 224] on link "Replace Image" at bounding box center [110, 206] width 182 height 85
click at [91, 228] on link "Replace Image" at bounding box center [110, 206] width 182 height 85
type input "C:\fakepath\logowithcodatarms.png"
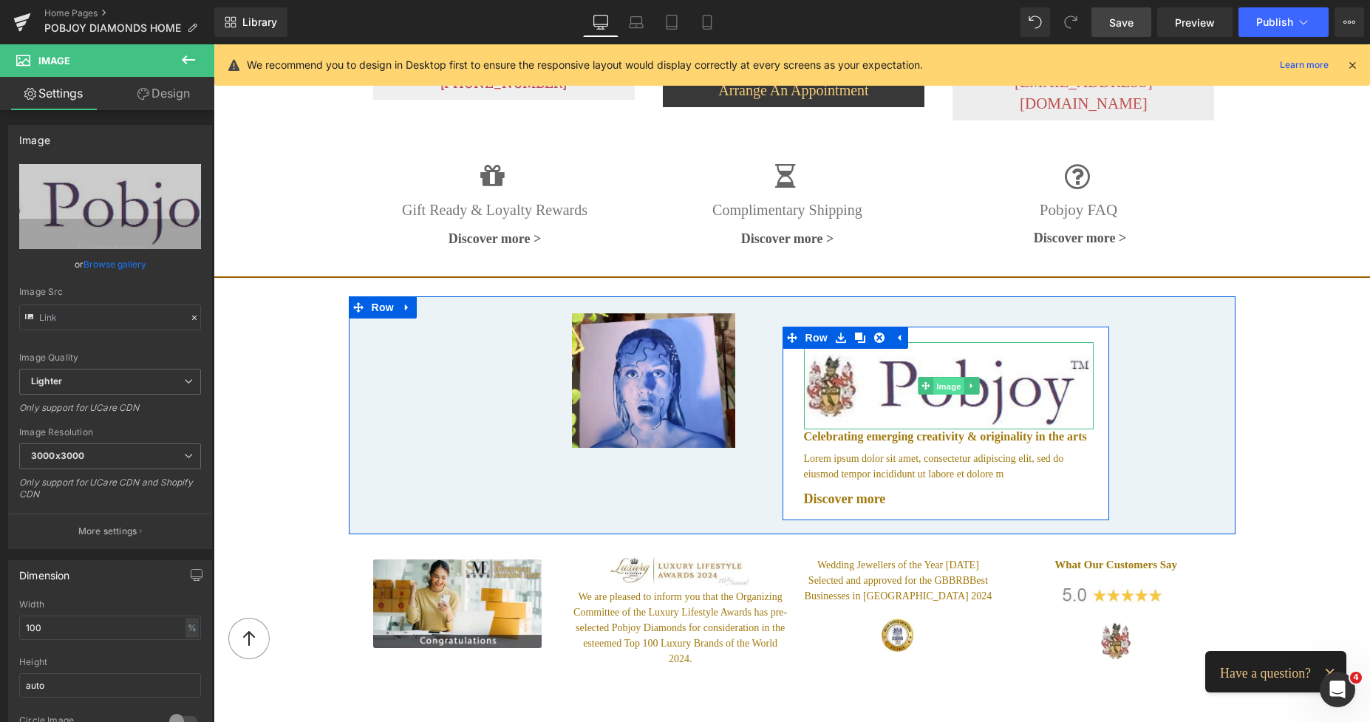
click at [942, 380] on span "Image" at bounding box center [948, 387] width 31 height 18
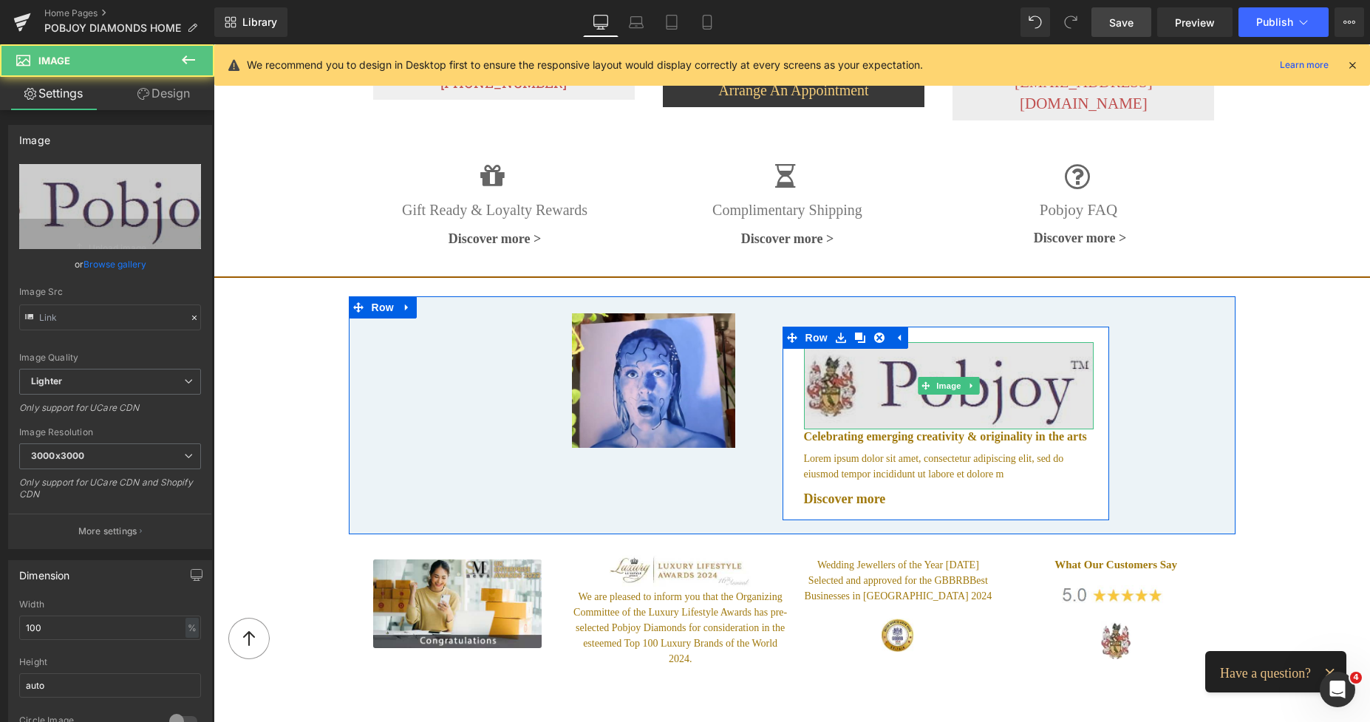
click at [898, 390] on img at bounding box center [949, 386] width 290 height 88
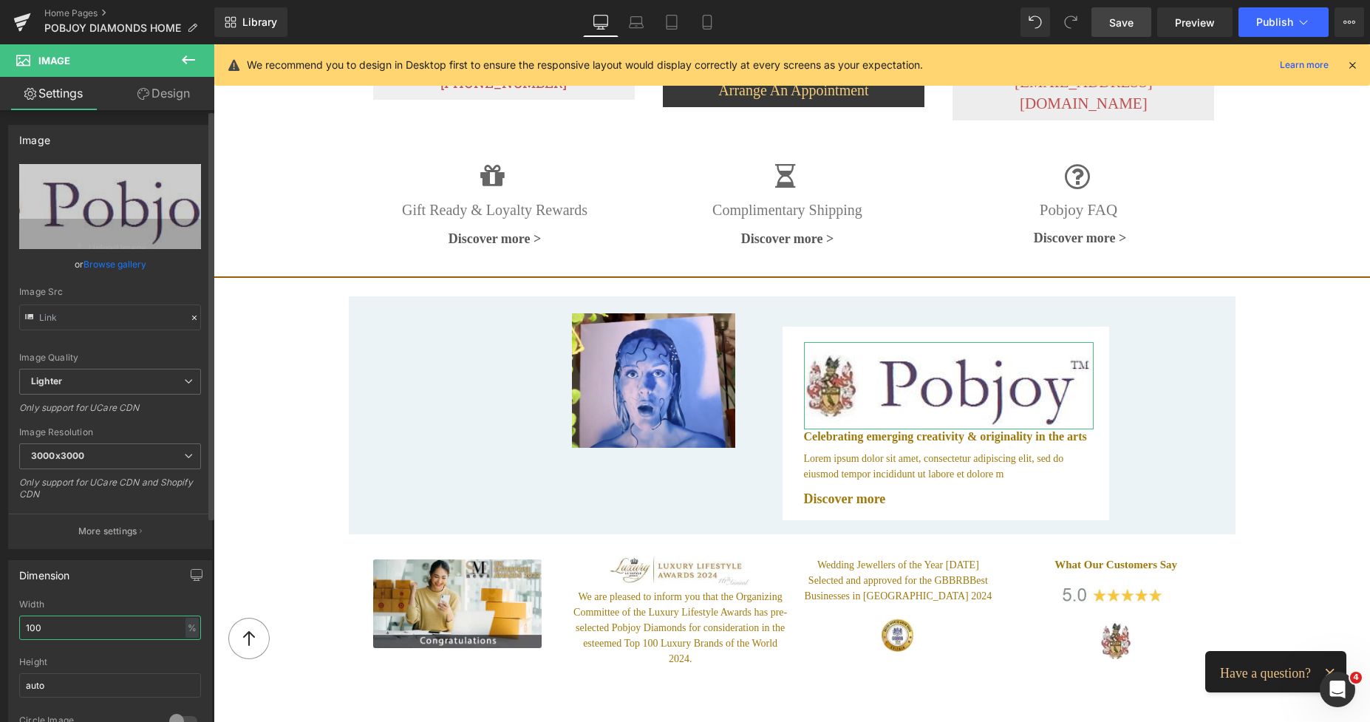
drag, startPoint x: 51, startPoint y: 624, endPoint x: 13, endPoint y: 629, distance: 38.8
click at [13, 629] on div "100% Width 100 % % px auto Height auto 0 Circle Image" at bounding box center [110, 673] width 202 height 148
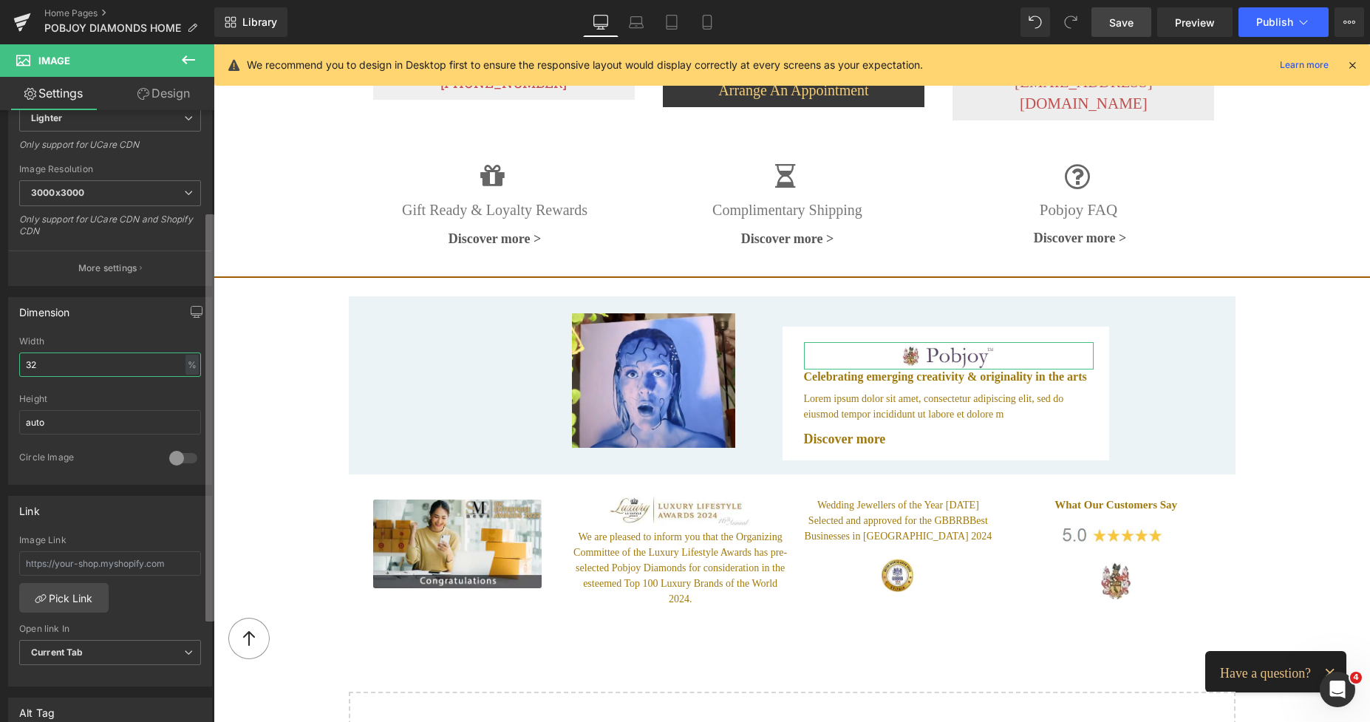
scroll to position [281, 0]
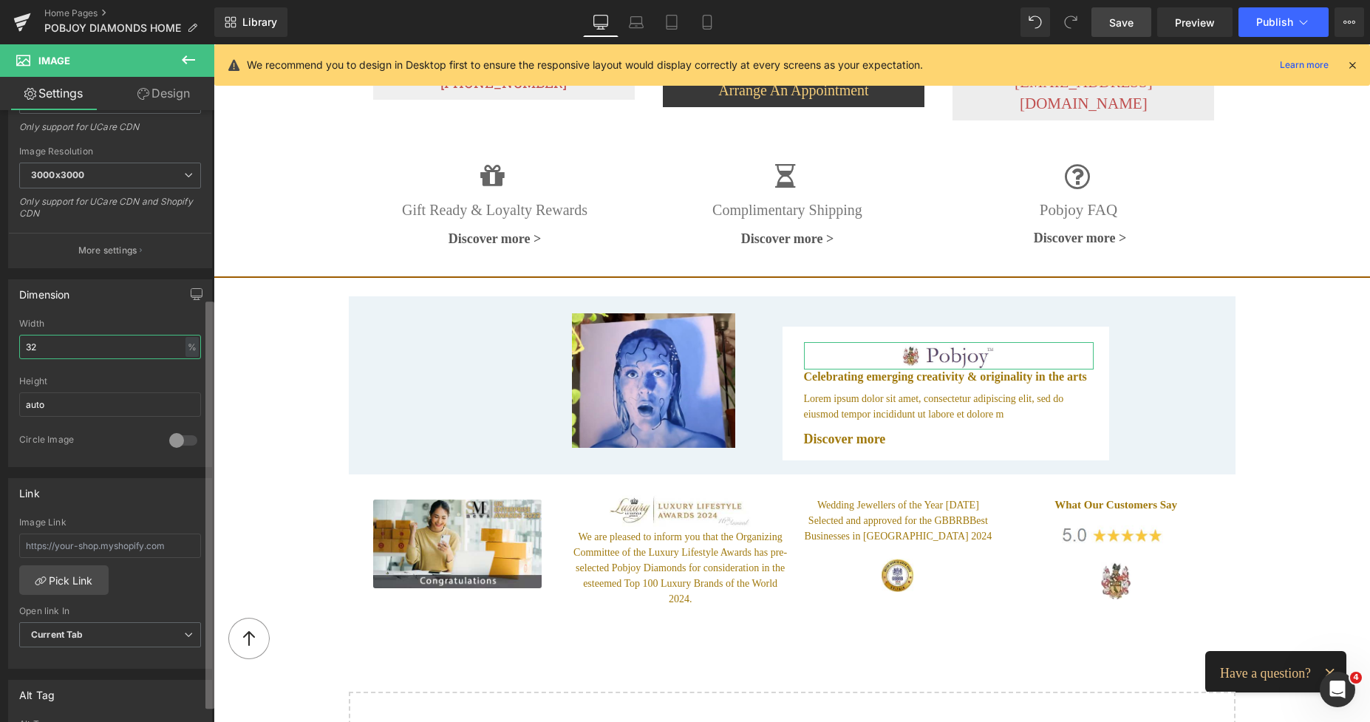
click at [205, 621] on div "Image //[DOMAIN_NAME][URL] Replace Image Upload image or Browse gallery Image S…" at bounding box center [107, 419] width 214 height 618
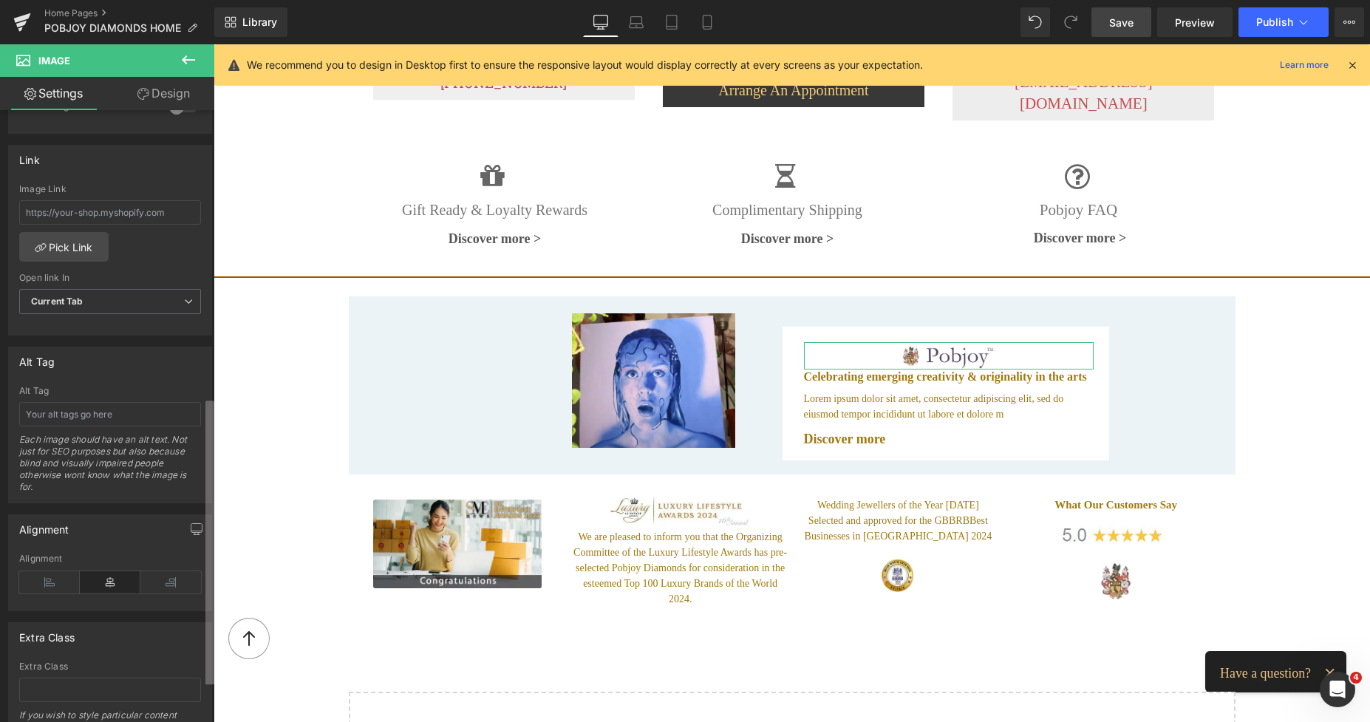
click at [195, 663] on div "Image //[DOMAIN_NAME][URL] Replace Image Upload image or Browse gallery Image S…" at bounding box center [107, 419] width 214 height 618
click at [43, 583] on icon at bounding box center [49, 582] width 61 height 22
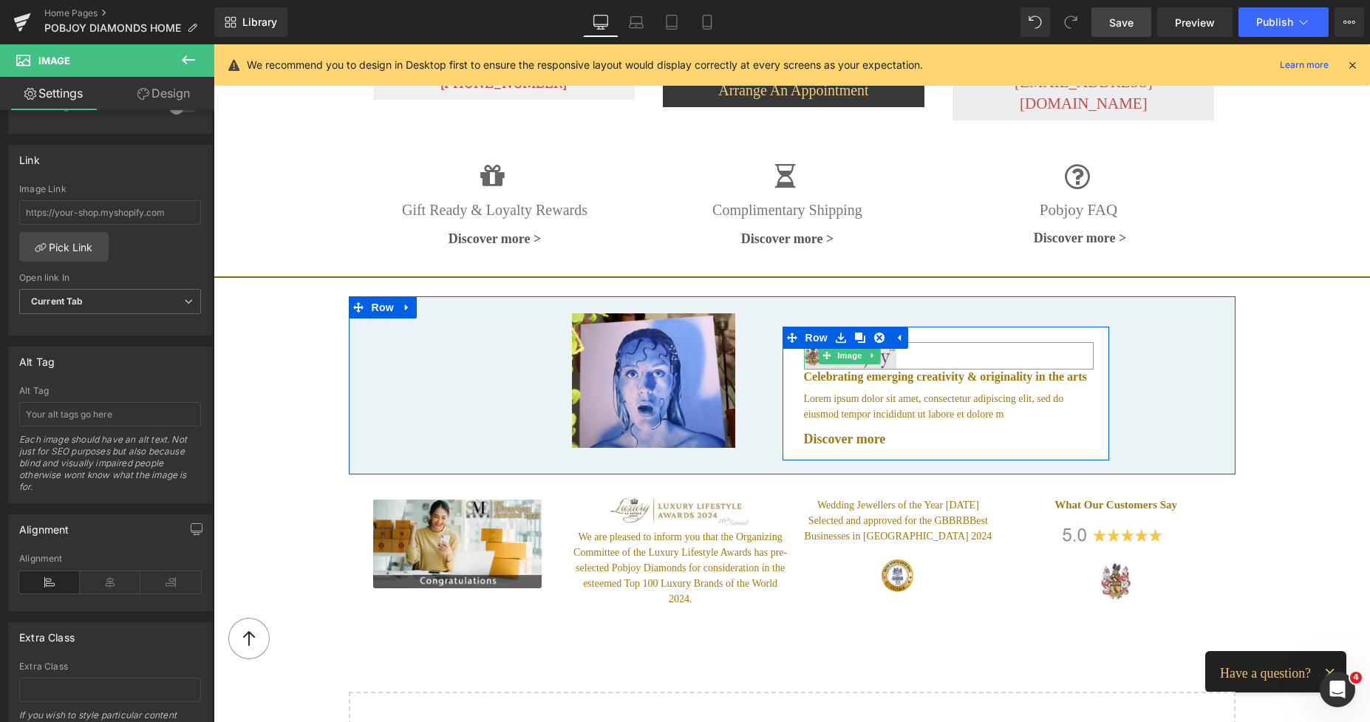
click at [869, 351] on icon at bounding box center [873, 355] width 8 height 9
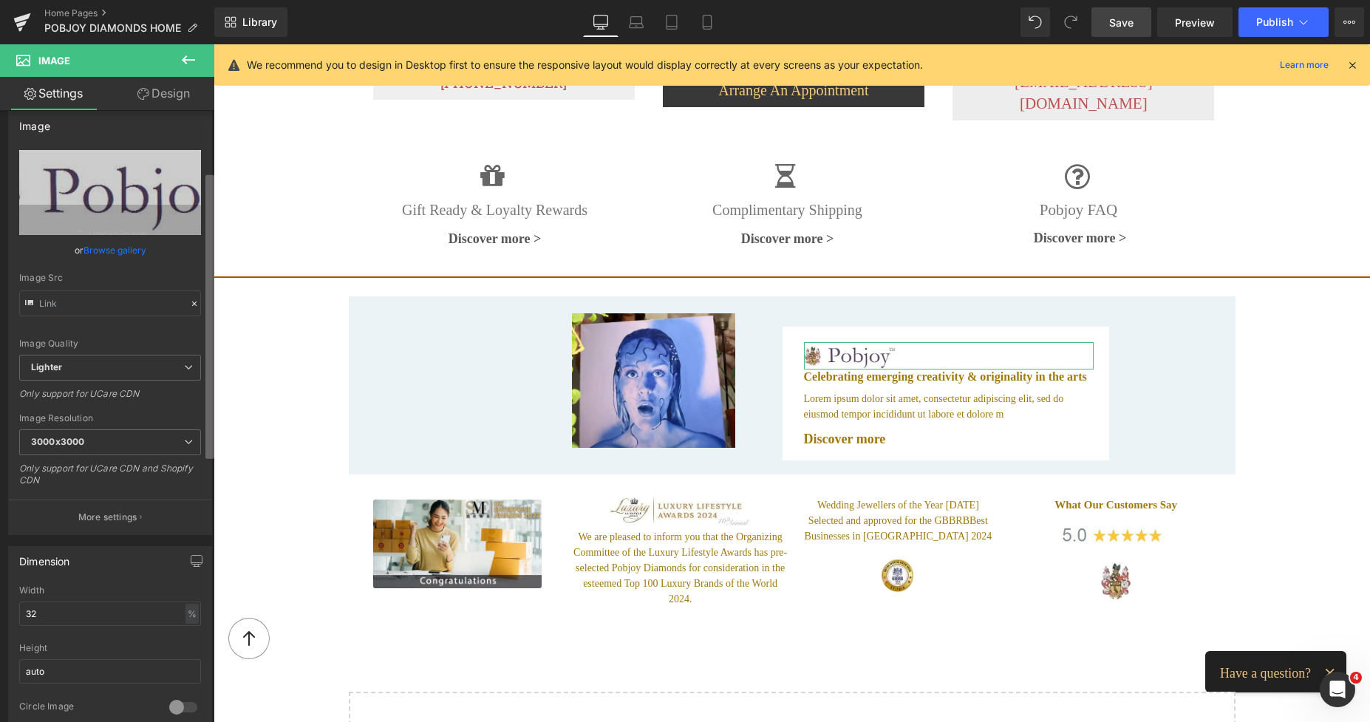
scroll to position [174, 0]
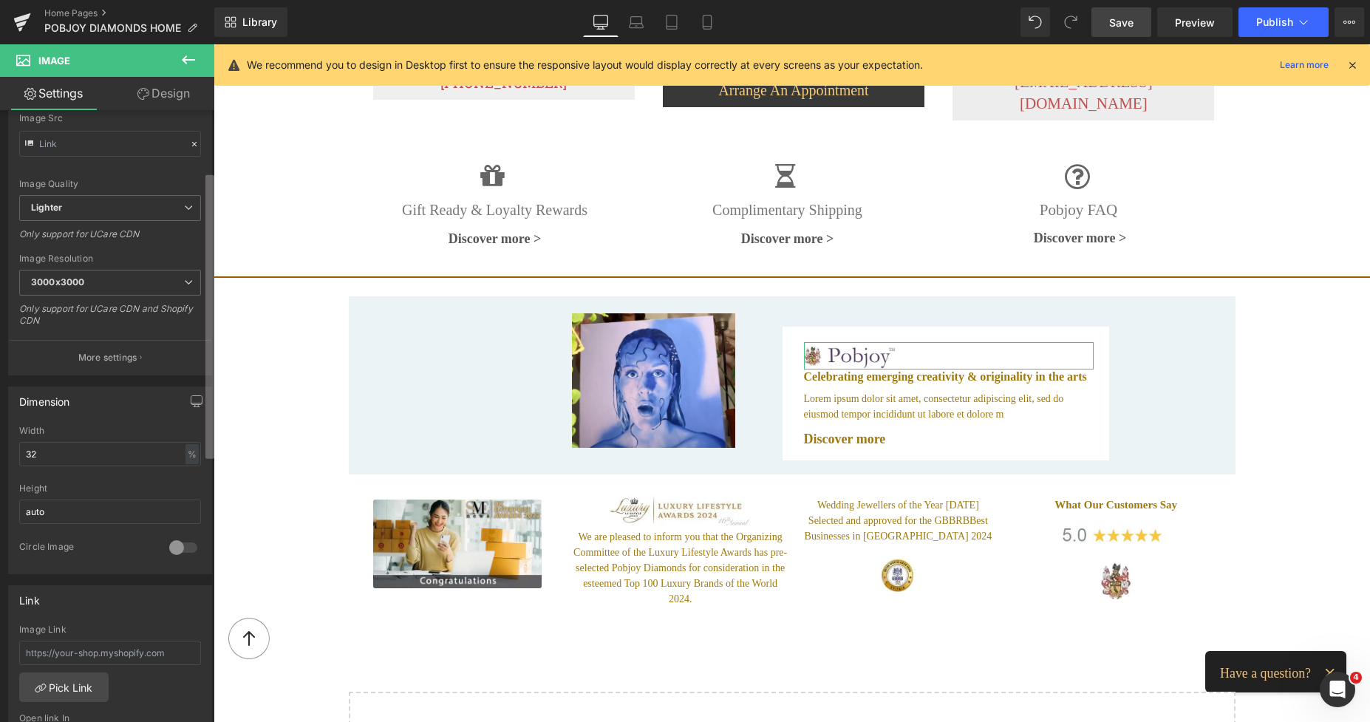
click at [160, 210] on div "Image //[DOMAIN_NAME][URL] Replace Image Upload image or Browse gallery Image S…" at bounding box center [107, 419] width 214 height 618
drag, startPoint x: 44, startPoint y: 449, endPoint x: 16, endPoint y: 449, distance: 28.1
click at [16, 449] on div "100% Width 32 % % px auto Height auto 0 Circle Image" at bounding box center [110, 500] width 202 height 148
type input "22"
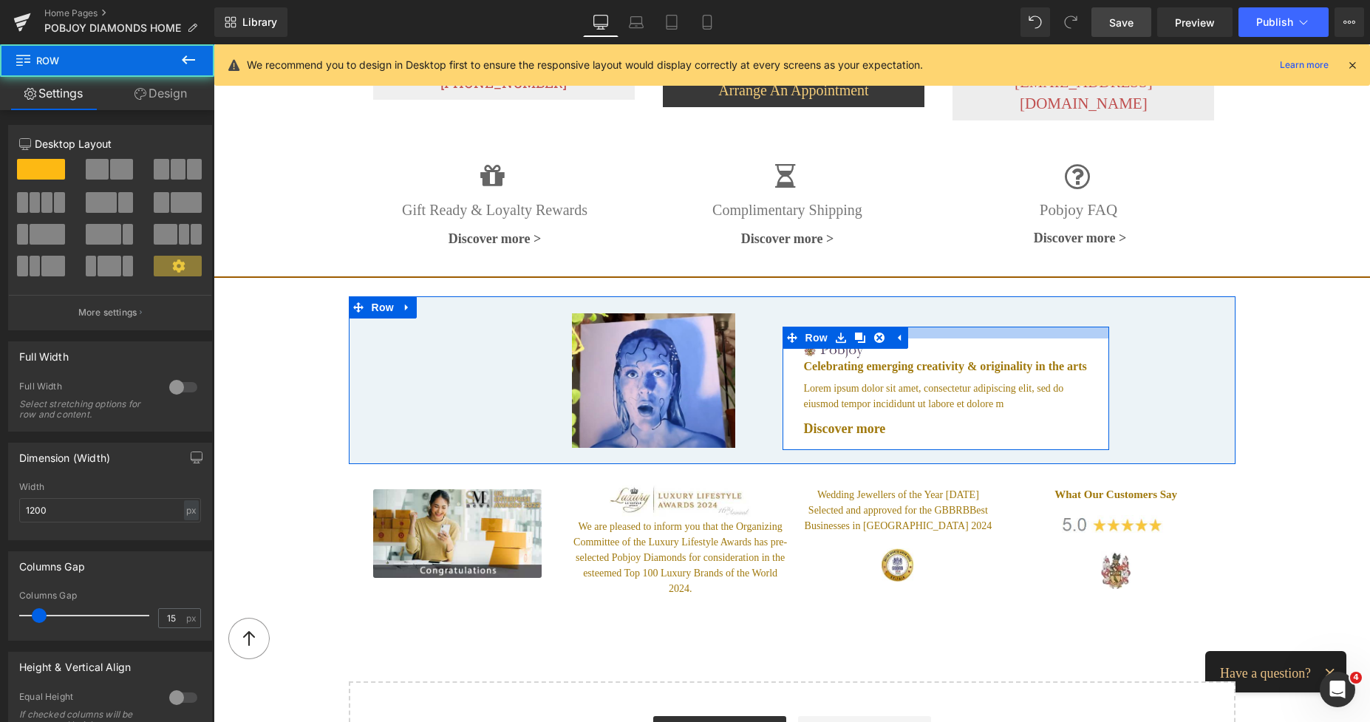
click at [958, 327] on div at bounding box center [945, 333] width 327 height 12
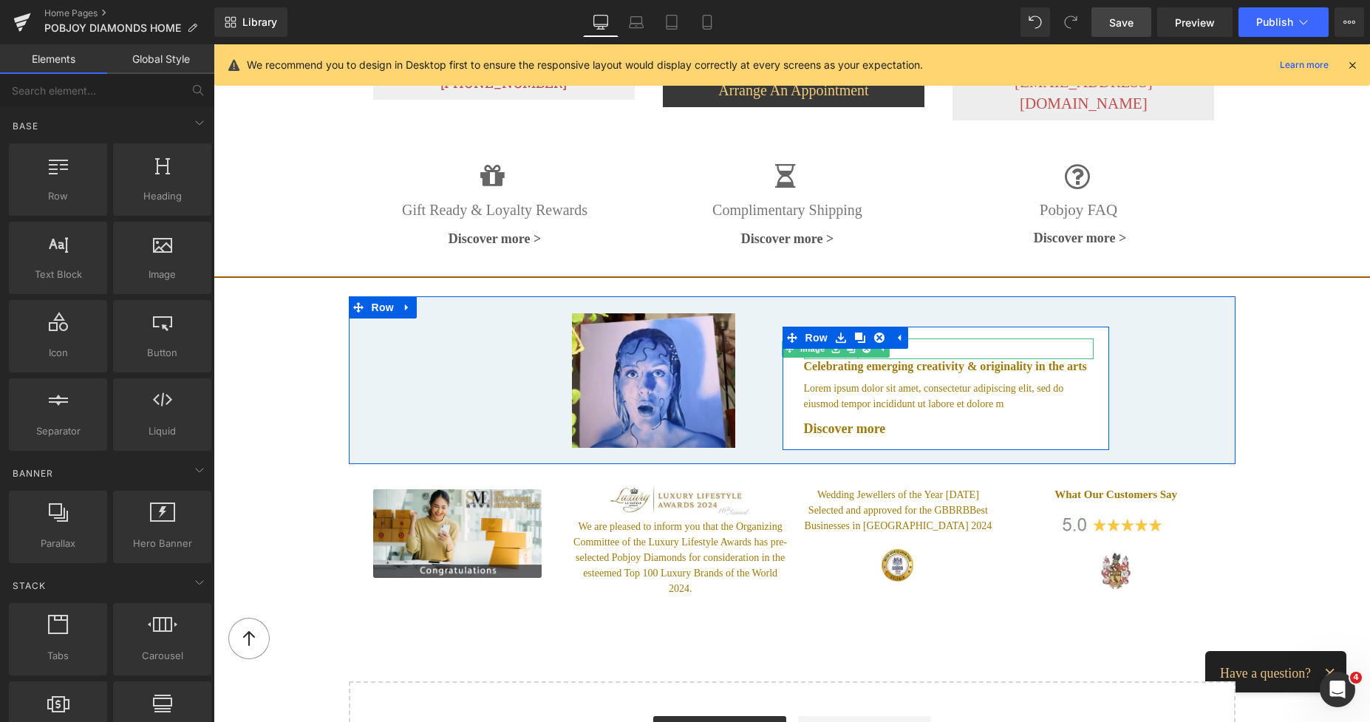
click at [954, 341] on div at bounding box center [949, 348] width 290 height 21
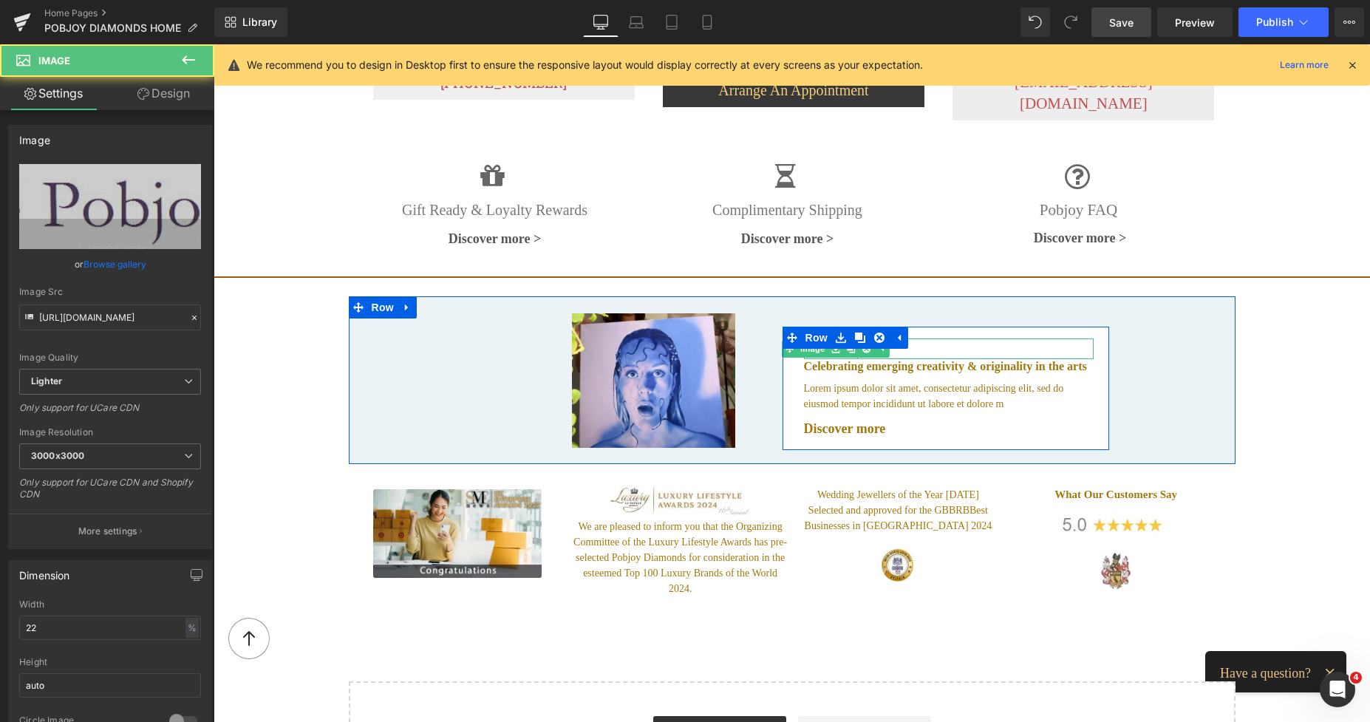
click at [942, 338] on div at bounding box center [949, 348] width 290 height 21
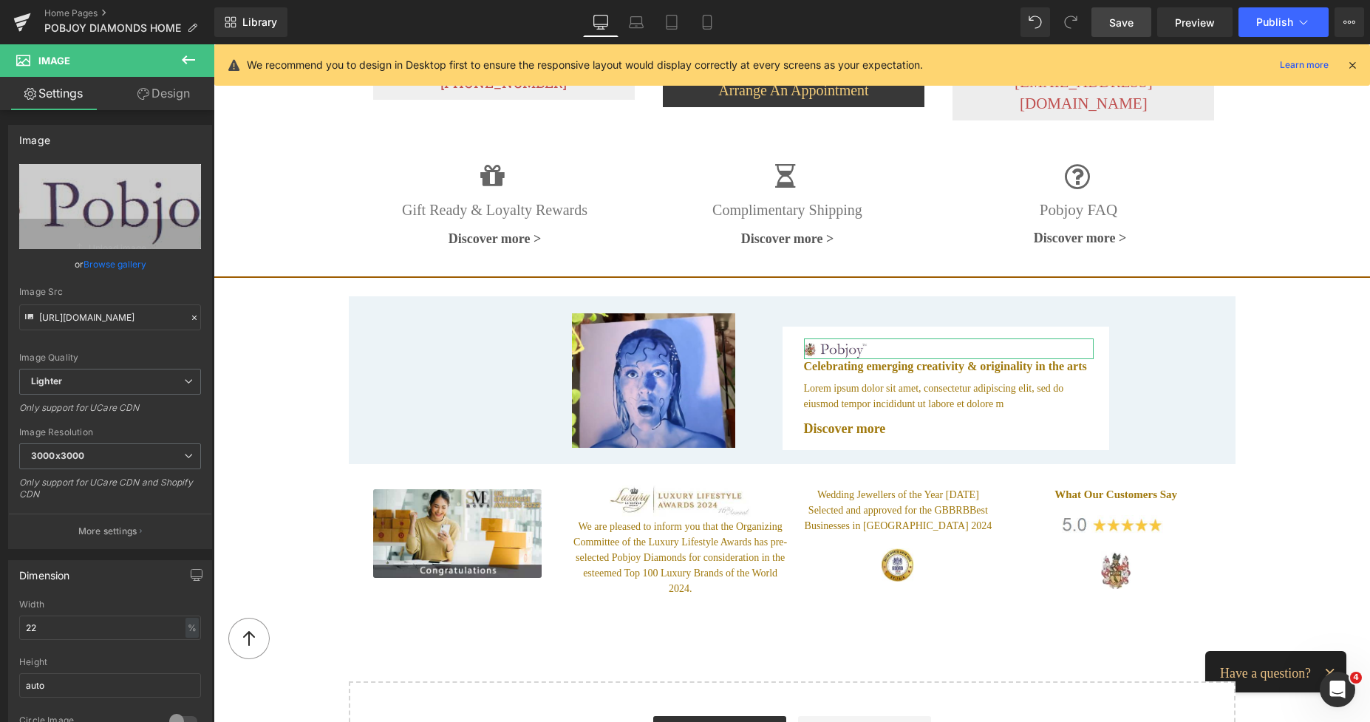
click at [167, 89] on link "Design" at bounding box center [163, 93] width 107 height 33
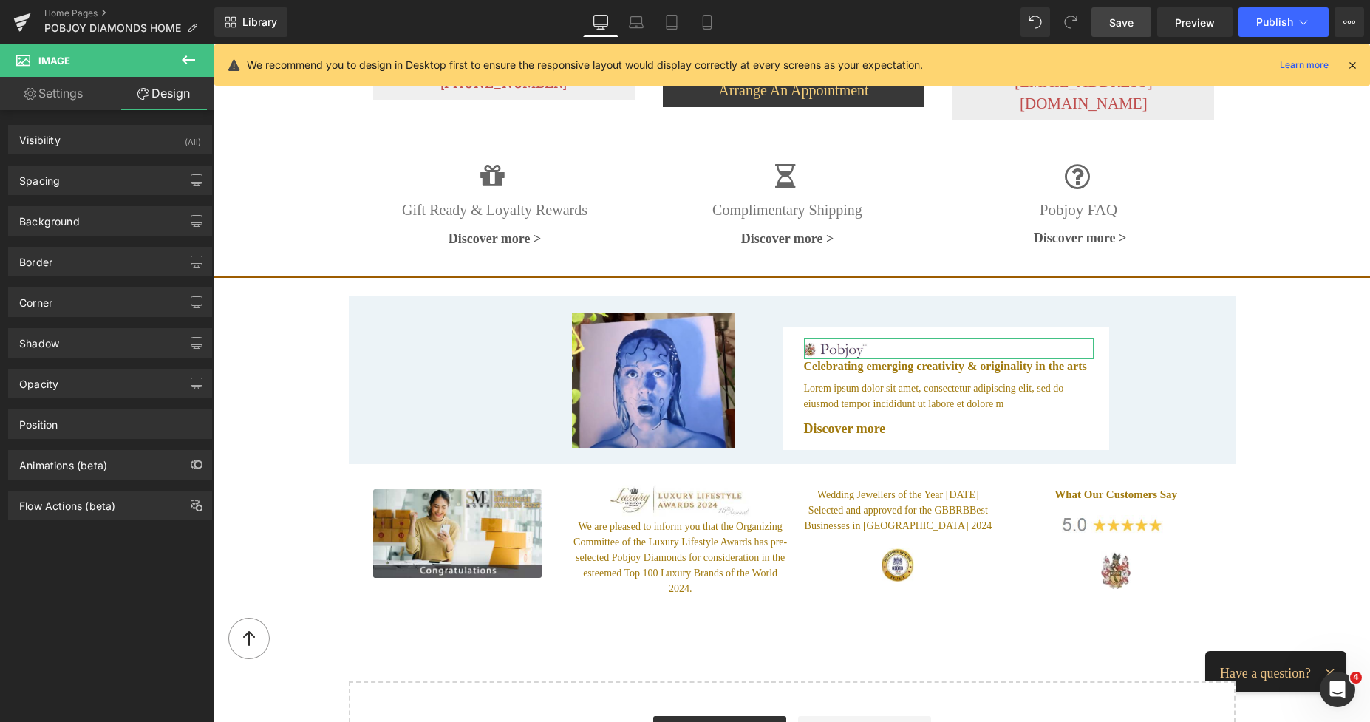
click at [49, 204] on div "Background Color & Image color Color transparent 0 % Image Replace Image Upload…" at bounding box center [110, 215] width 221 height 41
click at [72, 184] on div "Spacing" at bounding box center [110, 180] width 202 height 28
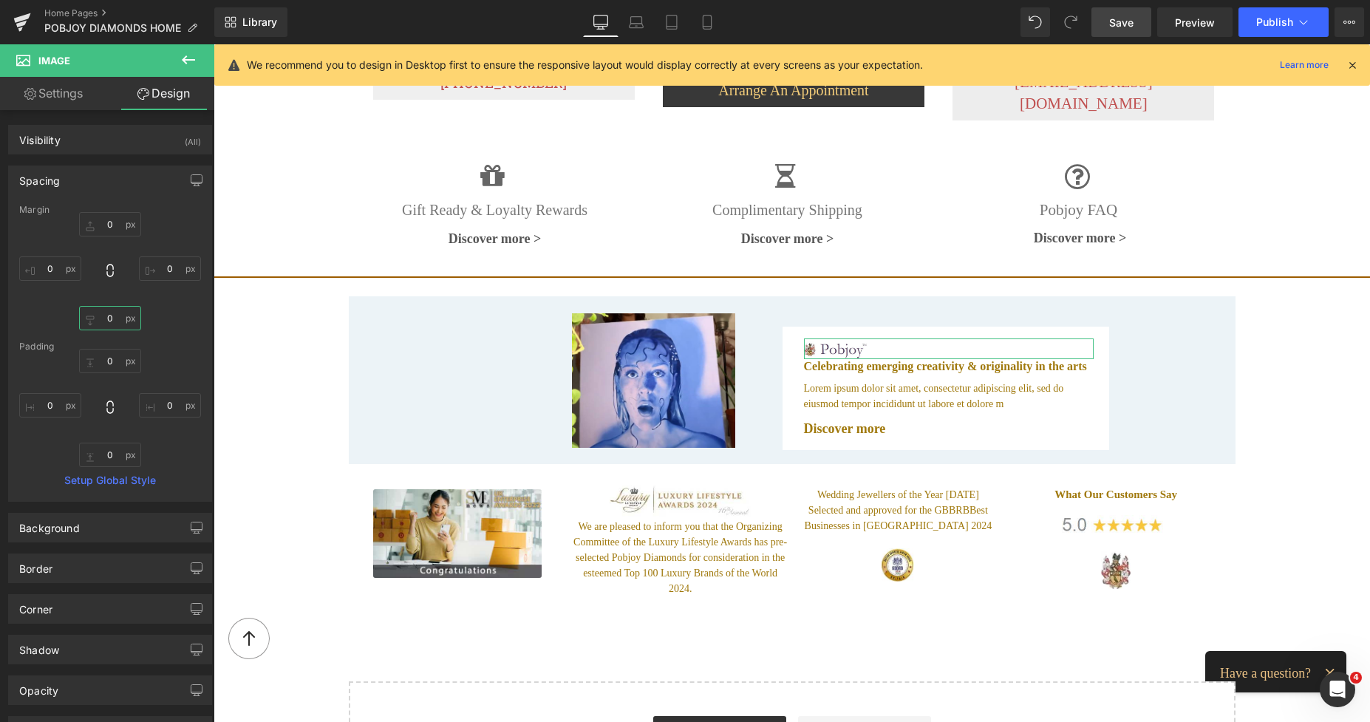
click at [104, 311] on input "0" at bounding box center [110, 318] width 62 height 24
type input "7"
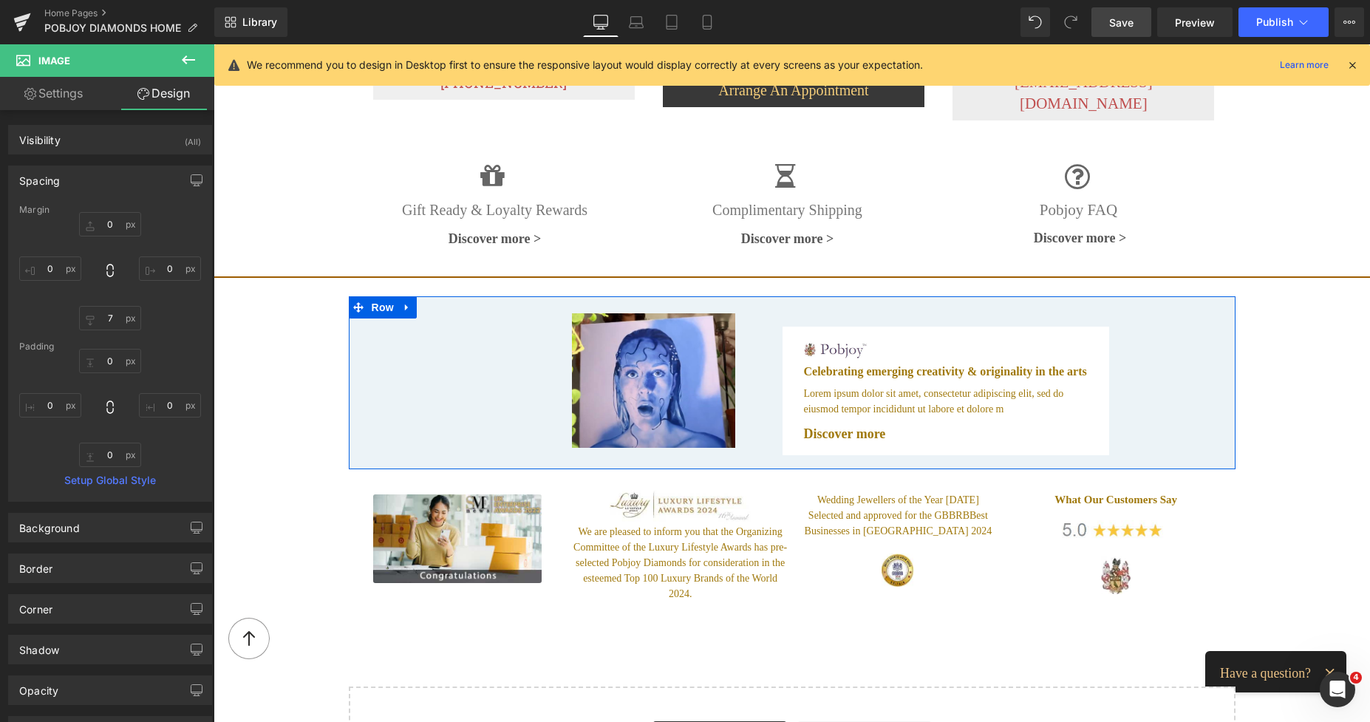
click at [214, 44] on div at bounding box center [214, 44] width 0 height 0
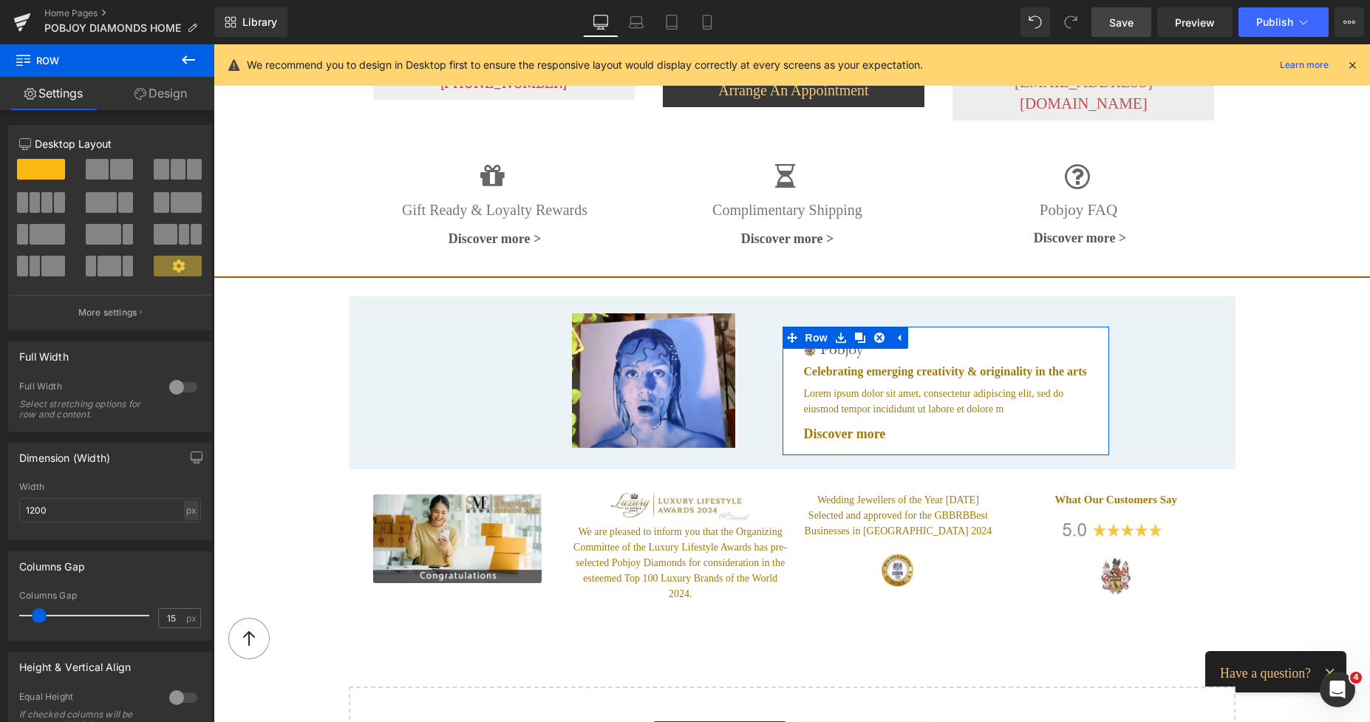
click at [178, 103] on link "Design" at bounding box center [160, 93] width 107 height 33
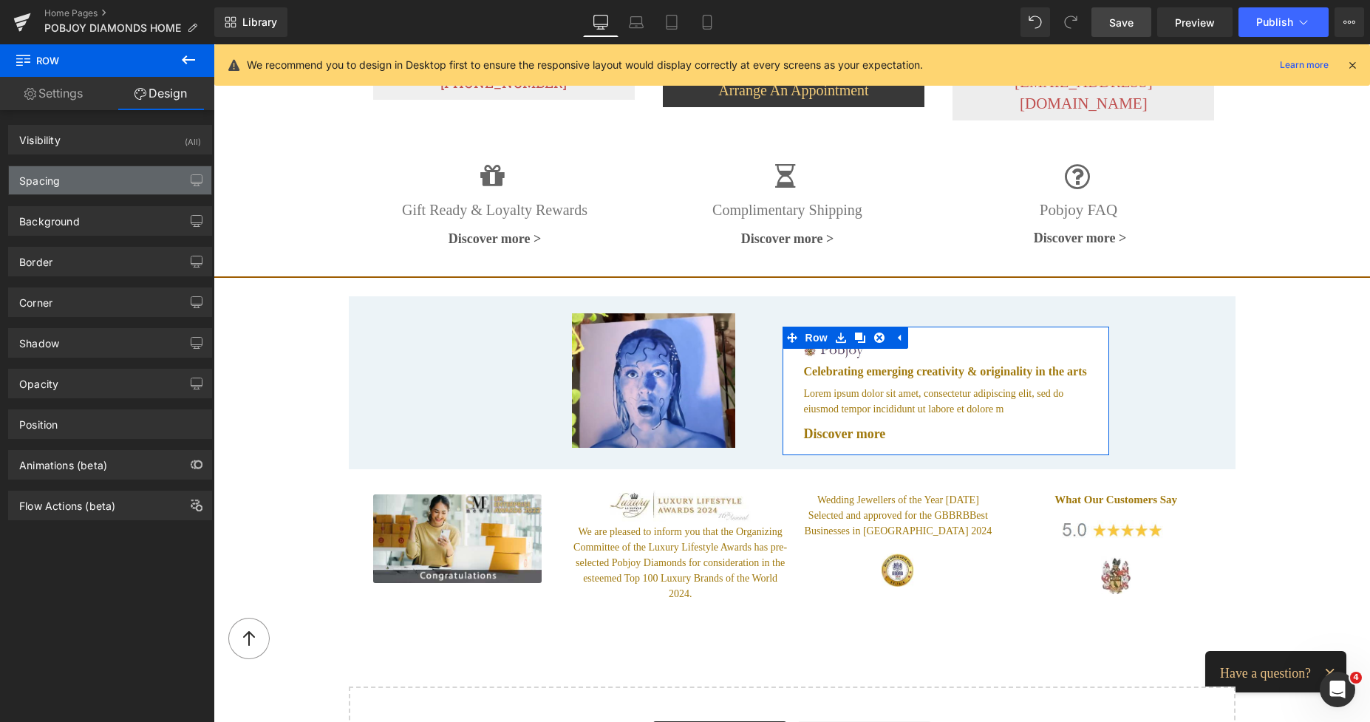
click at [95, 184] on div "Spacing" at bounding box center [110, 180] width 202 height 28
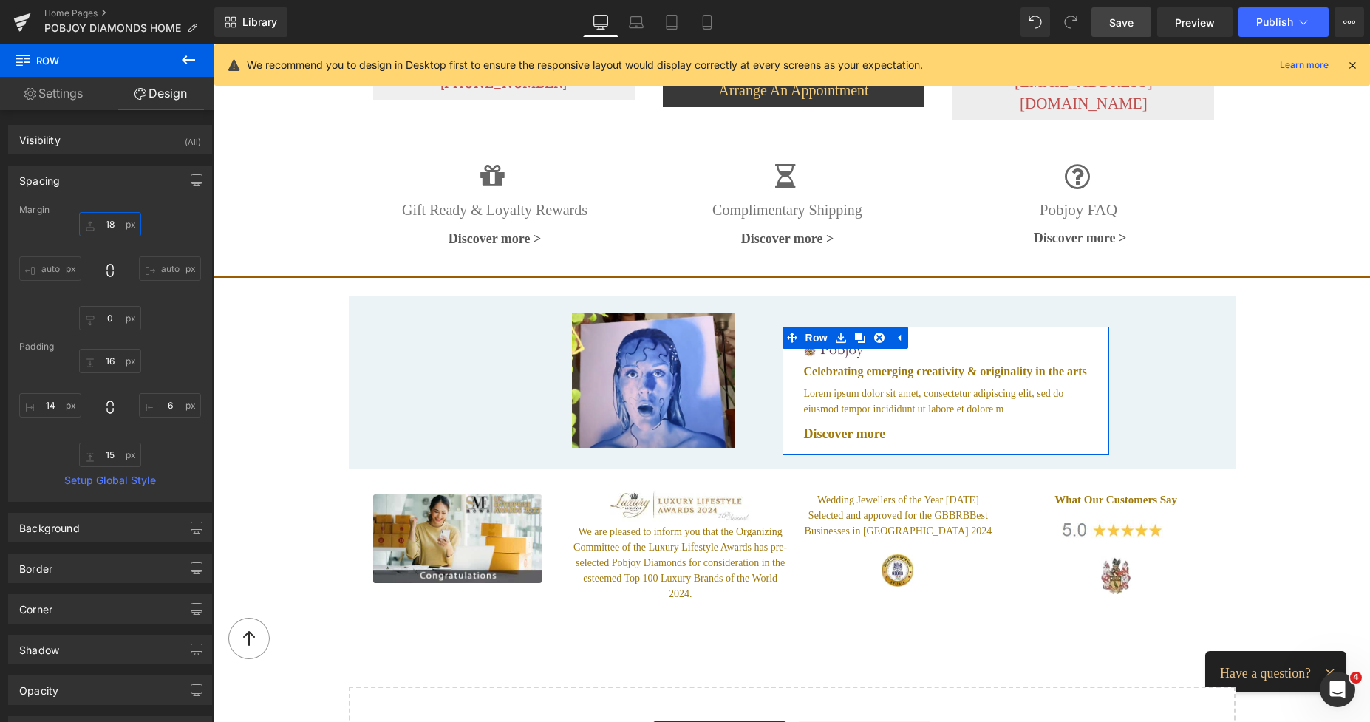
click at [106, 218] on input "text" at bounding box center [110, 224] width 62 height 24
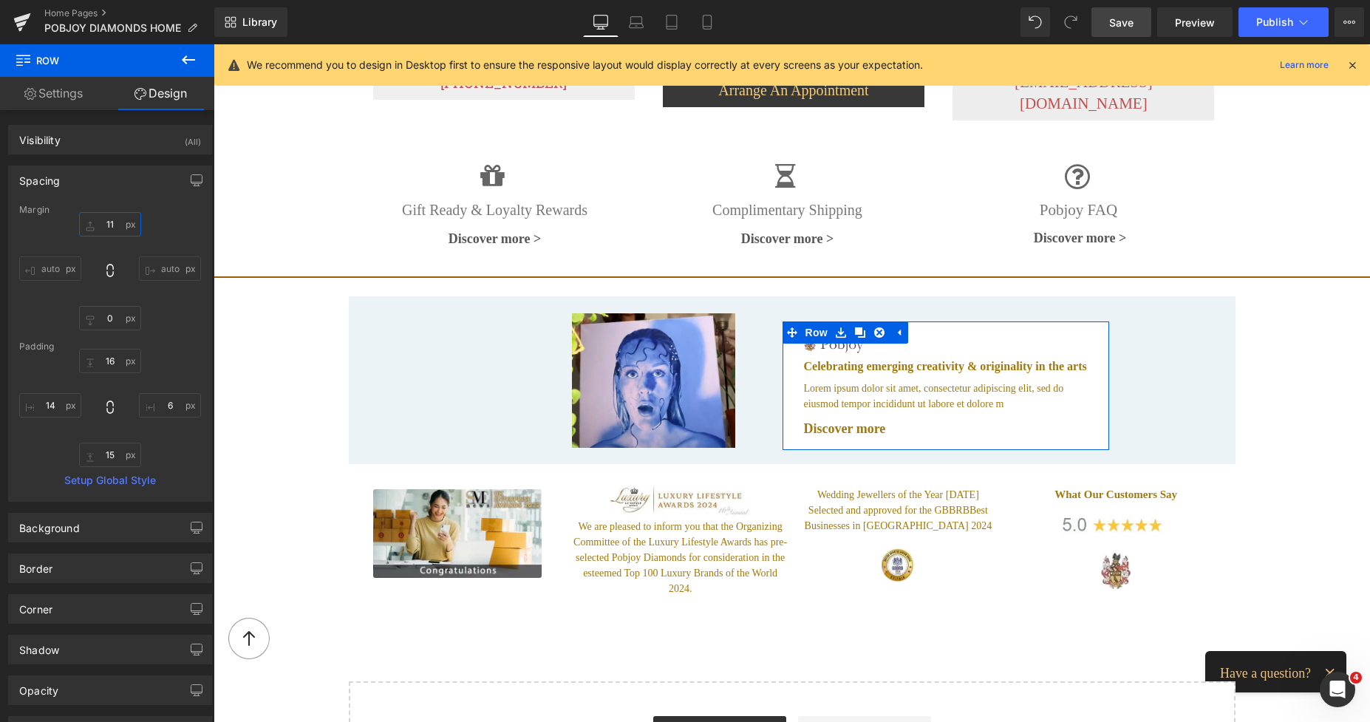
type input "1"
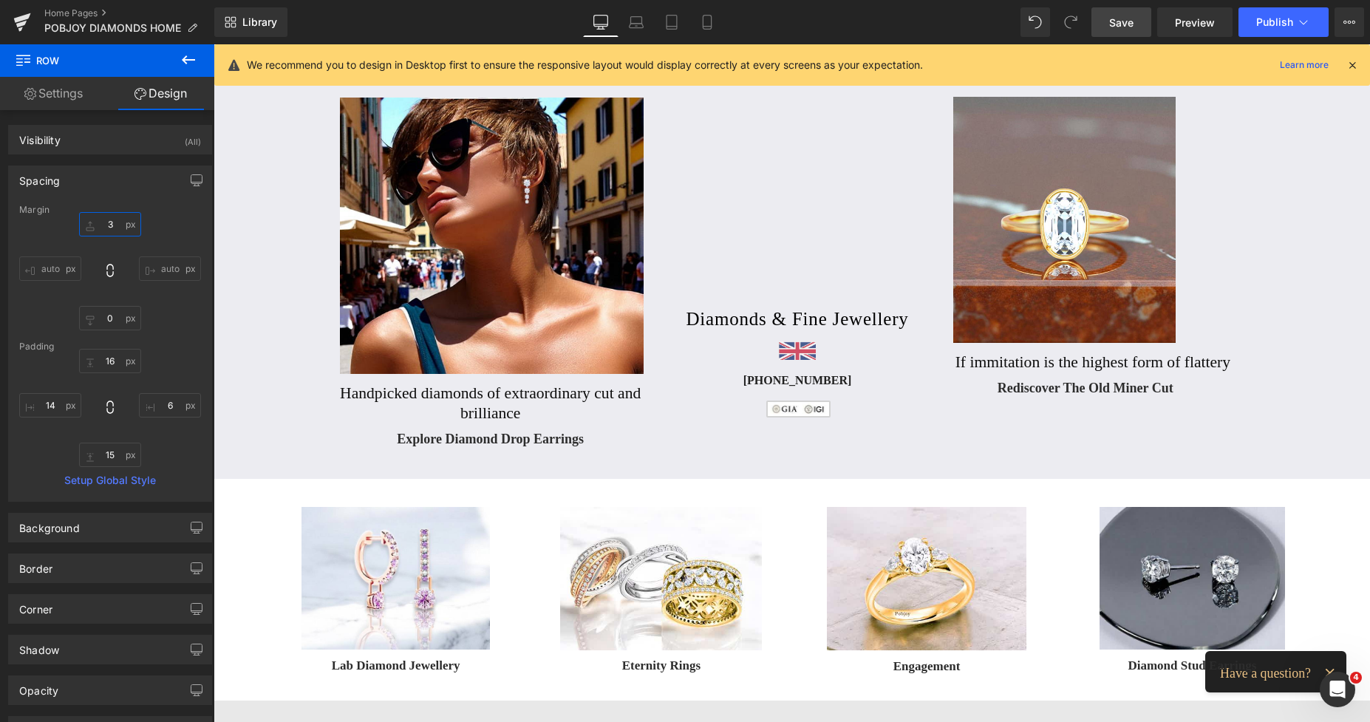
scroll to position [0, 0]
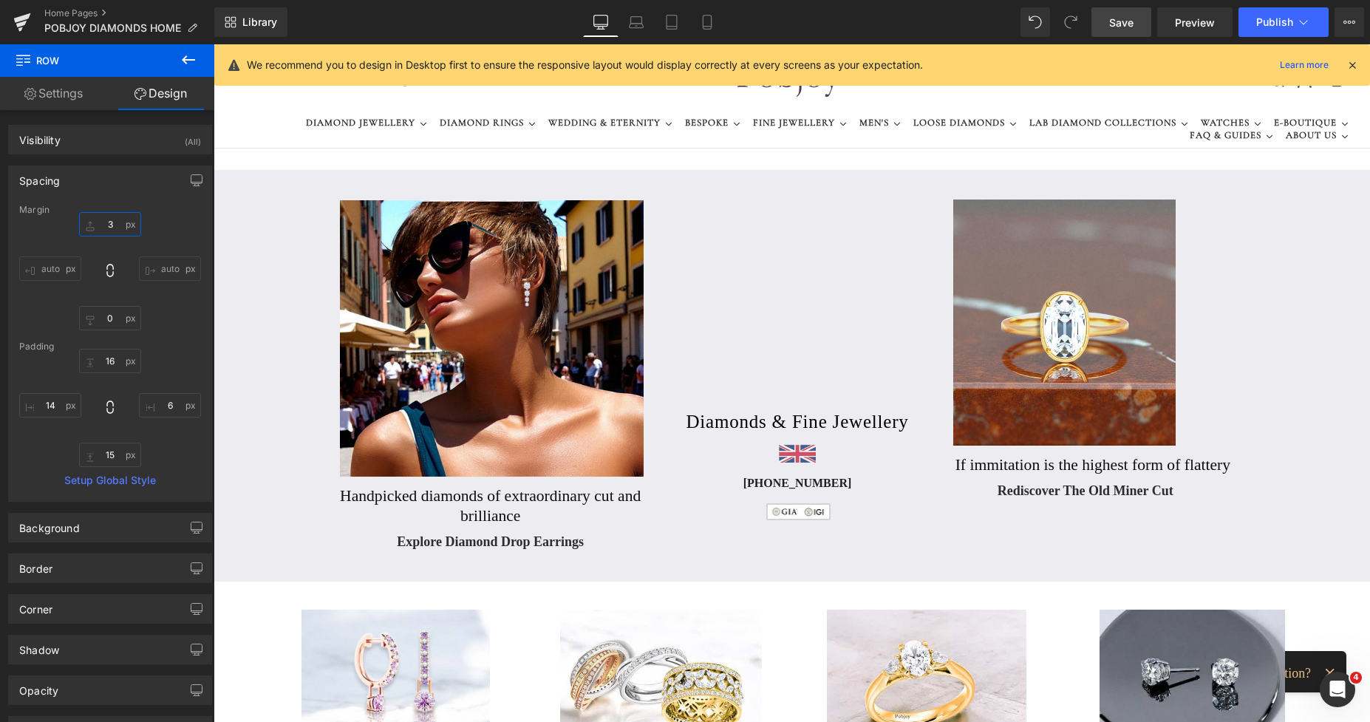
drag, startPoint x: 1363, startPoint y: 466, endPoint x: 1526, endPoint y: 60, distance: 437.6
type input "3"
drag, startPoint x: 1353, startPoint y: 63, endPoint x: 1147, endPoint y: 53, distance: 205.6
click at [1353, 63] on icon at bounding box center [1351, 64] width 13 height 13
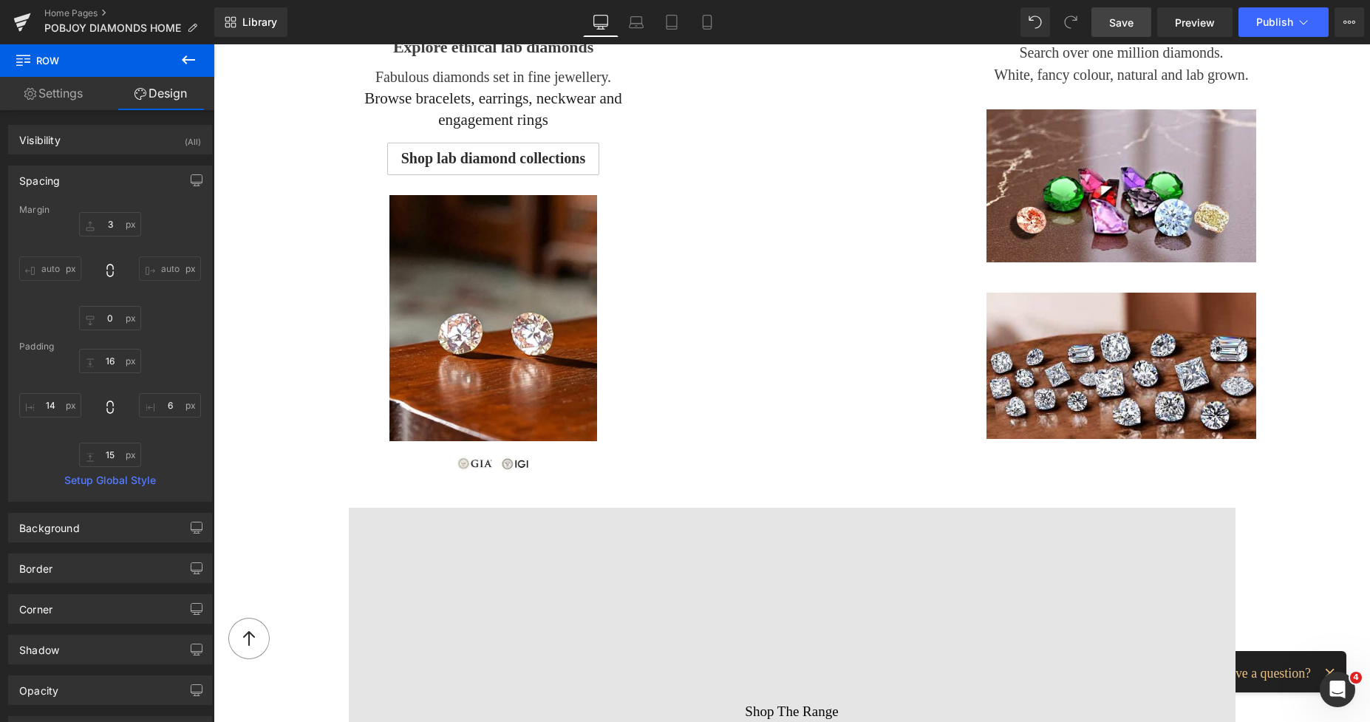
scroll to position [1286, 0]
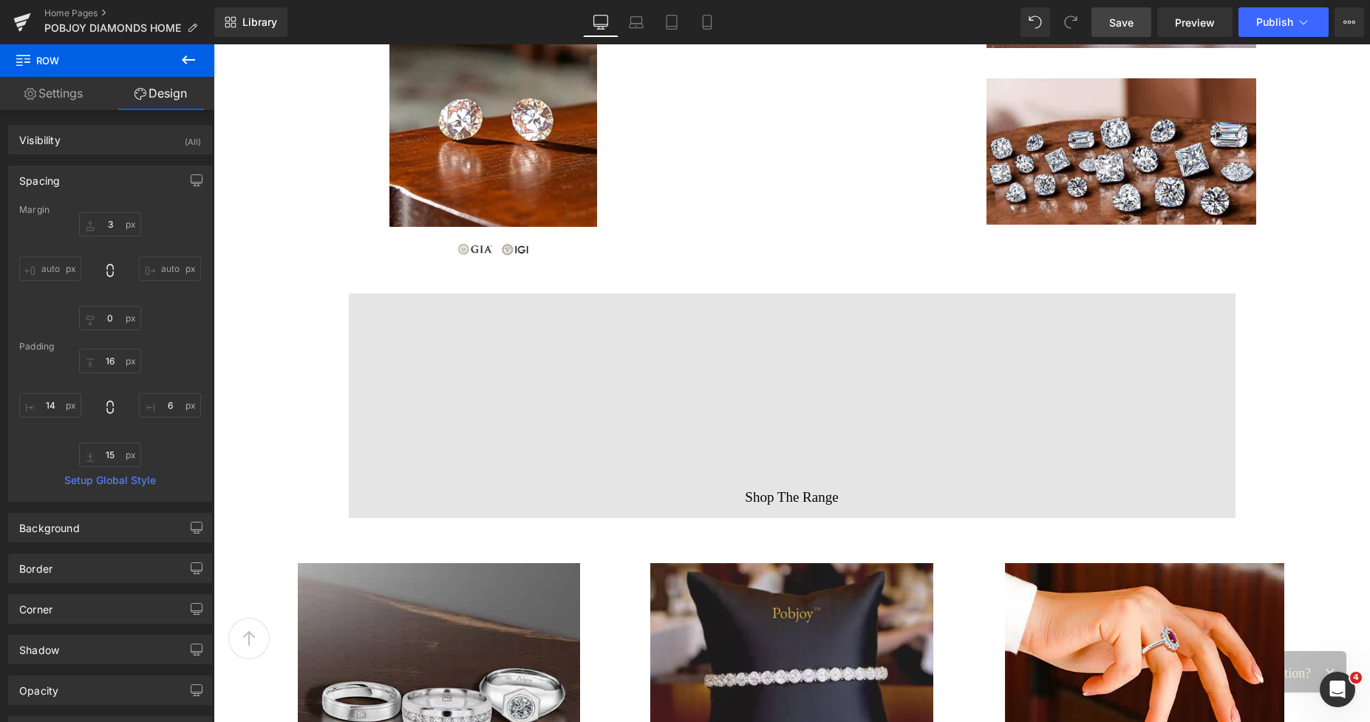
drag, startPoint x: 1362, startPoint y: 100, endPoint x: 1206, endPoint y: 46, distance: 164.3
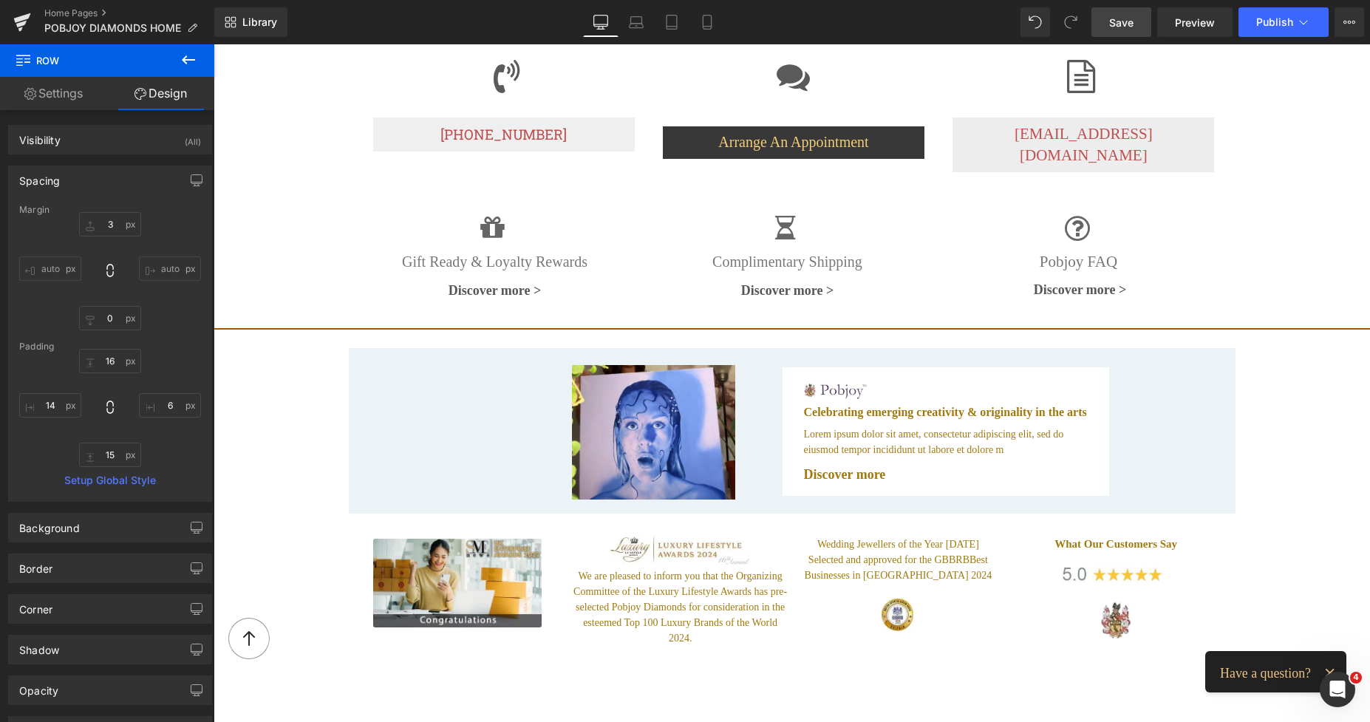
scroll to position [2493, 0]
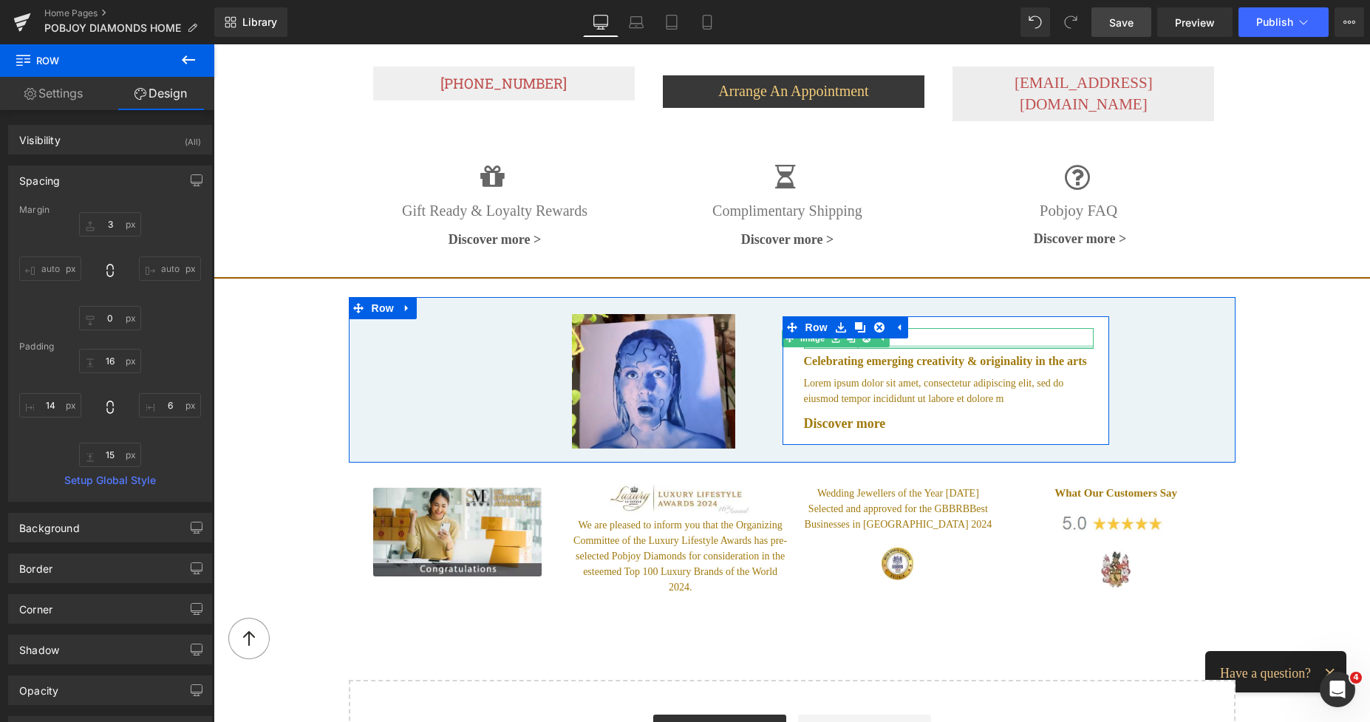
click at [908, 345] on div at bounding box center [949, 347] width 290 height 4
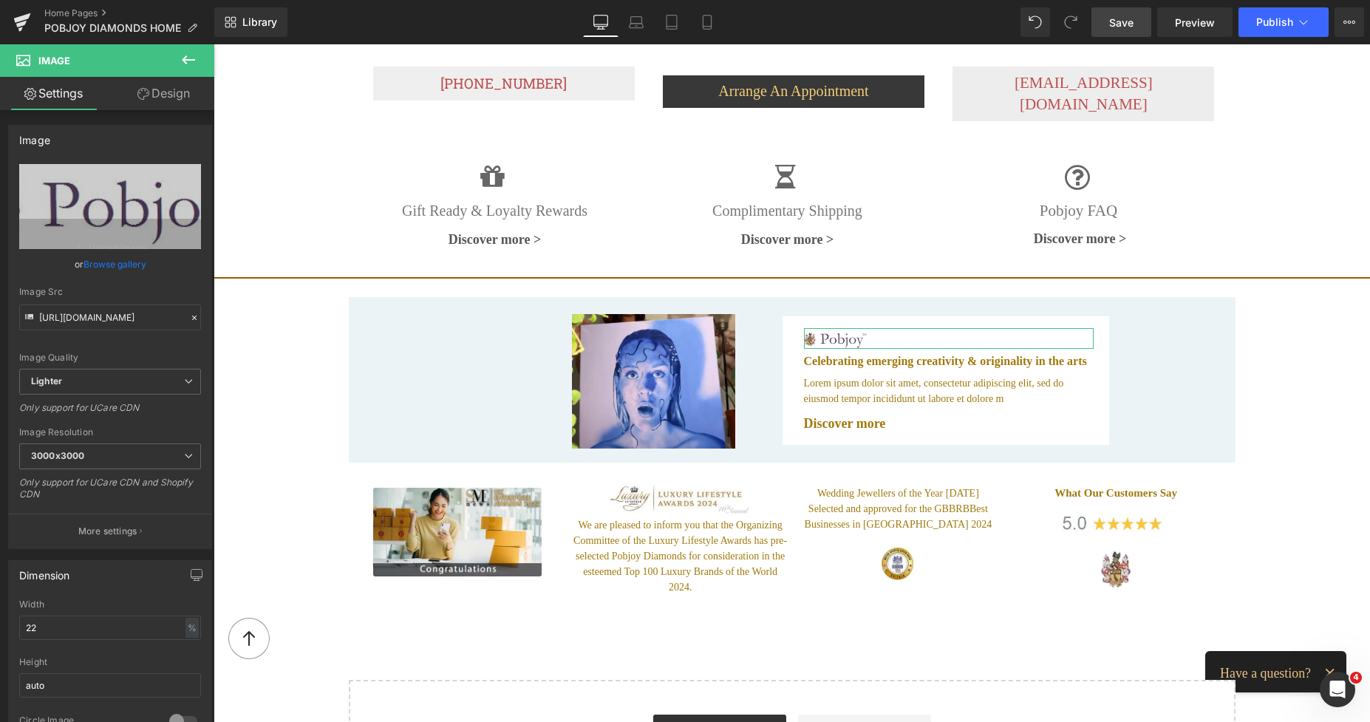
click at [177, 96] on link "Design" at bounding box center [163, 93] width 107 height 33
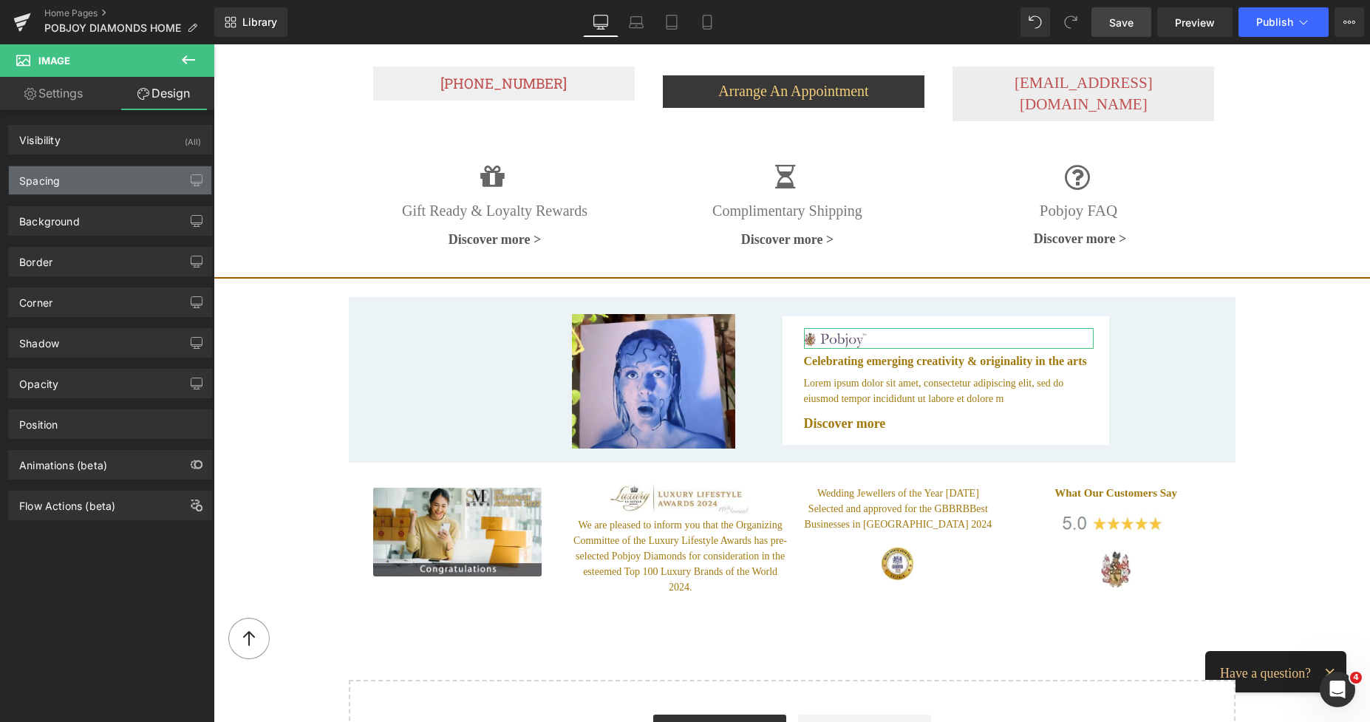
click at [66, 188] on div "Spacing" at bounding box center [110, 180] width 202 height 28
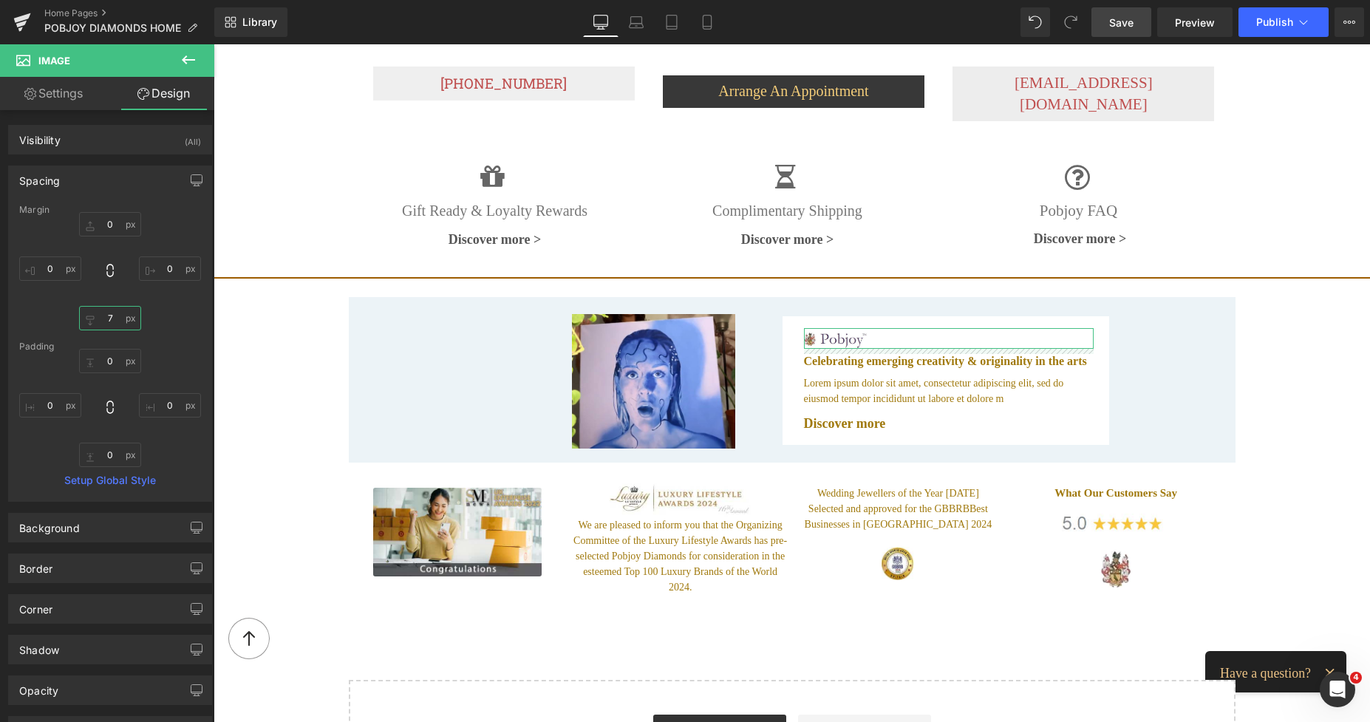
click at [106, 315] on input "text" at bounding box center [110, 318] width 62 height 24
type input "8"
type input "9"
click at [701, 21] on icon at bounding box center [707, 22] width 15 height 15
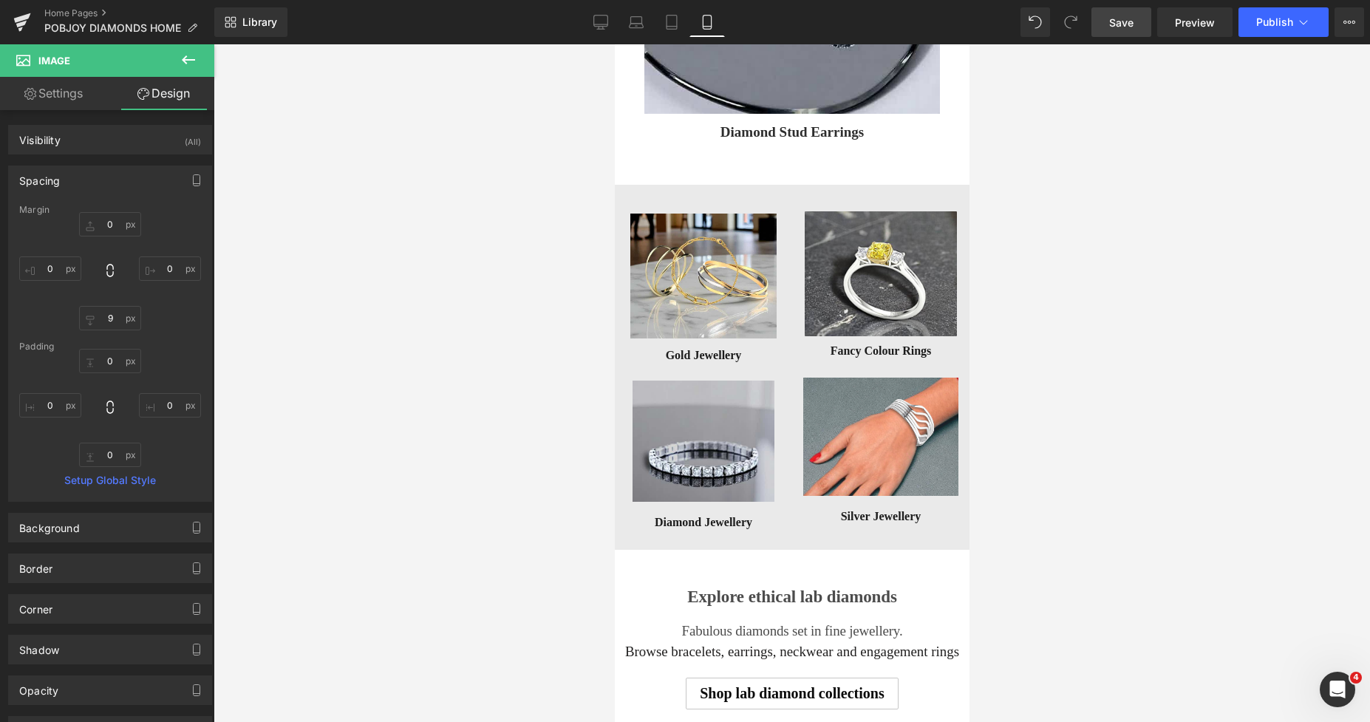
scroll to position [7223, 0]
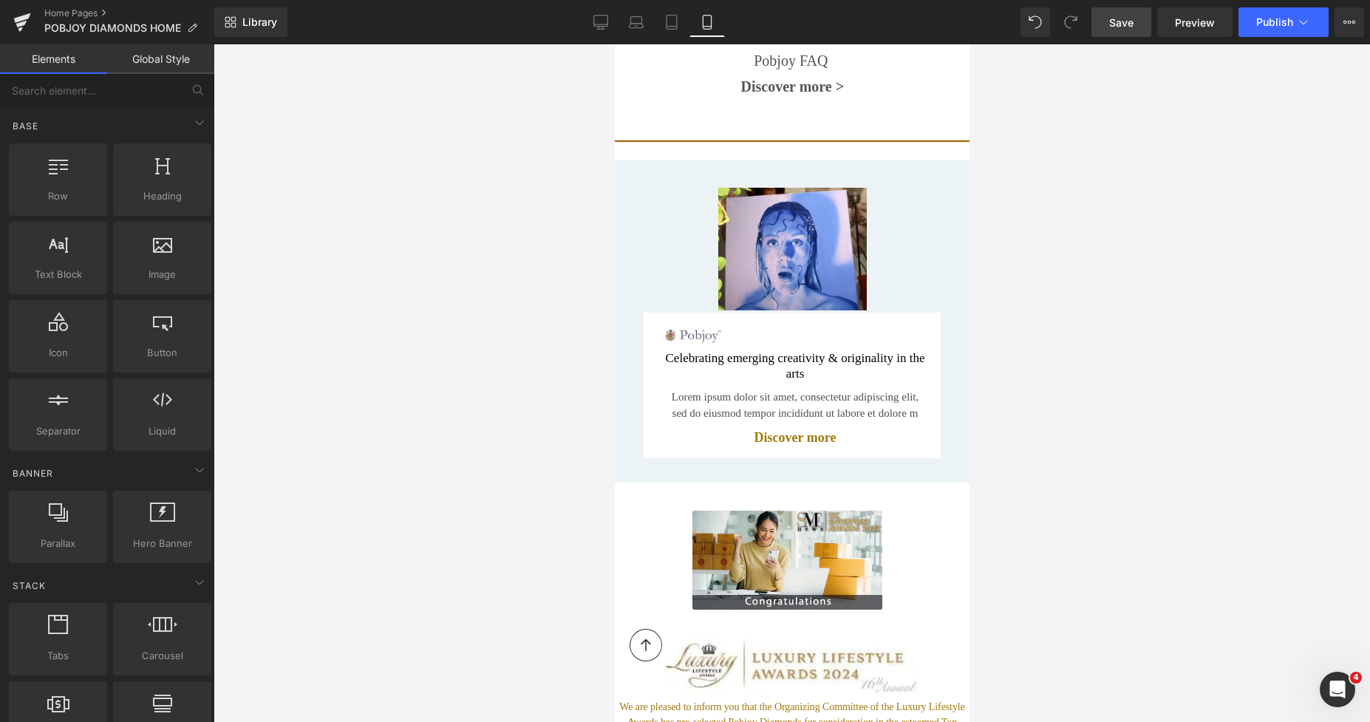
click at [1151, 344] on div at bounding box center [792, 382] width 1156 height 677
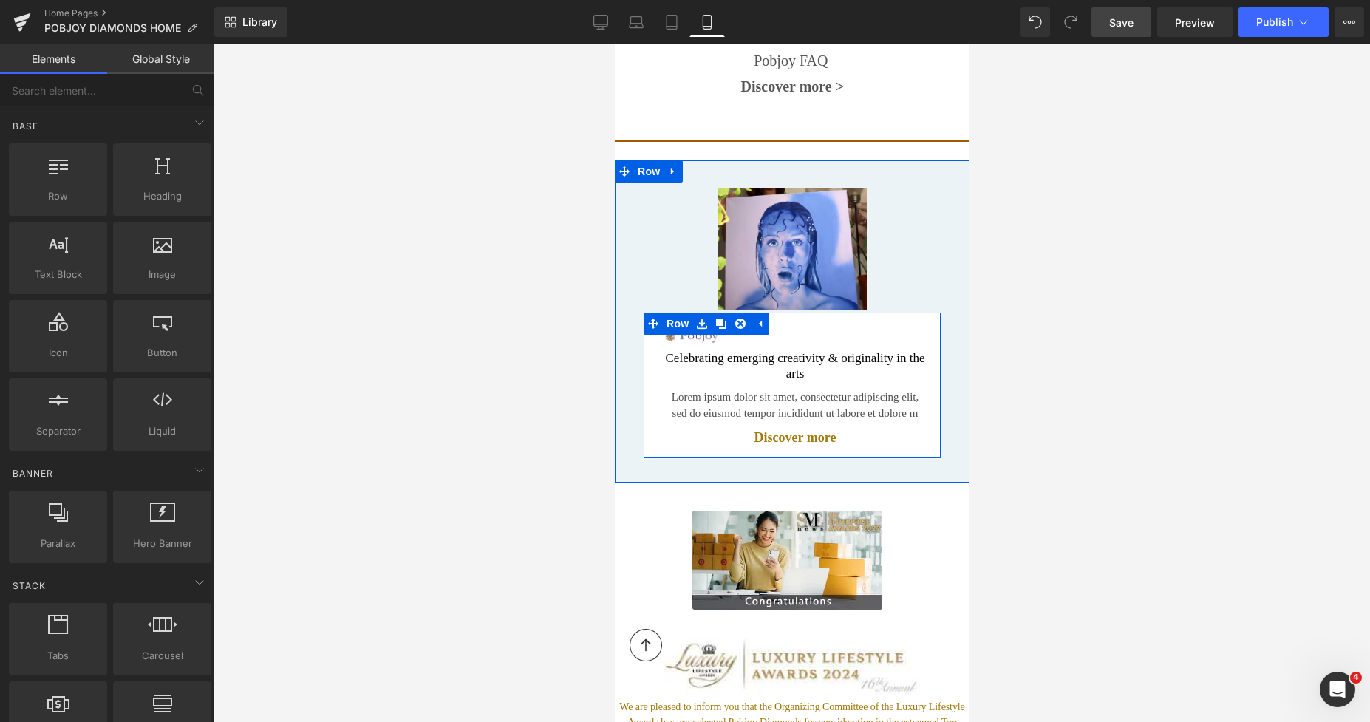
click at [706, 338] on div "Image Celebrating emerging creativity & originality in the arts Heading Lorem i…" at bounding box center [794, 385] width 282 height 122
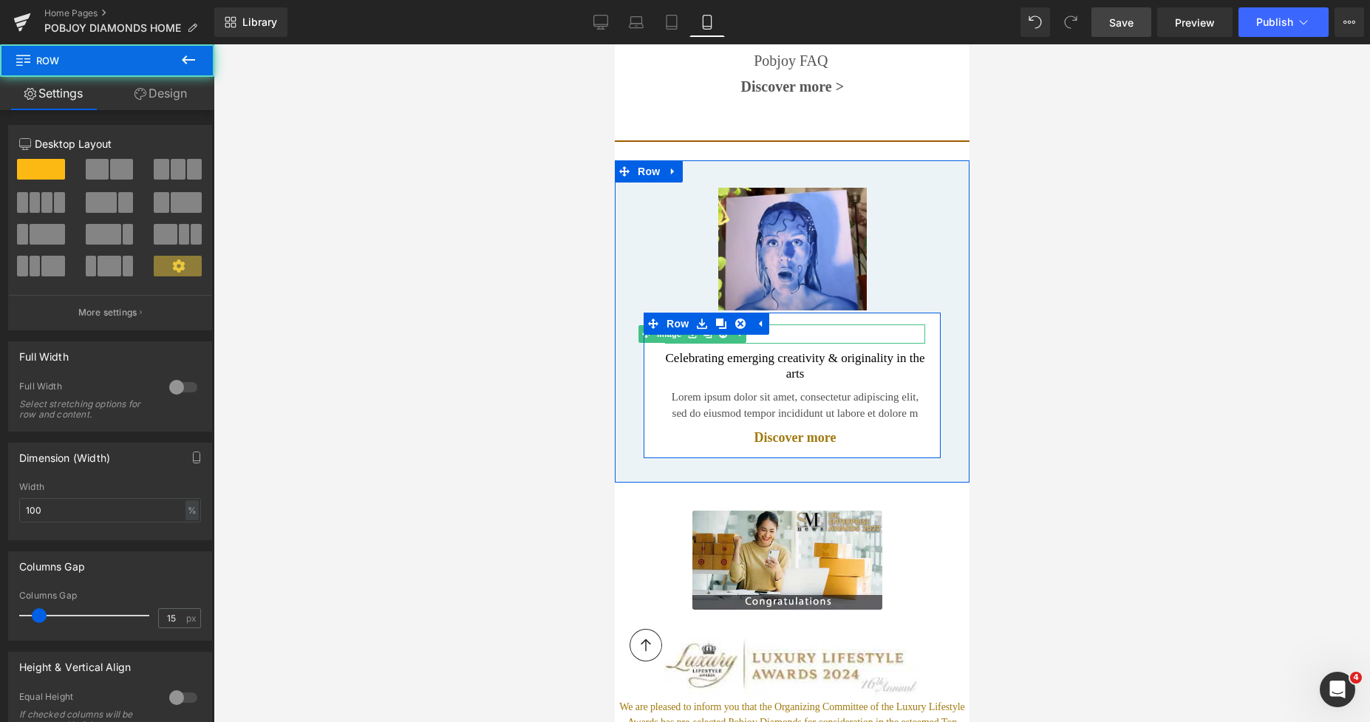
click at [702, 331] on link at bounding box center [708, 334] width 16 height 18
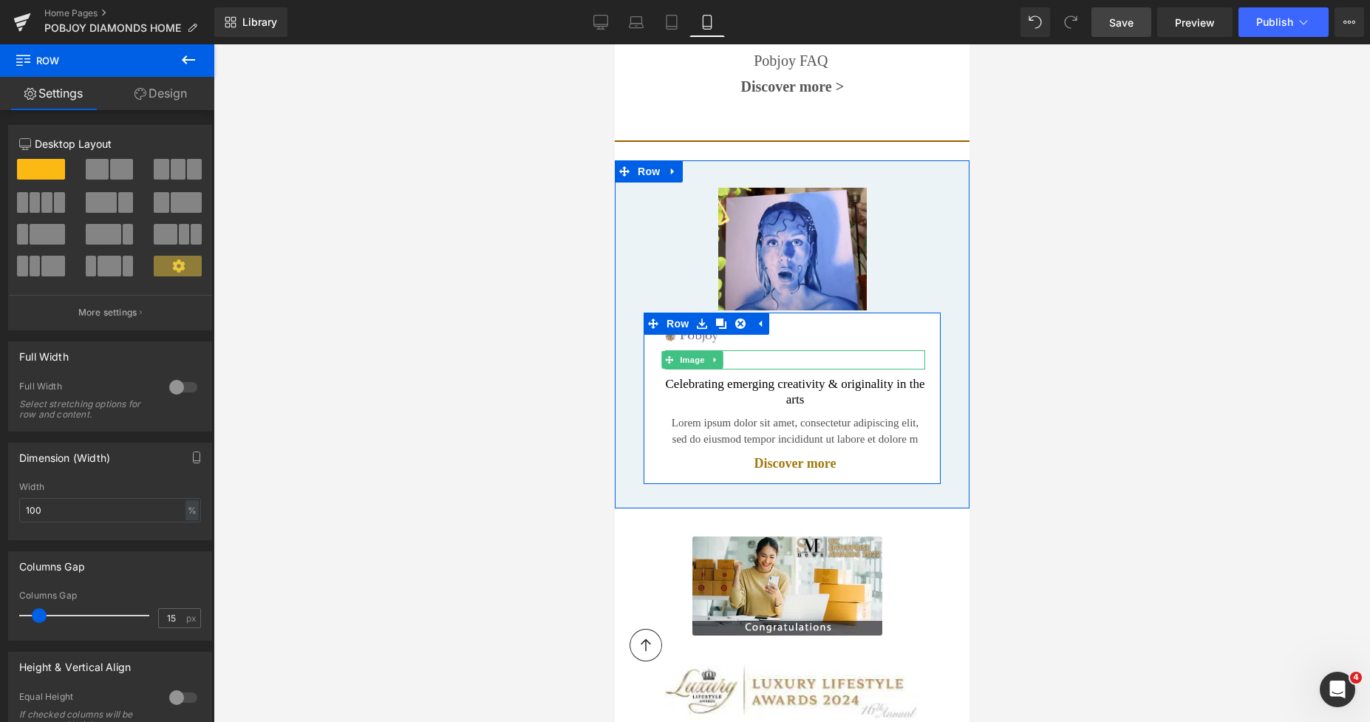
click at [714, 358] on icon at bounding box center [714, 360] width 2 height 5
click at [721, 355] on icon at bounding box center [722, 359] width 8 height 8
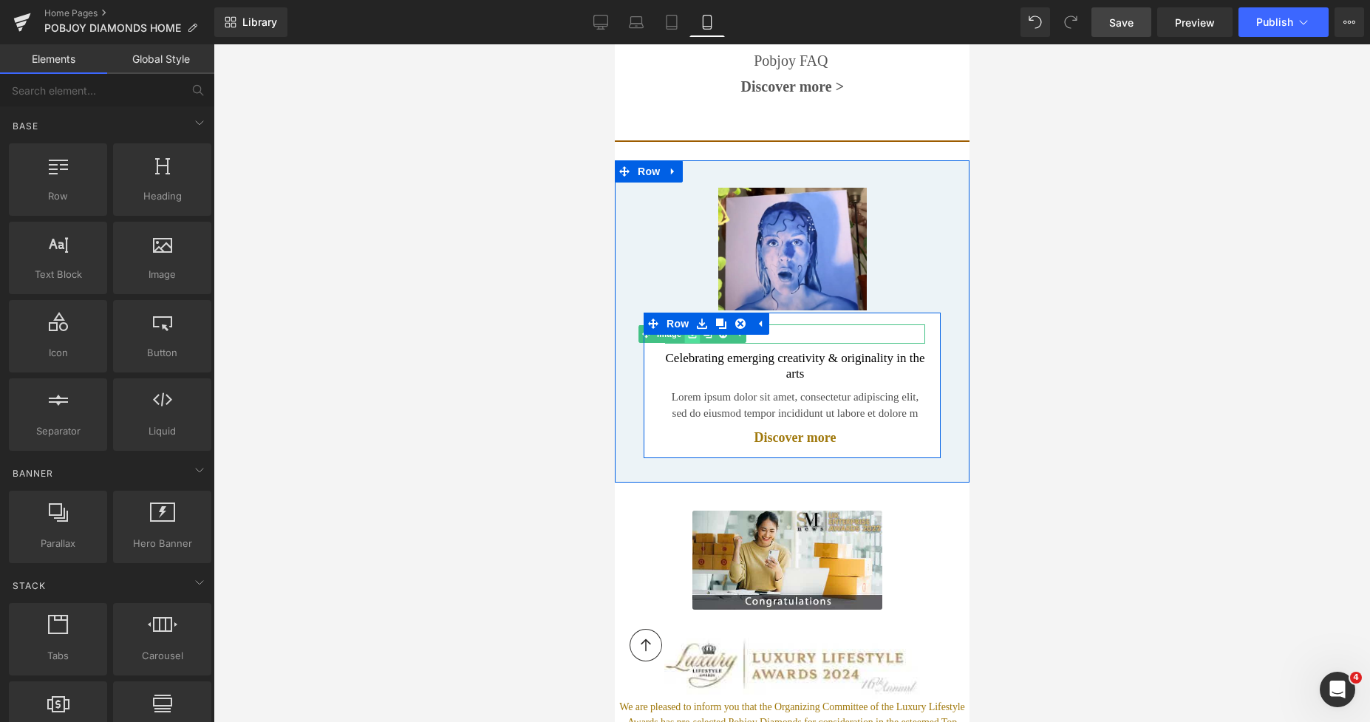
click at [692, 333] on link at bounding box center [692, 334] width 16 height 18
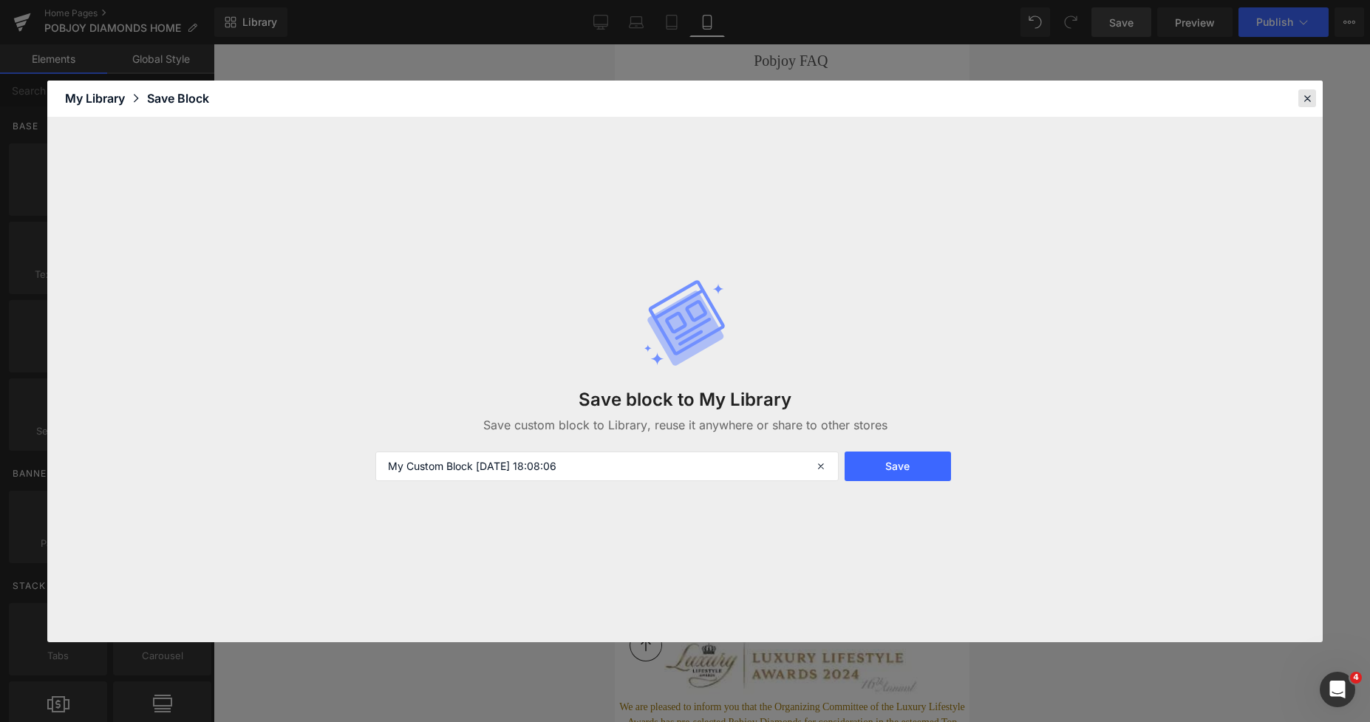
click at [1301, 93] on icon at bounding box center [1306, 98] width 13 height 13
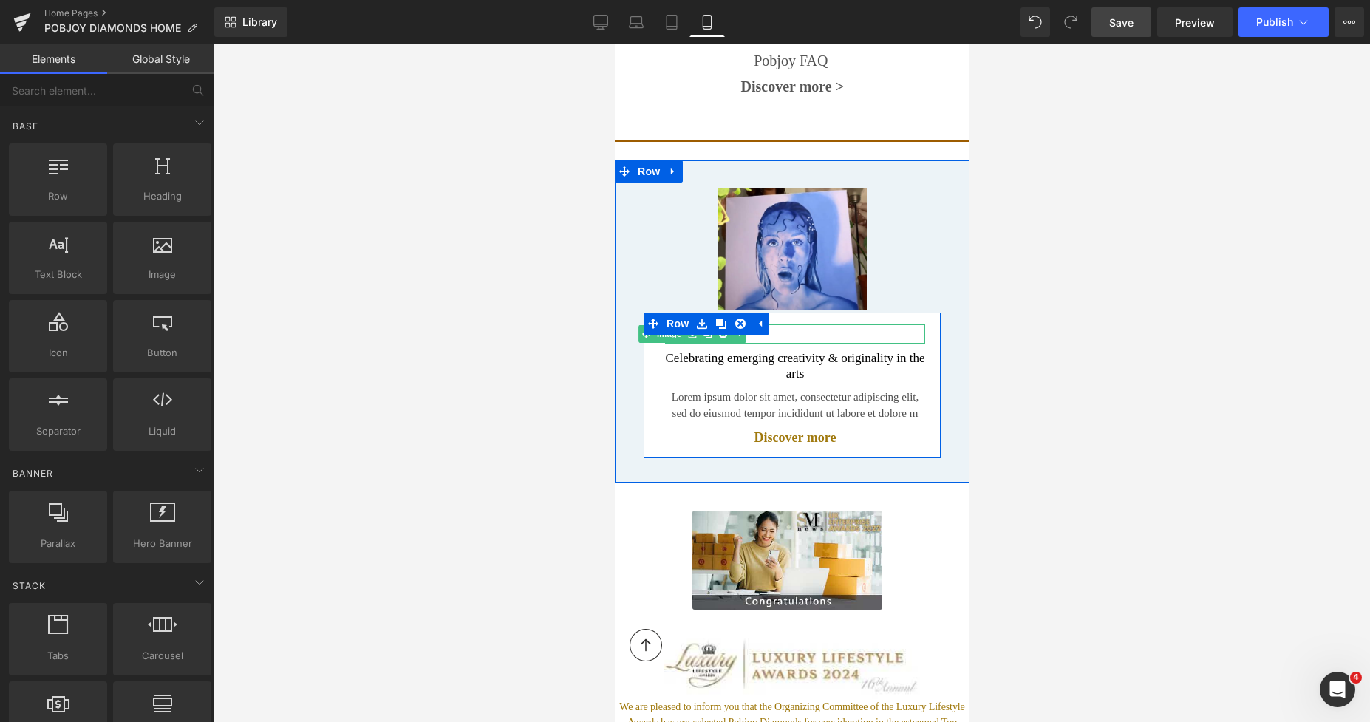
click at [682, 329] on span "Image" at bounding box center [668, 334] width 31 height 18
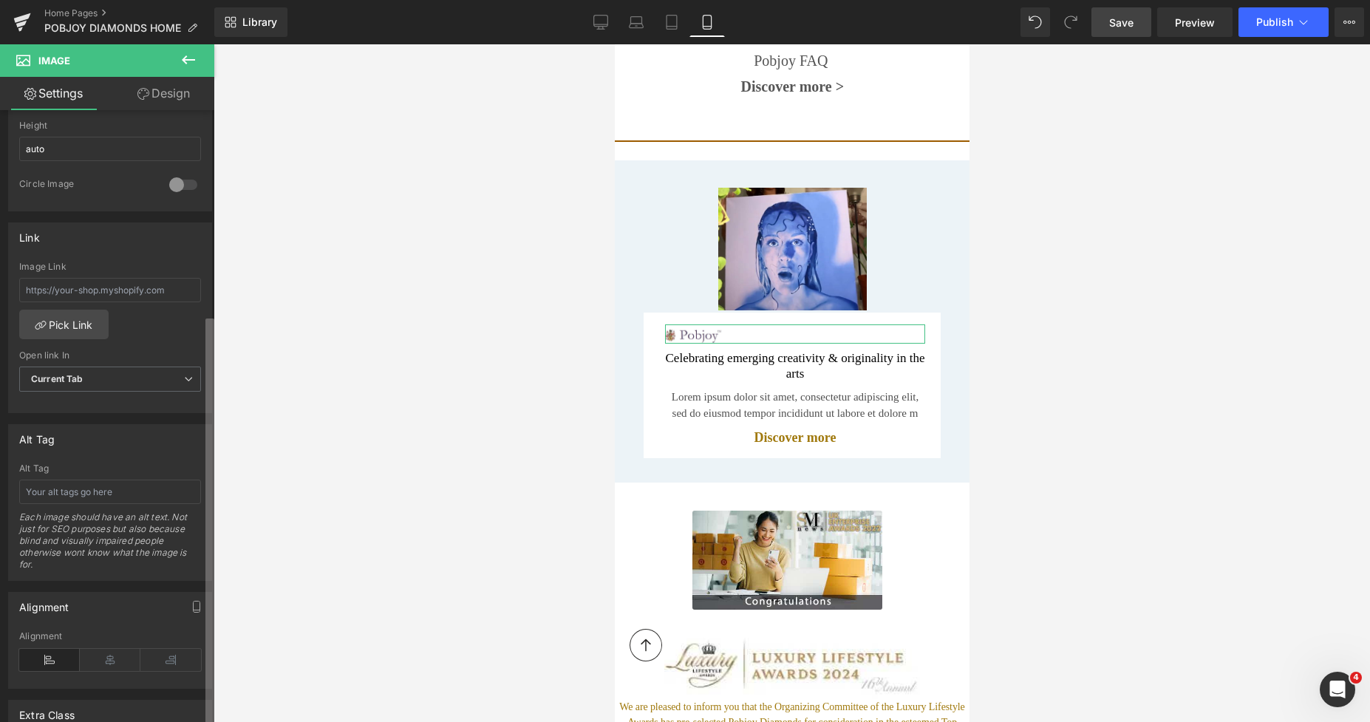
click at [190, 685] on div "Image [URL][DOMAIN_NAME] Replace Image Upload image or Browse gallery Image Src…" at bounding box center [107, 419] width 214 height 618
click at [118, 658] on icon at bounding box center [110, 658] width 61 height 22
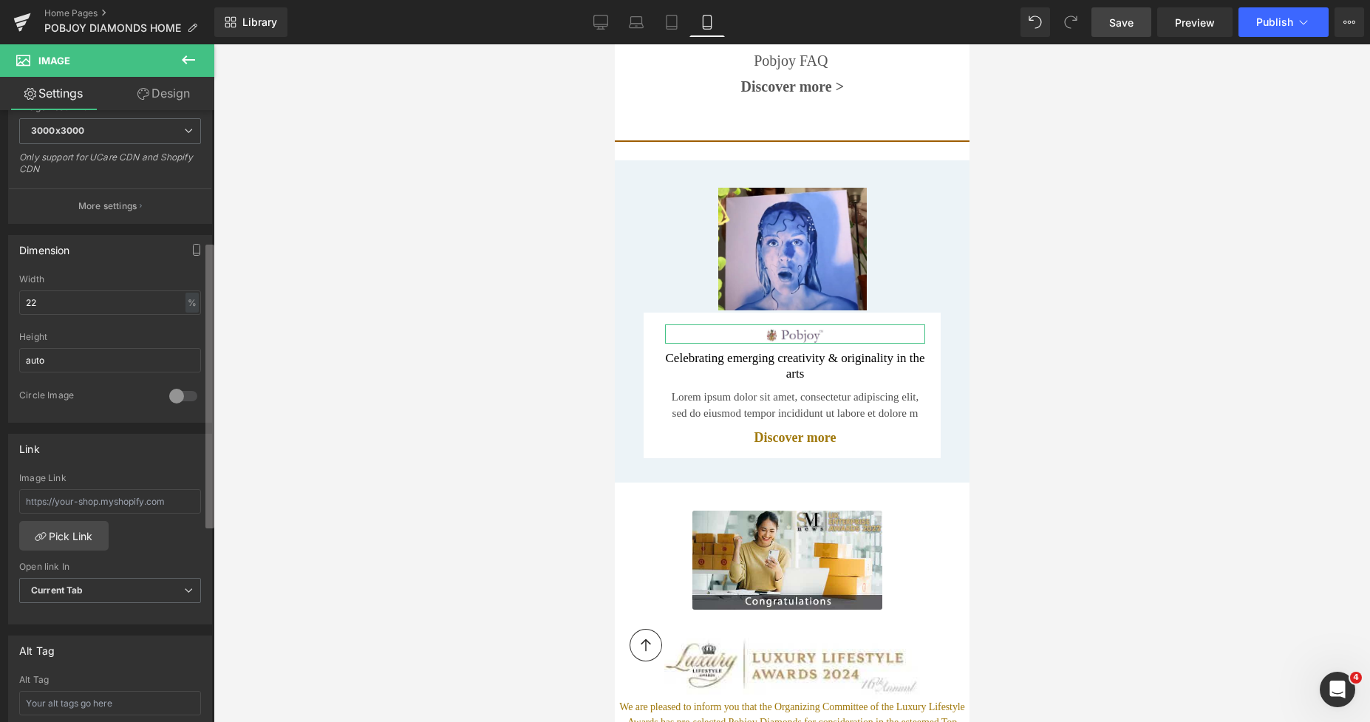
scroll to position [206, 0]
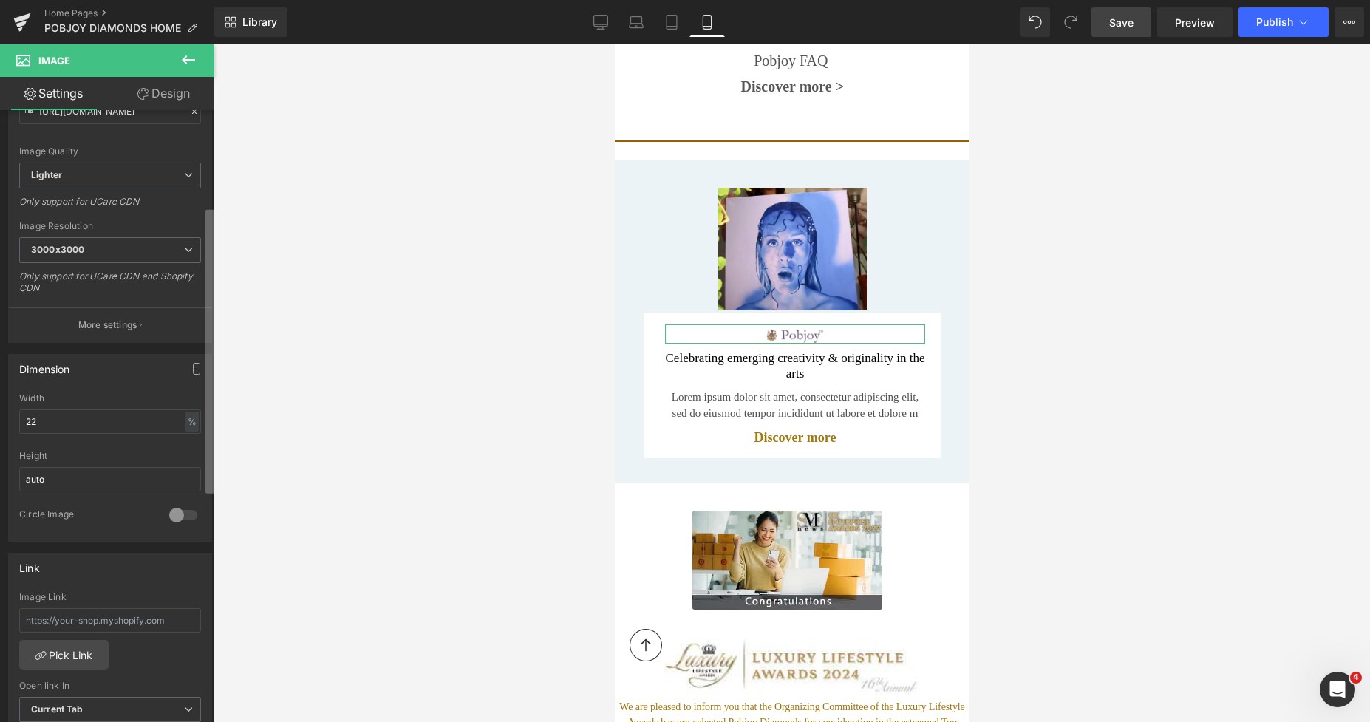
click at [193, 279] on div "Image [URL][DOMAIN_NAME] Replace Image Upload image or Browse gallery Image Src…" at bounding box center [107, 419] width 214 height 618
click at [31, 419] on input "22" at bounding box center [110, 421] width 182 height 24
click at [35, 420] on input "22" at bounding box center [110, 421] width 182 height 24
type input "2"
type input "28"
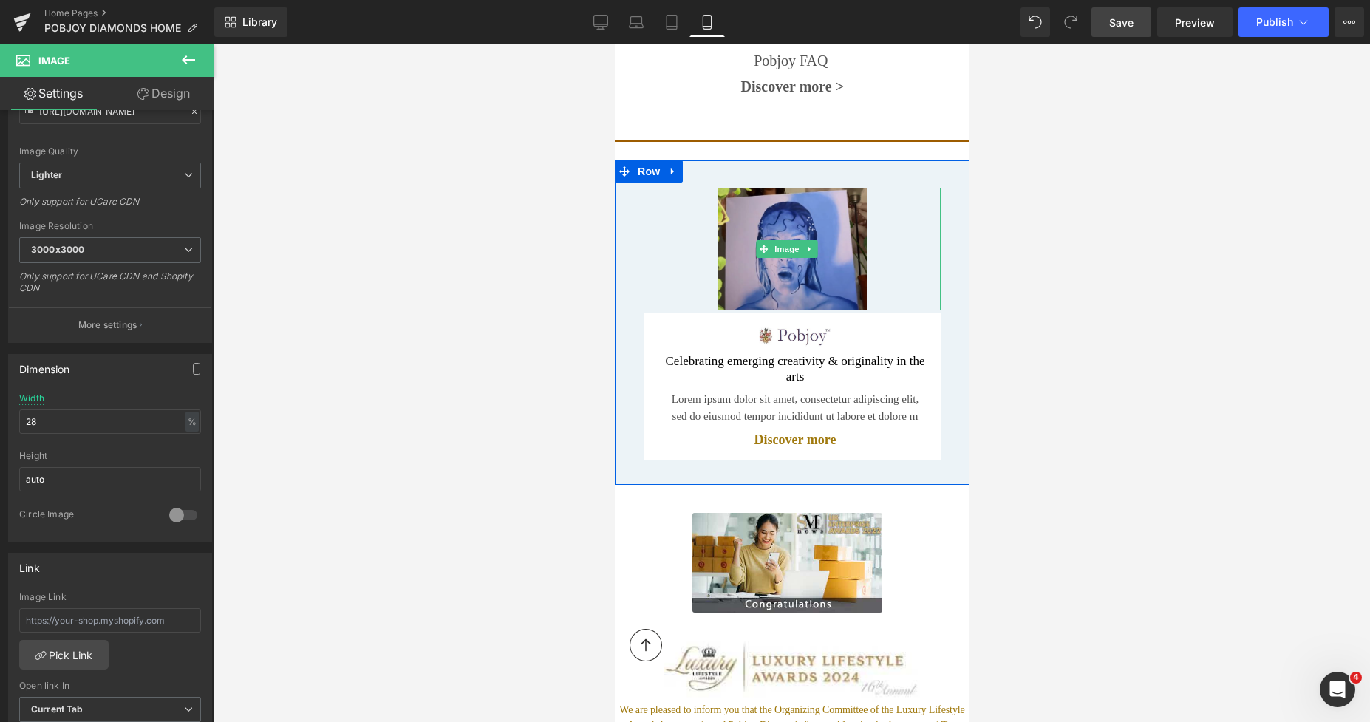
click at [818, 207] on img at bounding box center [791, 249] width 148 height 123
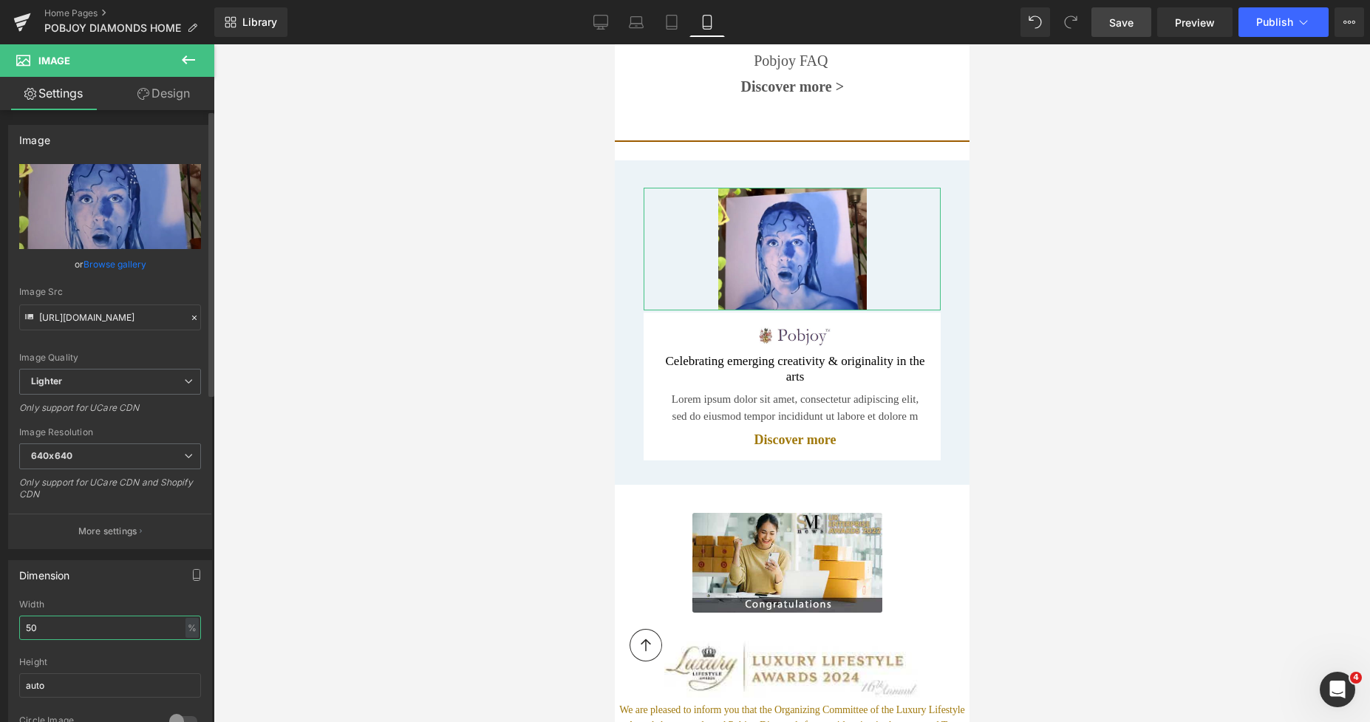
drag, startPoint x: 61, startPoint y: 618, endPoint x: 23, endPoint y: 624, distance: 38.8
click at [23, 624] on input "50" at bounding box center [110, 627] width 182 height 24
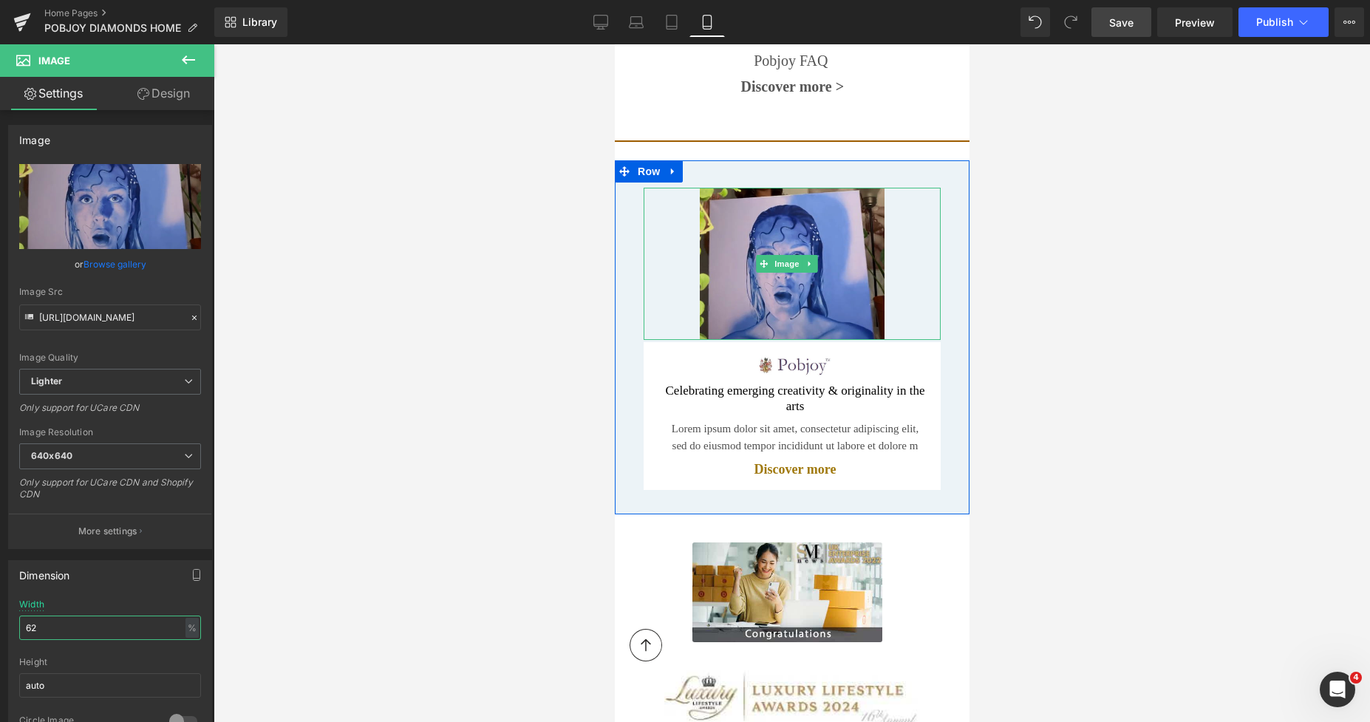
type input "62"
click at [755, 218] on img at bounding box center [791, 264] width 184 height 152
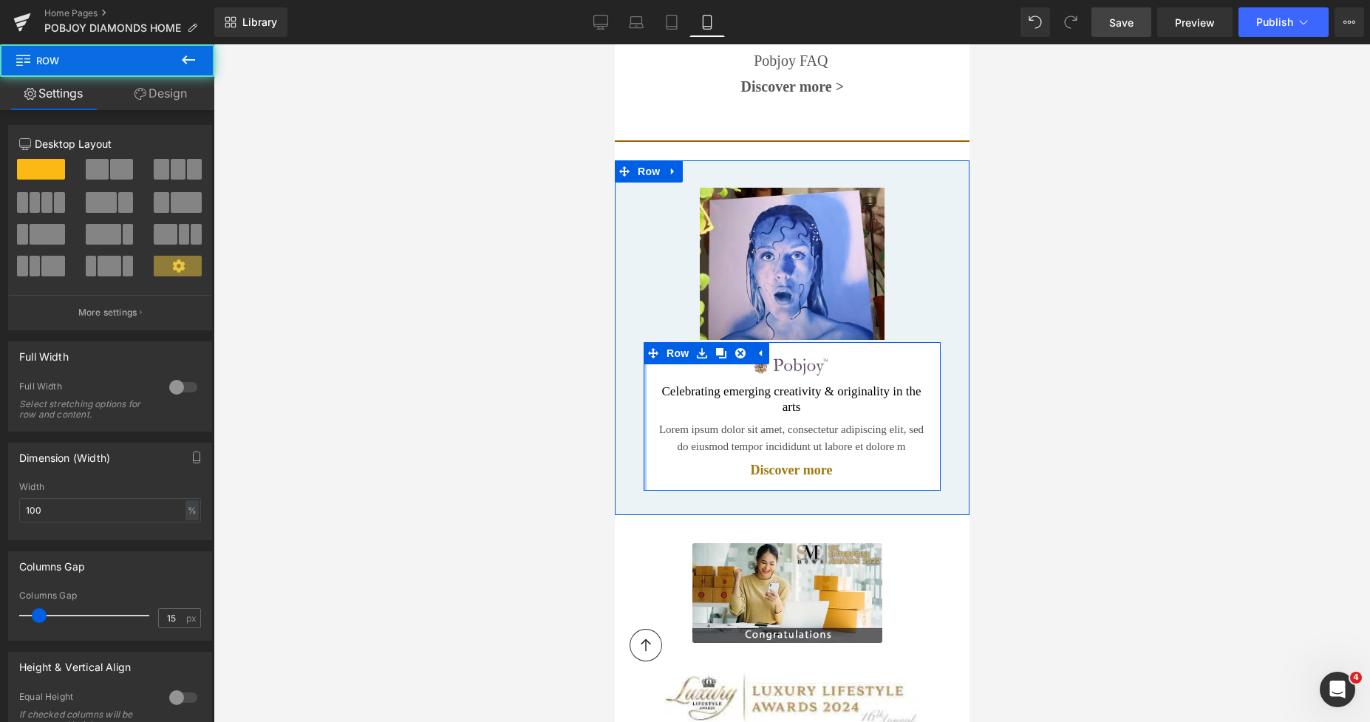
drag, startPoint x: 647, startPoint y: 384, endPoint x: 640, endPoint y: 383, distance: 7.5
click at [640, 383] on div "Image Celebrating emerging creativity & originality in the arts Heading Lorem i…" at bounding box center [791, 415] width 344 height 151
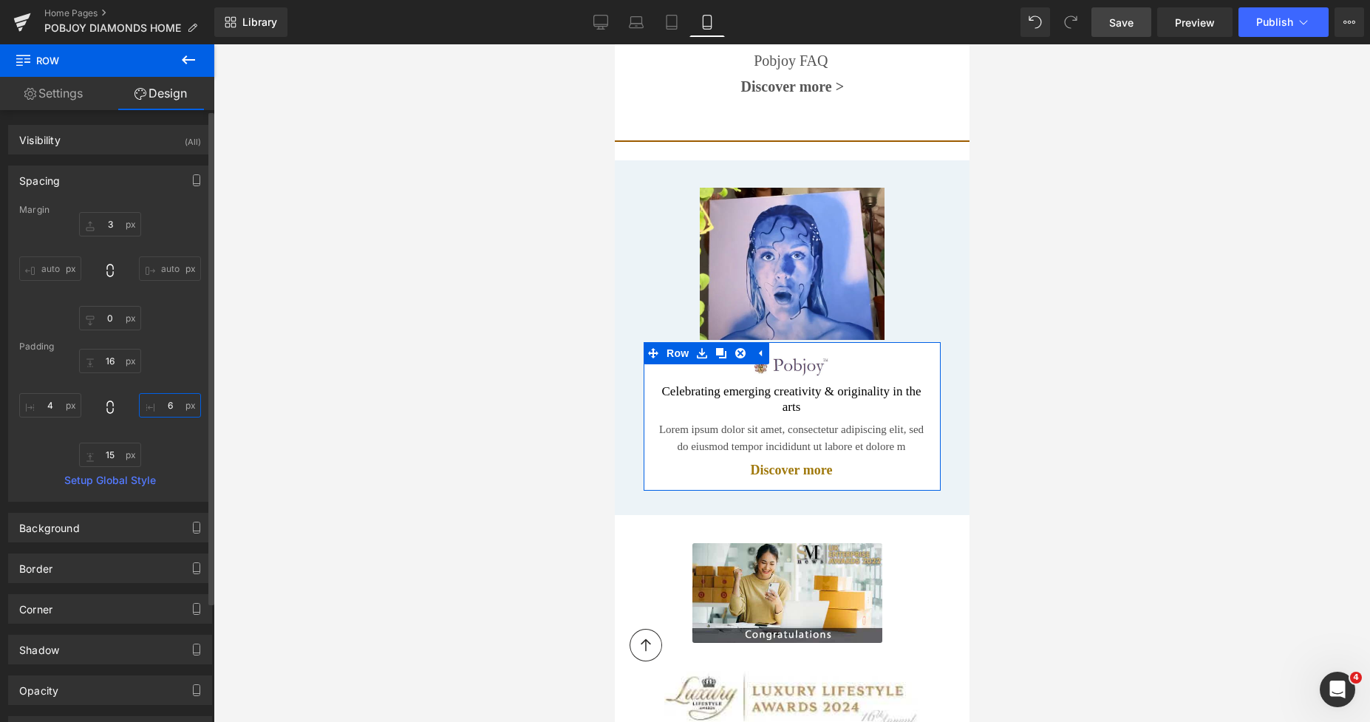
click at [174, 411] on input "6" at bounding box center [170, 405] width 62 height 24
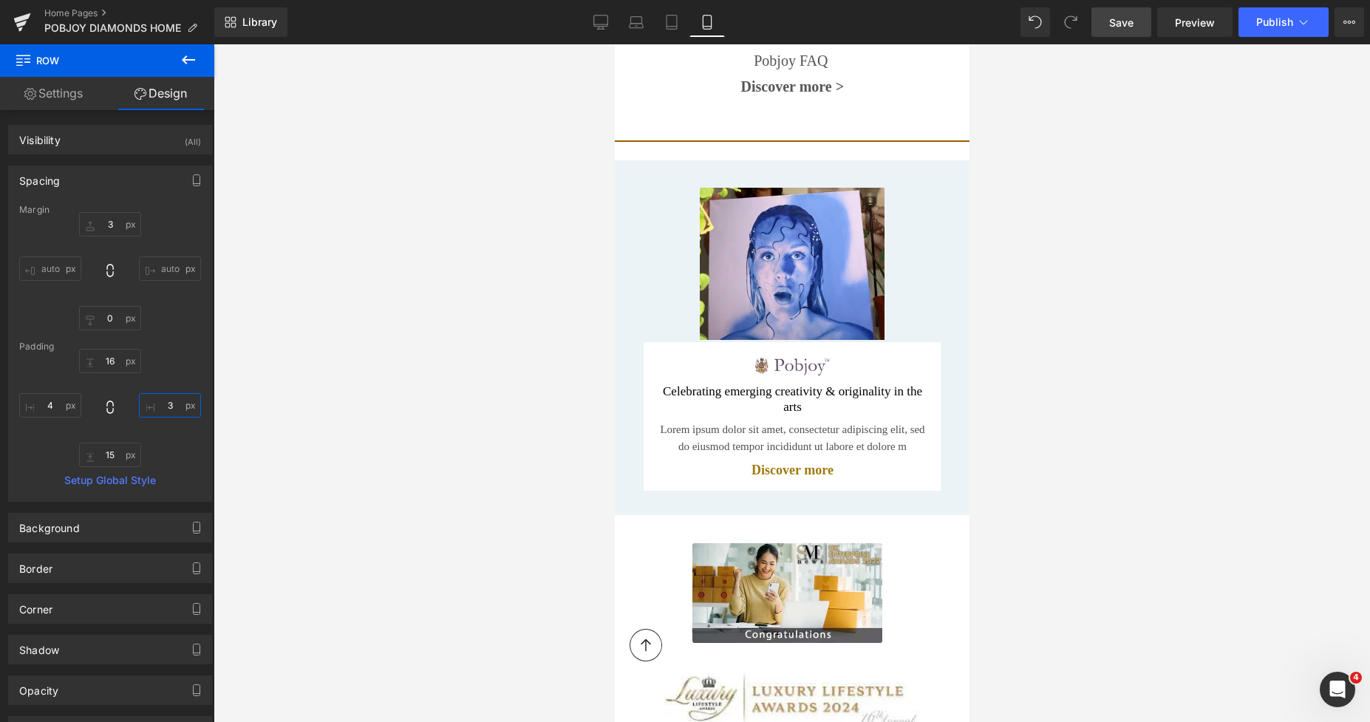
type input "3"
click at [1111, 27] on span "Save" at bounding box center [1121, 23] width 24 height 16
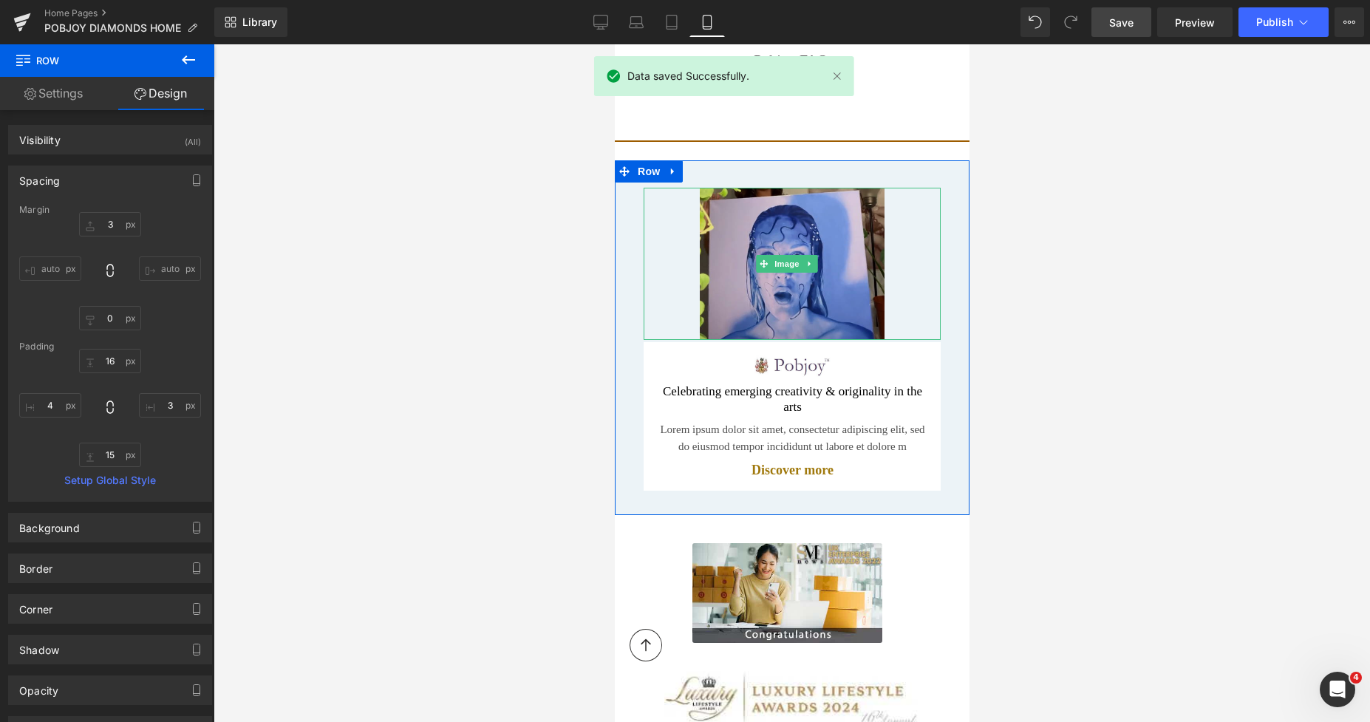
click at [797, 302] on img at bounding box center [791, 264] width 184 height 152
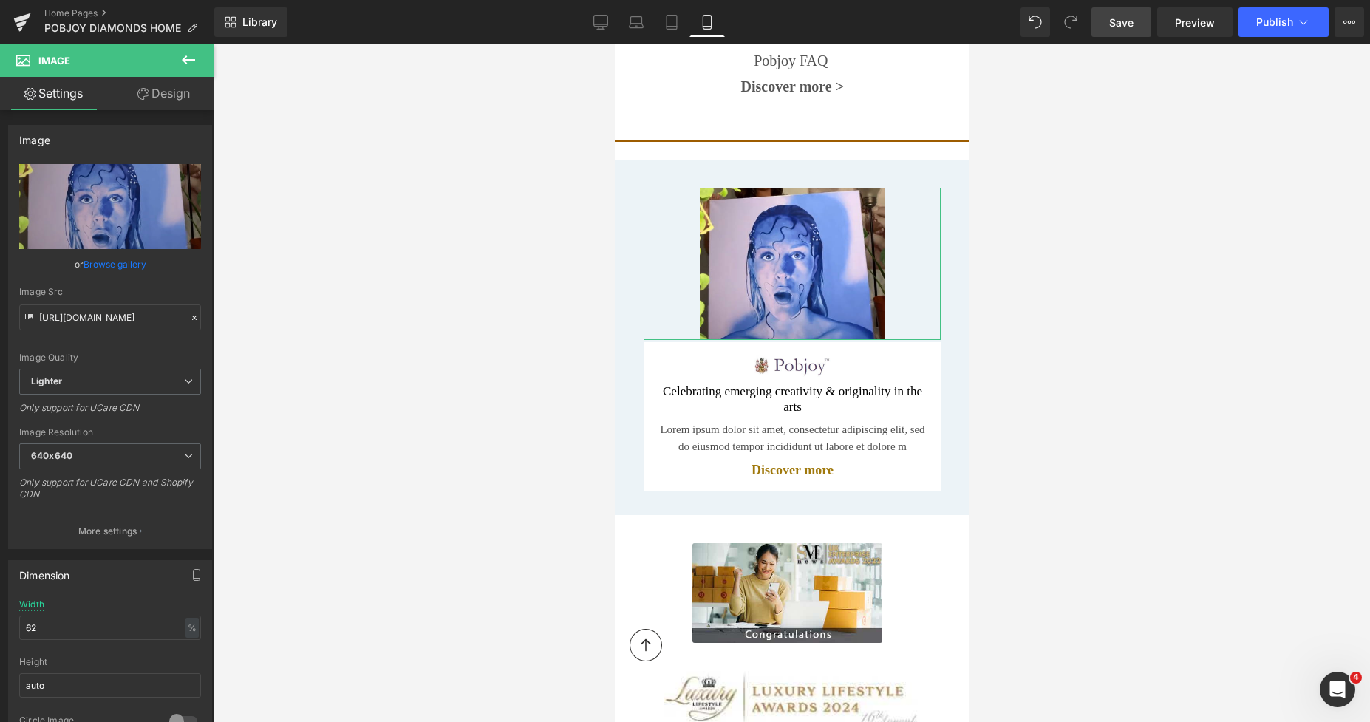
click at [165, 96] on link "Design" at bounding box center [163, 93] width 107 height 33
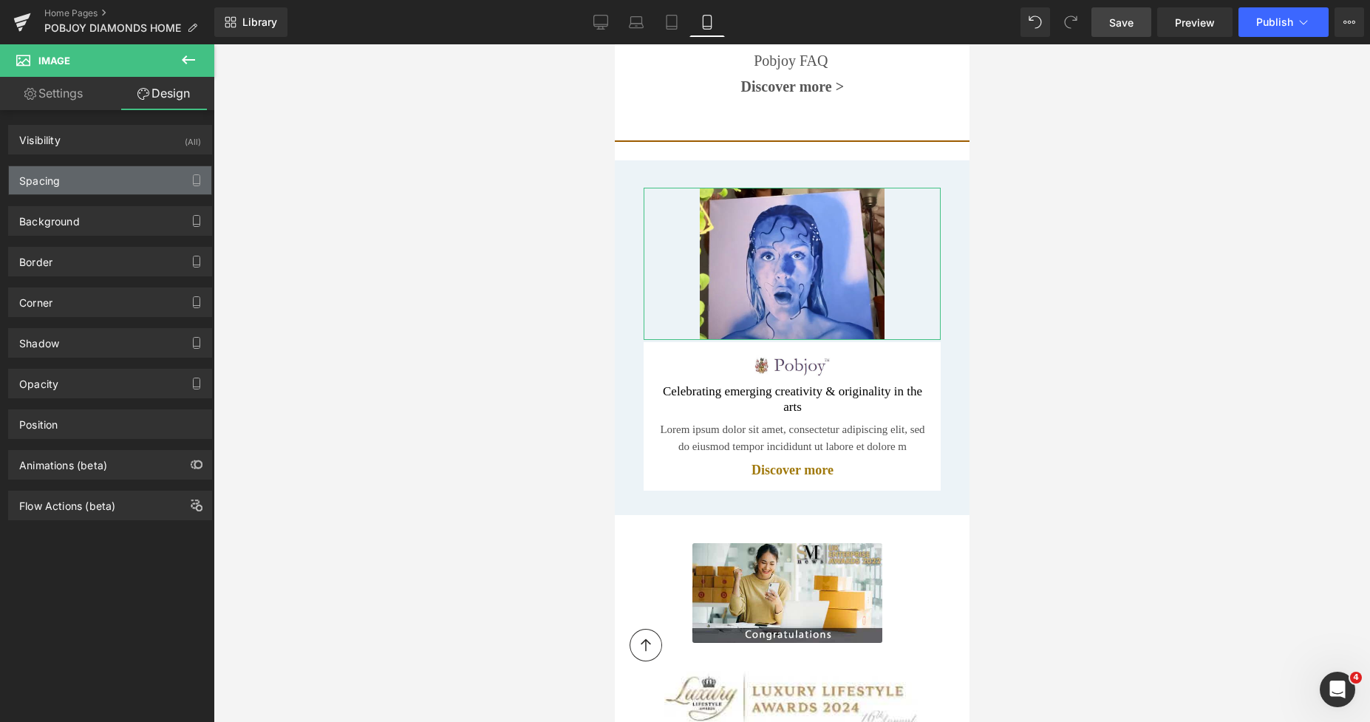
click at [100, 183] on div "Spacing" at bounding box center [110, 180] width 202 height 28
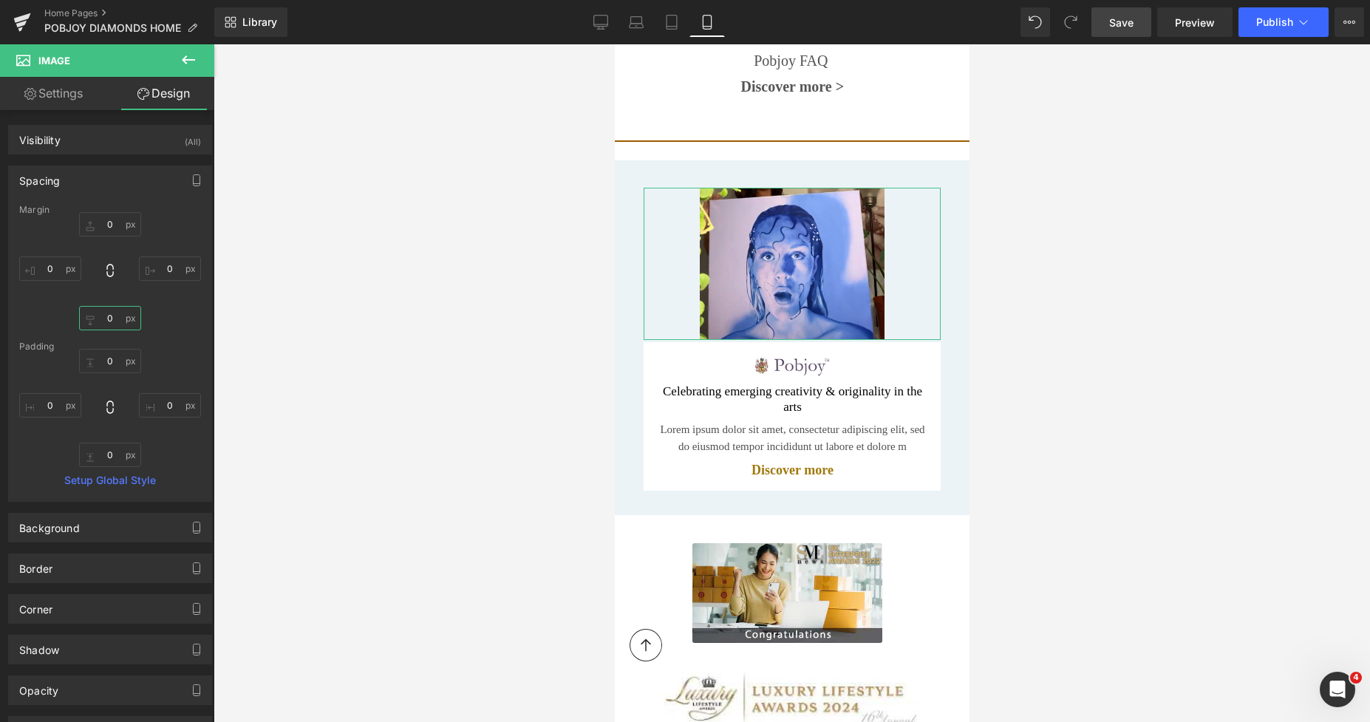
click at [109, 313] on input "text" at bounding box center [110, 318] width 62 height 24
type input "9"
type input "14"
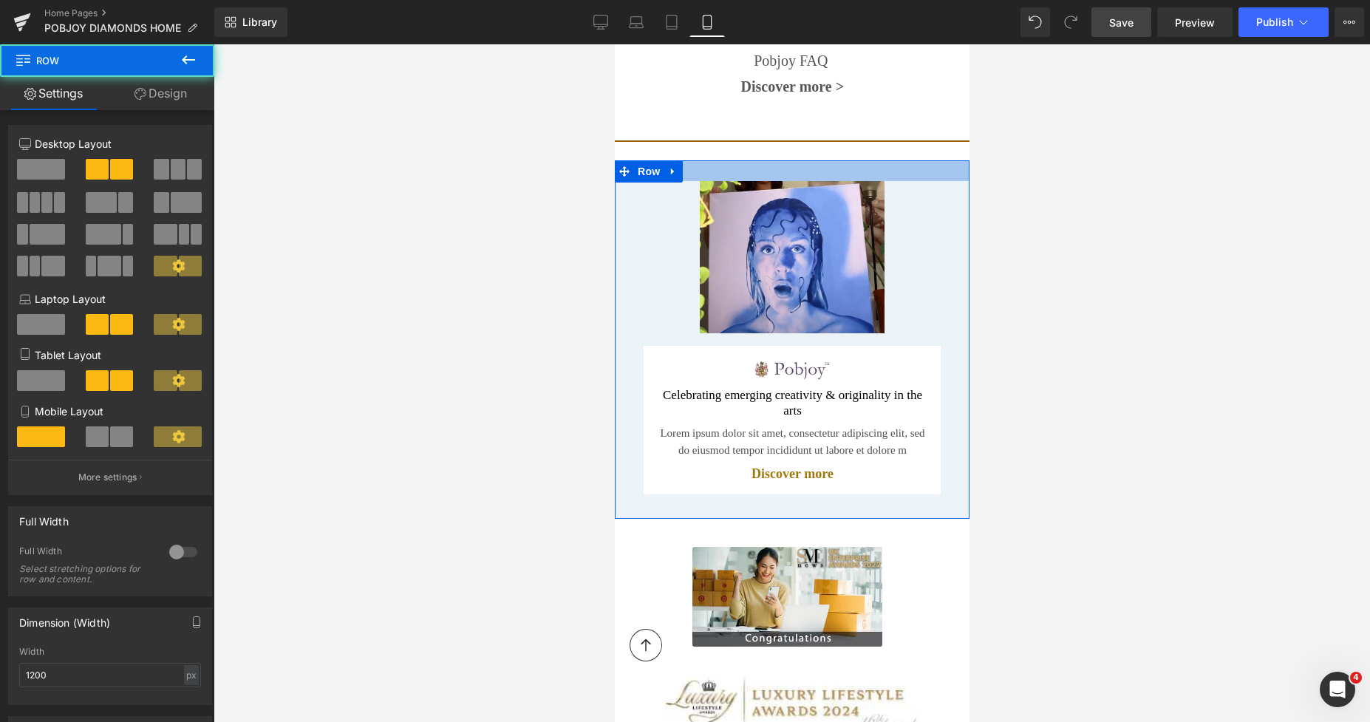
drag, startPoint x: 840, startPoint y: 158, endPoint x: 834, endPoint y: 151, distance: 8.9
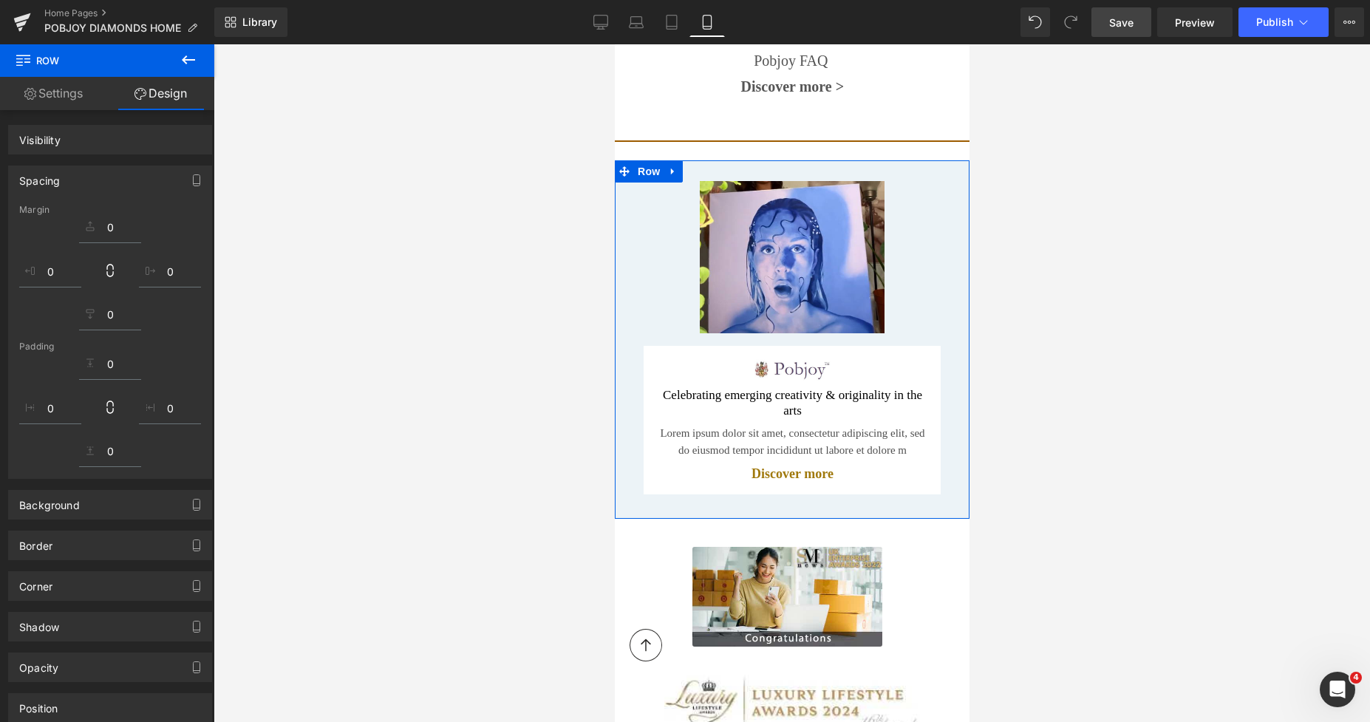
click at [1108, 230] on div at bounding box center [792, 382] width 1156 height 677
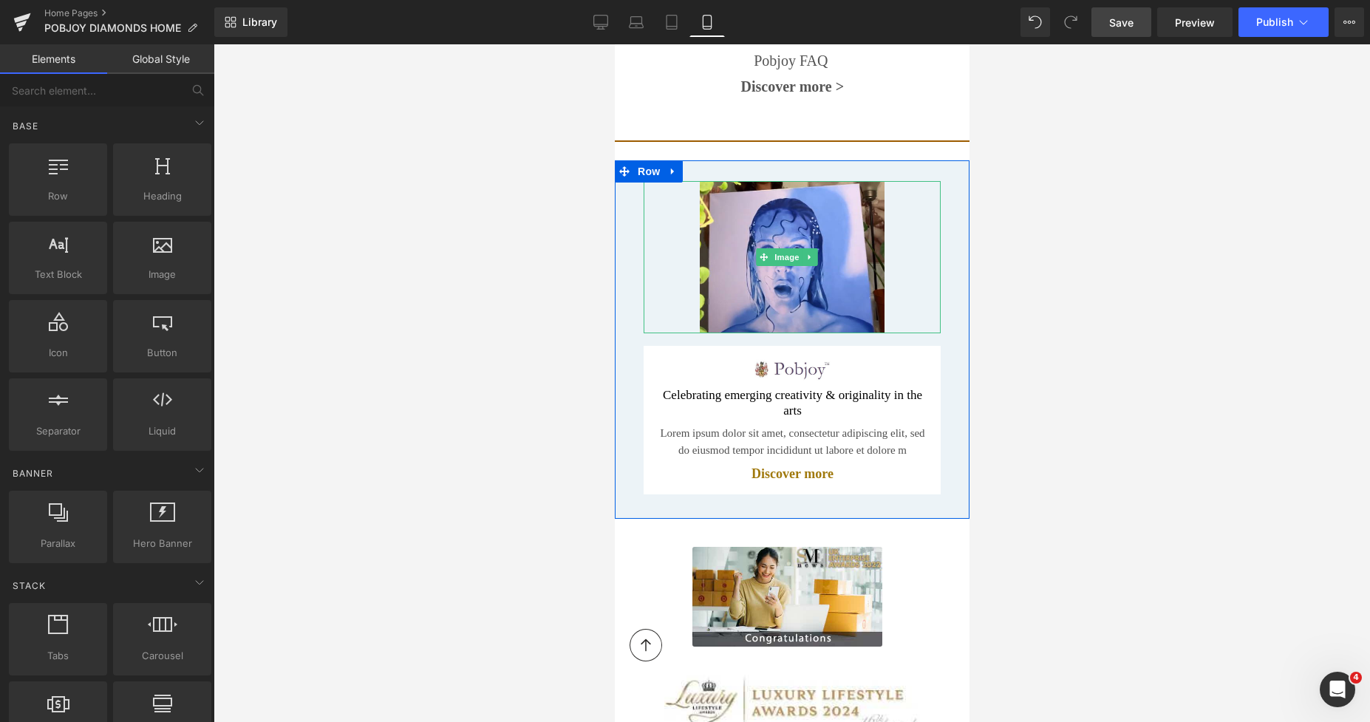
click at [896, 204] on div at bounding box center [791, 257] width 297 height 152
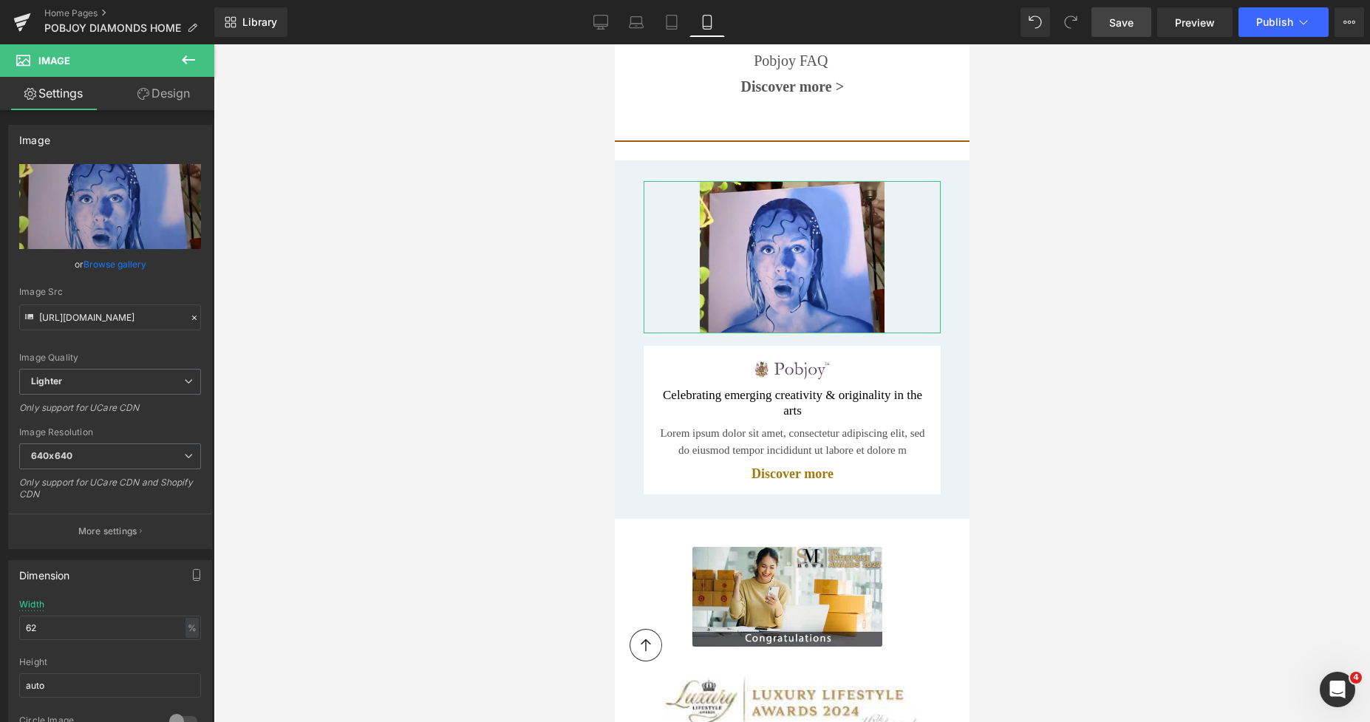
click at [155, 94] on link "Design" at bounding box center [163, 93] width 107 height 33
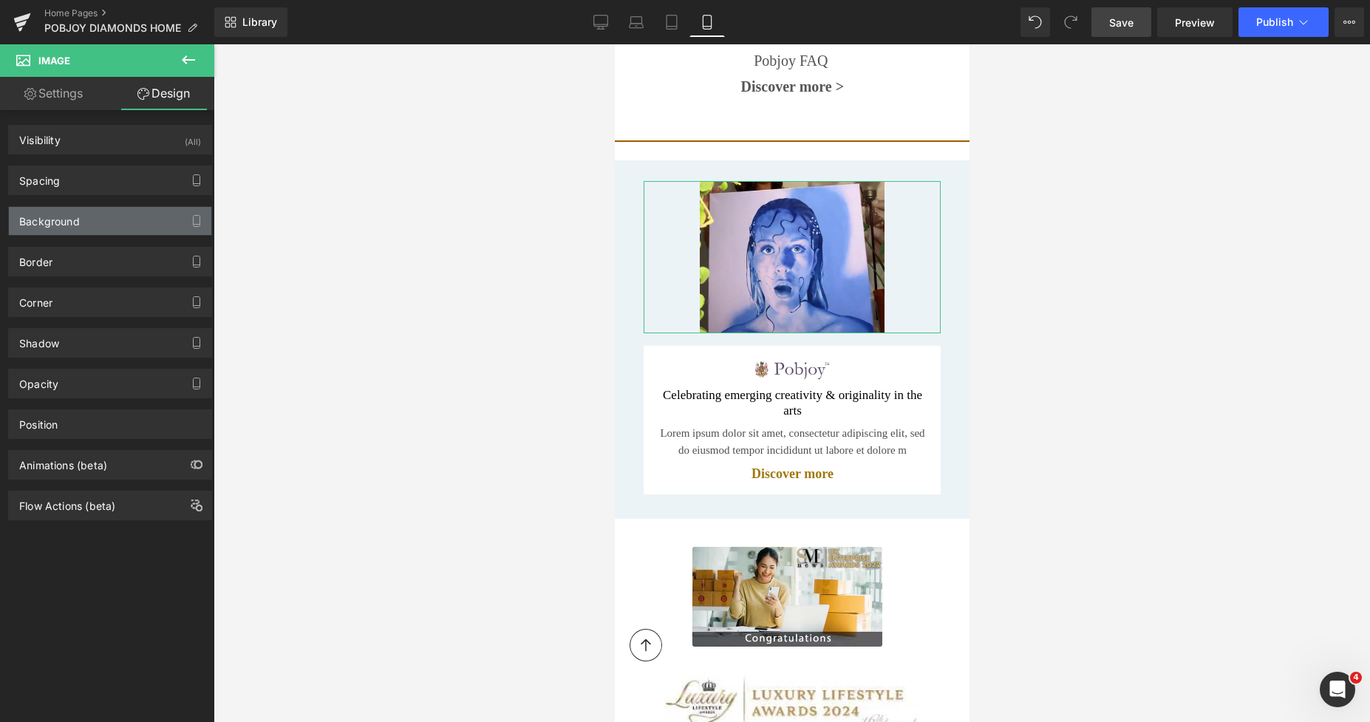
click at [77, 222] on div "Background" at bounding box center [49, 217] width 61 height 21
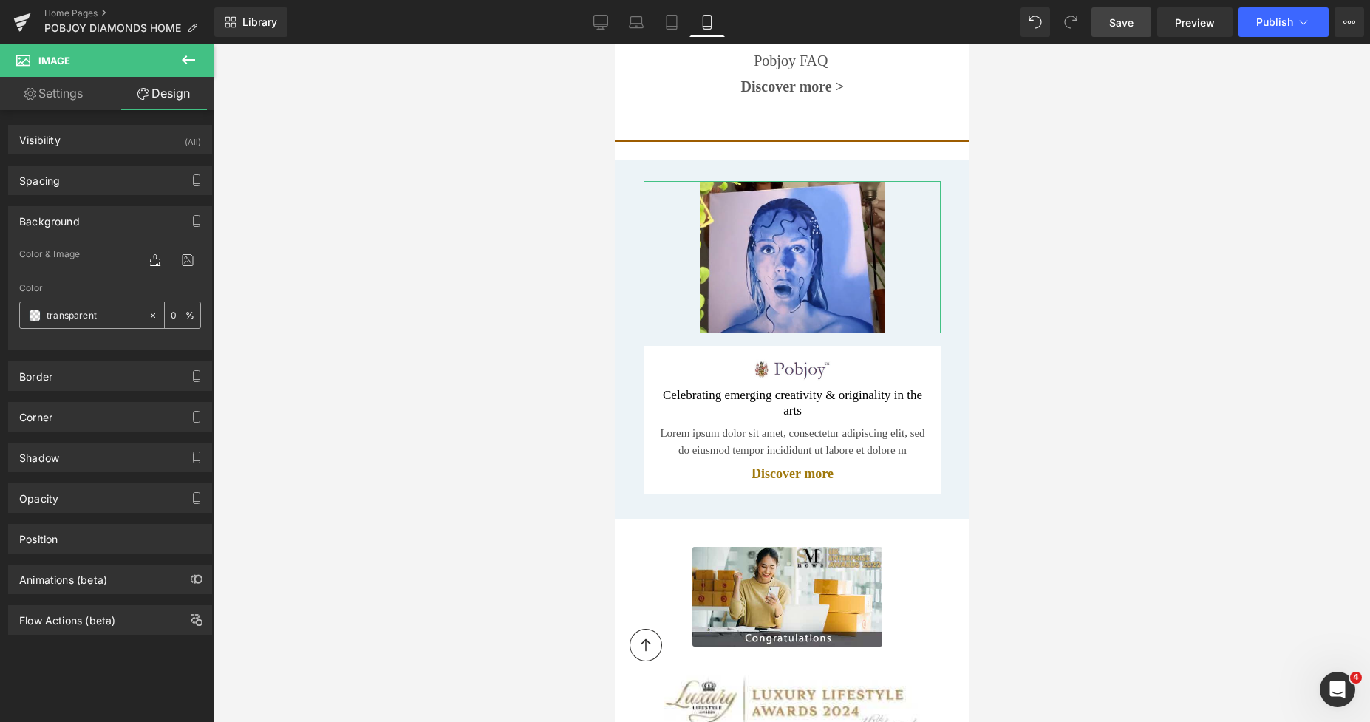
click at [37, 315] on span at bounding box center [35, 316] width 12 height 12
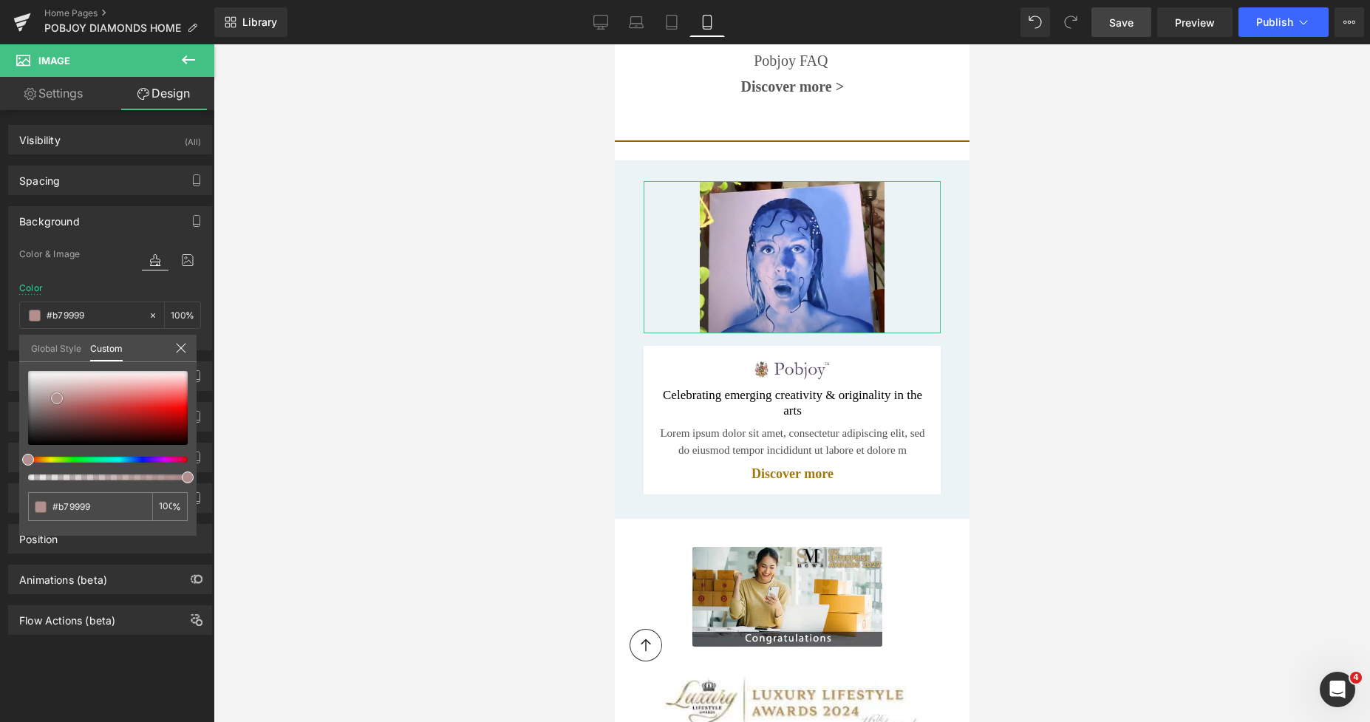
drag, startPoint x: 44, startPoint y: 384, endPoint x: 57, endPoint y: 398, distance: 19.3
click at [57, 398] on div at bounding box center [108, 408] width 160 height 74
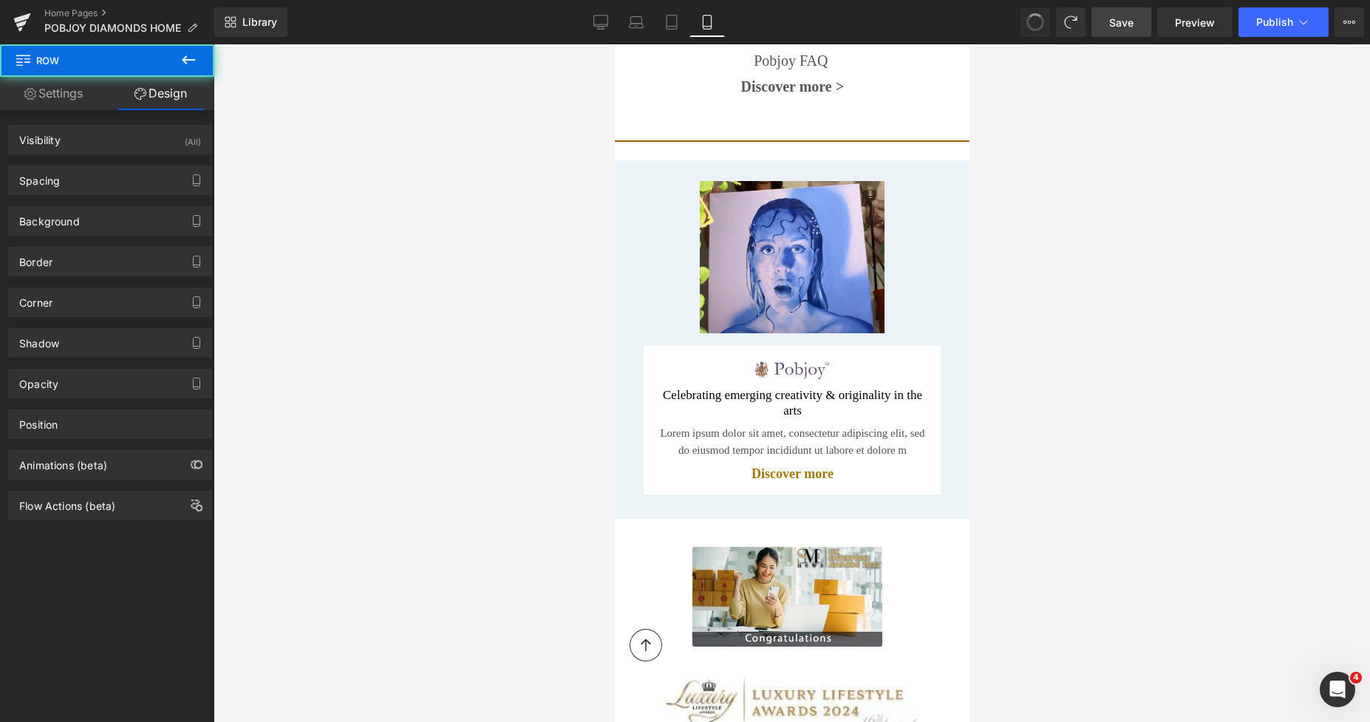
click at [1091, 199] on div at bounding box center [792, 382] width 1156 height 677
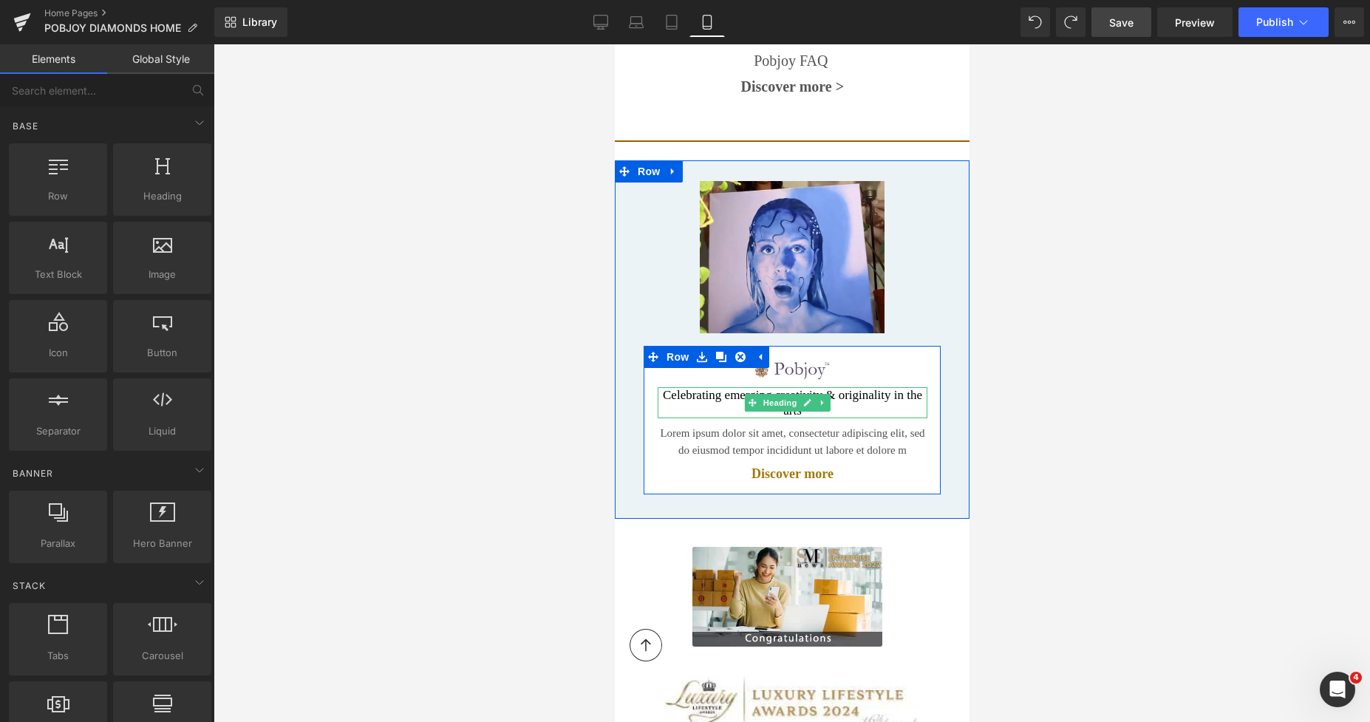
click at [731, 389] on h2 "Celebrating emerging creativity & originality in the arts" at bounding box center [792, 403] width 270 height 32
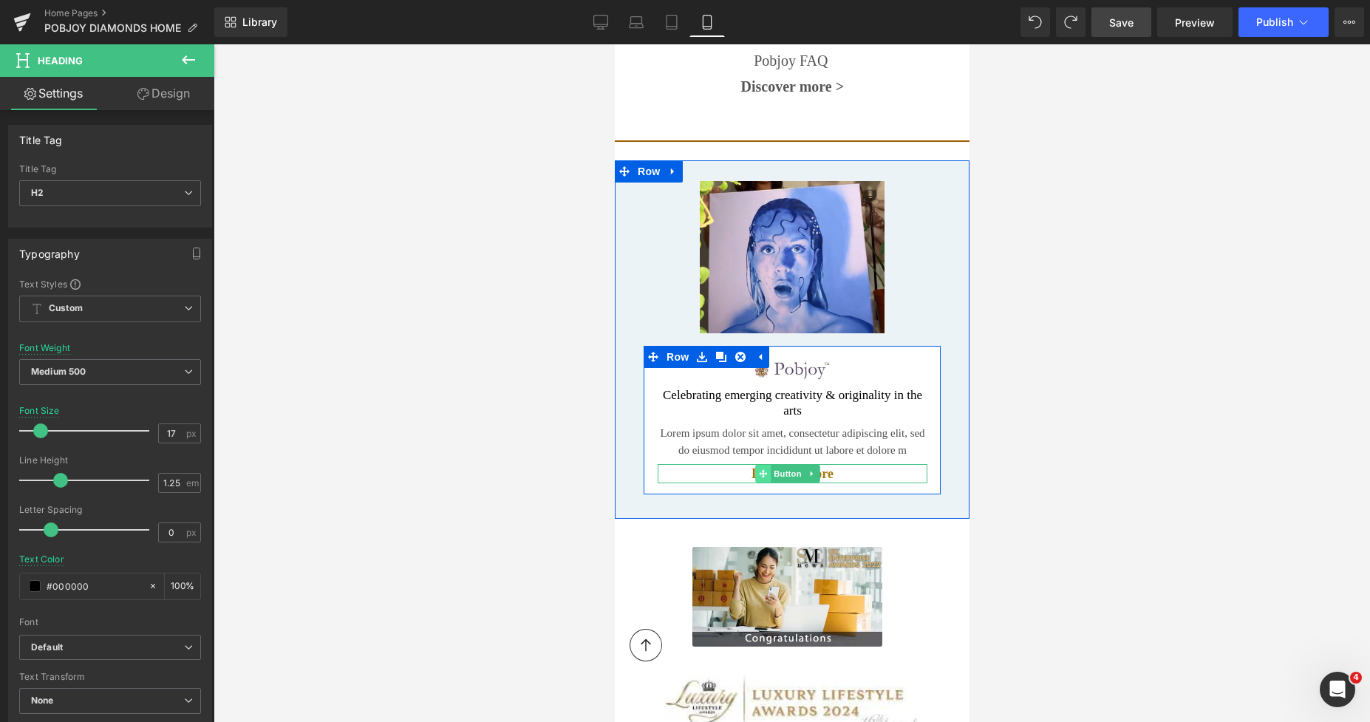
click at [763, 470] on icon at bounding box center [762, 474] width 8 height 8
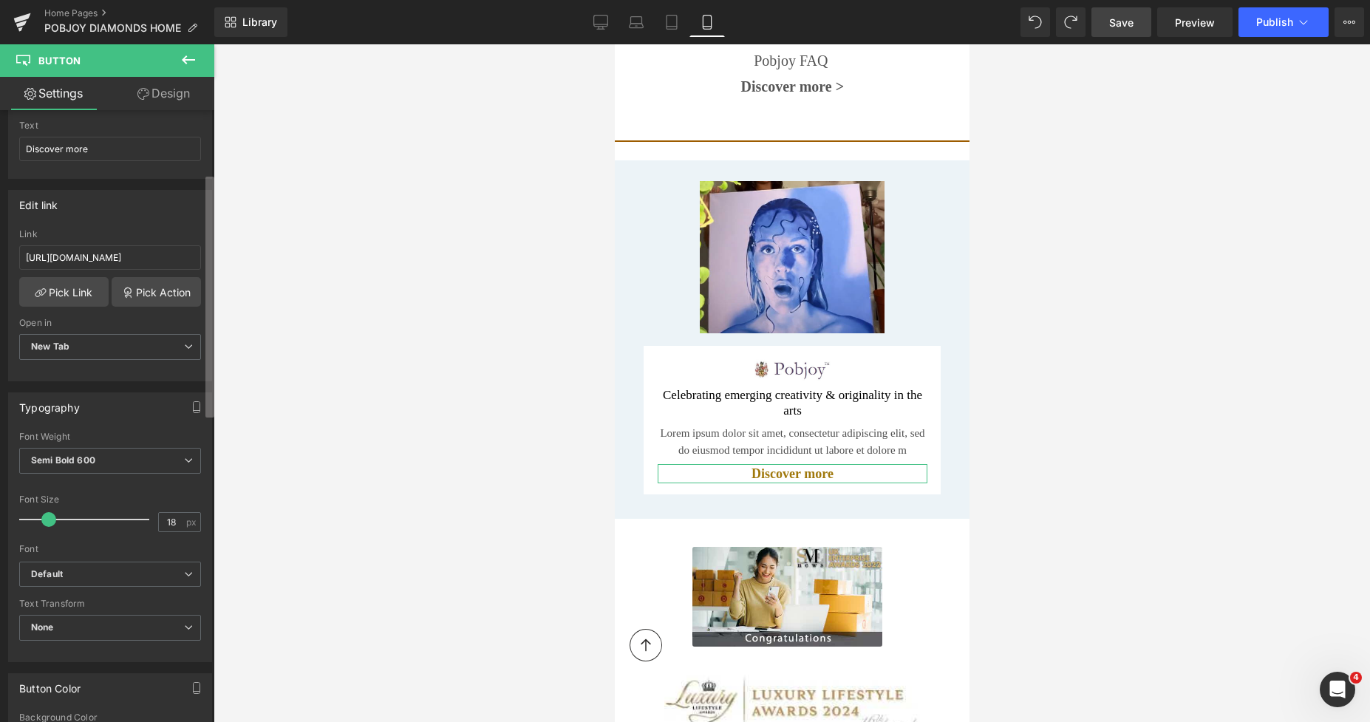
scroll to position [378, 0]
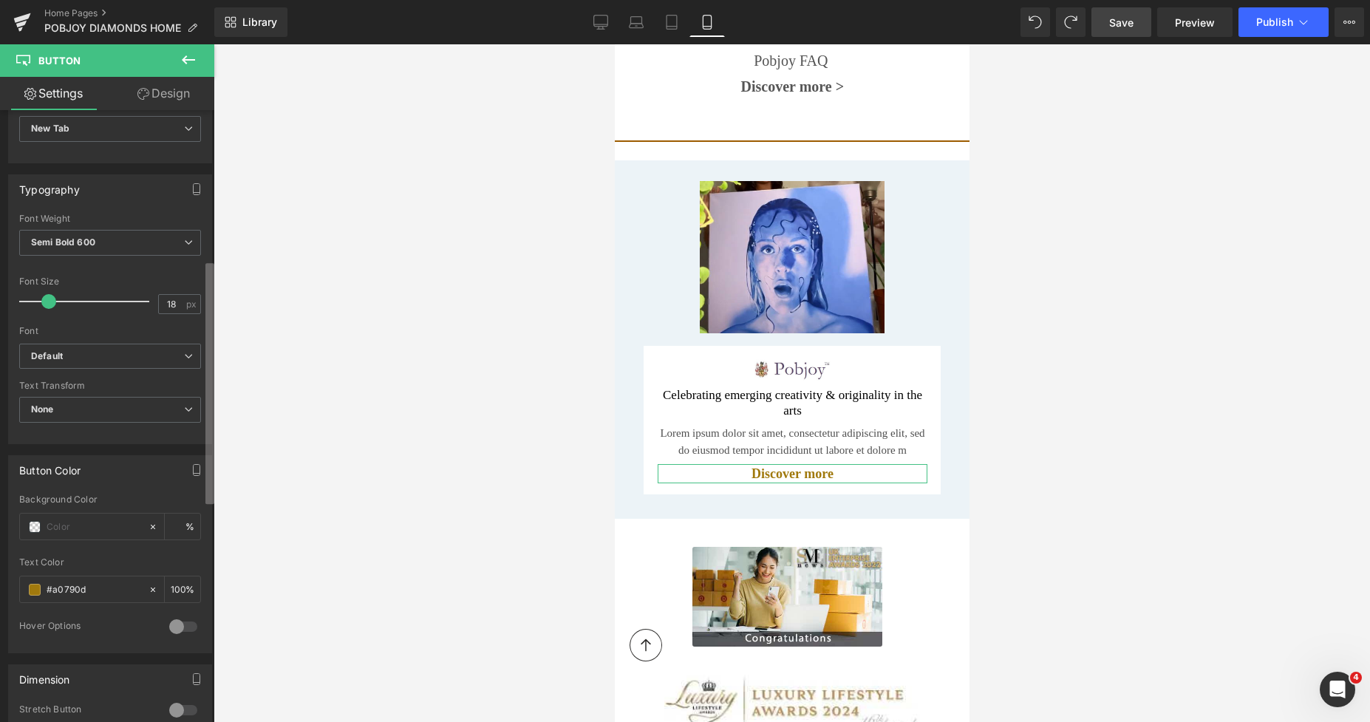
click at [197, 493] on div "Button Button Styles Custom Custom Setup Global Style Custom Setup Global Style…" at bounding box center [107, 419] width 214 height 618
drag, startPoint x: 87, startPoint y: 589, endPoint x: 43, endPoint y: 587, distance: 44.4
click at [43, 587] on div "#a0790d" at bounding box center [84, 589] width 128 height 26
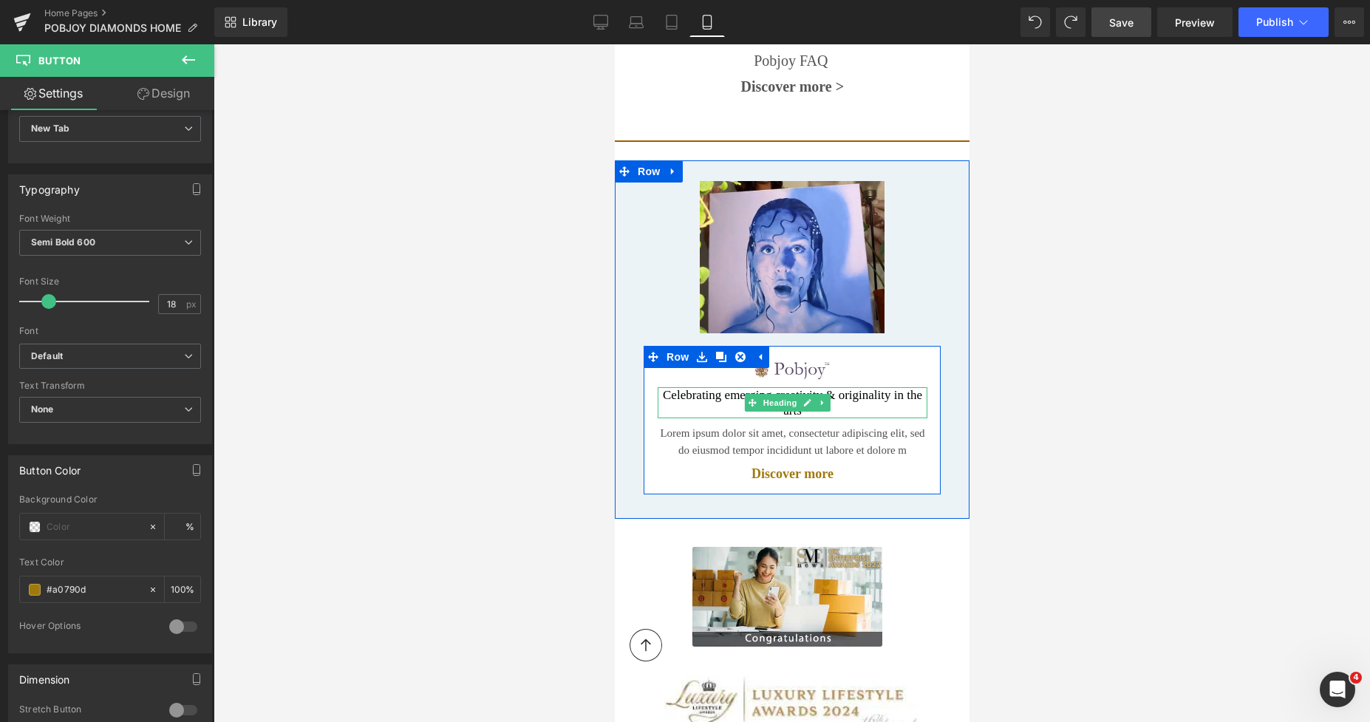
click at [707, 389] on h2 "Celebrating emerging creativity & originality in the arts" at bounding box center [792, 403] width 270 height 32
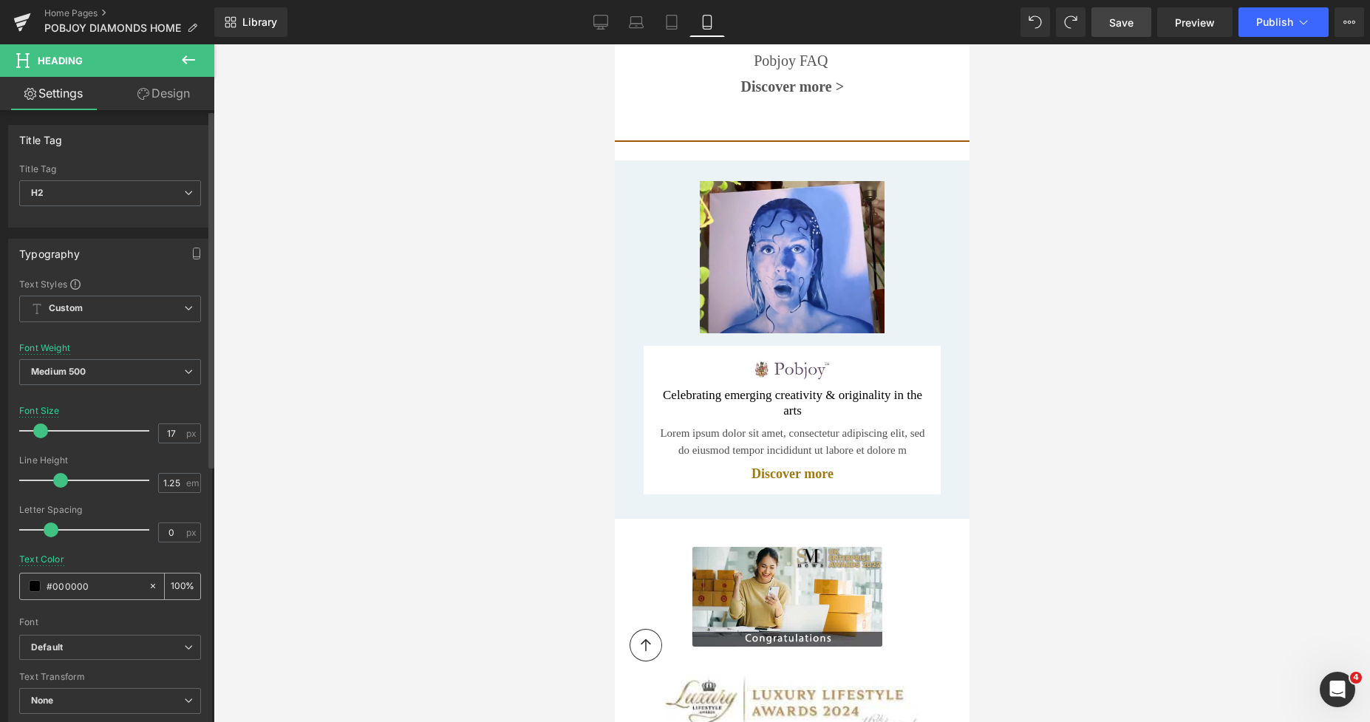
drag, startPoint x: 93, startPoint y: 578, endPoint x: 31, endPoint y: 581, distance: 62.1
click at [27, 581] on div "#000000" at bounding box center [84, 586] width 128 height 26
type input "#a0790d"
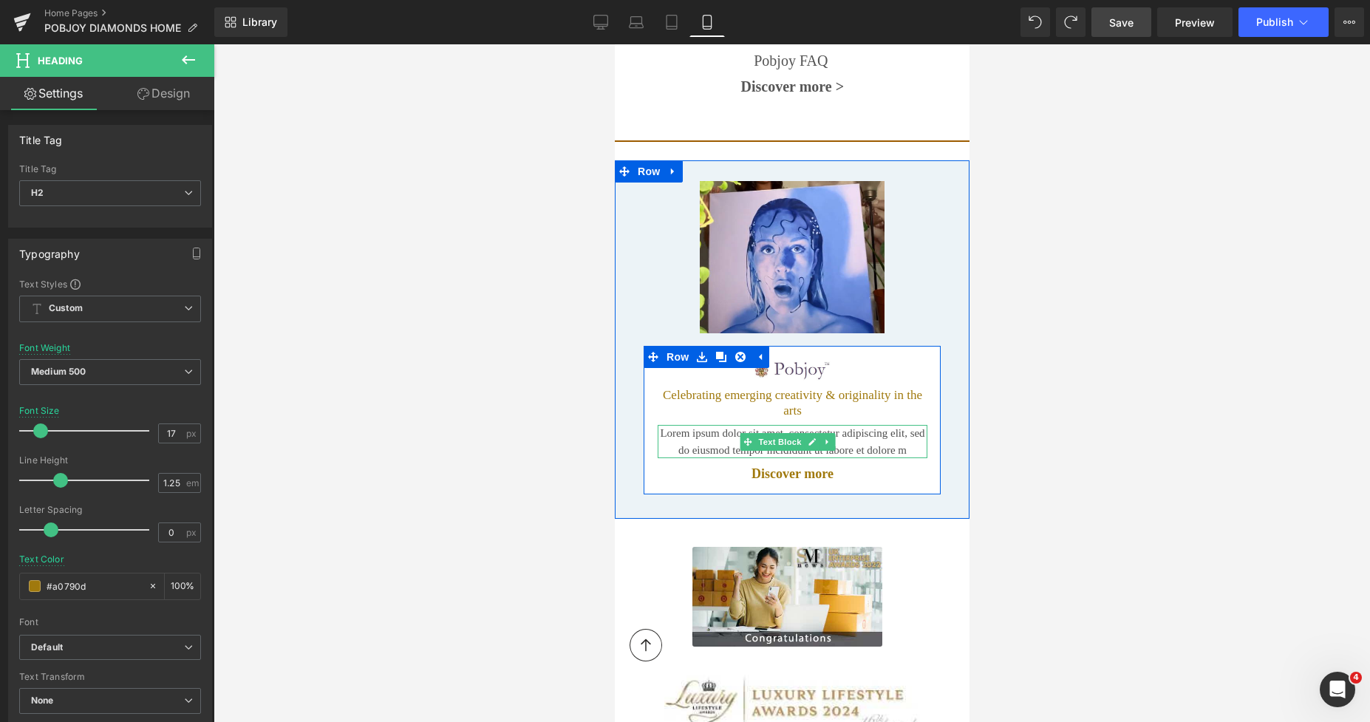
click at [689, 432] on p "Lorem ipsum dolor sit amet, consectetur adipiscing elit, sed do eiusmod tempor …" at bounding box center [792, 441] width 270 height 33
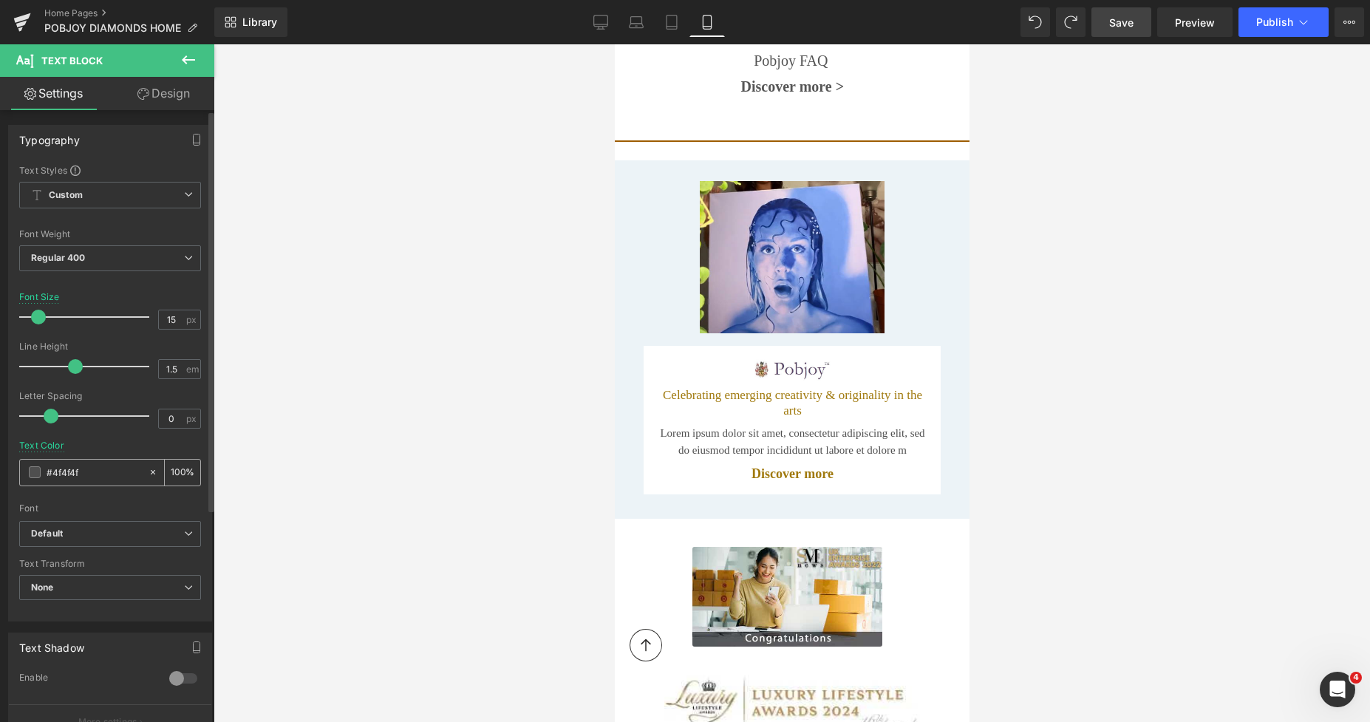
drag, startPoint x: 103, startPoint y: 471, endPoint x: 43, endPoint y: 471, distance: 59.8
click at [43, 471] on div "#4f4f4f" at bounding box center [84, 473] width 128 height 26
type input "#a0790d"
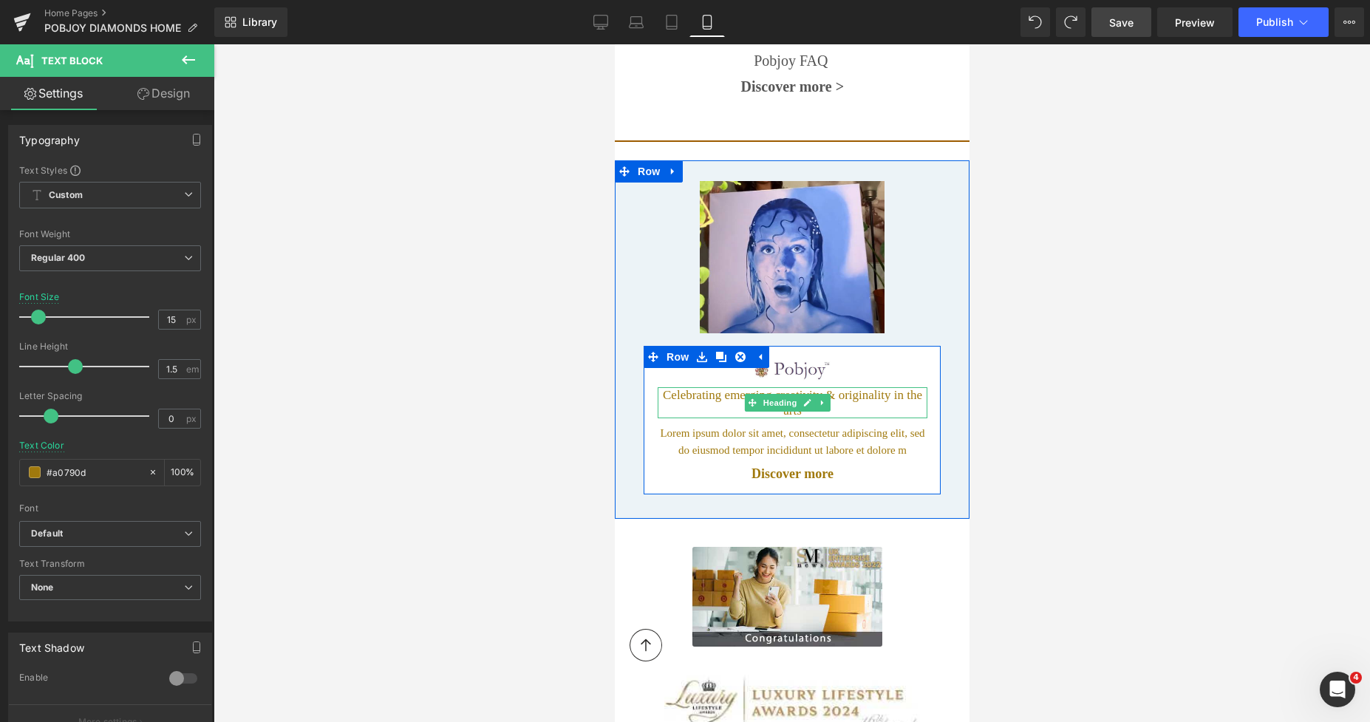
click at [703, 395] on h2 "Celebrating emerging creativity & originality in the arts" at bounding box center [792, 403] width 270 height 32
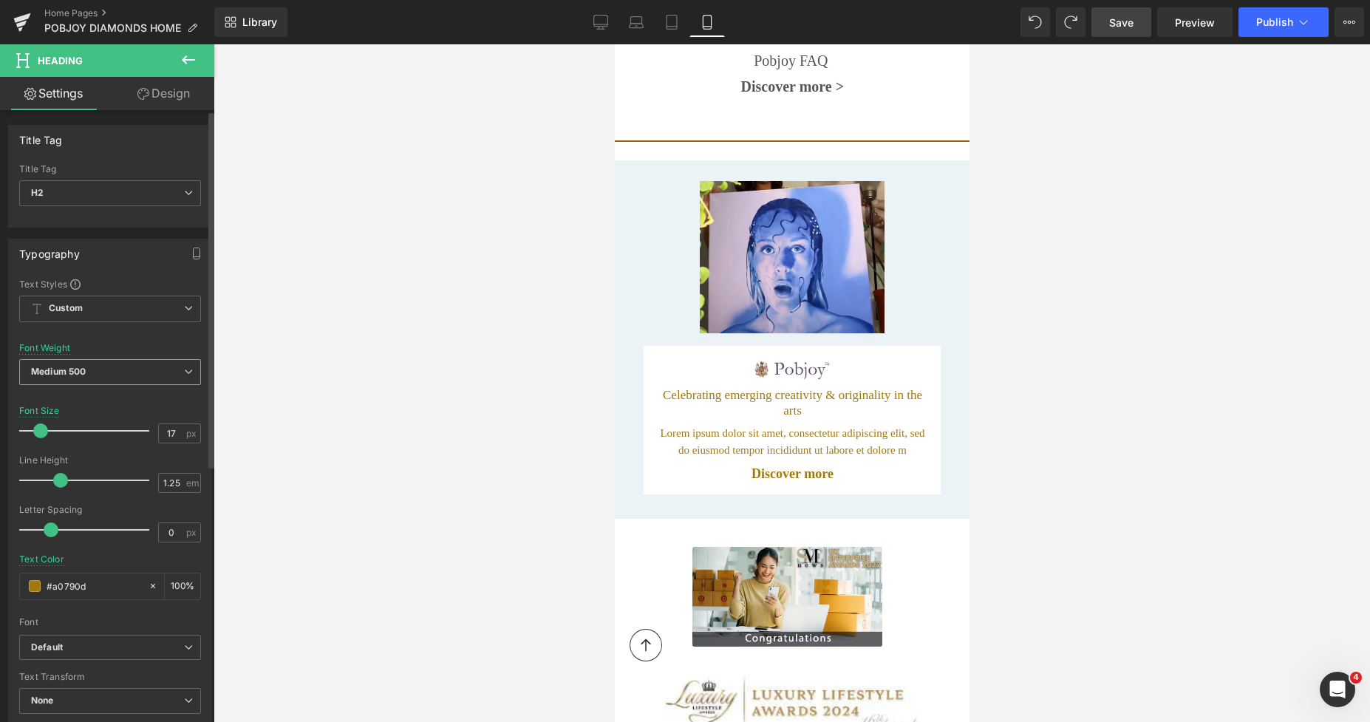
click at [119, 376] on span "Medium 500" at bounding box center [110, 372] width 182 height 26
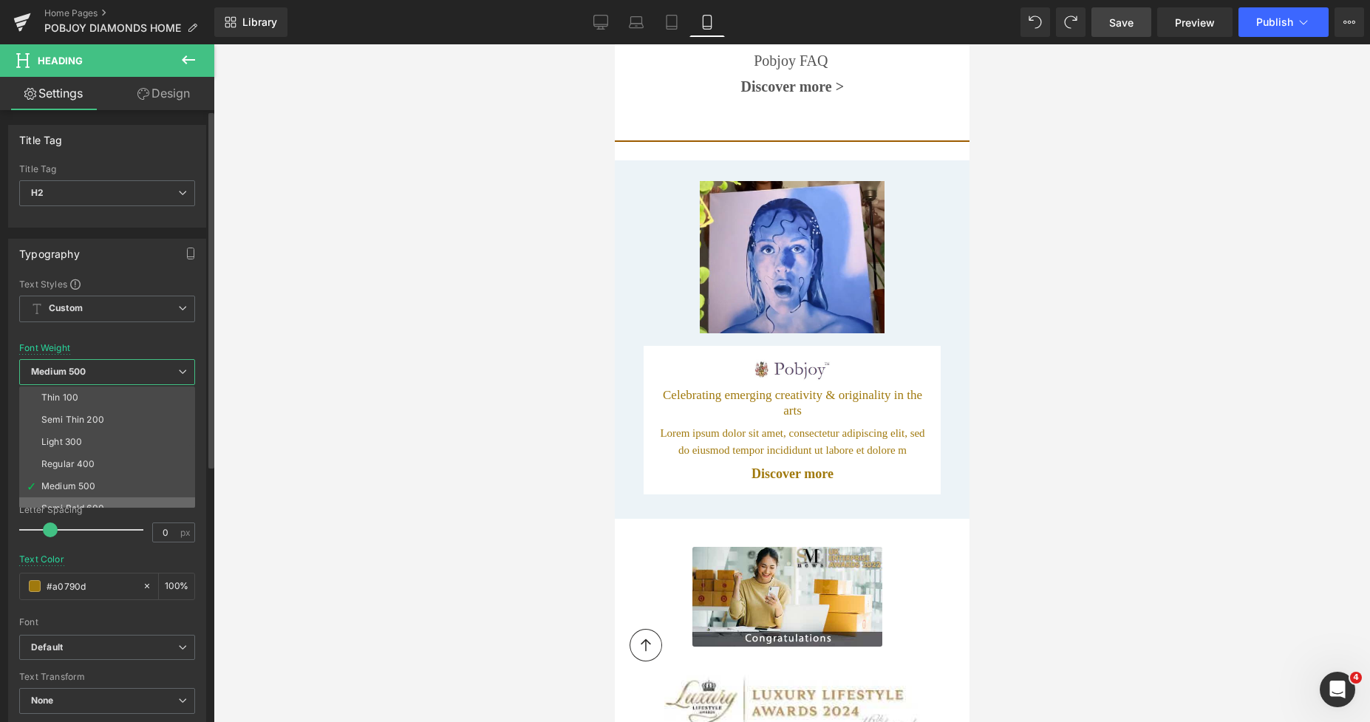
drag, startPoint x: 89, startPoint y: 496, endPoint x: 95, endPoint y: 501, distance: 7.9
click at [95, 501] on div "Thin 100 Semi Thin 200 Light 300 Regular 400 Medium 500 Semi Bold 600 Super Bol…" at bounding box center [110, 446] width 182 height 121
click at [95, 501] on li "Semi Bold 600" at bounding box center [110, 508] width 182 height 22
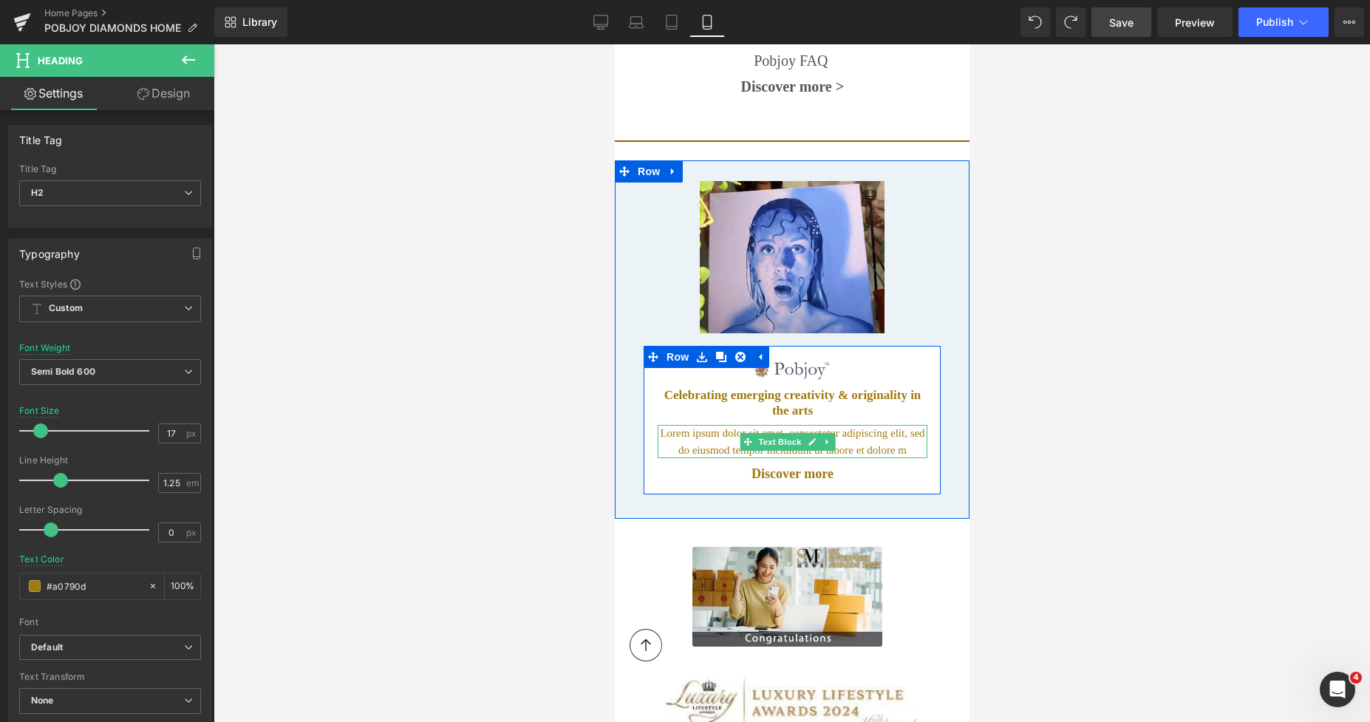
click at [721, 430] on p "Lorem ipsum dolor sit amet, consectetur adipiscing elit, sed do eiusmod tempor …" at bounding box center [792, 441] width 270 height 33
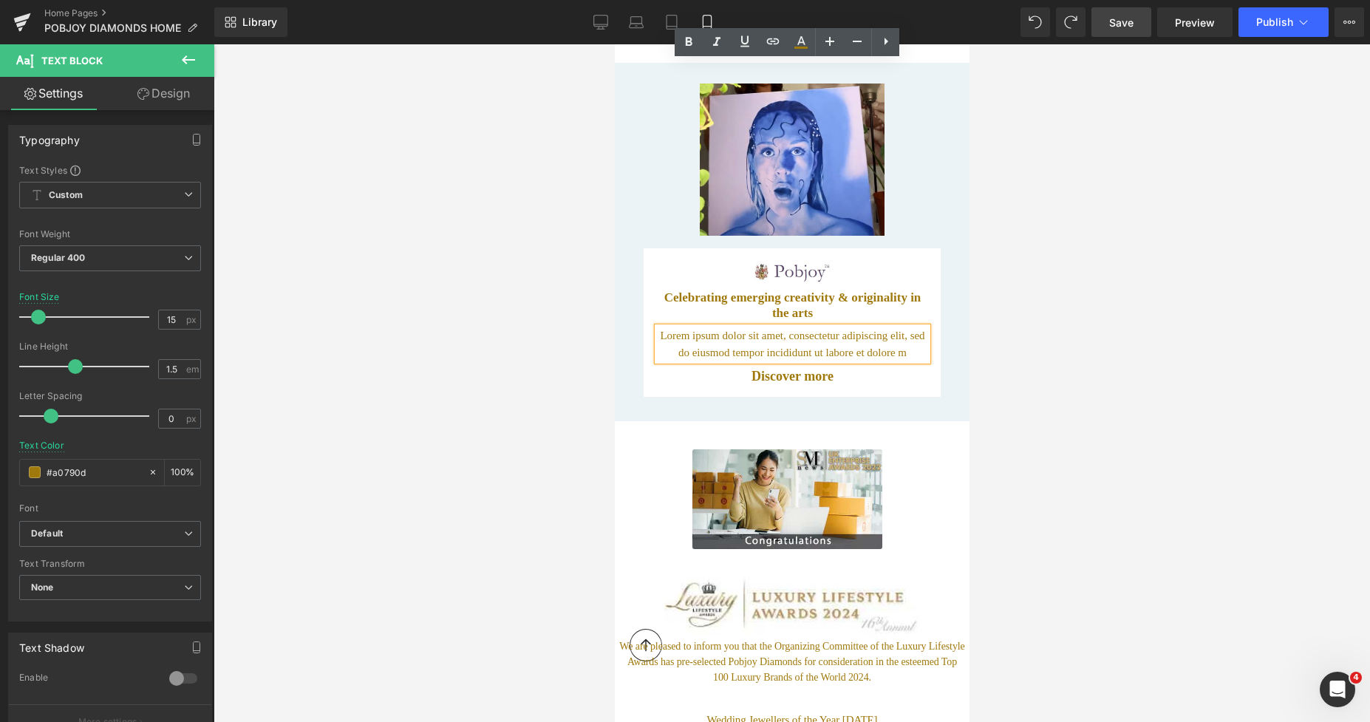
scroll to position [7596, 0]
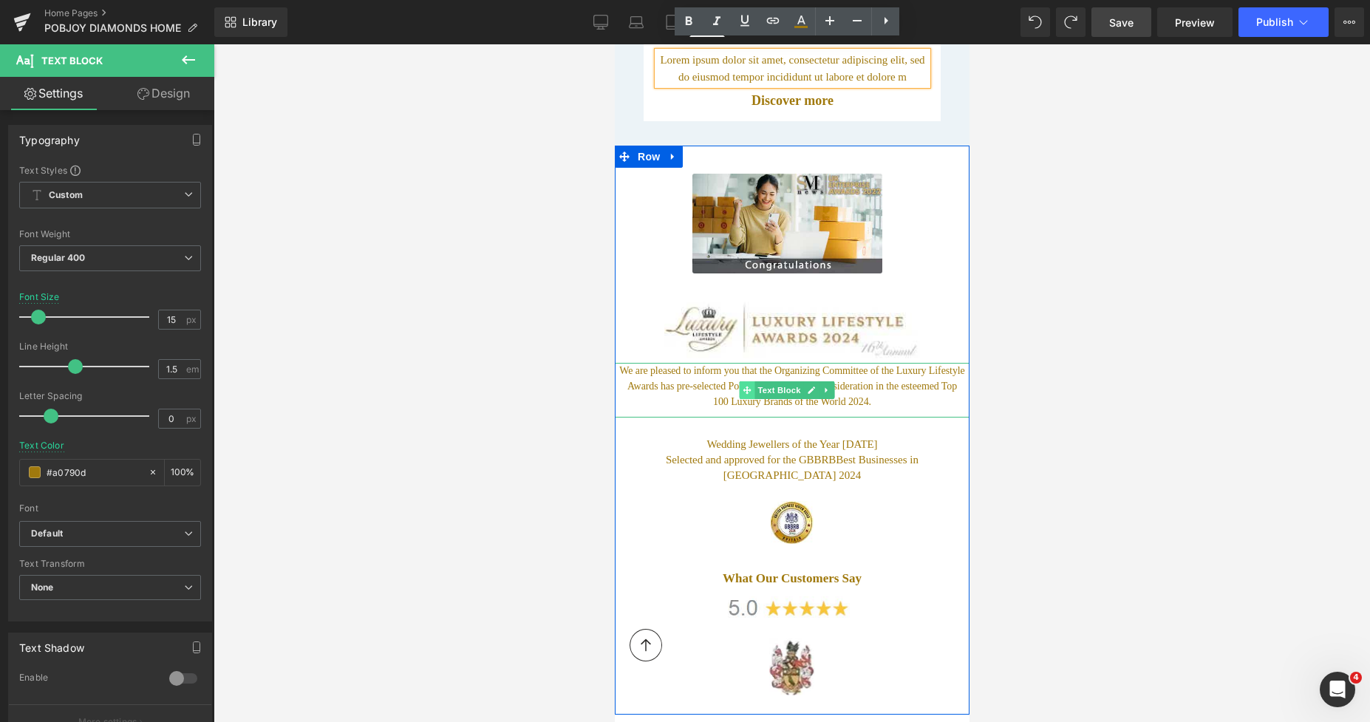
click at [740, 381] on span at bounding box center [747, 390] width 16 height 18
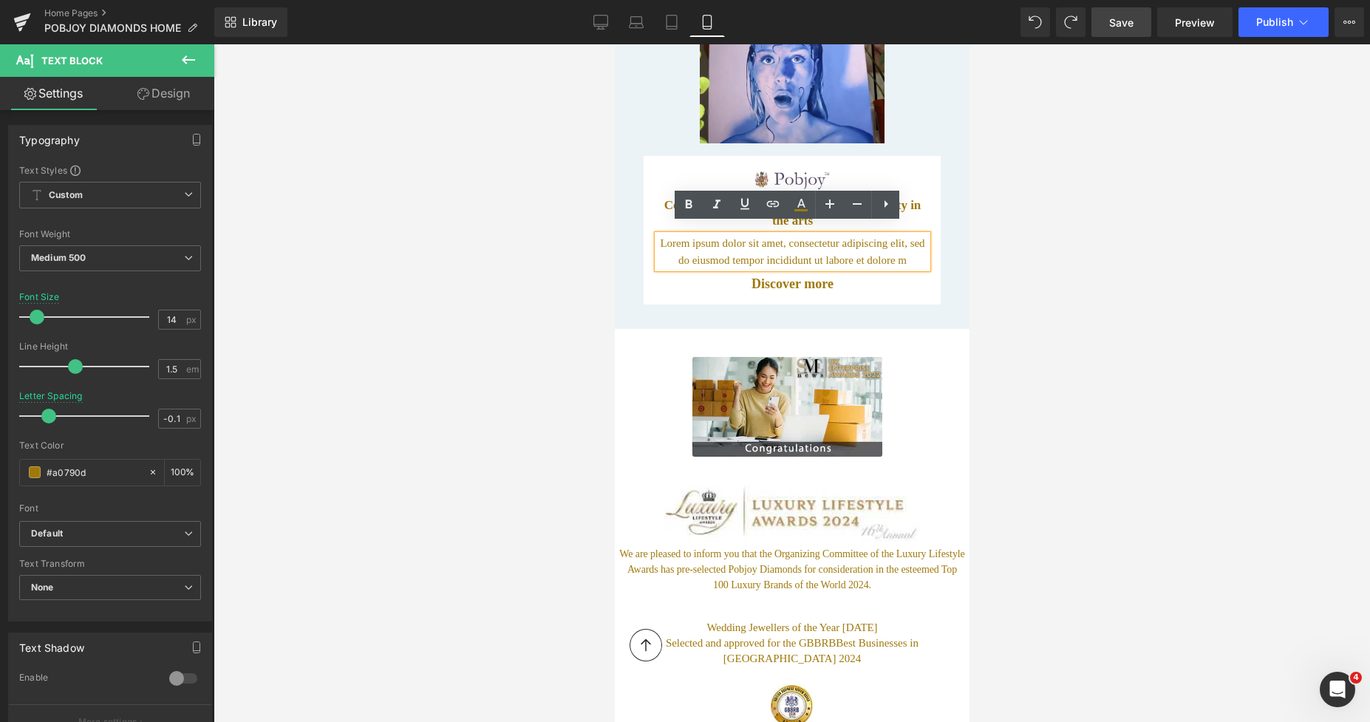
scroll to position [7270, 0]
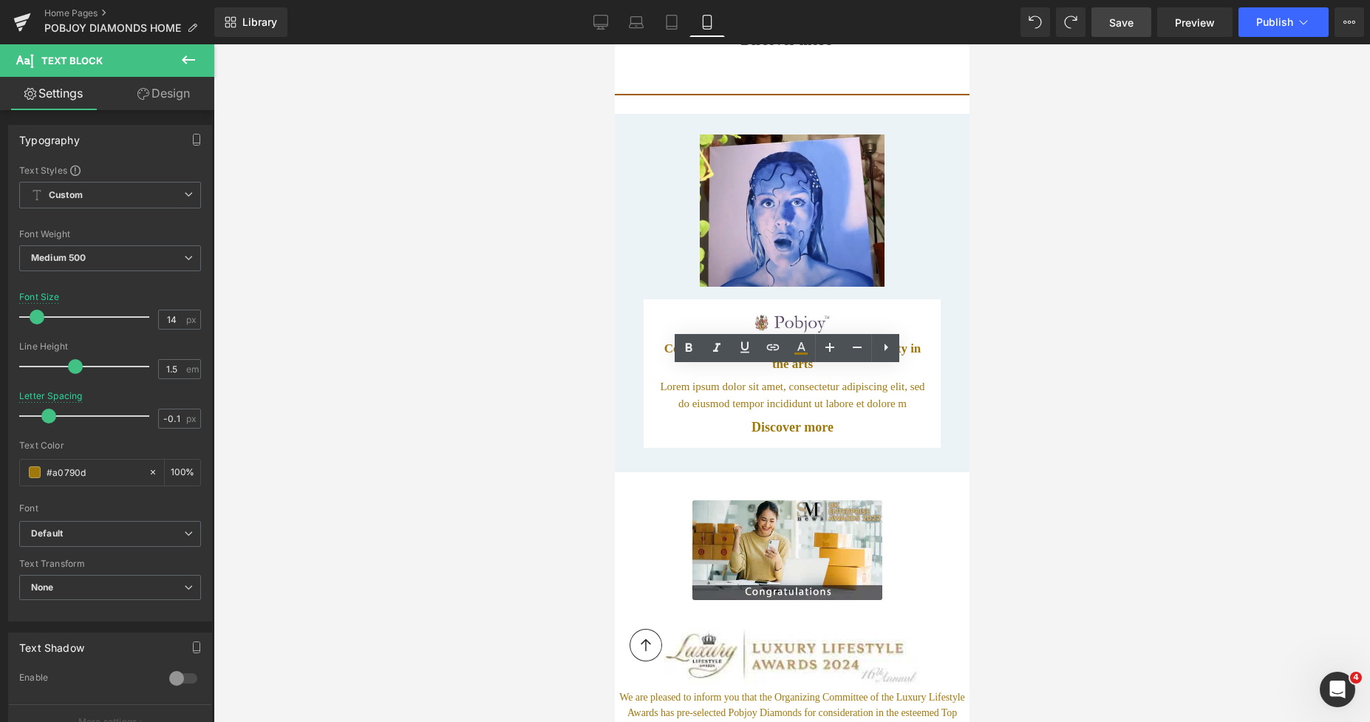
click at [1050, 445] on div at bounding box center [792, 382] width 1156 height 677
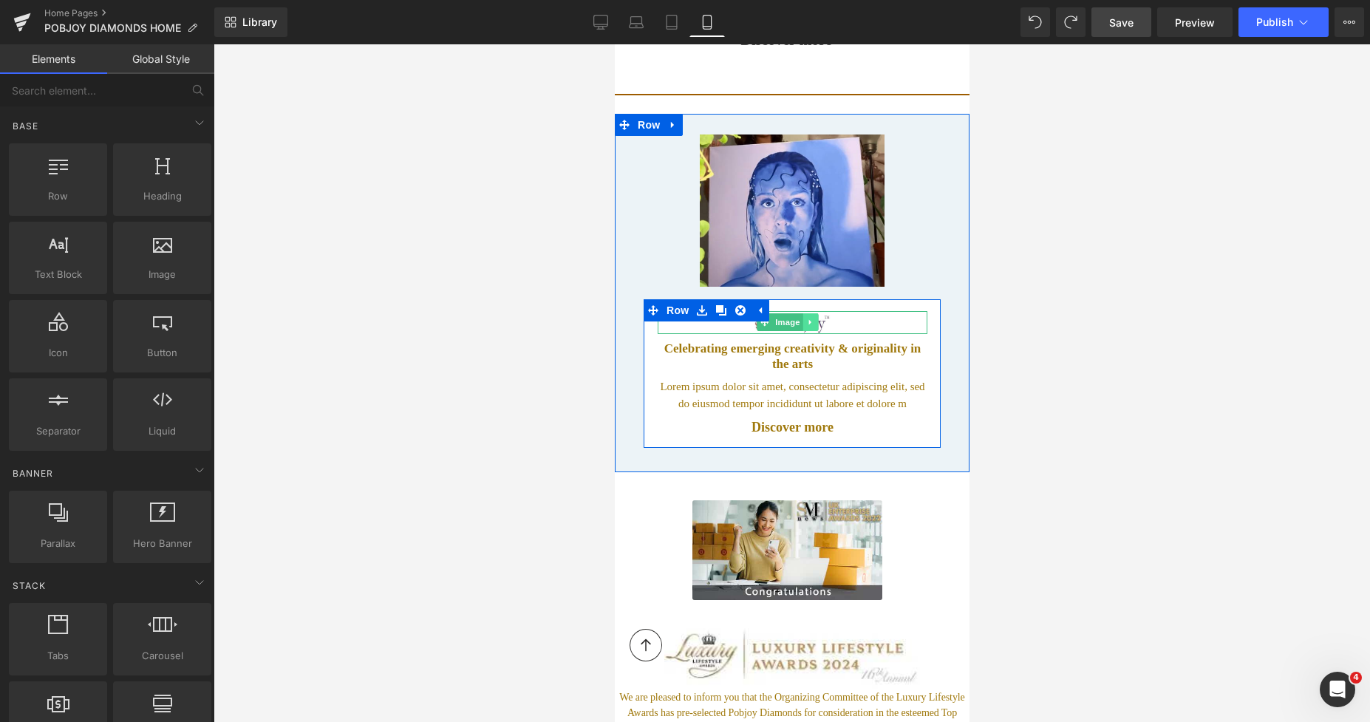
click at [811, 318] on icon at bounding box center [809, 322] width 8 height 9
click at [712, 315] on div at bounding box center [792, 322] width 270 height 23
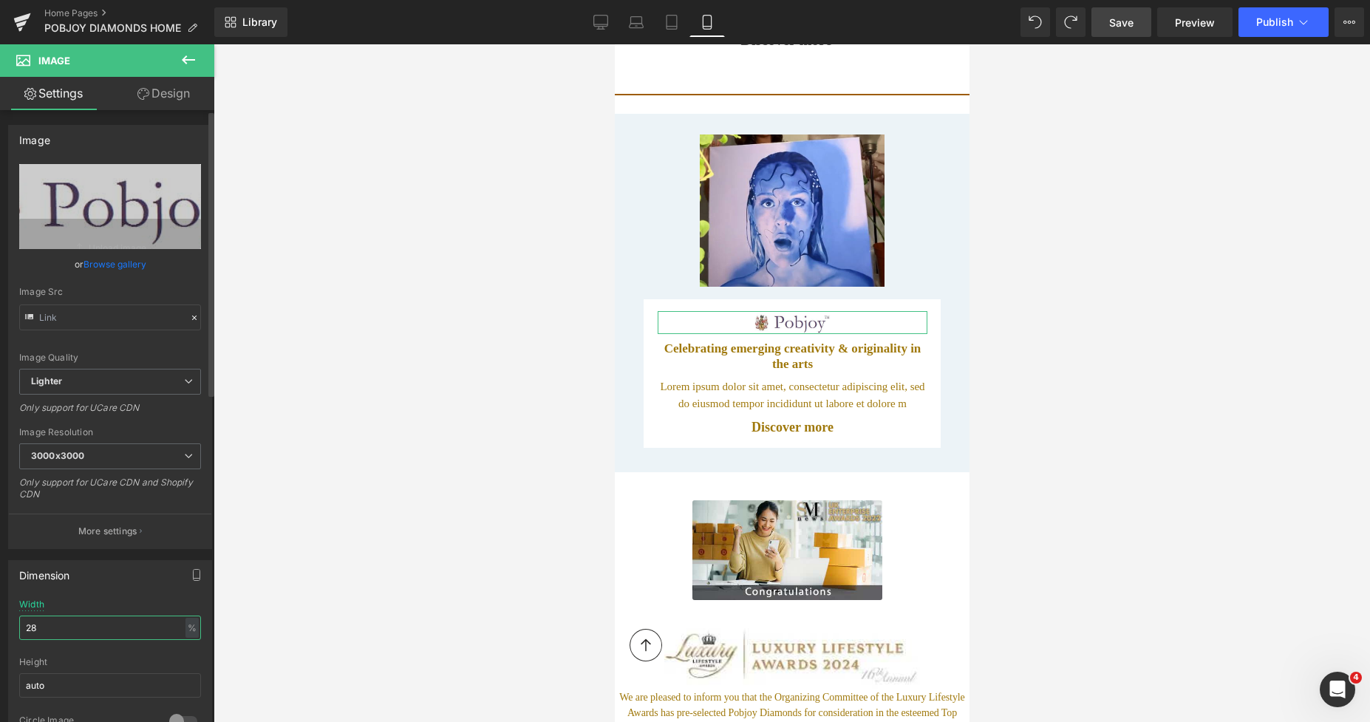
drag, startPoint x: 55, startPoint y: 626, endPoint x: 2, endPoint y: 626, distance: 52.5
click at [2, 626] on div "Dimension 28% Width 28 % % px auto Height auto 0 Circle Image" at bounding box center [110, 648] width 221 height 199
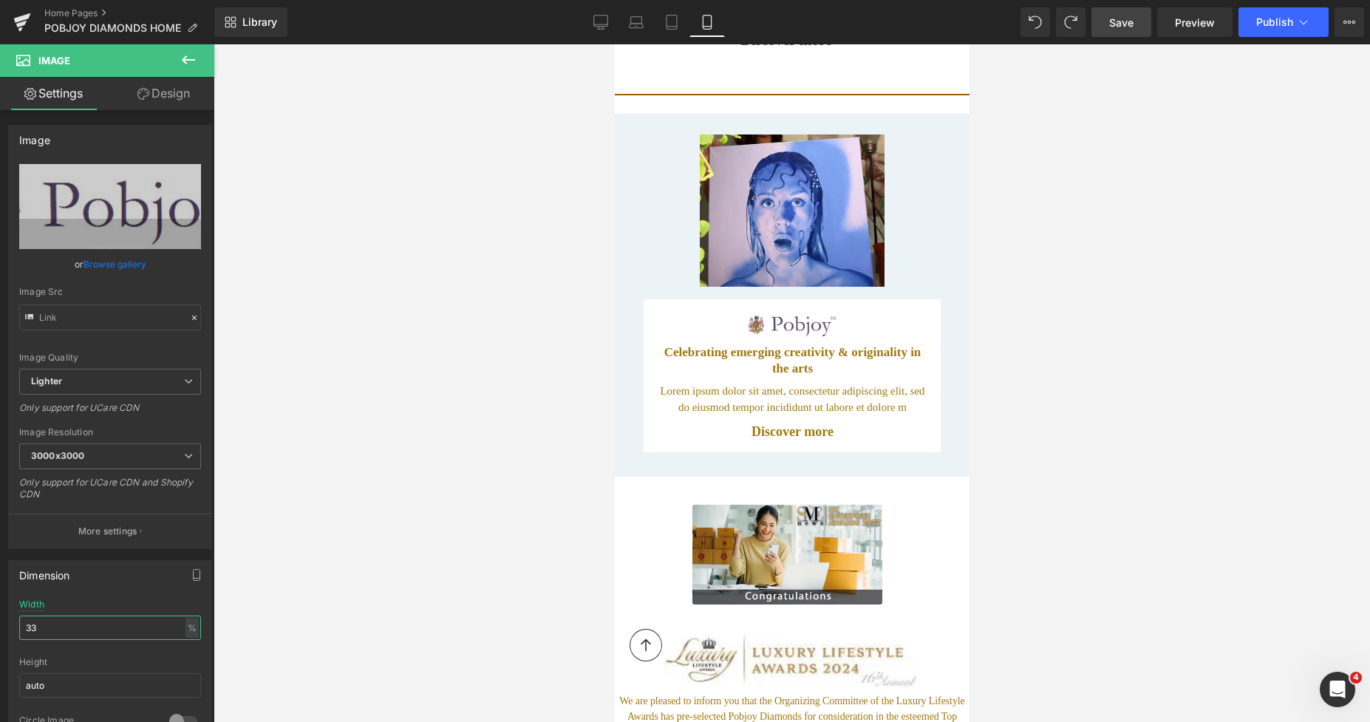
type input "33"
click at [1120, 30] on span "Save" at bounding box center [1121, 23] width 24 height 16
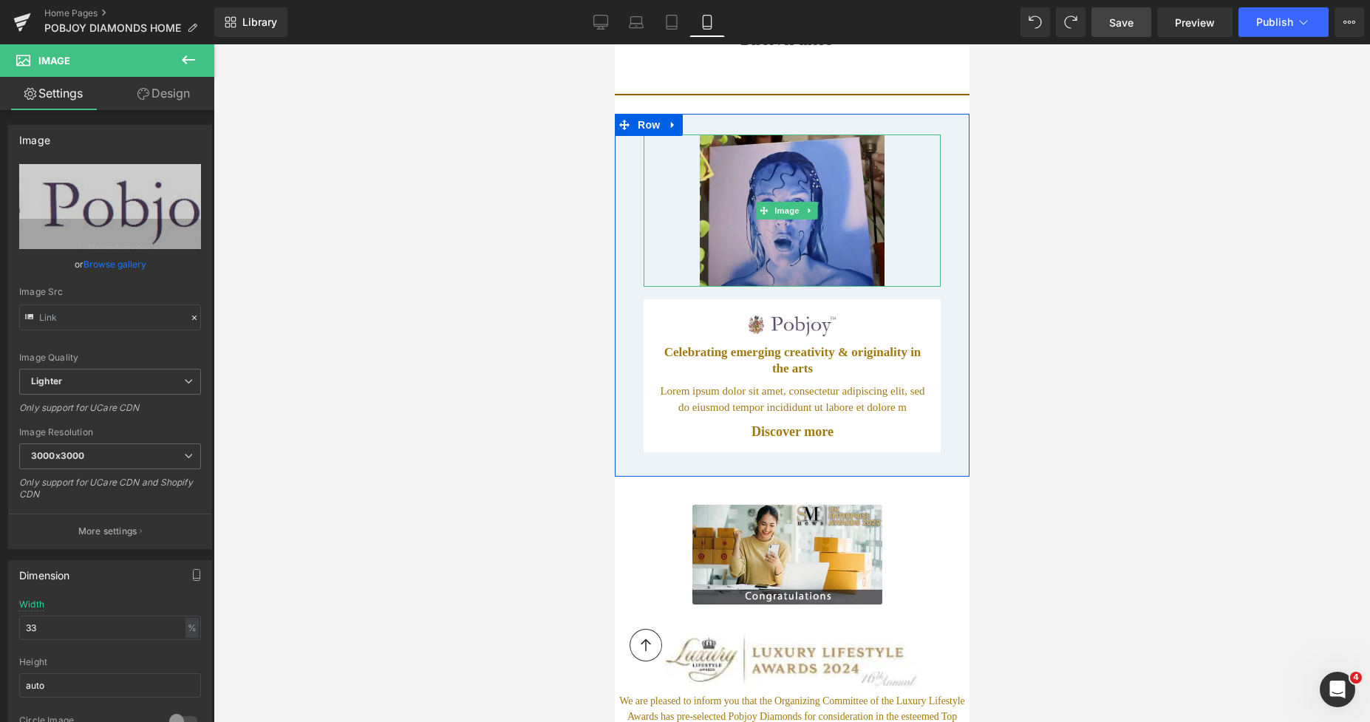
click at [714, 219] on img at bounding box center [791, 210] width 184 height 152
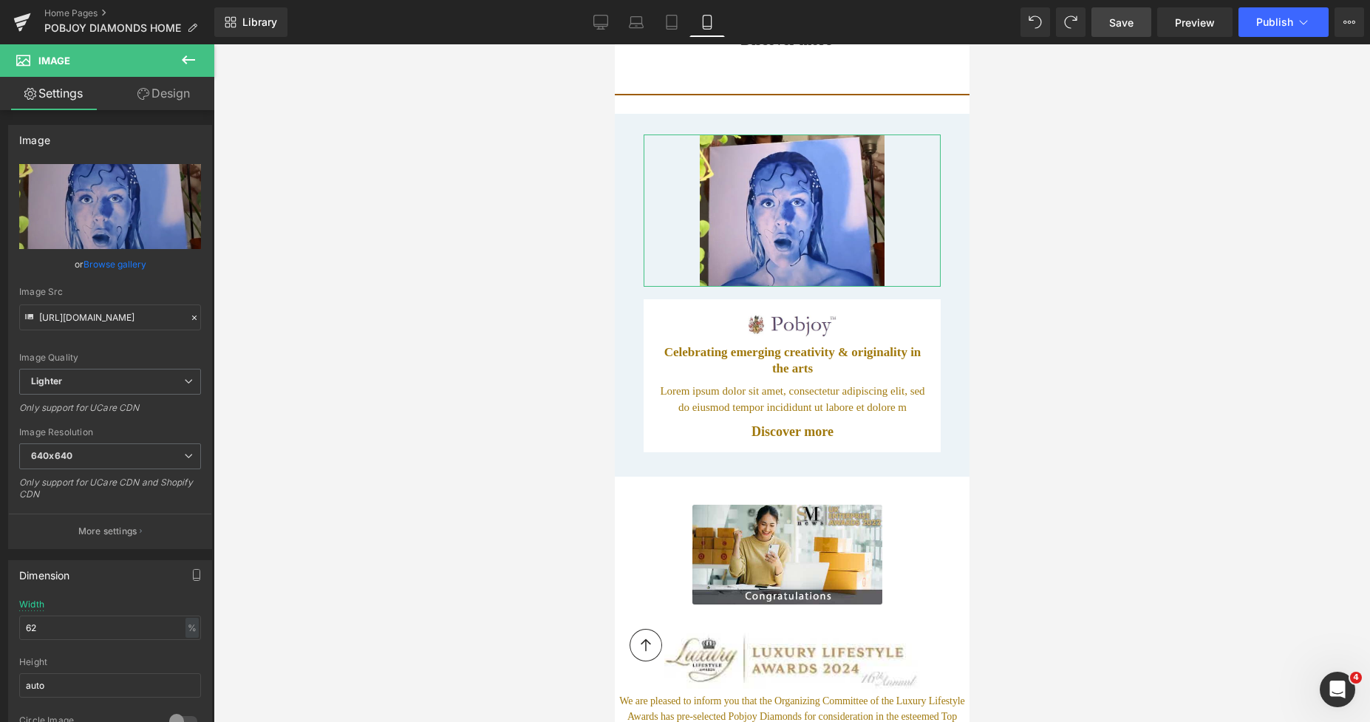
click at [166, 98] on link "Design" at bounding box center [163, 93] width 107 height 33
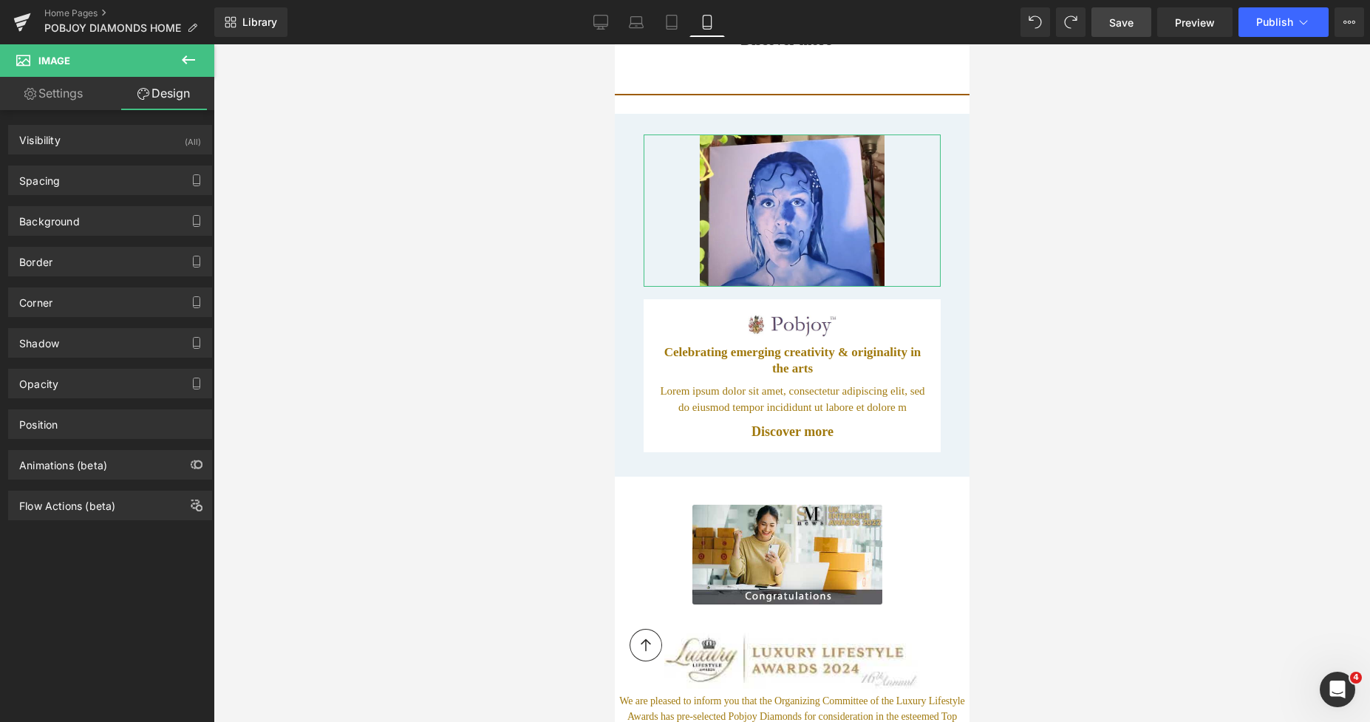
click at [87, 197] on div "Background Color & Image color Color % Image Replace Image Upload image or Brow…" at bounding box center [110, 215] width 221 height 41
click at [95, 185] on div "Spacing" at bounding box center [110, 180] width 202 height 28
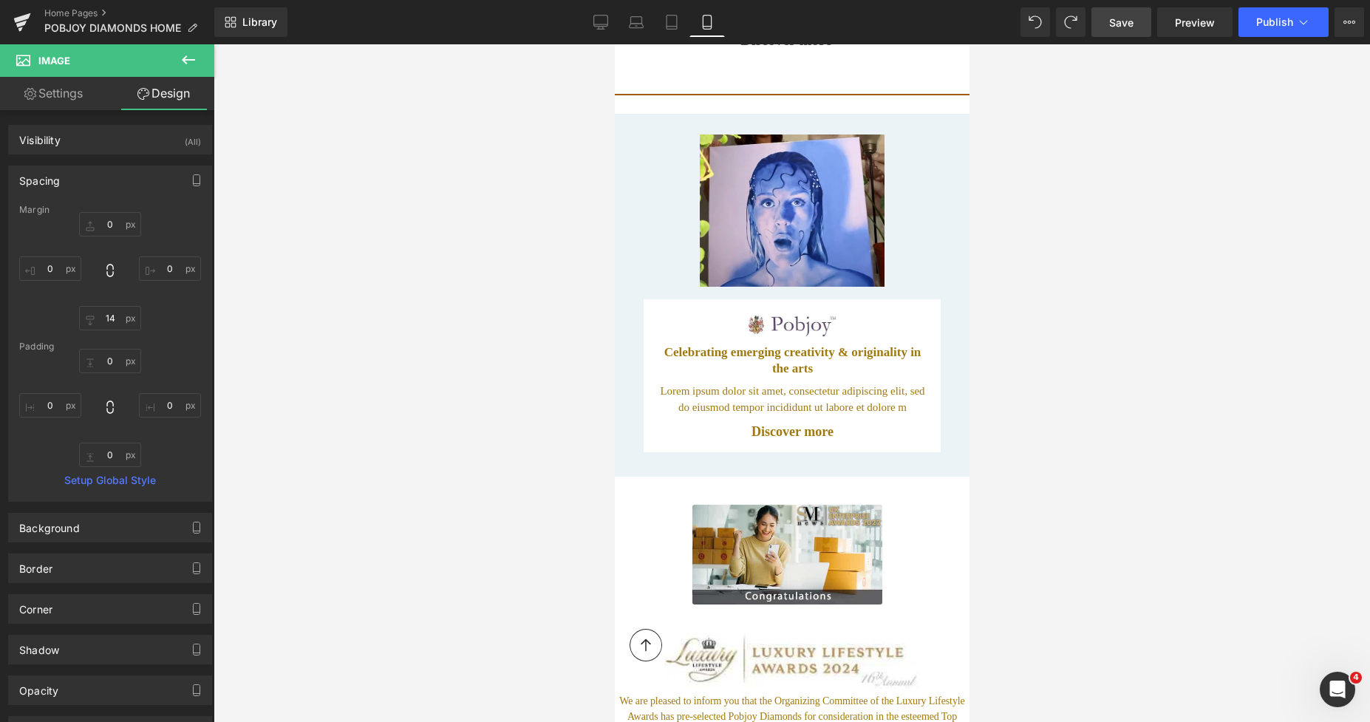
click at [1119, 24] on span "Save" at bounding box center [1121, 23] width 24 height 16
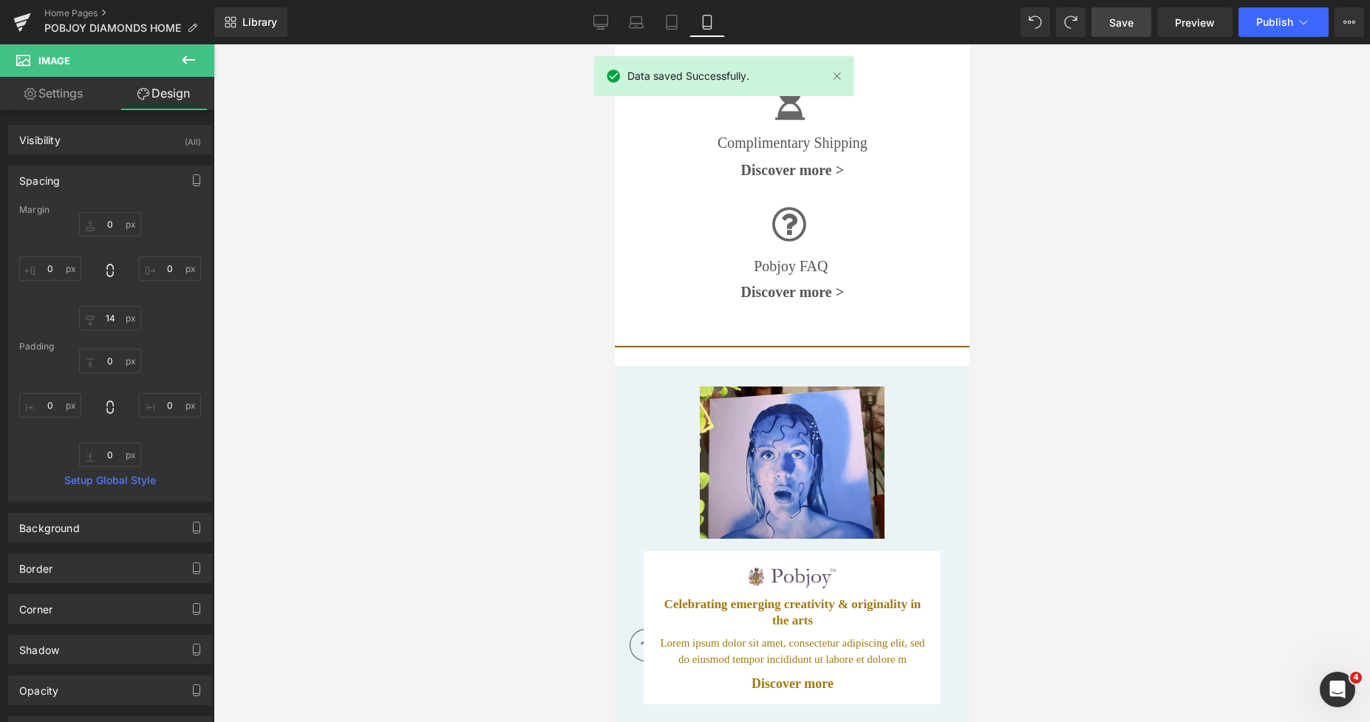
scroll to position [7160, 0]
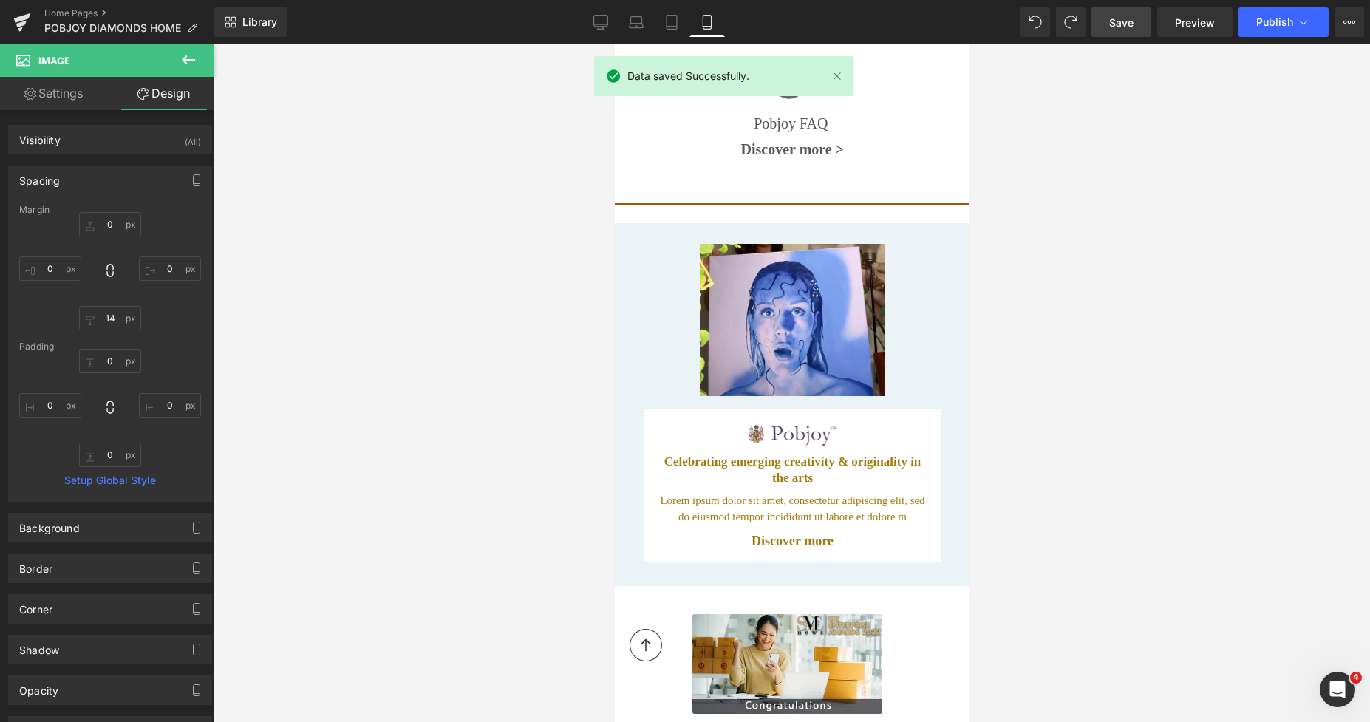
drag, startPoint x: 963, startPoint y: 583, endPoint x: 1594, endPoint y: 575, distance: 631.0
click at [1195, 24] on span "Preview" at bounding box center [1195, 23] width 40 height 16
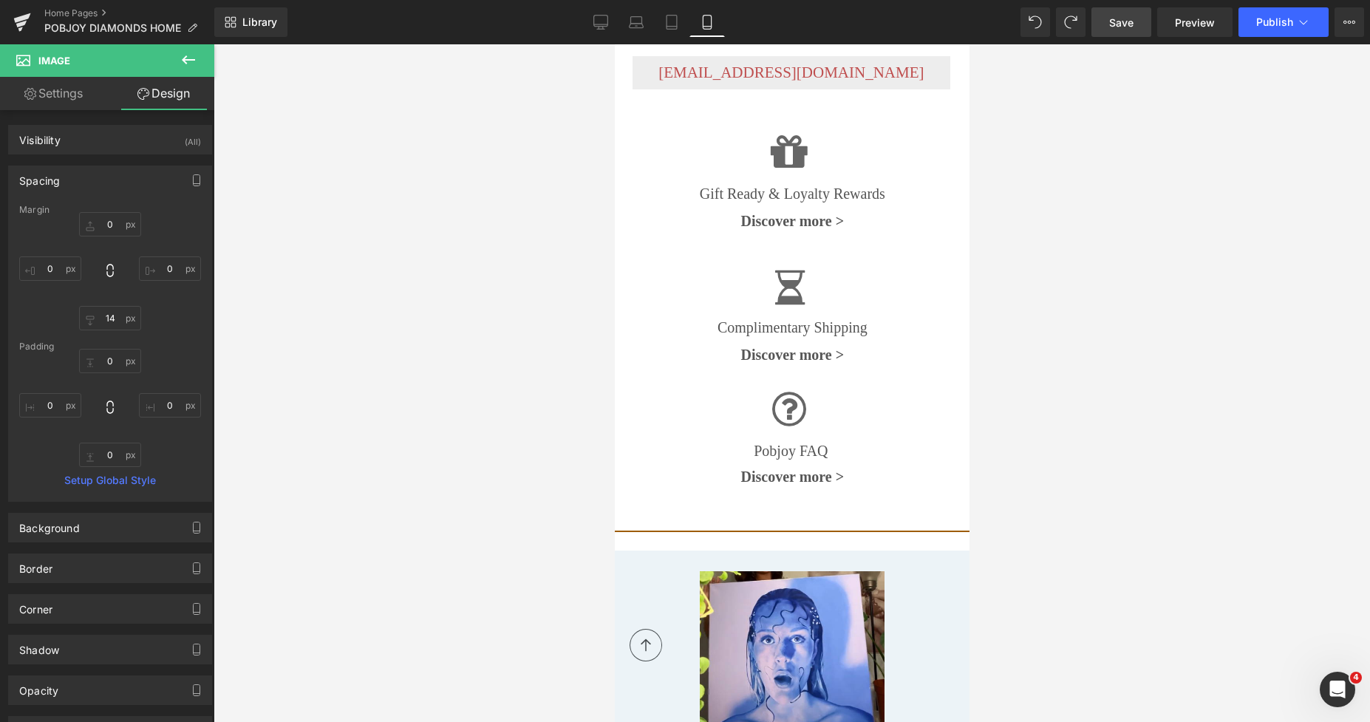
drag, startPoint x: 963, startPoint y: 568, endPoint x: 1492, endPoint y: 45, distance: 743.4
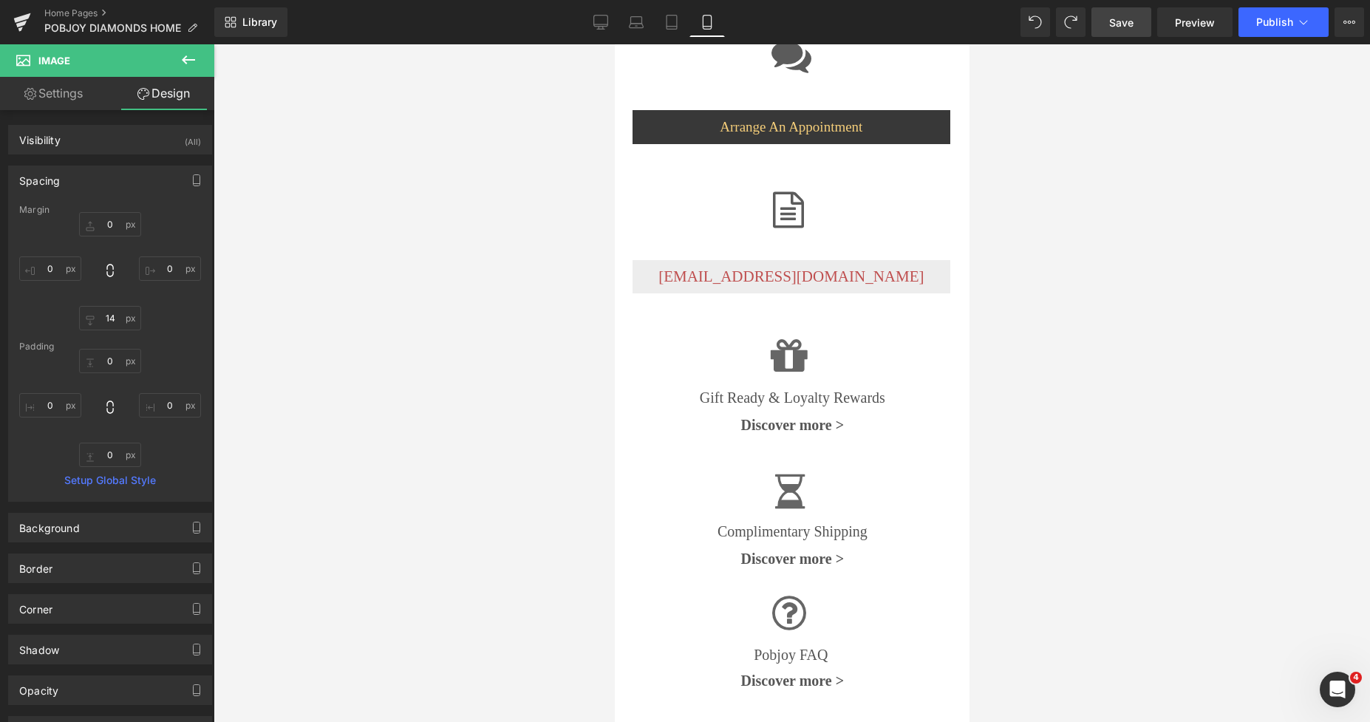
scroll to position [7006, 0]
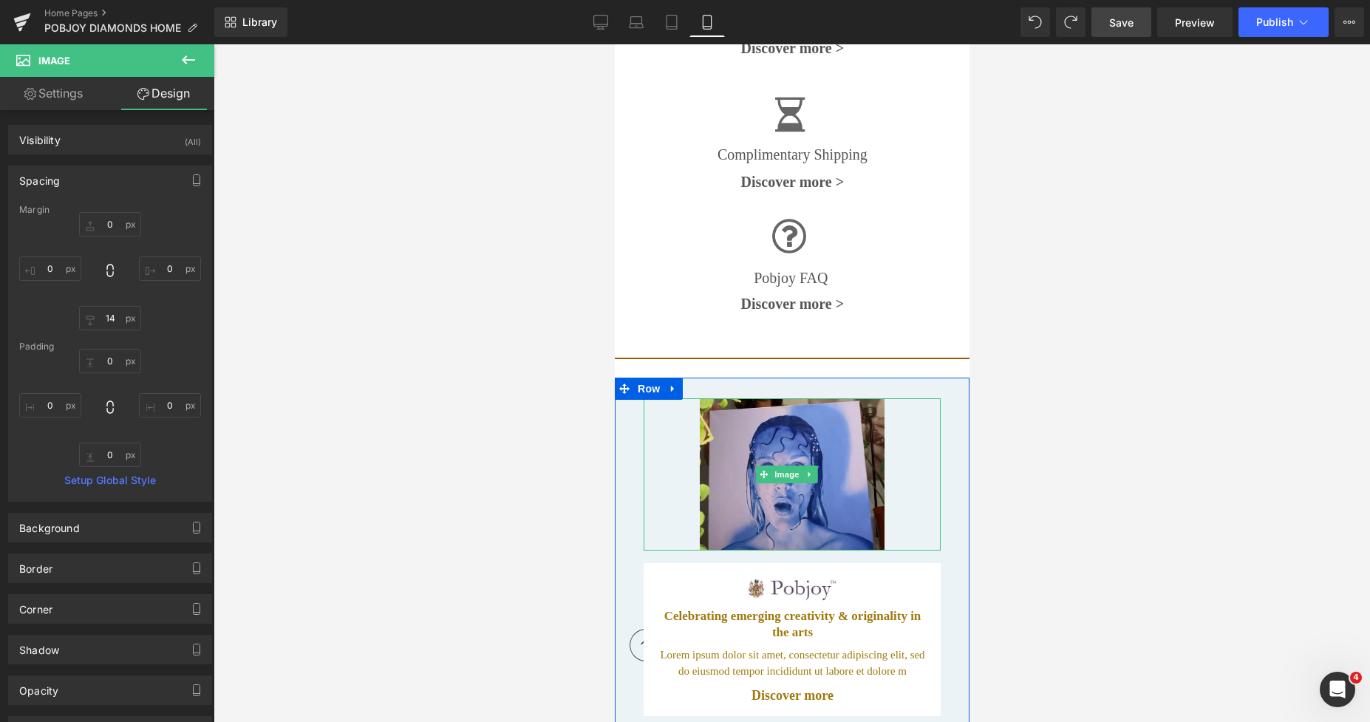
click at [706, 404] on img at bounding box center [791, 474] width 184 height 152
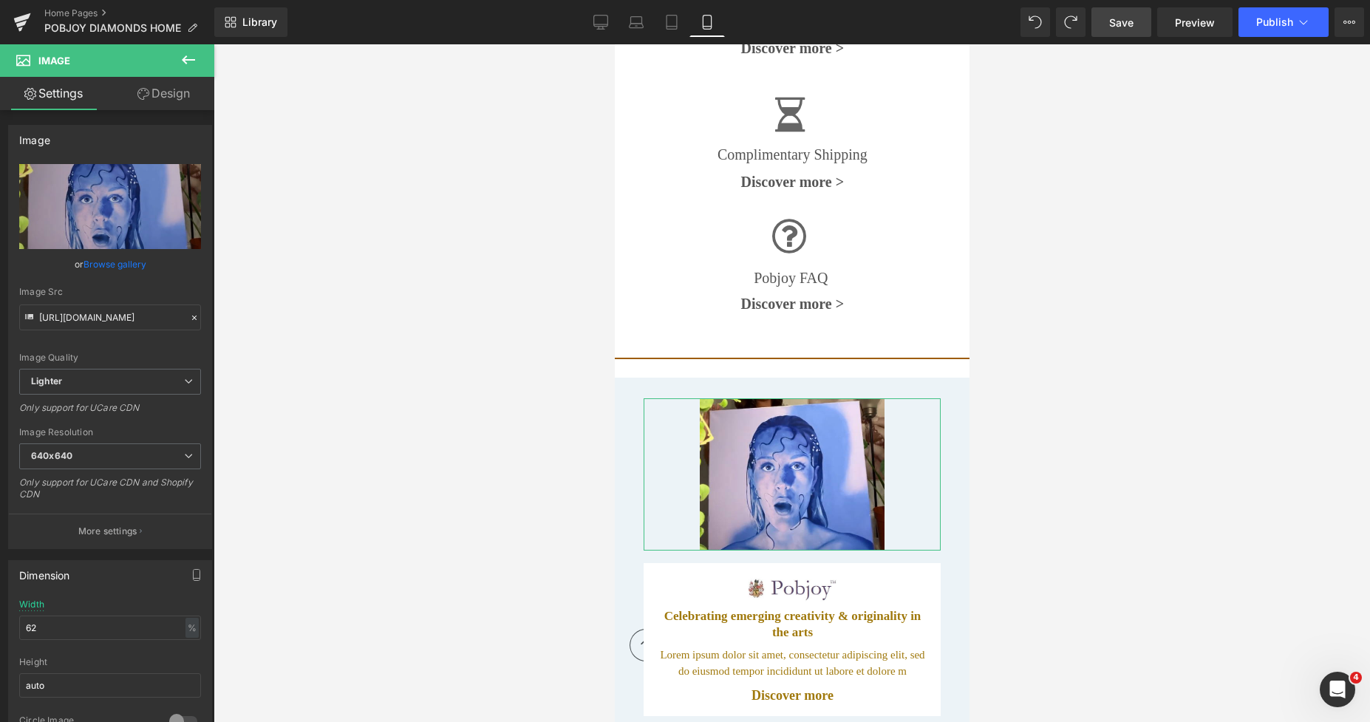
click at [185, 100] on link "Design" at bounding box center [163, 93] width 107 height 33
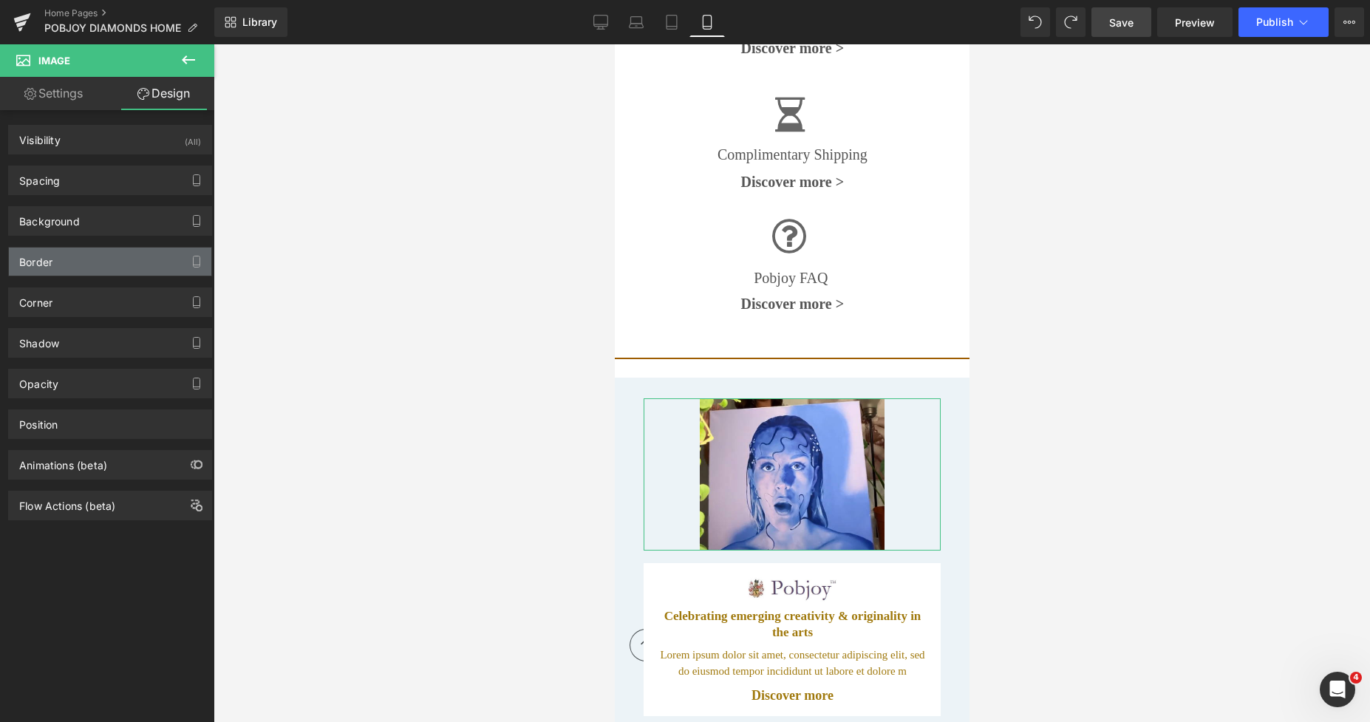
click at [83, 264] on div "Border" at bounding box center [110, 261] width 202 height 28
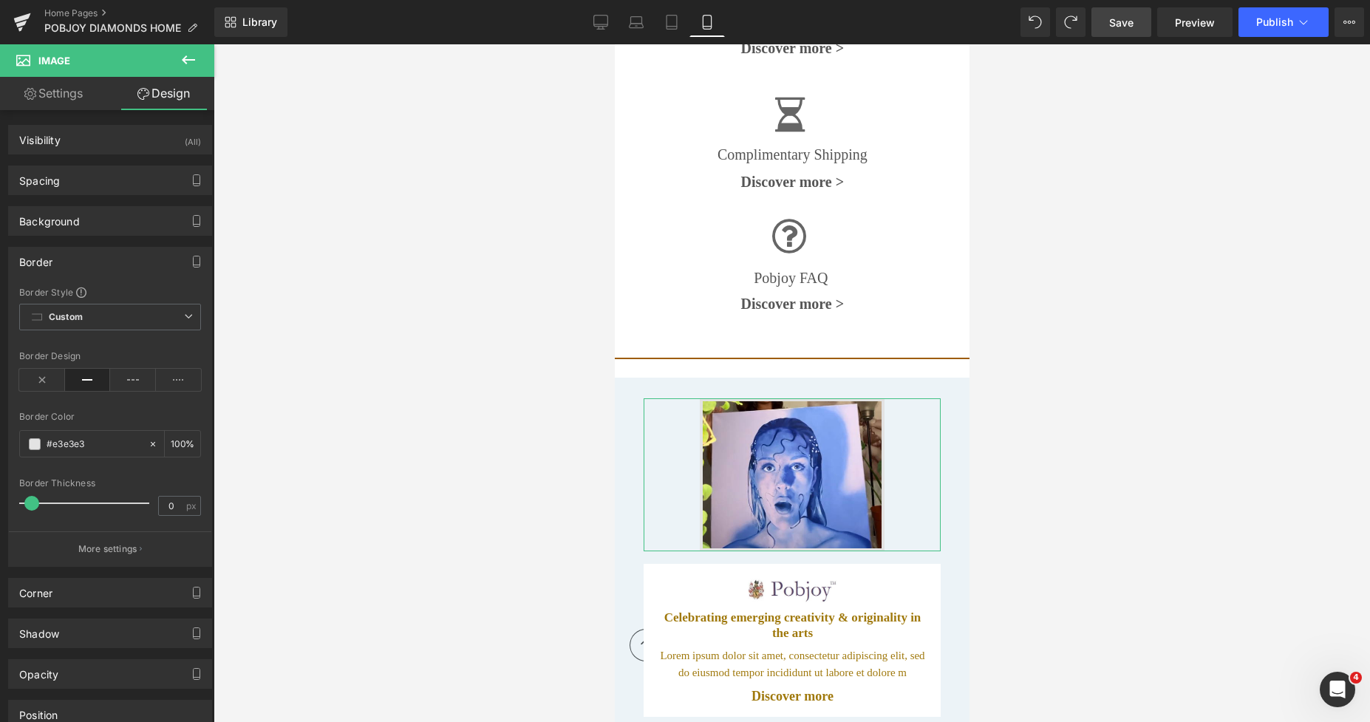
click at [32, 504] on span at bounding box center [31, 503] width 15 height 15
click at [35, 445] on span at bounding box center [35, 444] width 12 height 12
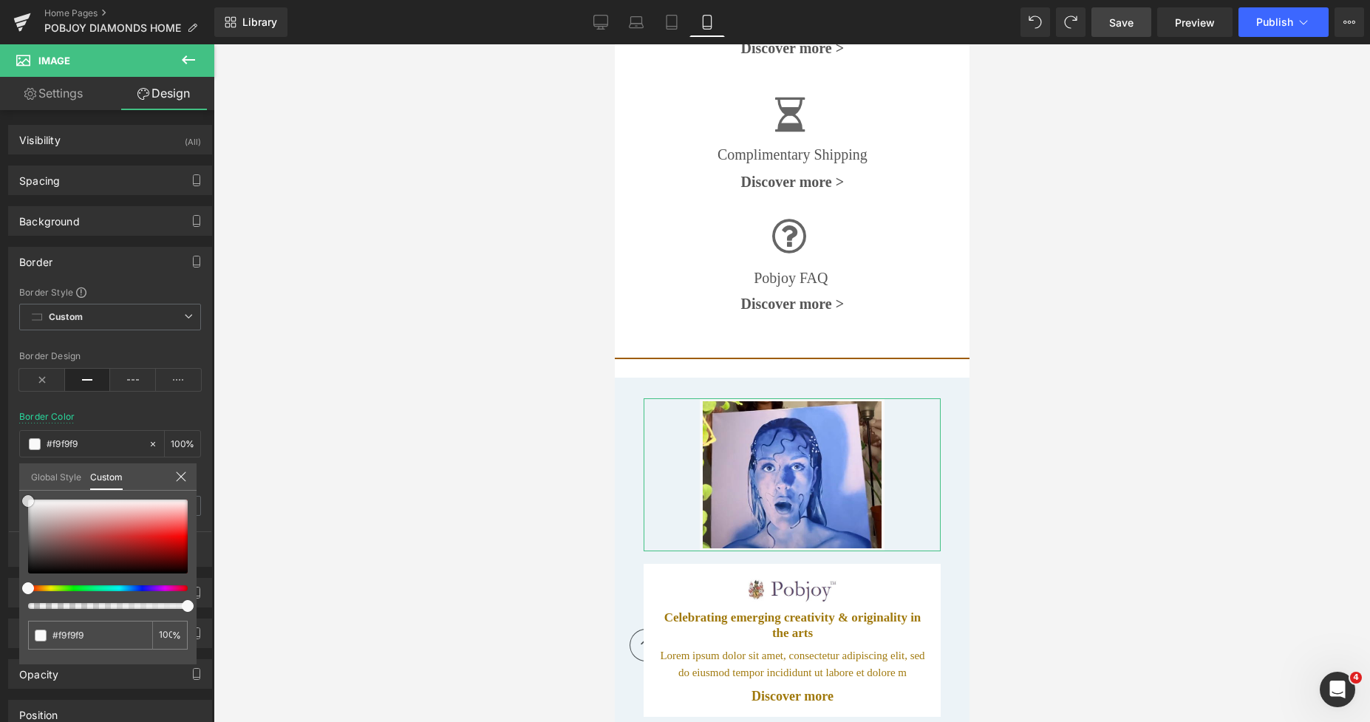
click at [25, 505] on span at bounding box center [28, 501] width 12 height 12
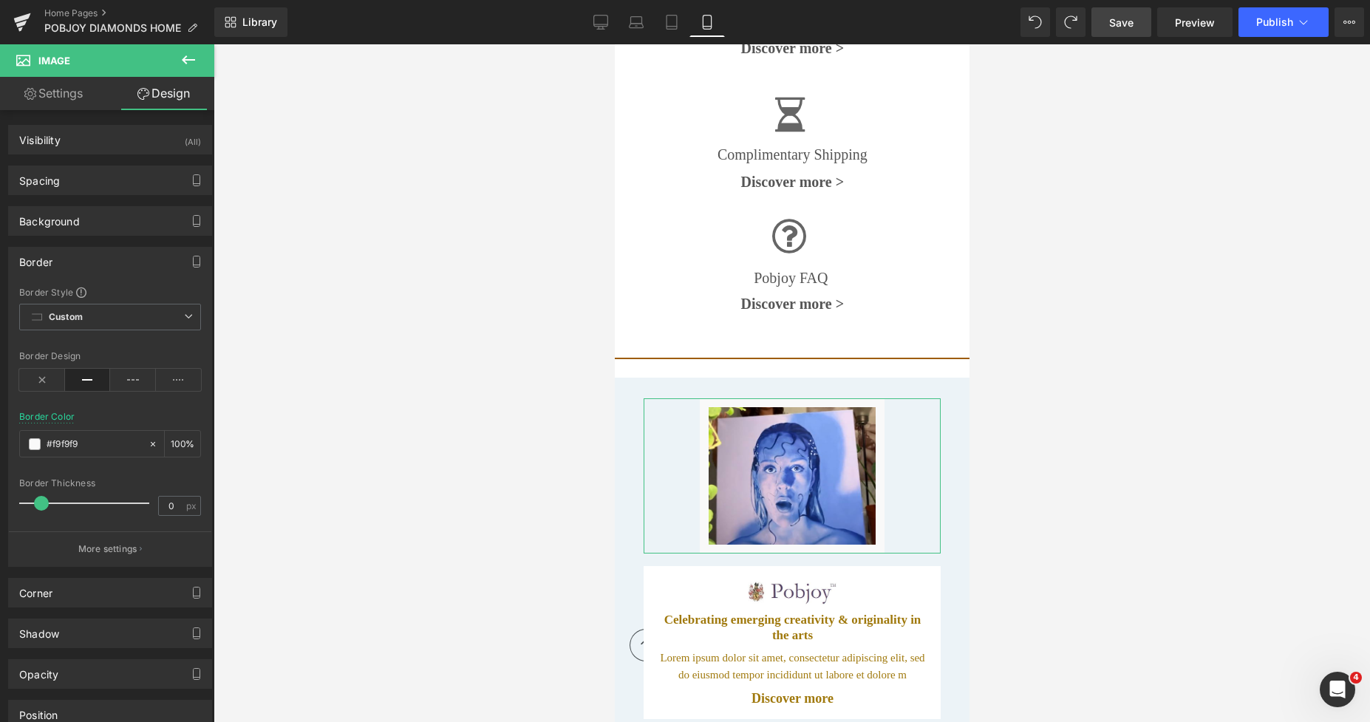
drag, startPoint x: 33, startPoint y: 503, endPoint x: 42, endPoint y: 508, distance: 10.6
click at [42, 508] on span at bounding box center [41, 503] width 15 height 15
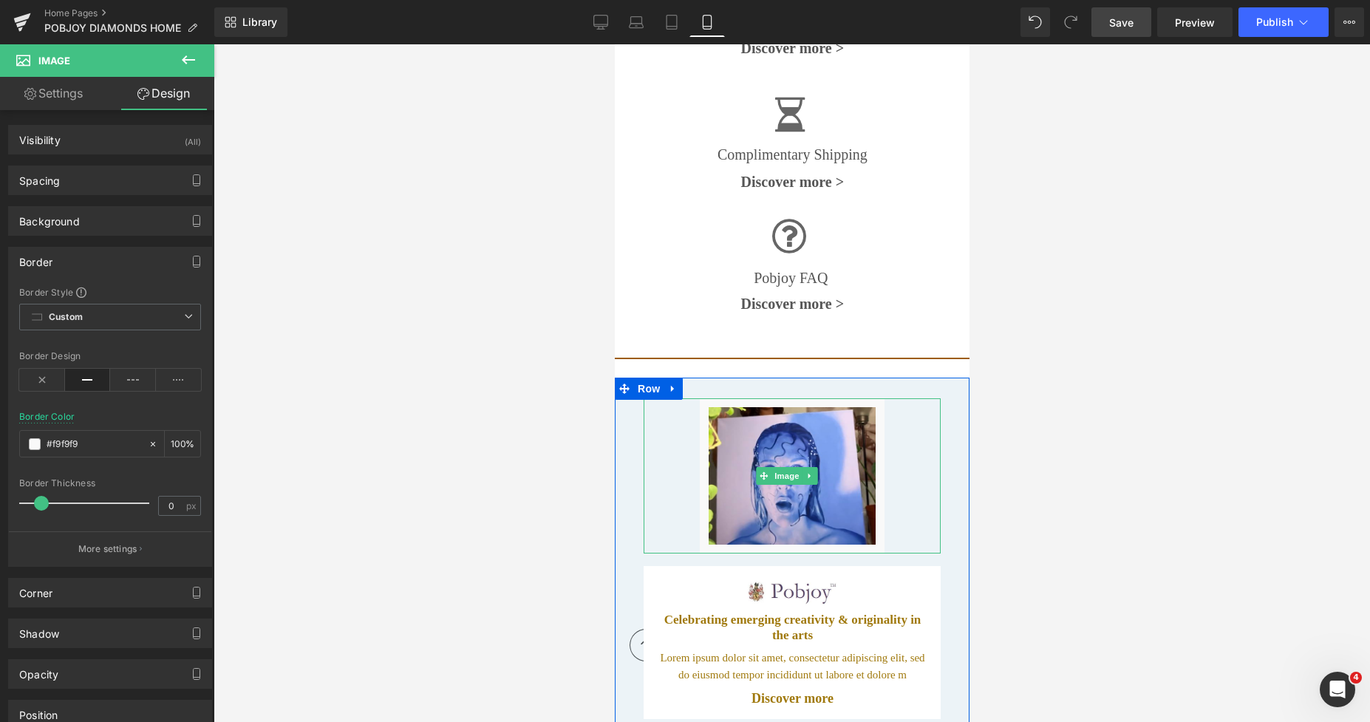
click at [744, 441] on img at bounding box center [791, 475] width 184 height 155
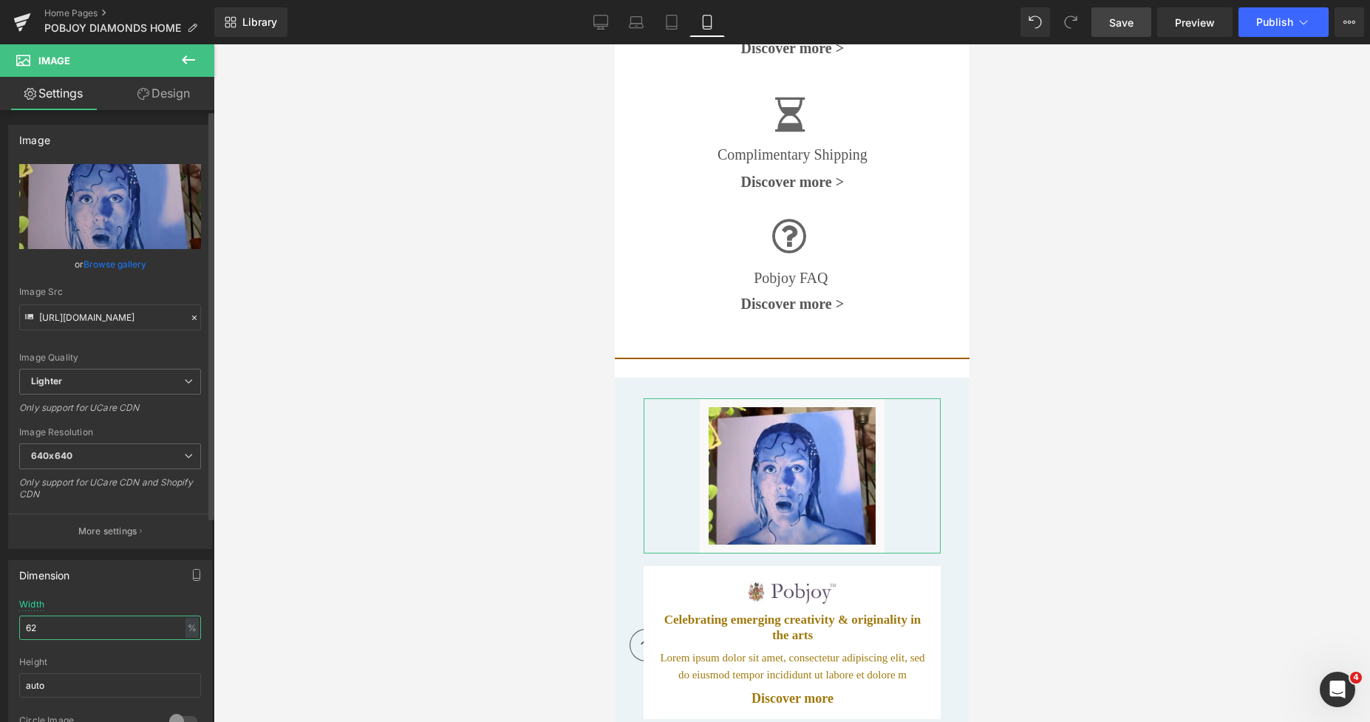
drag, startPoint x: 61, startPoint y: 630, endPoint x: 0, endPoint y: 629, distance: 61.3
click at [0, 629] on div "Dimension 62% Width 62 % % px auto Height auto 0 Circle Image" at bounding box center [110, 648] width 221 height 199
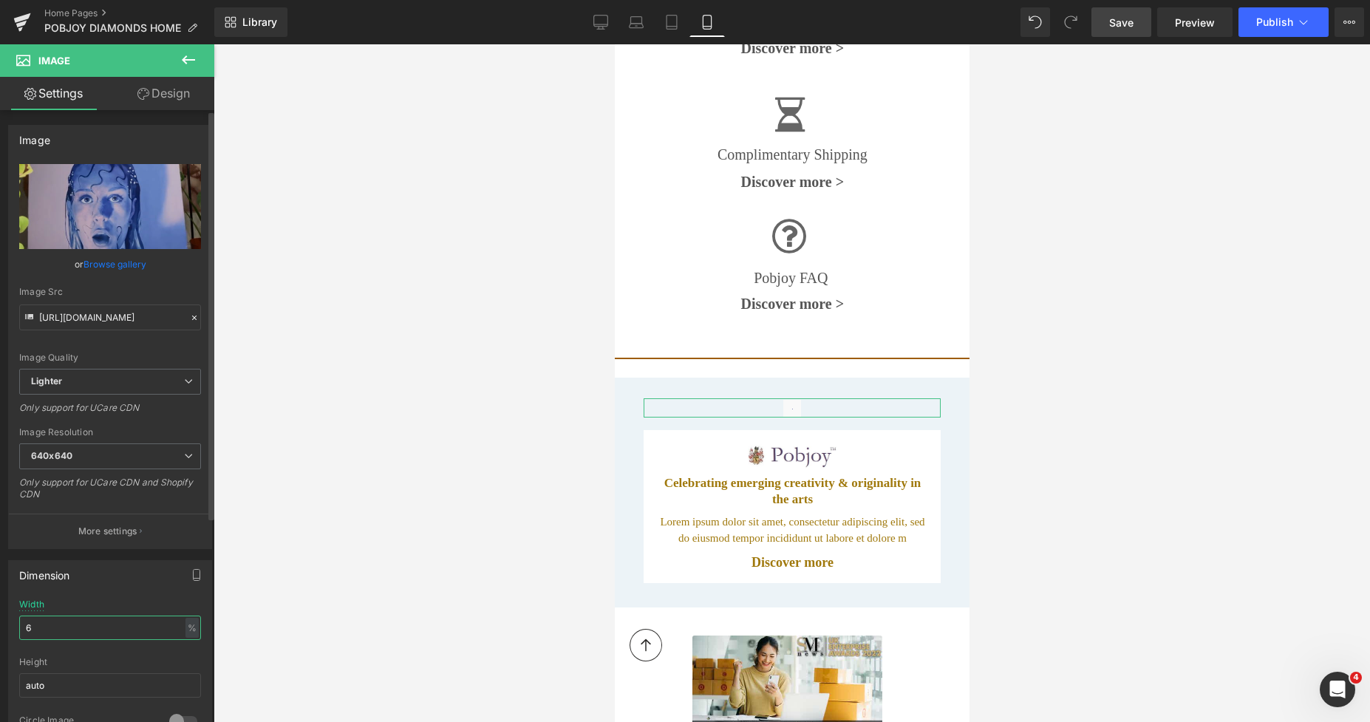
type input "68"
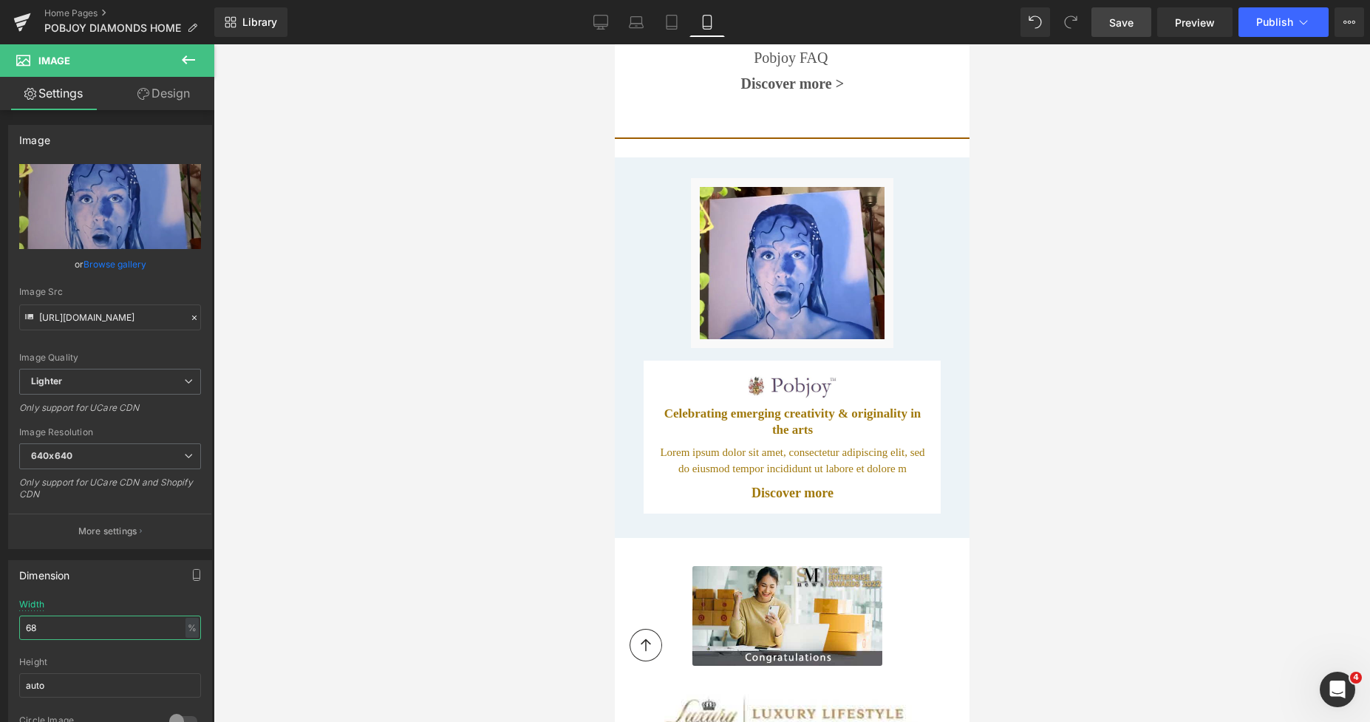
scroll to position [7175, 0]
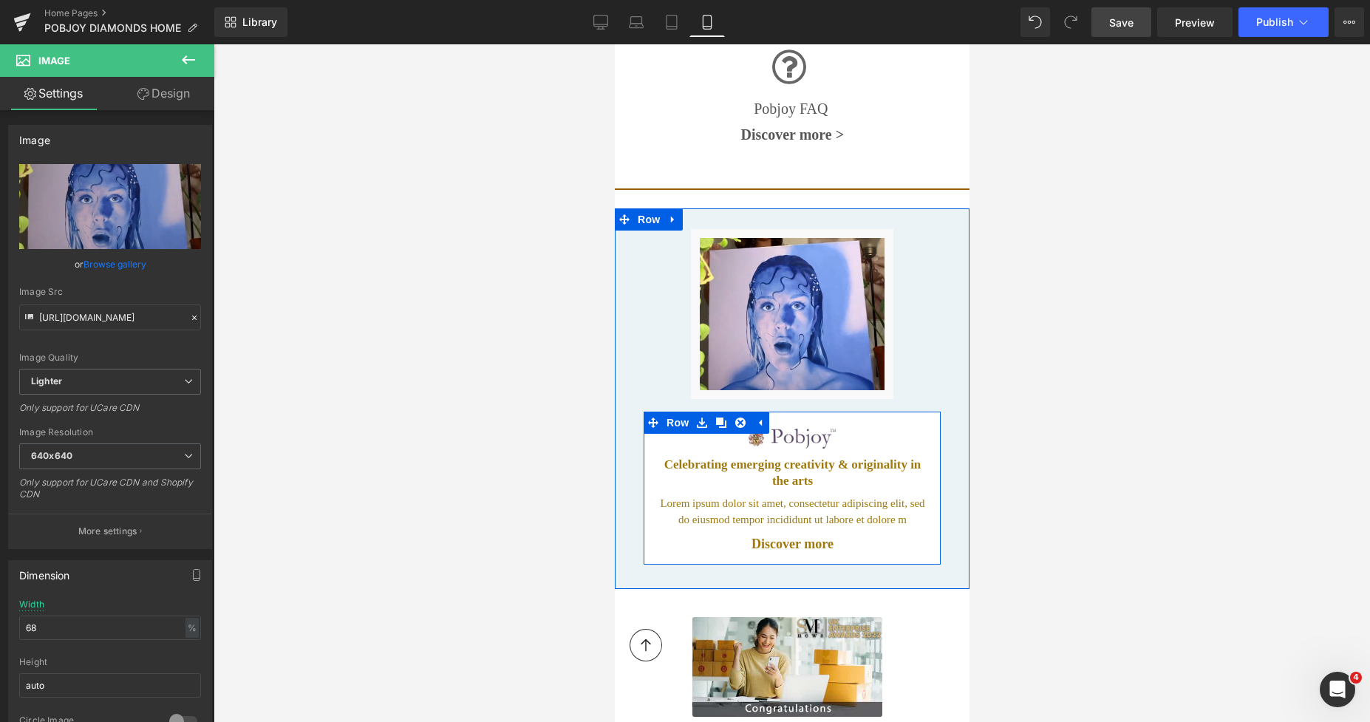
click at [614, 44] on div at bounding box center [614, 44] width 0 height 0
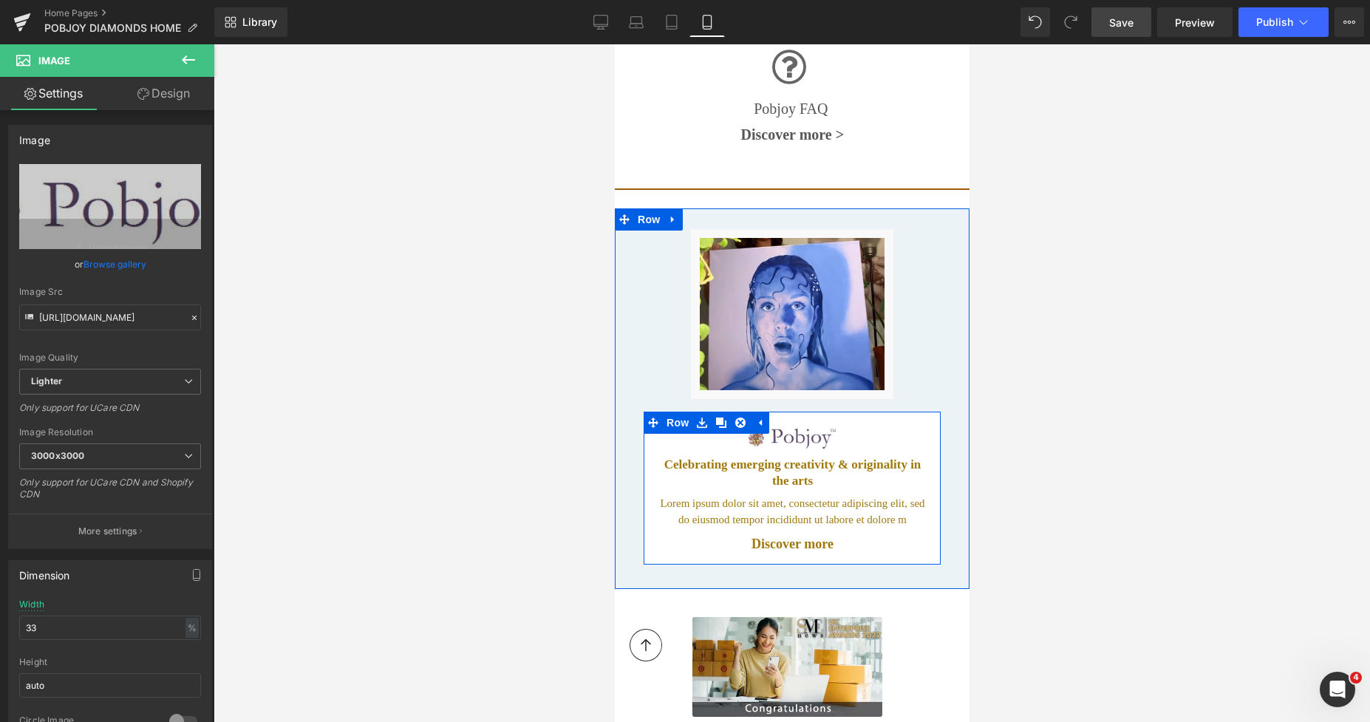
click at [650, 464] on div "Image Celebrating emerging creativity & originality in the arts Heading Lorem i…" at bounding box center [792, 488] width 292 height 130
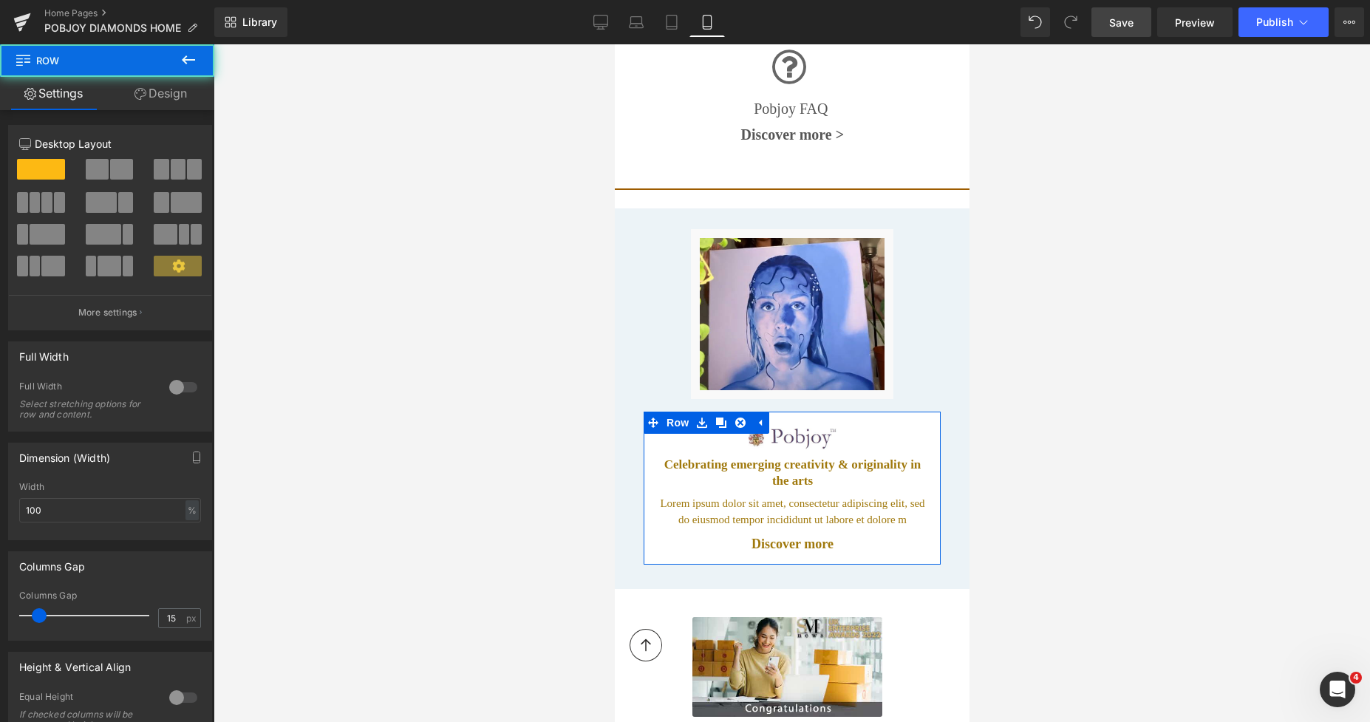
click at [167, 92] on link "Design" at bounding box center [160, 93] width 107 height 33
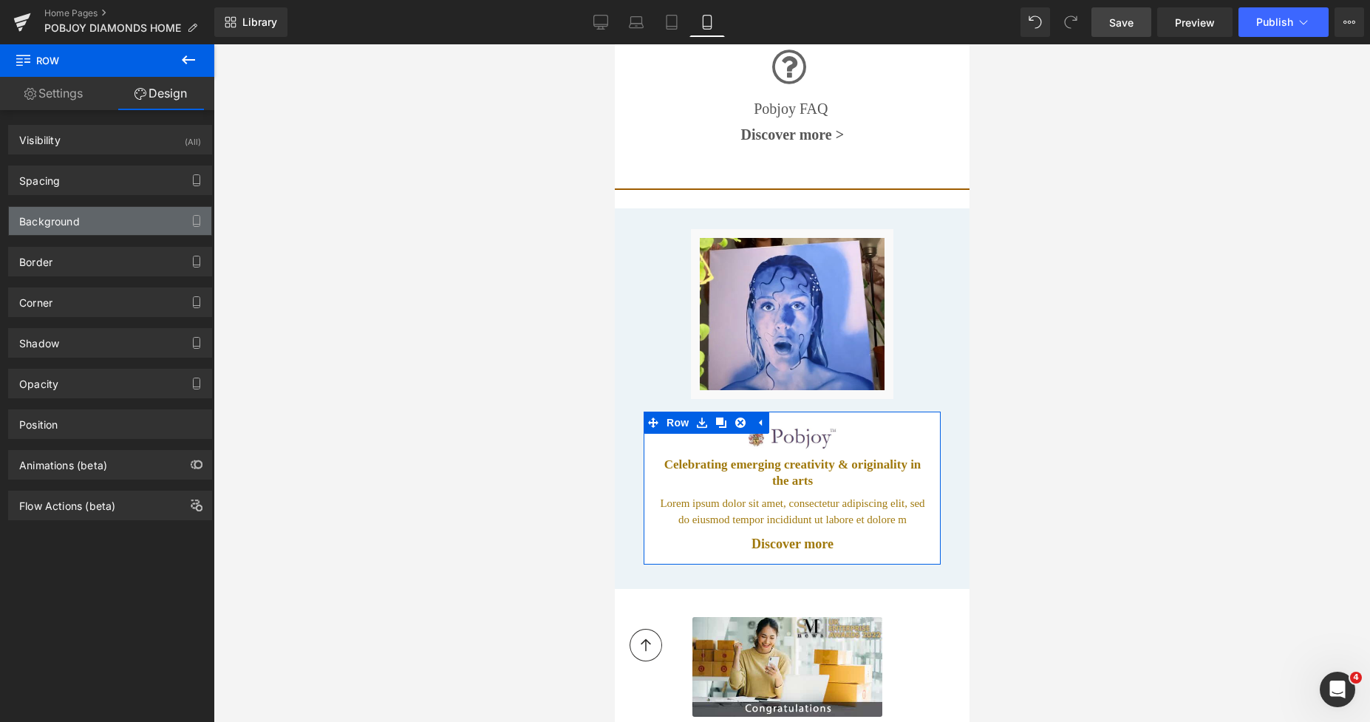
click at [52, 215] on div "Background" at bounding box center [49, 217] width 61 height 21
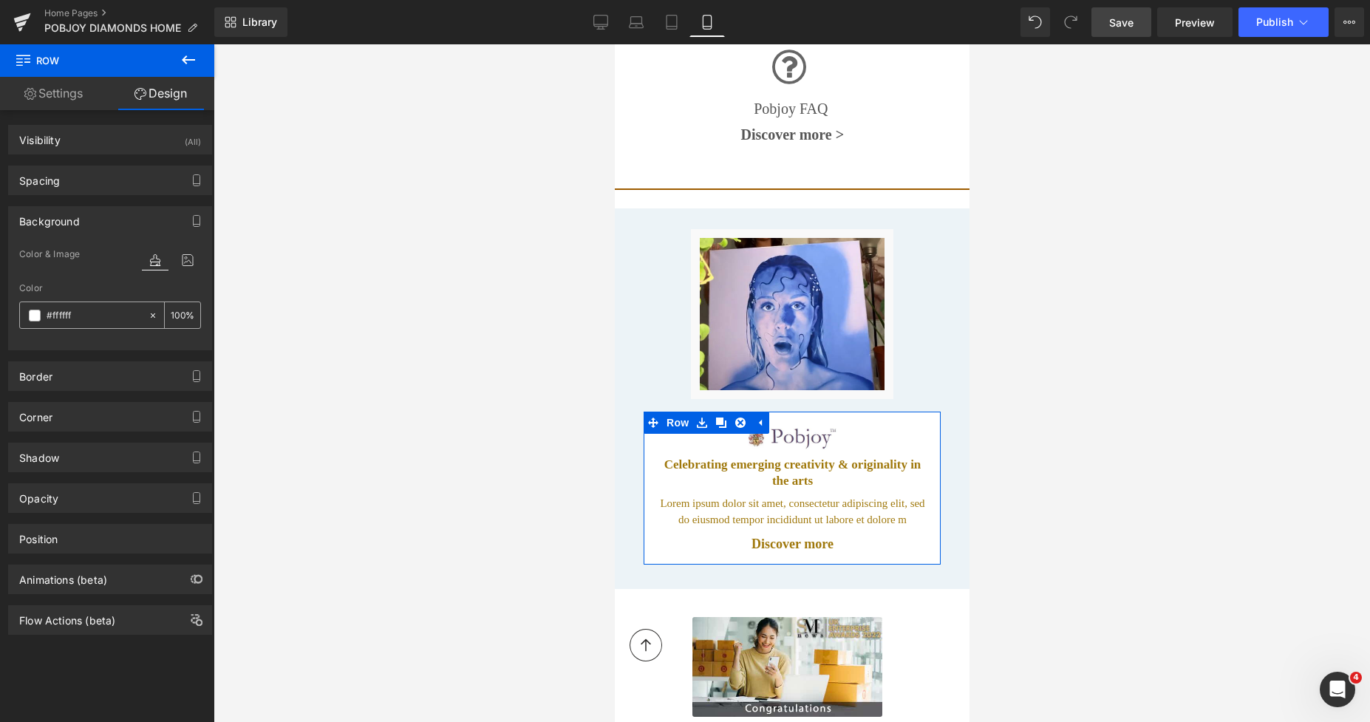
click at [61, 312] on input "text" at bounding box center [94, 315] width 95 height 16
click at [38, 318] on span at bounding box center [35, 316] width 12 height 12
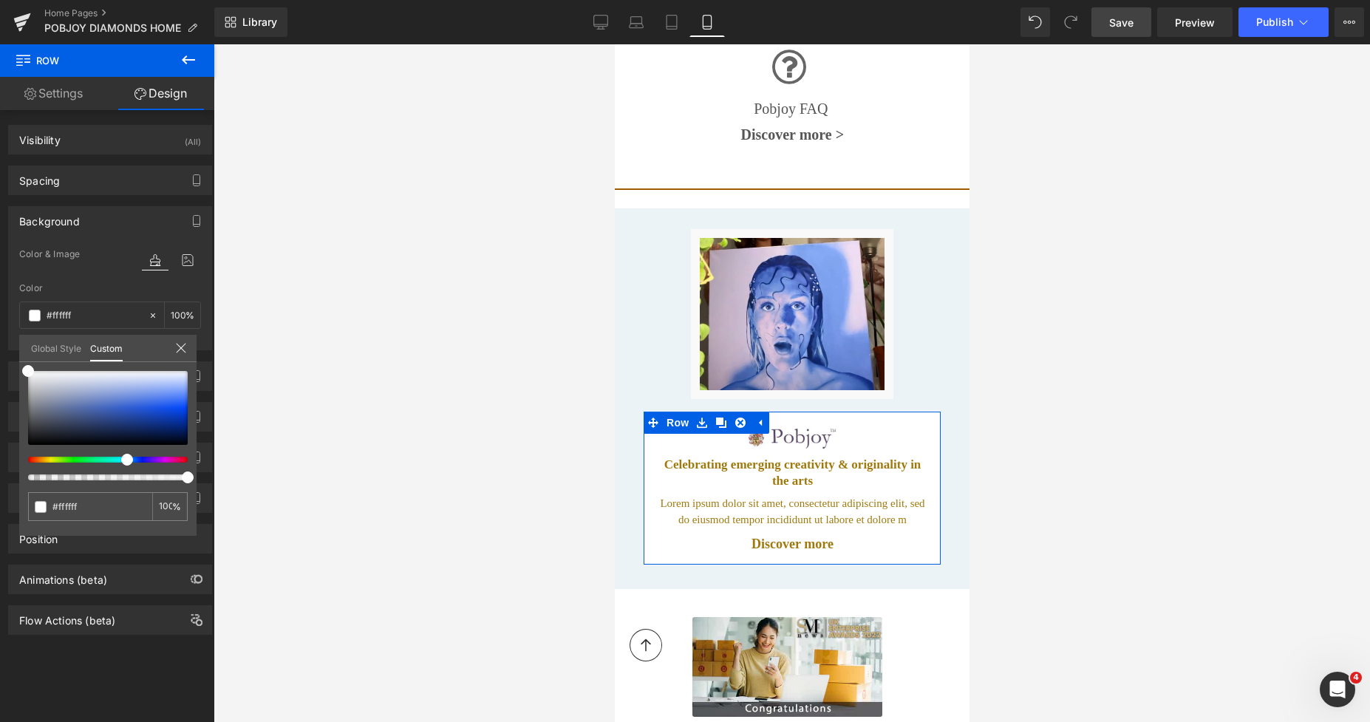
click at [121, 457] on div at bounding box center [102, 460] width 160 height 6
click at [34, 371] on span at bounding box center [35, 372] width 12 height 12
click at [1039, 283] on div at bounding box center [792, 382] width 1156 height 677
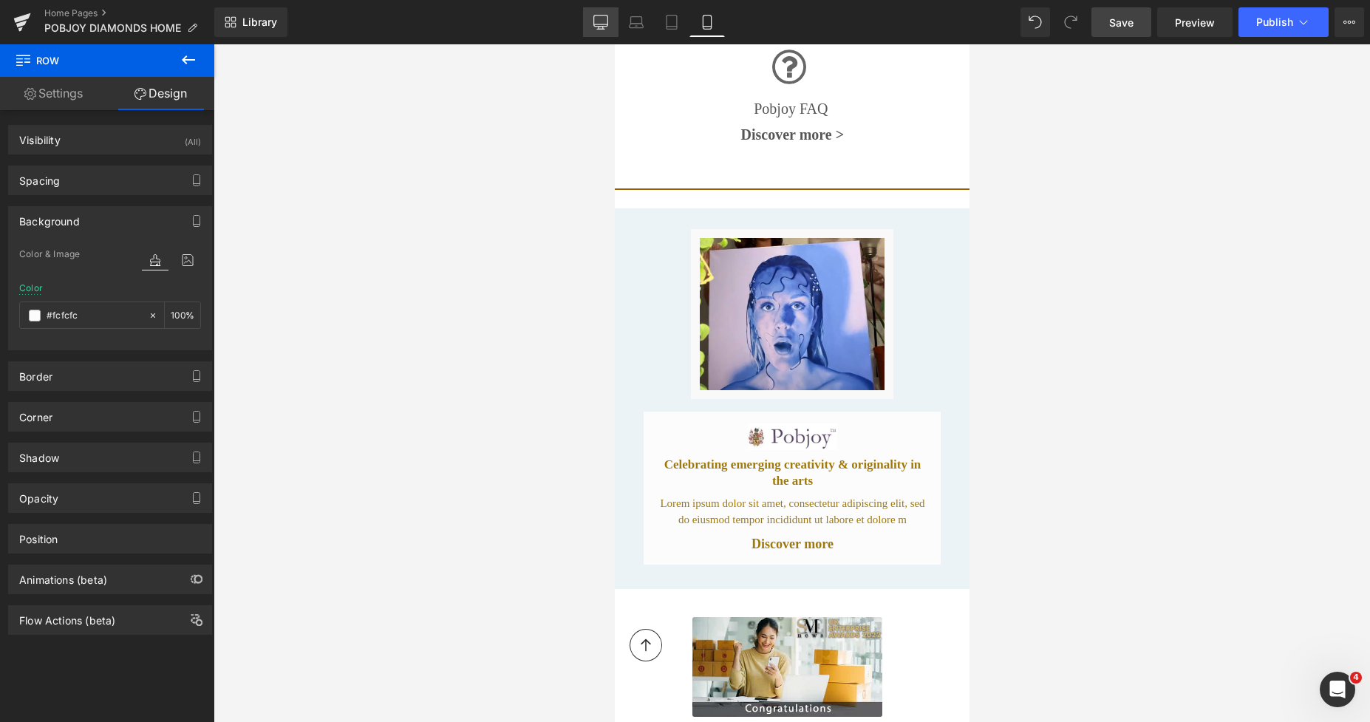
click at [603, 21] on icon at bounding box center [600, 22] width 15 height 15
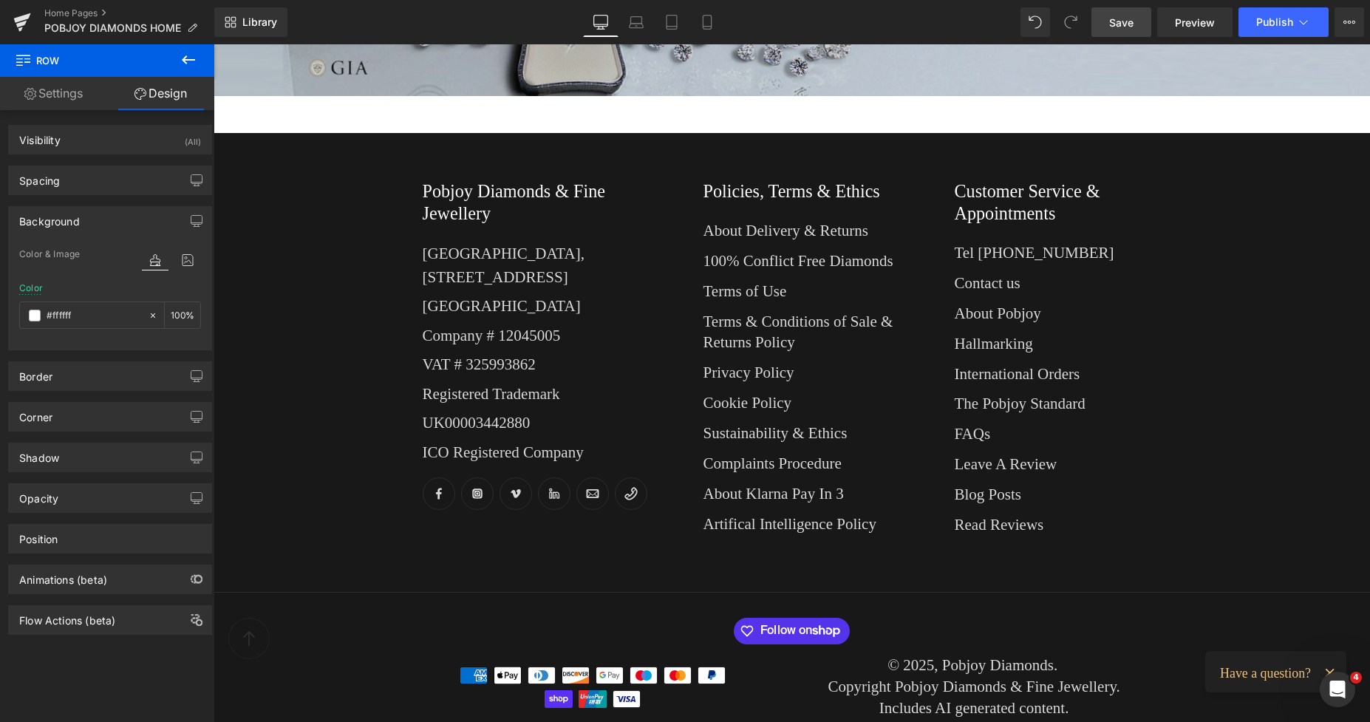
scroll to position [2558, 0]
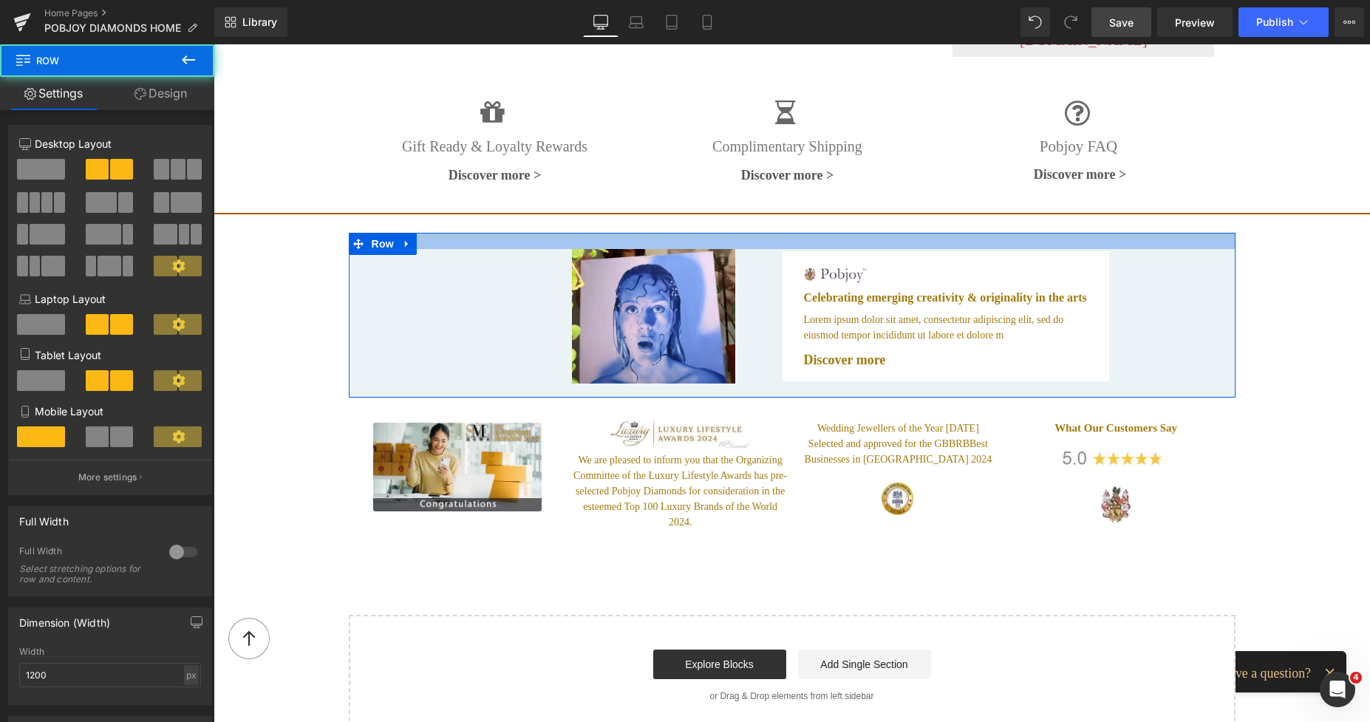
click at [1052, 233] on div at bounding box center [792, 241] width 887 height 16
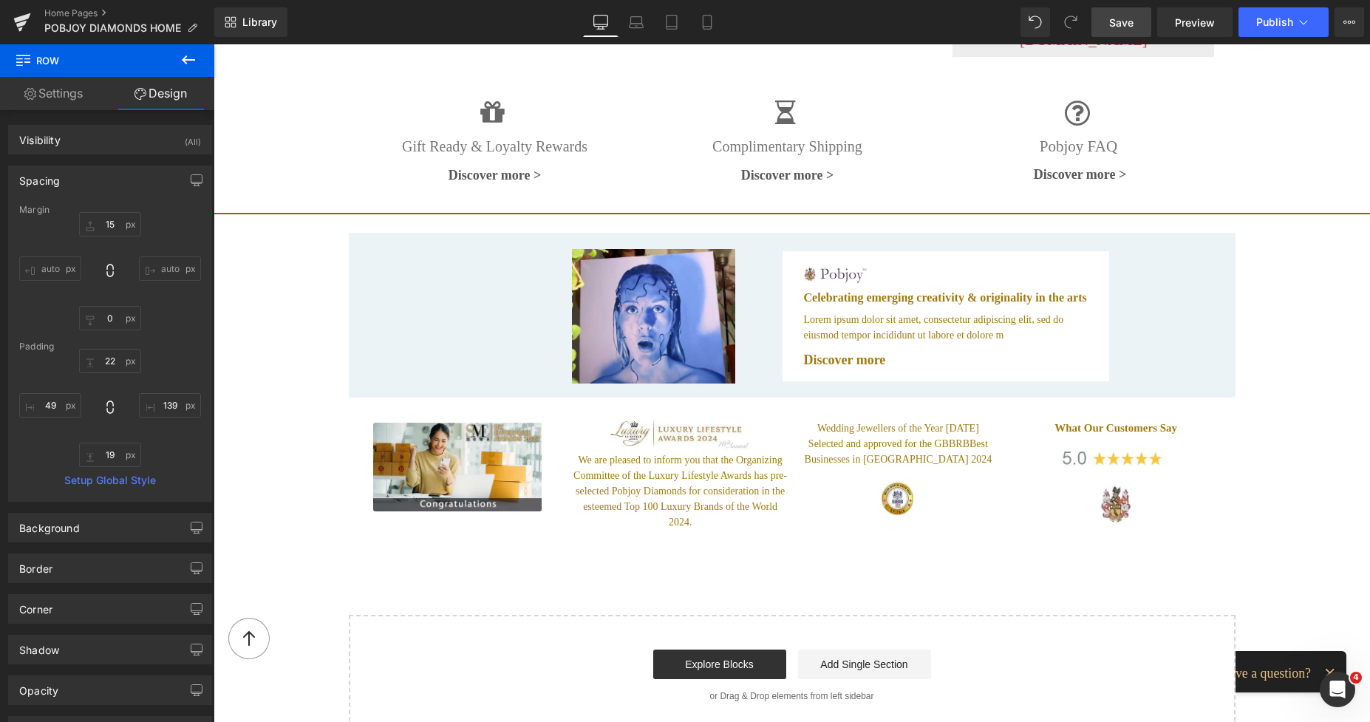
click at [1119, 24] on span "Save" at bounding box center [1121, 23] width 24 height 16
click at [1187, 21] on span "Preview" at bounding box center [1195, 23] width 40 height 16
